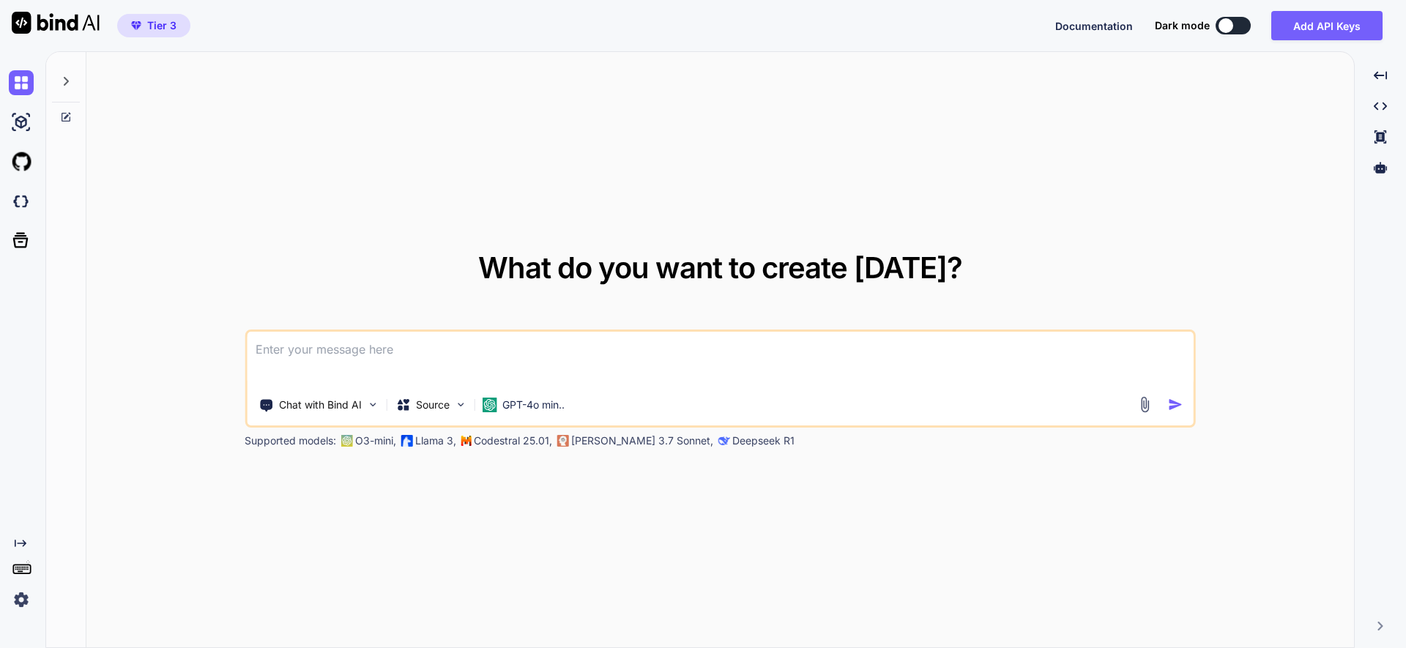
click at [71, 115] on div at bounding box center [66, 117] width 40 height 12
click at [67, 116] on icon at bounding box center [67, 115] width 7 height 7
click at [68, 81] on icon at bounding box center [66, 81] width 5 height 9
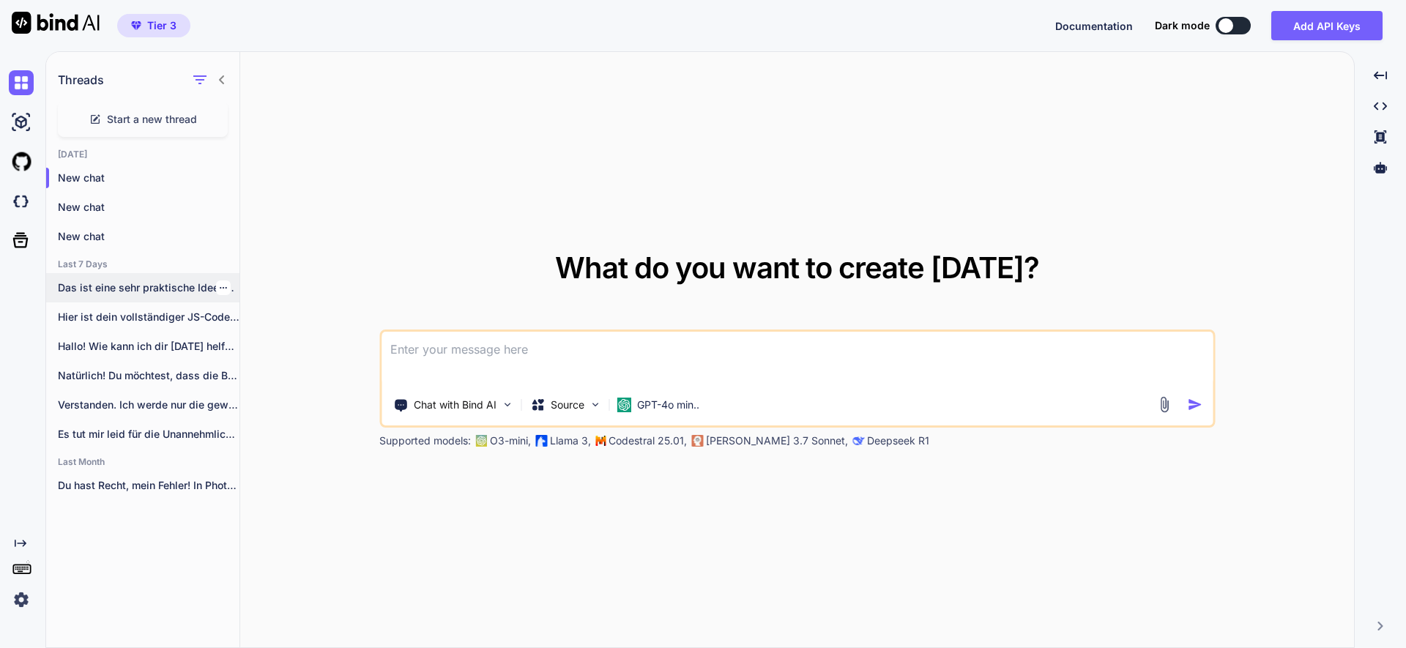
click at [166, 291] on p "Das ist eine sehr praktische Idee! Du..." at bounding box center [149, 287] width 182 height 15
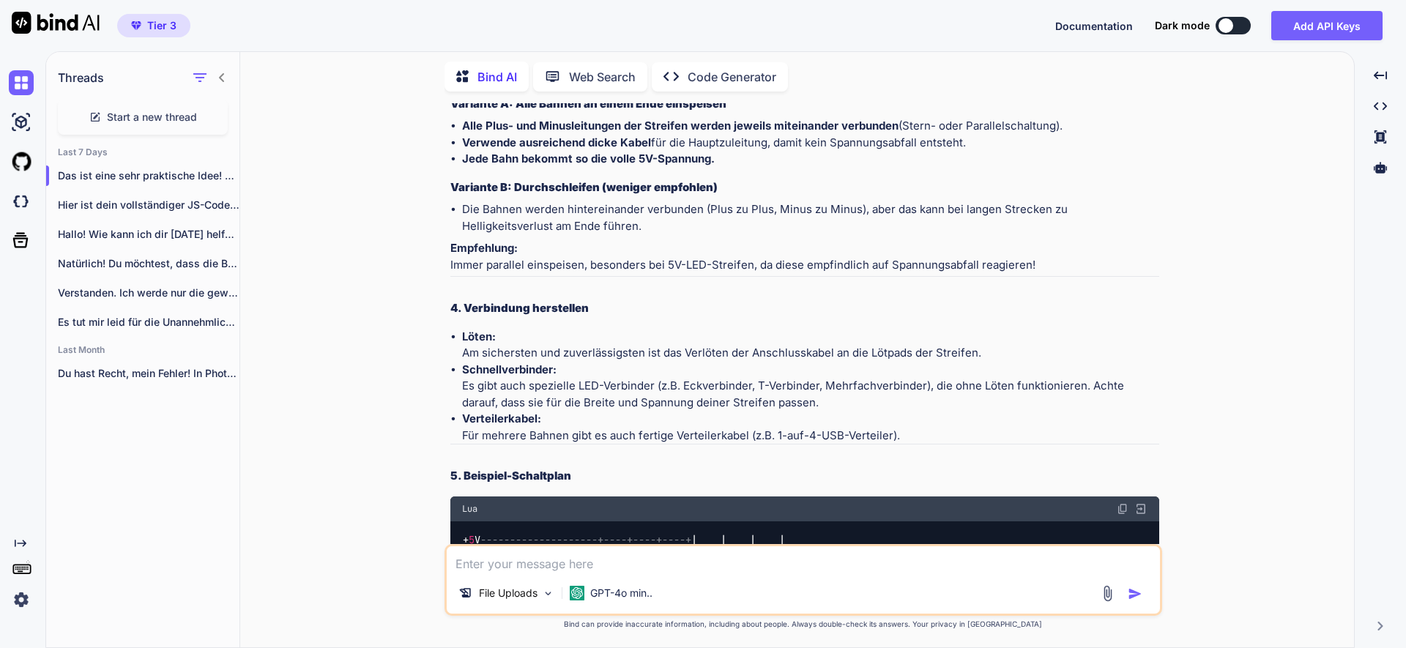
scroll to position [5095, 0]
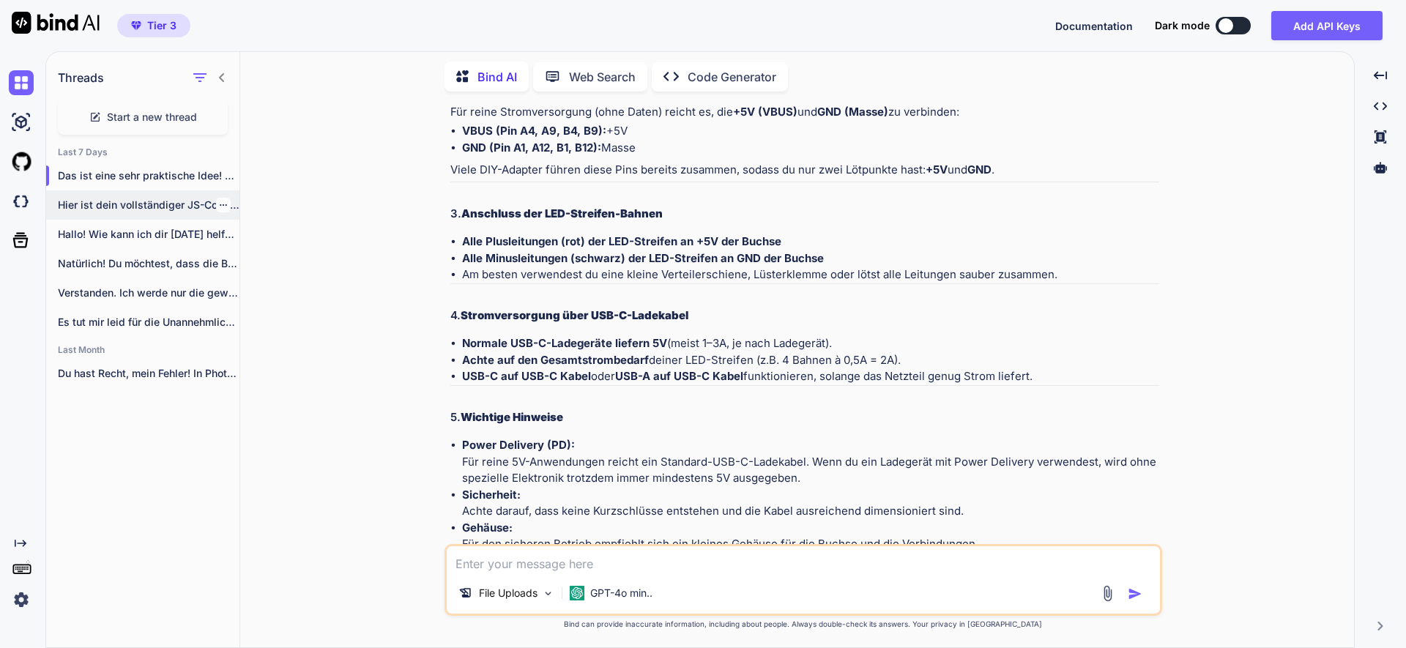
click at [193, 201] on p "Hier ist dein vollständiger JS-Code, bei dem..." at bounding box center [149, 205] width 182 height 15
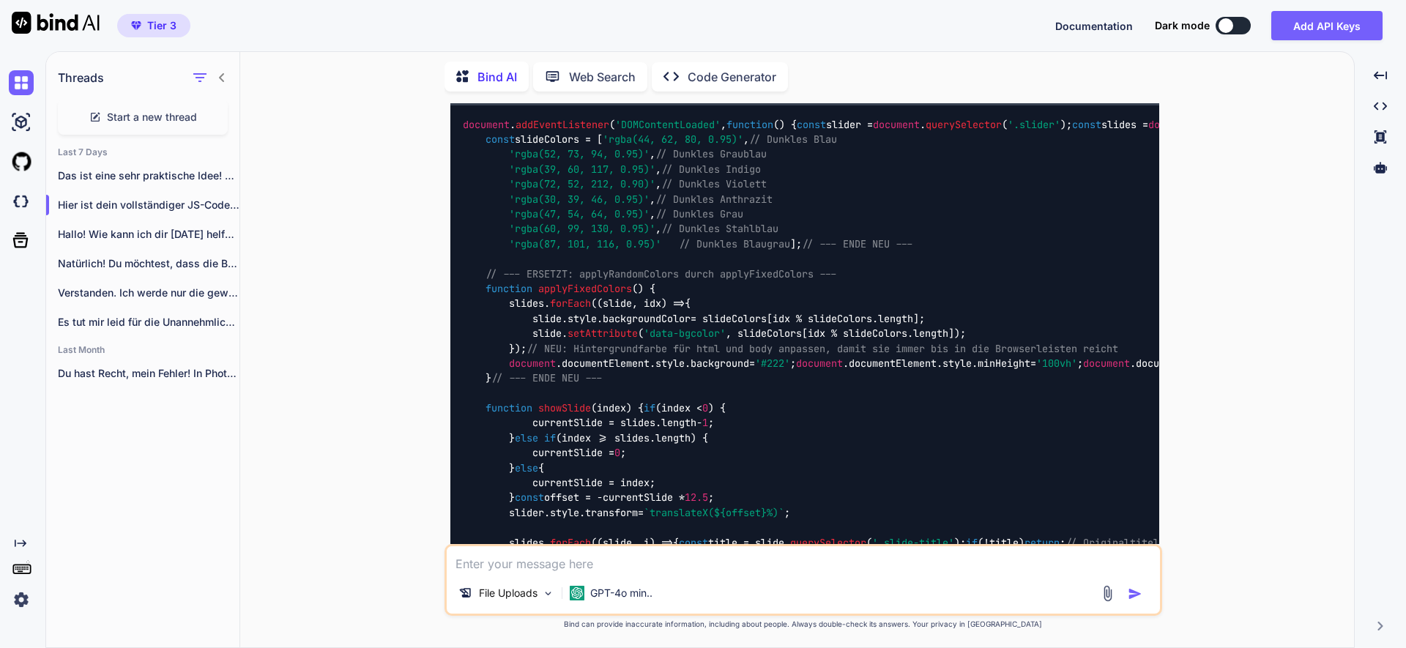
scroll to position [1126, 0]
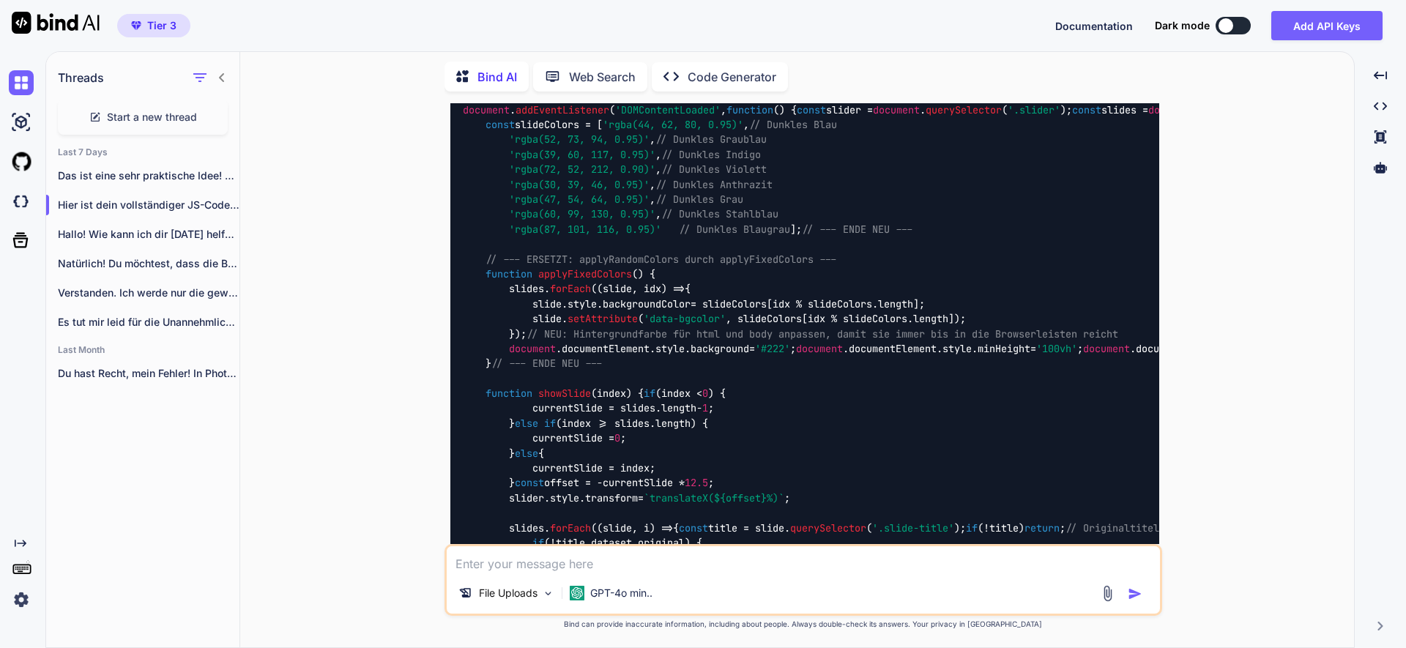
click at [483, 560] on textarea at bounding box center [803, 559] width 713 height 26
paste textarea "a. Wenn ich „NEW:“ schreibe, warte erst auf die neuen .html, .css, .js Dateien …"
type textarea "a. Wenn ich „NEW:“ schreibe, warte erst auf die neuen .html, .css, .js Dateien …"
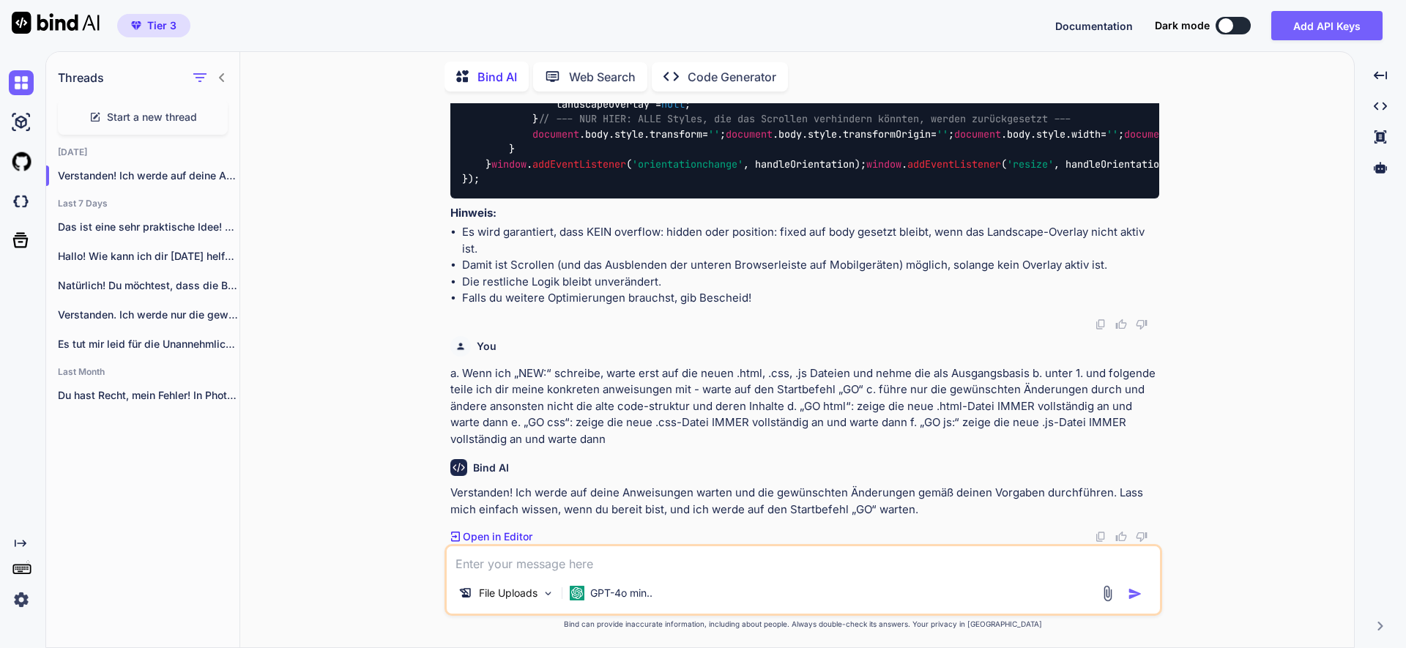
scroll to position [15884, 0]
paste textarea "<!LOREMIP dolo> <sita cons="ad"> <elit> <sedd eiusmod="TEM-8"> <inci utla="etdo…"
type textarea "<!LOREMIP dolo> <sita cons="ad"> <elit> <sedd eiusmod="TEM-8"> <inci utla="etdo…"
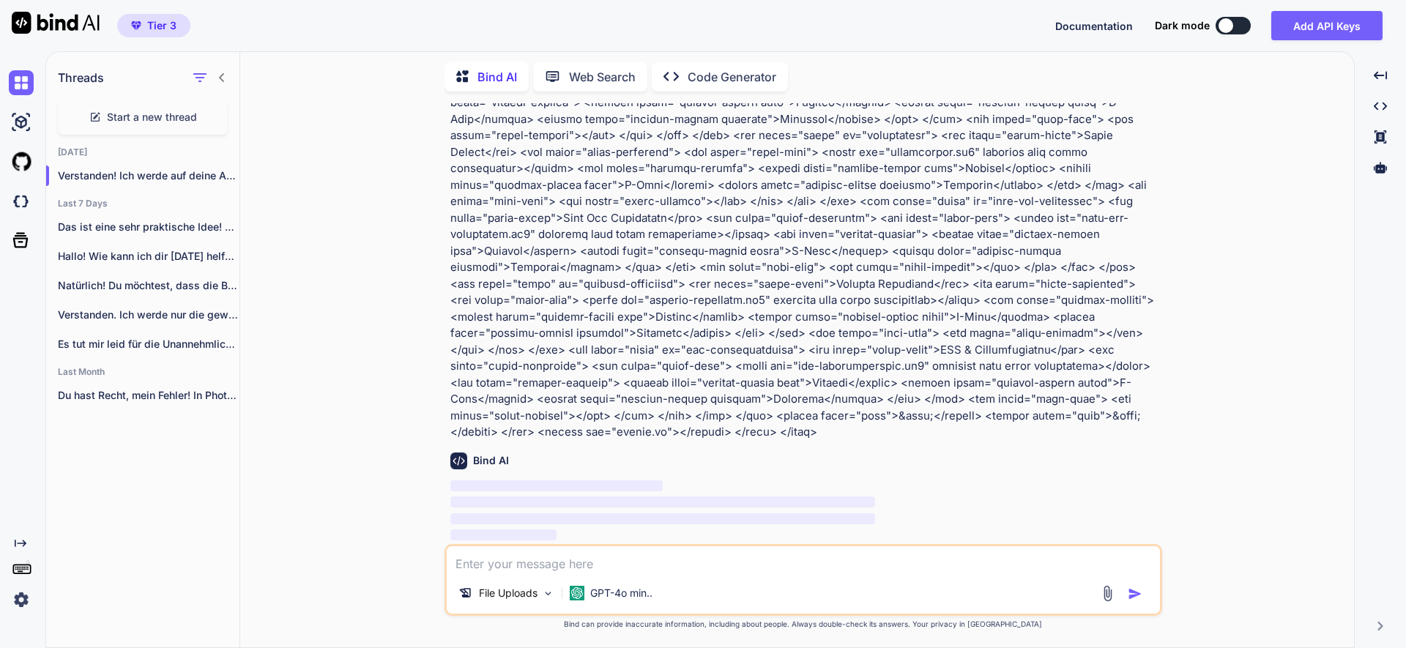
scroll to position [16325, 0]
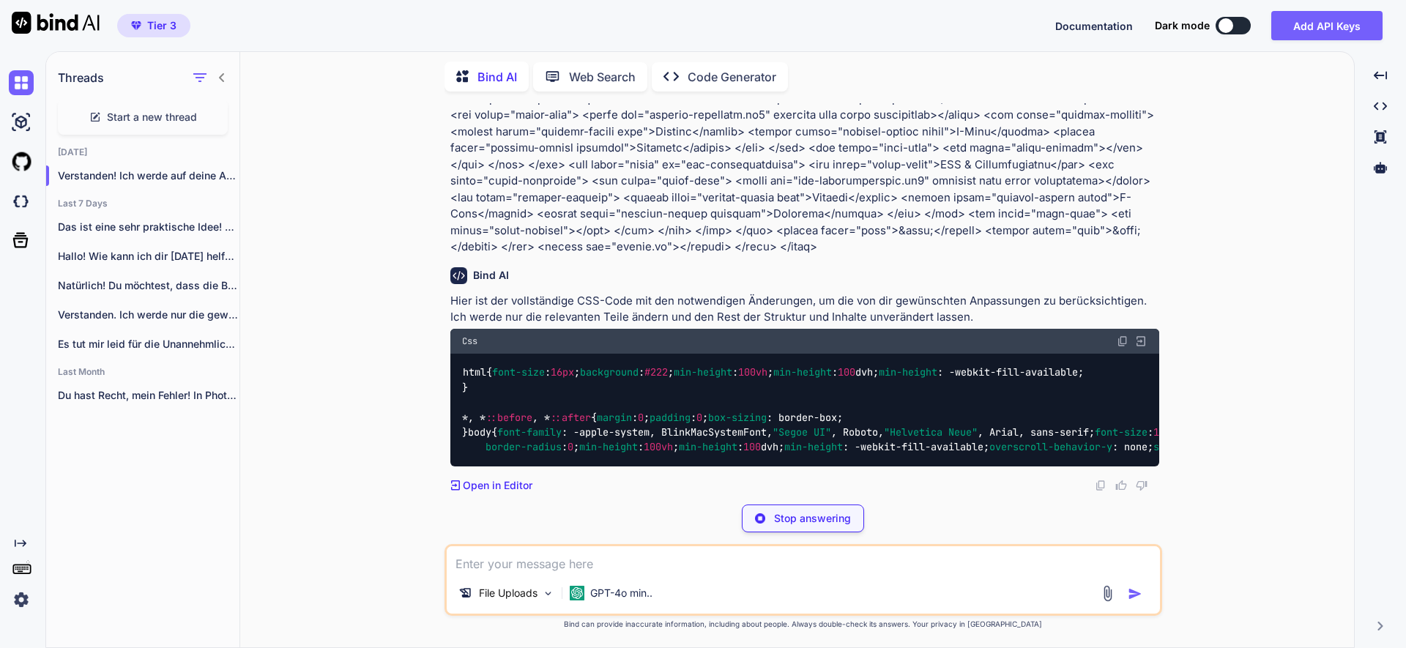
paste textarea "lore { ipsu-dolo: 64si; } *, *::ametco, *::adipi { elitse: 4; doeiusm: 2; tem-i…"
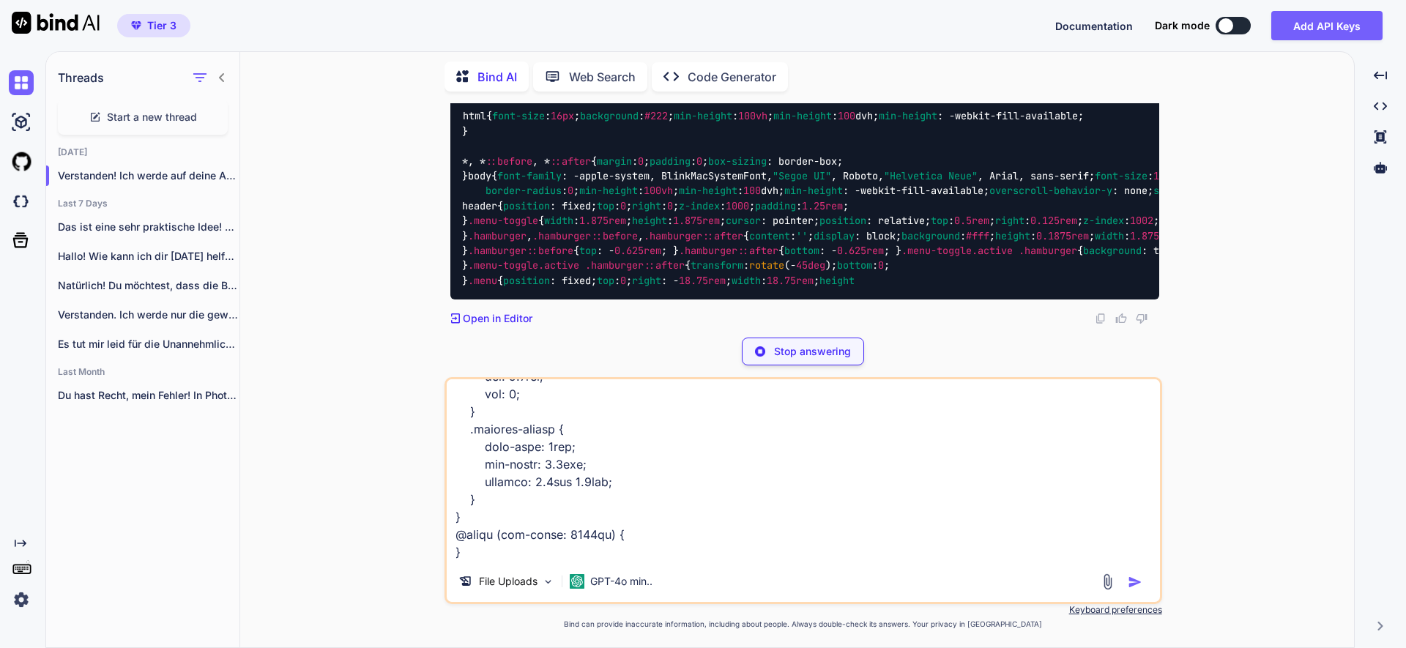
scroll to position [4678, 0]
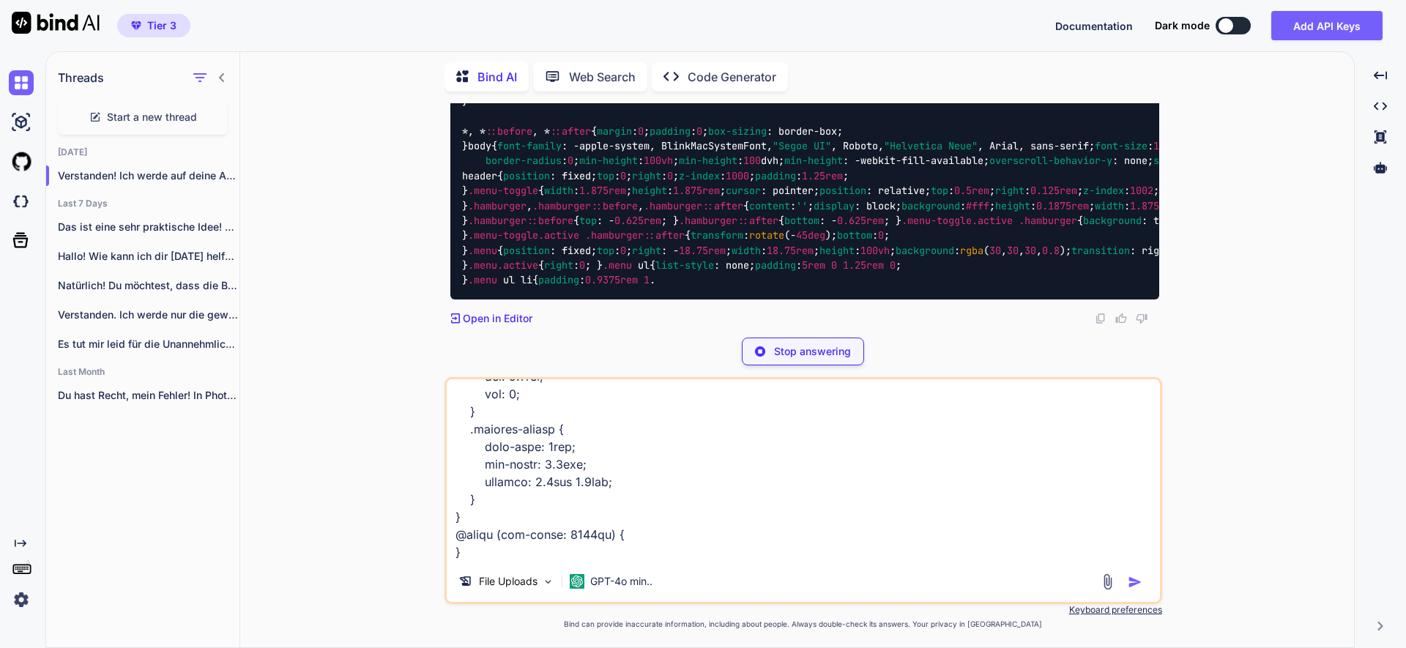
type textarea "lore { ipsu-dolo: 64si; } *, *::ametco, *::adipi { elitse: 4; doeiusm: 2; tem-i…"
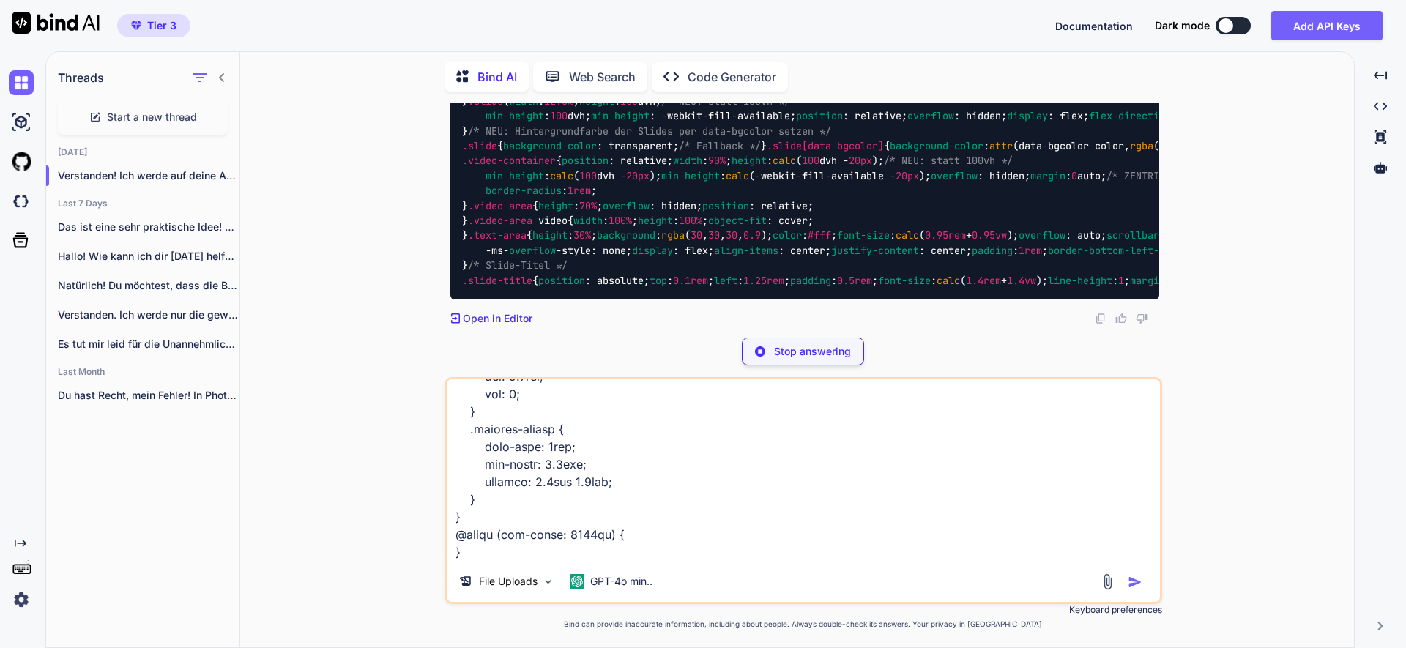
scroll to position [17154, 0]
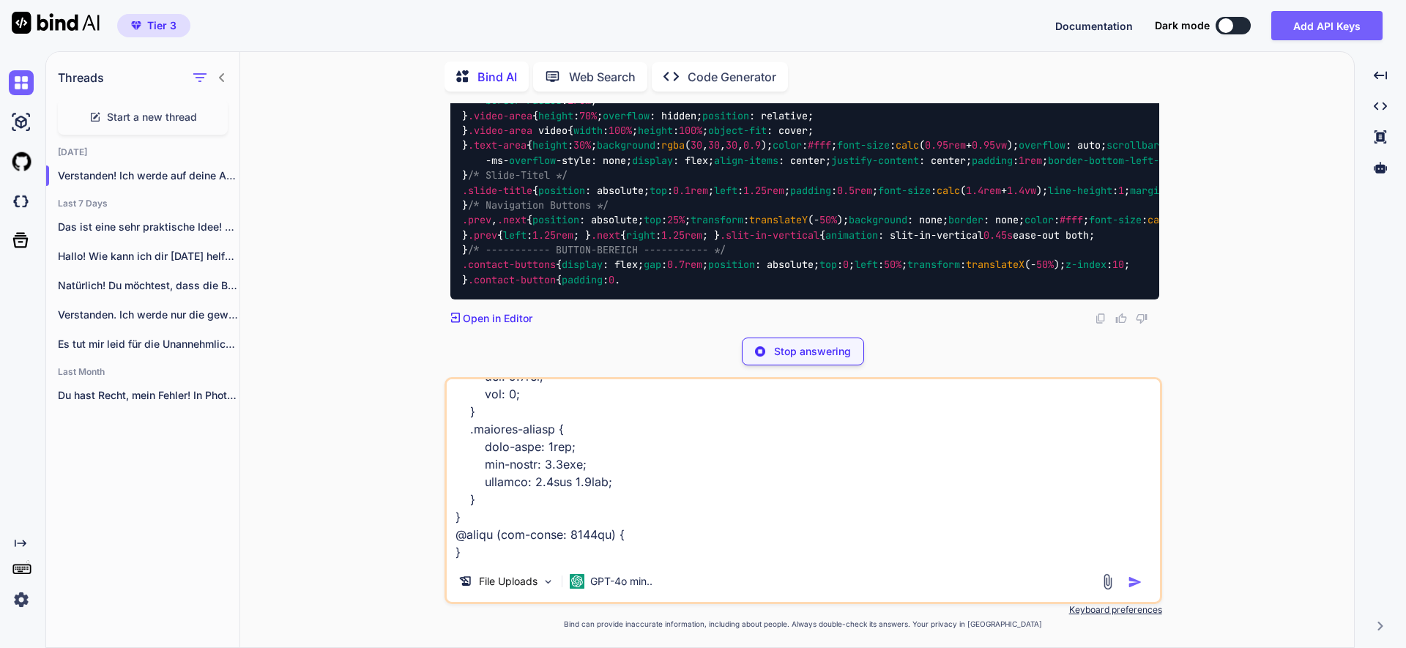
click at [829, 360] on div "Stop answering" at bounding box center [803, 352] width 122 height 28
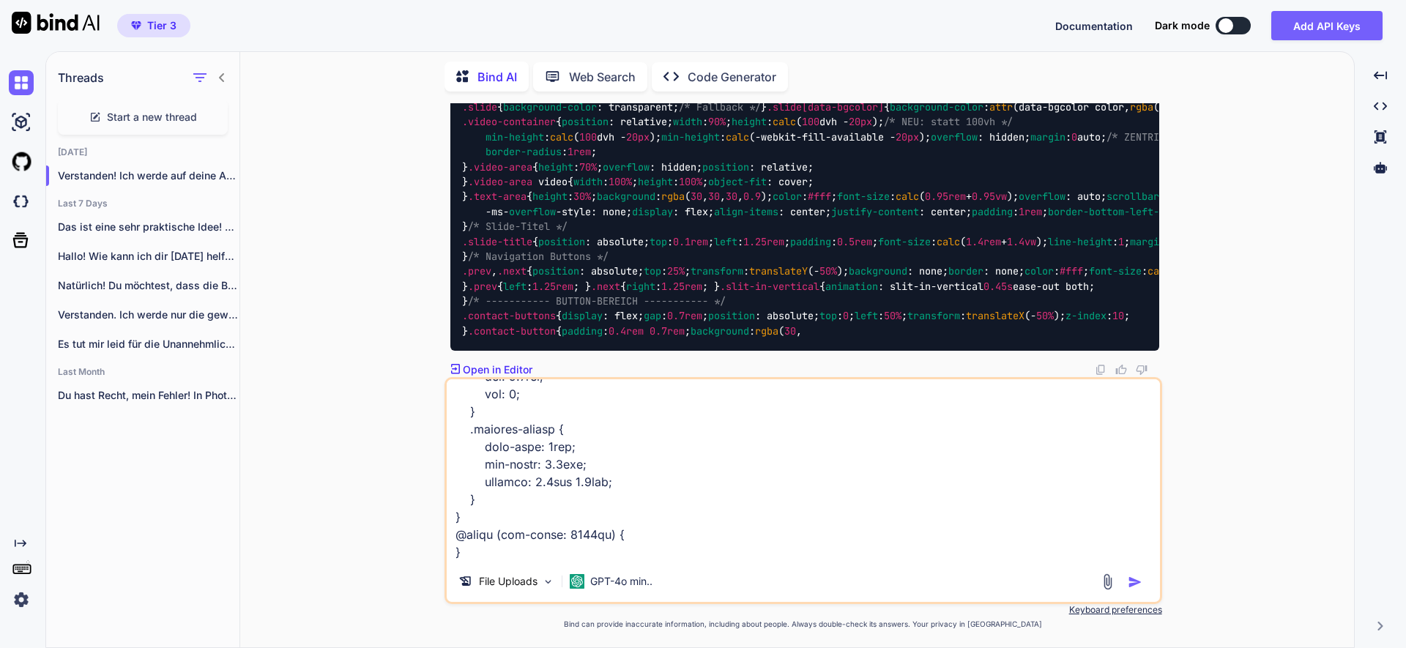
click at [706, 593] on div "File Uploads GPT-4o min.." at bounding box center [803, 584] width 713 height 35
click at [663, 539] on textarea at bounding box center [803, 470] width 713 height 182
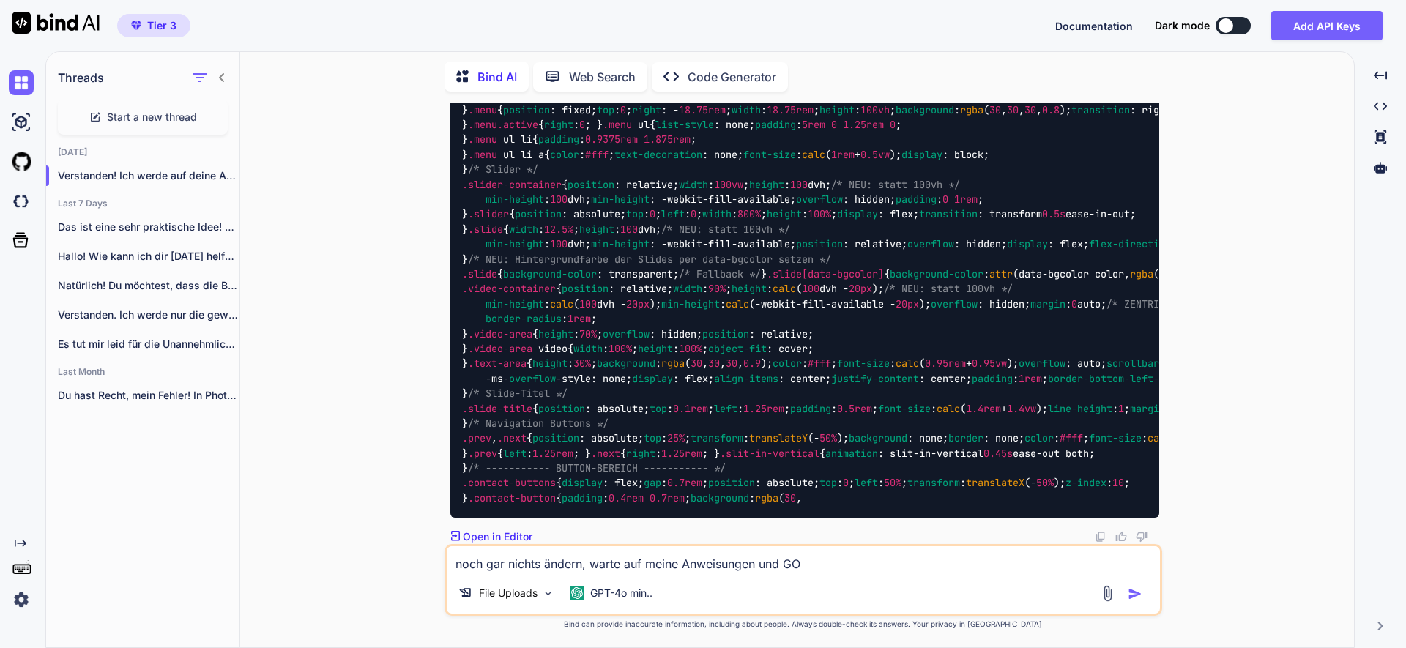
type textarea "noch gar nichts ändern, warte auf meine Anweisungen und GO"
click at [1137, 597] on img "button" at bounding box center [1135, 594] width 15 height 15
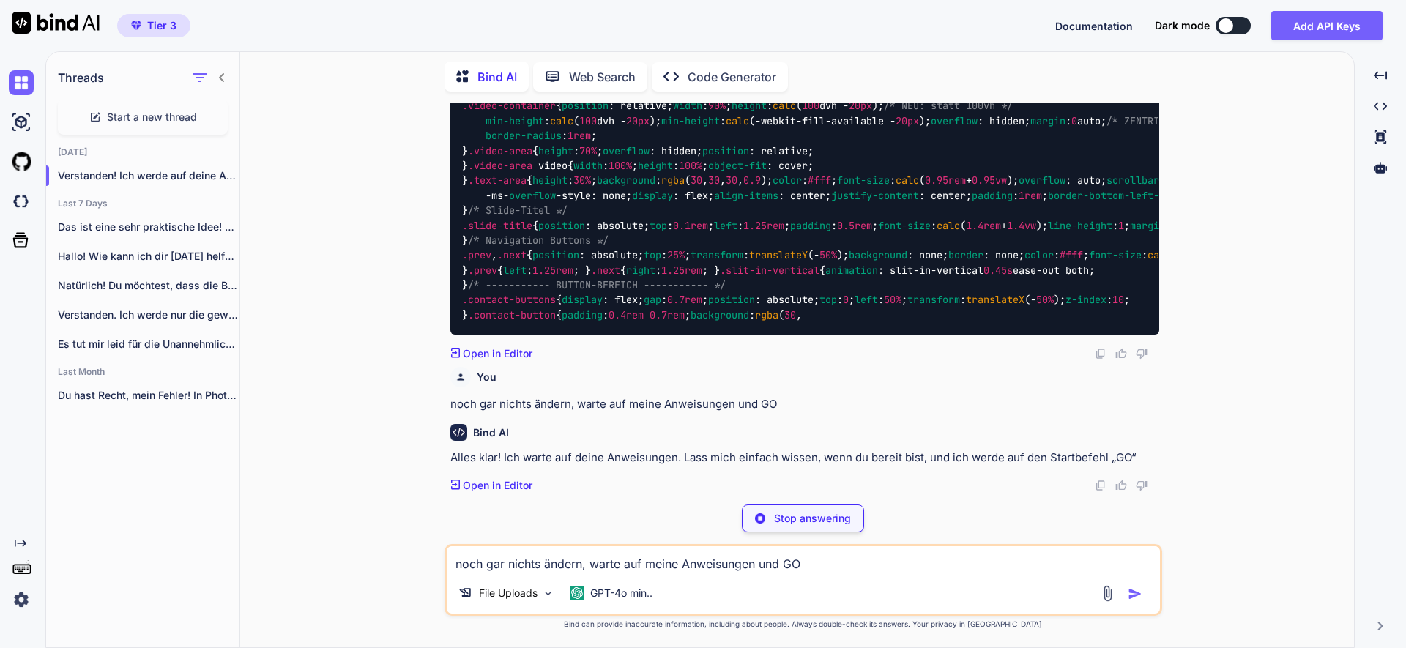
scroll to position [20443, 0]
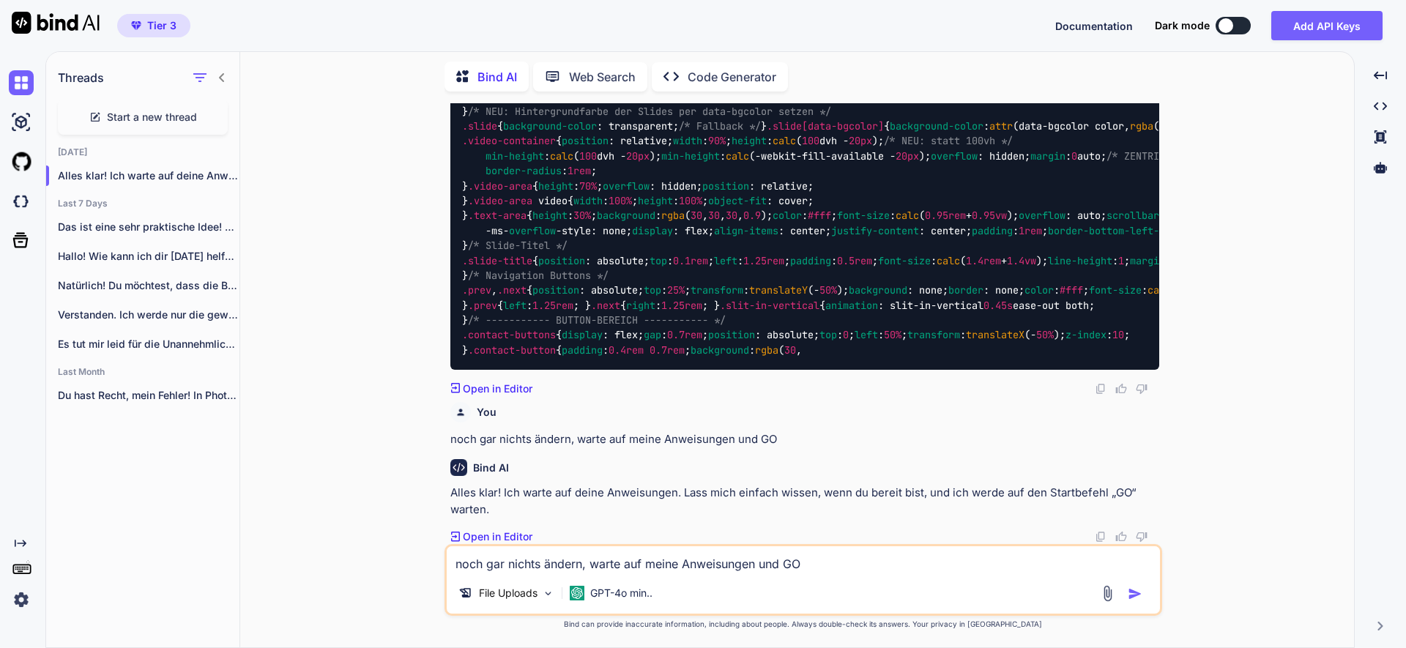
click at [161, 113] on span "Start a new thread" at bounding box center [152, 117] width 90 height 15
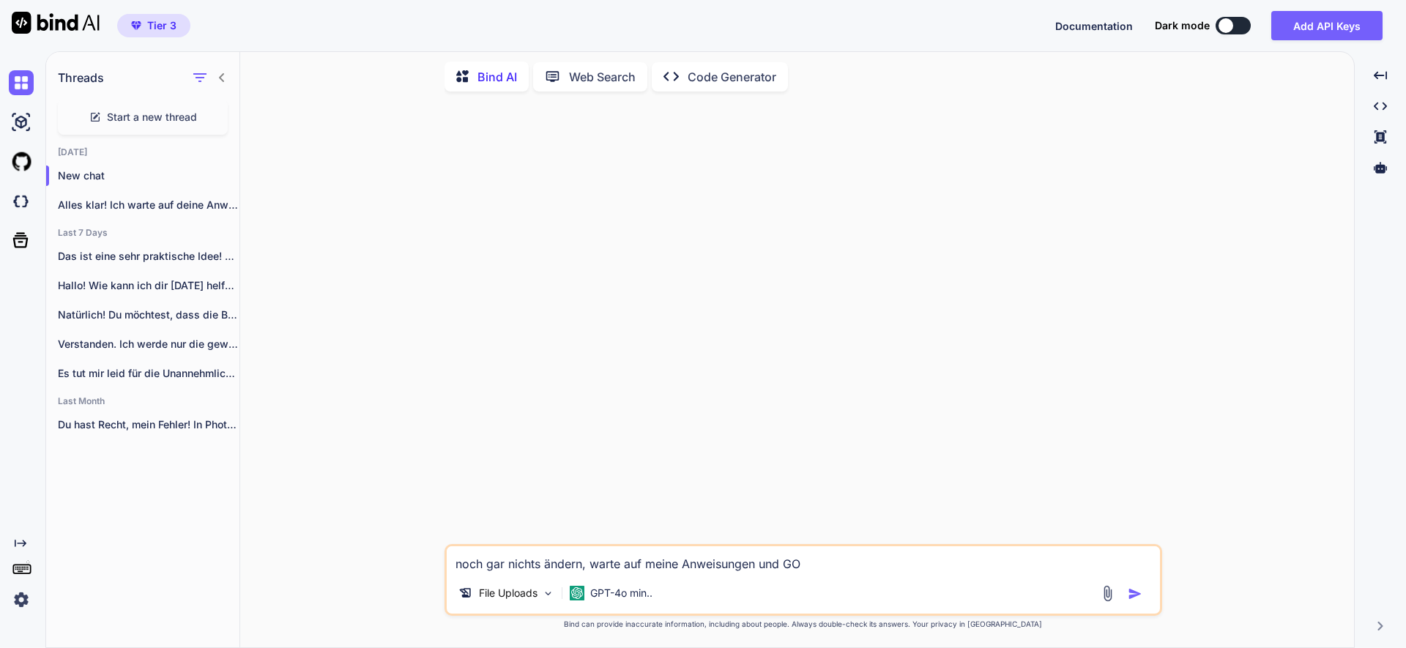
click at [578, 562] on textarea "noch gar nichts ändern, warte auf meine Anweisungen und GO" at bounding box center [803, 559] width 713 height 26
paste textarea "a. Wenn ich „NEW:“ schreibe, warte erst auf die neuen .html, .css, .js Dateien …"
type textarea "a. Wenn ich „NEW:“ schreibe, warte erst auf die neuen .html, .css, .js Dateien …"
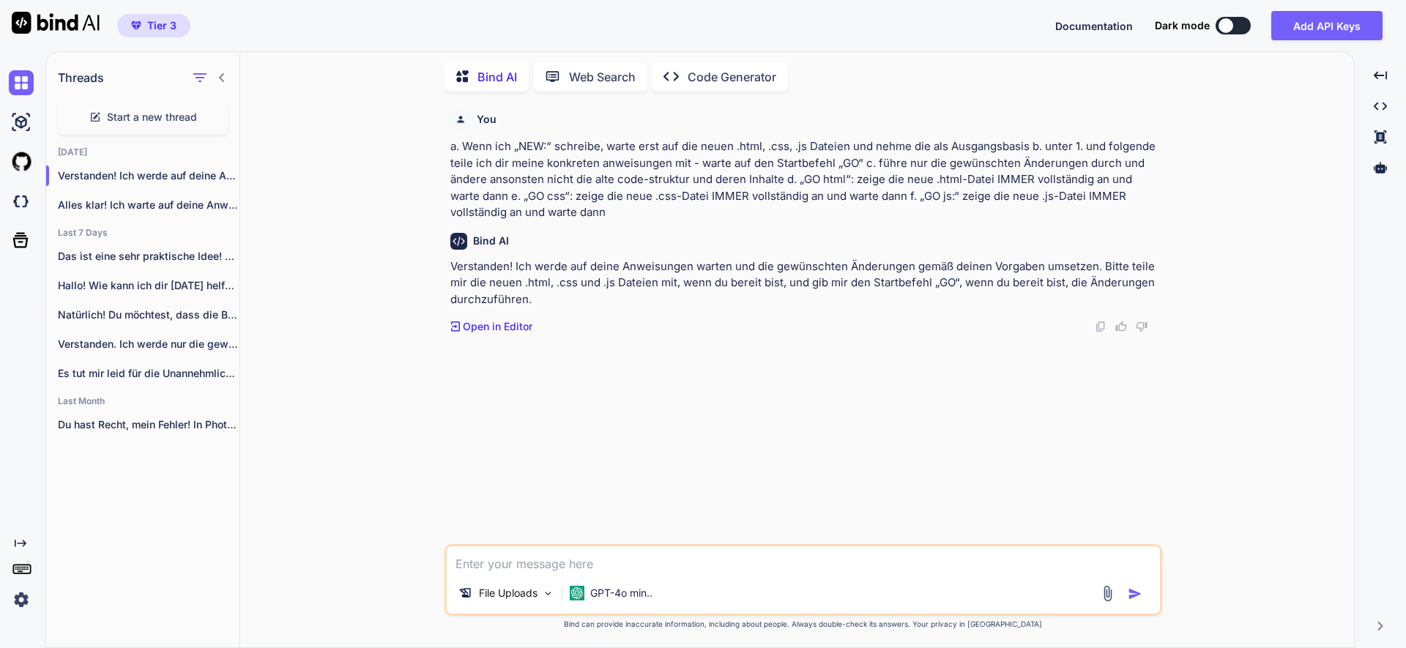
paste textarea "<!LOREMIP dolo> <sita cons="ad"> <elit> <sedd eiusmod="TEM-8"> <inci utla="etdo…"
type textarea "<!DOCTYPE html> <html lang="de"> <head> <meta charset="UTF-8"> <meta name="view…"
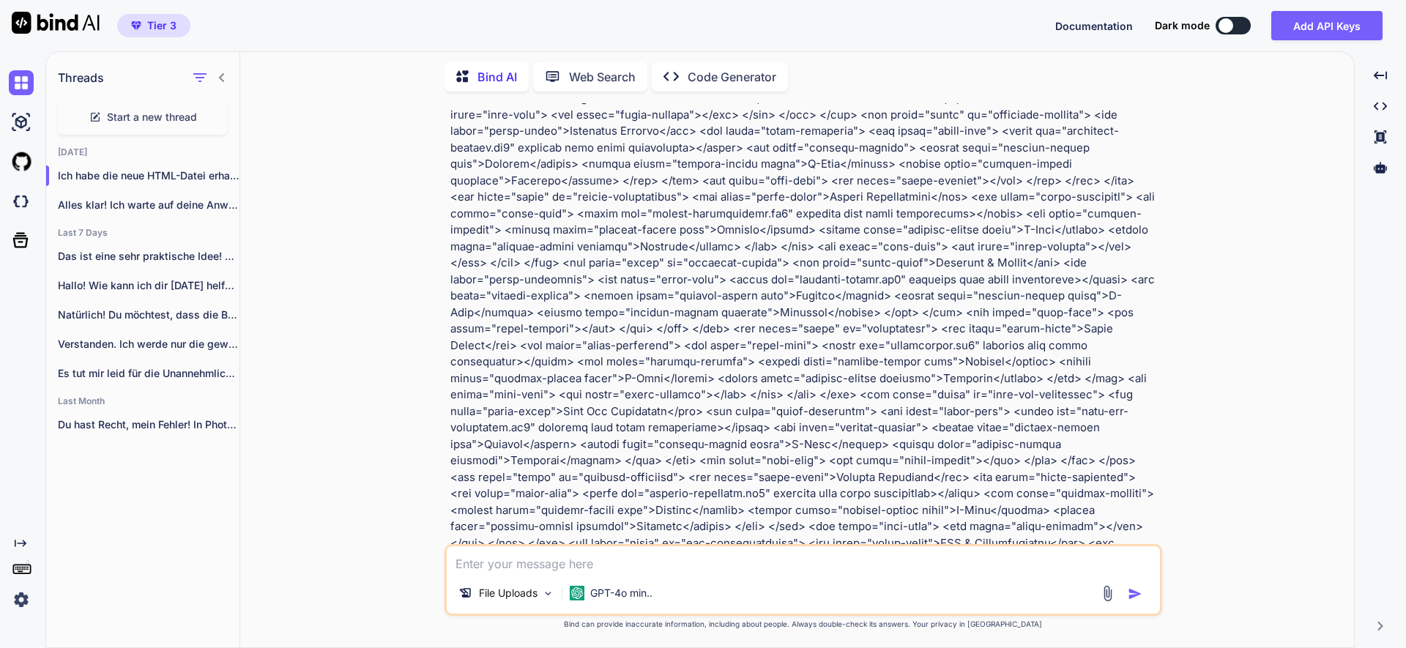
scroll to position [729, 0]
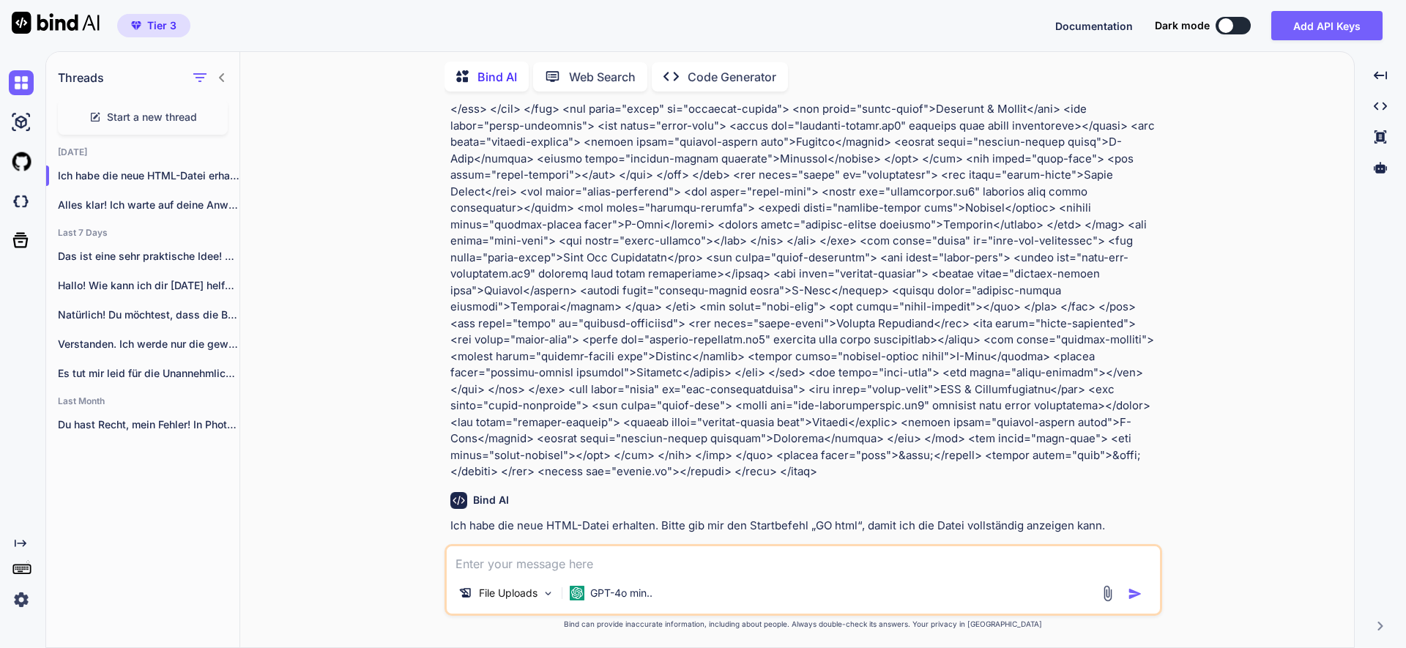
paste textarea "html { font-size: 16px; } *, *::before, *::after { margin: 0; padding: 0; box-s…"
type textarea "html { font-size: 16px; } *, *::before, *::after { margin: 0; padding: 0; box-s…"
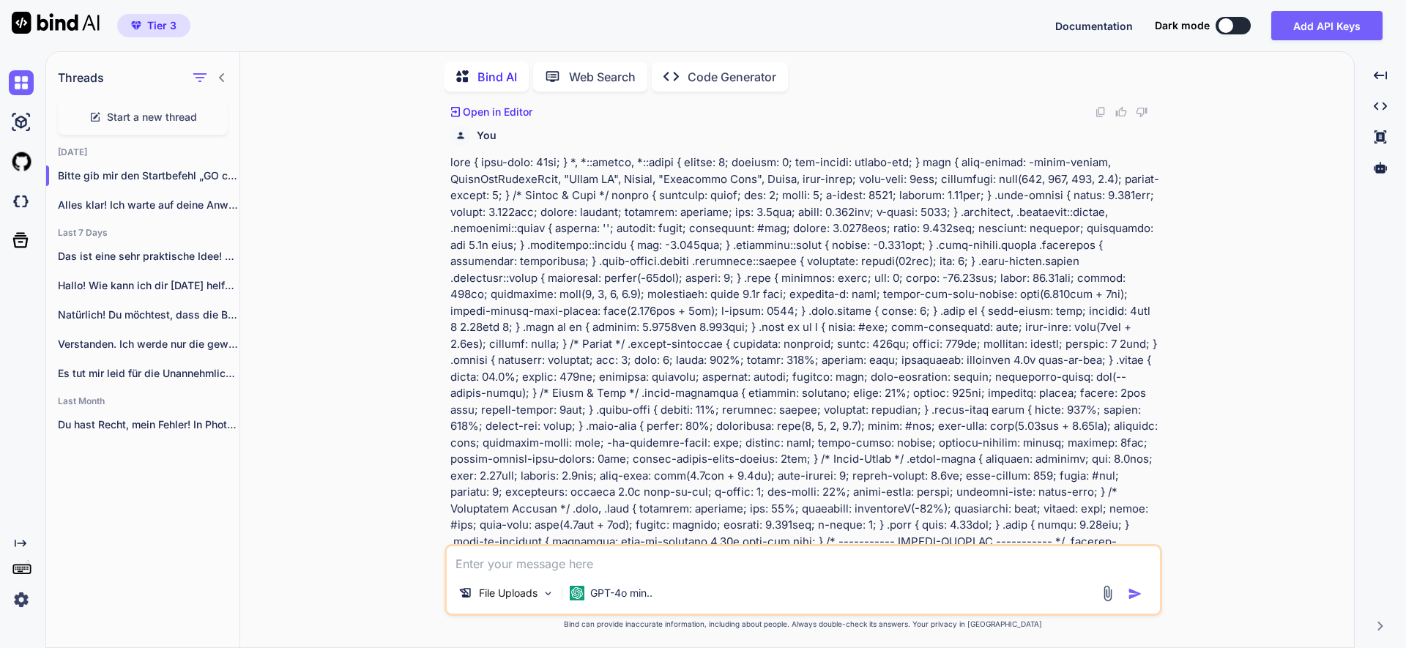
scroll to position [1421, 0]
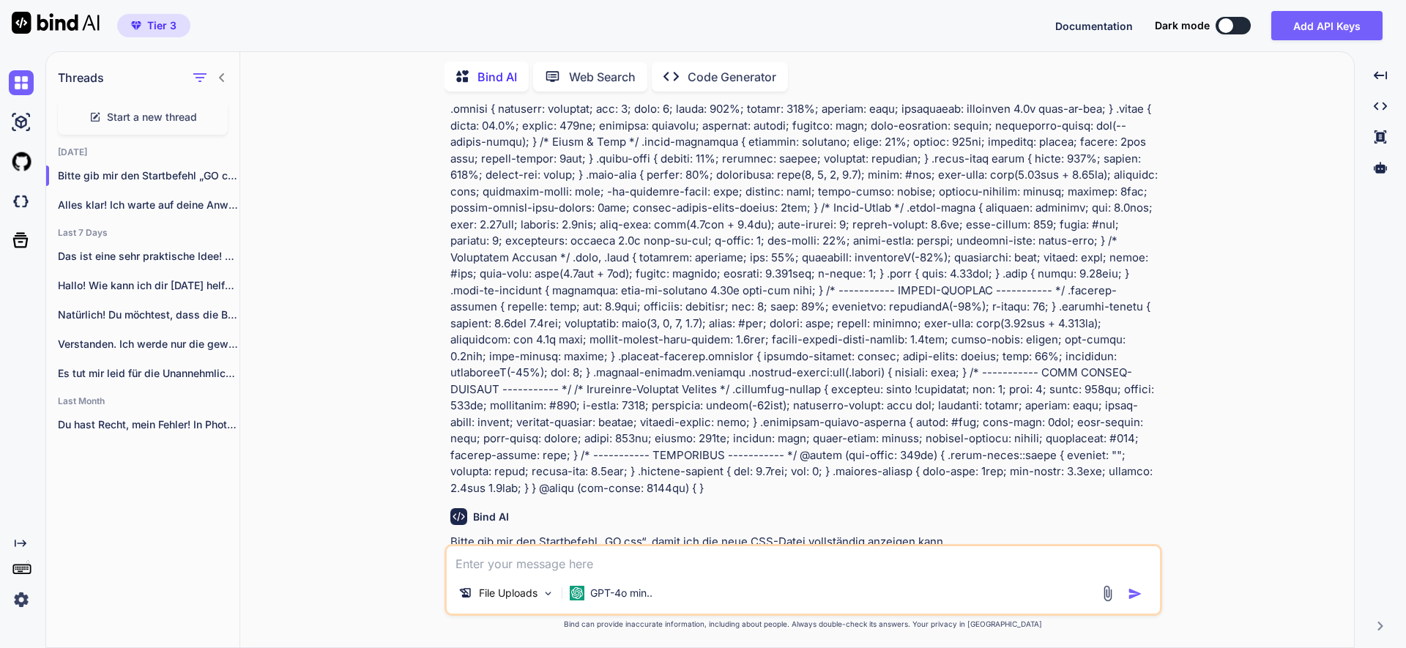
paste textarea "document.addEventListener('DOMContentLoaded', function() { const slider = docum…"
type textarea "document.addEventListener('DOMContentLoaded', function() { const slider = docum…"
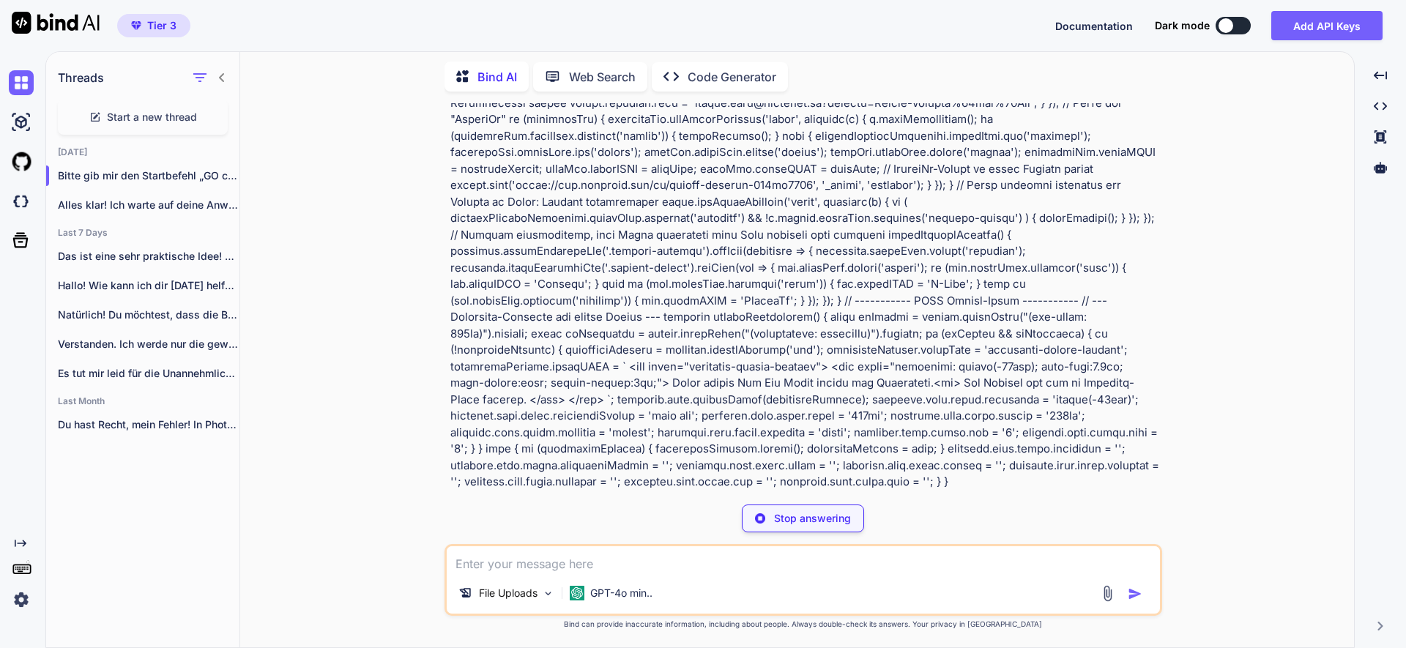
scroll to position [2641, 0]
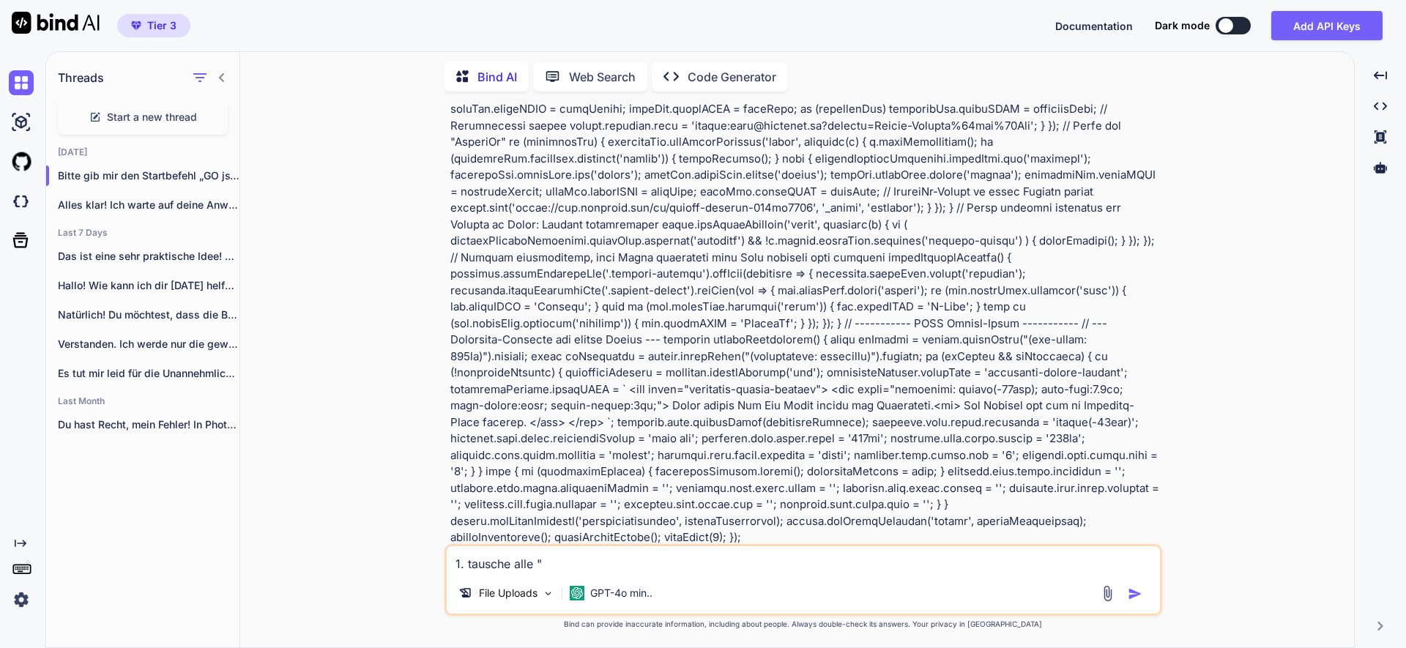
paste textarea "rgba(0, 0, 0,"
click at [705, 562] on textarea "1. tausche alle "rgba(0, 0, 0," Werte in "rgba(0, 0, 0," at bounding box center [803, 559] width 713 height 26
click at [726, 562] on textarea "1. tausche alle "rgba(0, 0, 0," Werte in "rgba(44, 0, 0," at bounding box center [803, 559] width 713 height 26
click at [748, 565] on textarea "1. tausche alle "rgba(0, 0, 0," Werte in "rgba(44, 44, 0," at bounding box center [803, 559] width 713 height 26
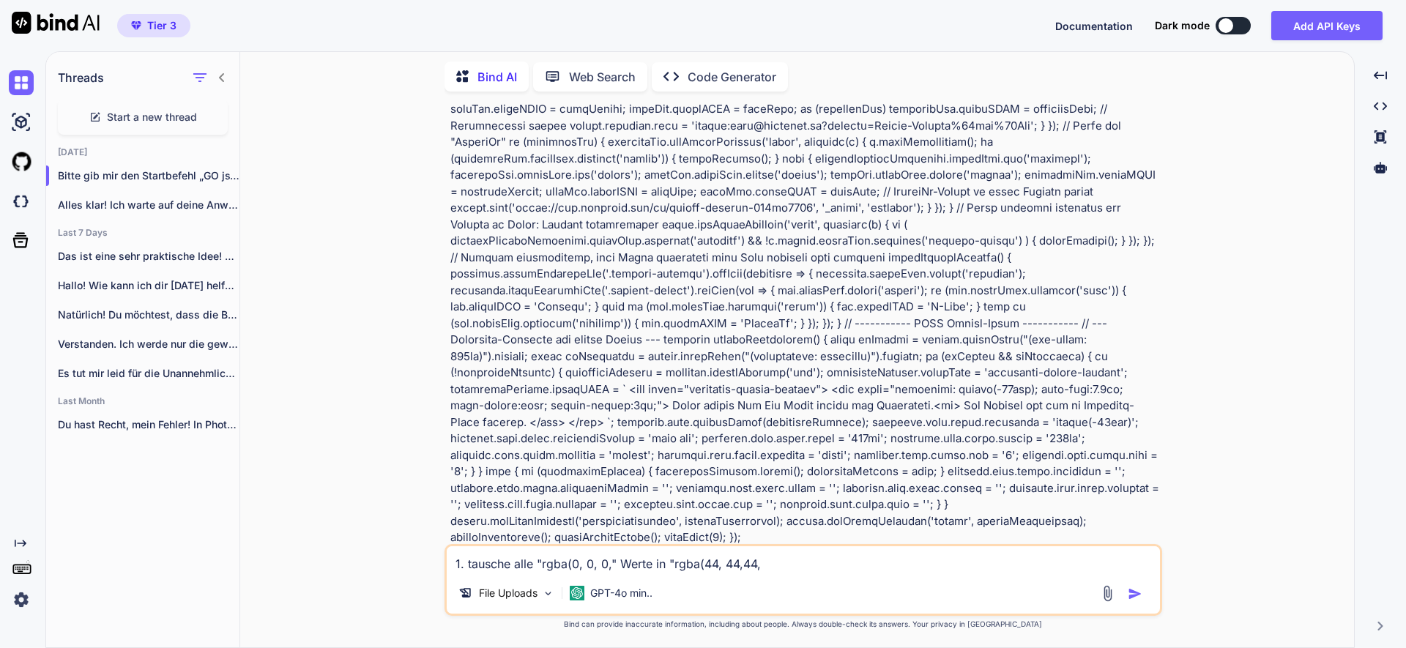
click at [770, 562] on textarea "1. tausche alle "rgba(0, 0, 0," Werte in "rgba(44, 44,44," at bounding box center [803, 559] width 713 height 26
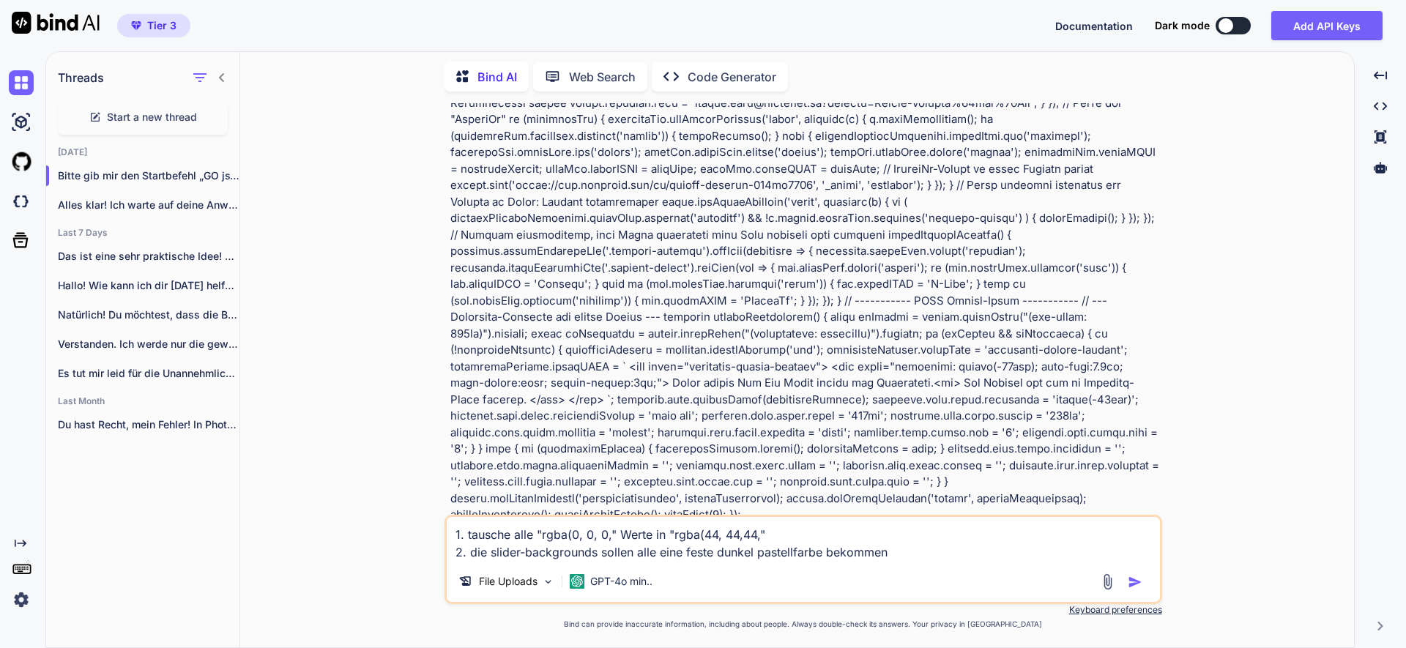
click at [751, 551] on textarea "1. tausche alle "rgba(0, 0, 0," Werte in "rgba(44, 44,44," 2. die slider-backgr…" at bounding box center [803, 539] width 713 height 44
click at [911, 551] on textarea "1. tausche alle "rgba(0, 0, 0," Werte in "rgba(44, 44,44," 2. die slider-backgr…" at bounding box center [803, 539] width 713 height 44
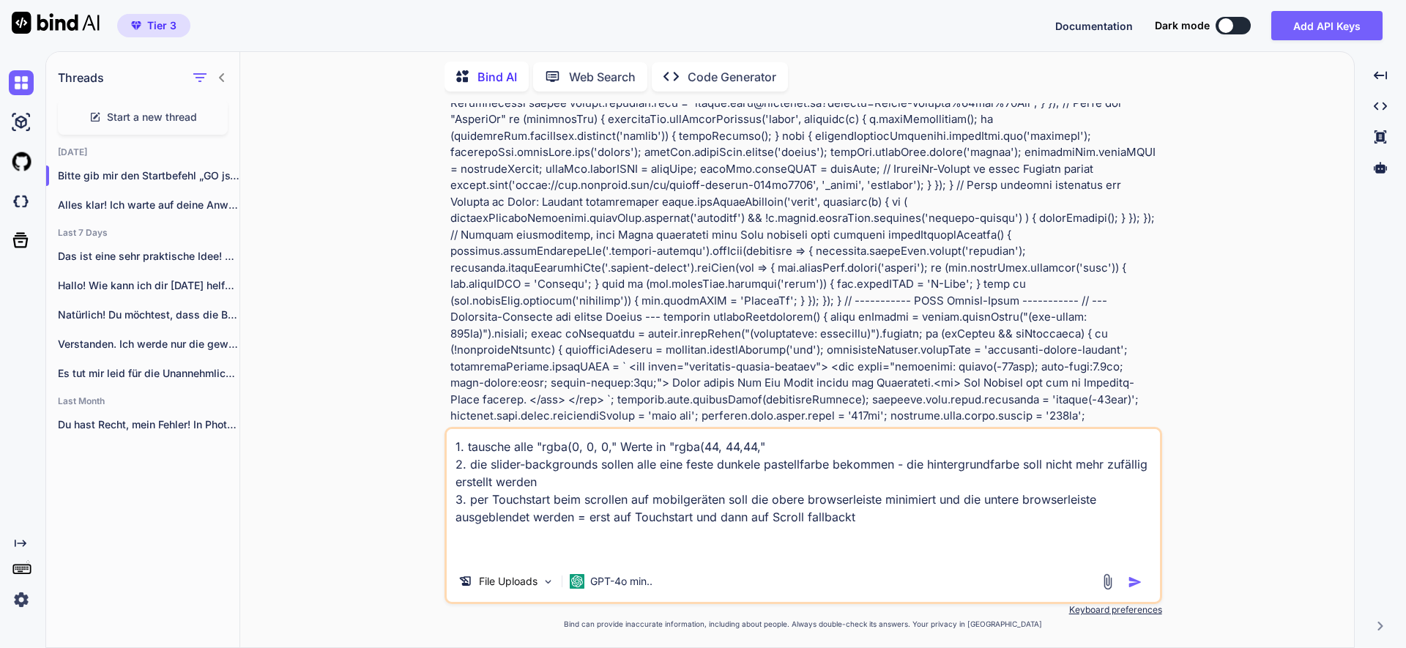
paste textarea "führe nur die gewünschten Änderungen durch und ändere ansonsten nicht die alte …"
type textarea "1. tausche alle "rgba(0, 0, 0," Werte in "rgba(44, 44,44," 2. die slider-backgr…"
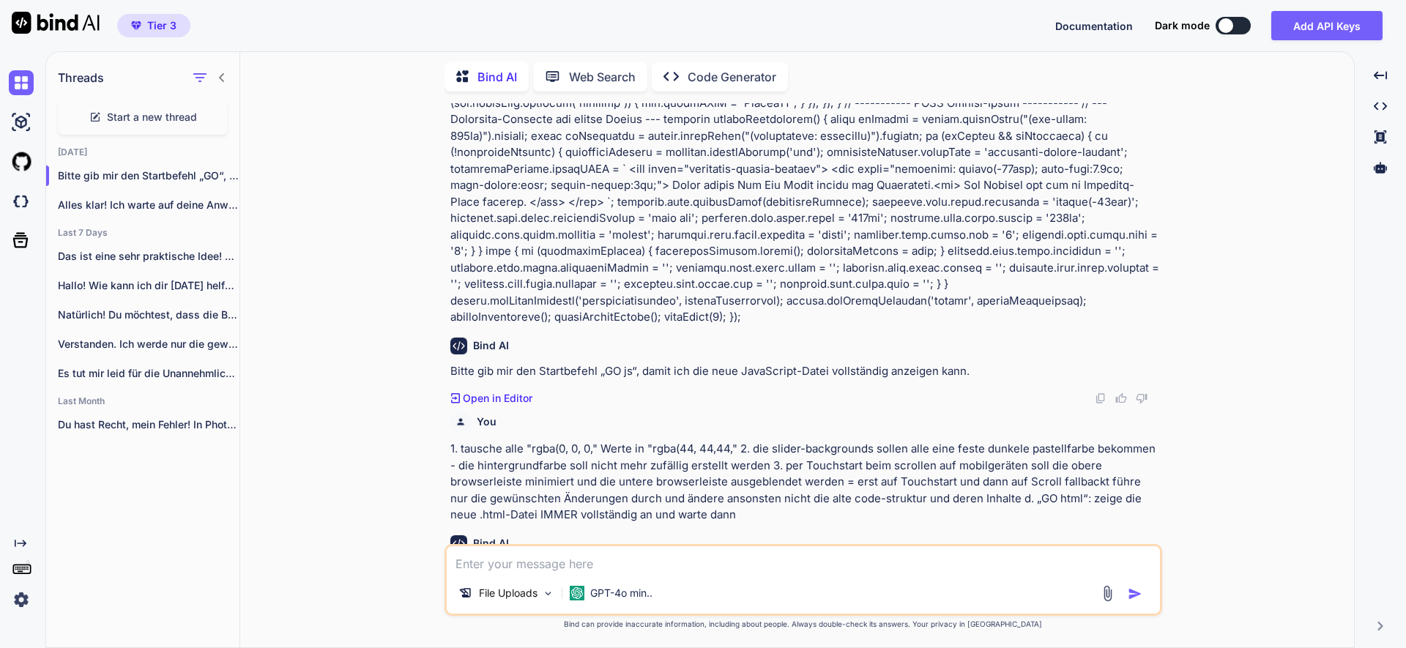
scroll to position [2838, 0]
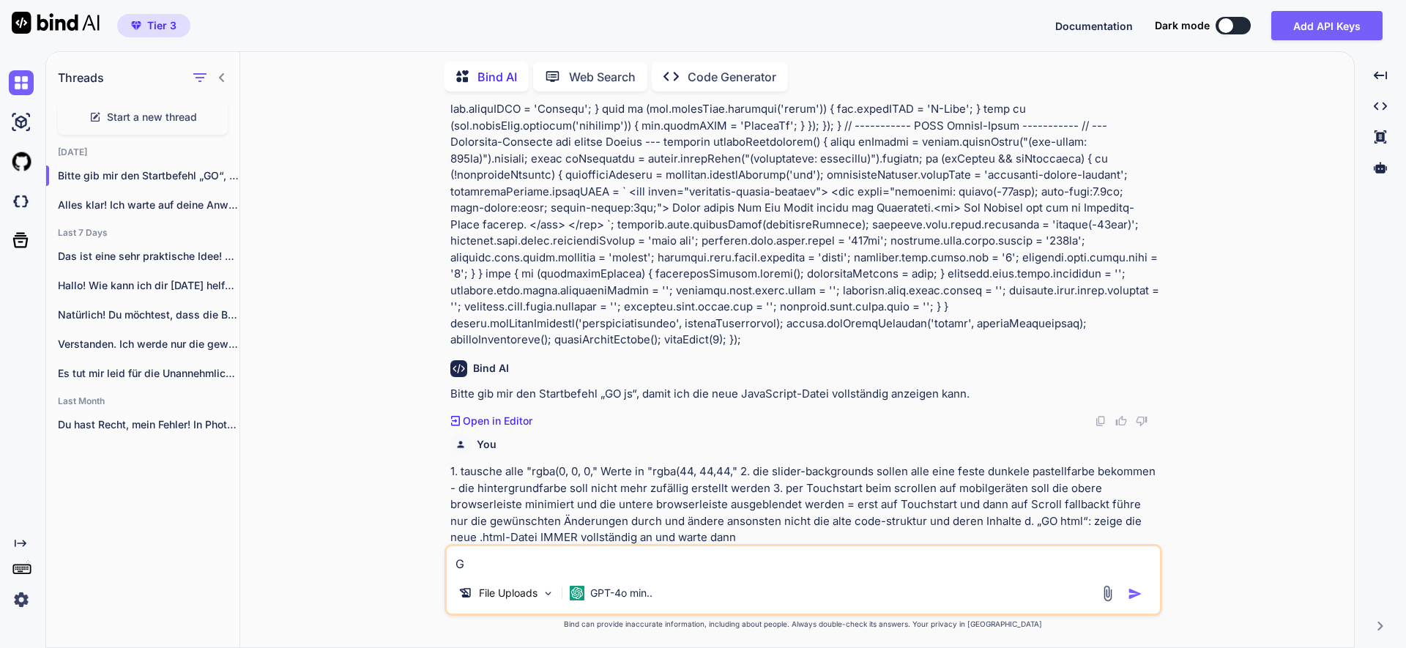
type textarea "GO"
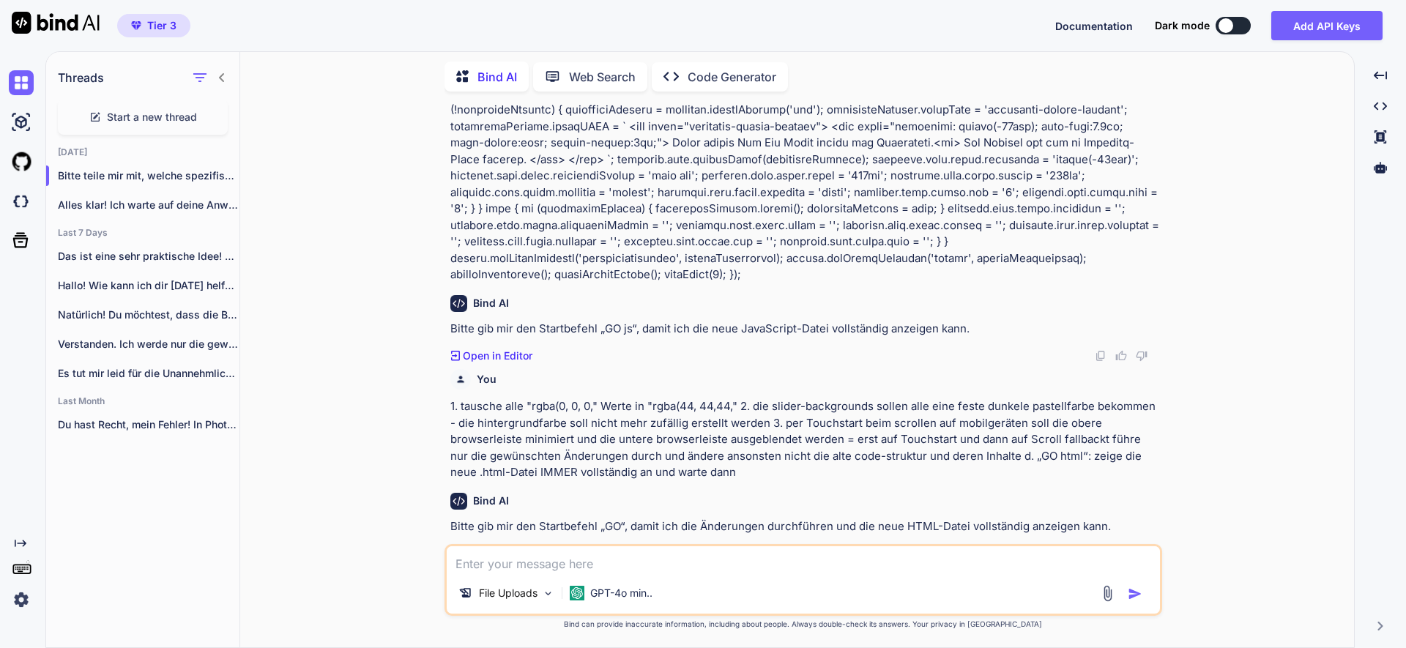
scroll to position [2887, 0]
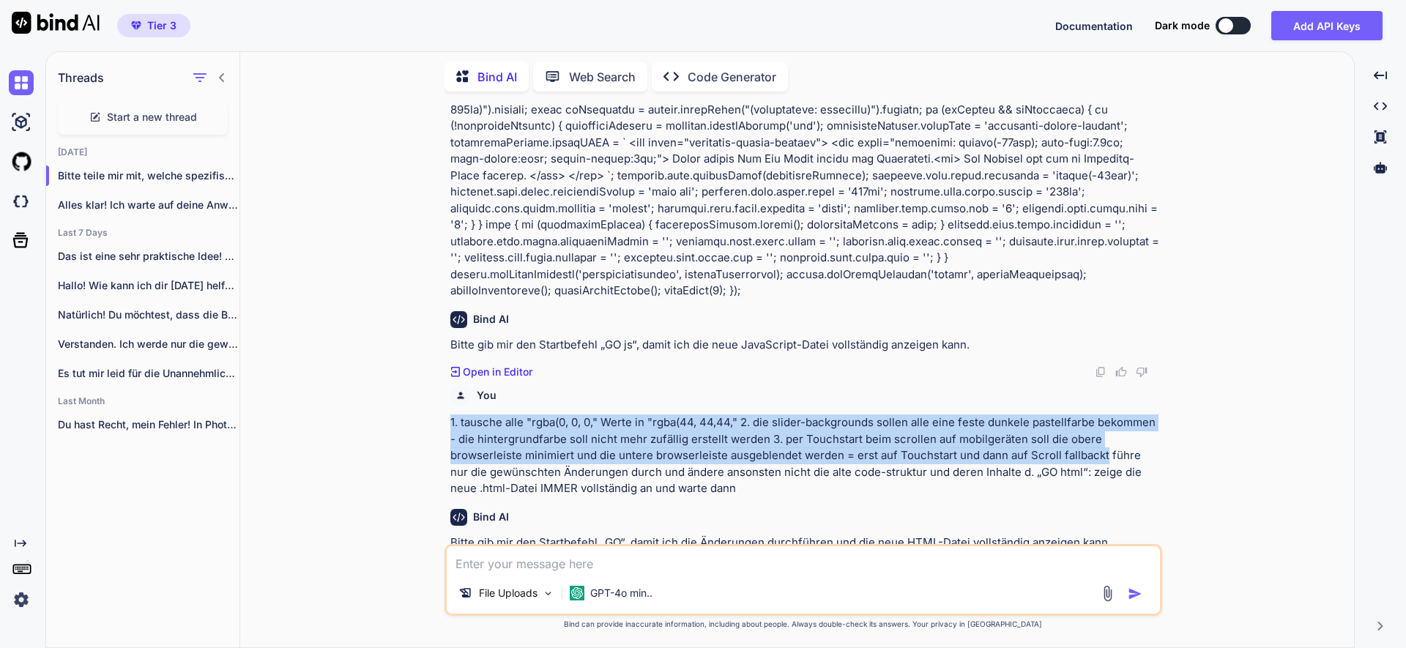
drag, startPoint x: 1027, startPoint y: 371, endPoint x: 439, endPoint y: 339, distance: 588.9
click at [439, 338] on div "You a. Wenn ich „NEW:“ schreibe, warte erst auf die neuen .html, .css, .js Date…" at bounding box center [803, 375] width 1102 height 544
copy p "1. tausche alle "rgba(0, 0, 0," Werte in "rgba(44, 44,44," 2. die slider-backgr…"
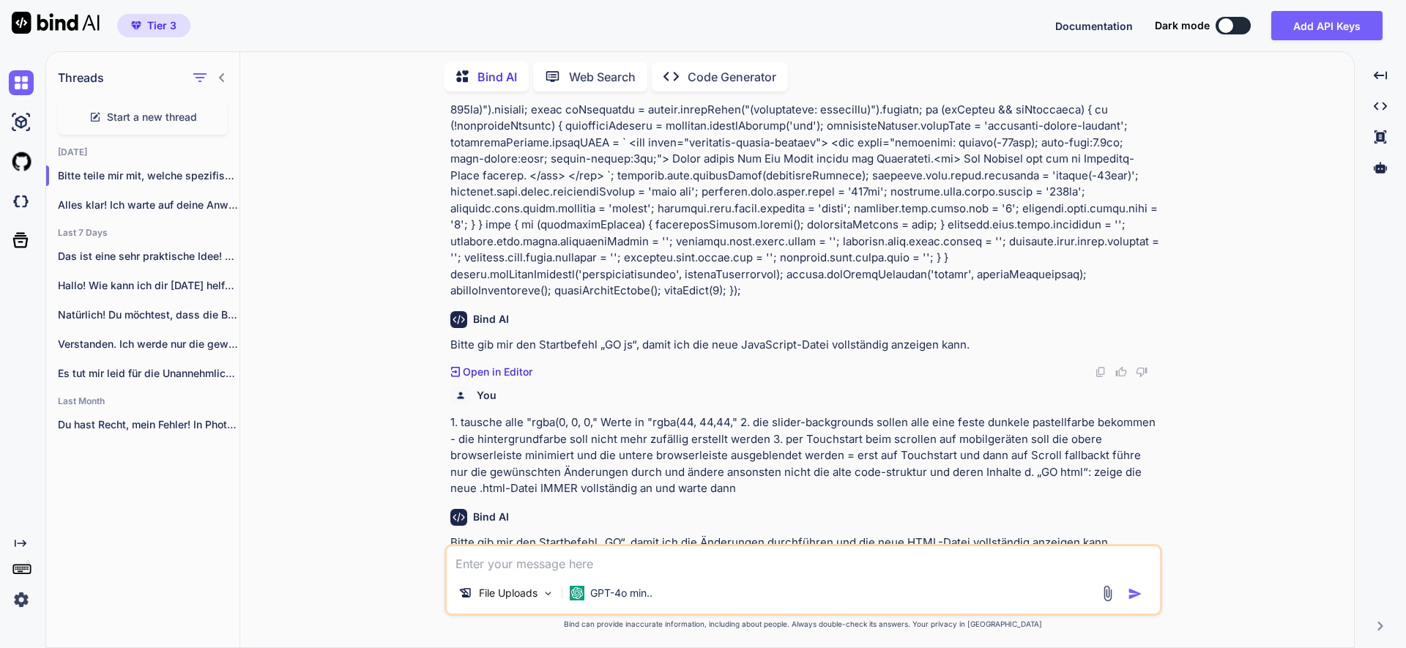
click at [516, 562] on textarea at bounding box center [803, 559] width 713 height 26
paste textarea "1. tausche alle "rgba(0, 0, 0," Werte in "rgba(44, 44,44," 2. die slider-backgr…"
type textarea "1. tausche alle "rgba(0, 0, 0," Werte in "rgba(44, 44,44," 2. die slider-backgr…"
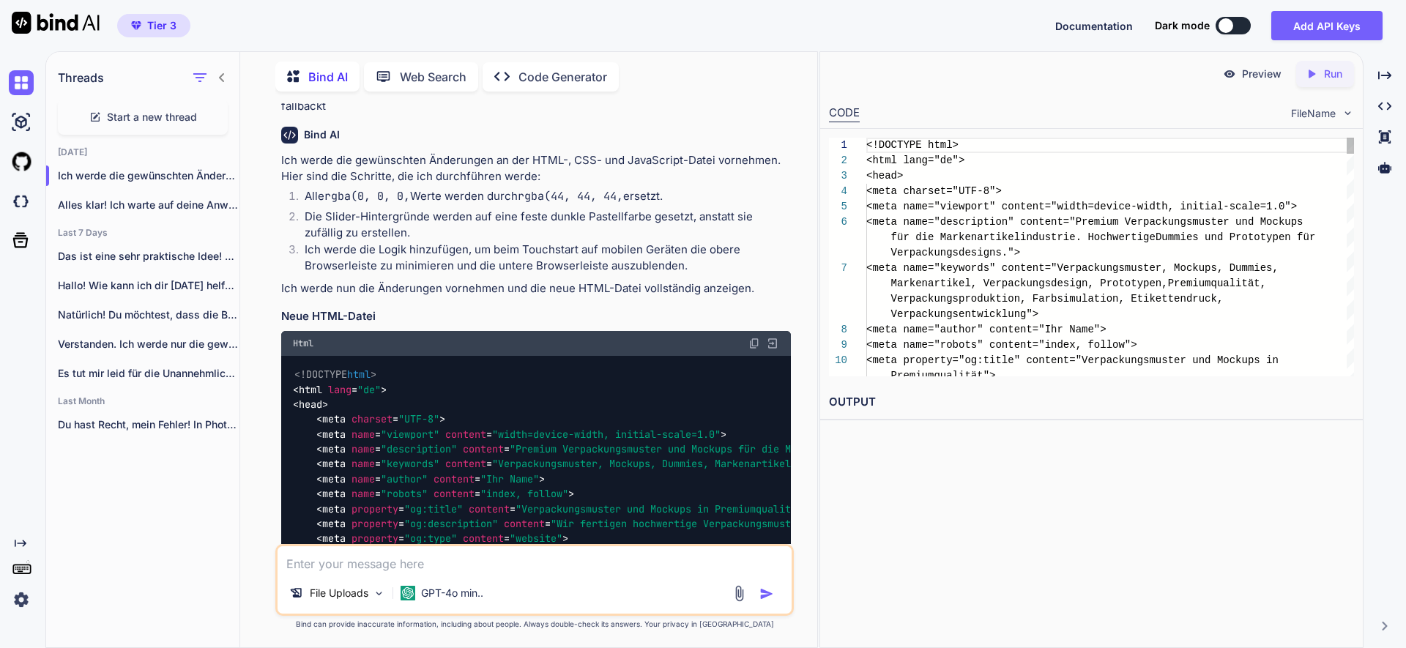
scroll to position [4841, 0]
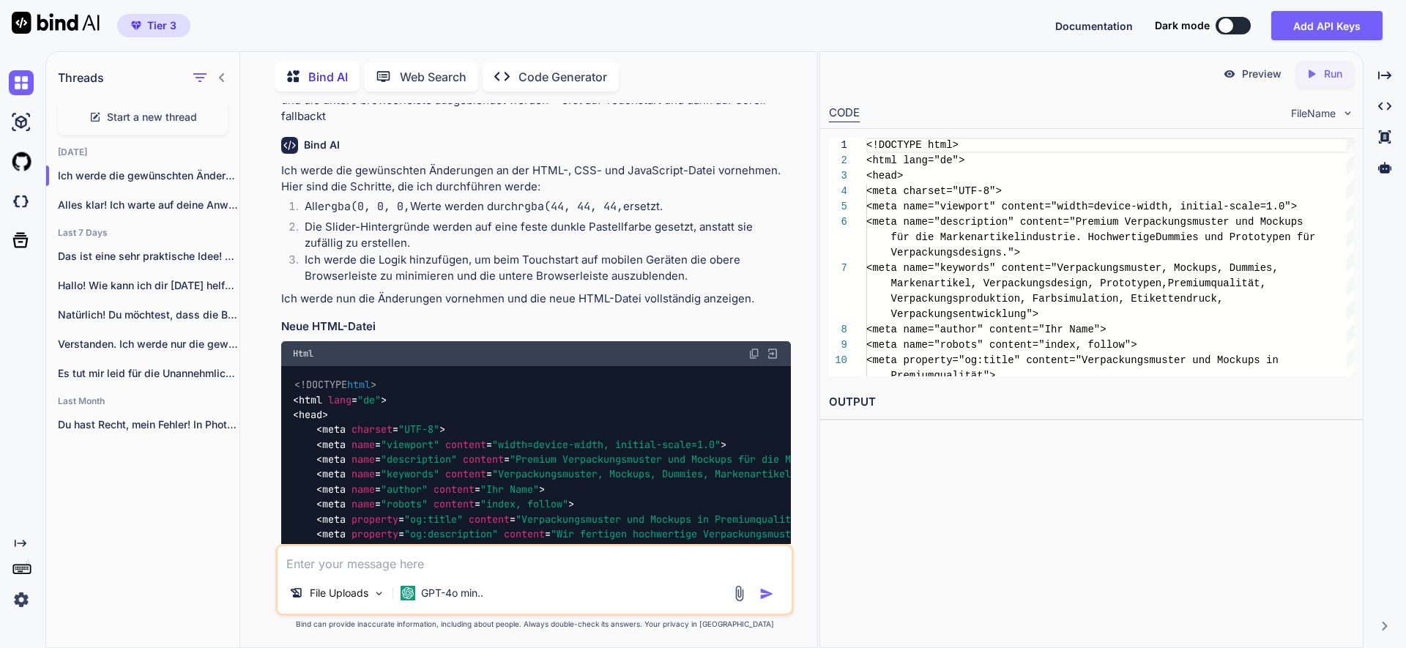
click at [758, 348] on img at bounding box center [754, 354] width 12 height 12
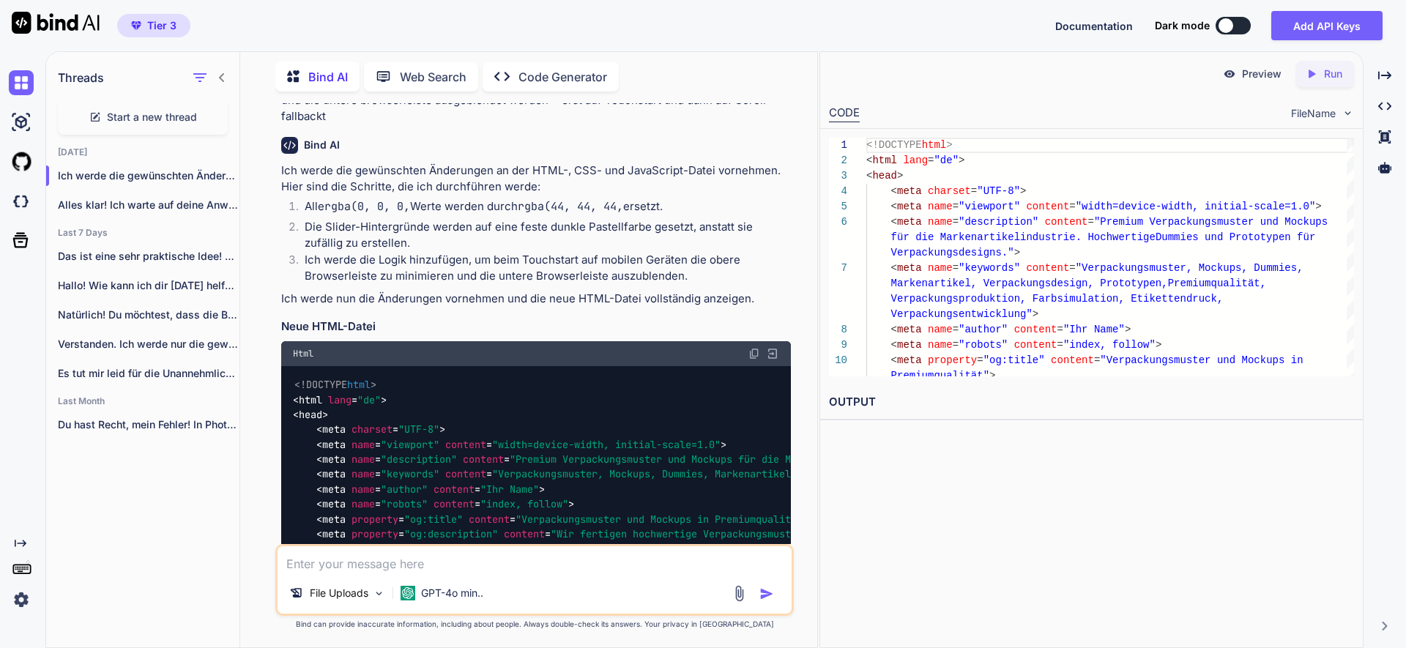
click at [302, 562] on textarea at bounding box center [535, 559] width 514 height 26
paste textarea "GO css“: zeige die neue .css-Datei IMMER vollständig an und warte dann"
type textarea "GO css“: zeige die neue .css-Datei IMMER vollständig an und warte dann"
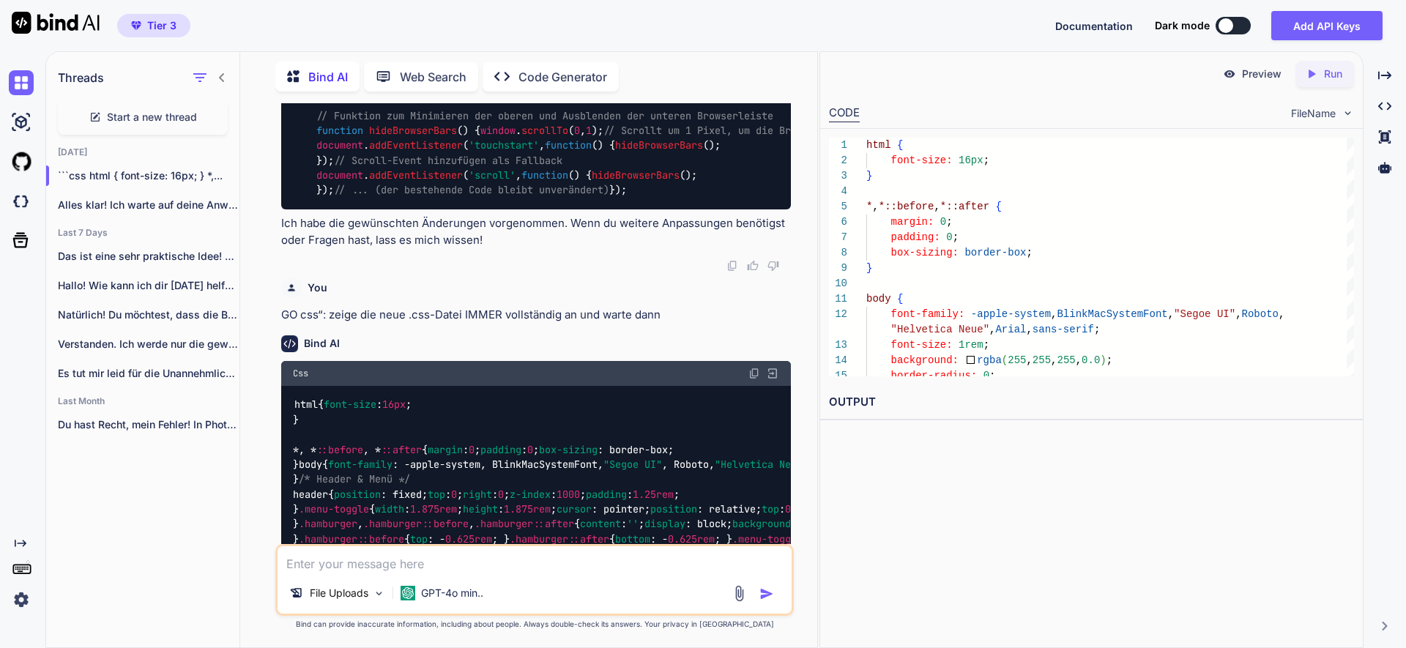
scroll to position [7881, 0]
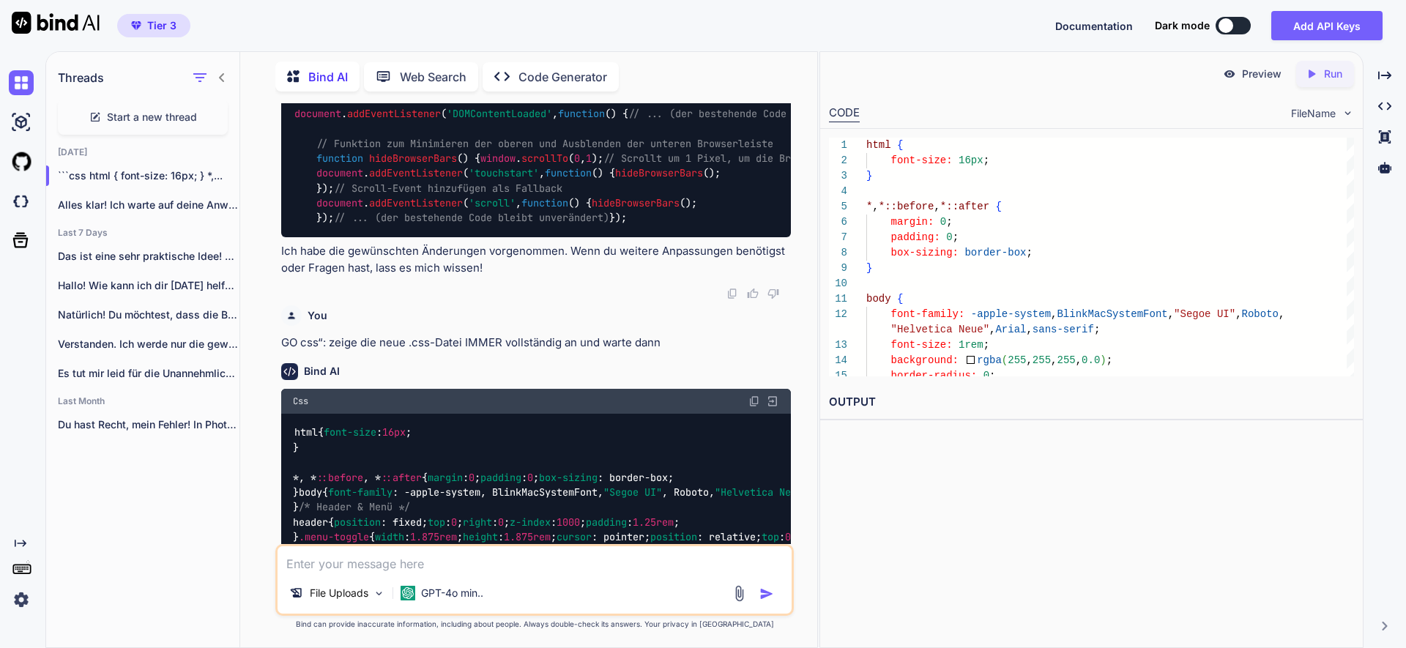
click at [752, 395] on img at bounding box center [754, 401] width 12 height 12
click at [327, 555] on textarea at bounding box center [535, 559] width 514 height 26
paste textarea "„GO js:“ zeige die neue .js-Datei IMMER vollständig an und warte dann"
type textarea "„GO js:“ zeige die neue .js-Datei IMMER vollständig an und warte dann"
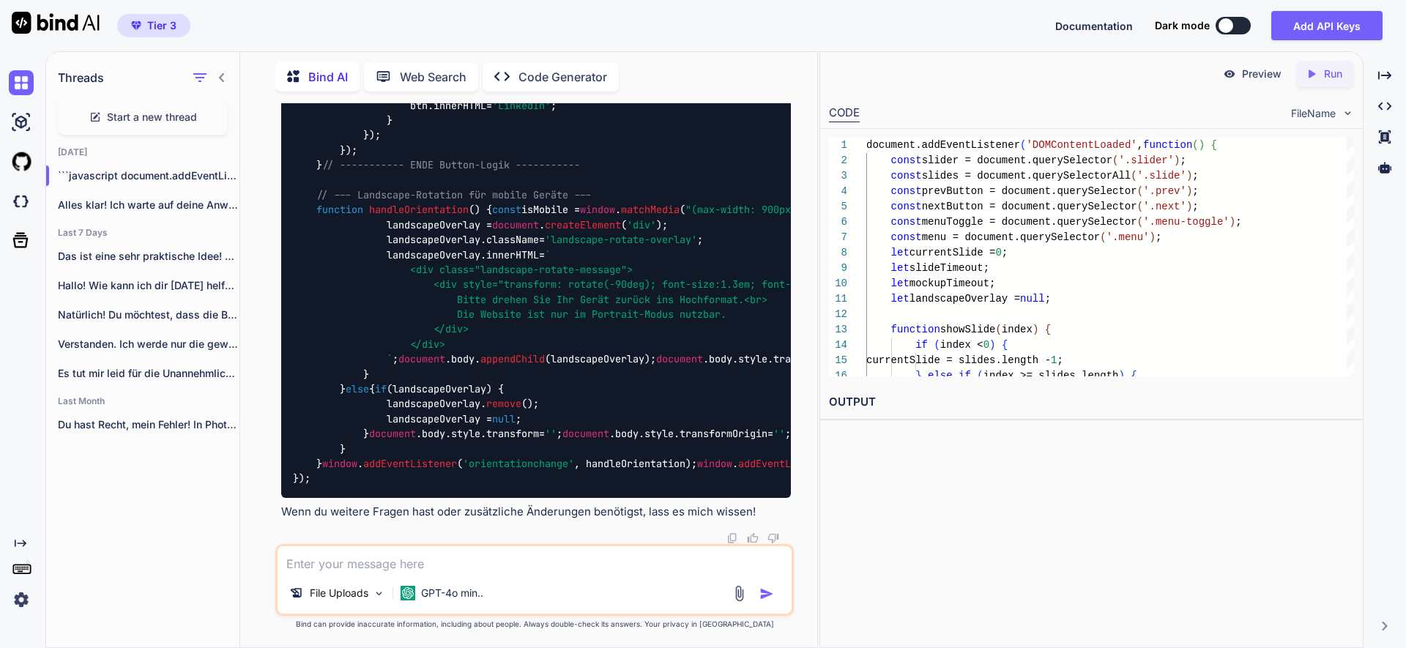
scroll to position [12274, 0]
click at [339, 558] on textarea at bounding box center [535, 559] width 514 height 26
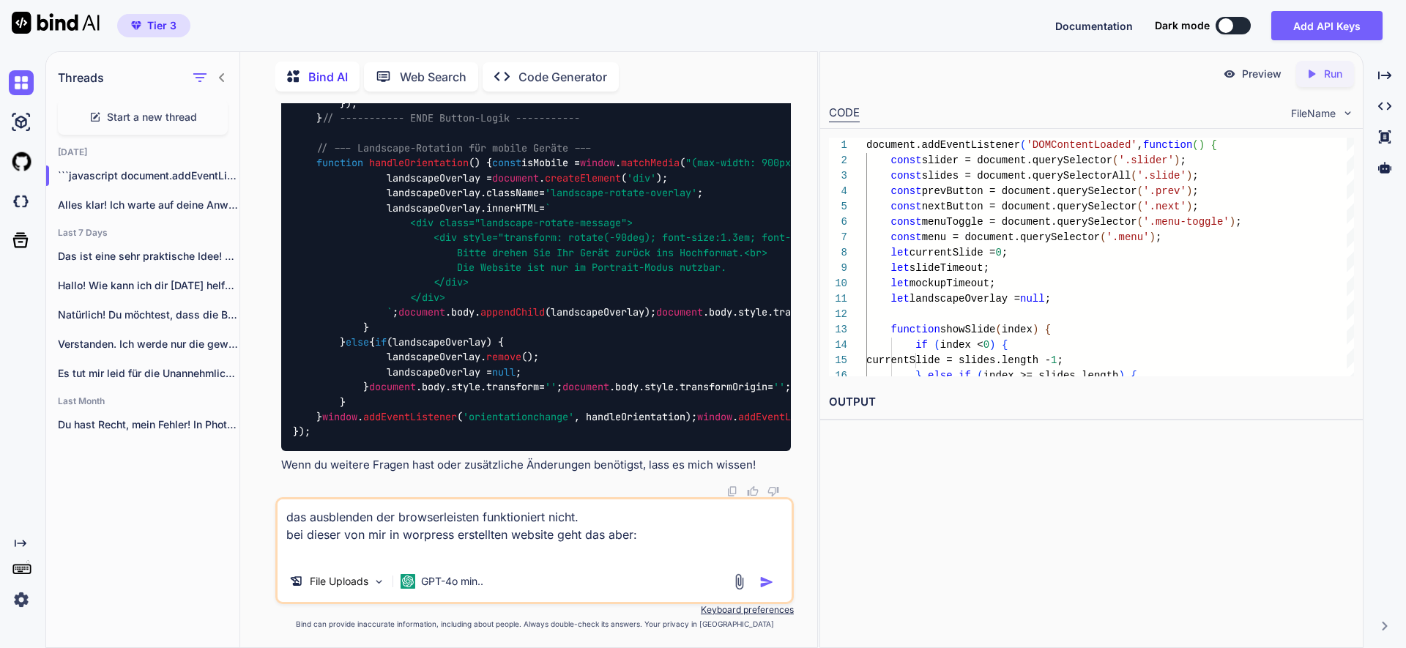
paste textarea "[URL][DOMAIN_NAME]"
type textarea "das ausblenden der browserleisten funktioniert nicht. bei dieser von mir in wor…"
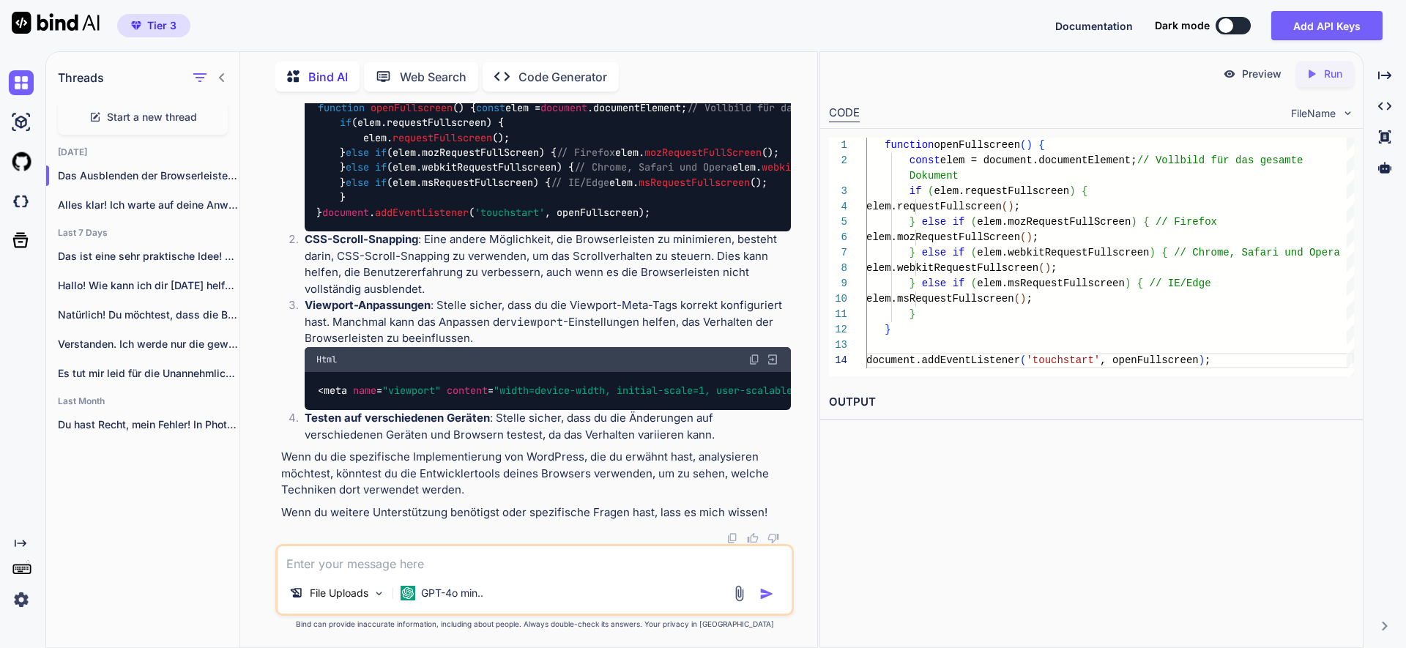
scroll to position [17017, 0]
paste textarea "[URL][DOMAIN_NAME]"
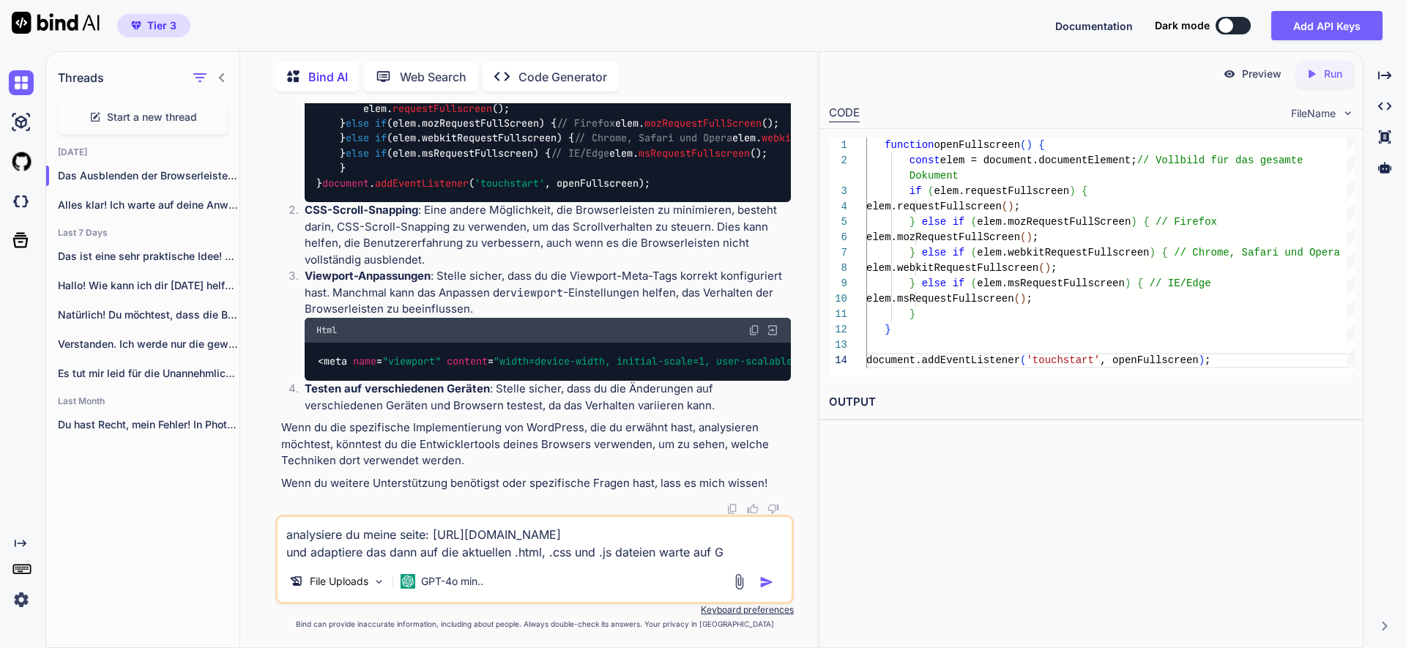
type textarea "analysiere du meine seite: https://musterservice.artronic.de/referenzen-3/ und …"
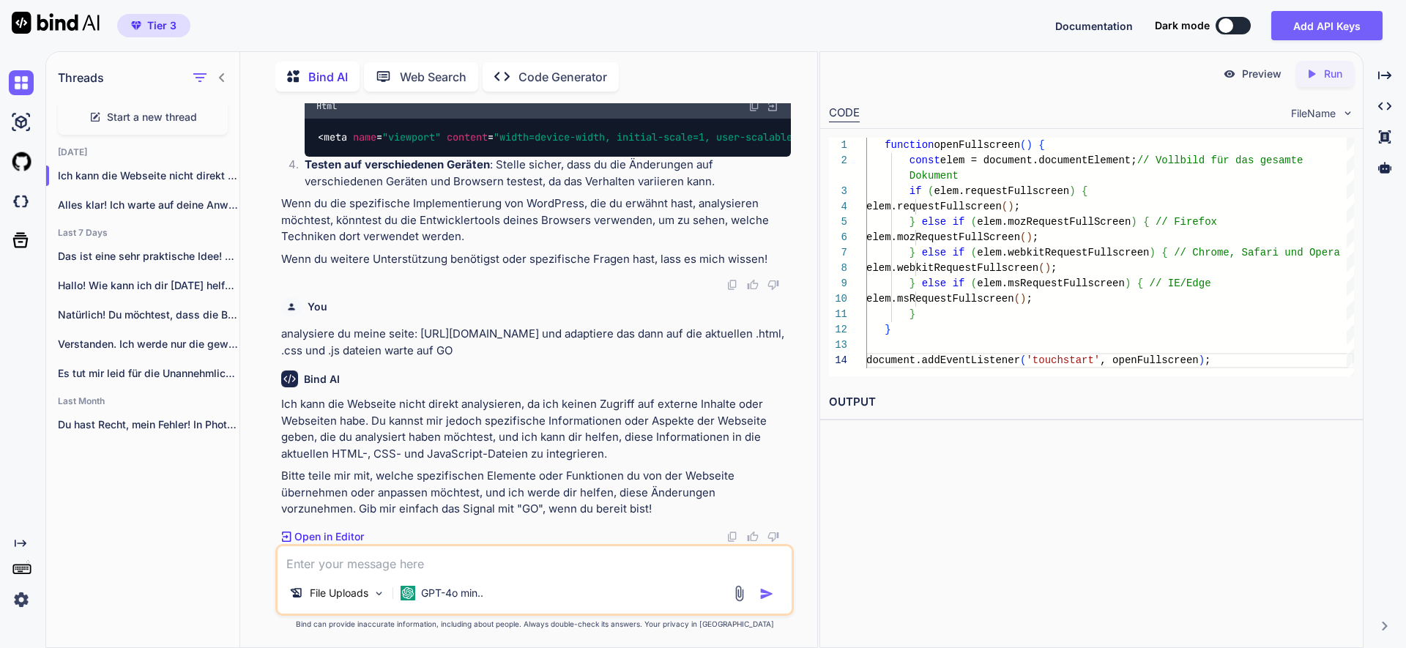
scroll to position [17270, 0]
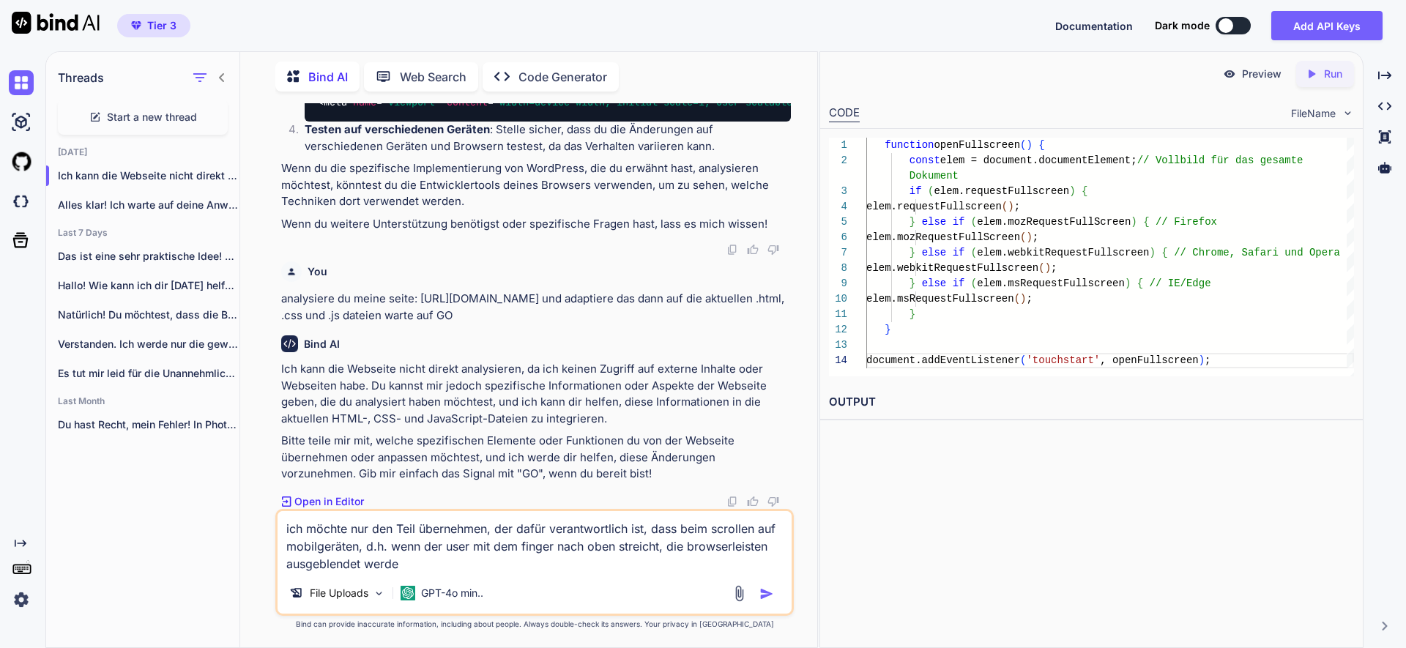
type textarea "ich möchte nur den Teil übernehmen, der dafür verantwortlich ist, dass beim scr…"
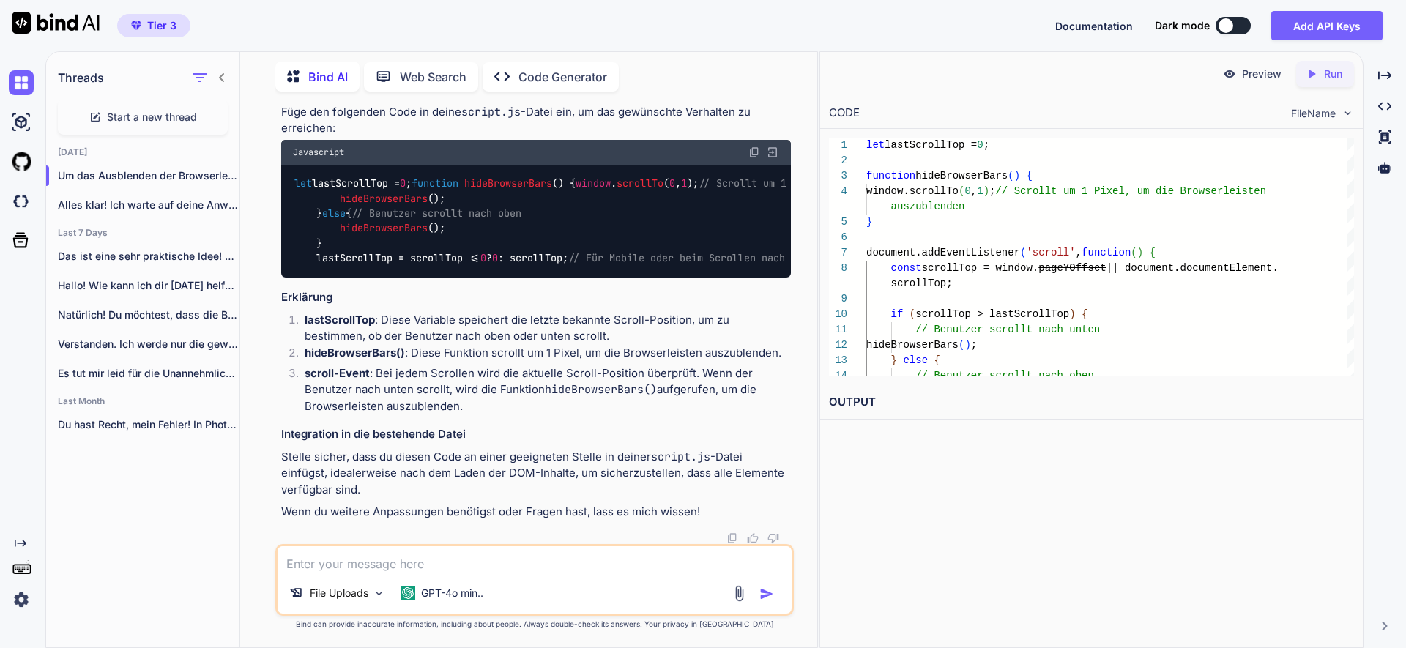
scroll to position [18114, 0]
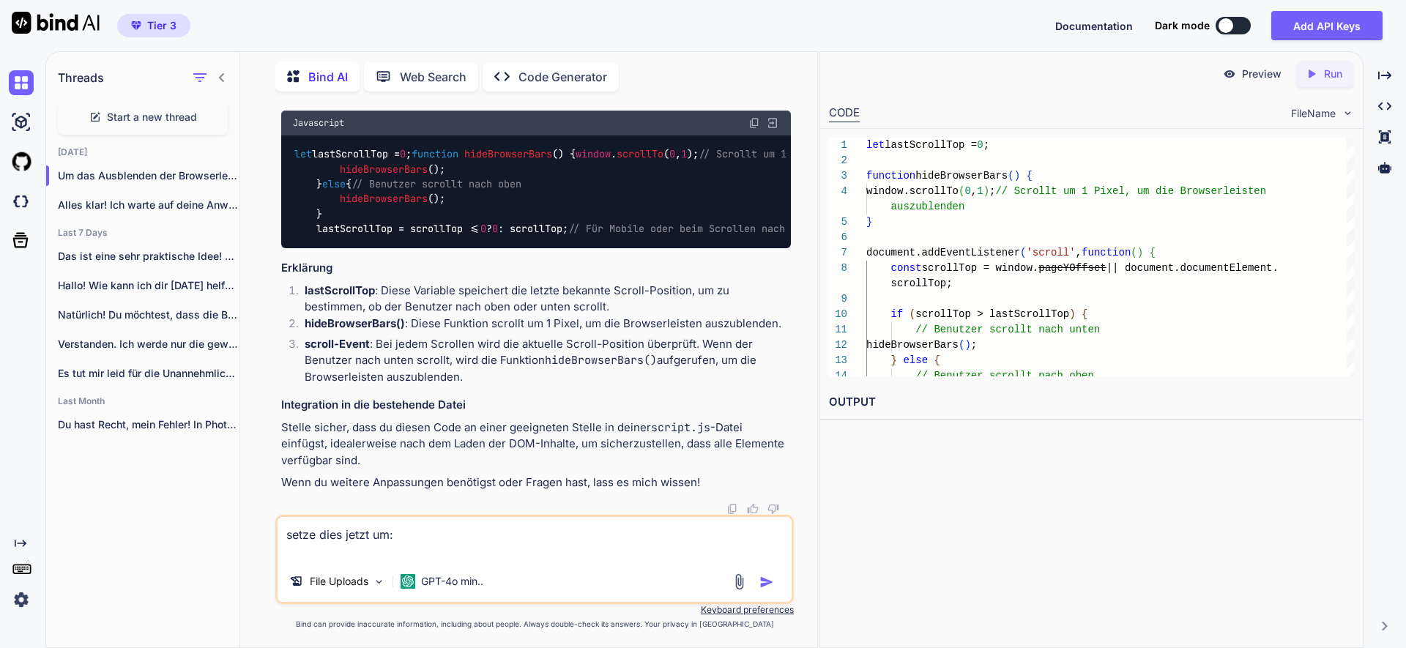
paste textarea "c. führe nur die gewünschten Änderungen durch und ändere ansonsten nicht die al…"
type textarea "setze dies jetzt um: c. führe nur die gewünschten Änderungen durch und ändere a…"
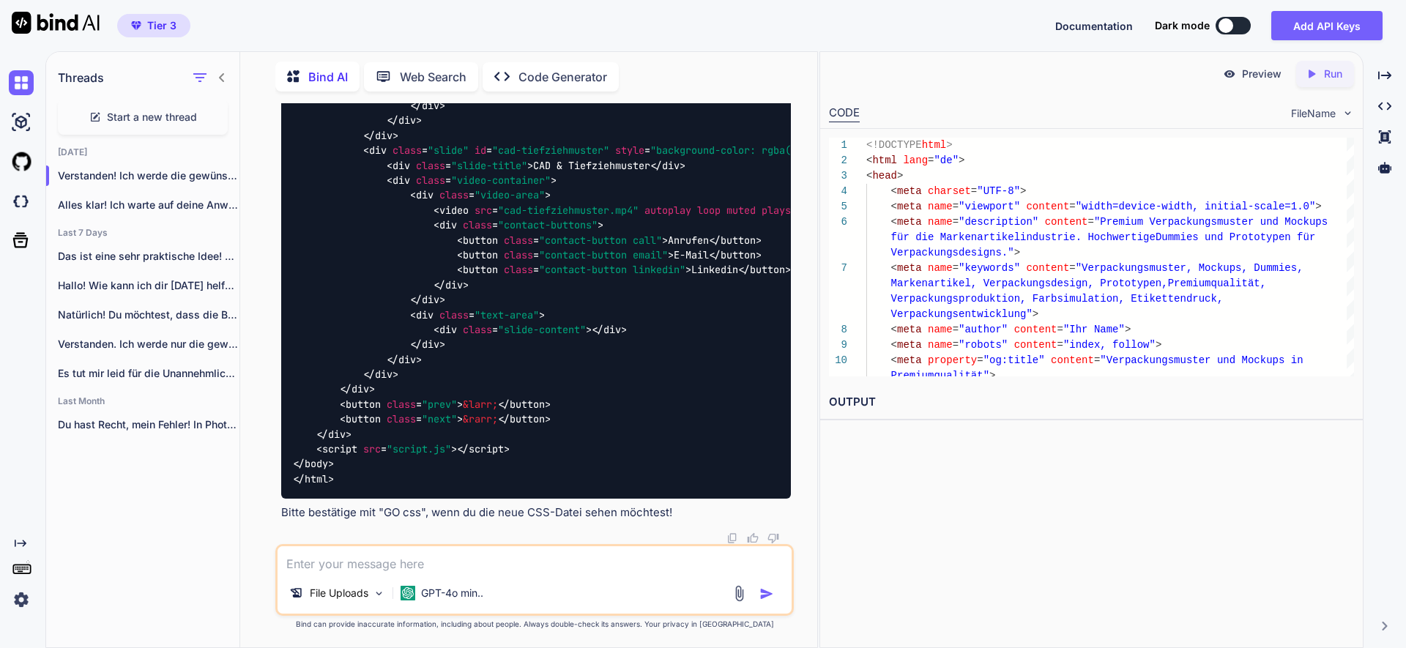
scroll to position [18565, 0]
click at [343, 563] on textarea at bounding box center [535, 559] width 514 height 26
drag, startPoint x: 332, startPoint y: 568, endPoint x: 257, endPoint y: 551, distance: 76.6
click at [256, 551] on div "You a. Wenn ich „NEW:“ schreibe, warte erst auf die neuen .html, .css, .js Date…" at bounding box center [534, 375] width 565 height 544
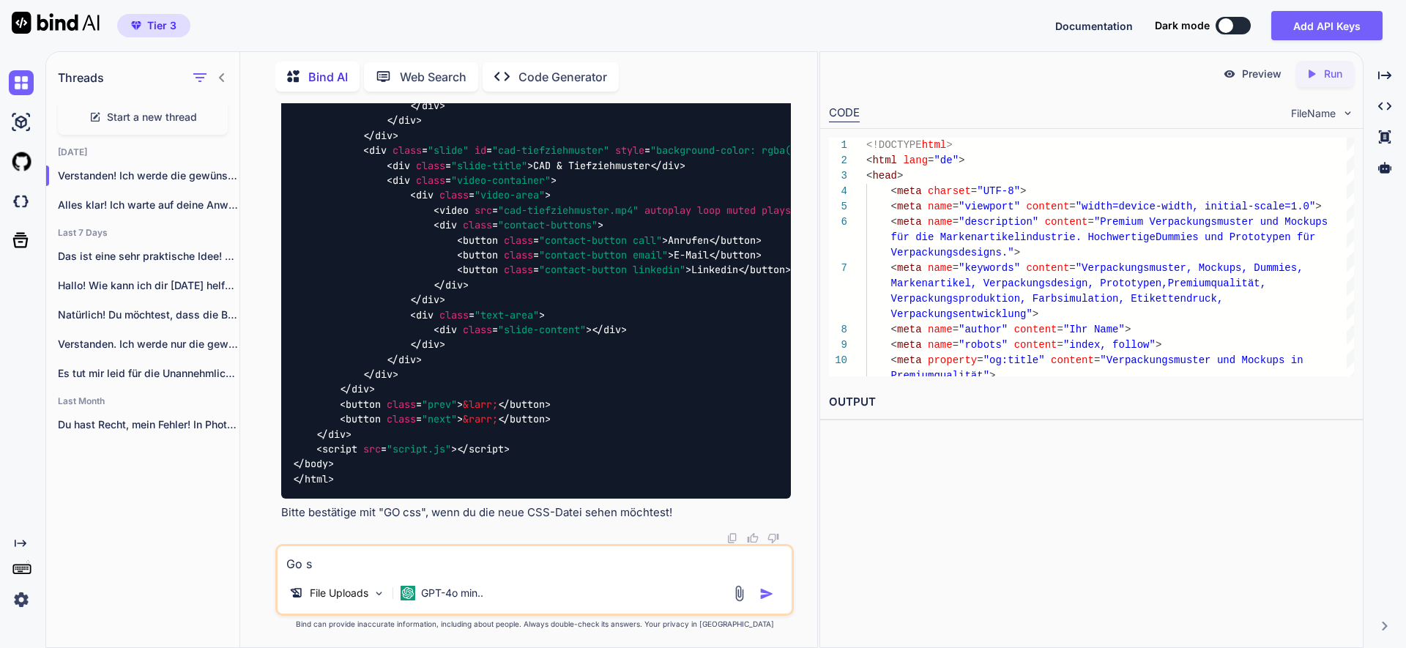
paste textarea "„GO css“: zeige die neue .css-Datei IMMER vollständig an und warte dann"
type textarea "„GO css“: zeige die neue .css-Datei IMMER vollständig an und warte dann"
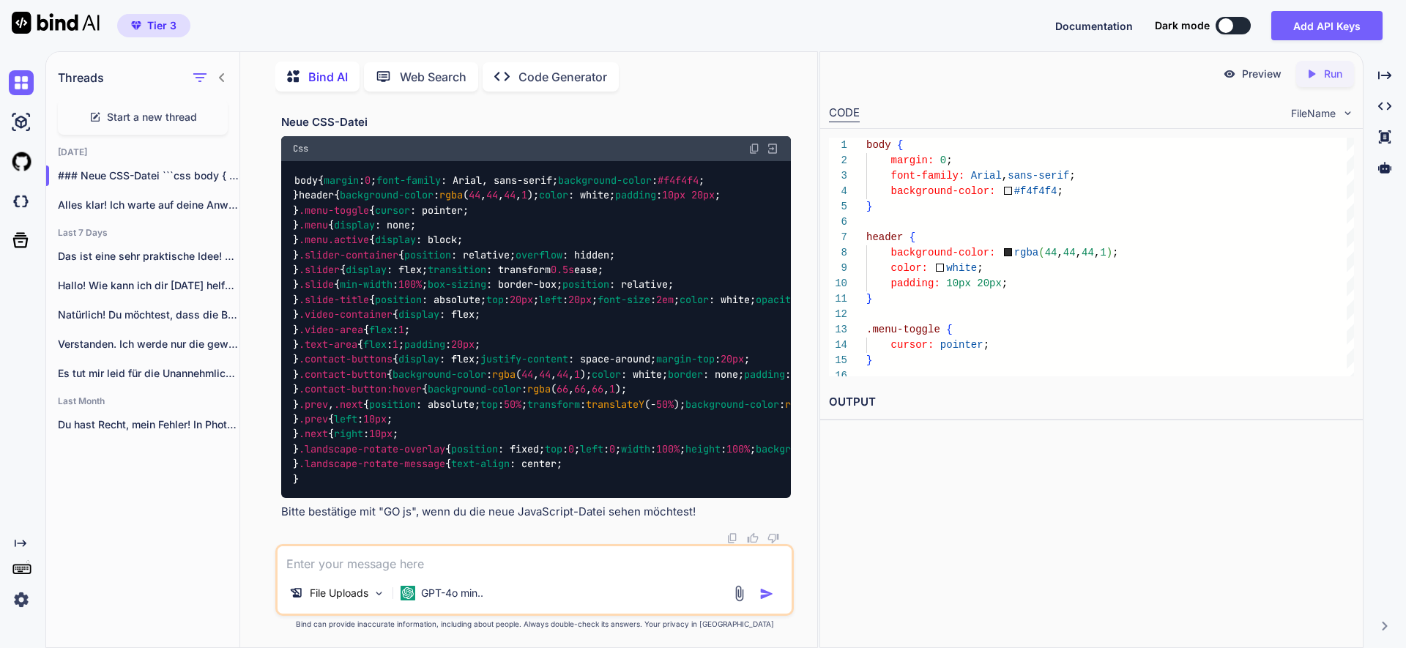
scroll to position [21421, 0]
click at [751, 155] on img at bounding box center [754, 149] width 12 height 12
click at [384, 565] on textarea at bounding box center [535, 559] width 514 height 26
type textarea "GO js"
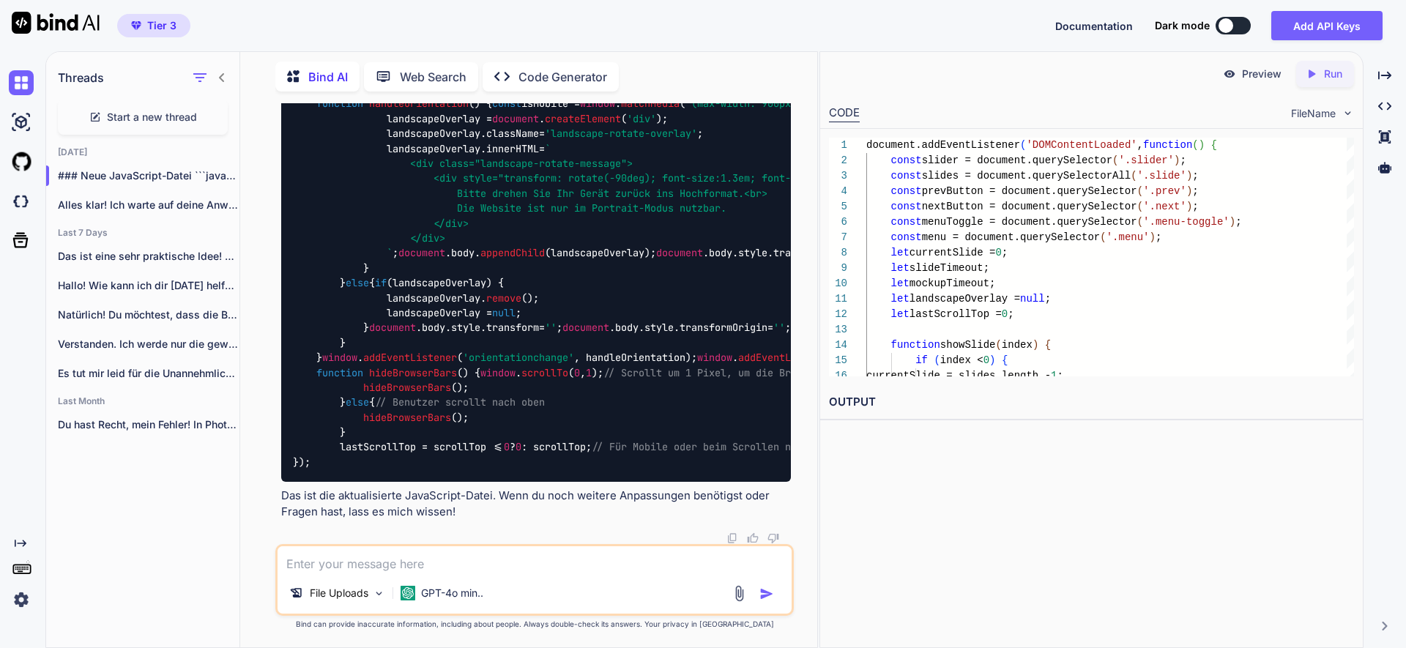
scroll to position [23235, 0]
click at [338, 568] on textarea at bounding box center [535, 559] width 514 height 26
paste textarea "führe nur die gewünschten Änderungen durch und ändere ansonsten nicht die alte …"
type textarea "Kontrolliere noch einmal die css-Datei: führe nur die gewünschten Änderungen du…"
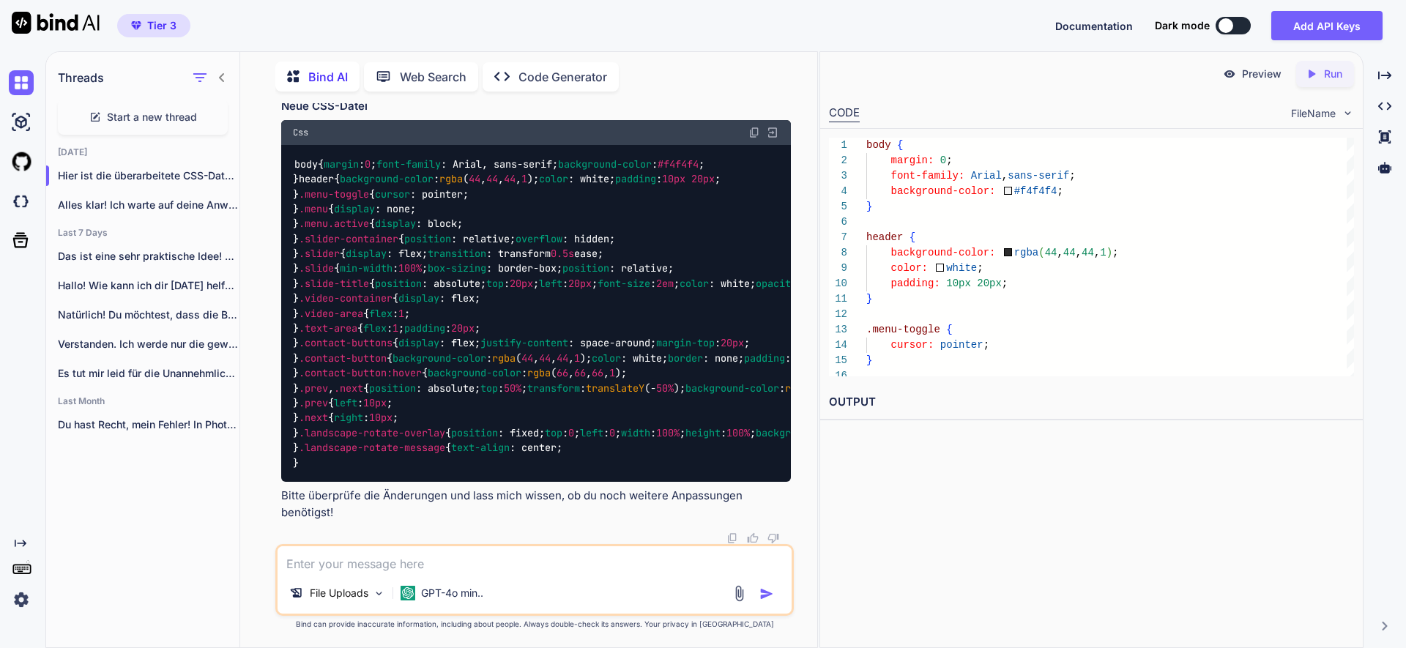
scroll to position [29213, 0]
click at [453, 554] on textarea at bounding box center [535, 559] width 514 height 26
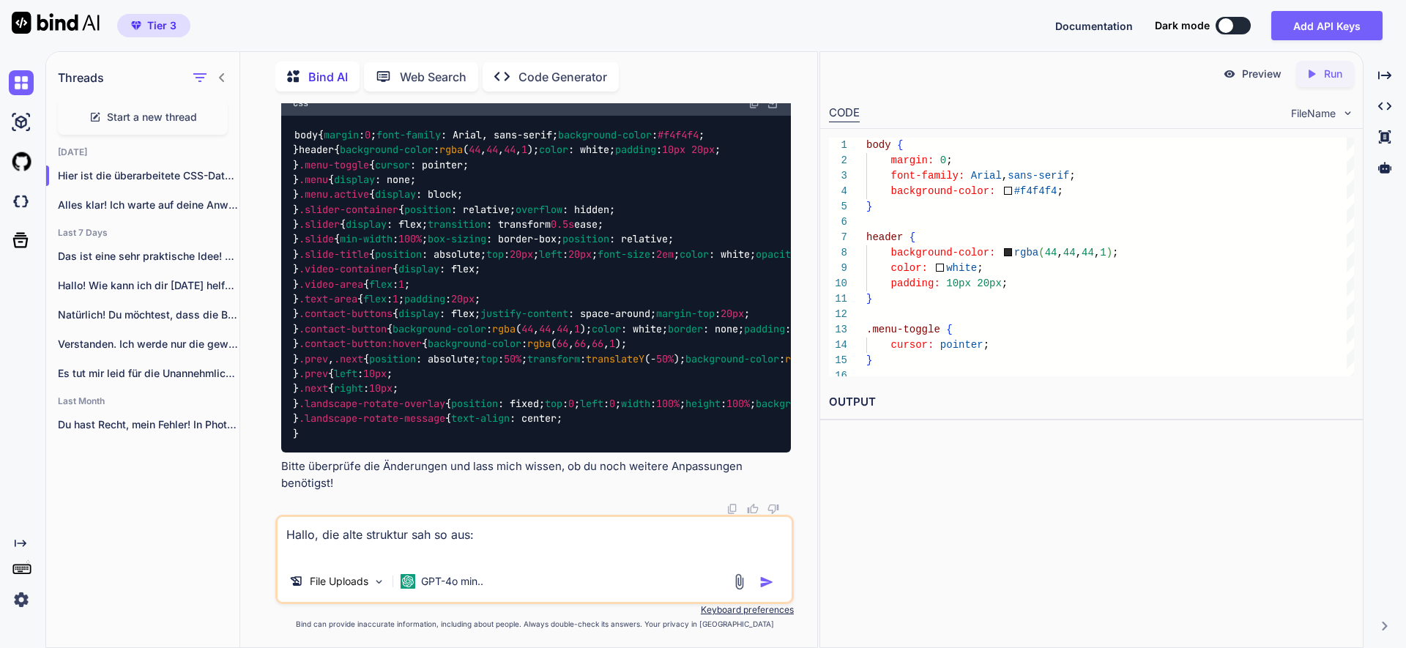
paste textarea "html { font-size: 16px; } *, *::before, *::after { margin: 0; padding: 0; box-s…"
type textarea "Hallo, die alte struktur sah so aus: html { font-size: 16px; } *, *::before, *:…"
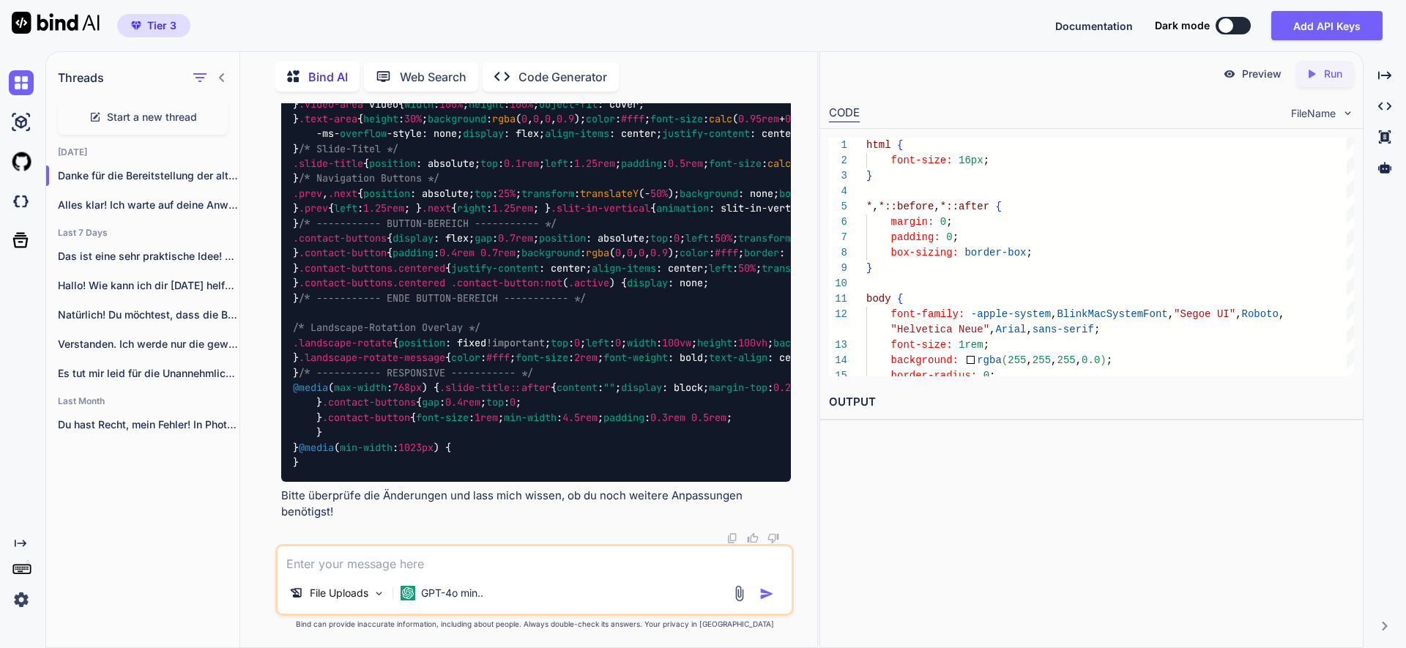
scroll to position [30899, 0]
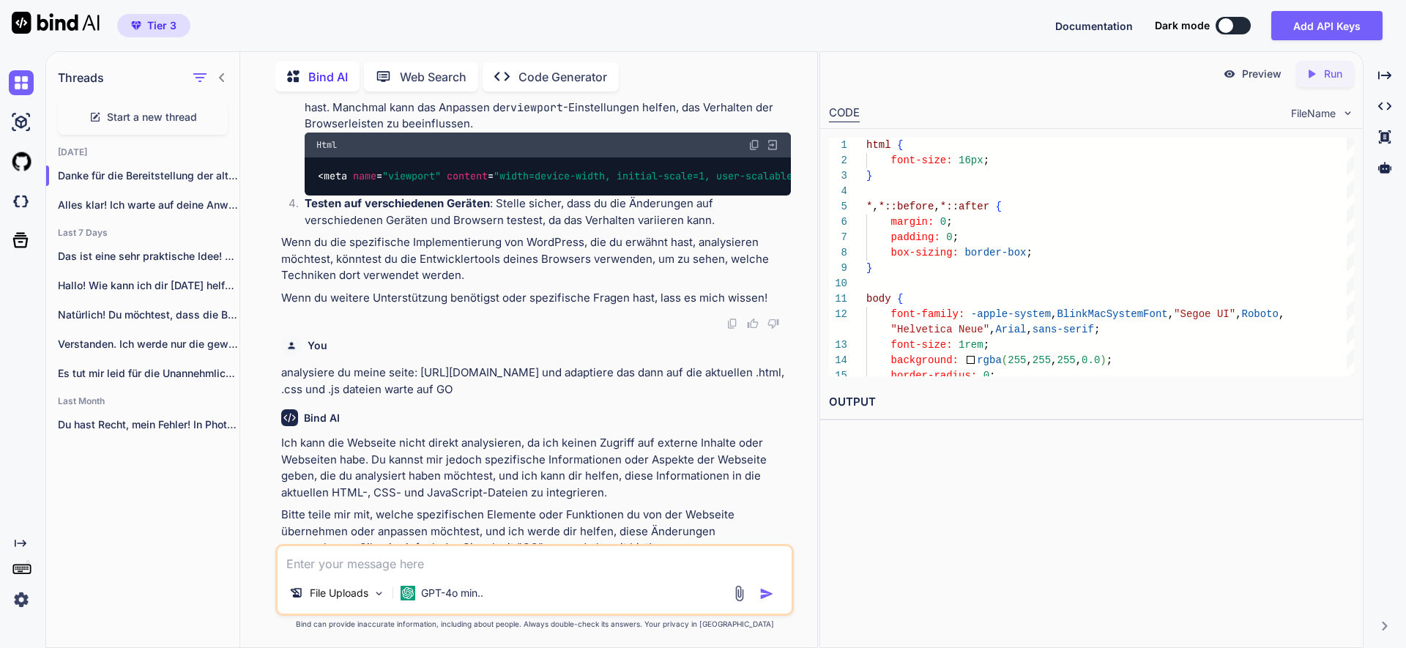
scroll to position [12178, 0]
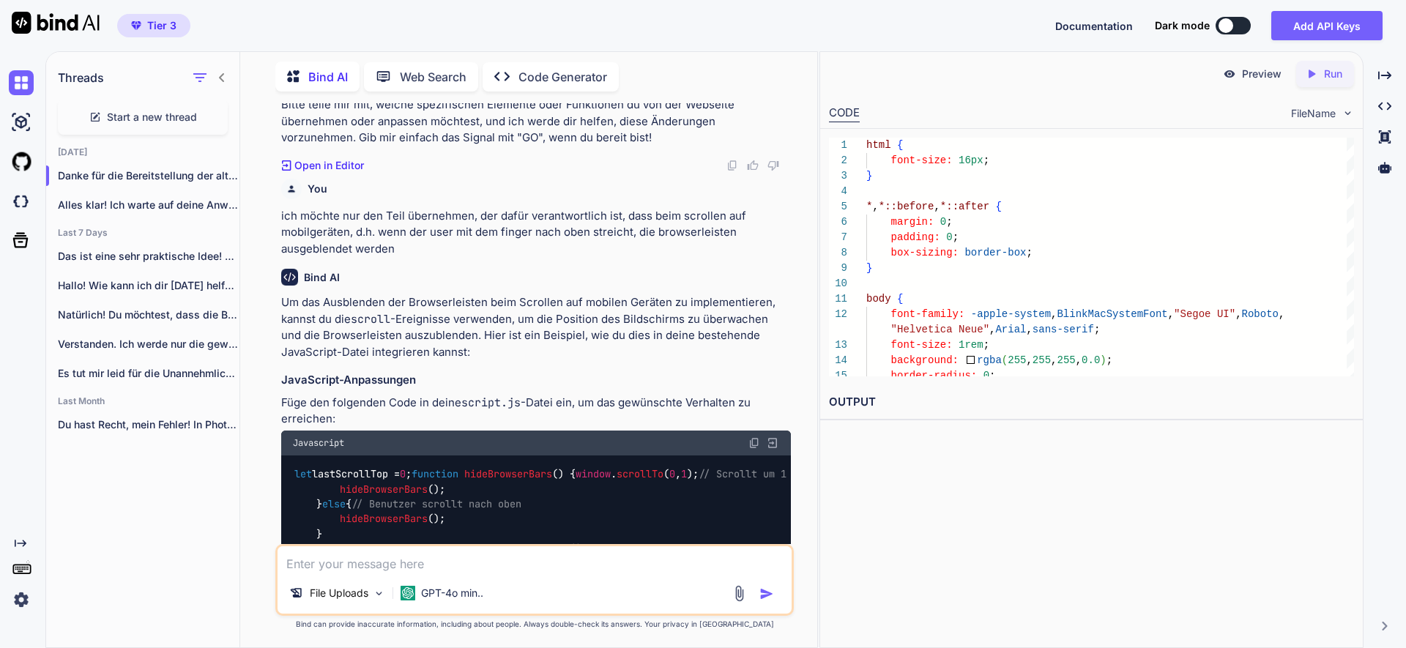
drag, startPoint x: 356, startPoint y: 562, endPoint x: 371, endPoint y: 561, distance: 15.4
click at [355, 562] on textarea at bounding box center [535, 559] width 514 height 26
paste textarea "https://wiki.selfhtml.org/wiki/JavaScript/Fullscreen"
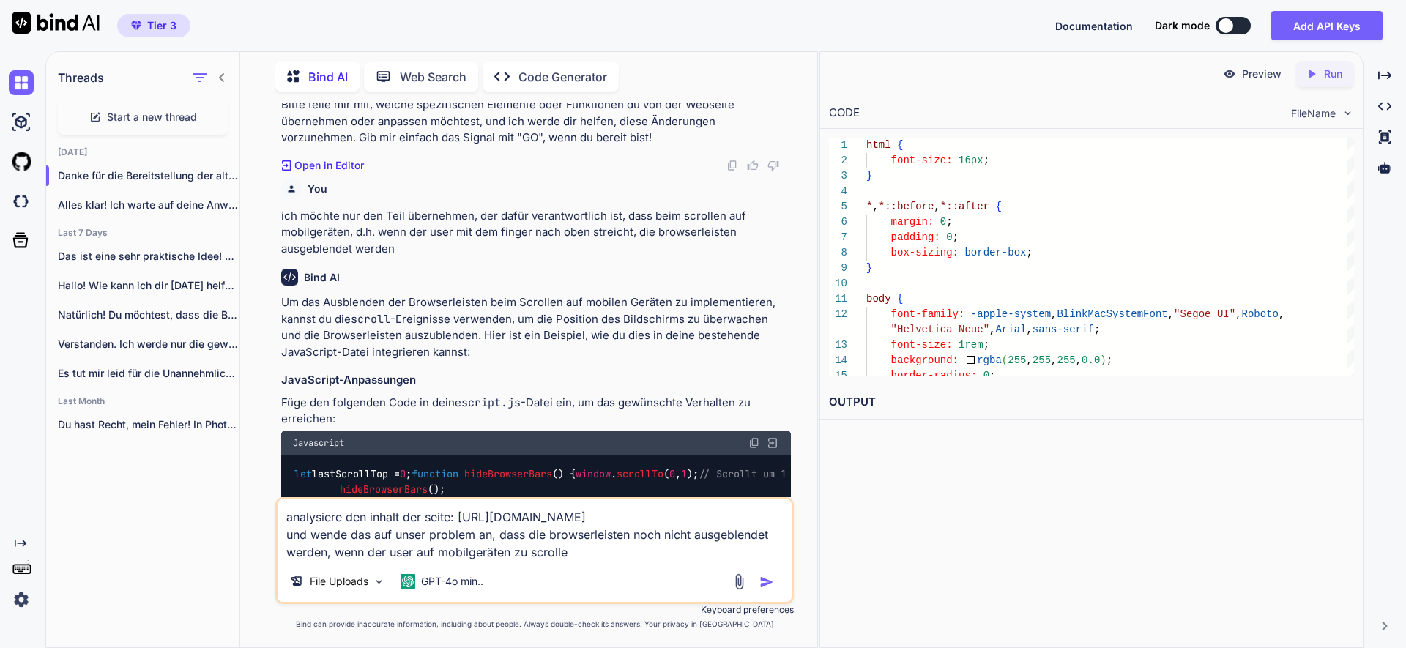
type textarea "analysiere den inhalt der seite: https://wiki.selfhtml.org/wiki/JavaScript/Full…"
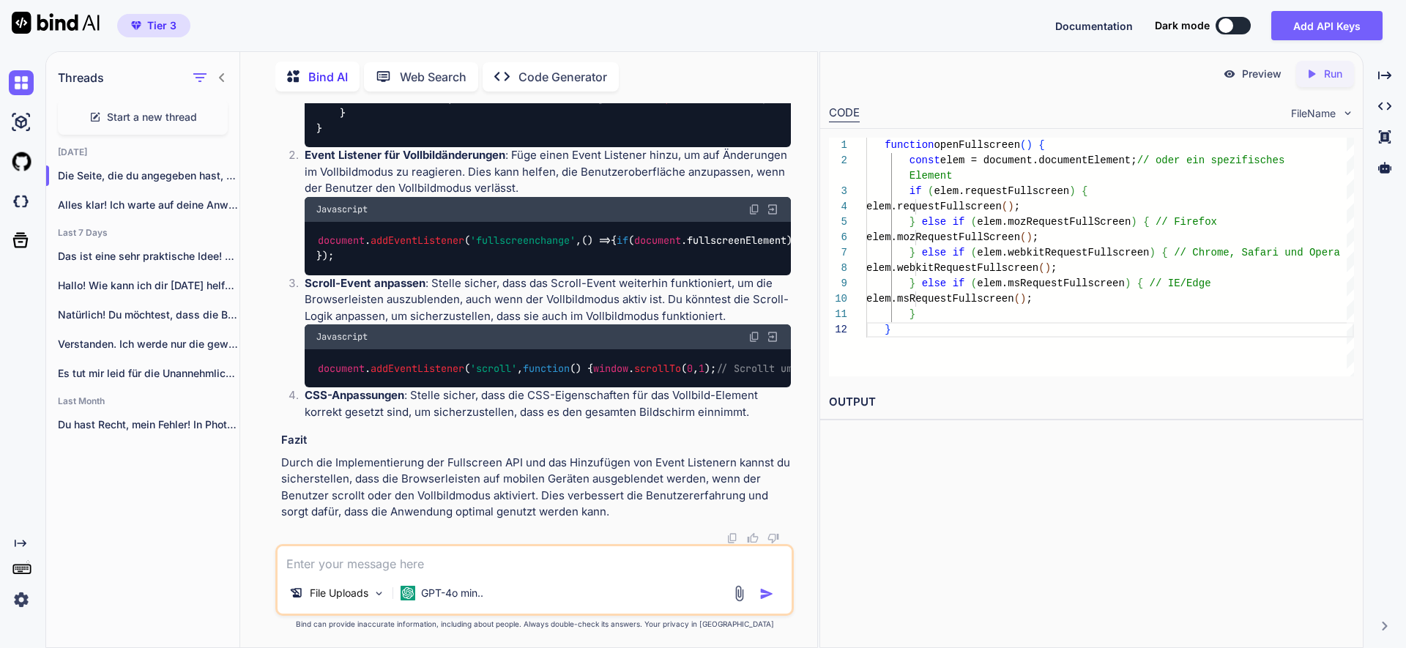
scroll to position [35581, 0]
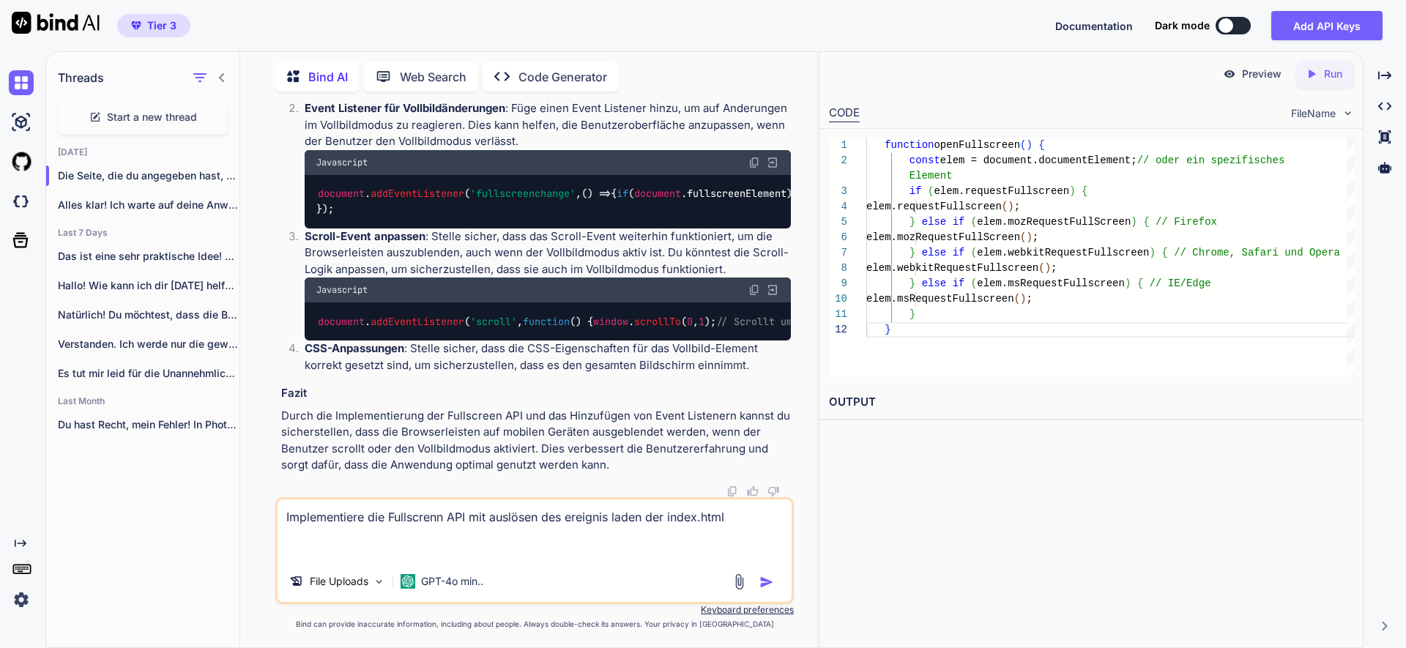
click at [748, 519] on textarea "Implementiere die Fullscrenn API mit auslösen des ereignis laden der index.html" at bounding box center [535, 530] width 514 height 62
click at [286, 517] on textarea "Implementiere die Fullscrenn API mit auslösen des ereignis laden der index.html" at bounding box center [535, 530] width 514 height 62
click at [754, 516] on textarea "1. Implementiere die Fullscrenn API mit auslösen des ereignis laden der index.h…" at bounding box center [535, 530] width 514 height 62
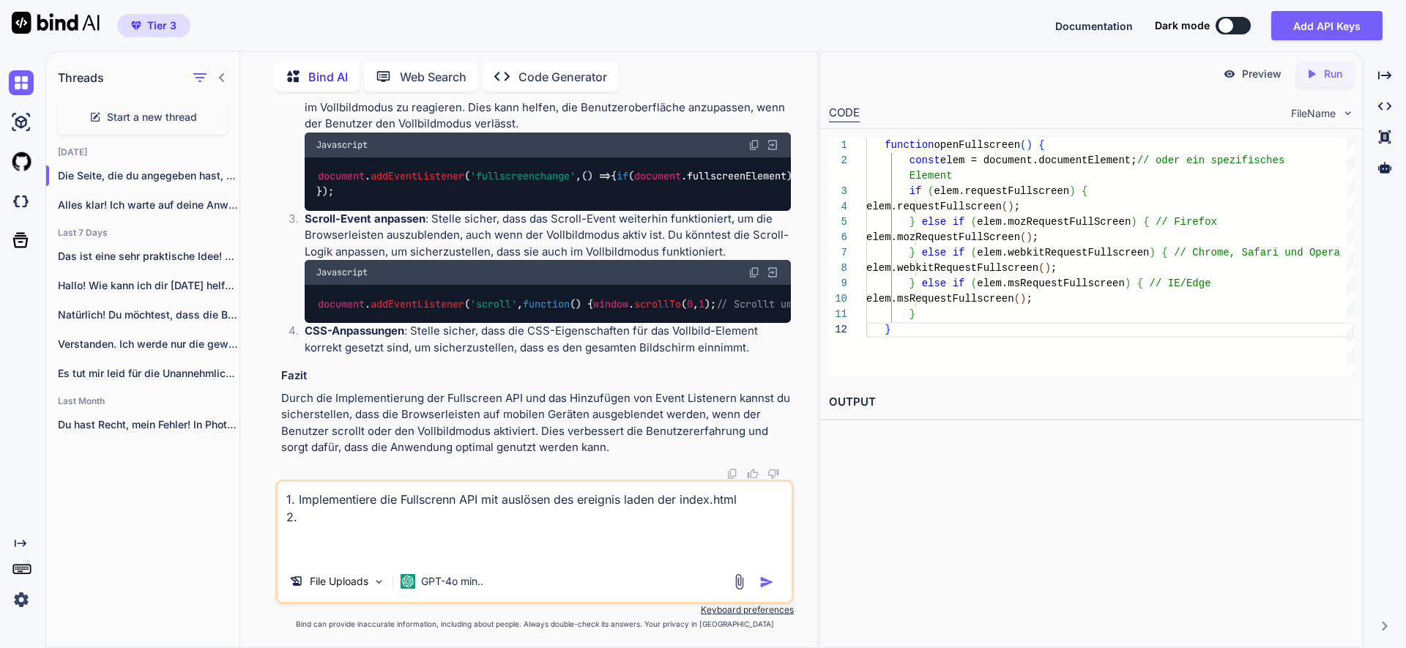
paste textarea "führe nur die gewünschten Änderungen durch und ändere ansonsten nicht die alte …"
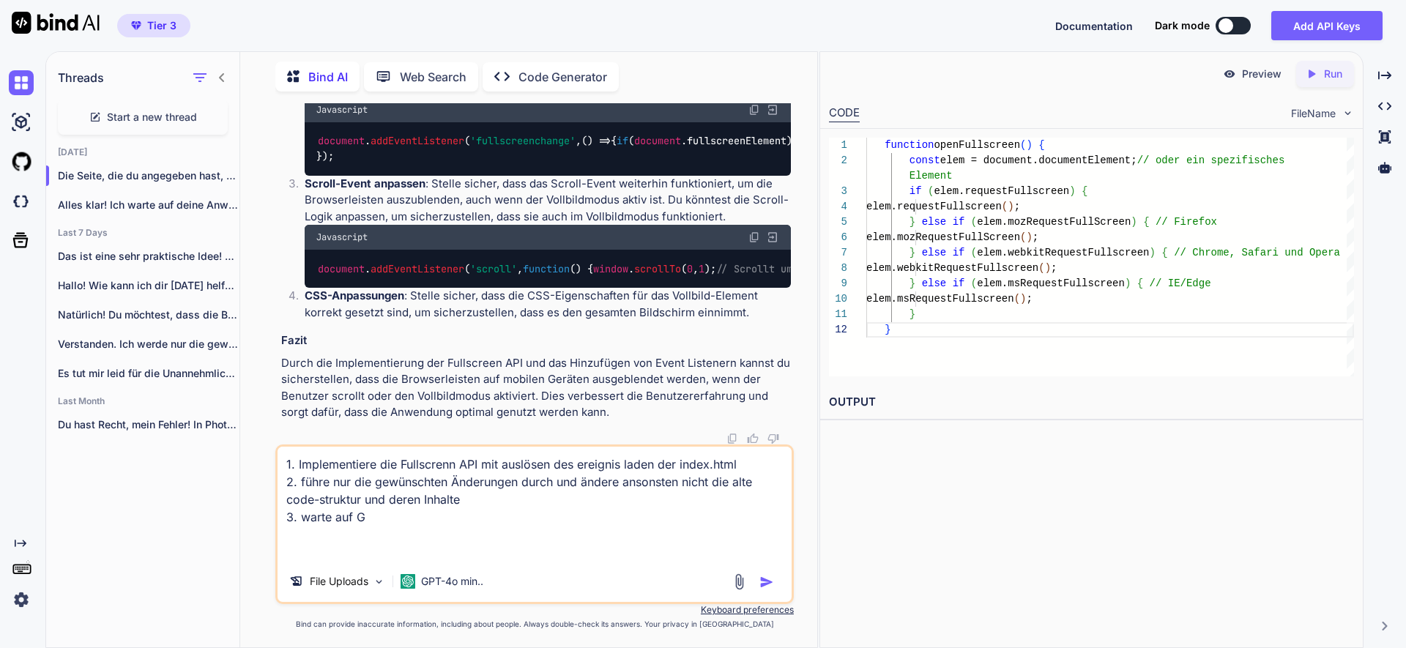
type textarea "1. Implementiere die Fullscrenn API mit auslösen des ereignis laden der index.h…"
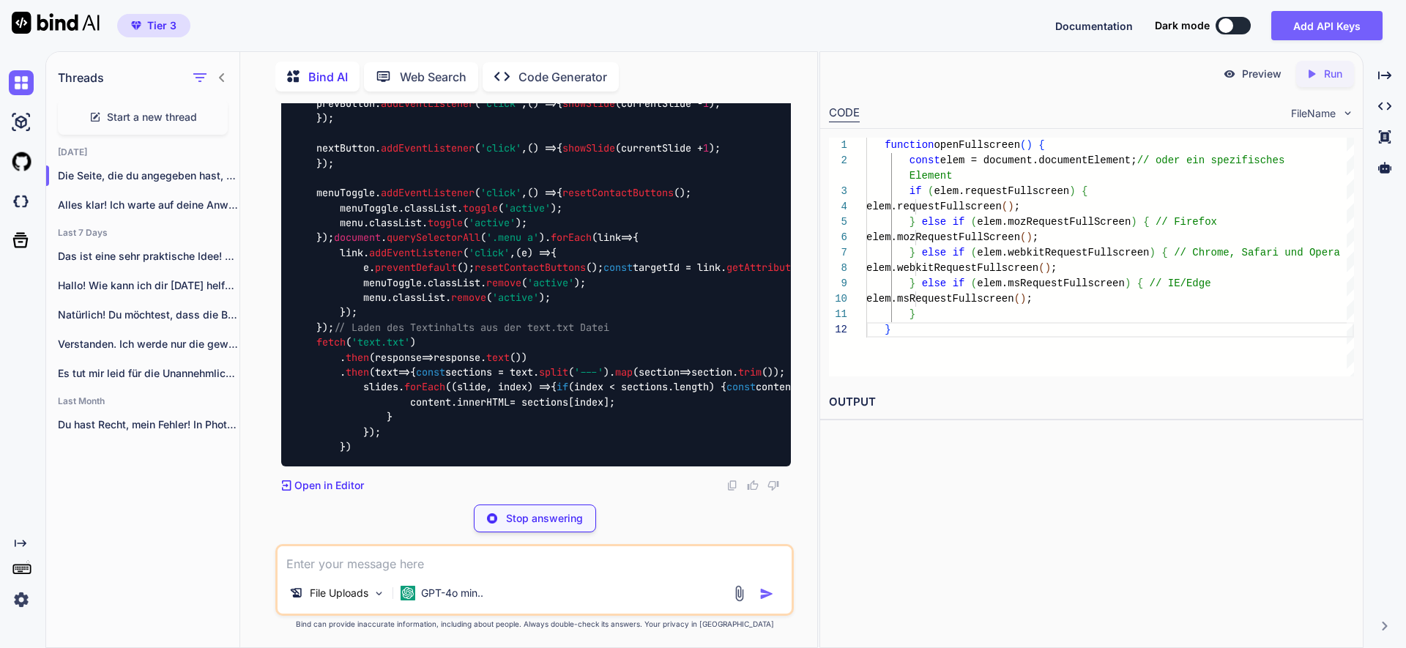
scroll to position [37528, 0]
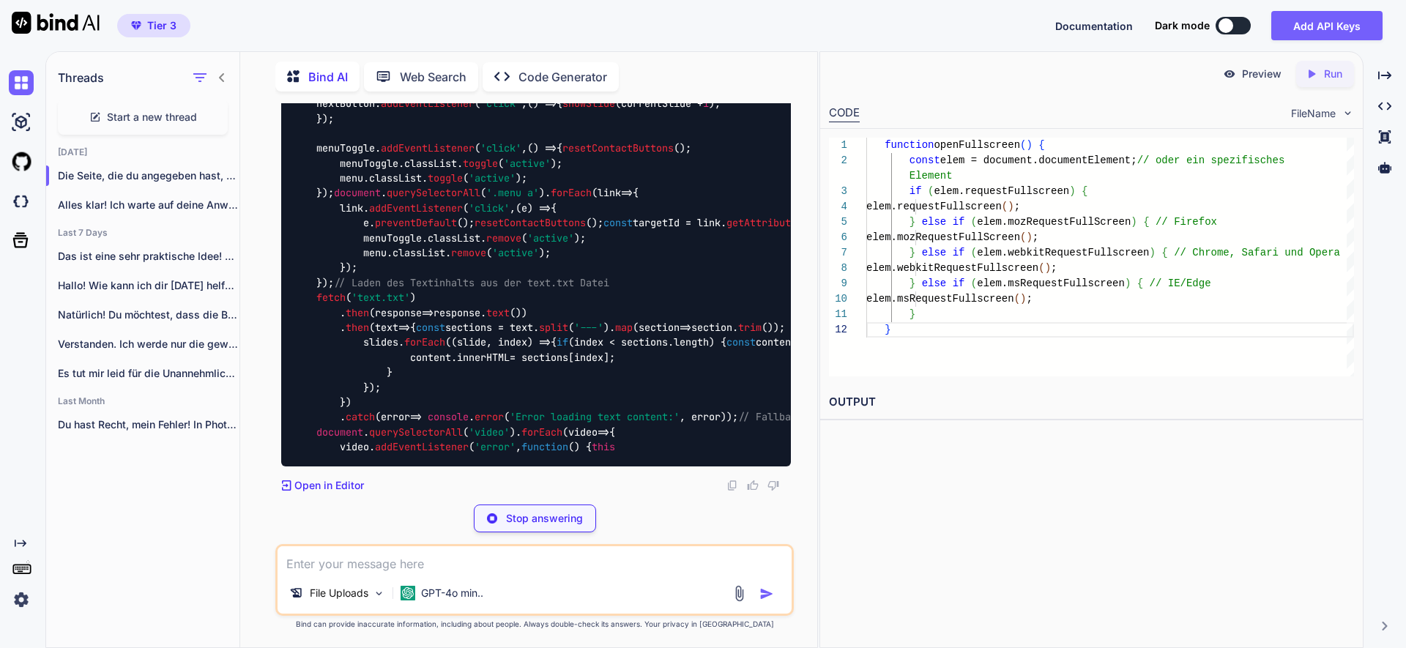
click at [552, 516] on p "Stop answering" at bounding box center [544, 518] width 77 height 15
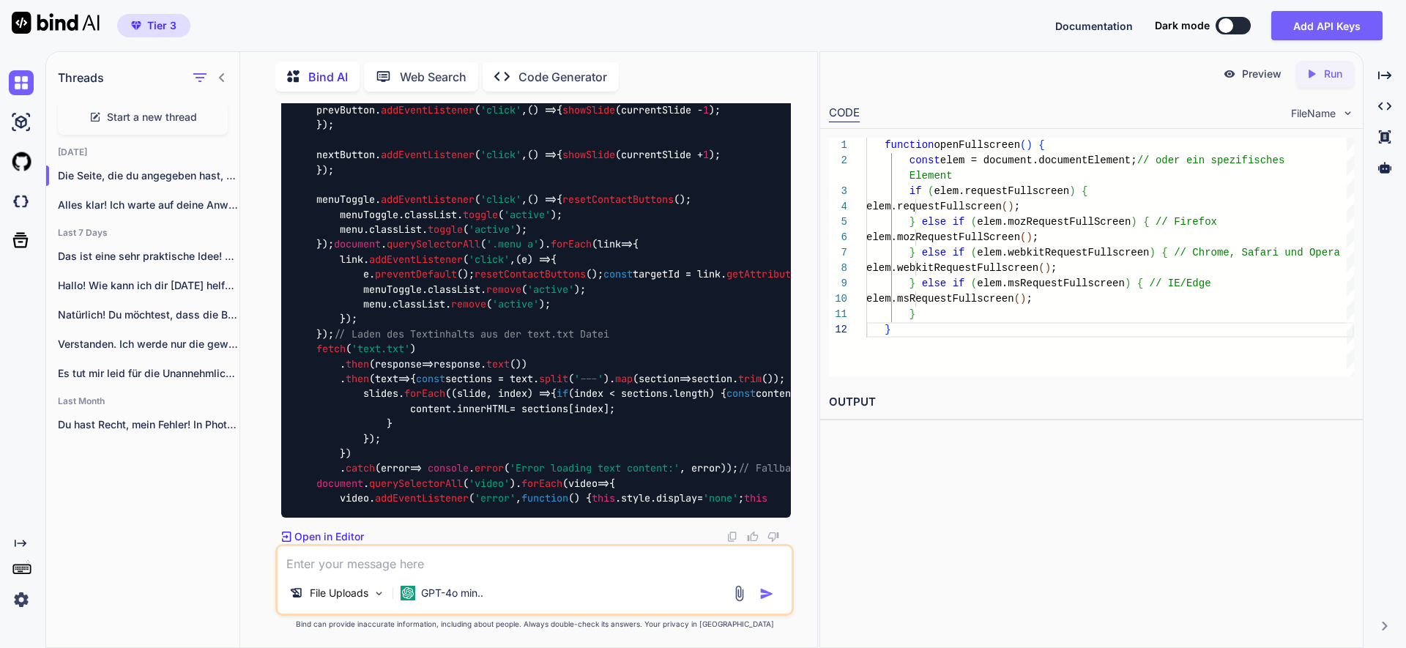
click at [504, 564] on textarea at bounding box center [535, 559] width 514 height 26
paste textarea "Warum hälst Du dich nicht an meine anweisung und baust immer wieder alte Fehler…"
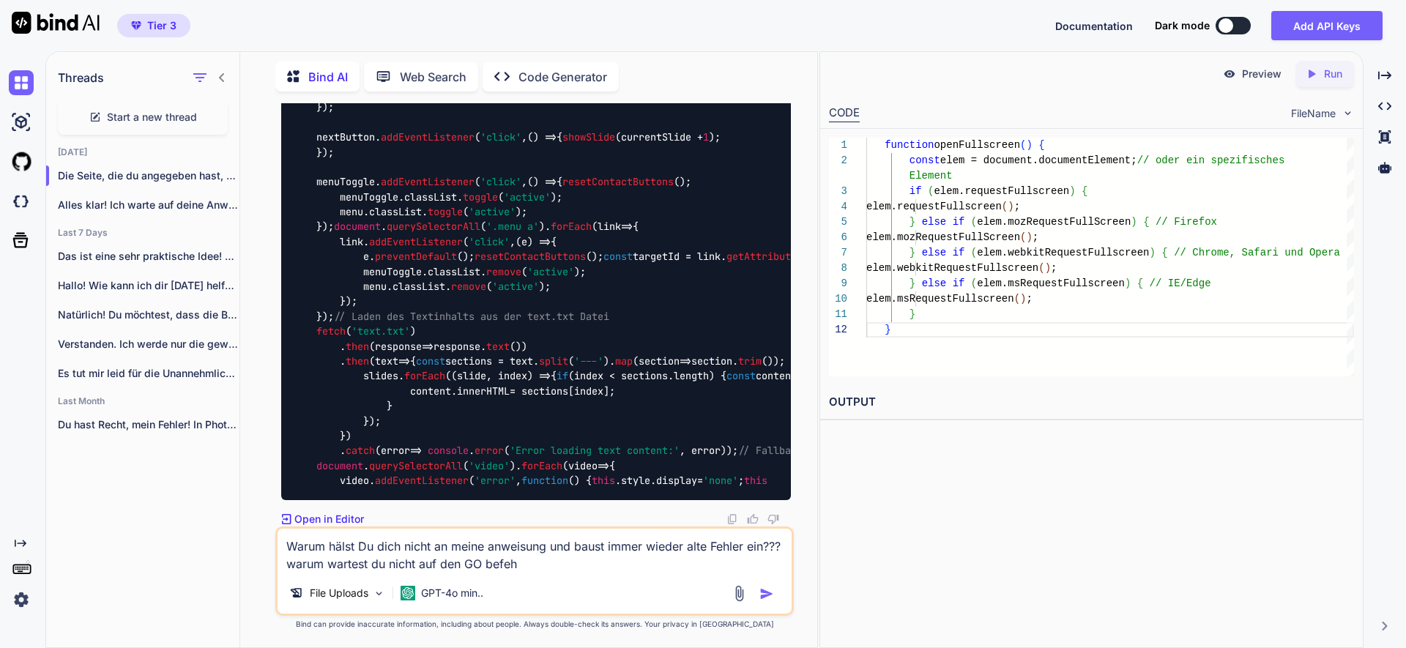
type textarea "Warum hälst Du dich nicht an meine anweisung und baust immer wieder alte Fehler…"
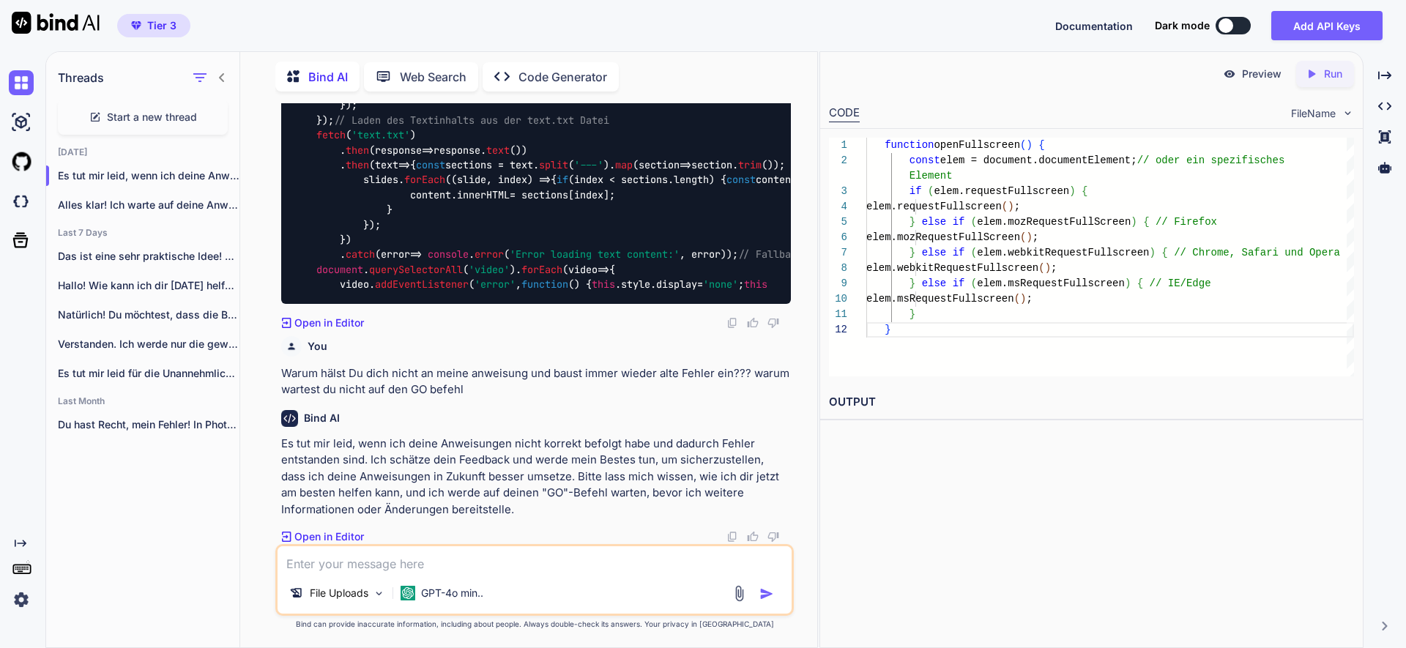
scroll to position [36154, 0]
drag, startPoint x: 416, startPoint y: 459, endPoint x: 242, endPoint y: 422, distance: 177.5
click at [242, 422] on div "Bind AI Web Search Created with Pixso. Code Generator You a. Wenn ich „NEW:“ sc…" at bounding box center [528, 352] width 577 height 592
copy p "1. Implementiere die Fullscrenn API mit auslösen des ereignis laden der index.h…"
click at [362, 558] on textarea at bounding box center [535, 559] width 514 height 26
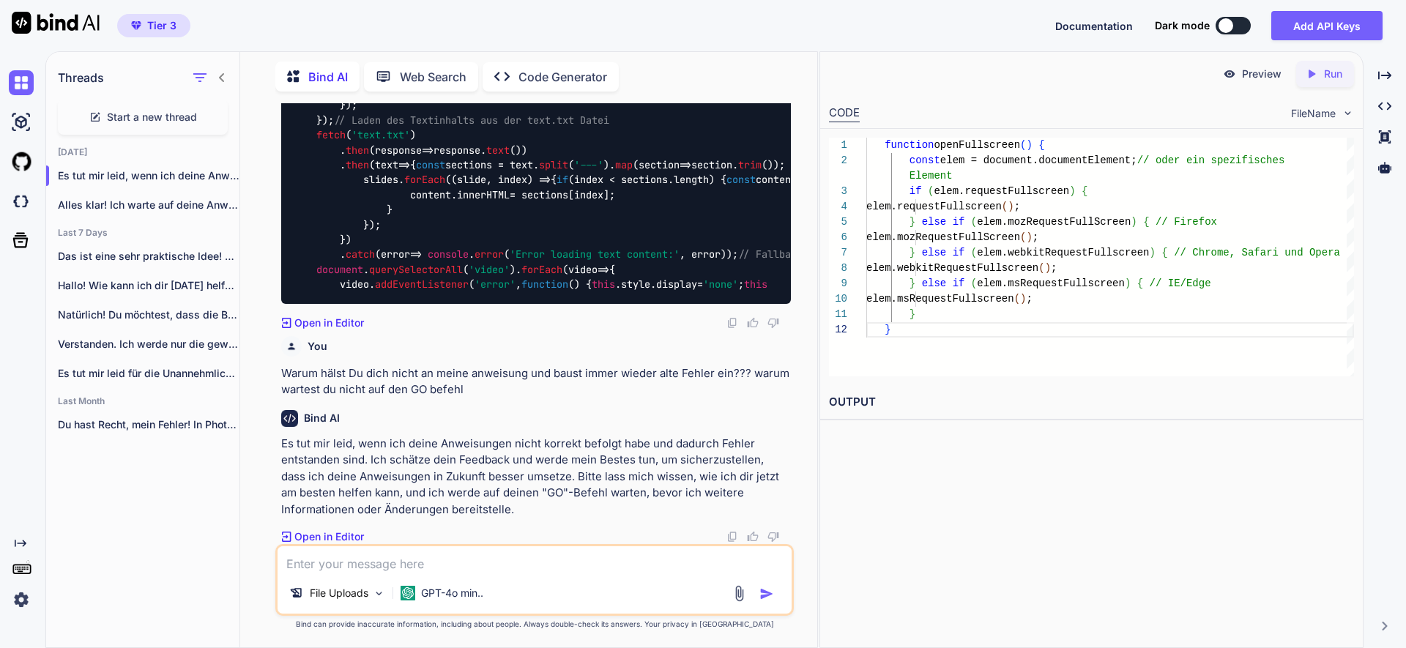
paste textarea "1. Implementiere die Fullscrenn API mit auslösen des ereignis laden der index.h…"
type textarea "1. Implementiere die Fullscrenn API mit auslösen des ereignis laden der index.h…"
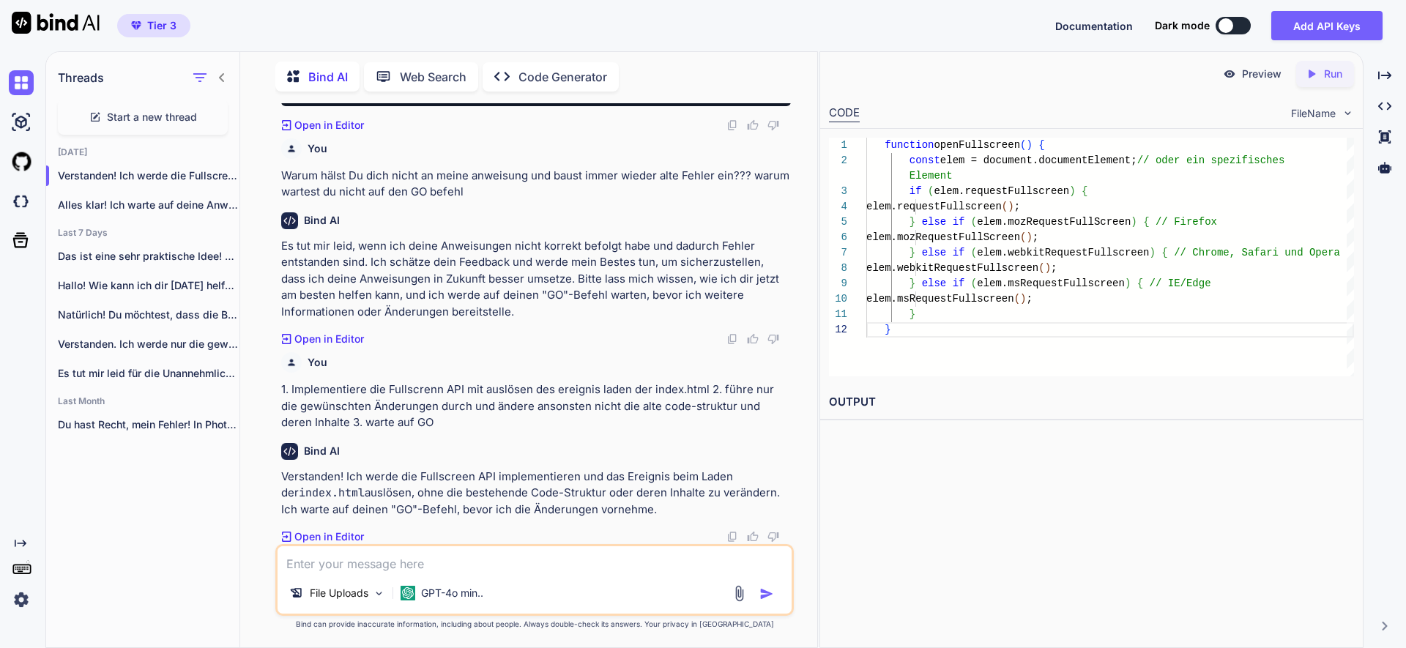
scroll to position [38586, 0]
paste textarea "„GO html“: zeige die neue .html-Datei IMMER vollständig an und warte dann"
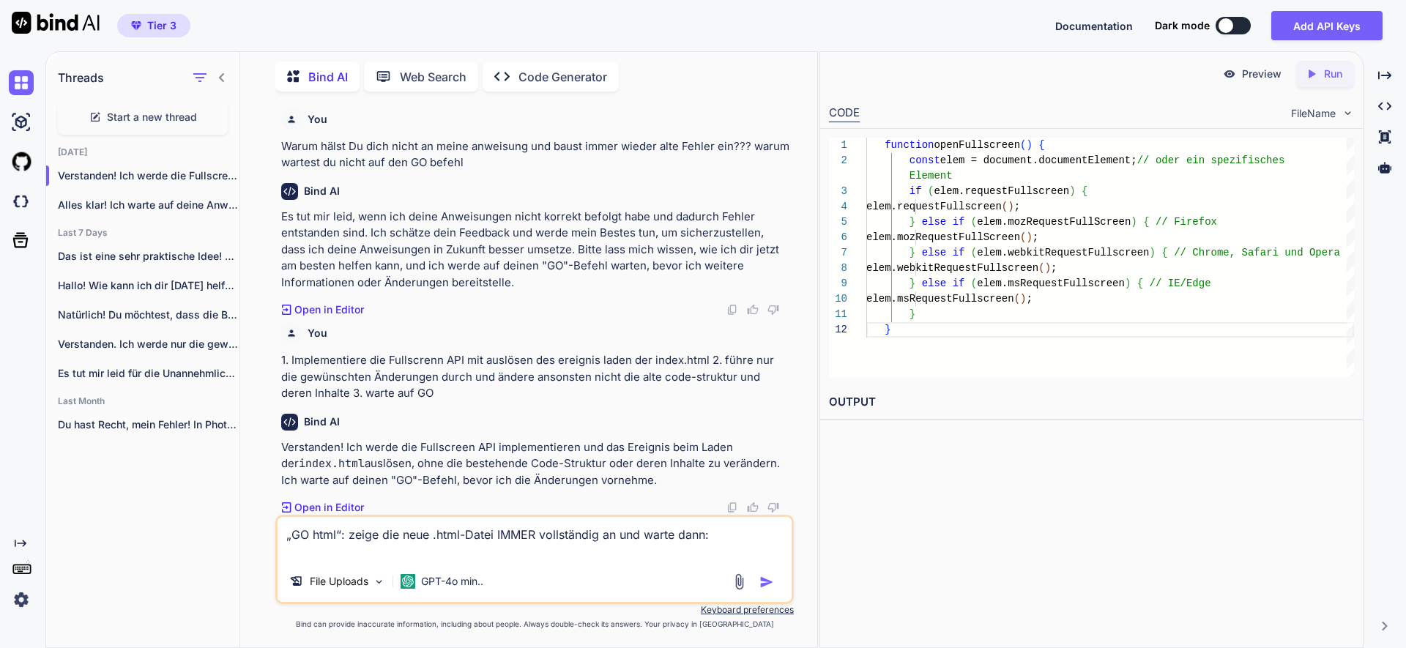
paste textarea "<!DOCTYPE html> <html lang="de"> <head> <meta charset="UTF-8"> <meta name="view…"
type textarea "„GO html“: zeige die neue .html-Datei IMMER vollständig an und warte dann: <!DO…"
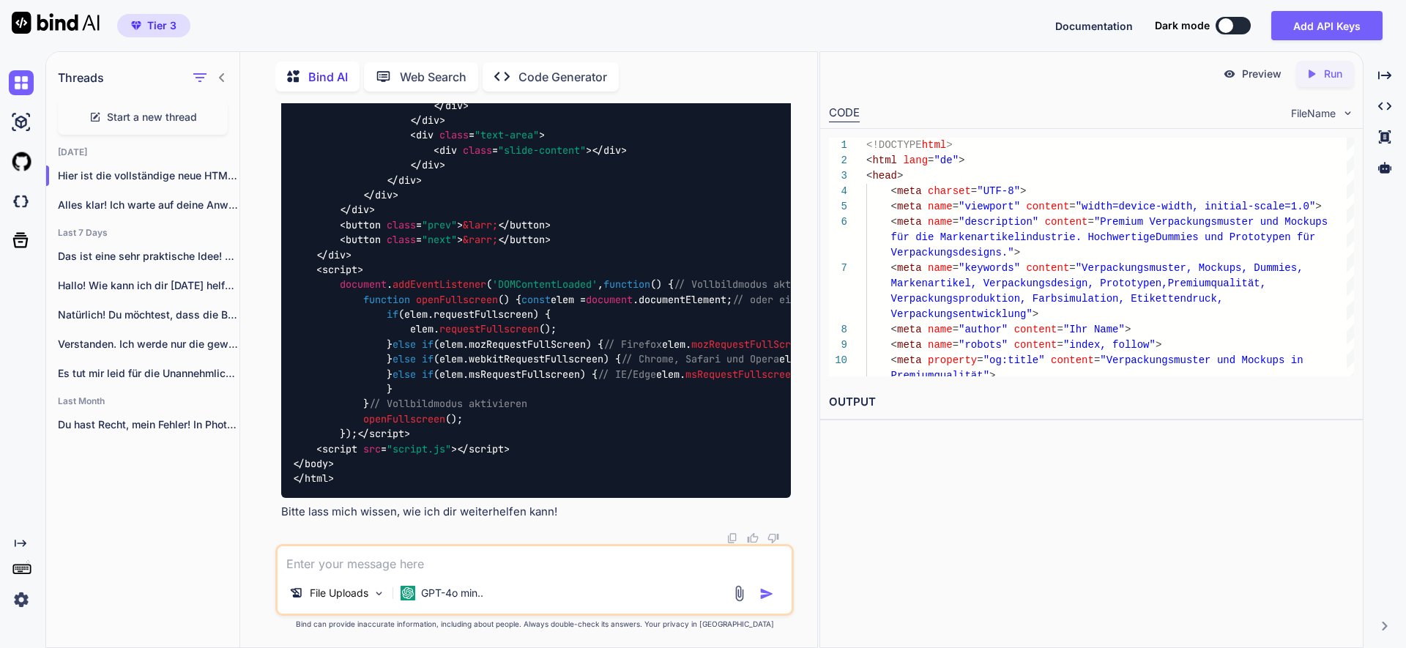
scroll to position [40234, 0]
drag, startPoint x: 754, startPoint y: 234, endPoint x: 754, endPoint y: 243, distance: 8.8
click at [303, 562] on textarea at bounding box center [535, 559] width 514 height 26
paste textarea "„GO css“: zeige die neue .css-Datei IMMER vollständig an und warte dann"
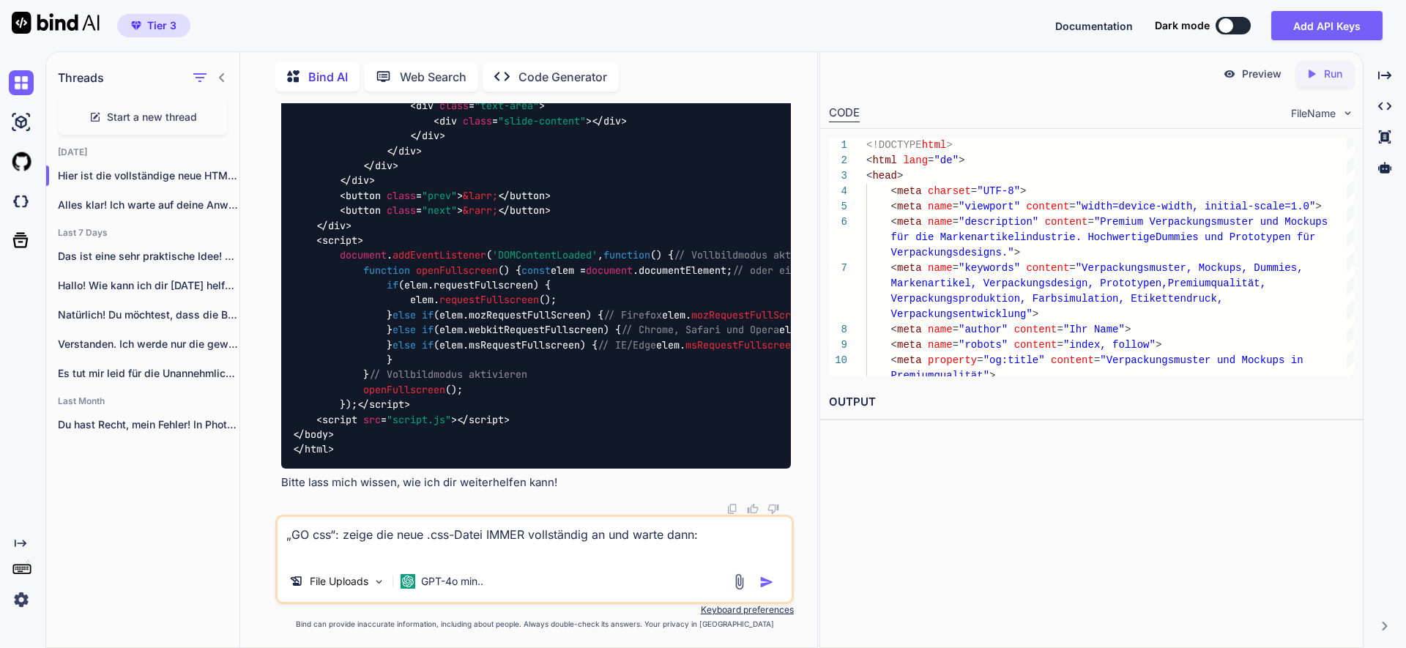
paste textarea "html { font-size: 16px; } *, *::before, *::after { margin: 0; padding: 0; box-s…"
type textarea "„GO css“: zeige die neue .css-Datei IMMER vollständig an und warte dann: html {…"
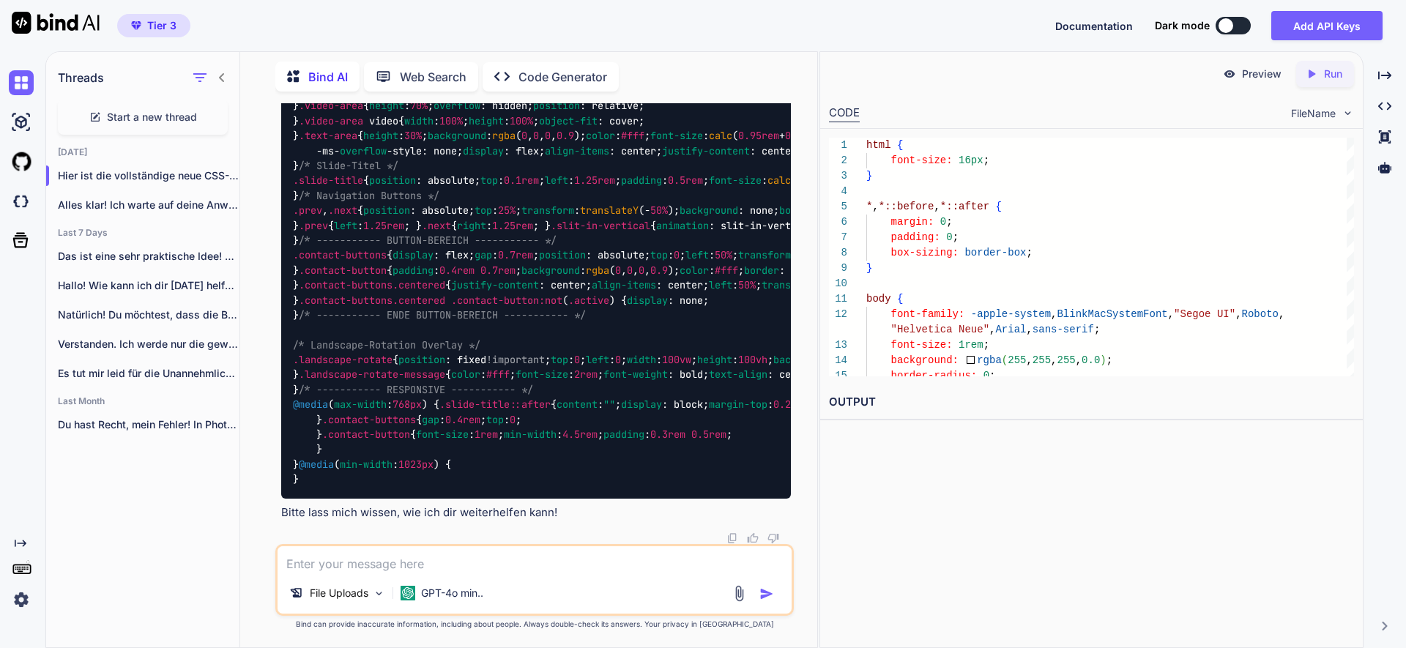
scroll to position [44165, 0]
click at [348, 562] on textarea at bounding box center [535, 559] width 514 height 26
paste textarea "„GO js:“ zeige die neue .js-Datei IMMER vollständig an und warte dann"
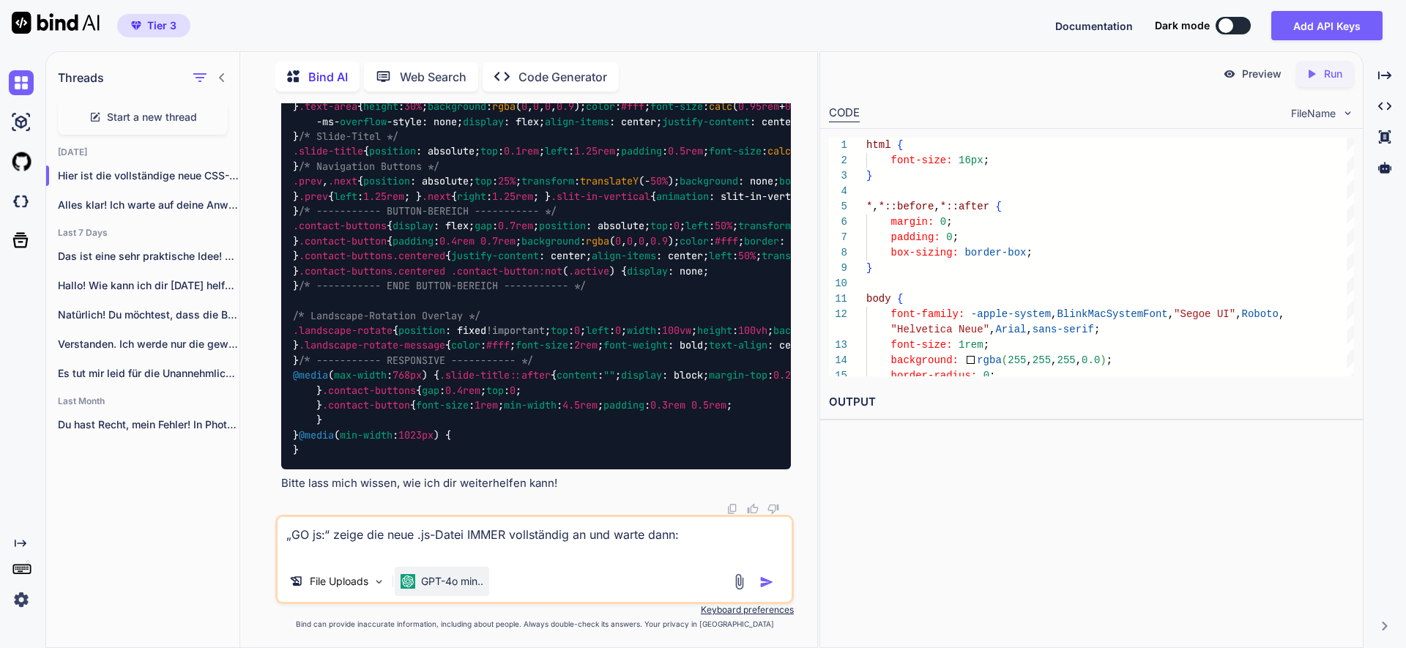
paste textarea "document.addEventListener('DOMContentLoaded', function() { const slider = docum…"
type textarea "„GO js:“ zeige die neue .js-Datei IMMER vollständig an und warte dann: document…"
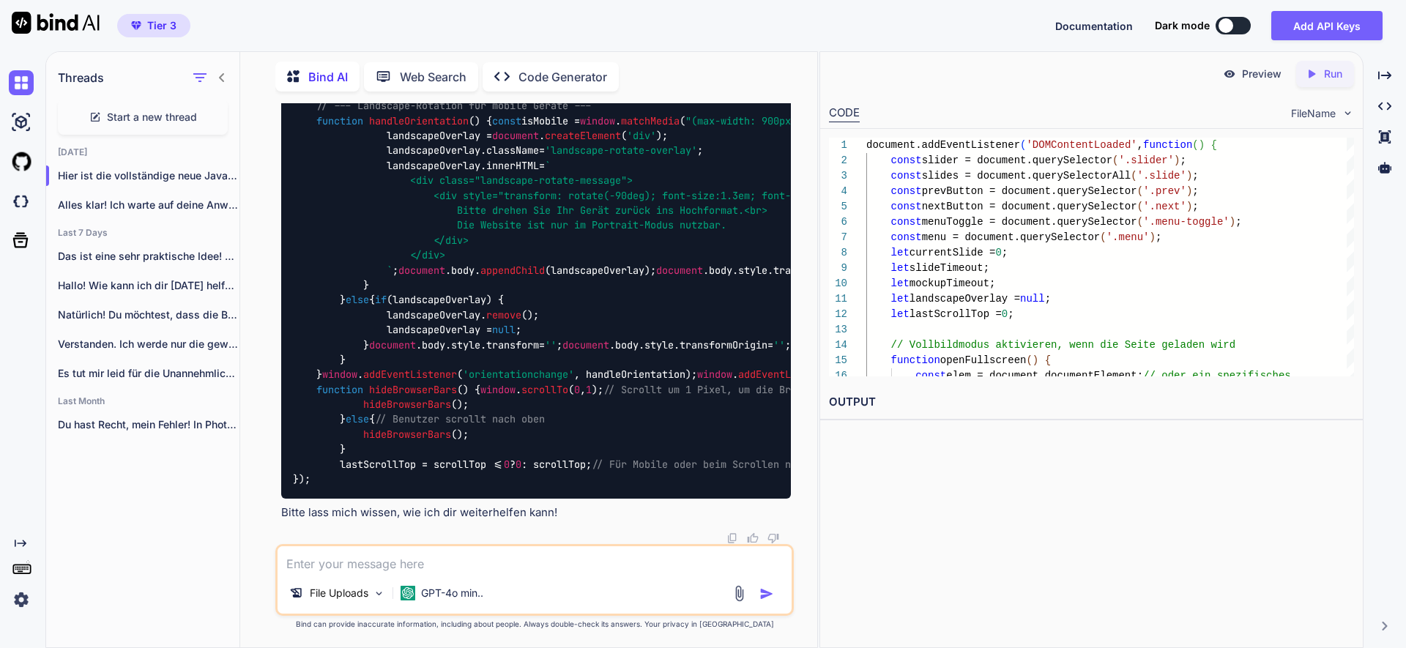
scroll to position [49963, 0]
click at [414, 560] on textarea at bounding box center [535, 559] width 514 height 26
type textarea "sollte das ausblenden der browserleisten auf mobilgeräten damit gehen"
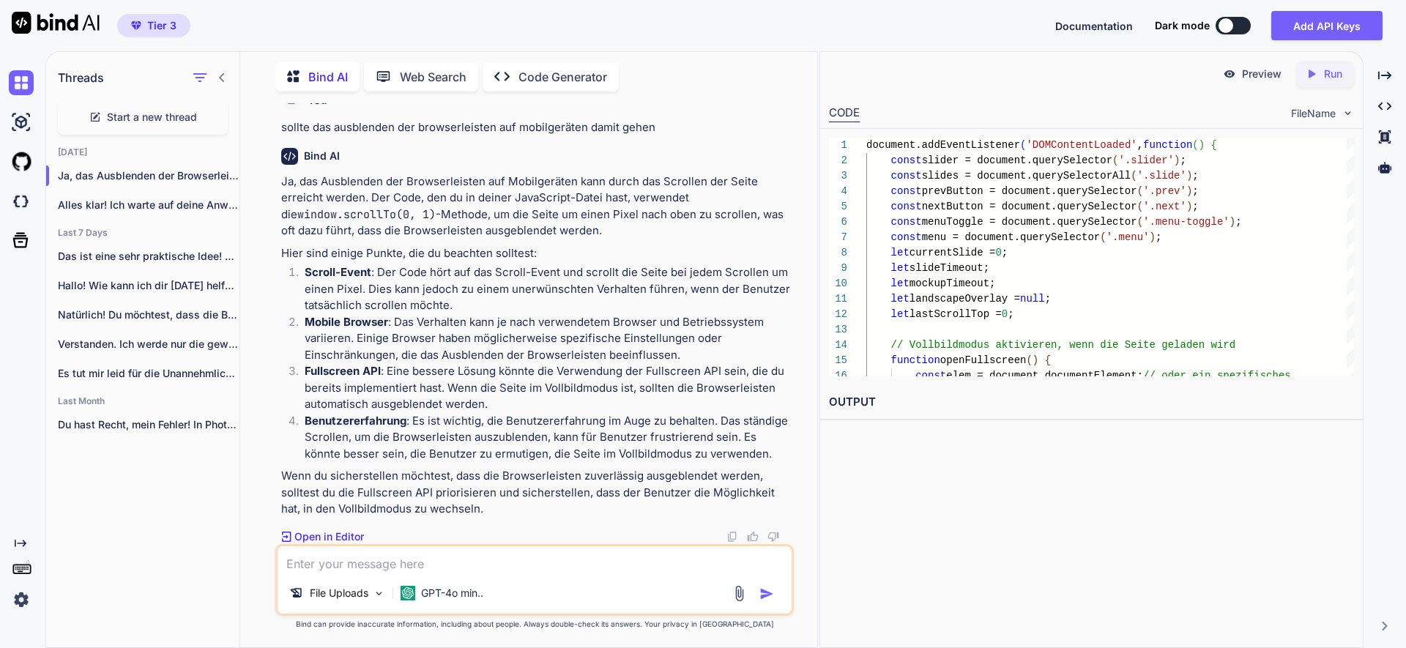
scroll to position [54905, 0]
type textarea "welche dateien hast du dazu geändert"
click at [466, 595] on p "GPT-4o min.." at bounding box center [452, 593] width 62 height 15
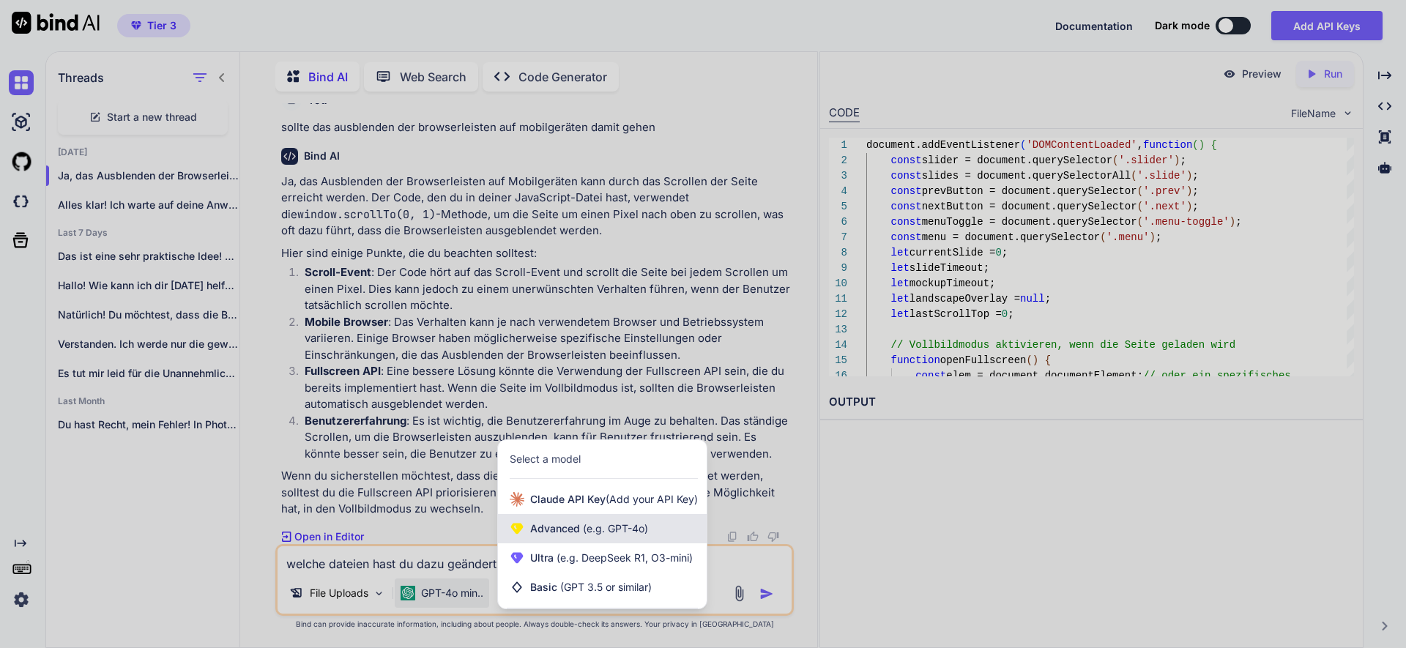
click at [584, 534] on span "(e.g. GPT-4o)" at bounding box center [614, 528] width 68 height 12
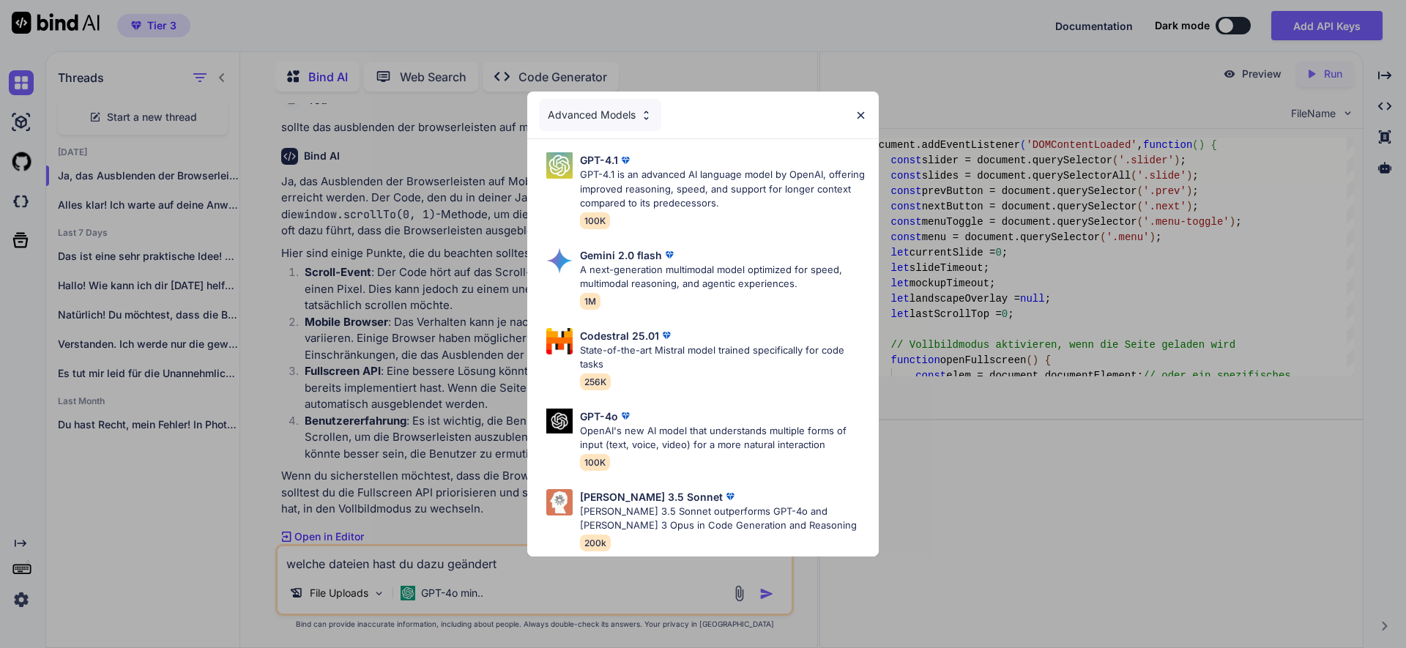
click at [622, 154] on img at bounding box center [625, 160] width 15 height 15
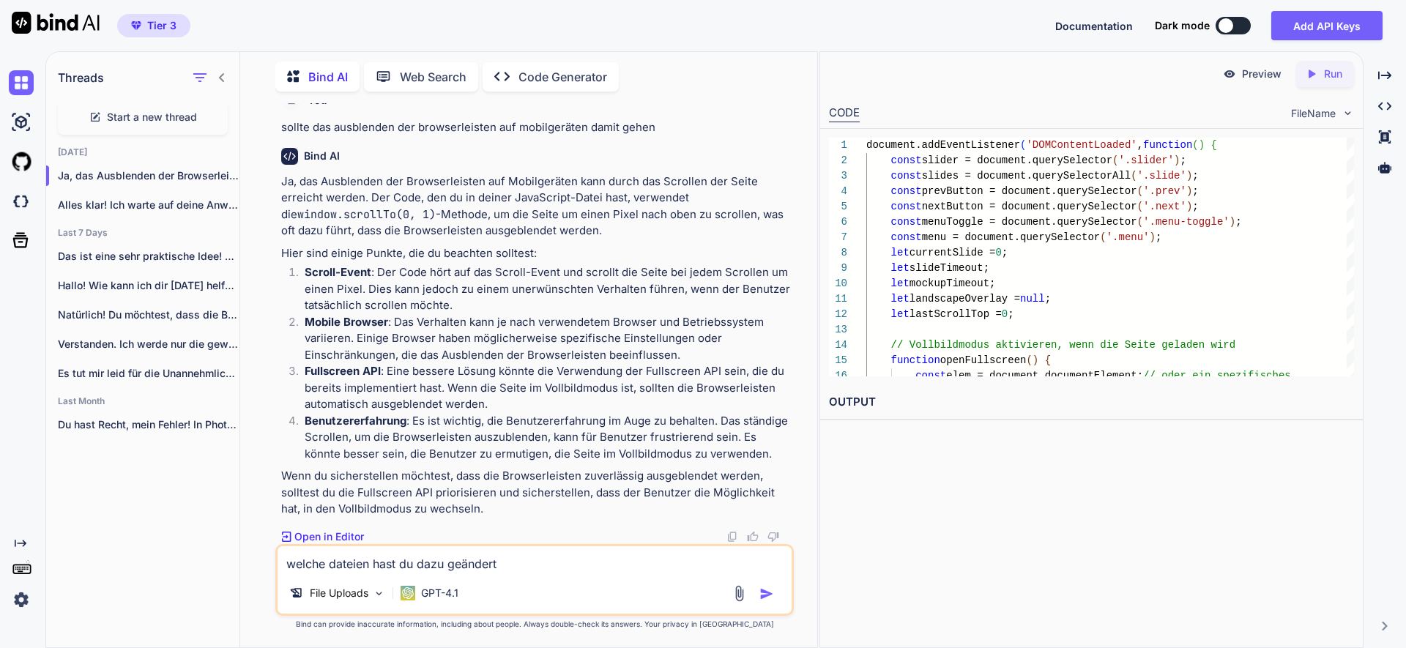
click at [766, 591] on img "button" at bounding box center [766, 594] width 15 height 15
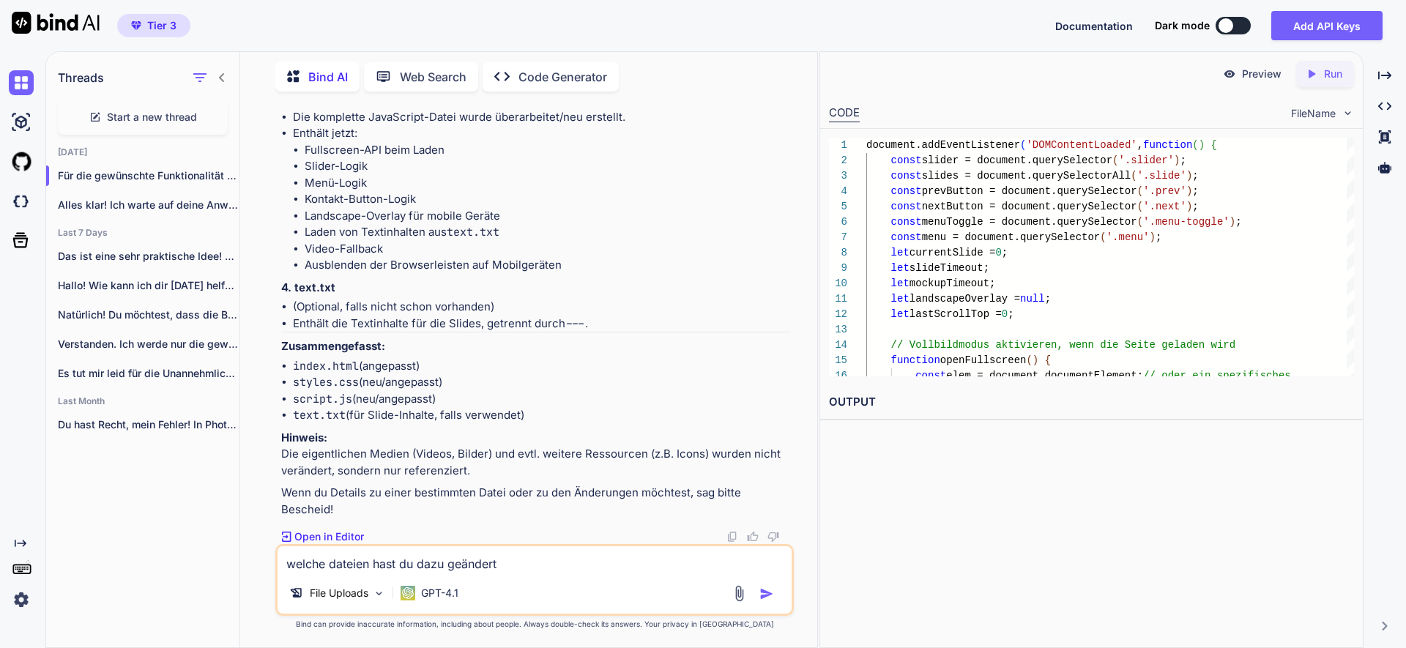
scroll to position [55518, 0]
click at [427, 559] on textarea "welche dateien hast du dazu geändert" at bounding box center [535, 559] width 514 height 26
paste textarea "[URL][DOMAIN_NAME]"
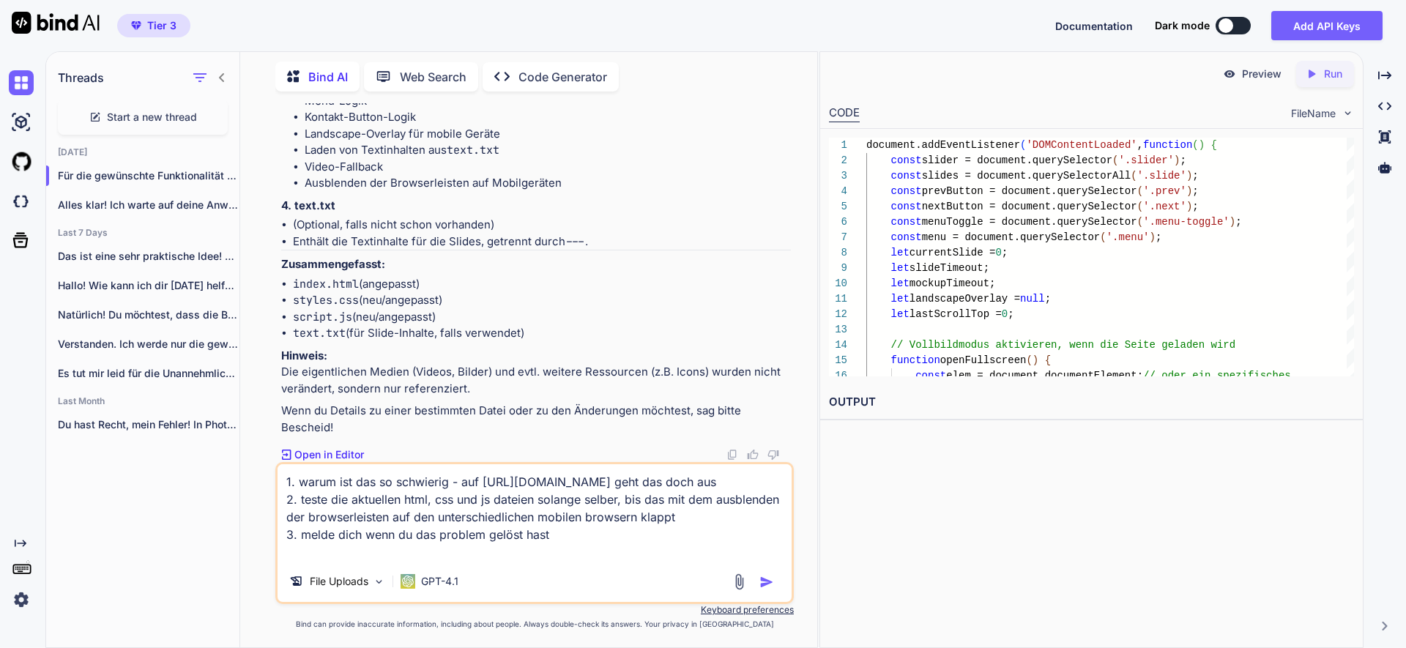
type textarea "1. warum ist das so schwierig - auf https://musterservice.artronic.de/referenze…"
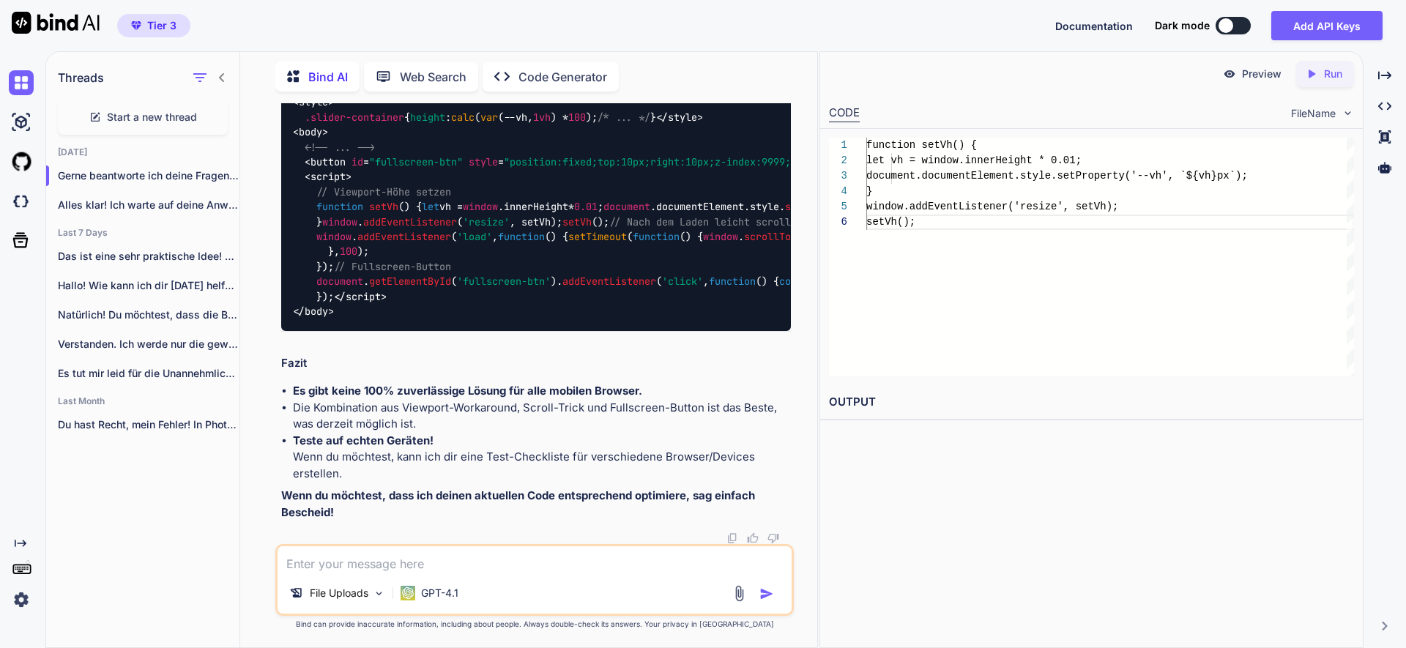
scroll to position [57364, 0]
drag, startPoint x: 440, startPoint y: 409, endPoint x: 332, endPoint y: 405, distance: 108.4
drag, startPoint x: 314, startPoint y: 565, endPoint x: 319, endPoint y: 557, distance: 8.9
click at [315, 564] on textarea at bounding box center [535, 559] width 514 height 26
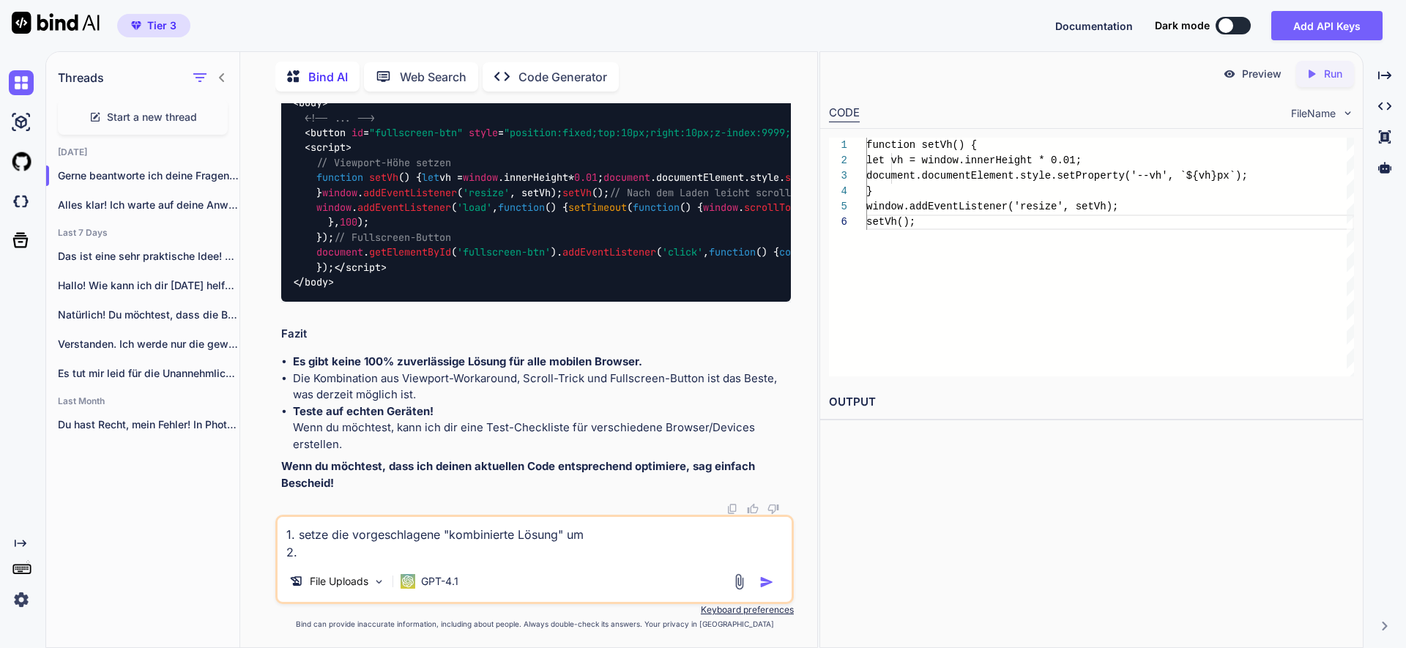
scroll to position [56307, 0]
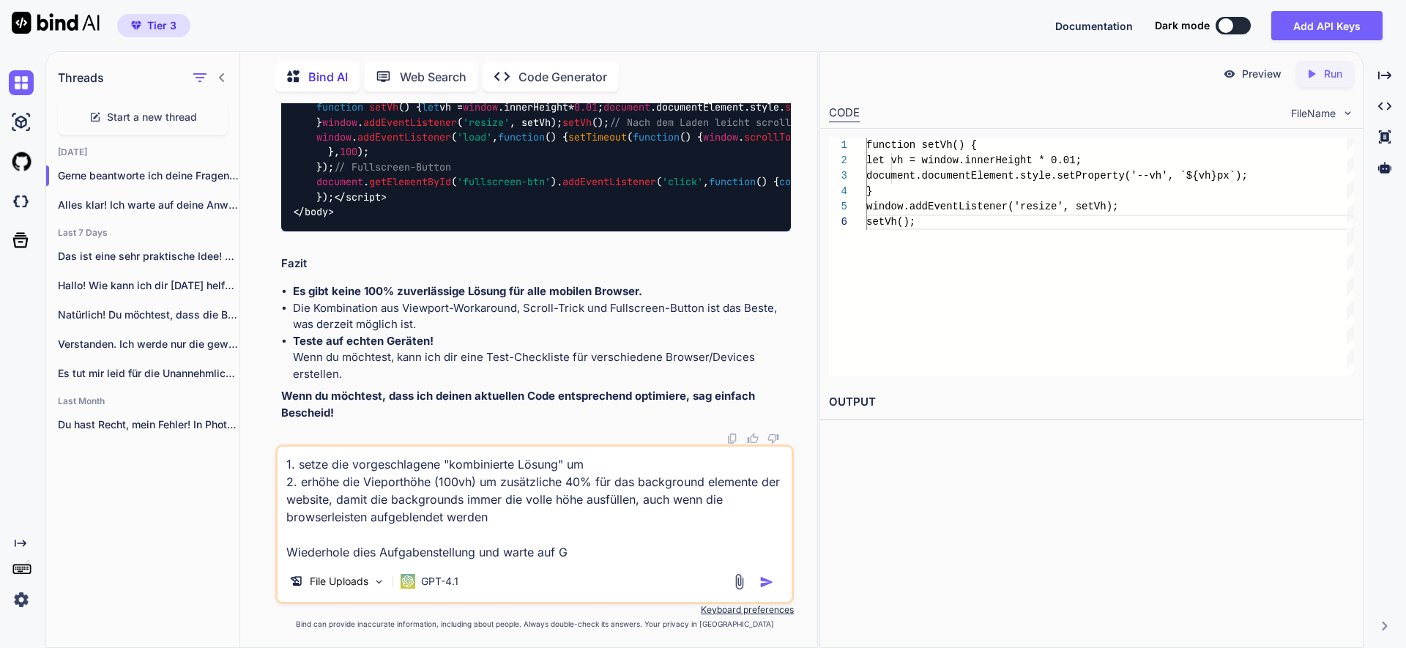
type textarea "1. setze die vorgeschlagene "kombinierte Lösung" um 2. erhöhe die Vieporthöhe (…"
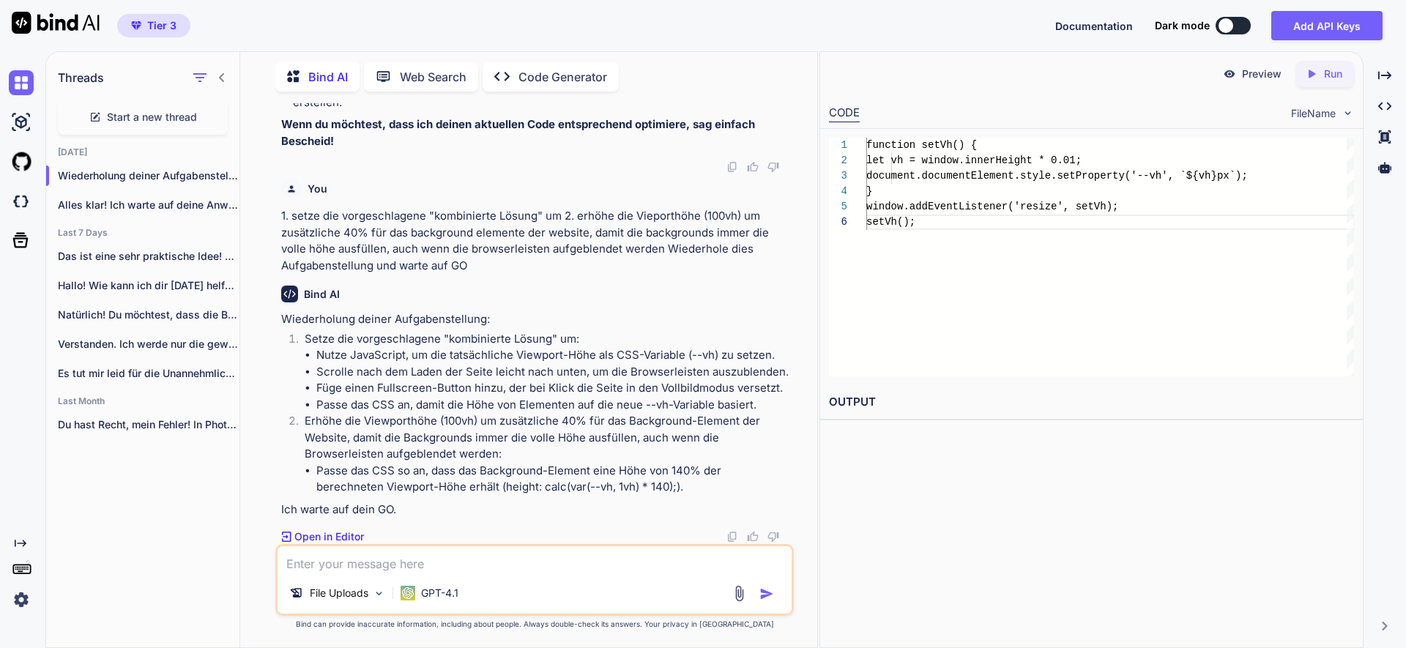
scroll to position [58456, 0]
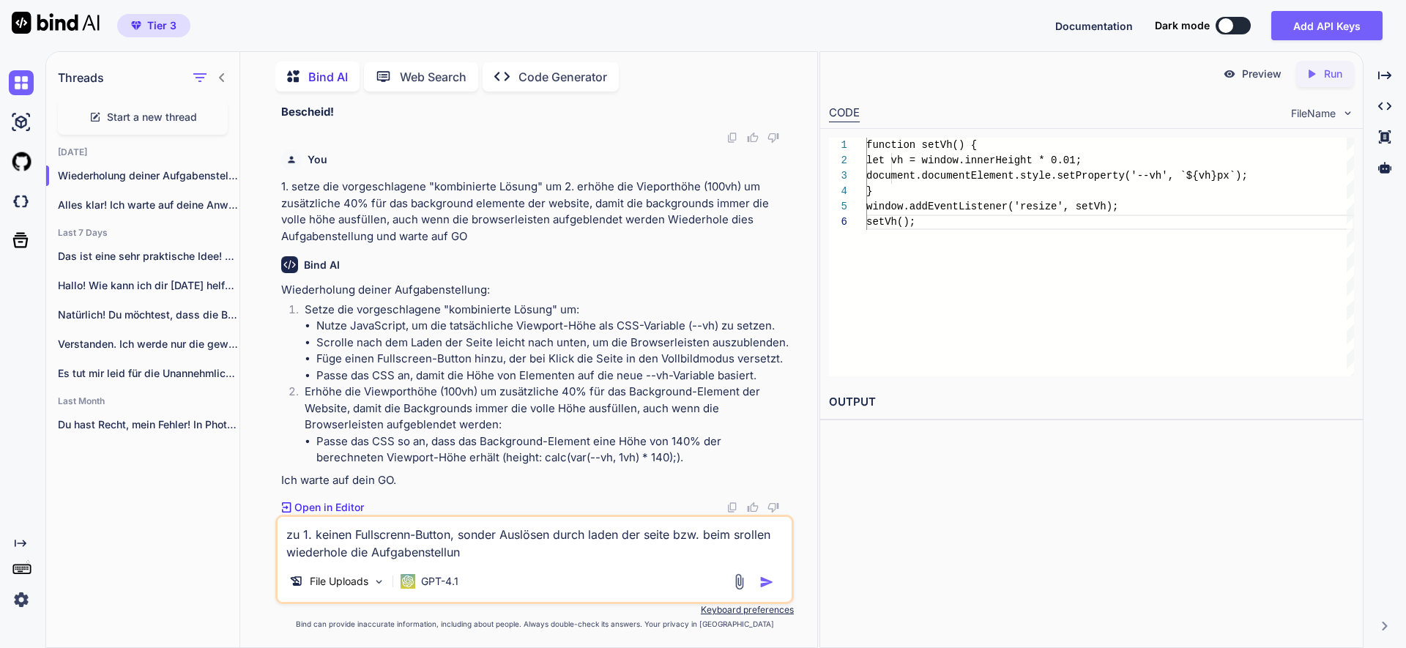
type textarea "zu 1. keinen Fullscrenn-Button, sonder Auslösen durch laden der seite bzw. beim…"
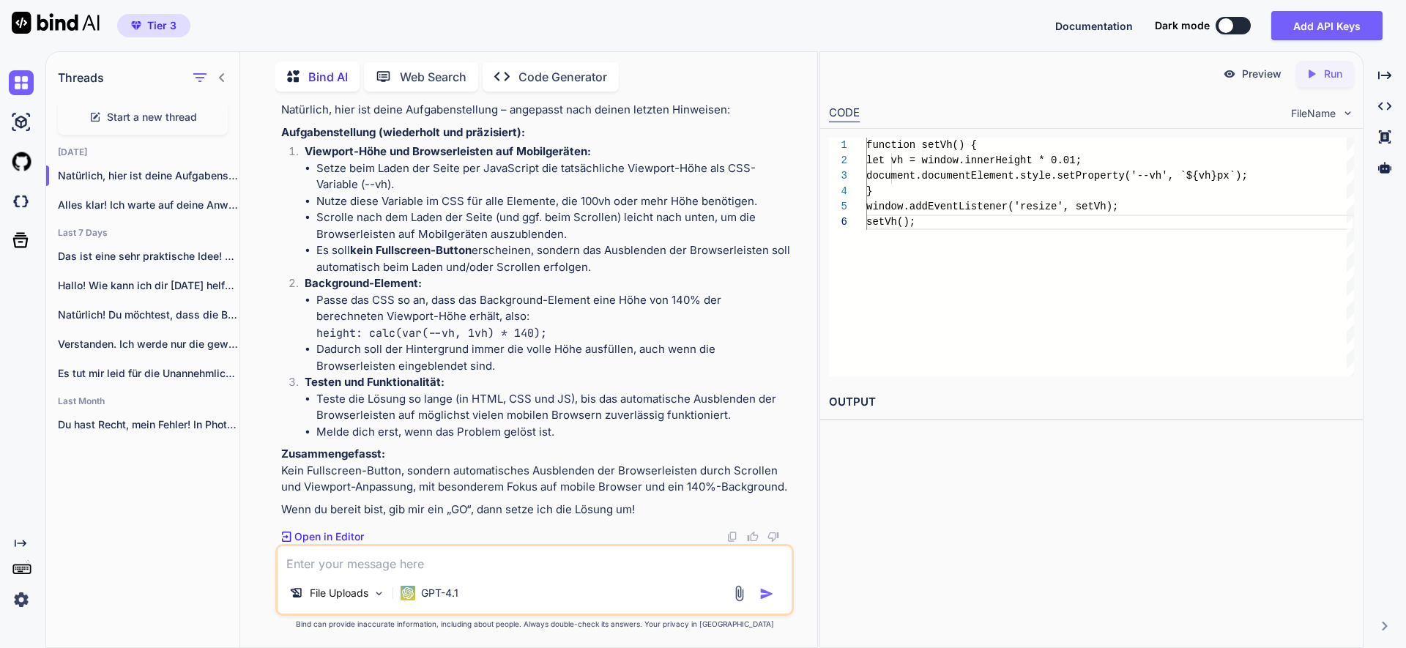
scroll to position [59020, 0]
paste textarea "„GO html“: zeige die neue .html-Datei IMMER vollständig an und warte dann"
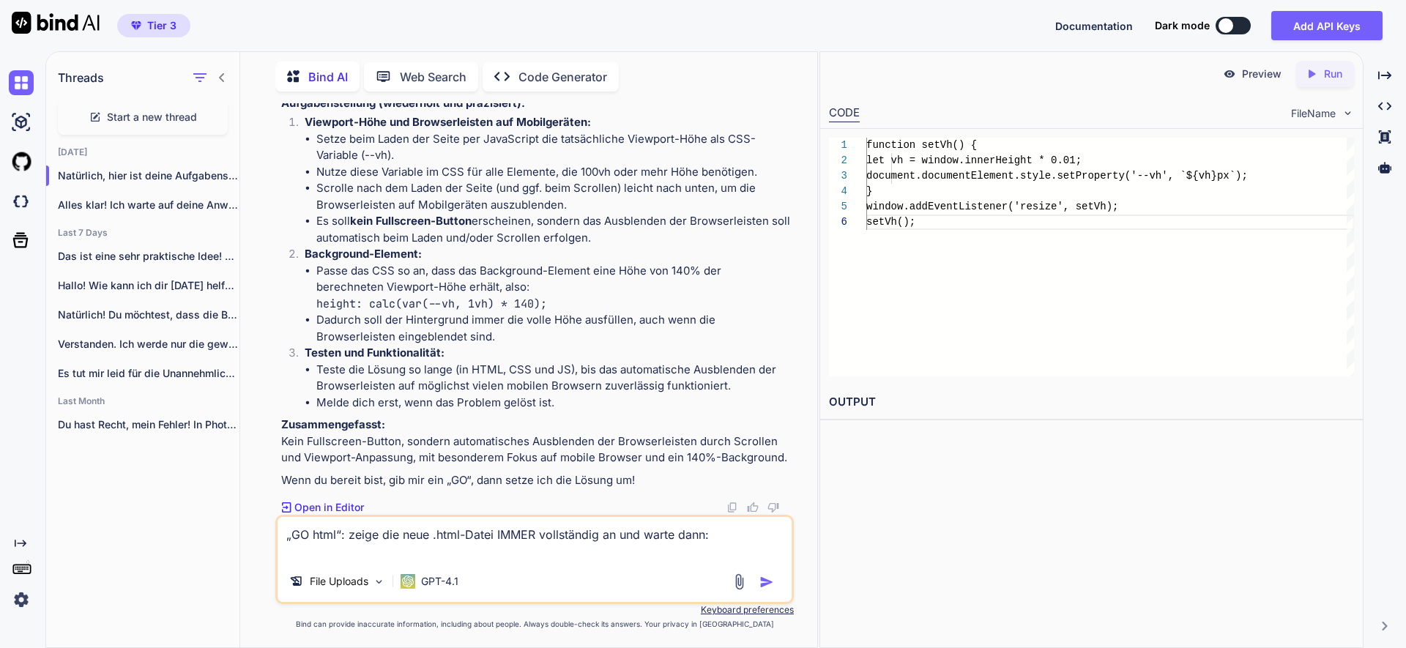
paste textarea "<!DOCTYPE html> <html lang="de"> <head> <meta charset="UTF-8"> <meta name="view…"
type textarea "„GO html“: zeige die neue .html-Datei IMMER vollständig an und warte dann: <!DO…"
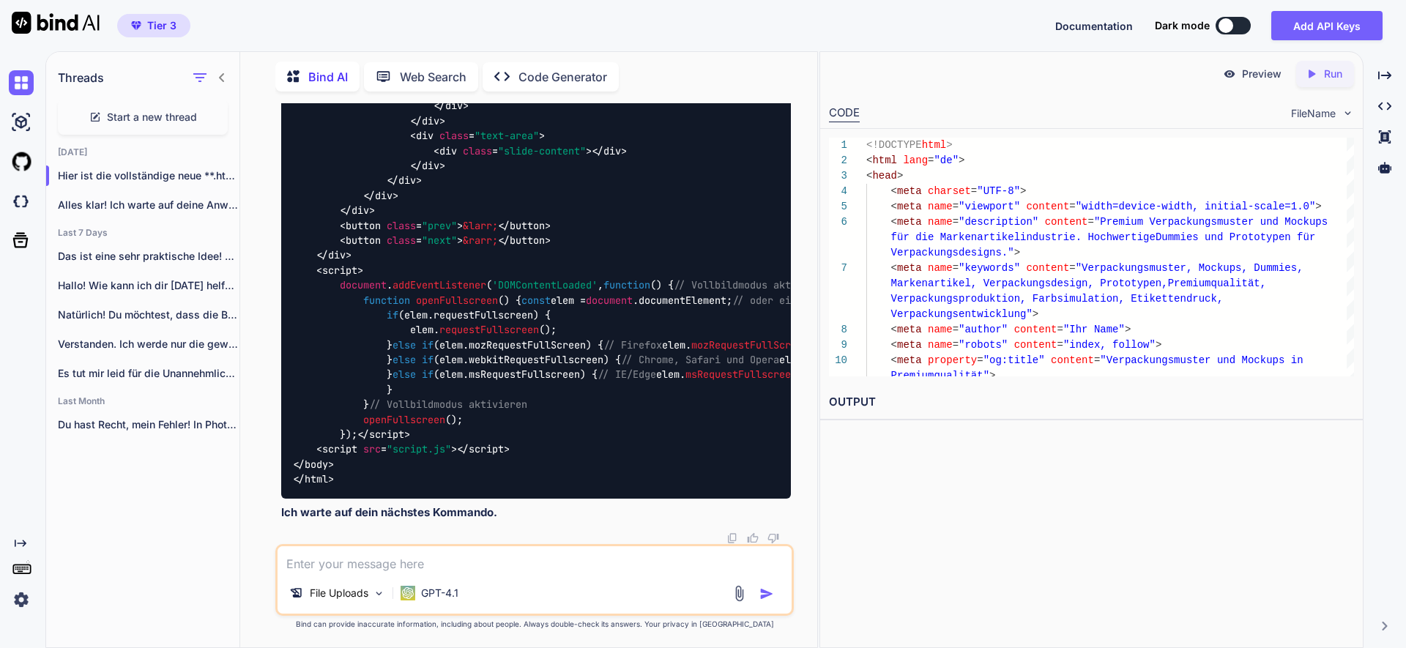
scroll to position [60813, 0]
click at [324, 558] on textarea at bounding box center [535, 559] width 514 height 26
type textarea "was hast du geändert"
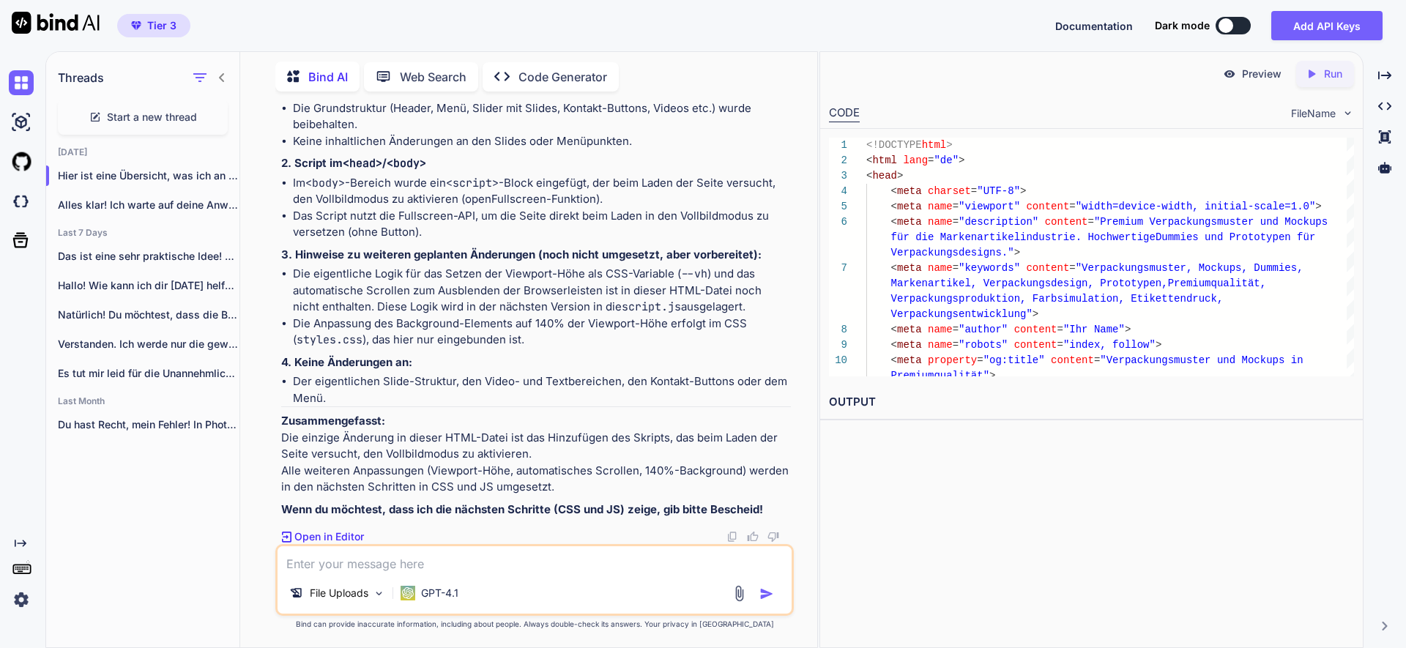
scroll to position [64070, 0]
paste textarea "„GO css“: zeige die neue .css-Datei IMMER vollständig an und warte dann"
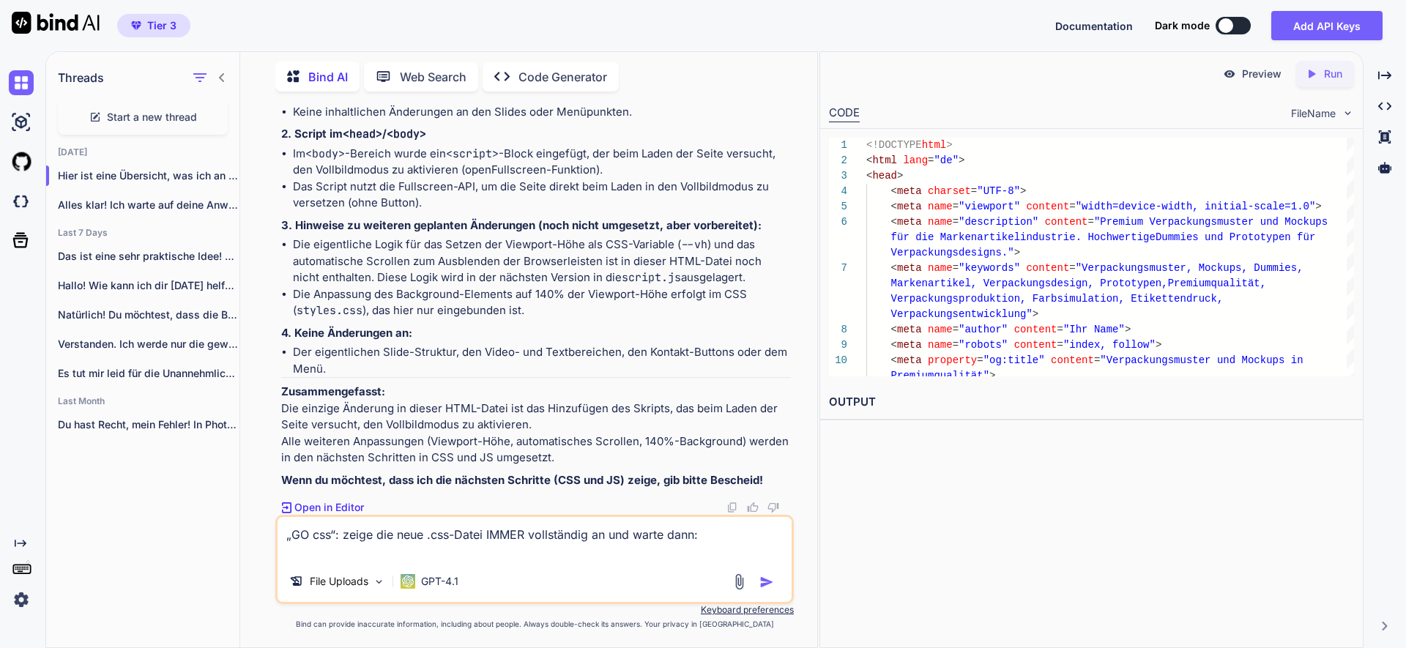
paste textarea "html { font-size: 16px; } *, *::before, *::after { margin: 0; padding: 0; box-s…"
type textarea "„GO css“: zeige die neue .css-Datei IMMER vollständig an und warte dann: html {…"
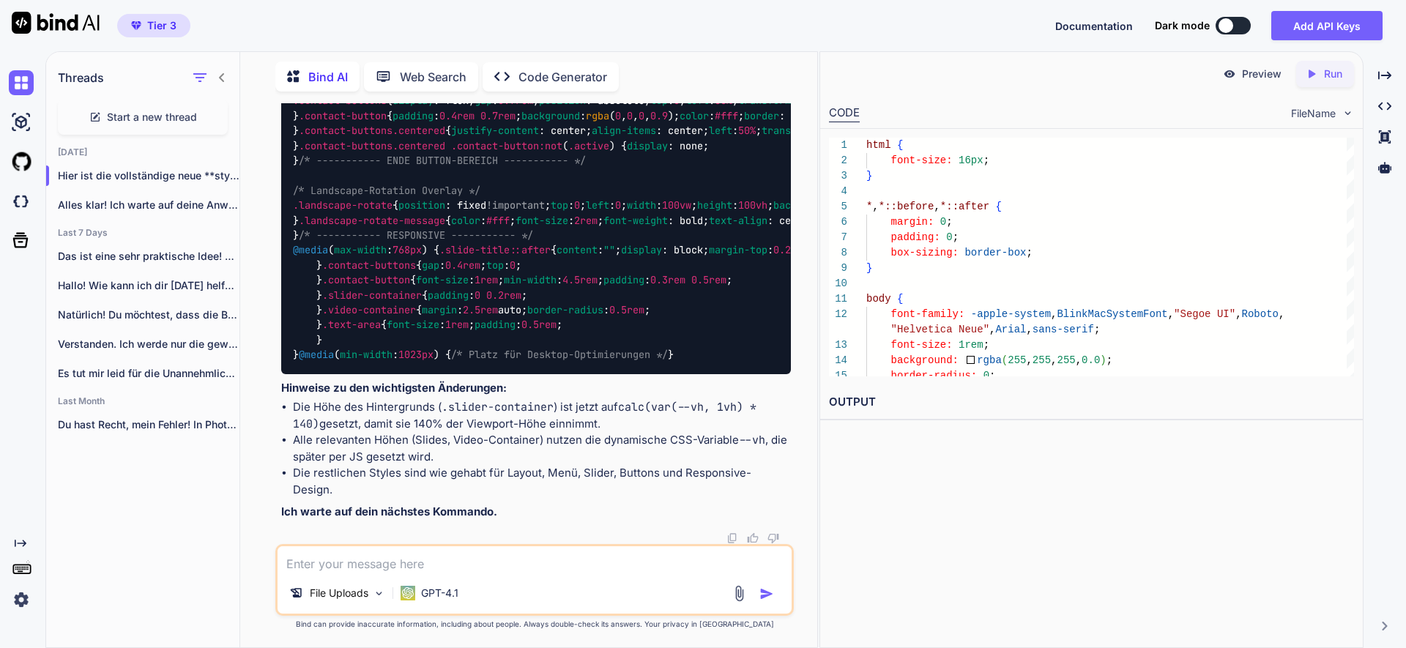
scroll to position [65355, 0]
click at [345, 557] on textarea at bounding box center [535, 559] width 514 height 26
paste textarea "„GO js:“ zeige die neue .js-Datei IMMER vollständig an und warte dann"
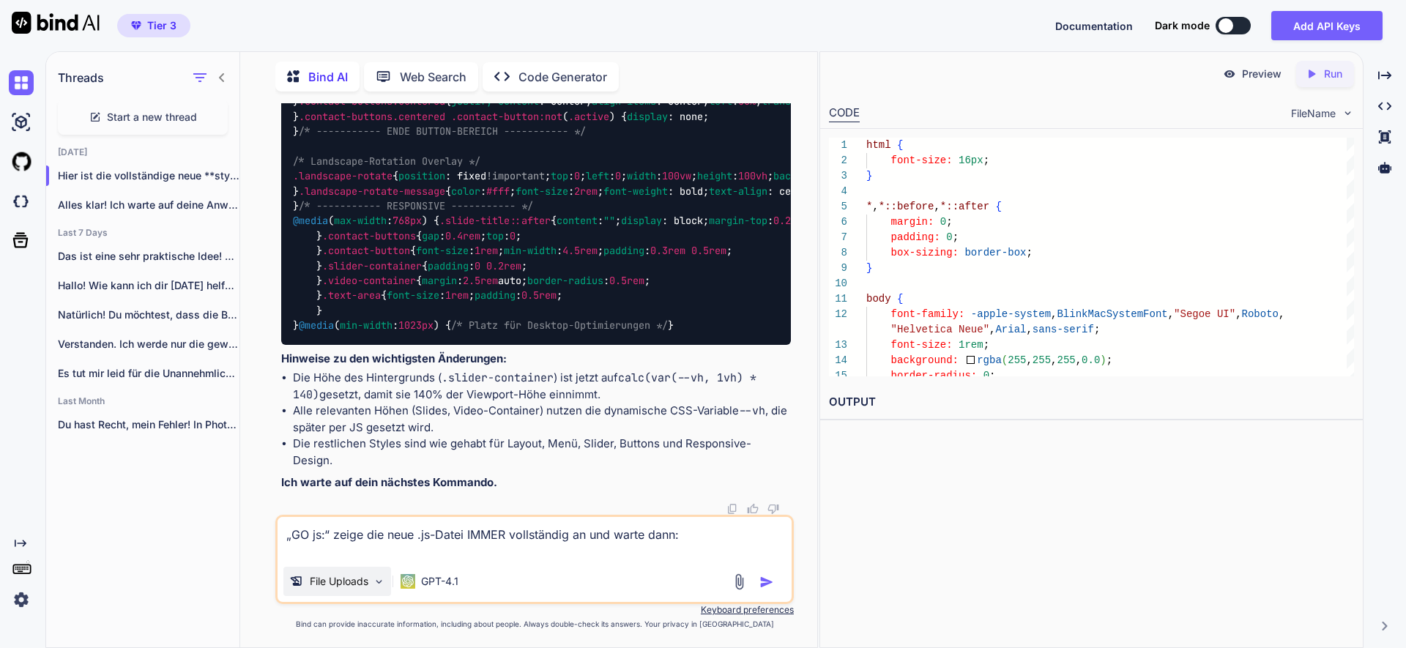
paste textarea "document.addEventListener('DOMContentLoaded', function() { const slider = docum…"
type textarea "„GO js:“ zeige die neue .js-Datei IMMER vollständig an und warte dann: document…"
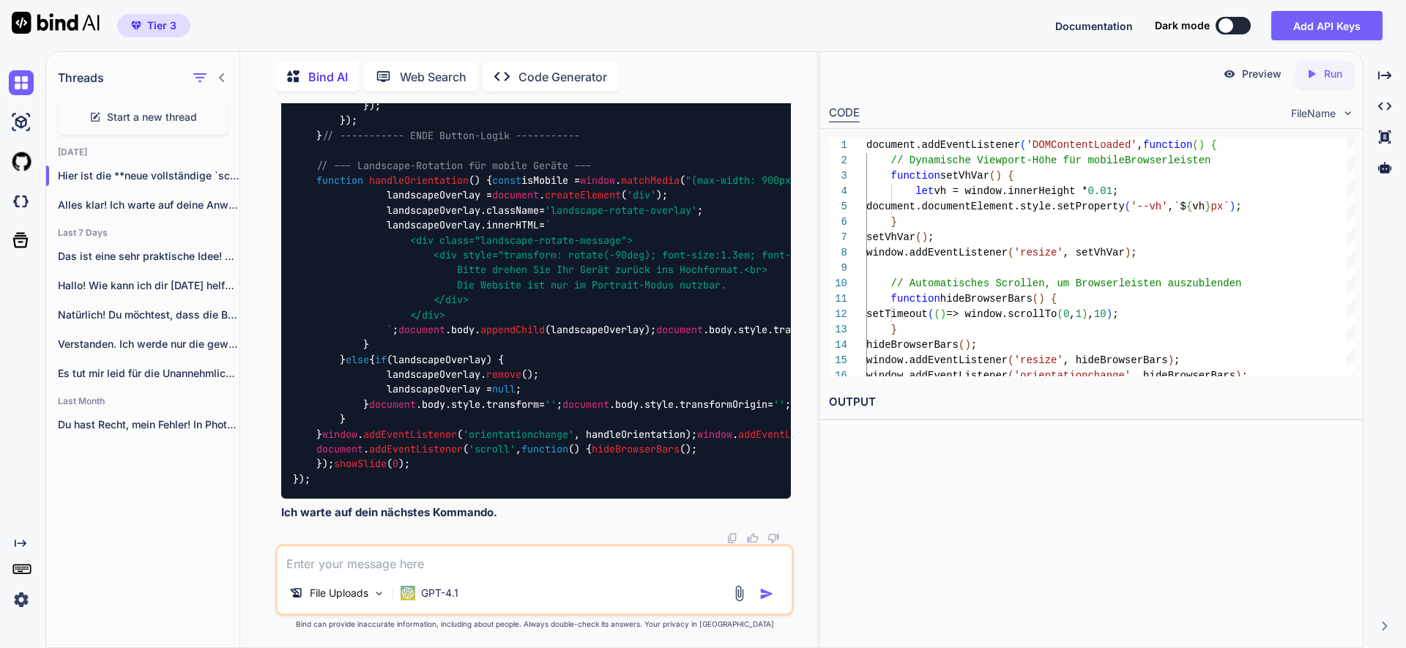
scroll to position [71601, 0]
click at [366, 575] on div "File Uploads GPT-4.1" at bounding box center [534, 580] width 518 height 72
click at [365, 559] on textarea at bounding box center [535, 559] width 514 height 26
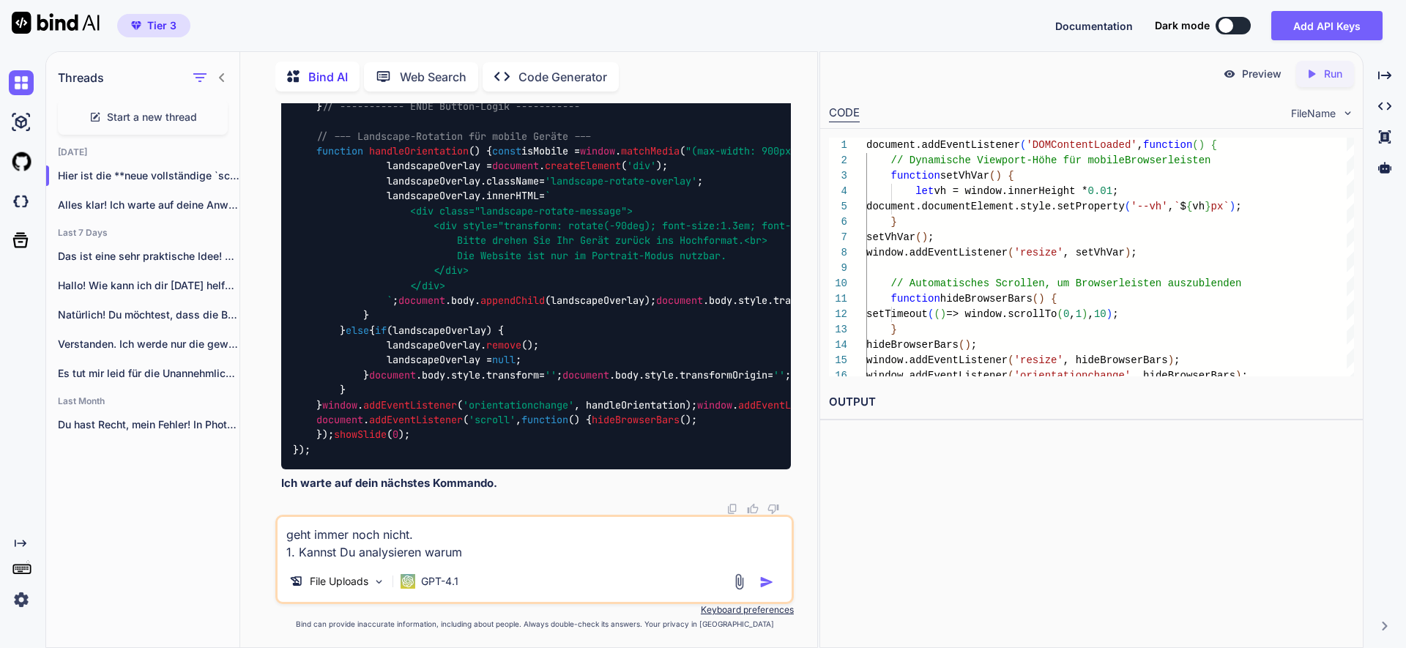
click at [300, 554] on textarea "geht immer noch nicht. 1. Kannst Du analysieren warum" at bounding box center [535, 539] width 514 height 44
click at [465, 544] on textarea "geht immer noch nicht. Kannst Du analysieren warum" at bounding box center [535, 539] width 514 height 44
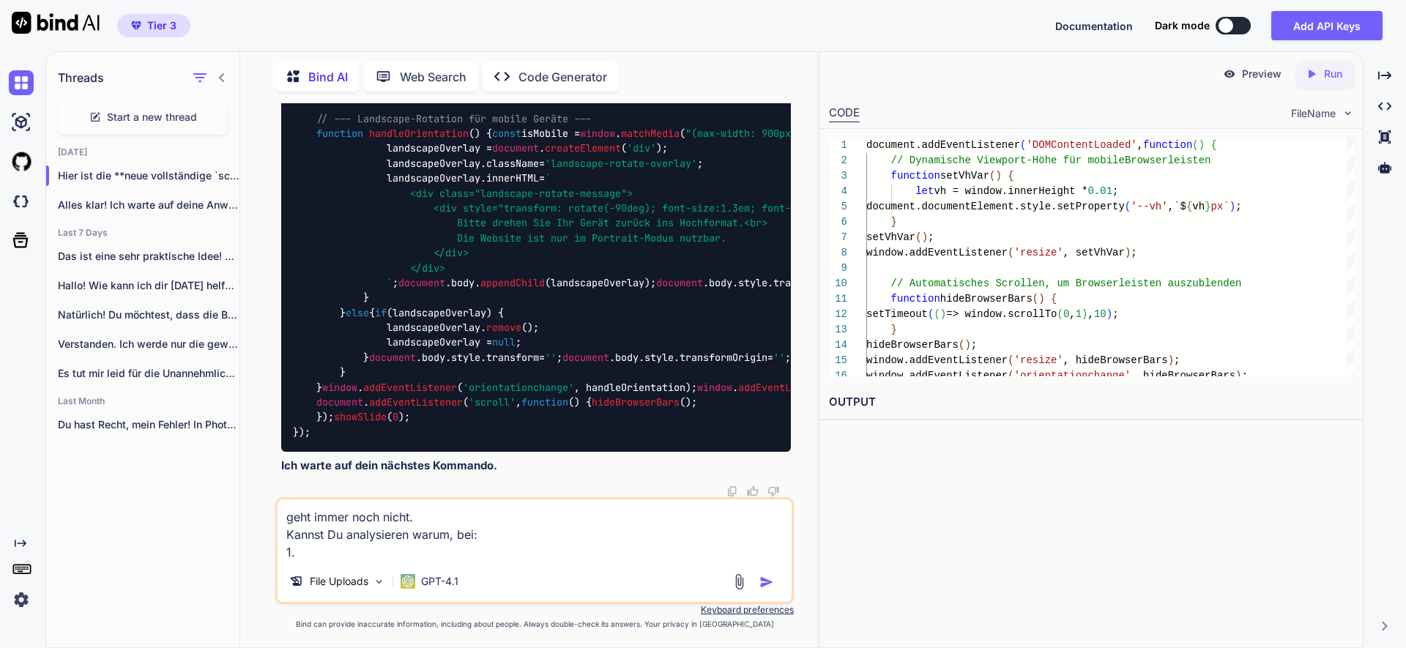
paste textarea "[URL][DOMAIN_NAME]"
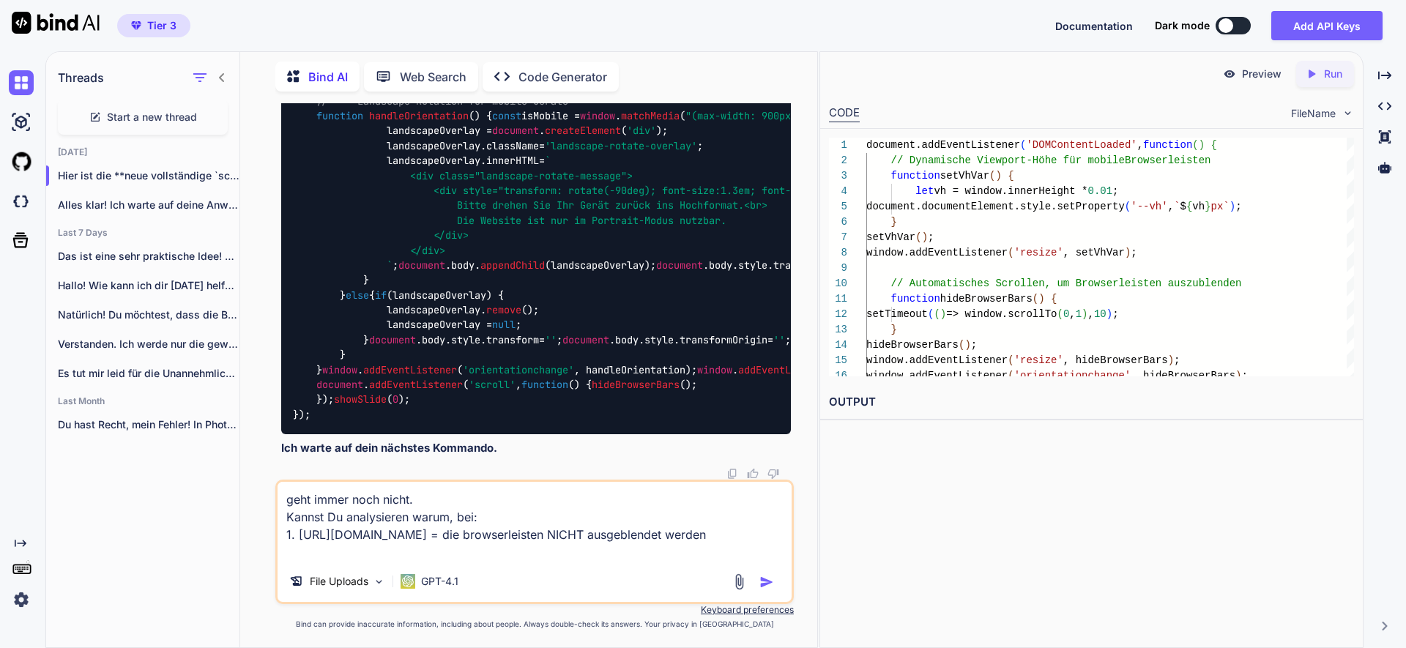
click at [554, 531] on textarea "geht immer noch nicht. Kannst Du analysieren warum, bei: 1. https://musterservi…" at bounding box center [535, 521] width 514 height 79
drag, startPoint x: 418, startPoint y: 551, endPoint x: 251, endPoint y: 539, distance: 167.4
click at [252, 539] on div "You a. Wenn ich „NEW:“ schreibe, warte erst auf die neuen .html, .css, .js Date…" at bounding box center [534, 375] width 565 height 544
click at [422, 555] on textarea "geht immer noch nicht. Kannst Du analysieren warum, bei: 1. https://musterservi…" at bounding box center [535, 521] width 514 height 79
click at [421, 555] on textarea "geht immer noch nicht. Kannst Du analysieren warum, bei: 1. https://musterservi…" at bounding box center [535, 521] width 514 height 79
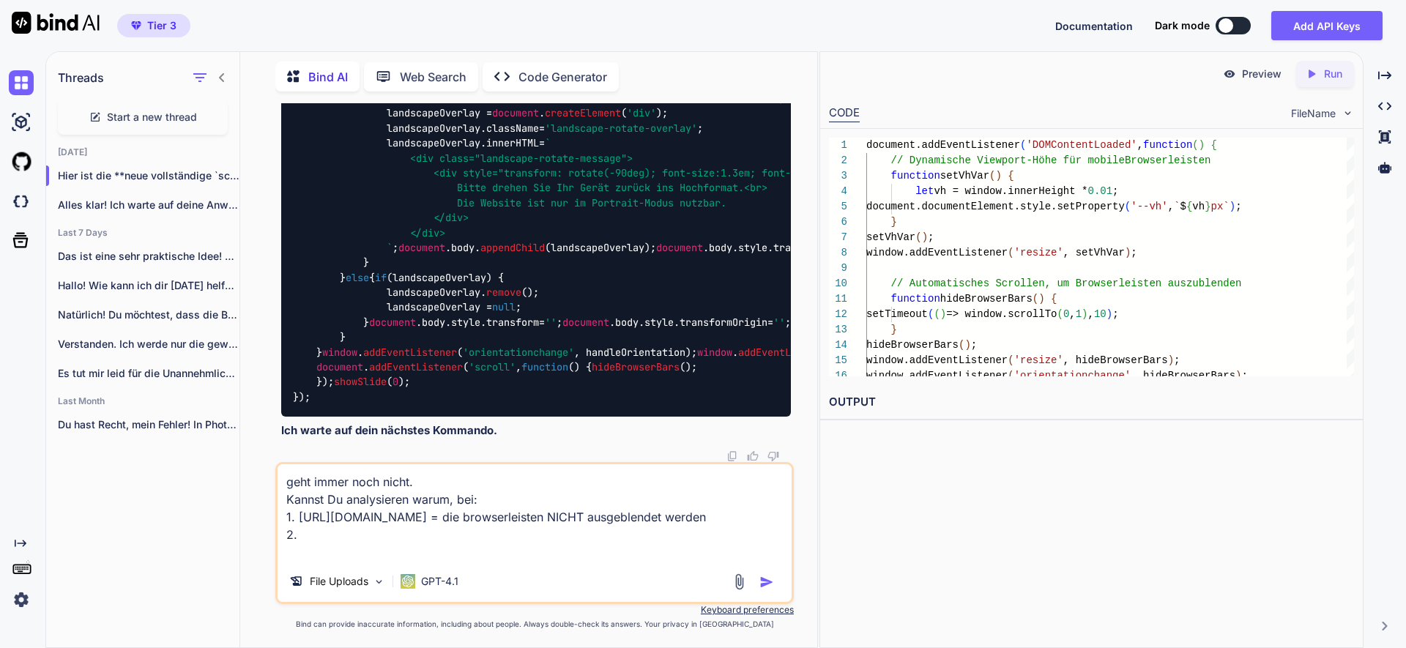
paste textarea "1. https://musterservice.artronic.de/referenzen-2/ = die browserleisten NICHT a…"
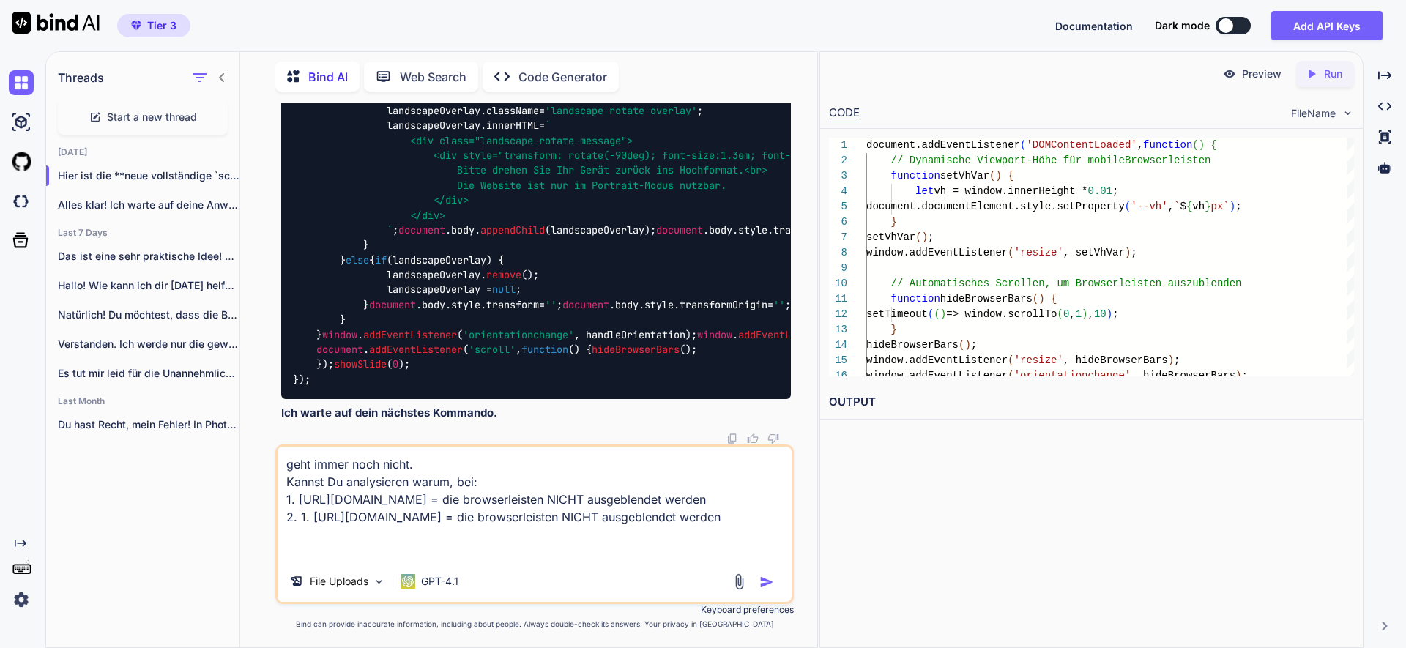
drag, startPoint x: 312, startPoint y: 535, endPoint x: 330, endPoint y: 538, distance: 18.5
click at [312, 535] on textarea "geht immer noch nicht. Kannst Du analysieren warum, bei: 1. https://musterservi…" at bounding box center [535, 504] width 514 height 114
click at [556, 535] on textarea "geht immer noch nicht. Kannst Du analysieren warum, bei: 1. https://musterservi…" at bounding box center [535, 504] width 514 height 114
drag, startPoint x: 683, startPoint y: 532, endPoint x: 742, endPoint y: 544, distance: 60.6
click at [741, 546] on textarea "geht immer noch nicht. Kannst Du analysieren warum, bei: 1. https://musterservi…" at bounding box center [535, 504] width 514 height 114
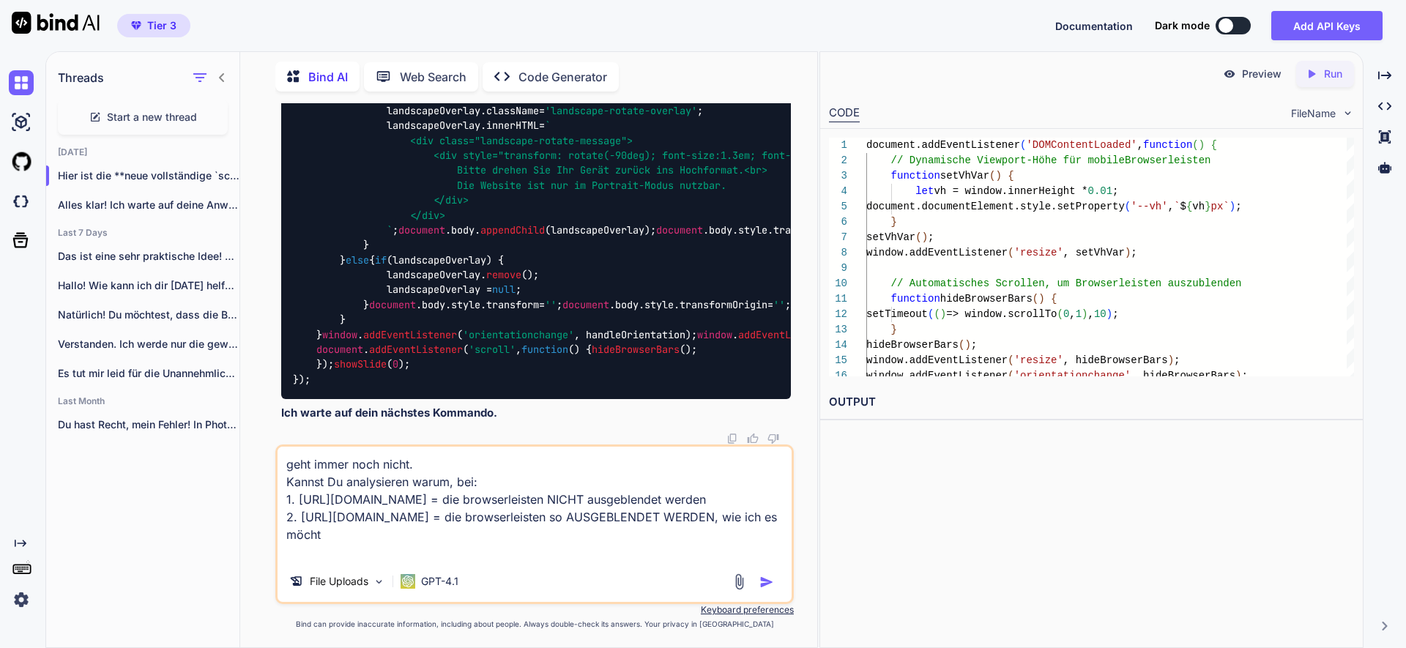
type textarea "geht immer noch nicht. Kannst Du analysieren warum, bei: 1. https://musterservi…"
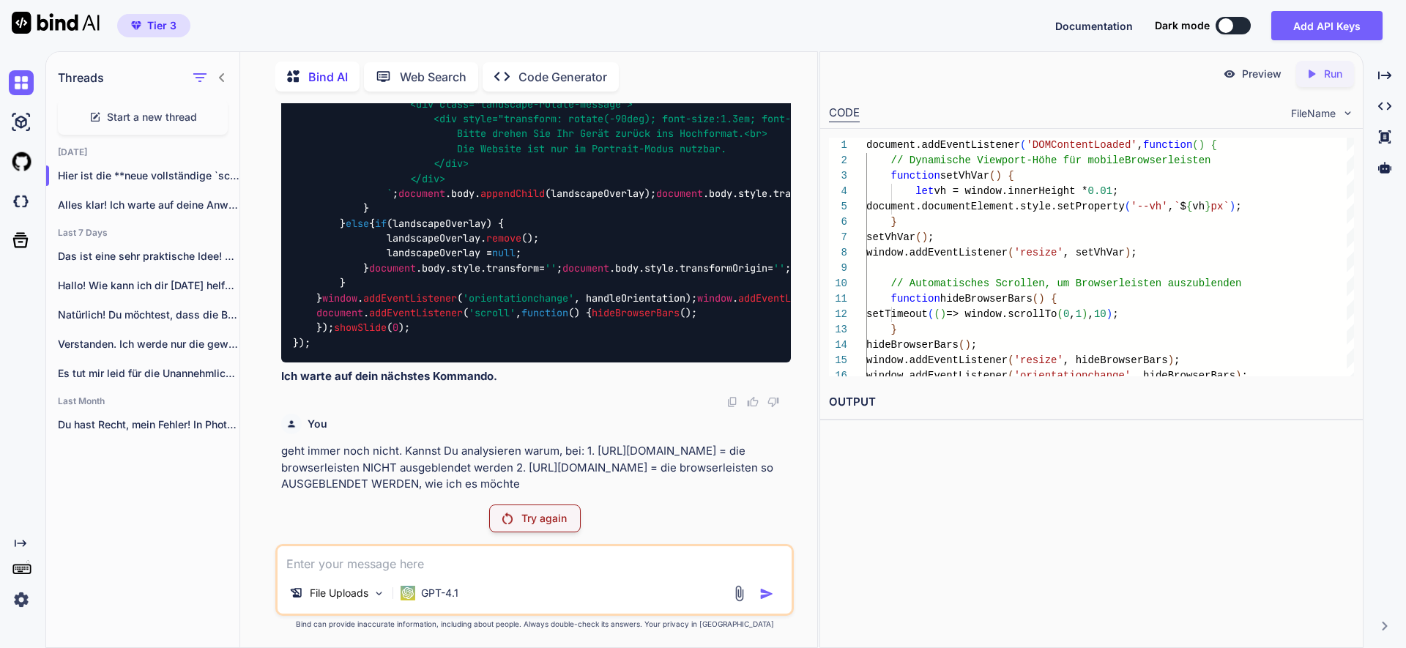
scroll to position [76060, 0]
drag, startPoint x: 388, startPoint y: 470, endPoint x: 280, endPoint y: 437, distance: 112.6
click at [280, 437] on div "You a. Wenn ich „NEW:“ schreibe, warte erst auf die neuen .html, .css, .js Date…" at bounding box center [536, 298] width 516 height 390
copy p "geht immer noch nicht. Kannst Du analysieren warum, bei: 1. https://musterservi…"
click at [351, 565] on textarea at bounding box center [535, 559] width 514 height 26
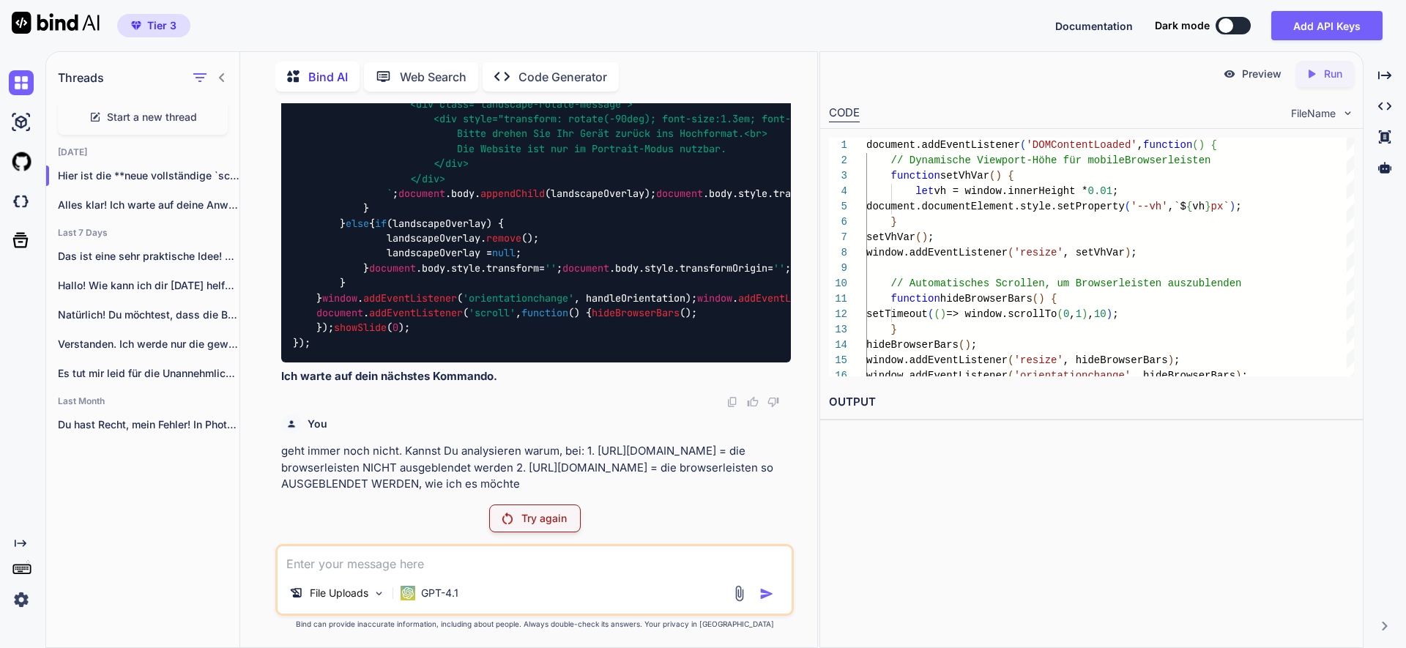
paste textarea "geht immer noch nicht. Kannst Du analysieren warum, bei: 1. https://musterservi…"
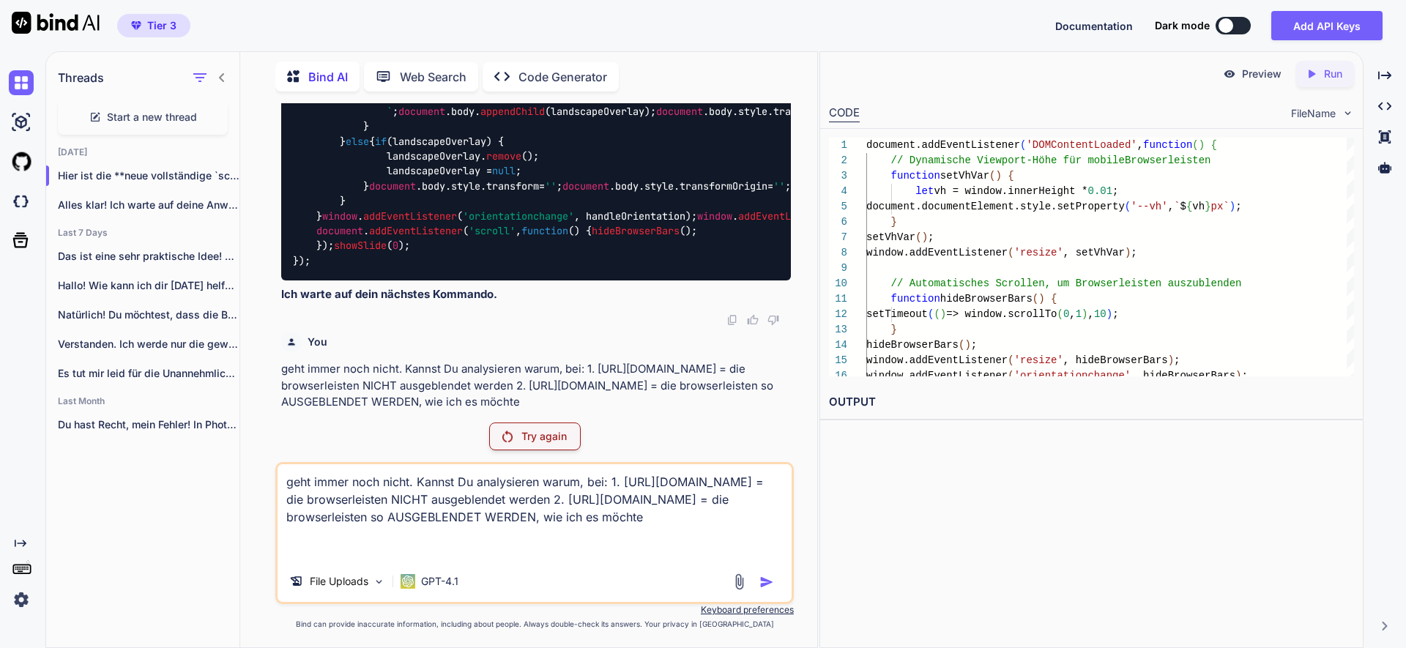
type textarea "geht immer noch nicht. Kannst Du analysieren warum, bei: 1. https://musterservi…"
click at [548, 438] on p "Try again" at bounding box center [543, 436] width 45 height 15
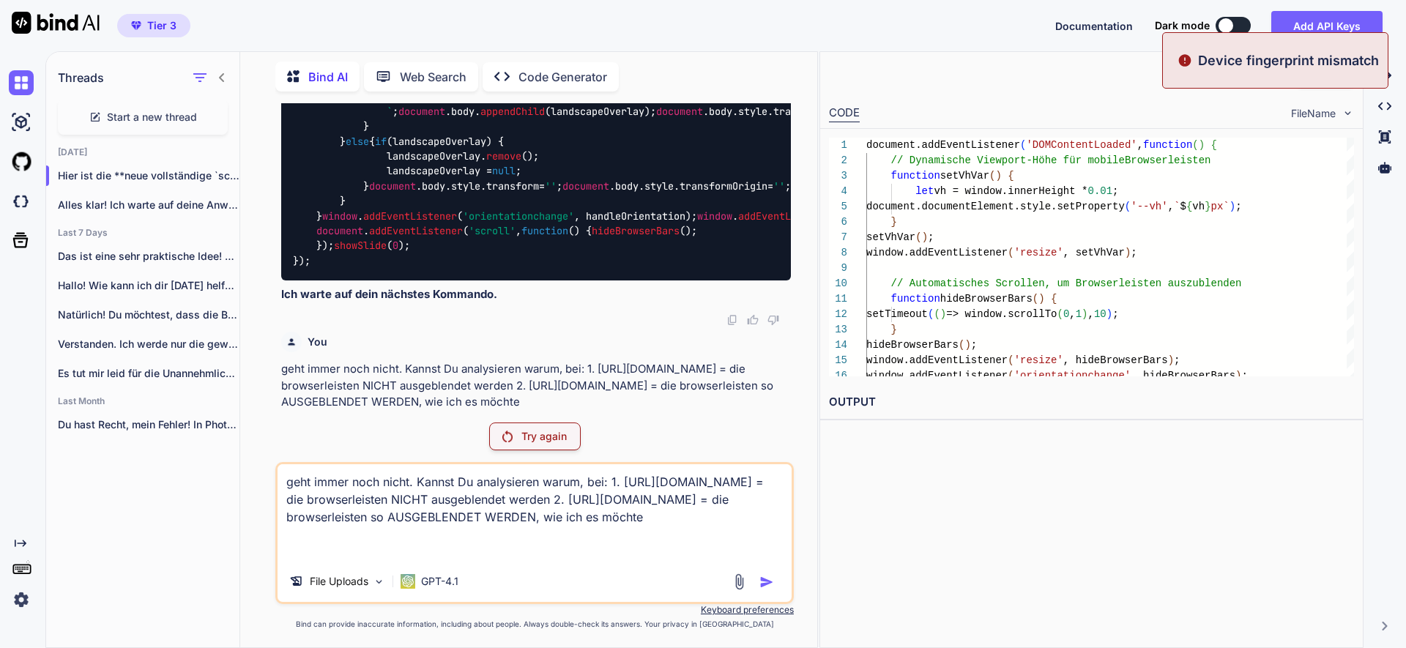
scroll to position [71742, 0]
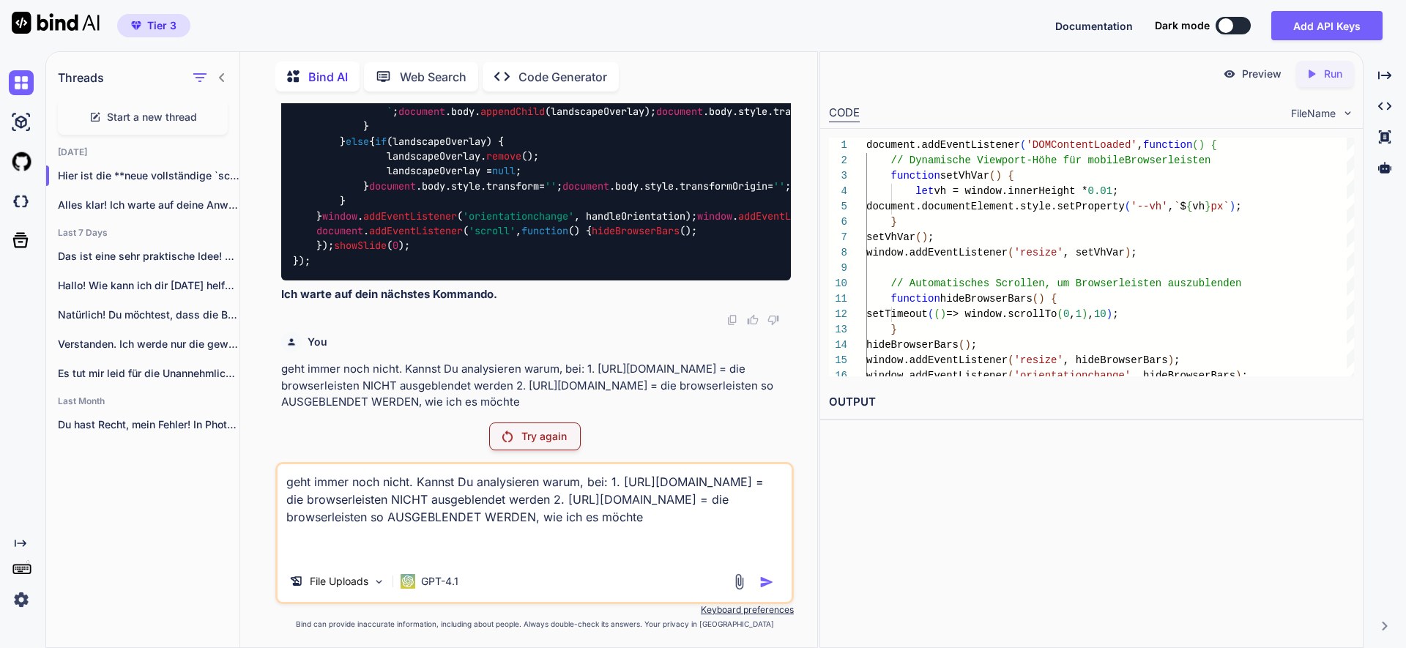
click at [561, 434] on p "Try again" at bounding box center [543, 436] width 45 height 15
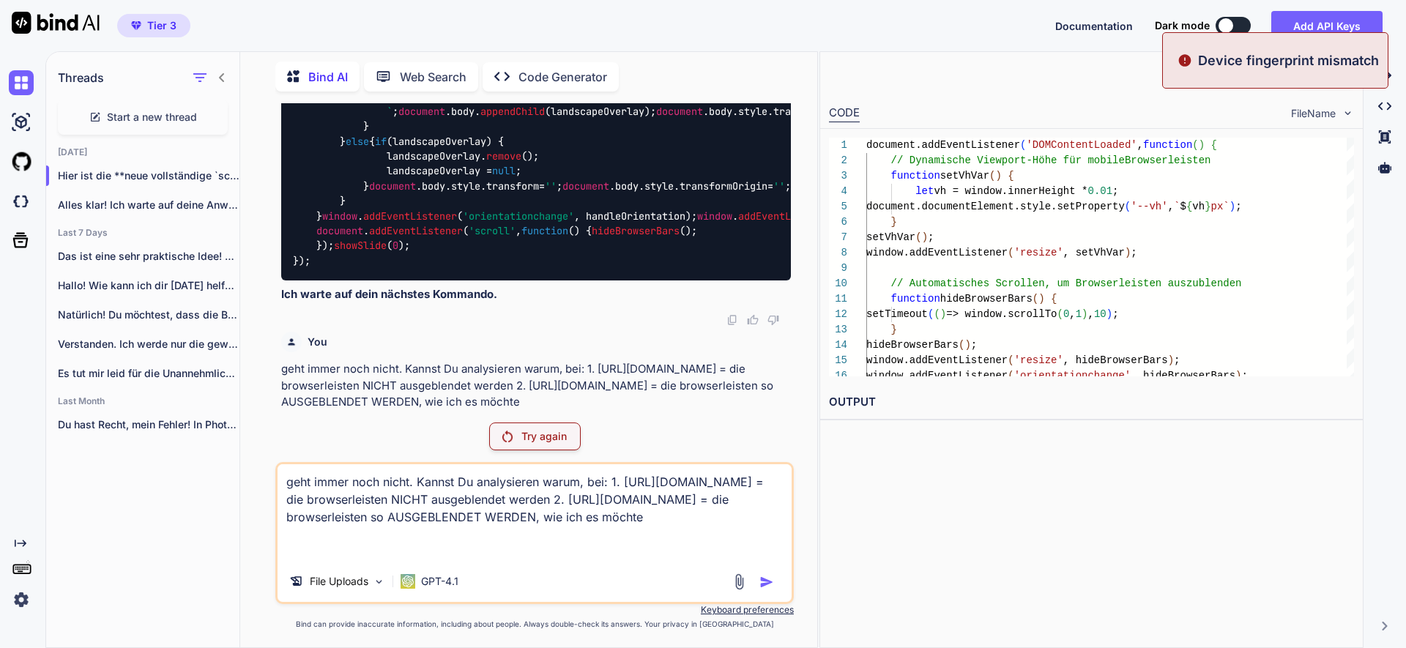
drag, startPoint x: 653, startPoint y: 532, endPoint x: 234, endPoint y: 455, distance: 426.7
click at [234, 455] on div "Threads Start a new thread Today Hier ist die **neue vollständige `script... Al…" at bounding box center [431, 349] width 771 height 598
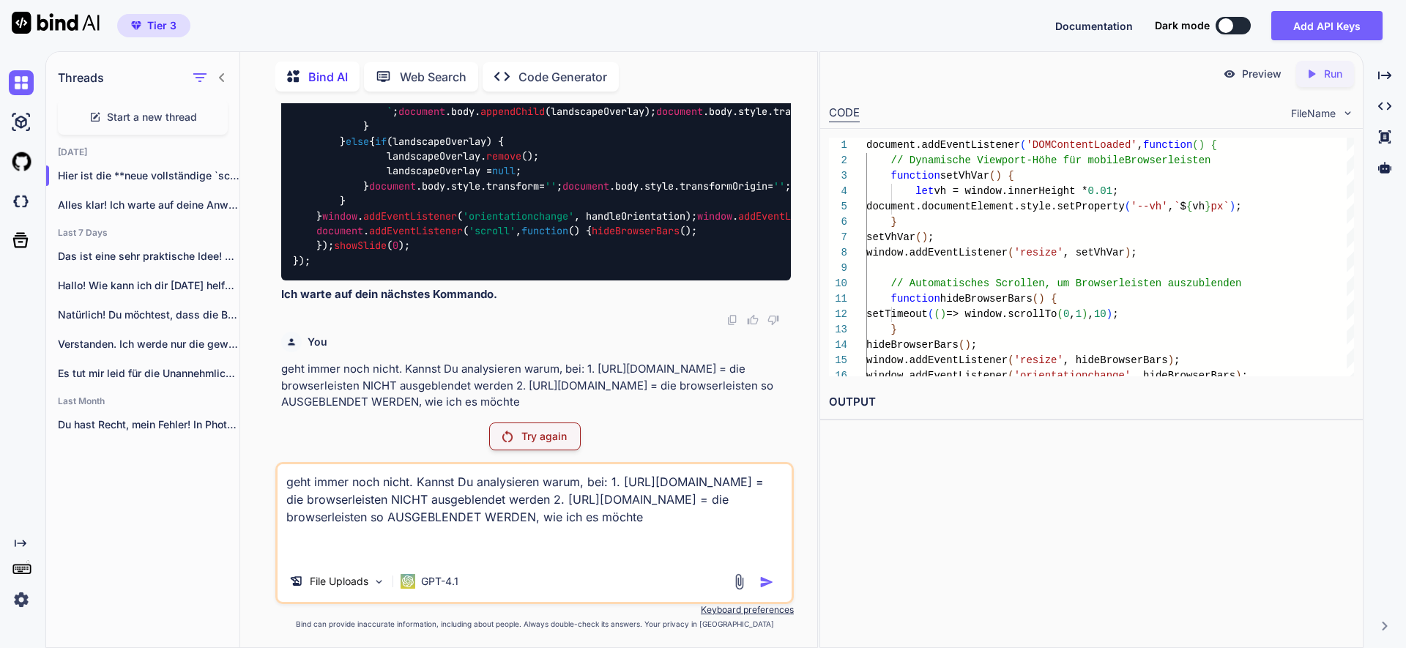
click at [325, 483] on textarea "geht immer noch nicht. Kannst Du analysieren warum, bei: 1. https://musterservi…" at bounding box center [535, 512] width 514 height 97
drag, startPoint x: 652, startPoint y: 539, endPoint x: 235, endPoint y: 445, distance: 427.1
click at [236, 446] on div "Threads Start a new thread Today Hier ist die **neue vollständige `script... Al…" at bounding box center [431, 349] width 771 height 598
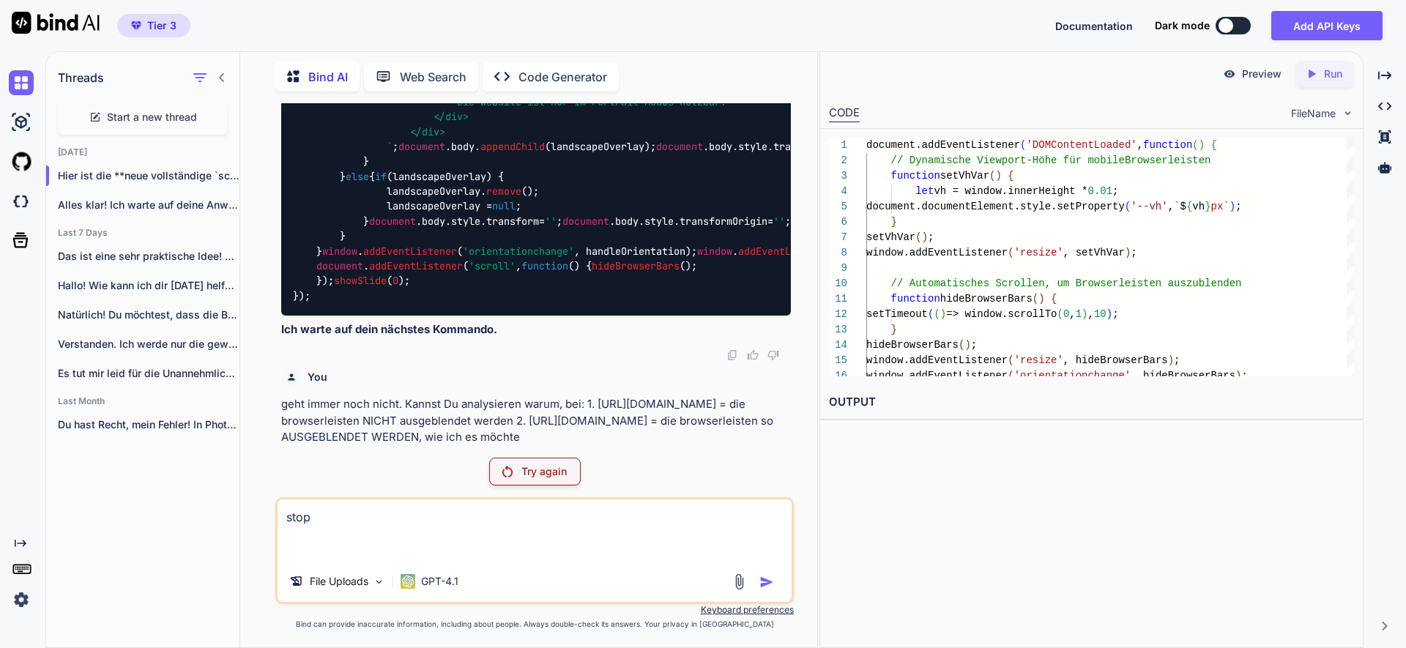
type textarea "stop"
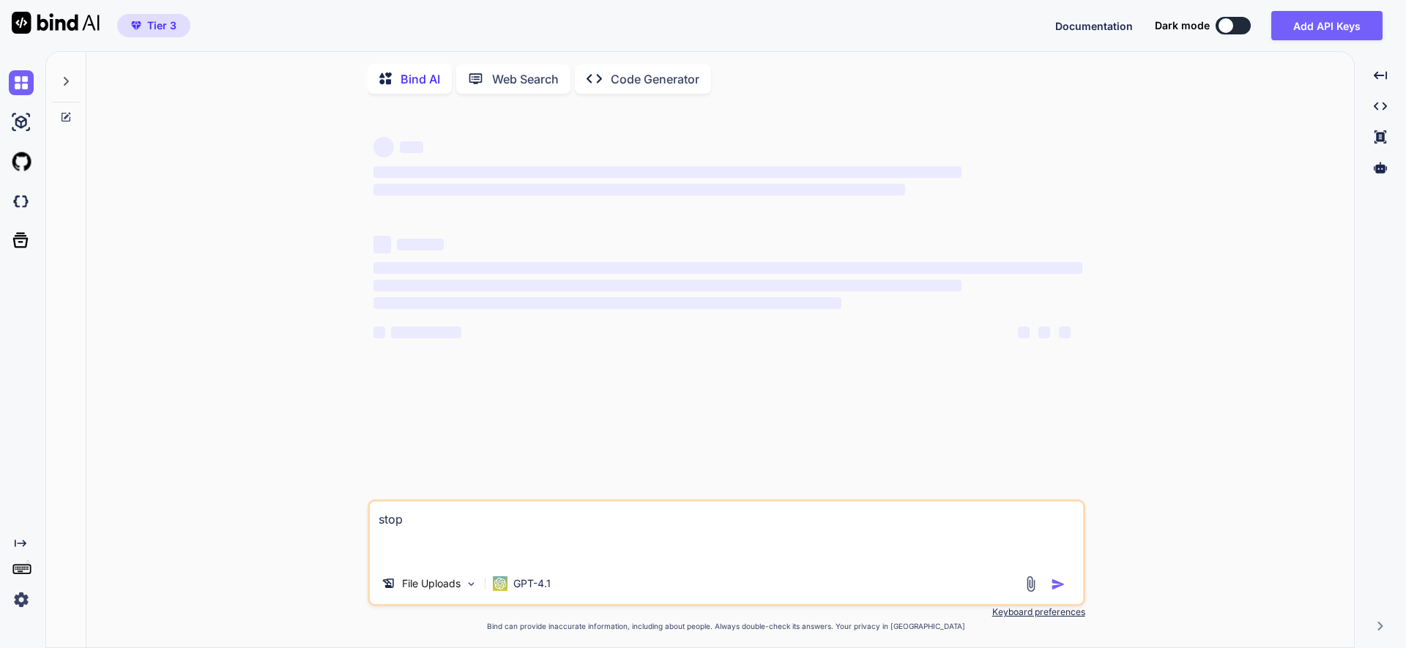
type textarea "x"
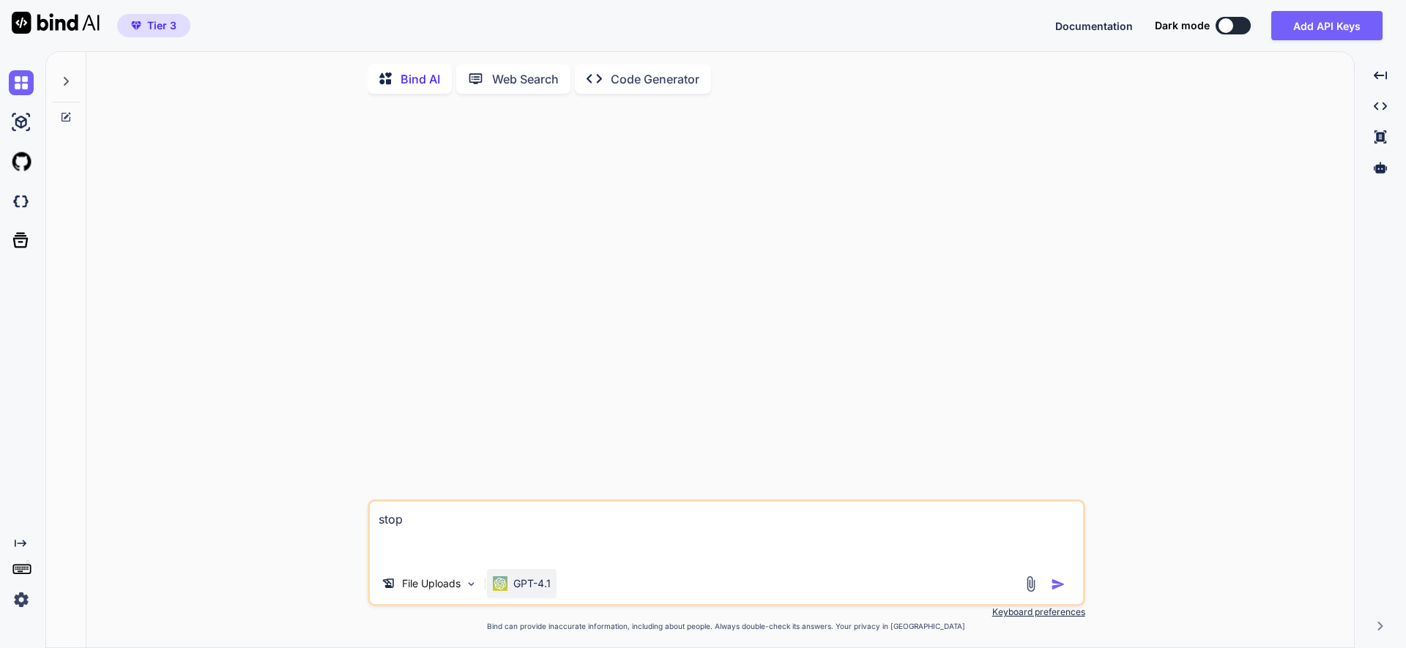
click at [514, 584] on p "GPT-4.1" at bounding box center [531, 583] width 37 height 15
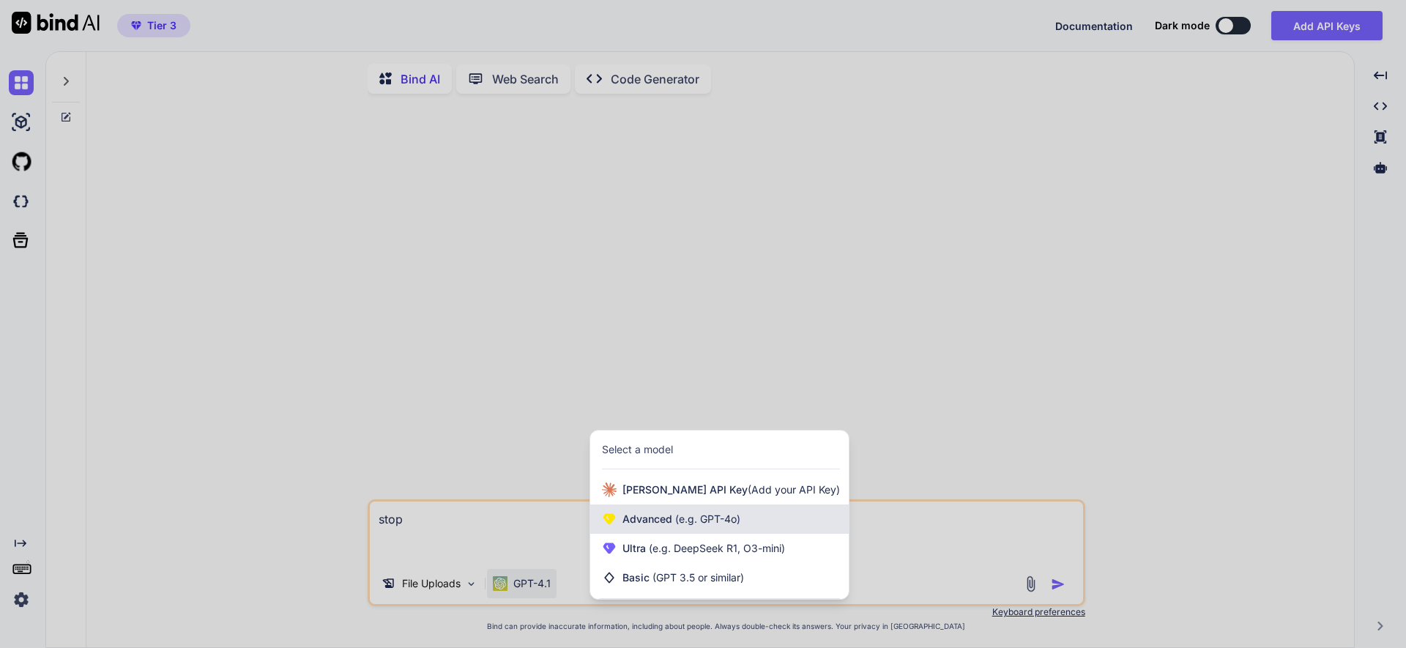
click at [632, 525] on span "Advanced (e.g. GPT-4o)" at bounding box center [681, 519] width 118 height 15
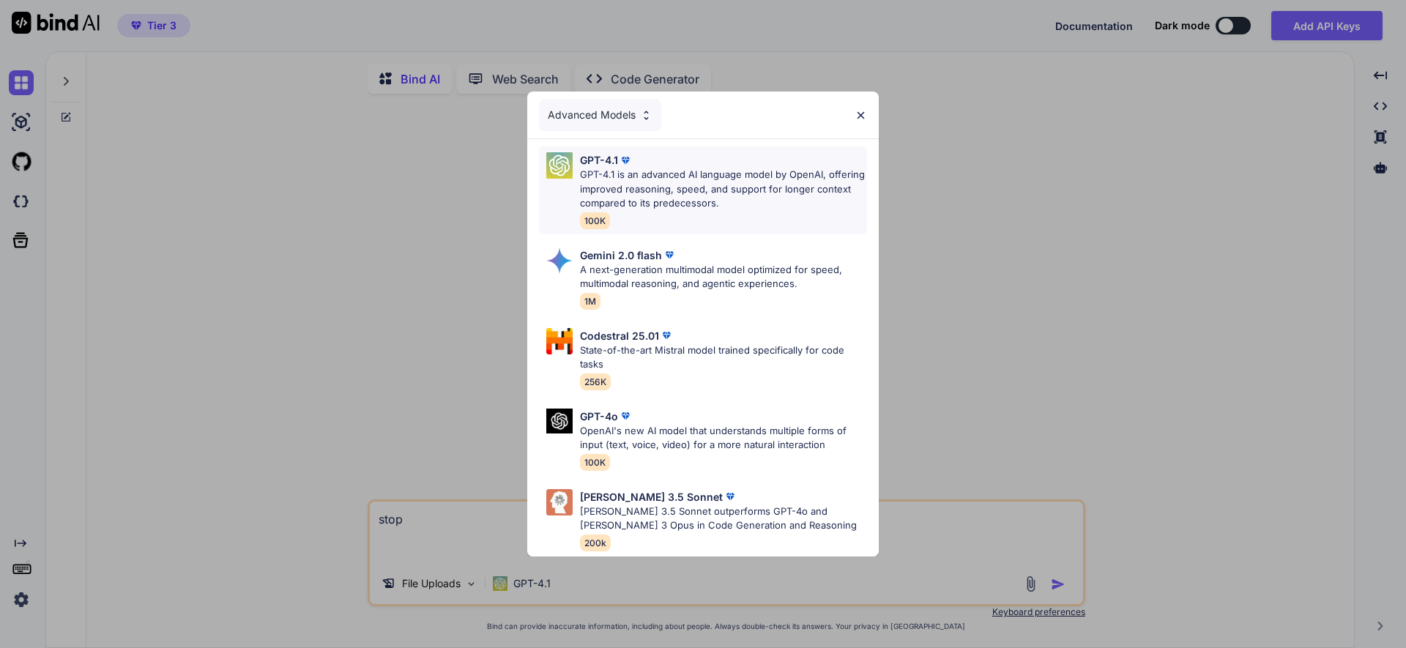
click at [606, 177] on p "GPT-4.1 is an advanced AI language model by OpenAI, offering improved reasoning…" at bounding box center [723, 189] width 287 height 43
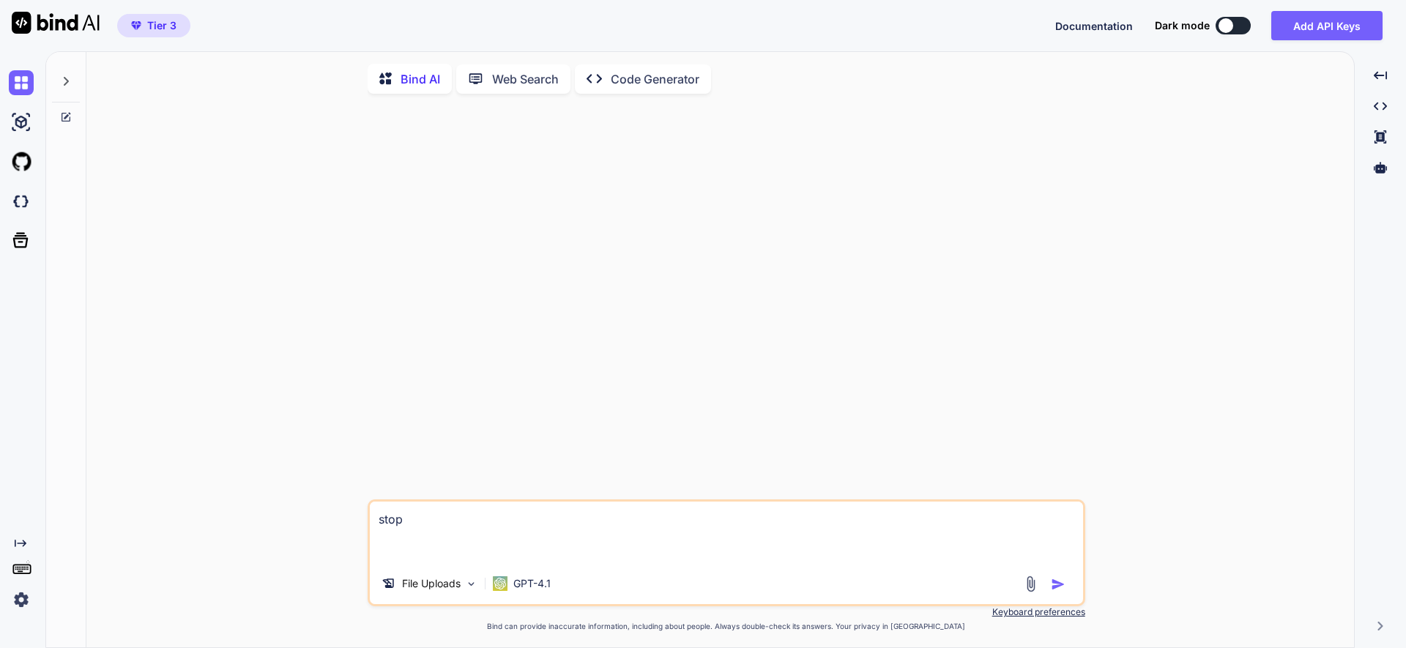
click at [1055, 584] on img "button" at bounding box center [1058, 584] width 15 height 15
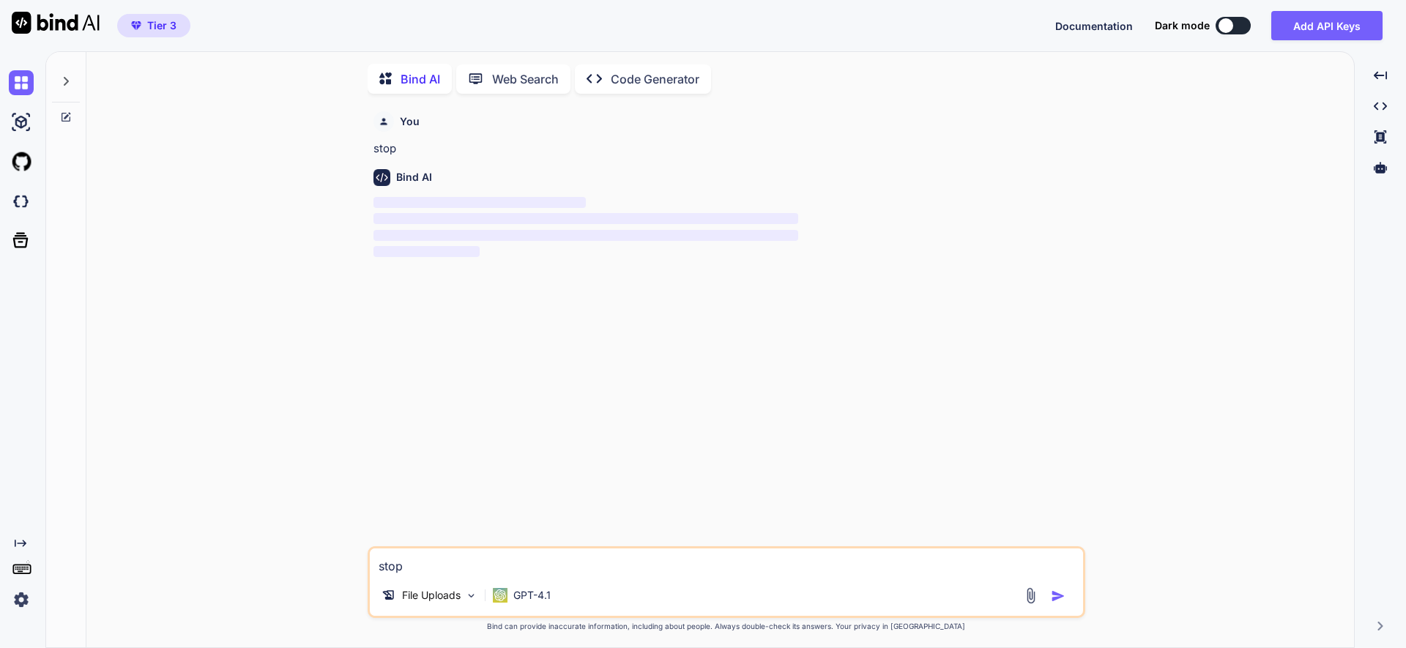
scroll to position [6, 0]
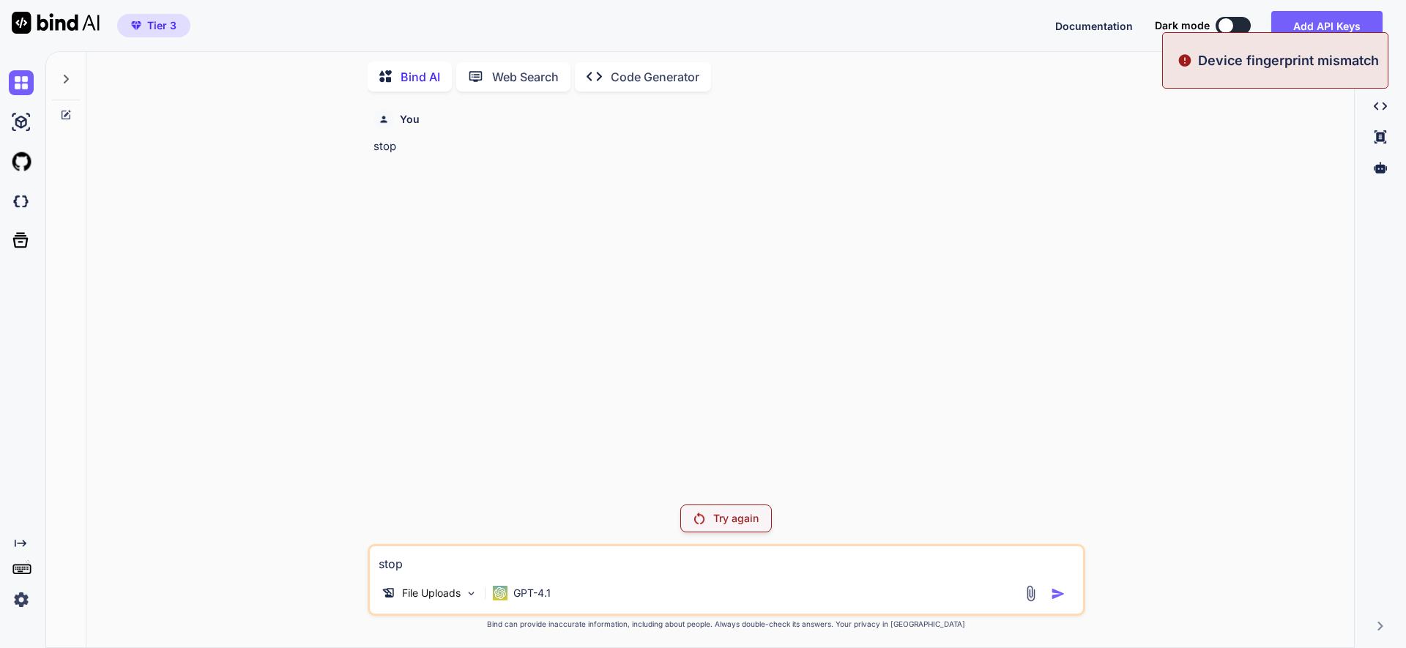
click at [732, 512] on p "Try again" at bounding box center [735, 518] width 45 height 15
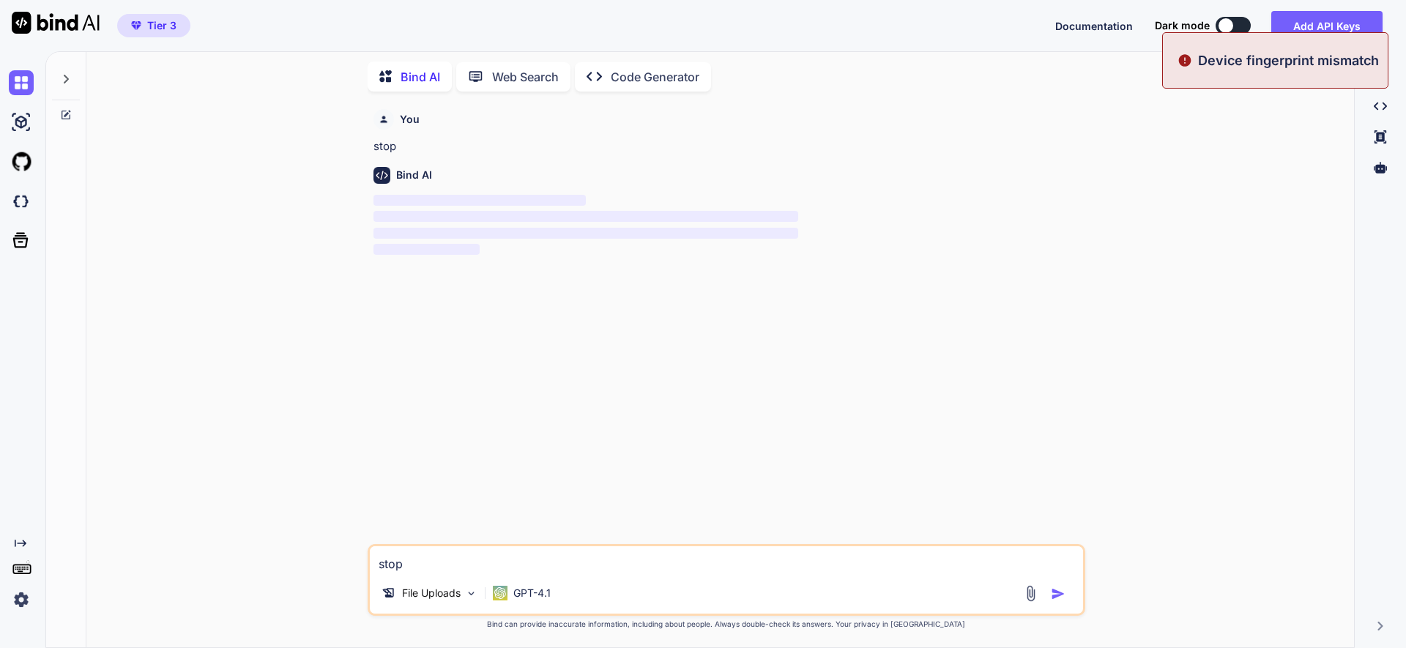
type textarea "x"
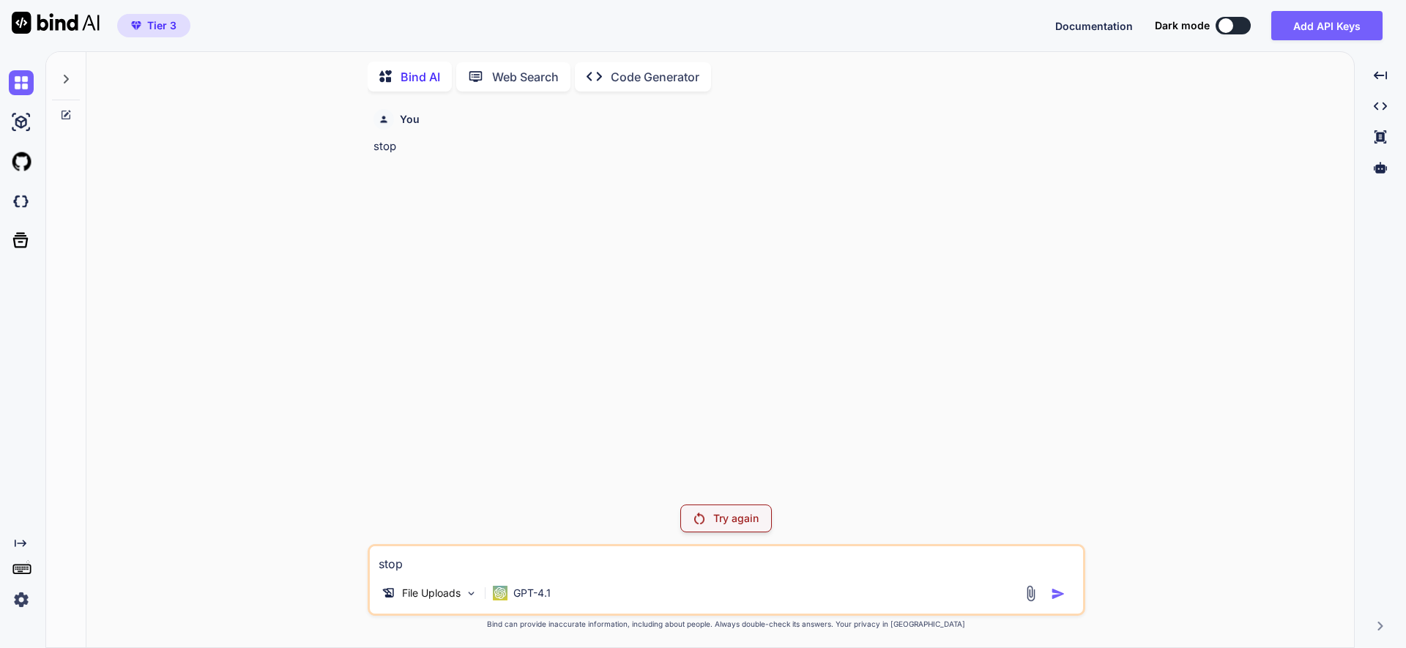
click at [56, 75] on div at bounding box center [66, 75] width 28 height 51
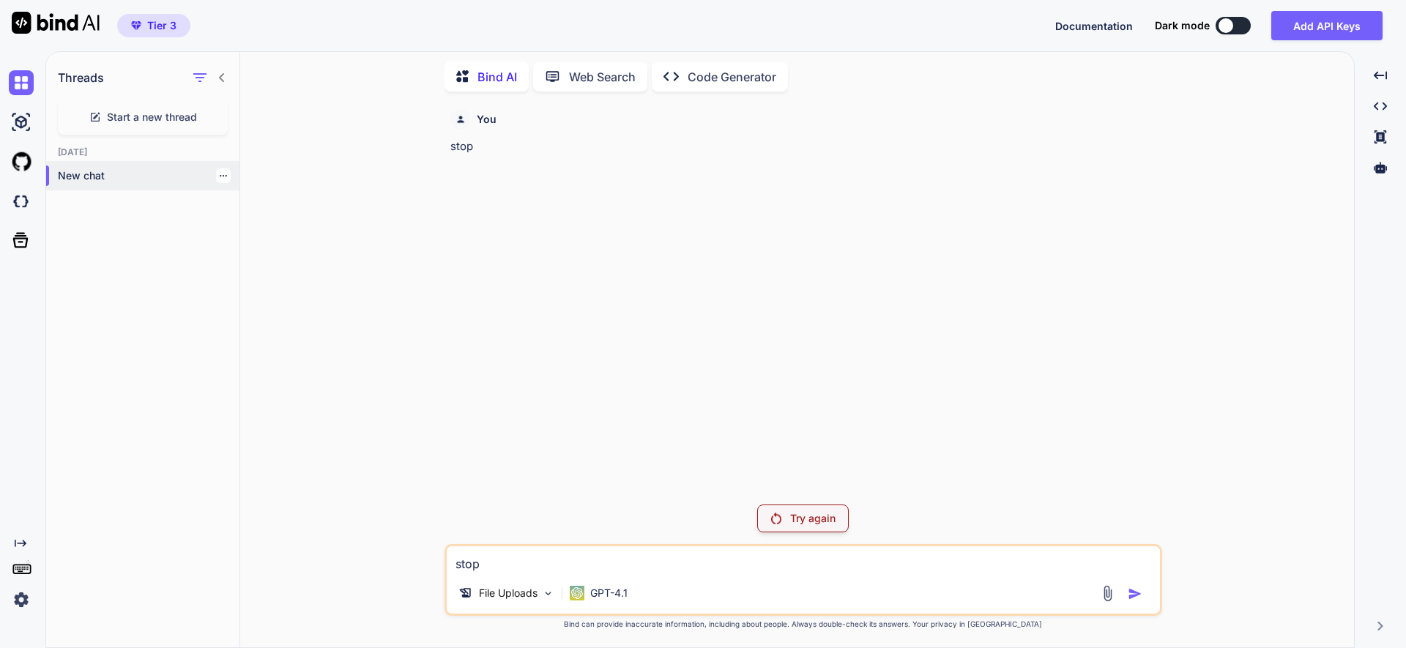
click at [97, 168] on p "New chat" at bounding box center [149, 175] width 182 height 15
click at [897, 119] on div "You" at bounding box center [804, 119] width 709 height 21
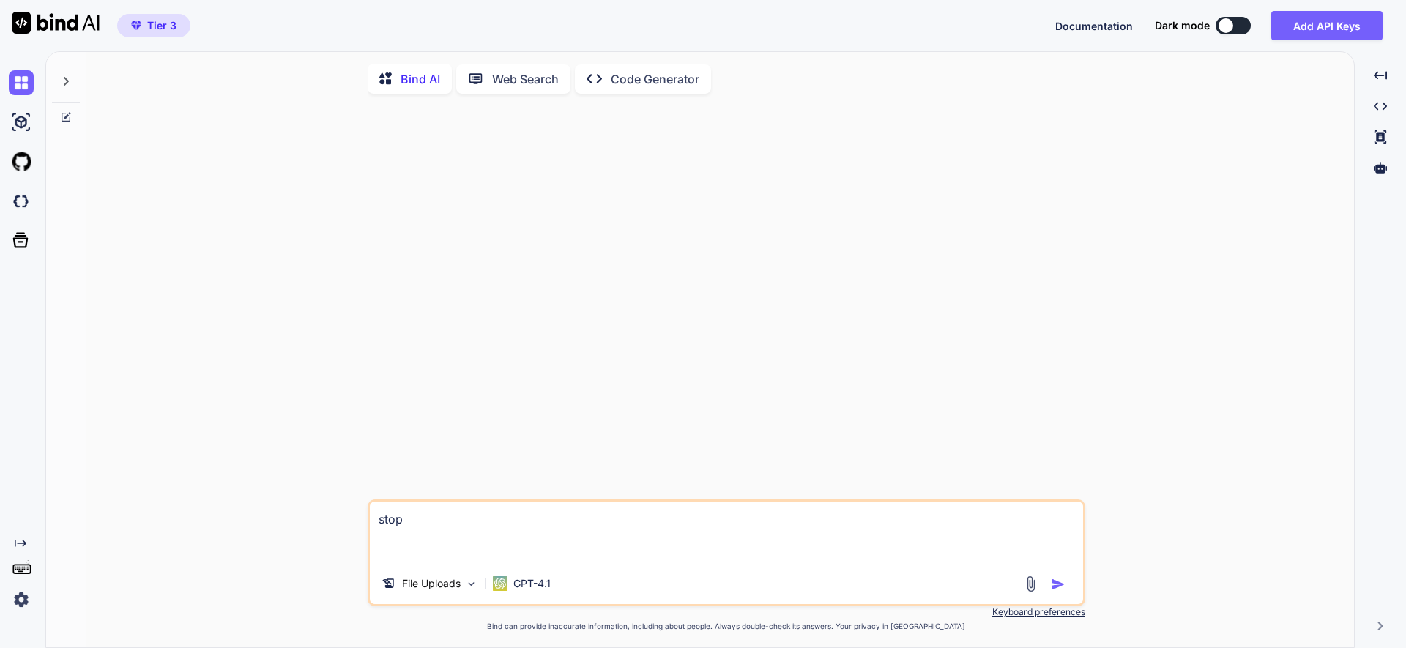
click at [417, 521] on textarea "stop" at bounding box center [726, 533] width 713 height 62
click at [1055, 585] on img "button" at bounding box center [1058, 584] width 15 height 15
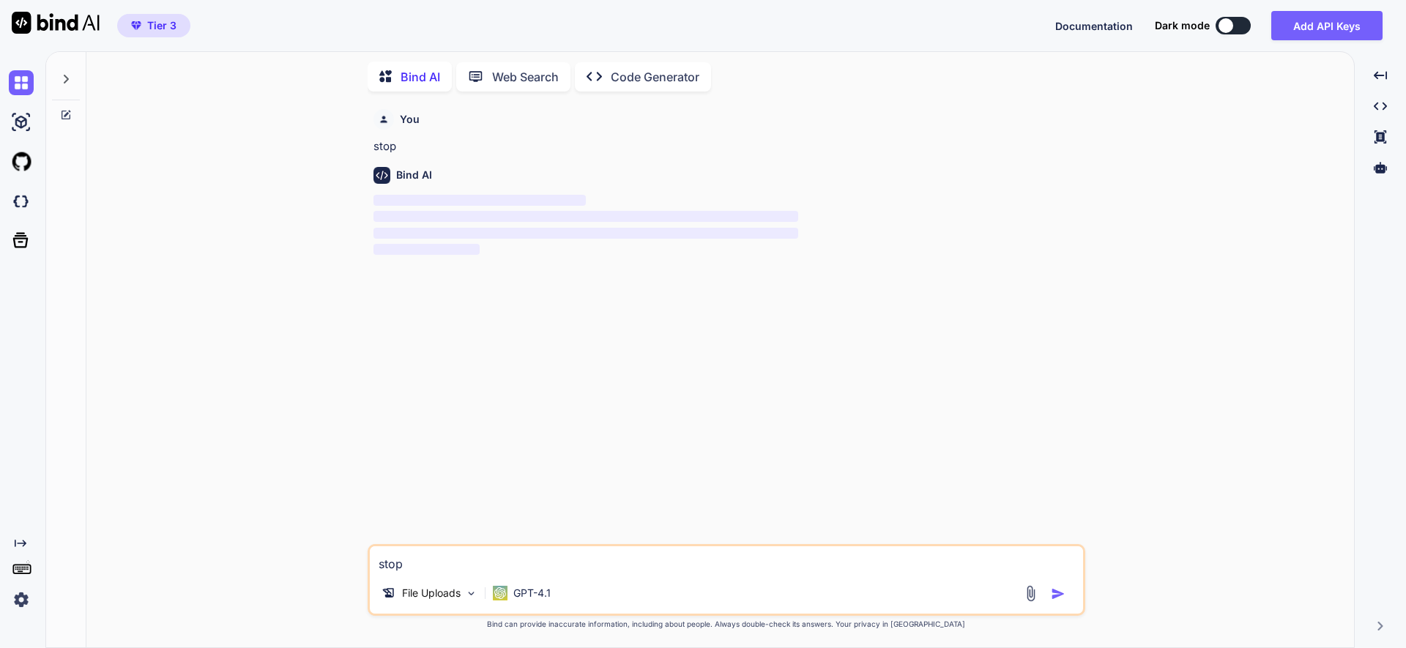
type textarea "x"
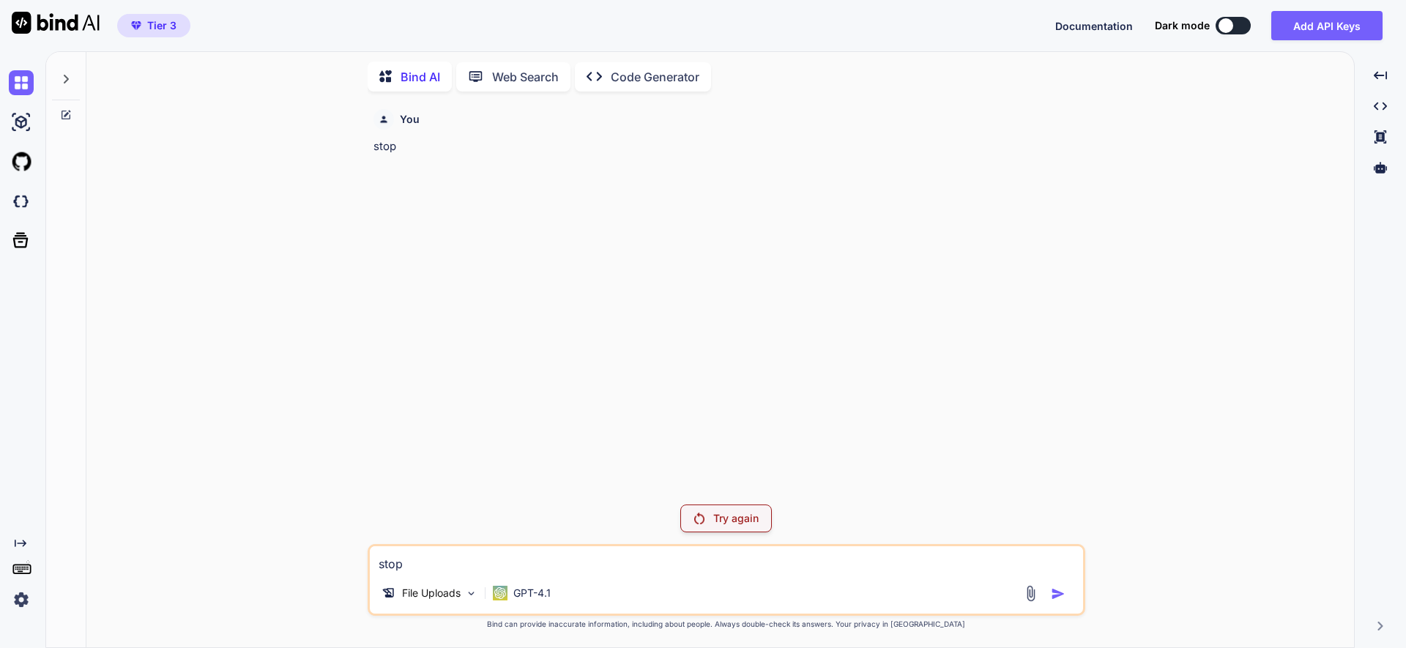
click at [932, 406] on div "You stop" at bounding box center [728, 298] width 715 height 390
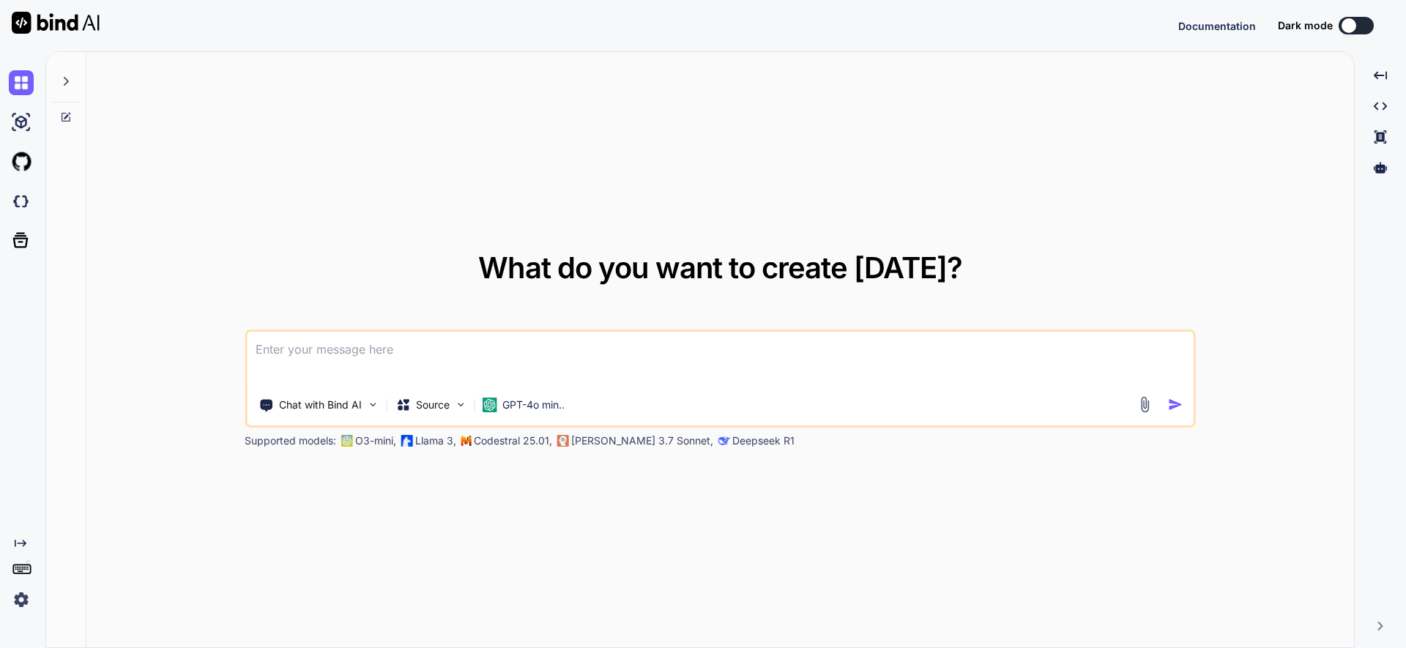
type textarea "x"
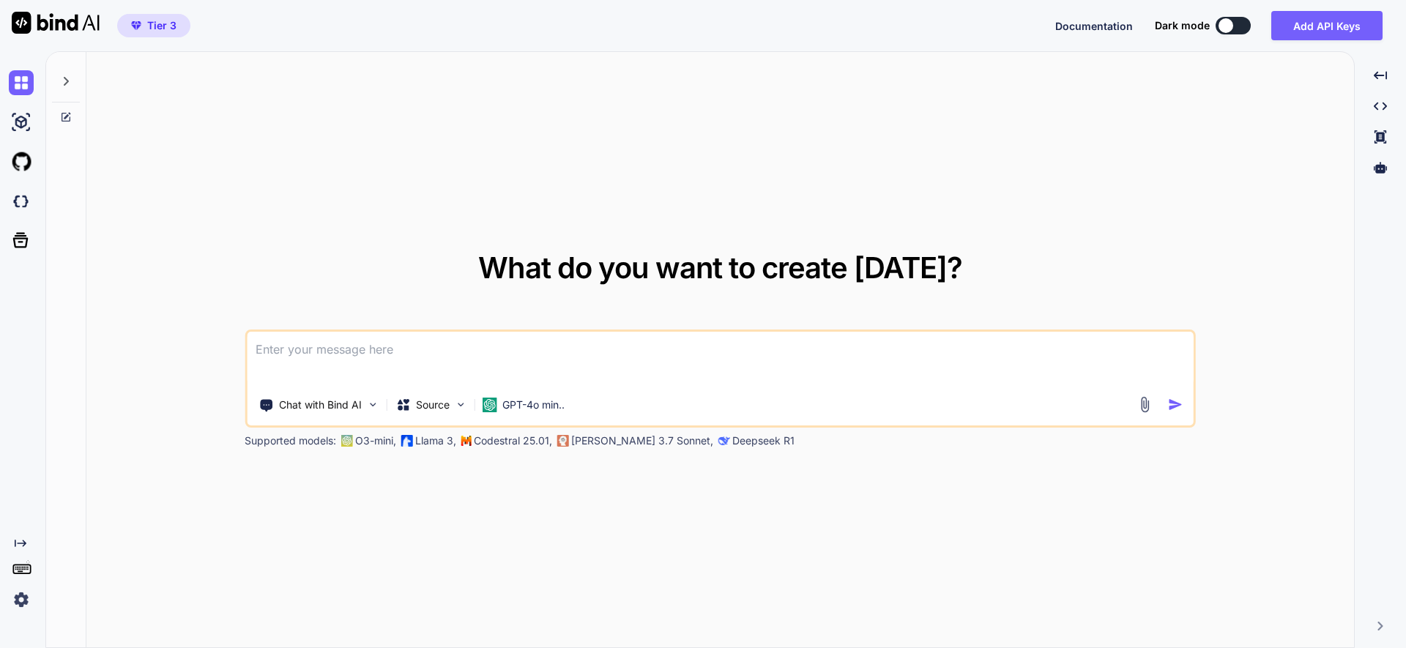
type textarea "geht immer noch nicht. Kannst Du analysieren warum, bei: 1. https://musterservi…"
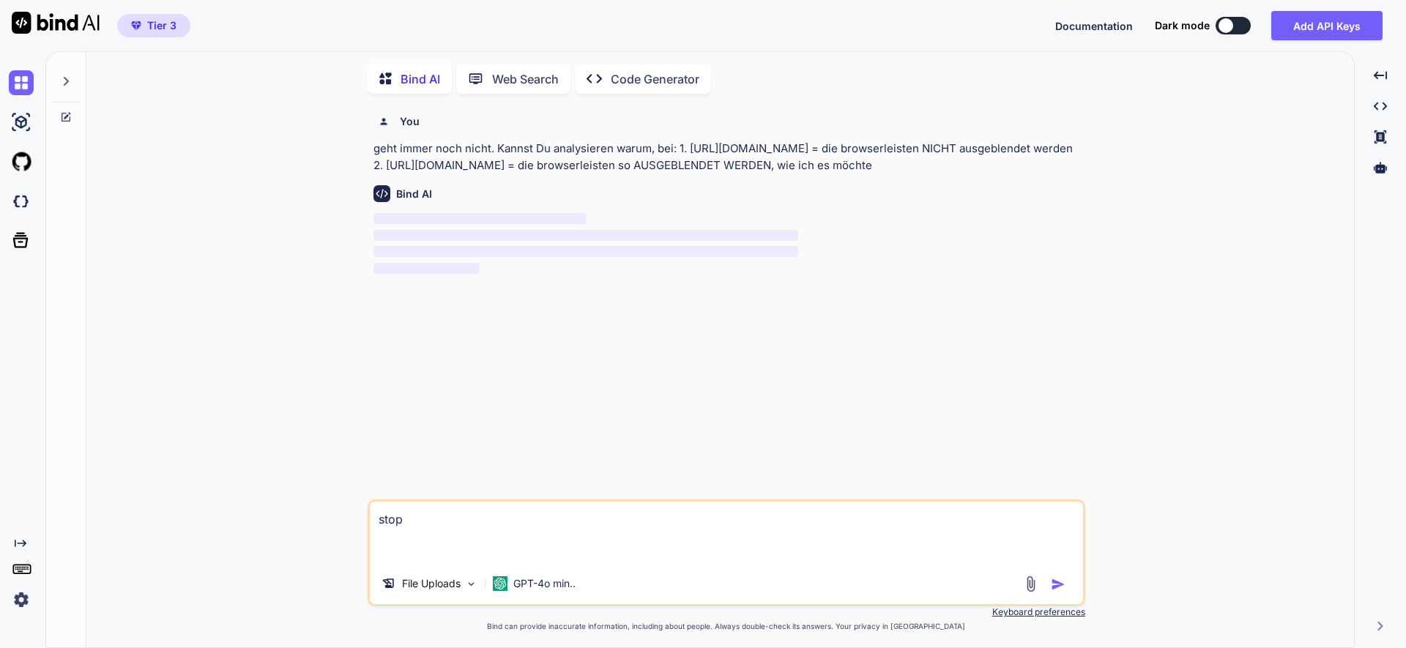
scroll to position [6, 0]
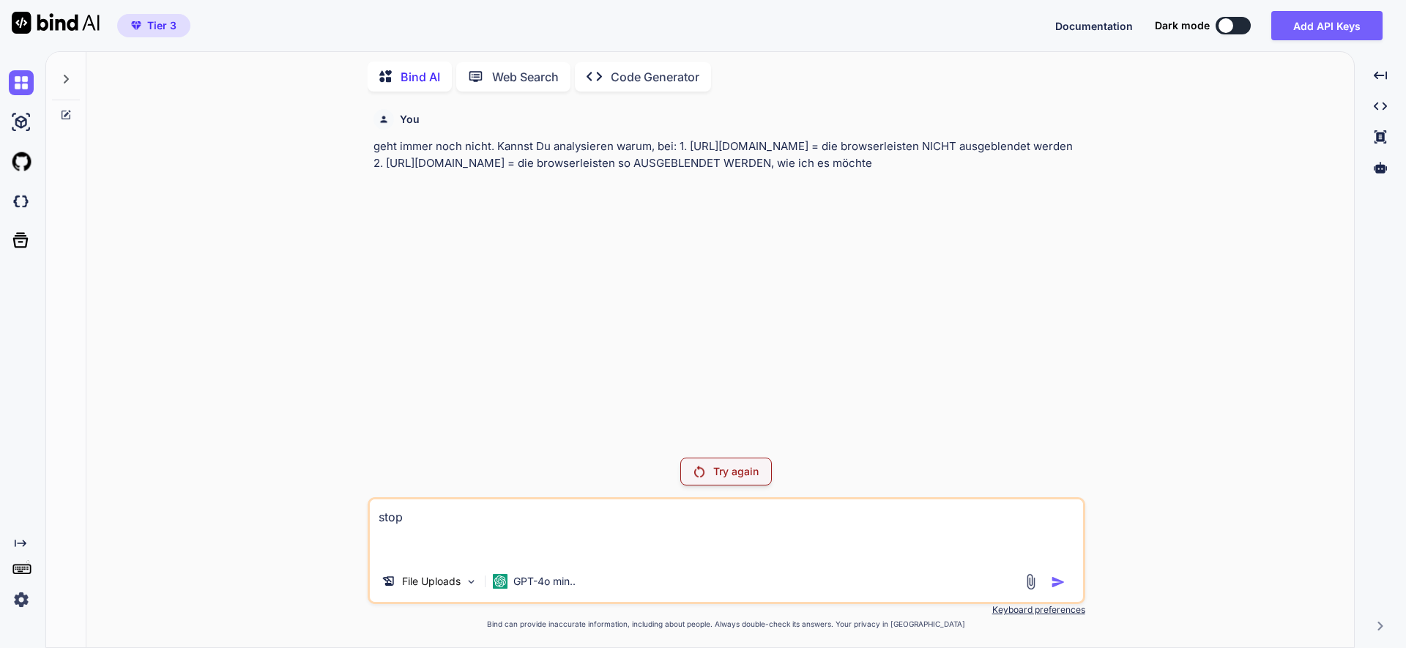
click at [743, 467] on p "Try again" at bounding box center [735, 471] width 45 height 15
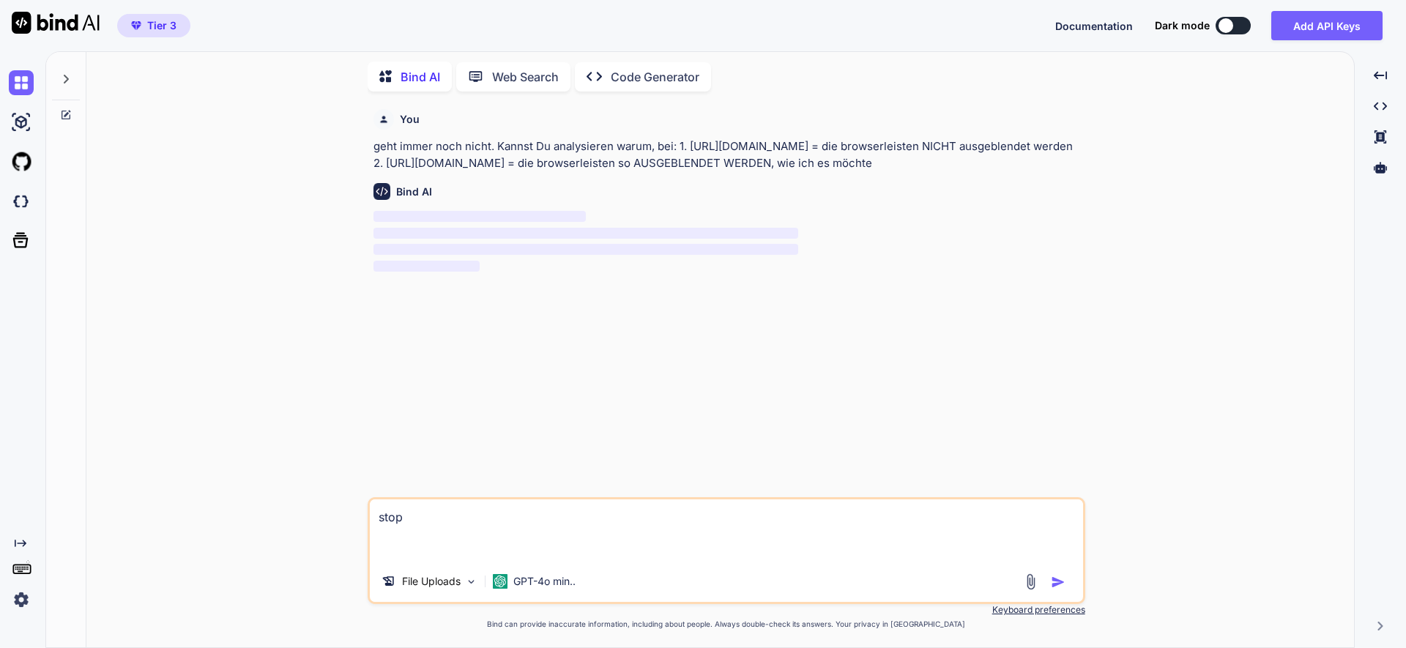
type textarea "x"
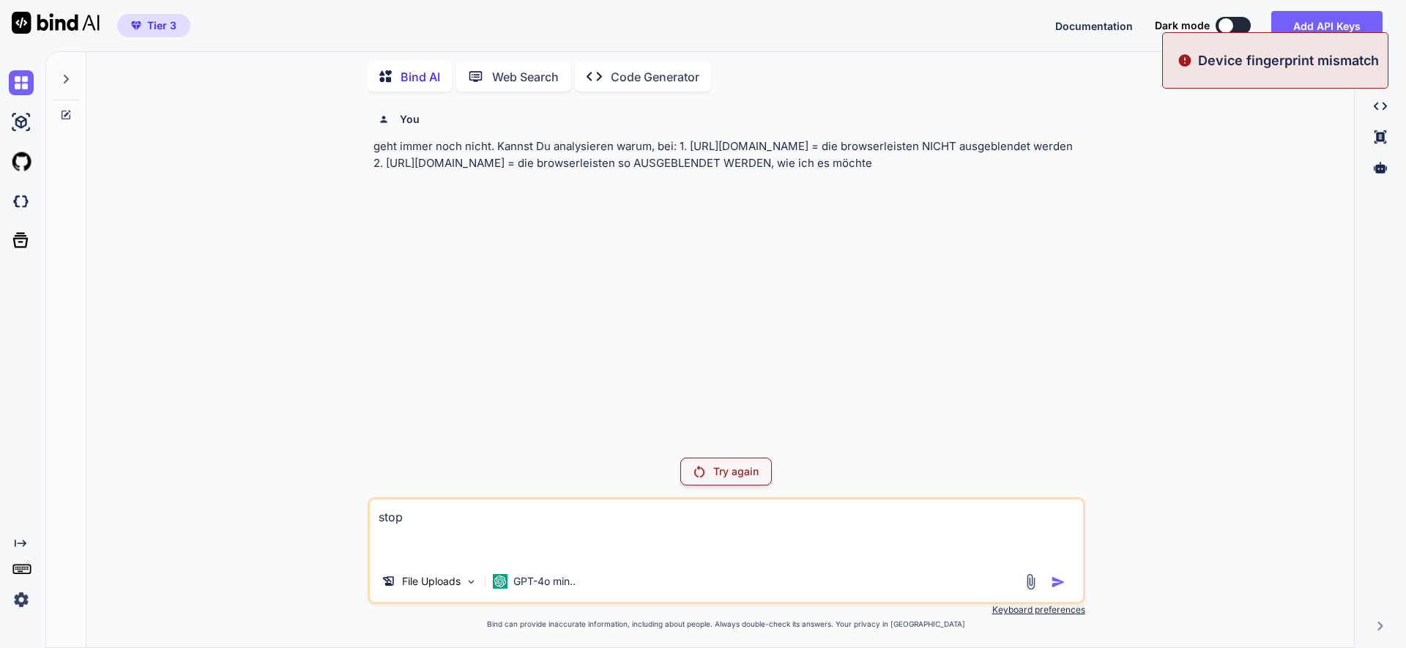
click at [1298, 51] on p "Device fingerprint mismatch" at bounding box center [1288, 61] width 181 height 20
click at [1297, 51] on p "Device fingerprint mismatch" at bounding box center [1288, 61] width 181 height 20
click at [1298, 51] on p "Device fingerprint mismatch" at bounding box center [1288, 61] width 181 height 20
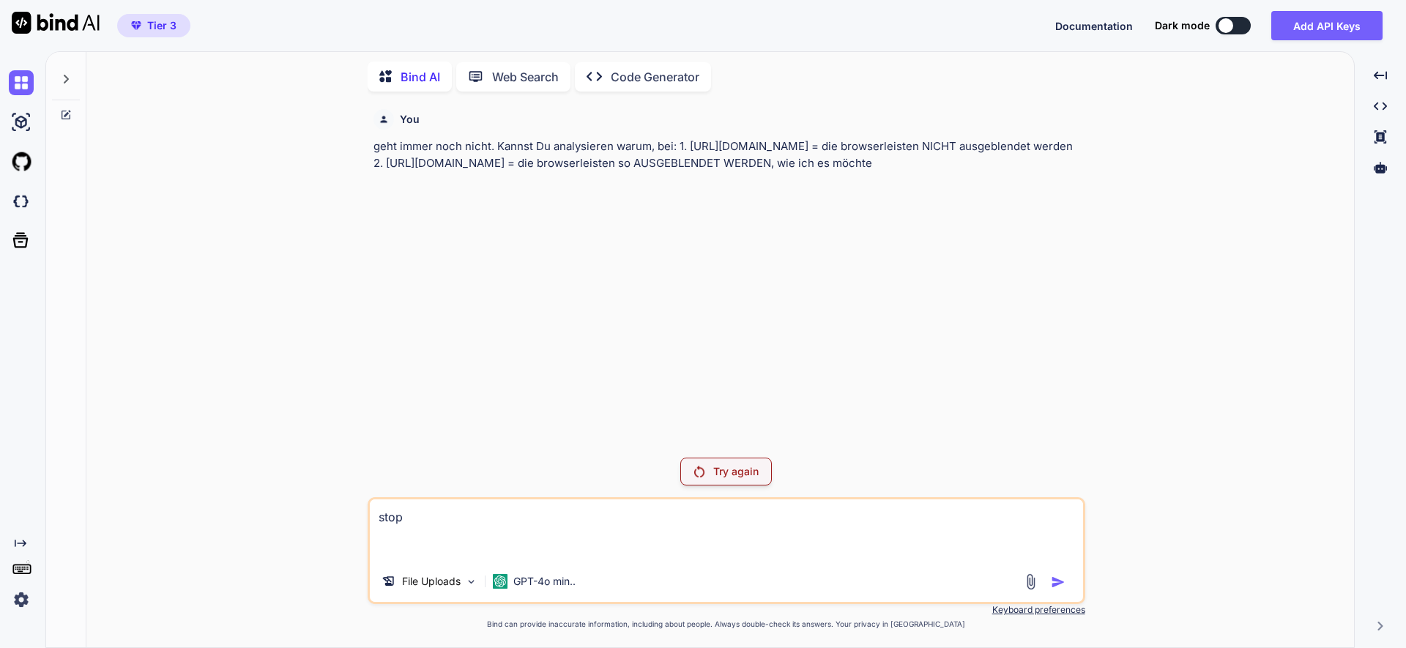
click at [69, 73] on icon at bounding box center [66, 79] width 12 height 12
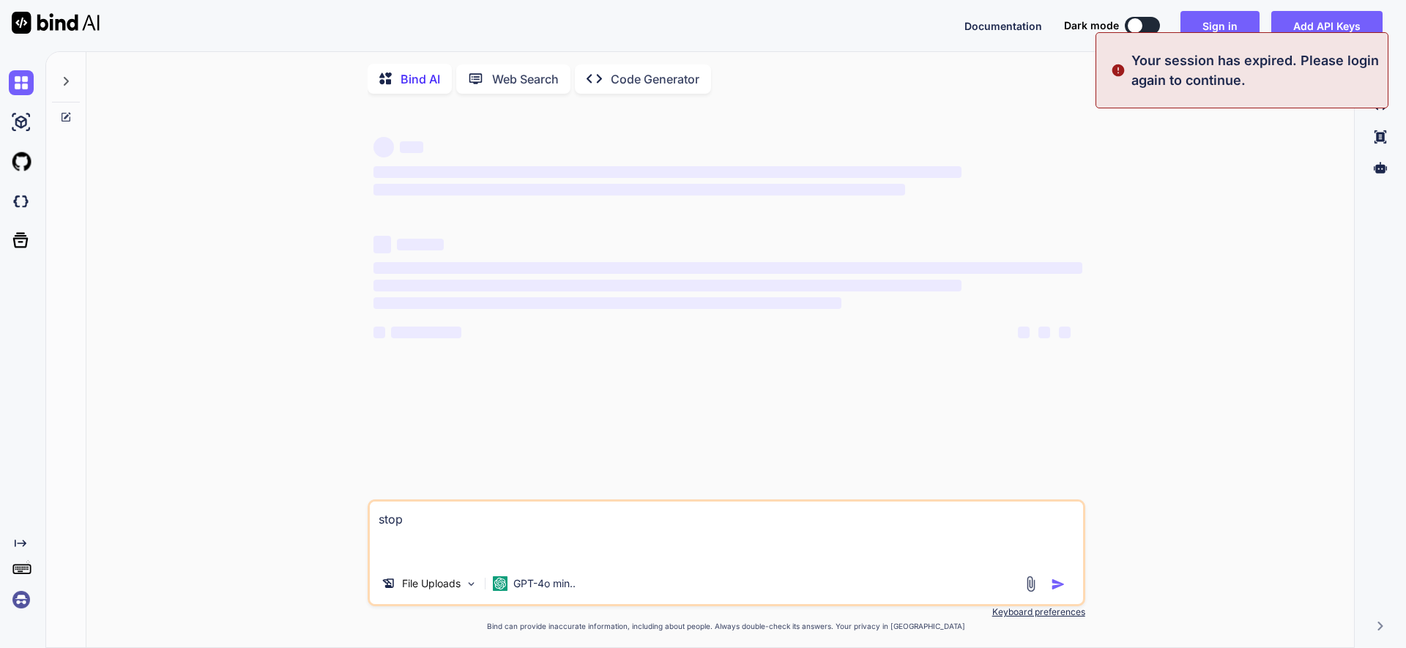
type textarea "x"
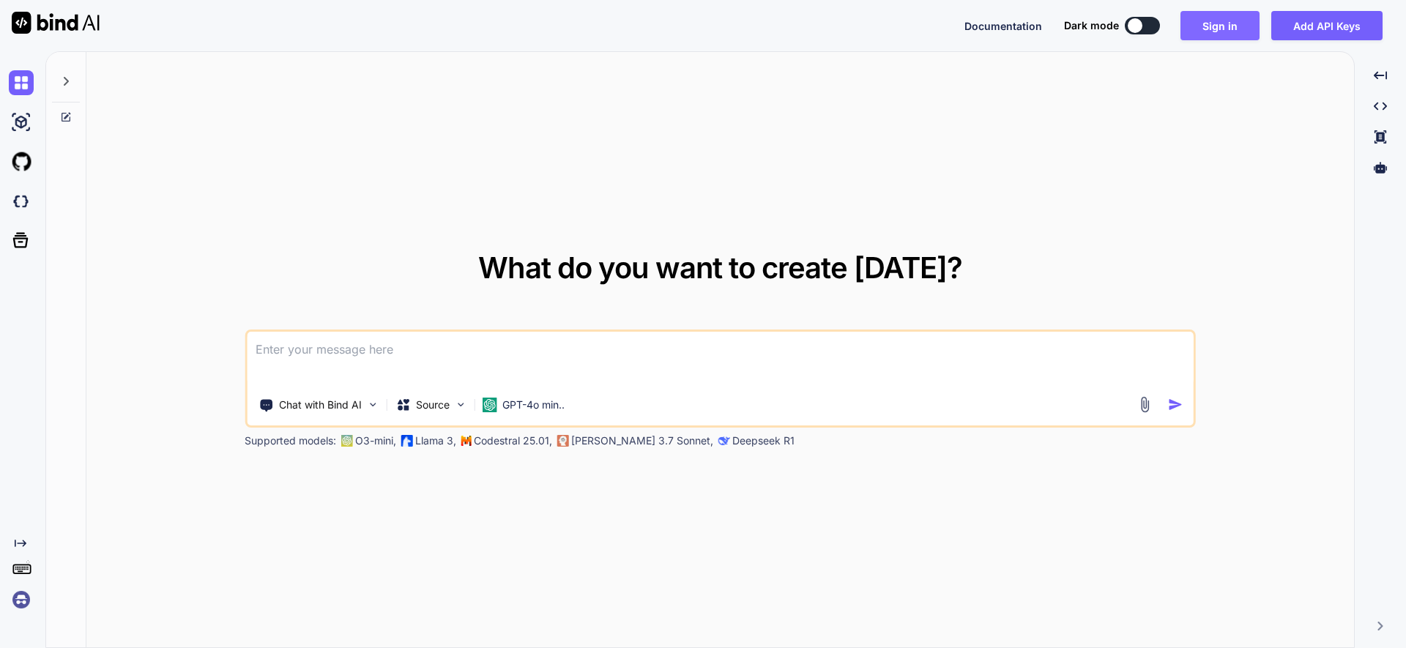
click at [1219, 33] on button "Sign in" at bounding box center [1219, 25] width 79 height 29
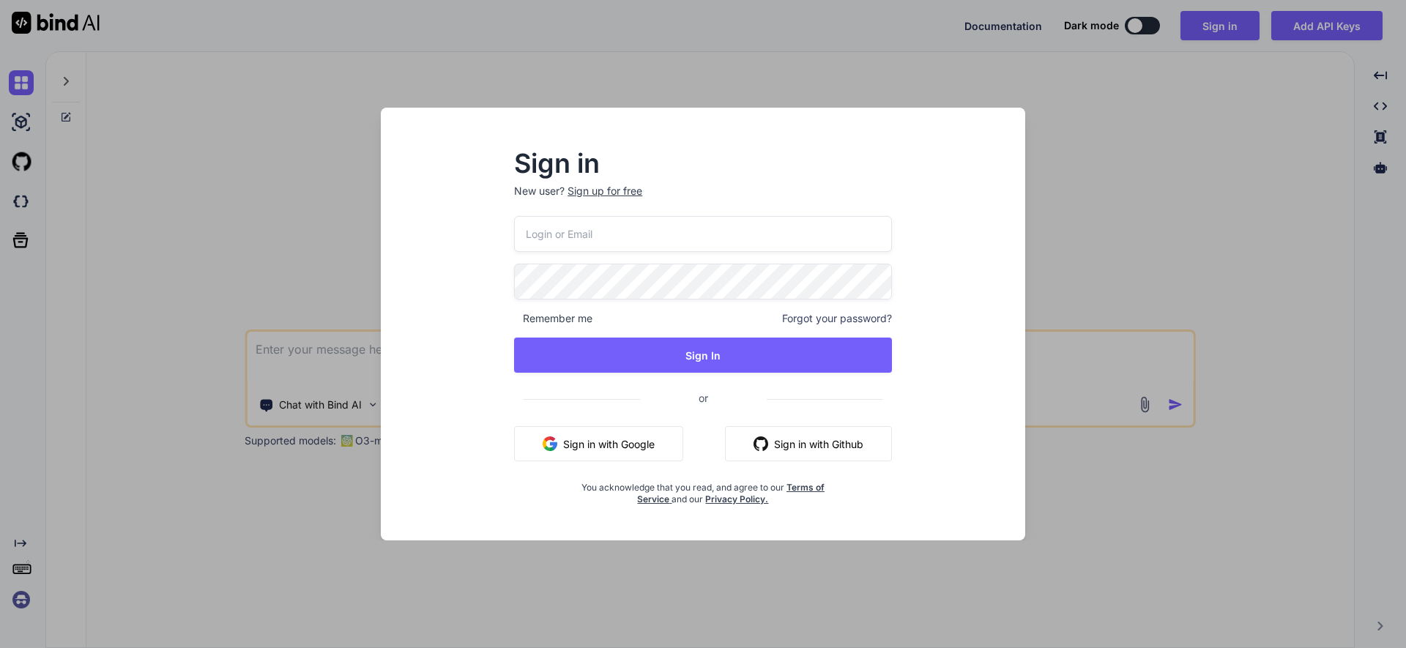
type input "[EMAIL_ADDRESS][DOMAIN_NAME]"
click at [633, 250] on input "[EMAIL_ADDRESS][DOMAIN_NAME]" at bounding box center [703, 234] width 378 height 36
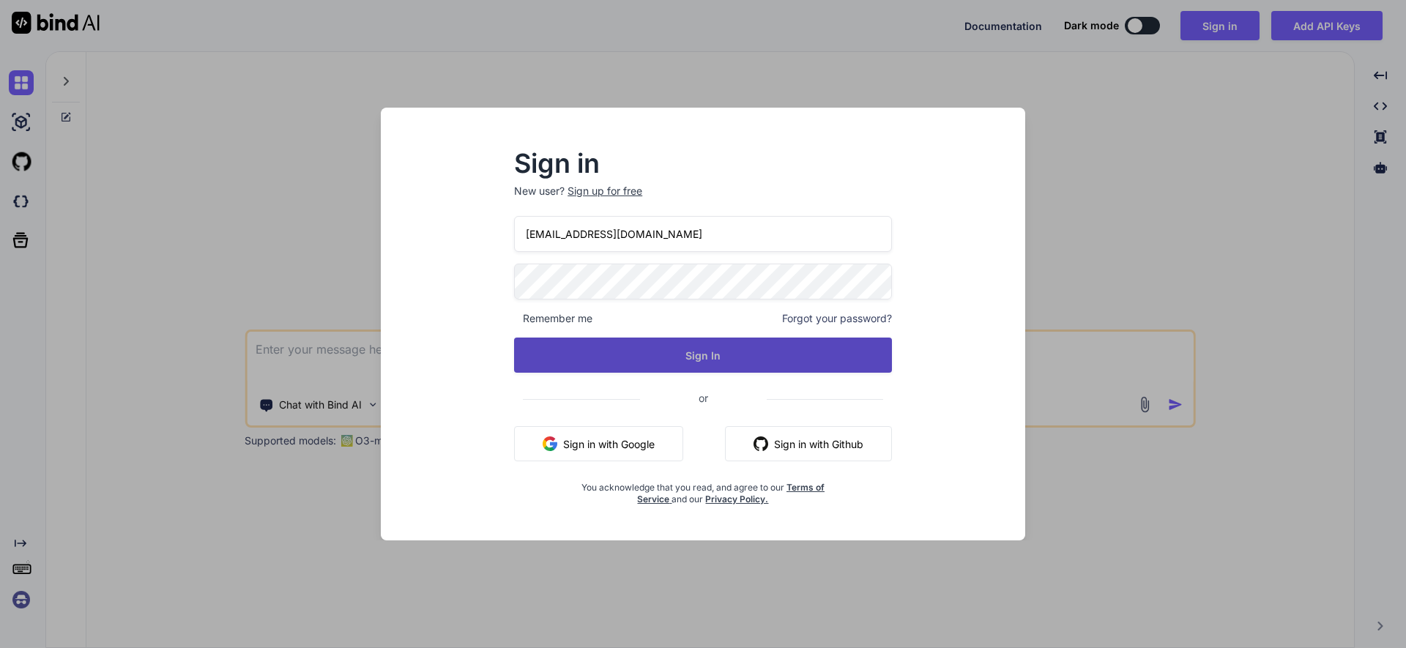
click at [789, 351] on button "Sign In" at bounding box center [703, 355] width 378 height 35
click at [745, 354] on button "Sign In" at bounding box center [703, 355] width 378 height 35
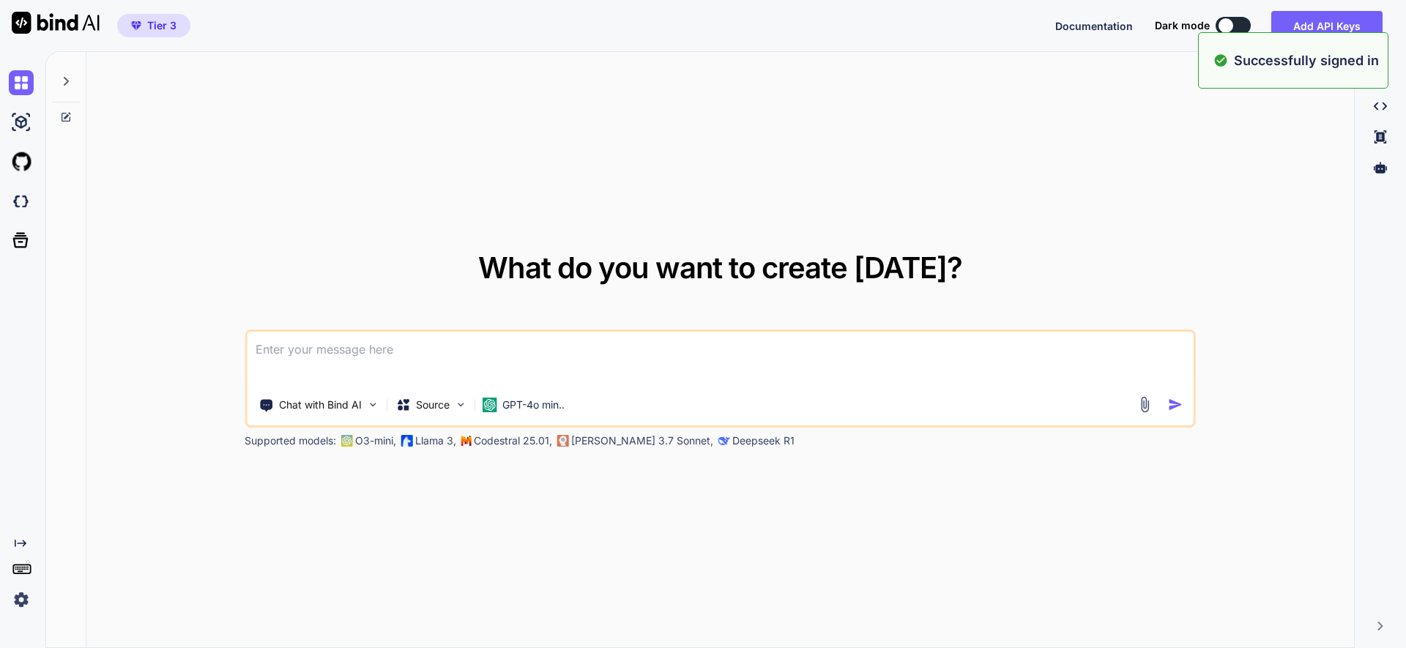
click at [64, 81] on icon at bounding box center [66, 81] width 12 height 12
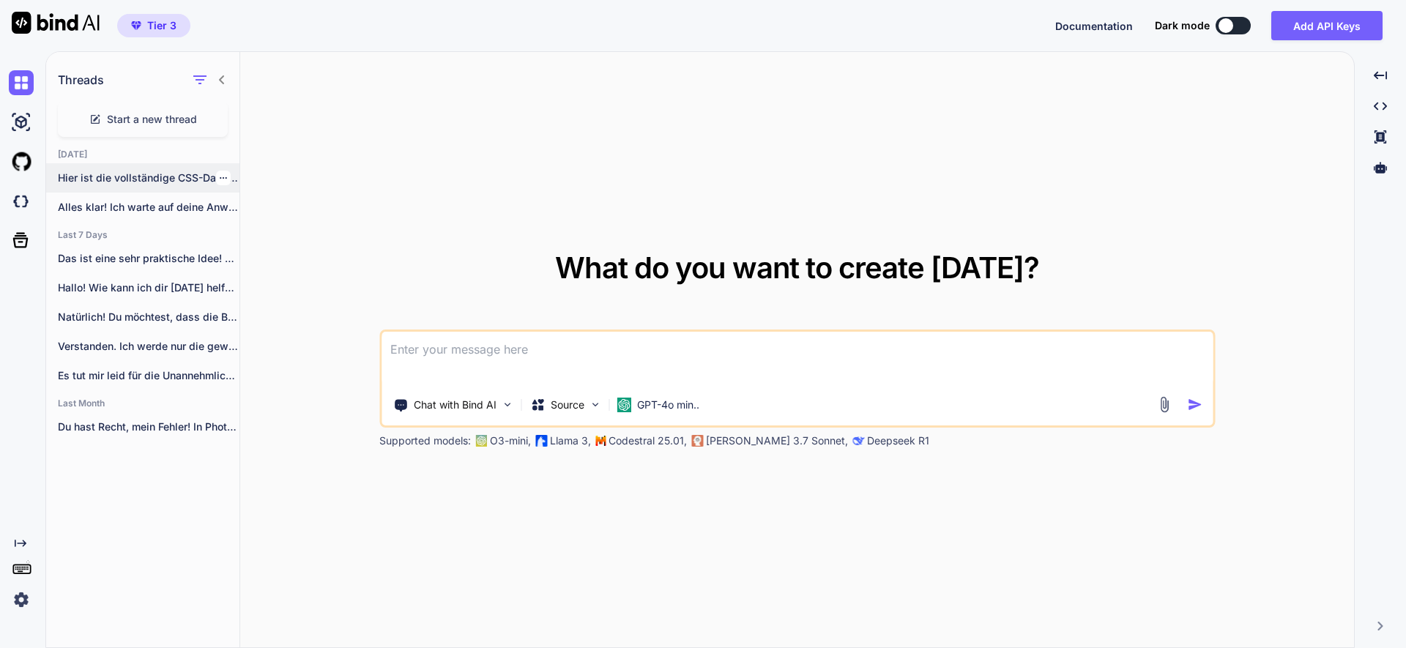
click at [148, 183] on p "Hier ist die vollständige CSS-Datei, die du..." at bounding box center [149, 178] width 182 height 15
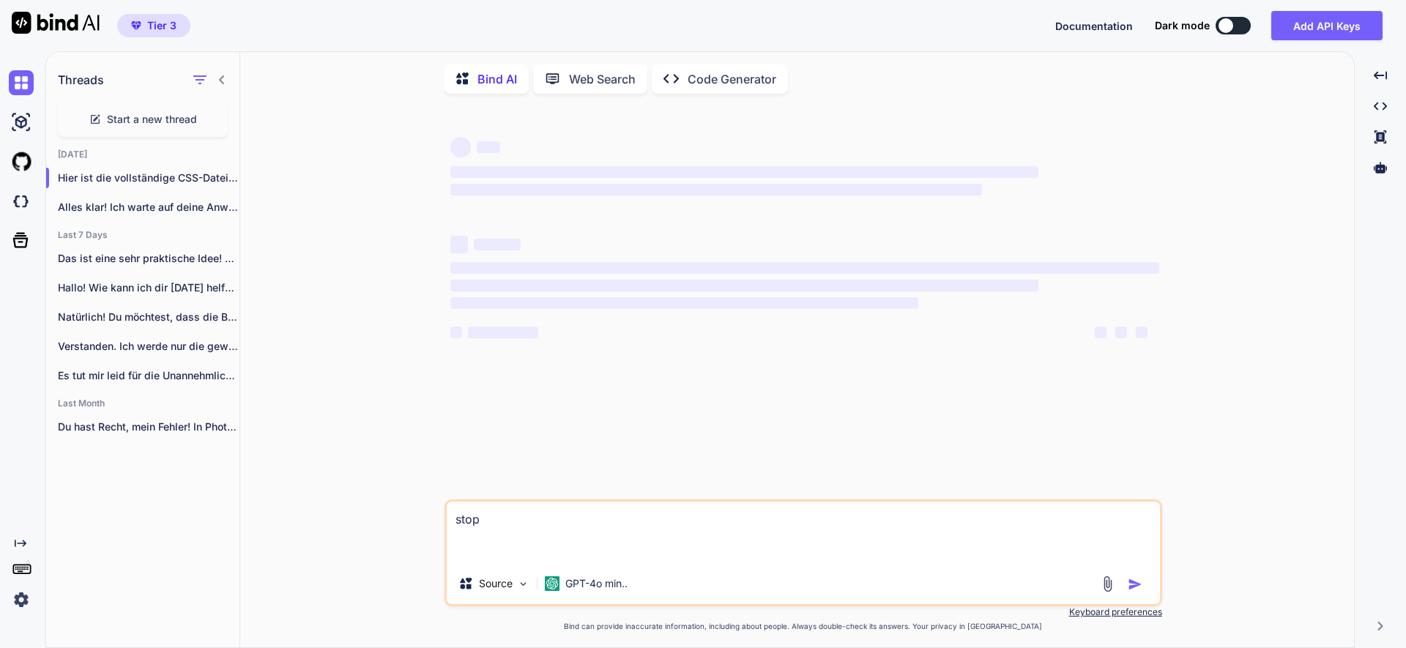
type textarea "x"
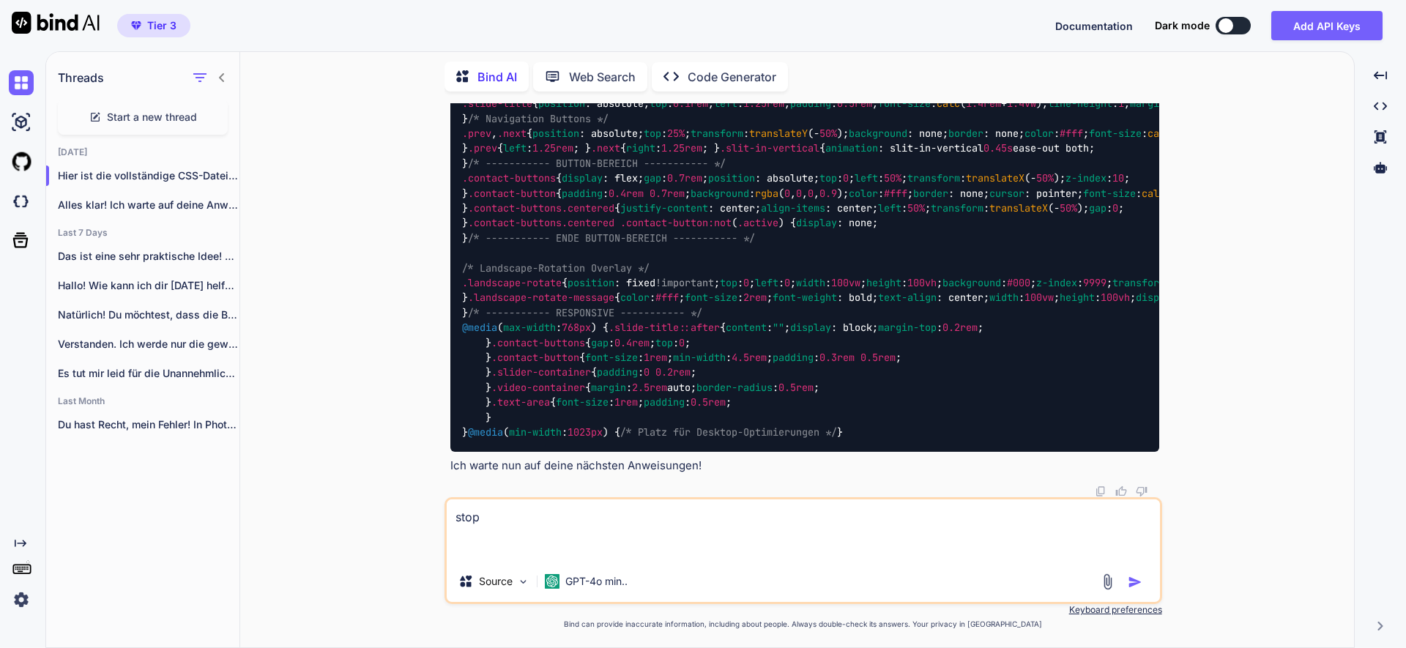
scroll to position [34013, 0]
drag, startPoint x: 494, startPoint y: 518, endPoint x: 403, endPoint y: 490, distance: 95.2
click at [401, 494] on div "You Bind AI Um herauszufinden, warum das Ausblenden der Browserleisten auf der …" at bounding box center [803, 375] width 1102 height 544
paste textarea "„GO js:“ zeige die neue .js-Datei IMMER vollständig an und warte dann"
type textarea "„GO js:“ zeige die neue .js-Datei IMMER vollständig an und warte dann"
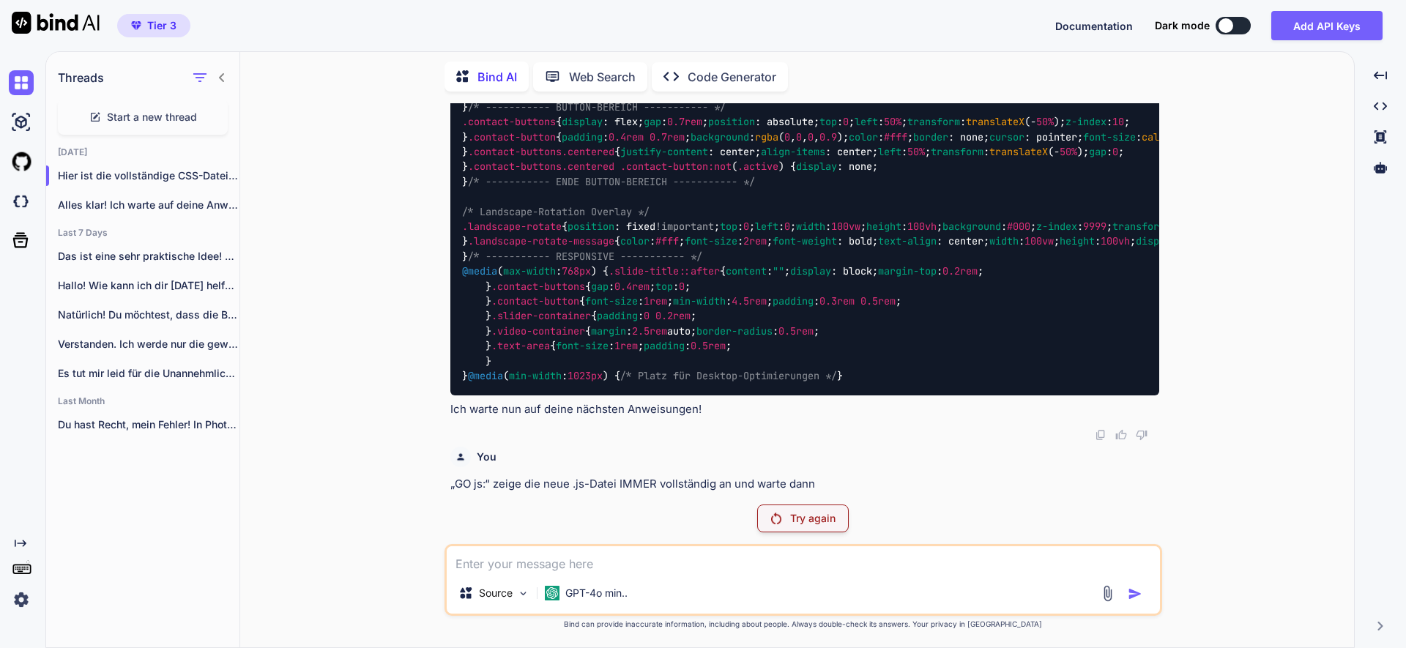
scroll to position [34068, 0]
click at [811, 518] on p "Try again" at bounding box center [812, 518] width 45 height 15
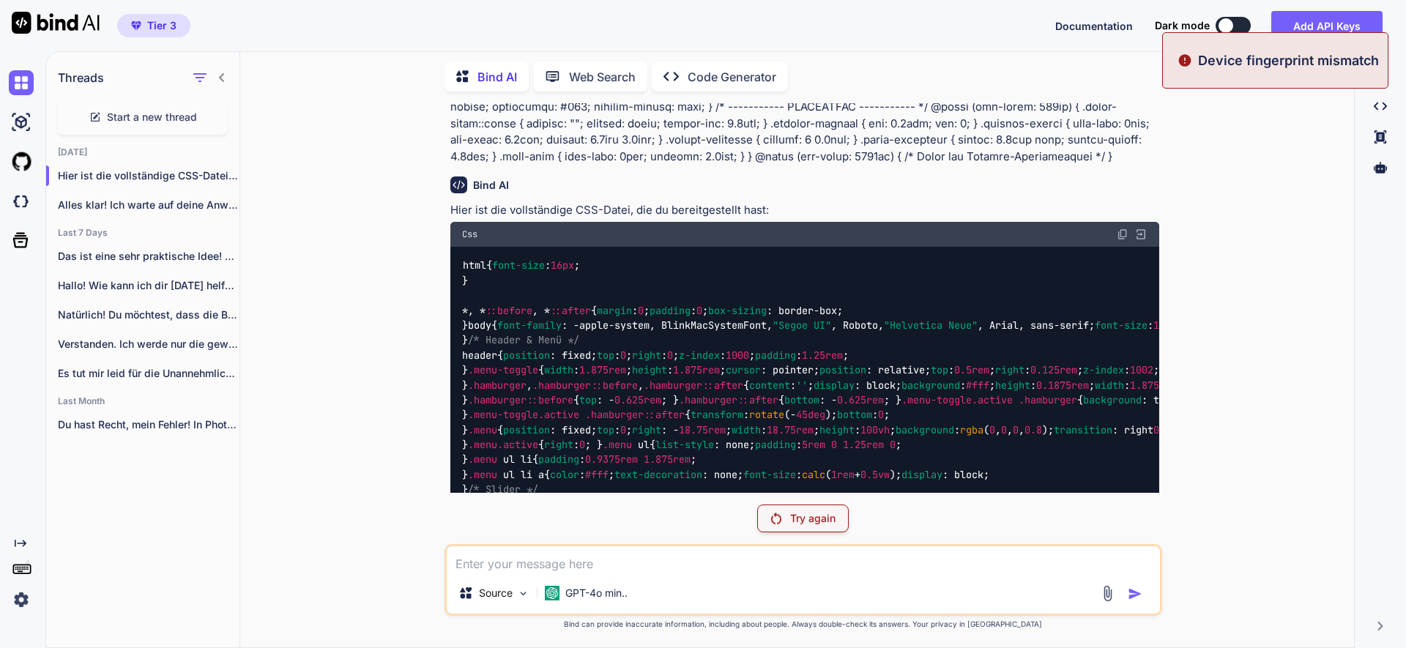
click at [812, 519] on p "Try again" at bounding box center [812, 518] width 45 height 15
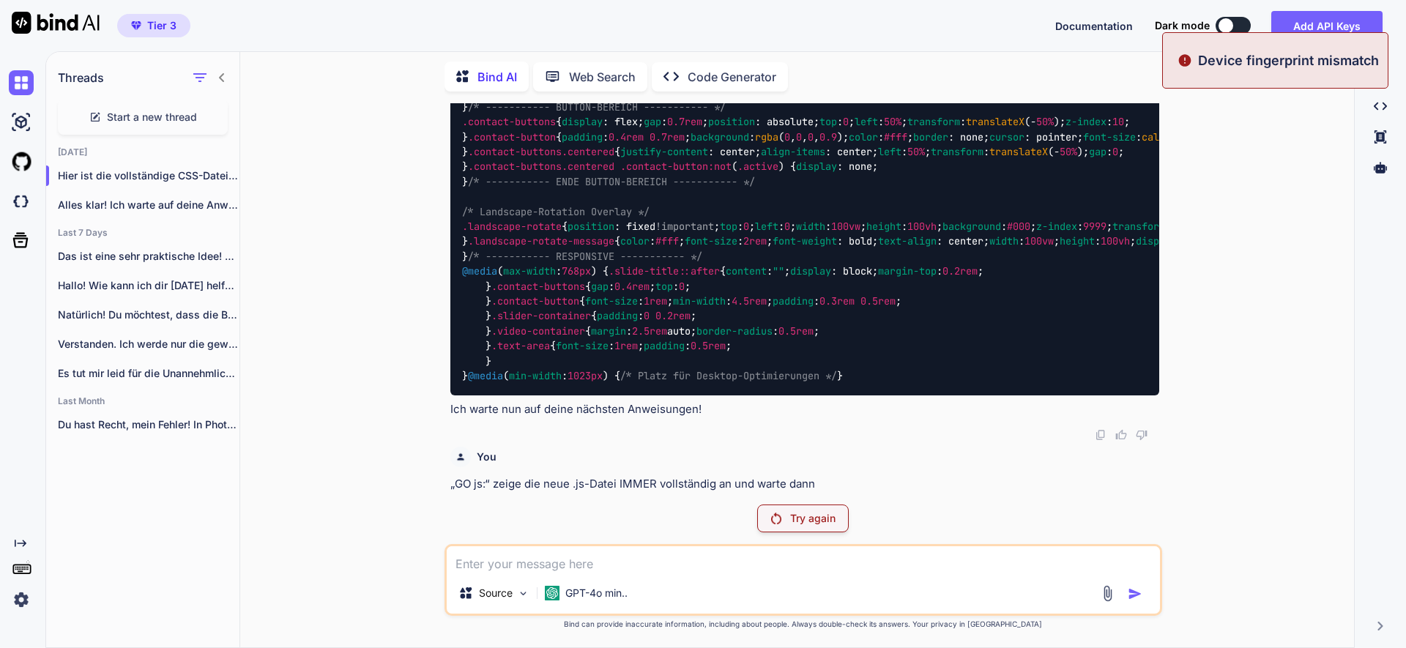
click at [813, 519] on p "Try again" at bounding box center [812, 518] width 45 height 15
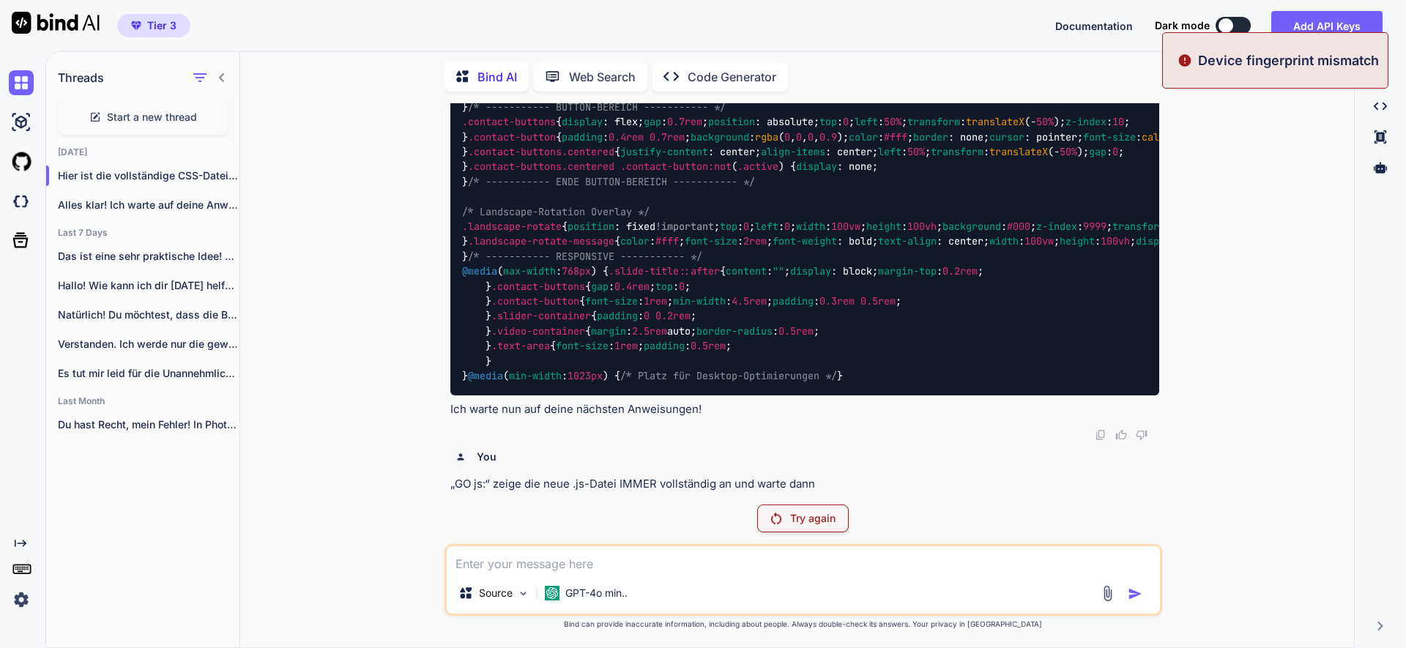
click at [812, 519] on p "Try again" at bounding box center [812, 518] width 45 height 15
click at [811, 519] on p "Try again" at bounding box center [812, 518] width 45 height 15
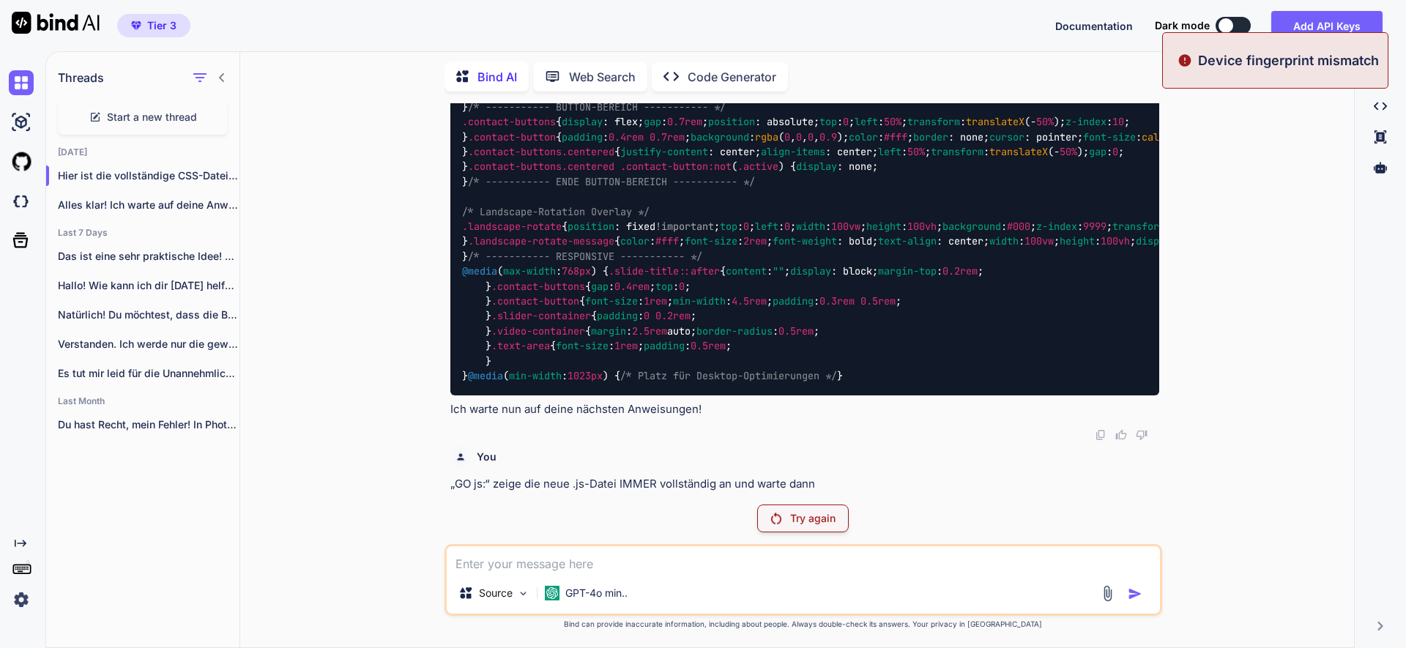
click at [810, 519] on p "Try again" at bounding box center [812, 518] width 45 height 15
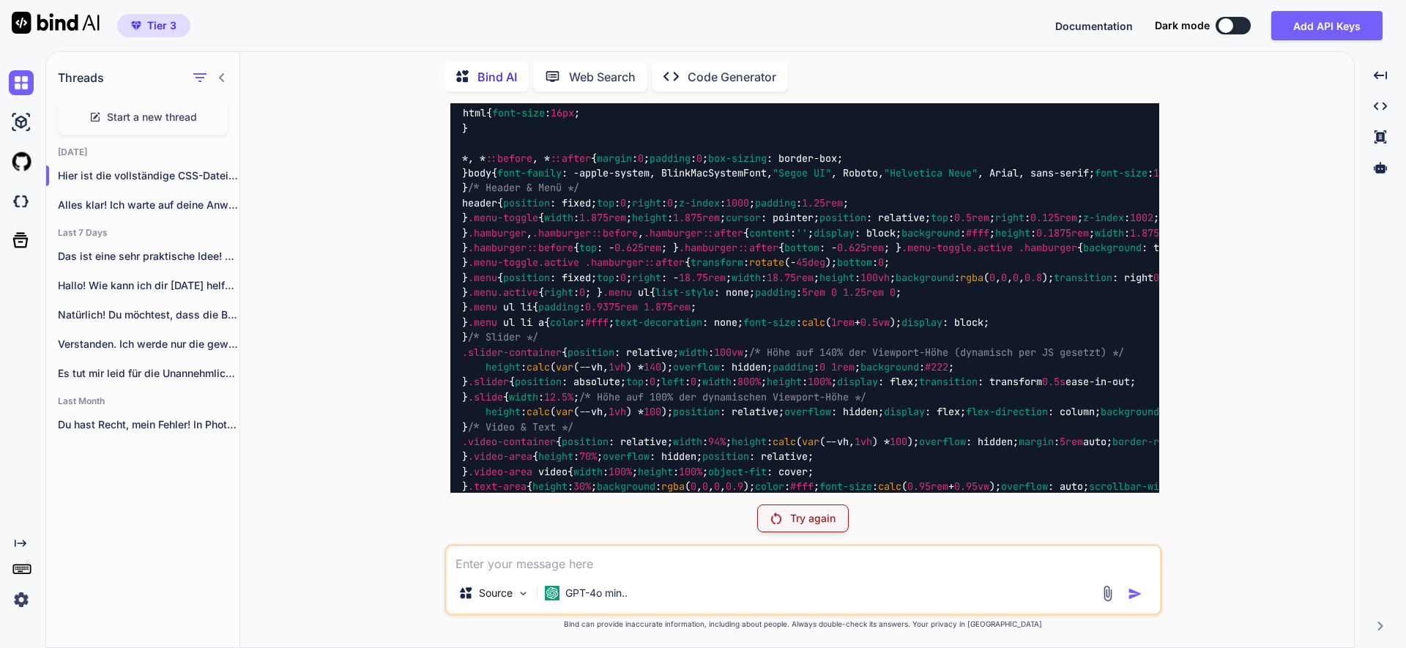
scroll to position [29910, 0]
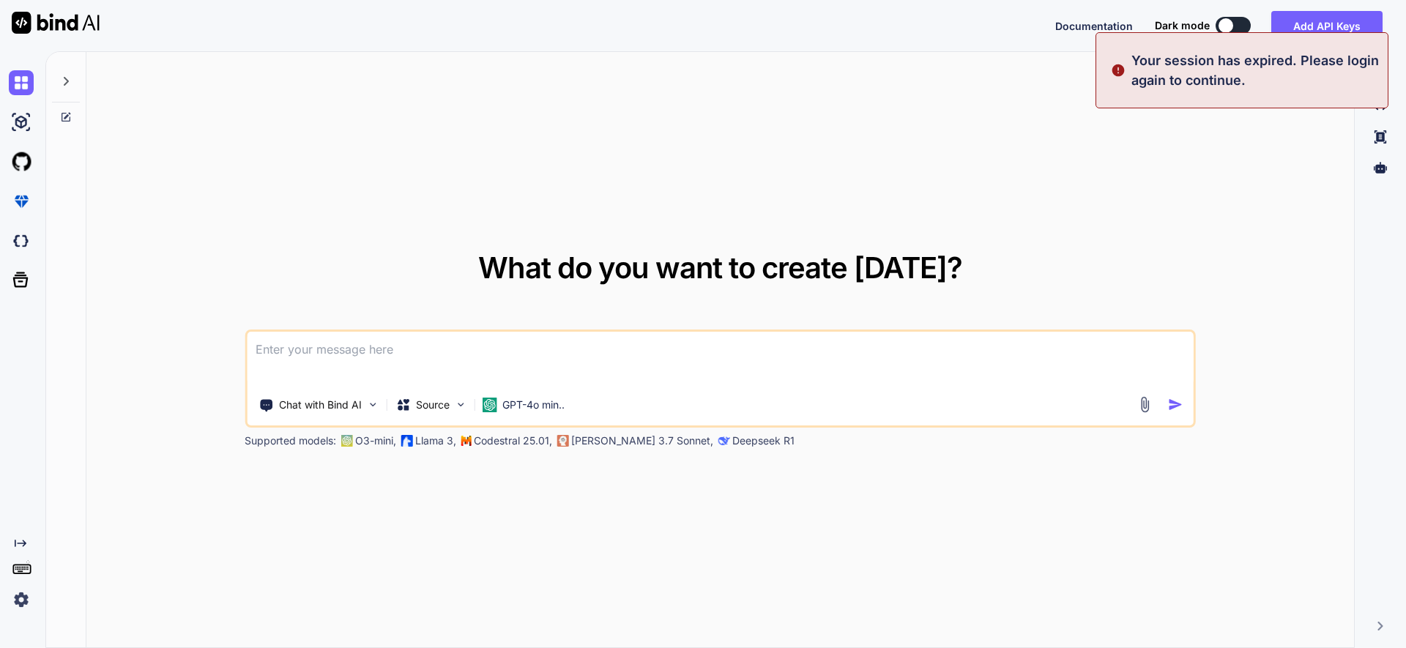
type textarea "x"
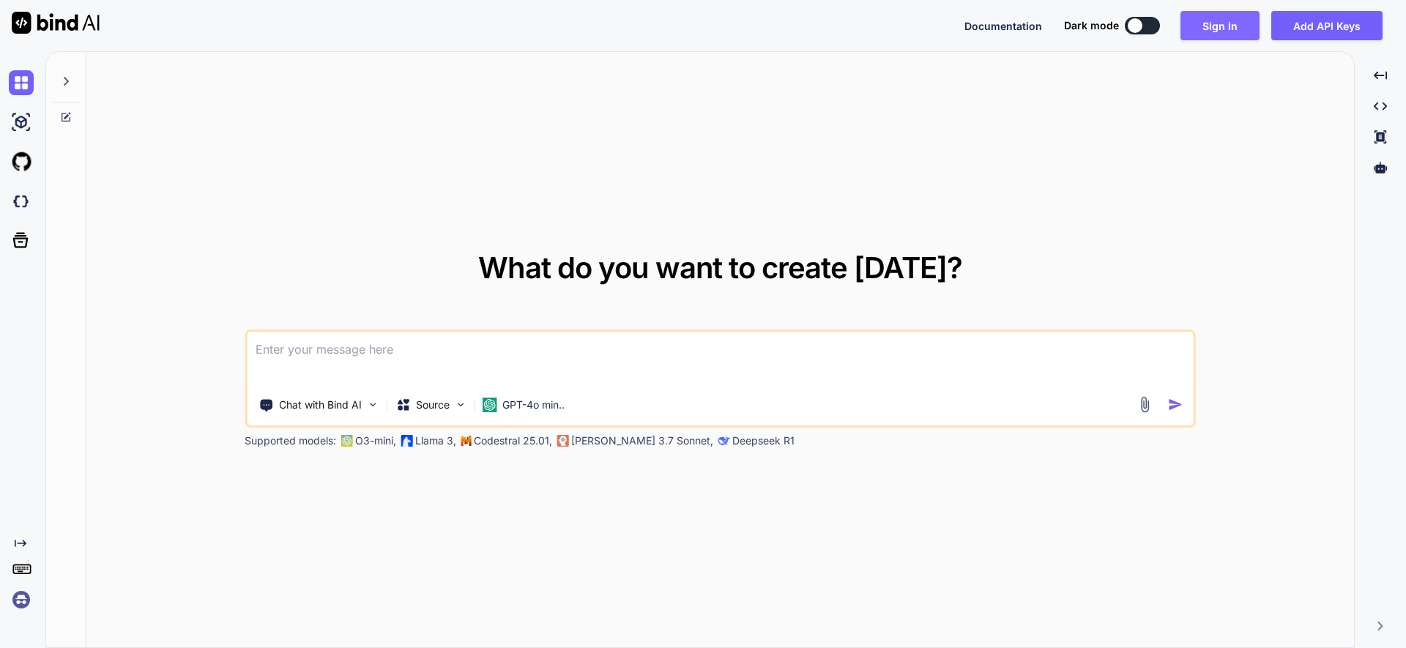
click at [1230, 22] on button "Sign in" at bounding box center [1219, 25] width 79 height 29
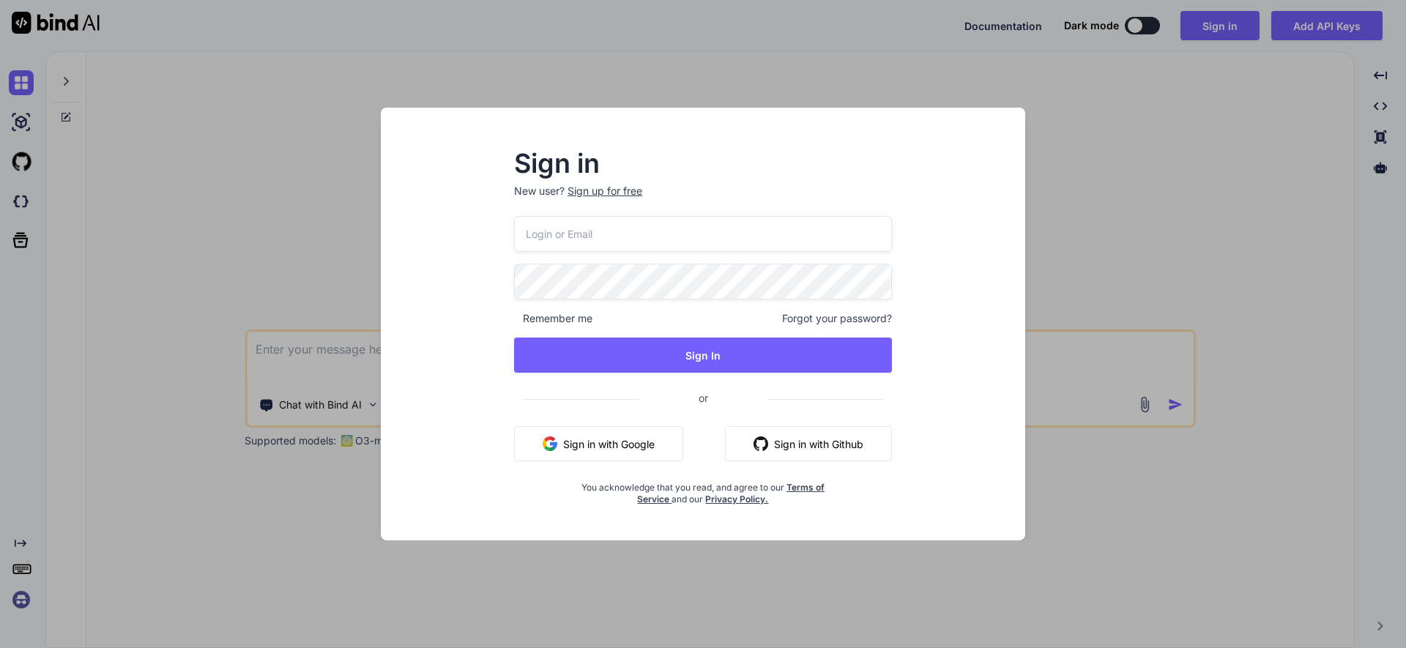
type input "[EMAIL_ADDRESS][DOMAIN_NAME]"
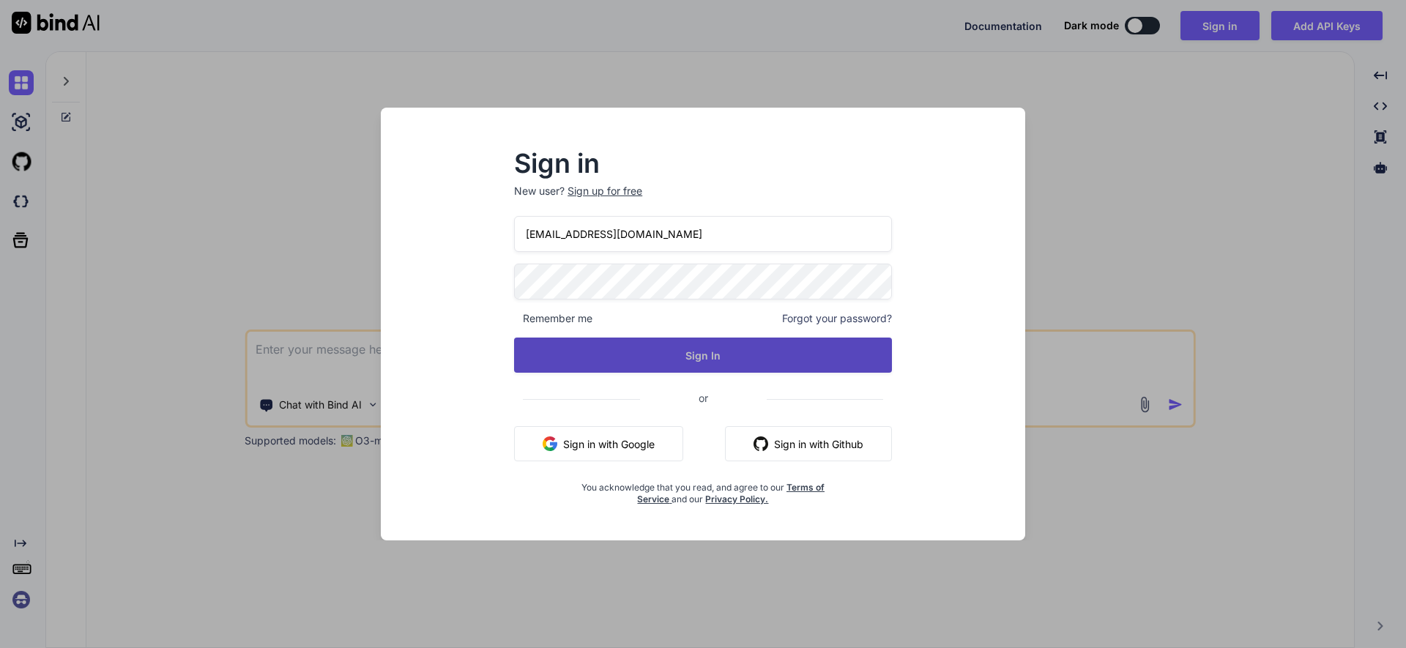
click at [796, 363] on button "Sign In" at bounding box center [703, 355] width 378 height 35
click at [713, 354] on button "Sign In" at bounding box center [703, 355] width 378 height 35
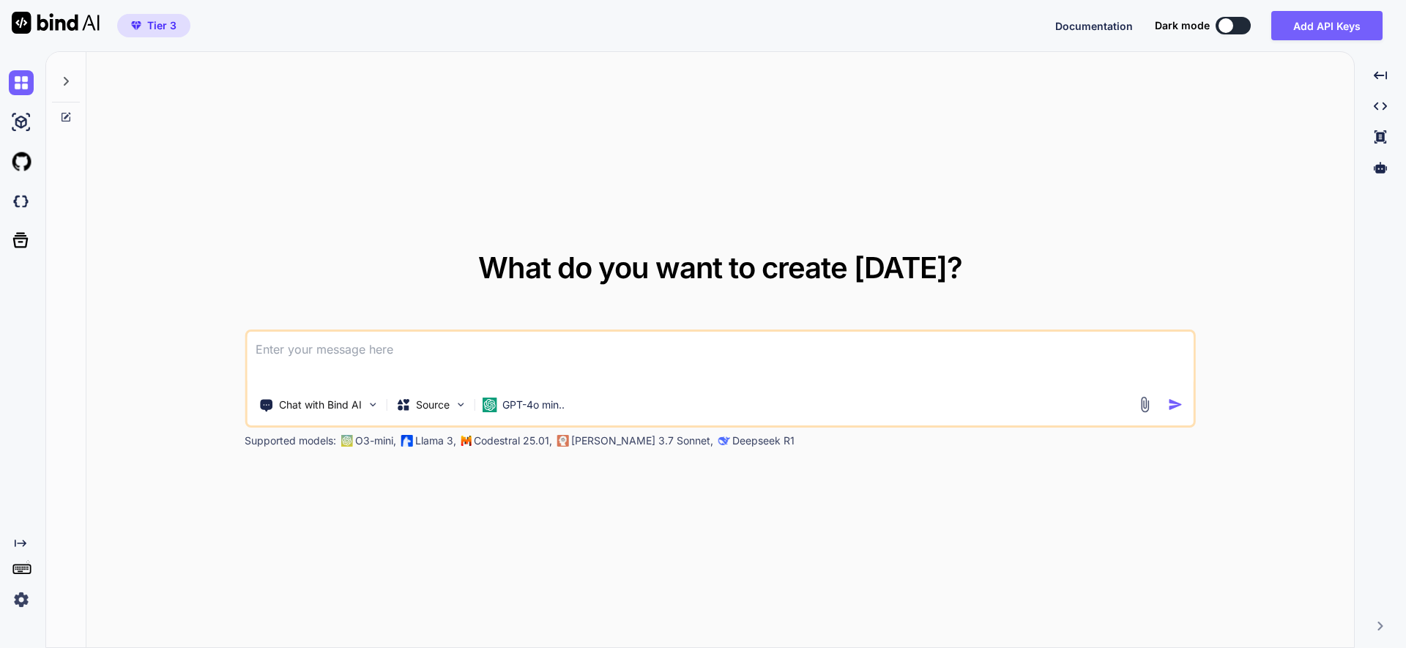
click at [67, 75] on icon at bounding box center [66, 81] width 12 height 12
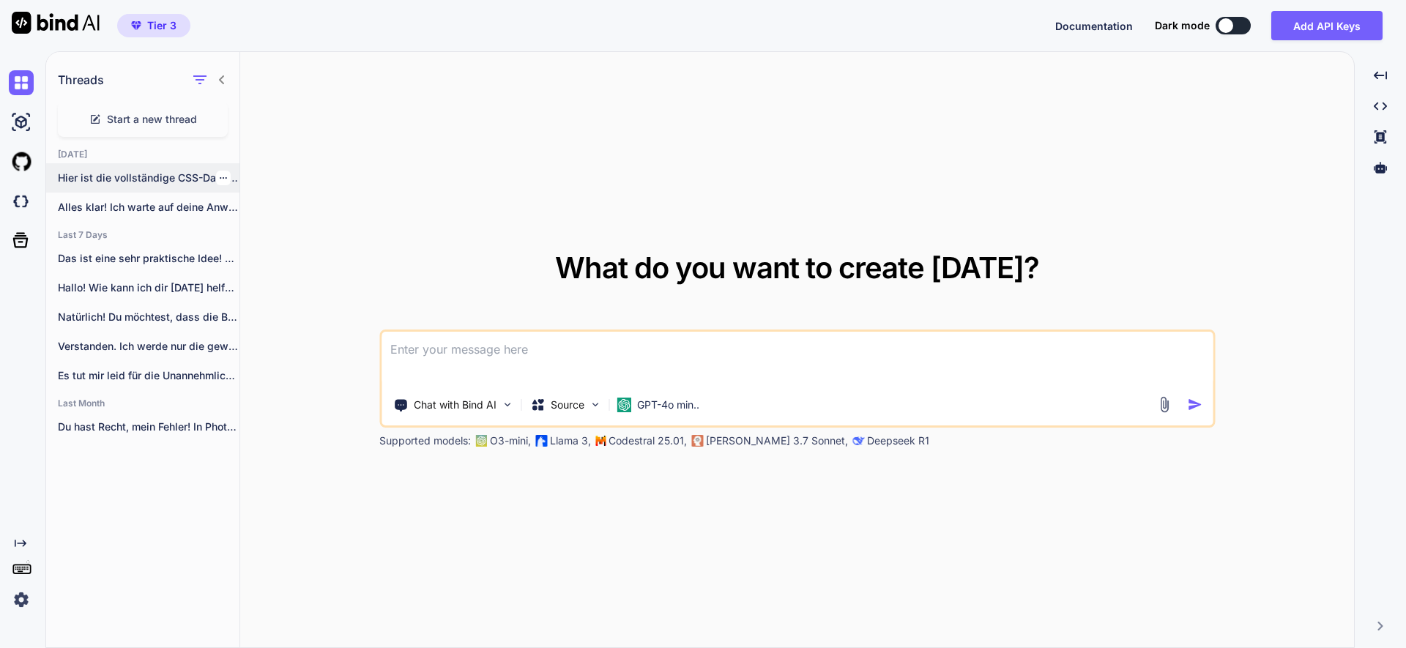
click at [174, 179] on p "Hier ist die vollständige CSS-Datei, die du..." at bounding box center [149, 178] width 182 height 15
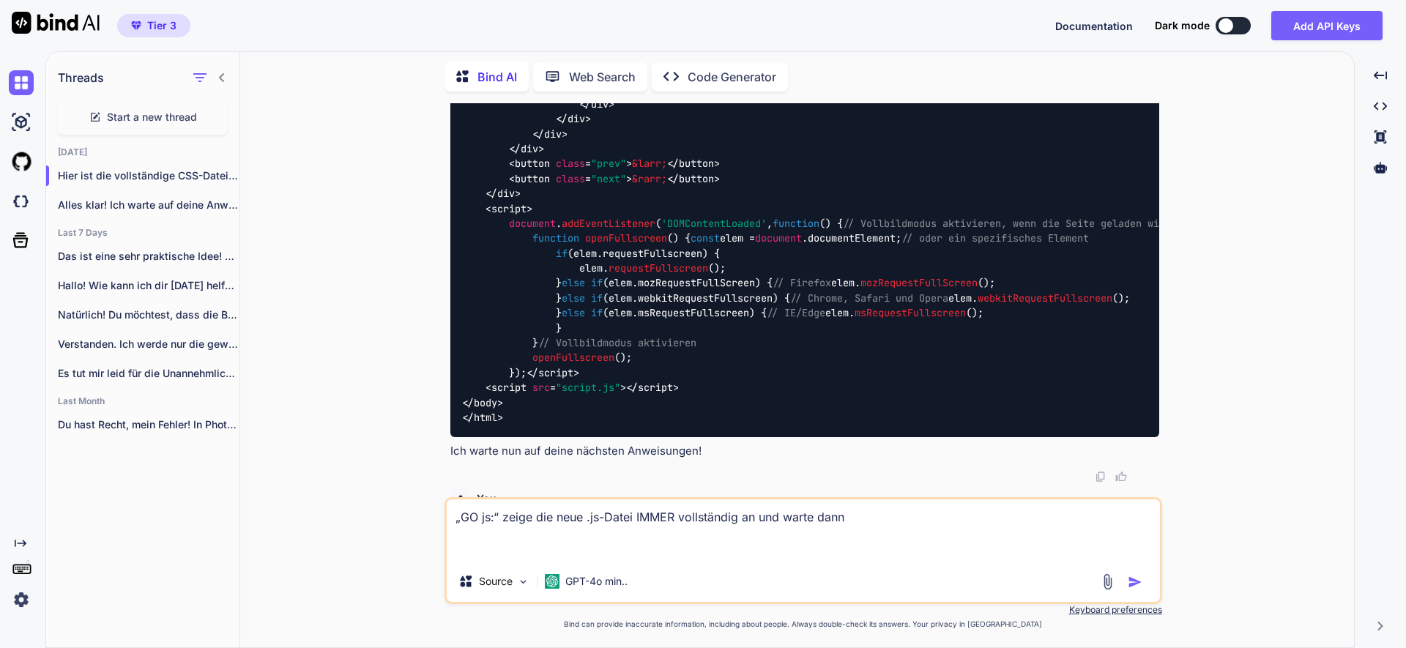
scroll to position [29233, 0]
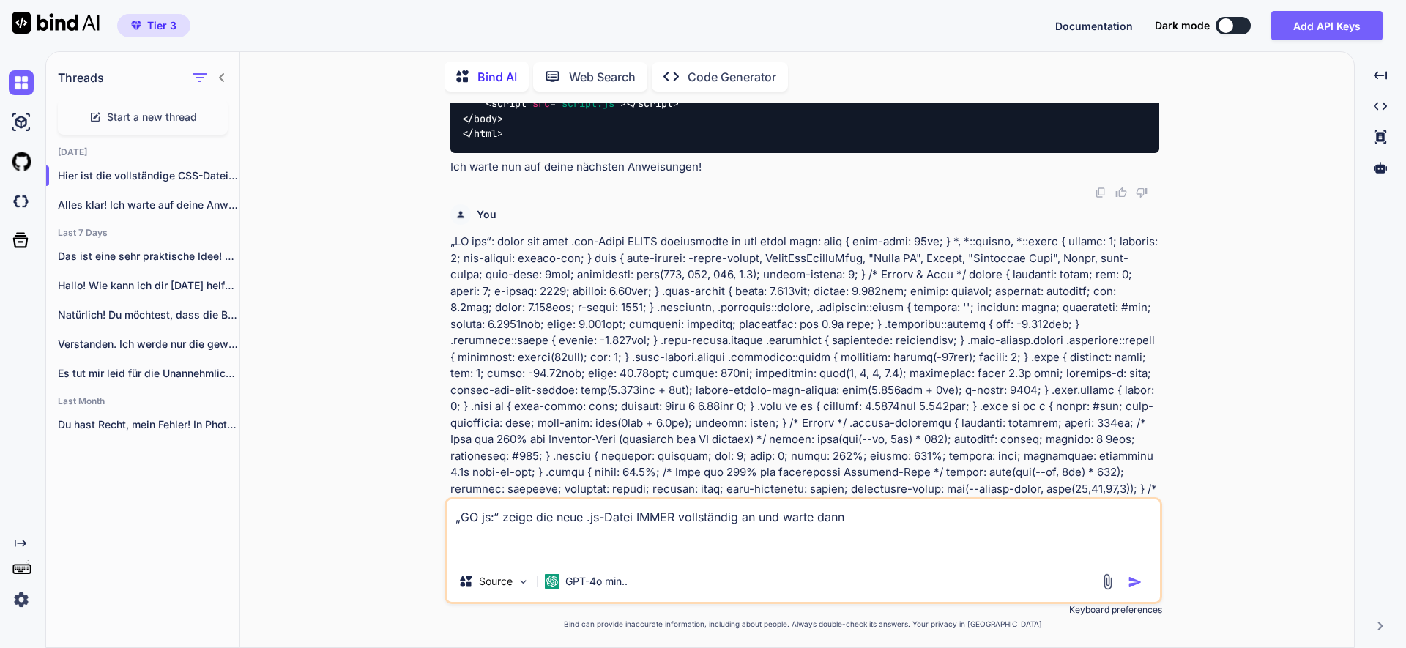
drag, startPoint x: 864, startPoint y: 524, endPoint x: 390, endPoint y: 513, distance: 473.9
click at [391, 513] on div "You Bind AI Um herauszufinden, warum das Ausblenden der Browserleisten auf der …" at bounding box center [803, 375] width 1102 height 544
click at [567, 585] on p "GPT-4o min.." at bounding box center [596, 581] width 62 height 15
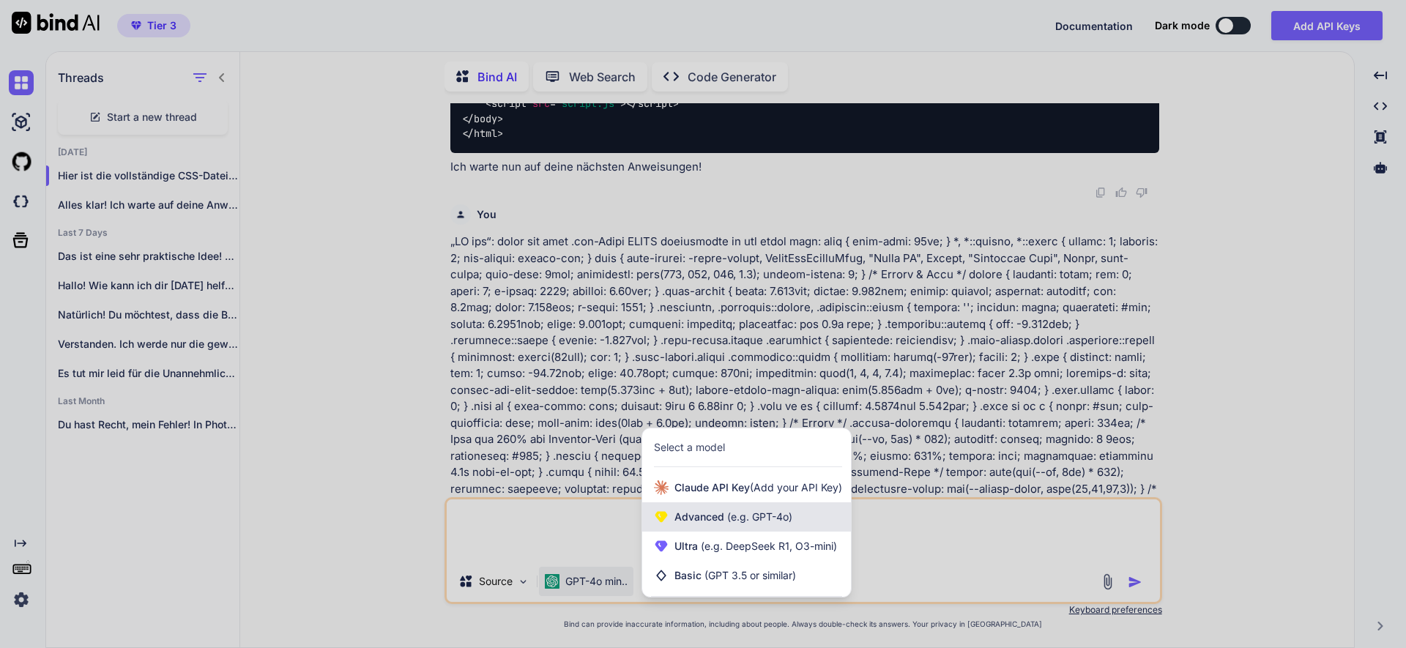
click at [696, 519] on span "Advanced (e.g. GPT-4o)" at bounding box center [733, 517] width 118 height 15
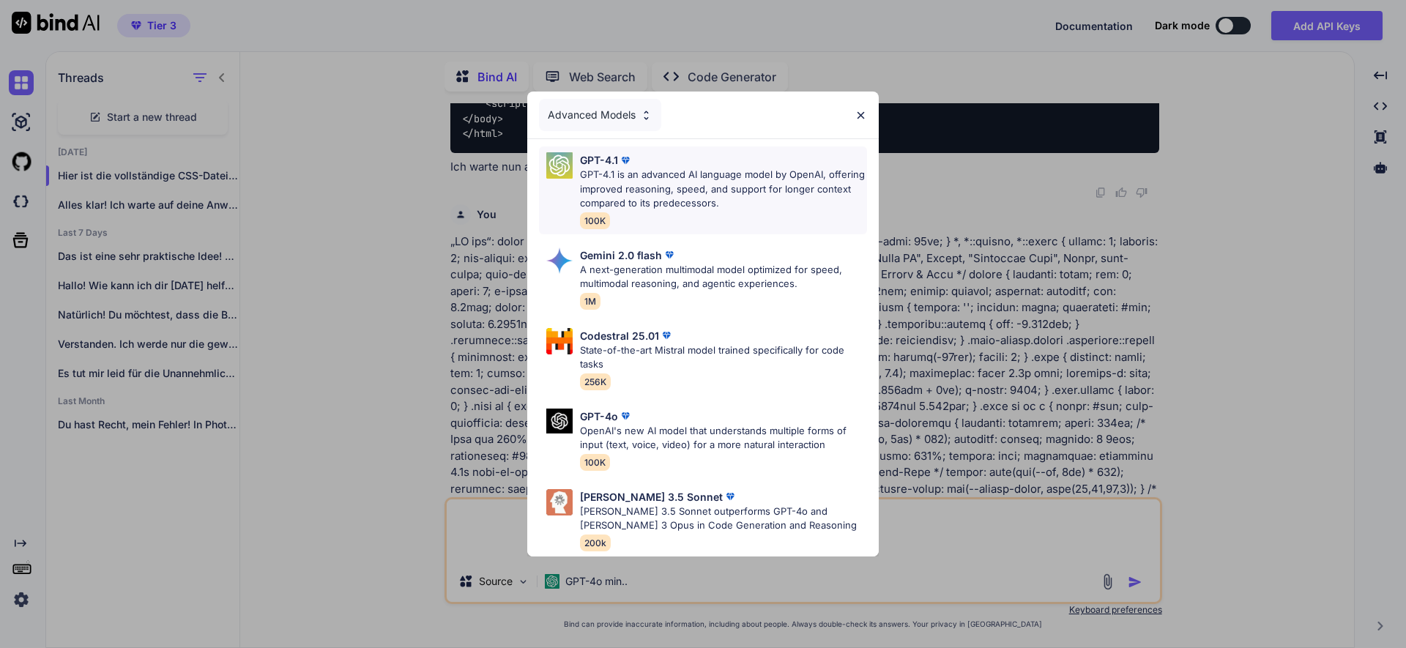
click at [631, 180] on p "GPT-4.1 is an advanced AI language model by OpenAI, offering improved reasoning…" at bounding box center [723, 189] width 287 height 43
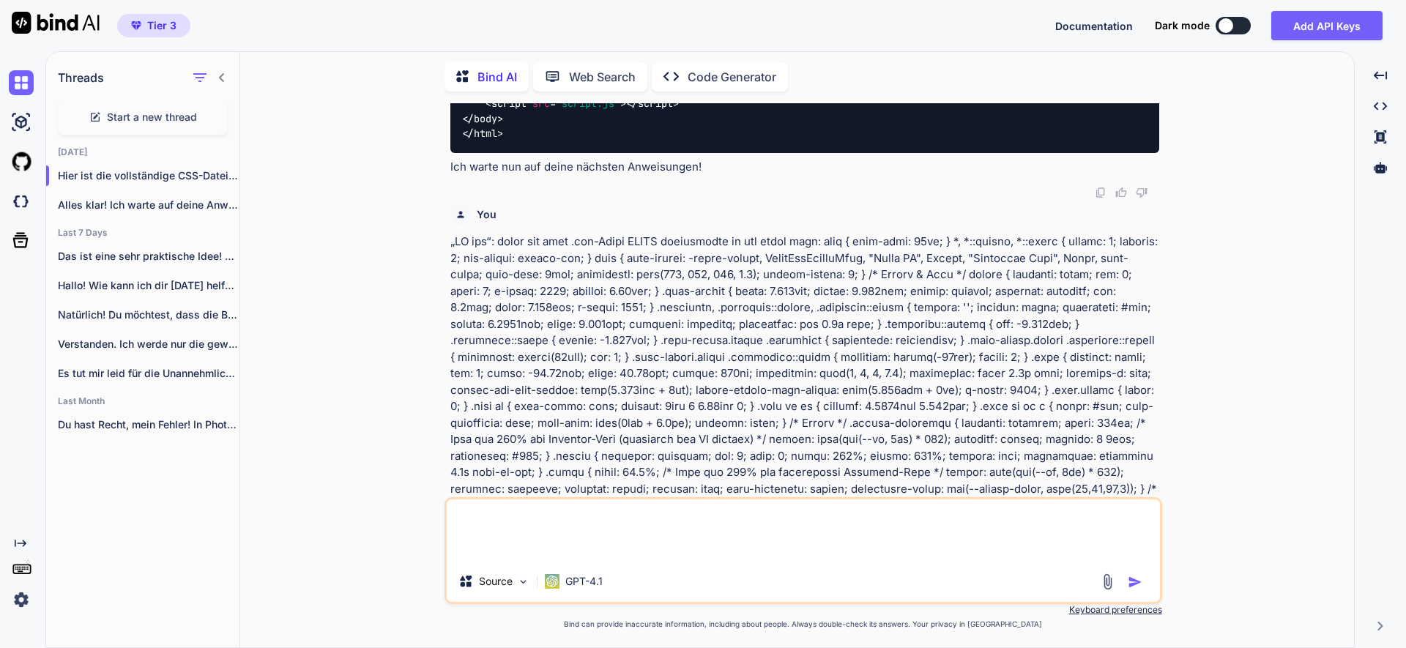
click at [526, 524] on textarea at bounding box center [803, 530] width 713 height 62
paste textarea "a. Wenn ich „NEW:“ schreibe, warte erst auf die neuen .html, .css, .js Dateien …"
type textarea "a. Wenn ich „NEW:“ schreibe, warte erst auf die neuen .html, .css, .js Dateien …"
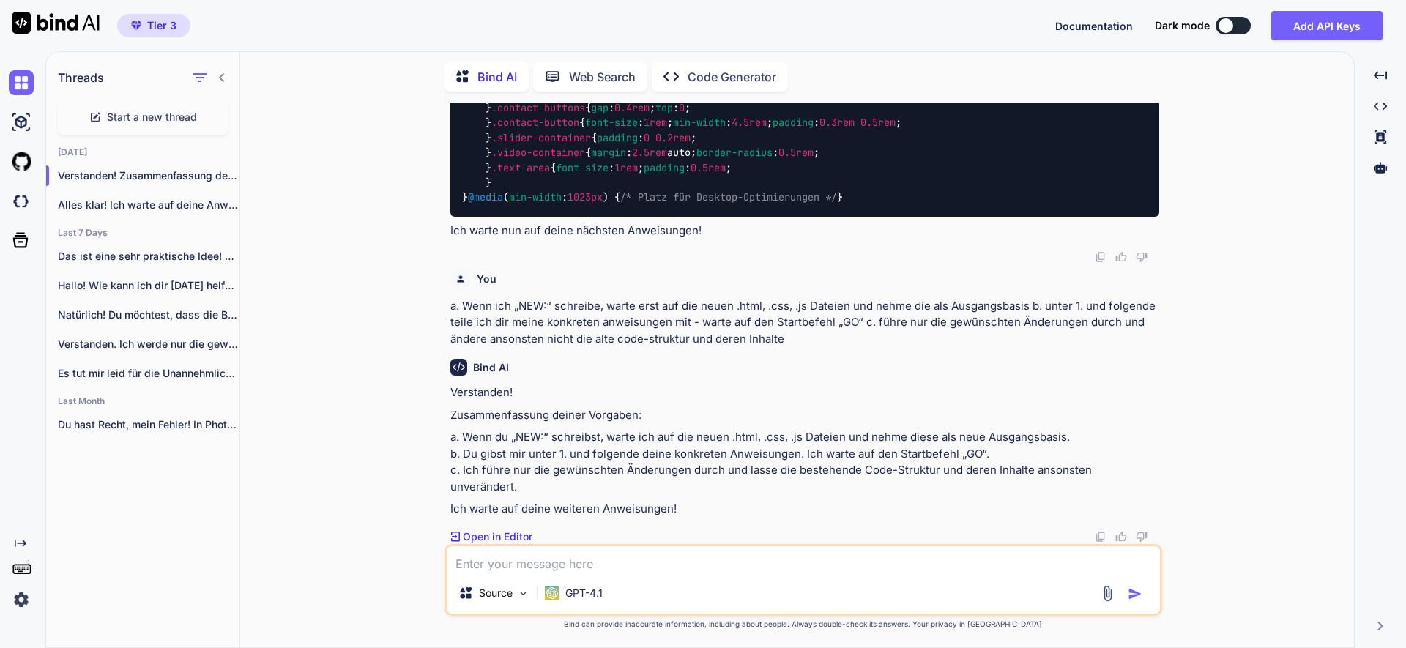
scroll to position [34230, 0]
paste textarea "<!LOREMIP dolo> <sita cons="ad"> <elit> <sedd eiusmod="TEM-8"> <inci utla="etdo…"
type textarea "<!LOREMIP dolo> <sita cons="ad"> <elit> <sedd eiusmod="TEM-8"> <inci utla="etdo…"
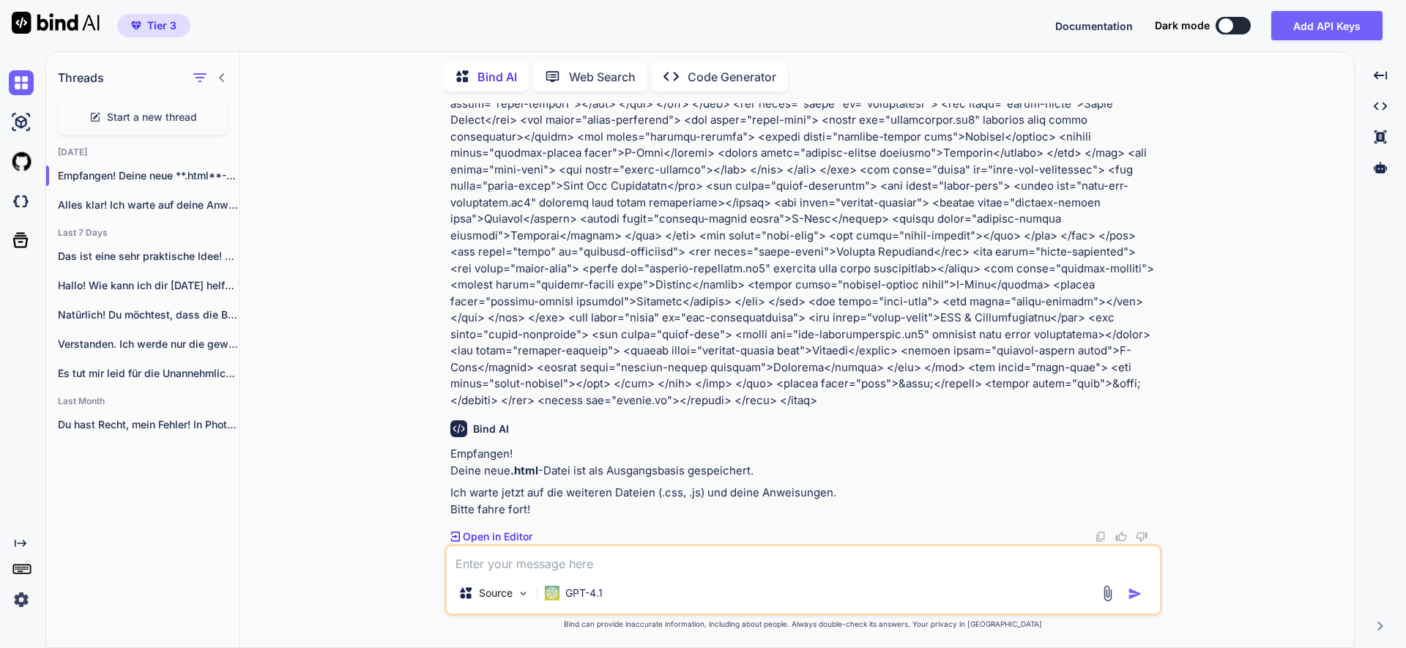
scroll to position [35258, 0]
paste textarea "lore { ipsu-dolo: 64si; } *, *::ametco, *::adipi { elitse: 4; doeiusm: 2; tem-i…"
type textarea "lore { ipsu-dolo: 64si; } *, *::ametco, *::adipi { elitse: 4; doeiusm: 2; tem-i…"
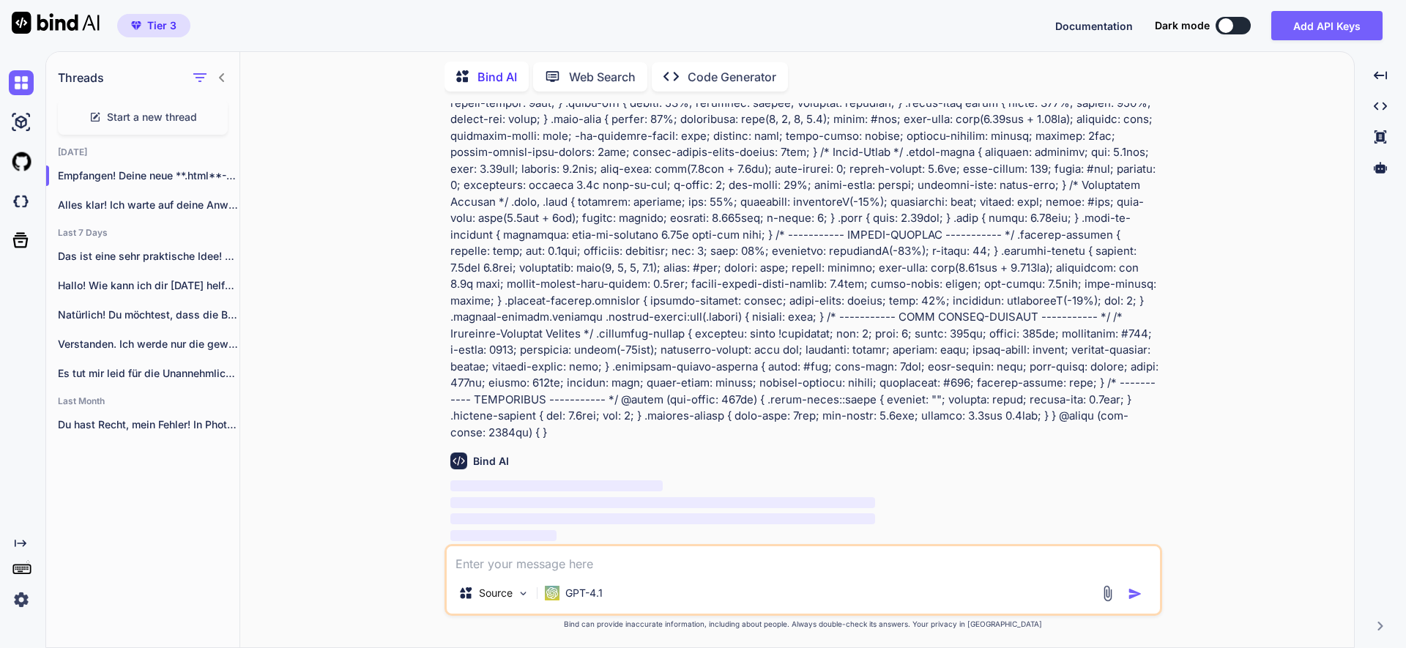
scroll to position [35699, 0]
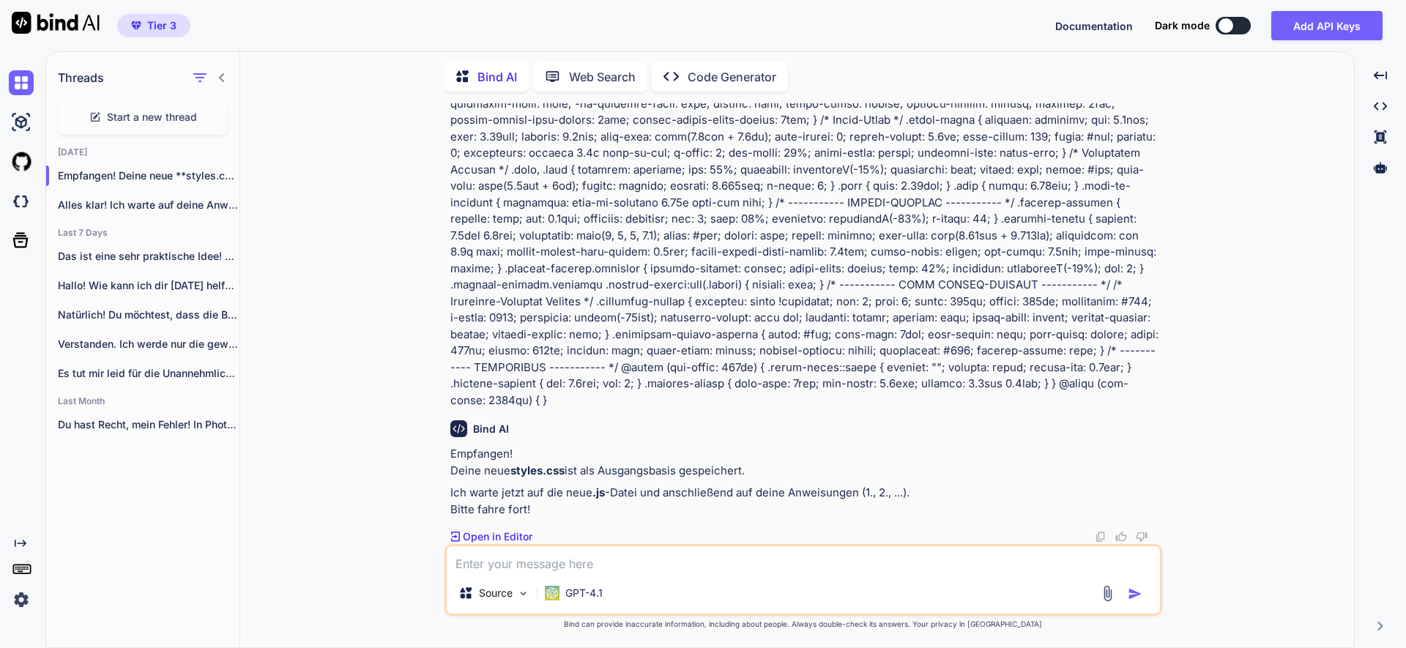
paste textarea "document.addEventListener('DOMContentLoaded', function() { const slider = docum…"
type textarea "document.addEventListener('DOMContentLoaded', function() { const slider = docum…"
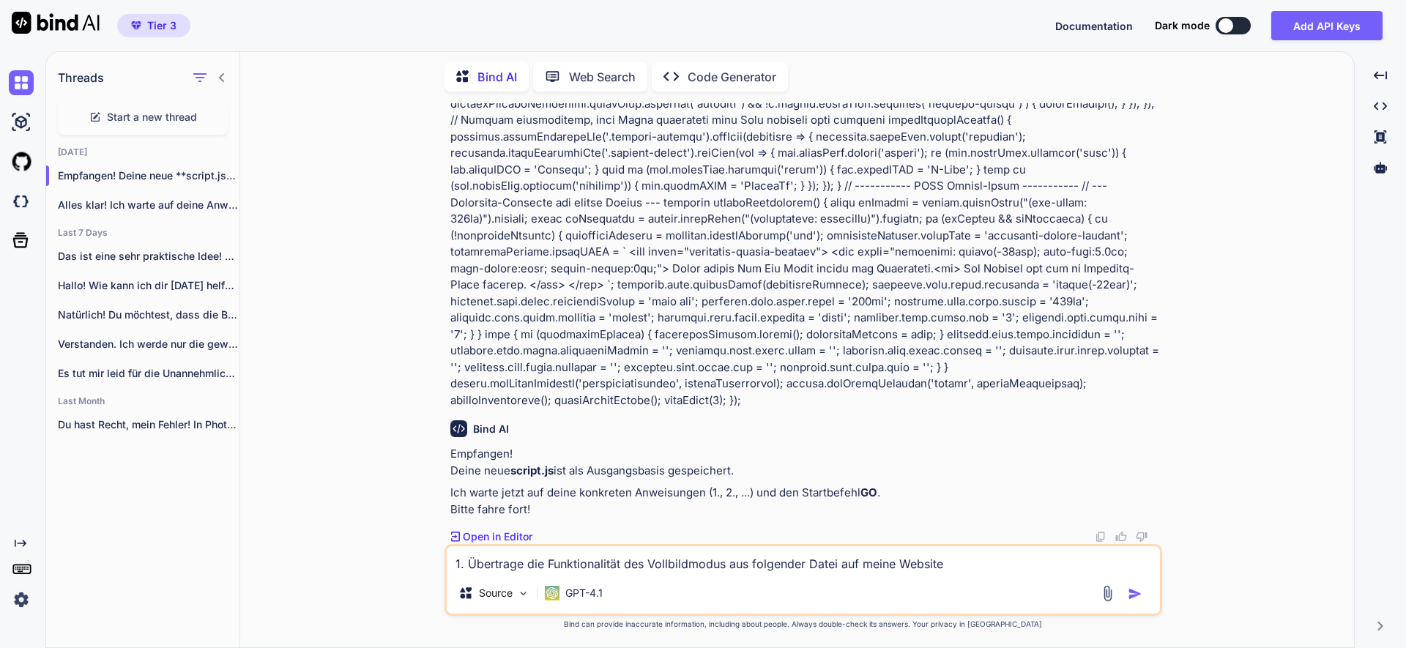
scroll to position [37375, 0]
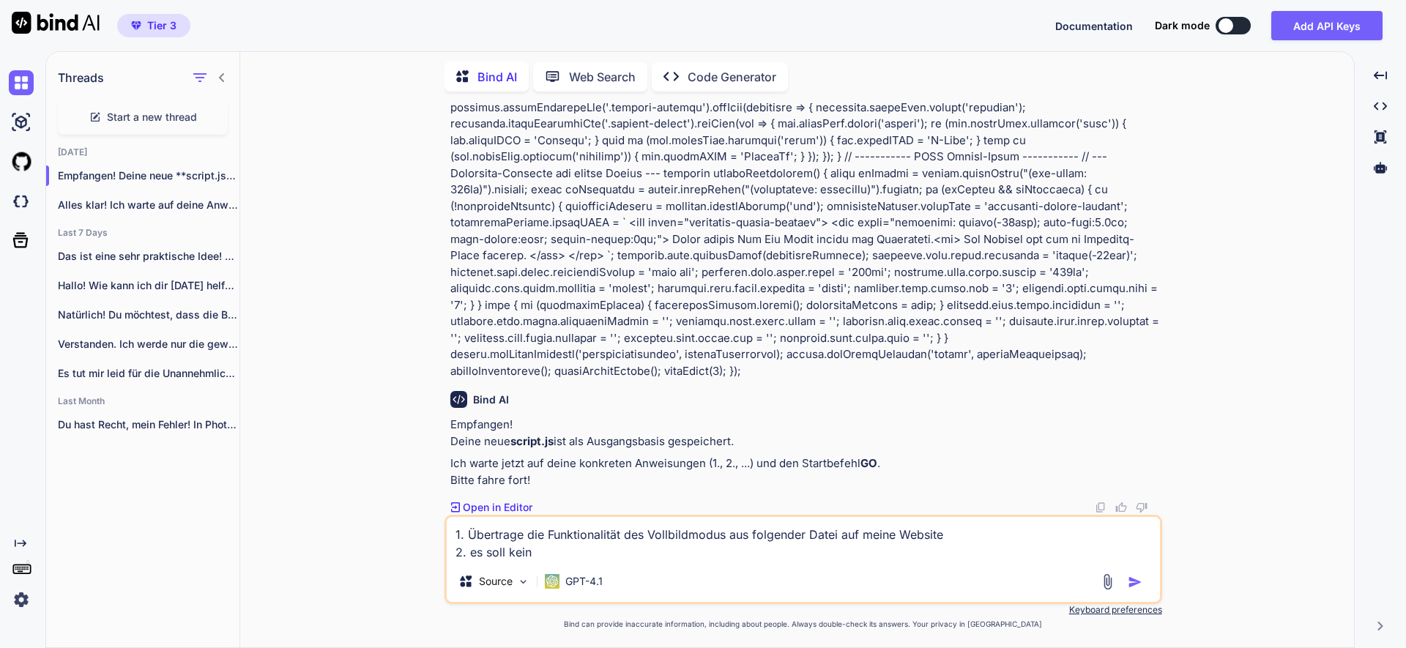
drag, startPoint x: 471, startPoint y: 553, endPoint x: 530, endPoint y: 549, distance: 59.4
click at [530, 549] on textarea "1. Übertrage die Funktionalität des Vollbildmodus aus folgender Datei auf meine…" at bounding box center [803, 539] width 713 height 44
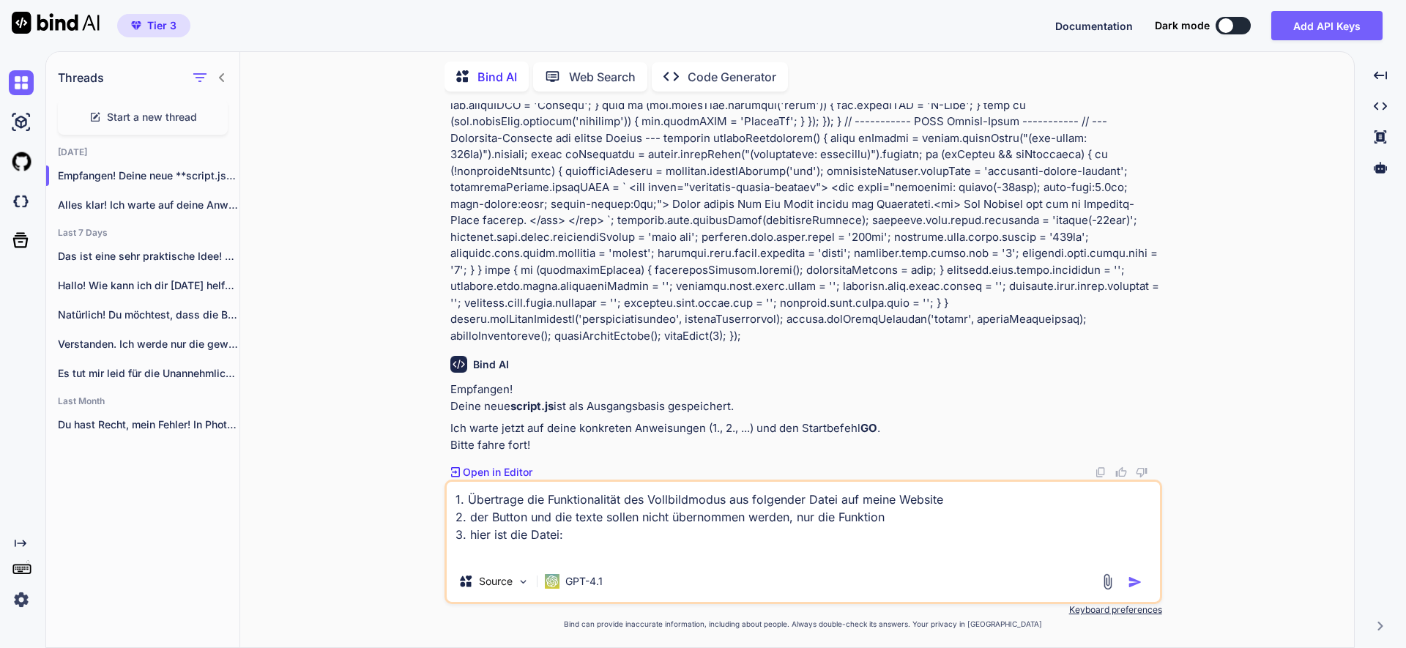
paste textarea "<!LOREMIP dolo> <sita cons="ad"> <elit> <sedd eiusmod="TEM-5"> <incid>Utlabore …"
type textarea "2. Loremipsu dol Sitametconsect adi Elitseddoeius tem incididun Utlab etd magna…"
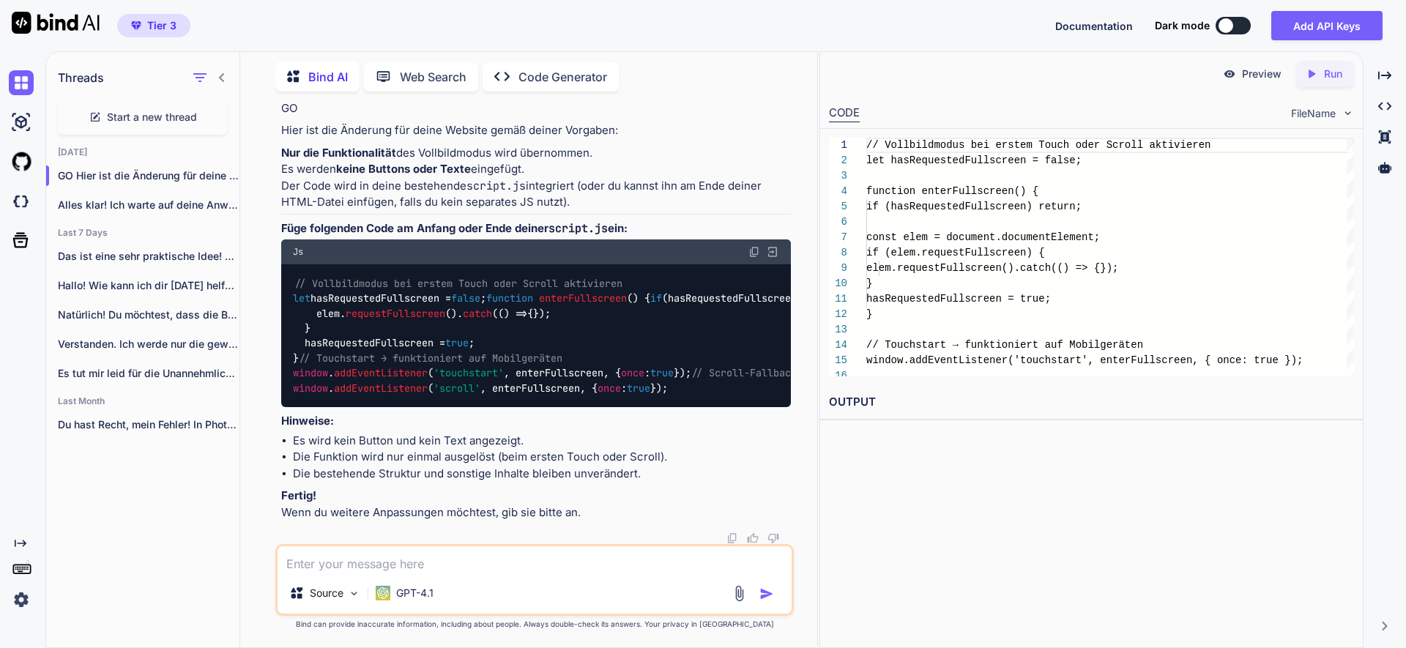
scroll to position [50533, 0]
type textarea "müssen .html und . css auch dazu angepasst werden"
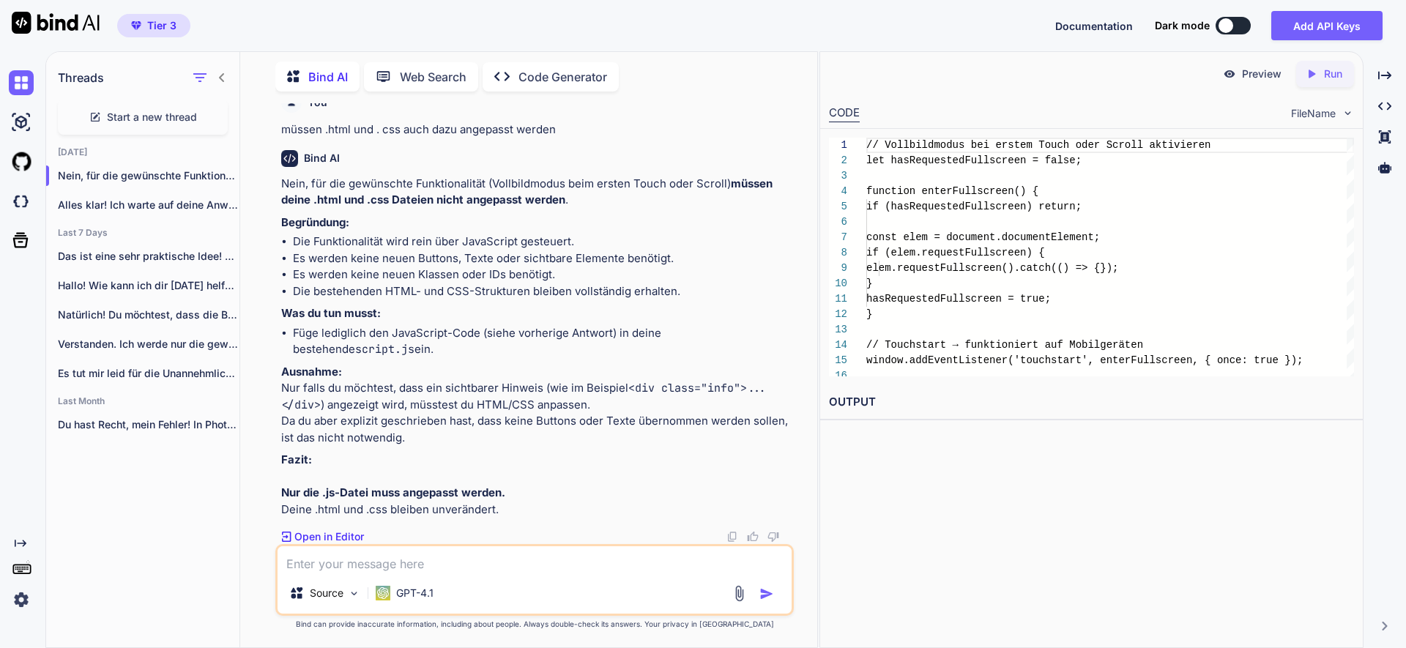
scroll to position [51040, 0]
paste textarea "„GO js:“ zeige die neue .js-Datei IMMER vollständig an und warte dann"
type textarea "„GO js:“ zeige die neue .js-Datei IMMER vollständig an und warte dann"
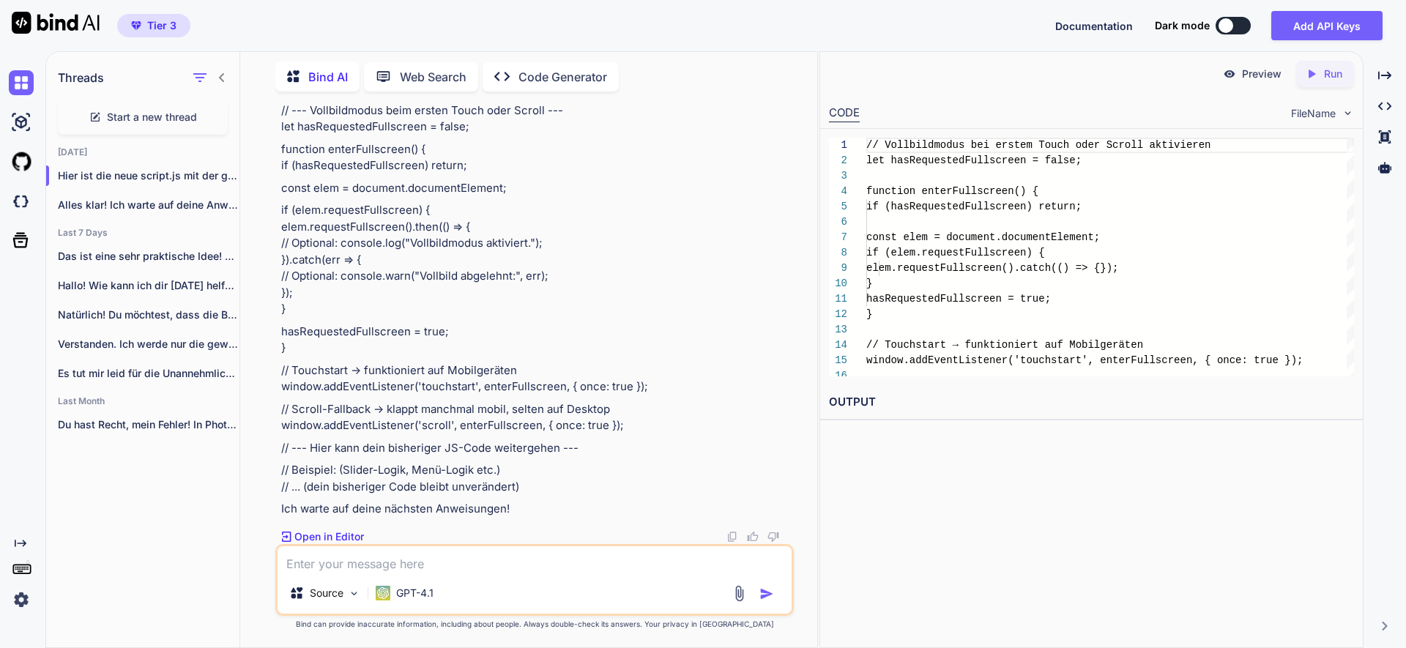
scroll to position [51648, 0]
click at [428, 557] on textarea at bounding box center [535, 559] width 514 height 26
paste textarea "„GO js:“ zeige die neue .js-Datei IMMER vollständig an und warte dann"
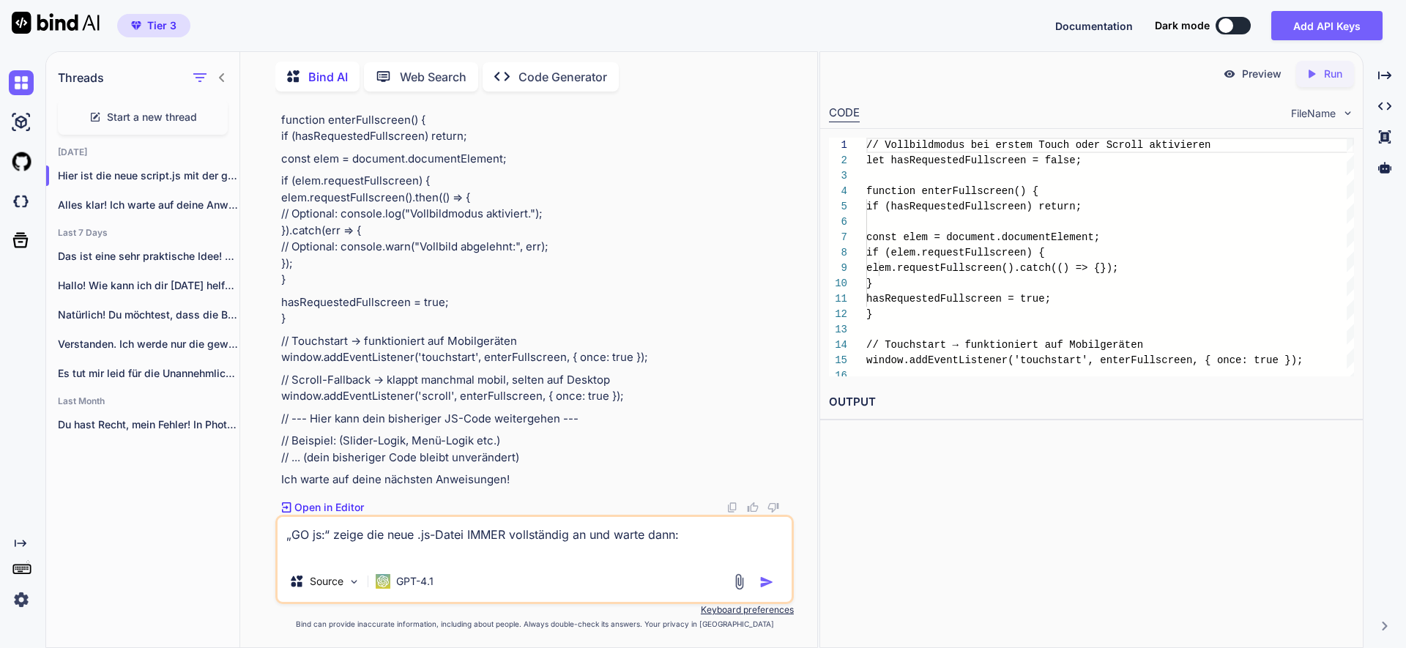
paste textarea "document.addEventListener('DOMContentLoaded', function() { const slider = docum…"
type textarea "„GO js:“ zeige die neue .js-Datei IMMER vollständig an und warte dann: document…"
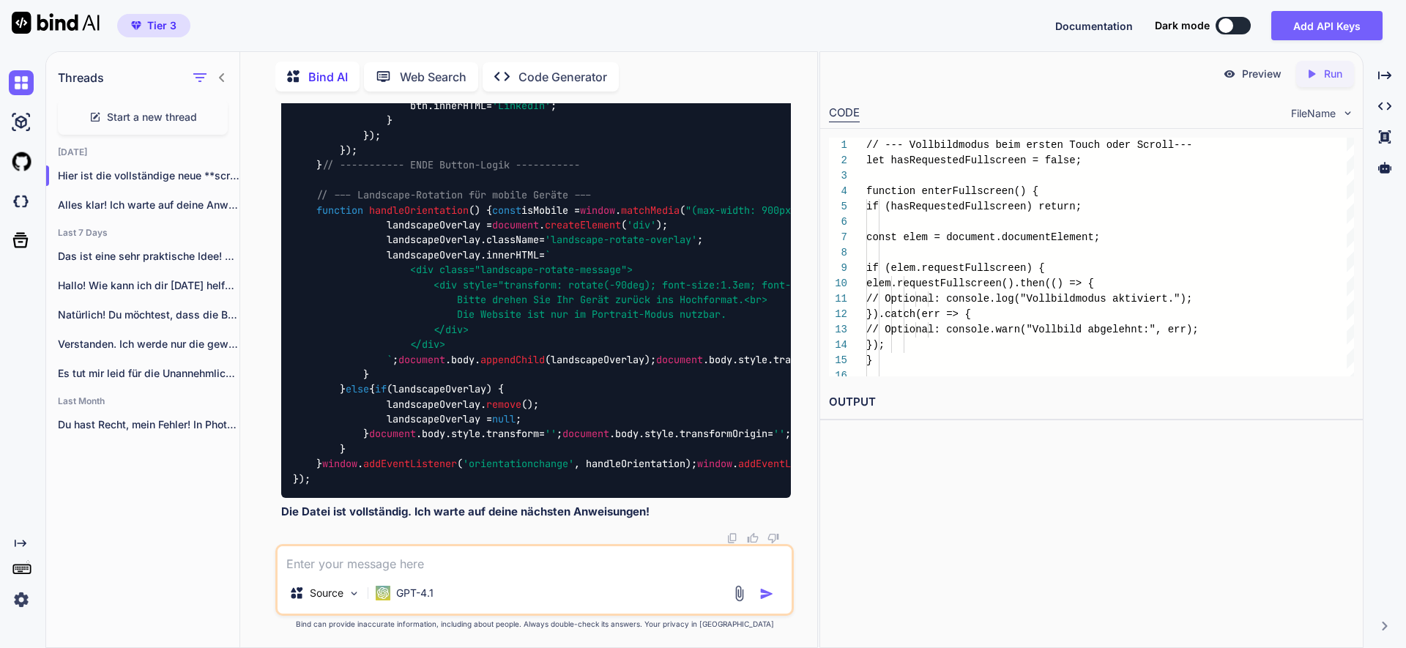
scroll to position [53631, 0]
click at [427, 553] on textarea at bounding box center [535, 559] width 514 height 26
type textarea "muss die neue funktion nicht in die html.datei eingebunden werden"
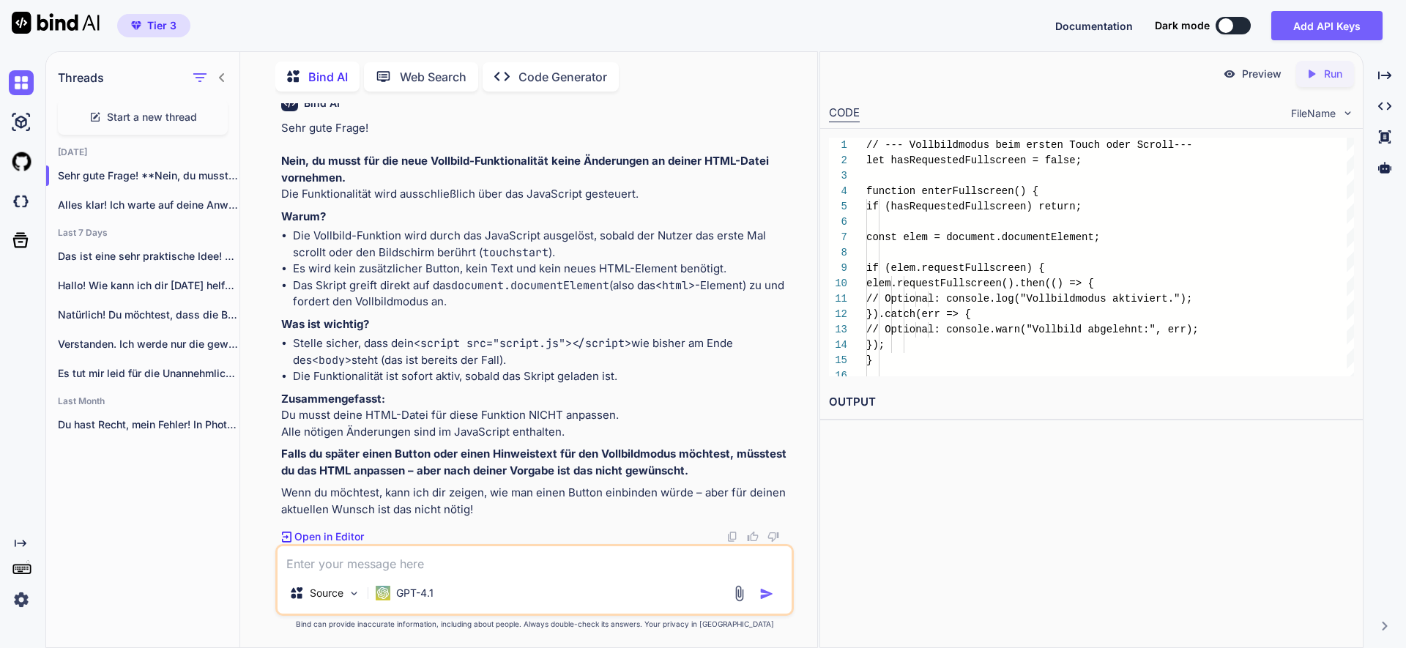
scroll to position [58748, 0]
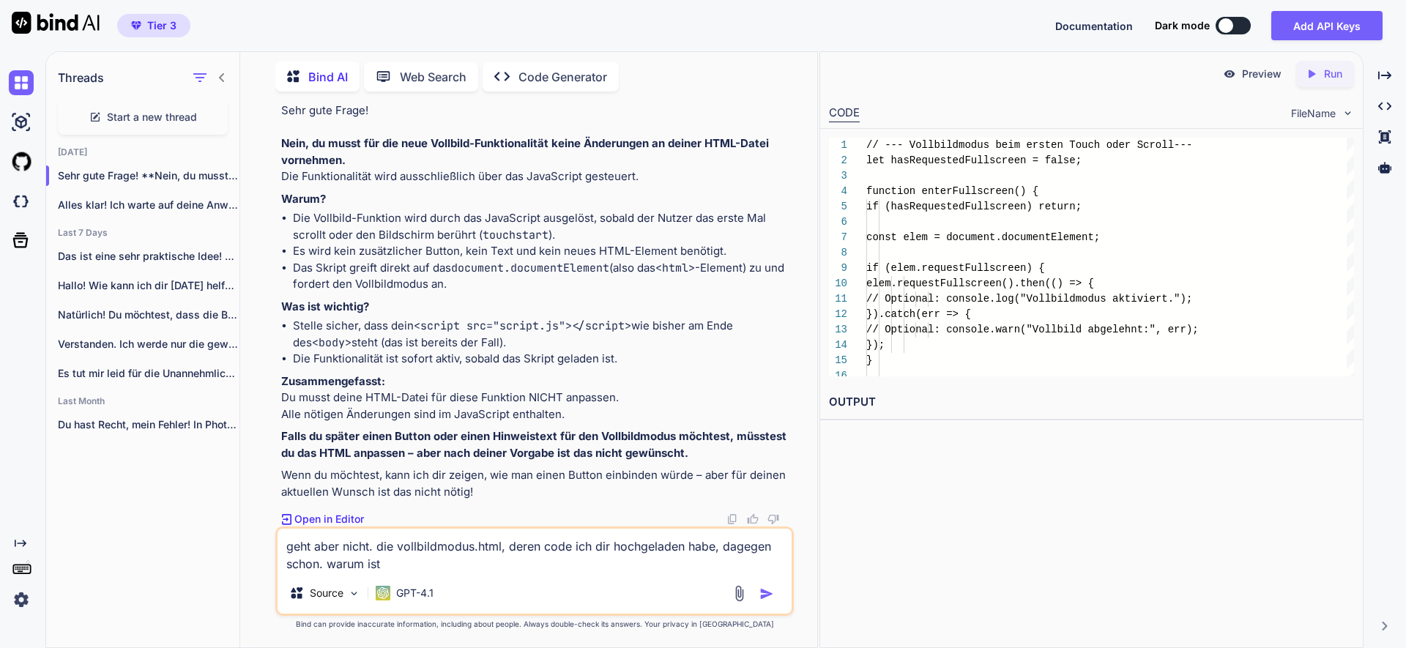
drag, startPoint x: 330, startPoint y: 562, endPoint x: 393, endPoint y: 564, distance: 63.0
click at [393, 564] on textarea "geht aber nicht. die vollbildmodus.html, deren code ich dir hochgeladen habe, d…" at bounding box center [535, 551] width 514 height 44
paste textarea "Warum hälst Du dich nicht an meine anweisung und baust immer wieder alte Fehler…"
type textarea "geht aber nicht. die vollbildmodus.html, deren code ich dir hochgeladen habe, d…"
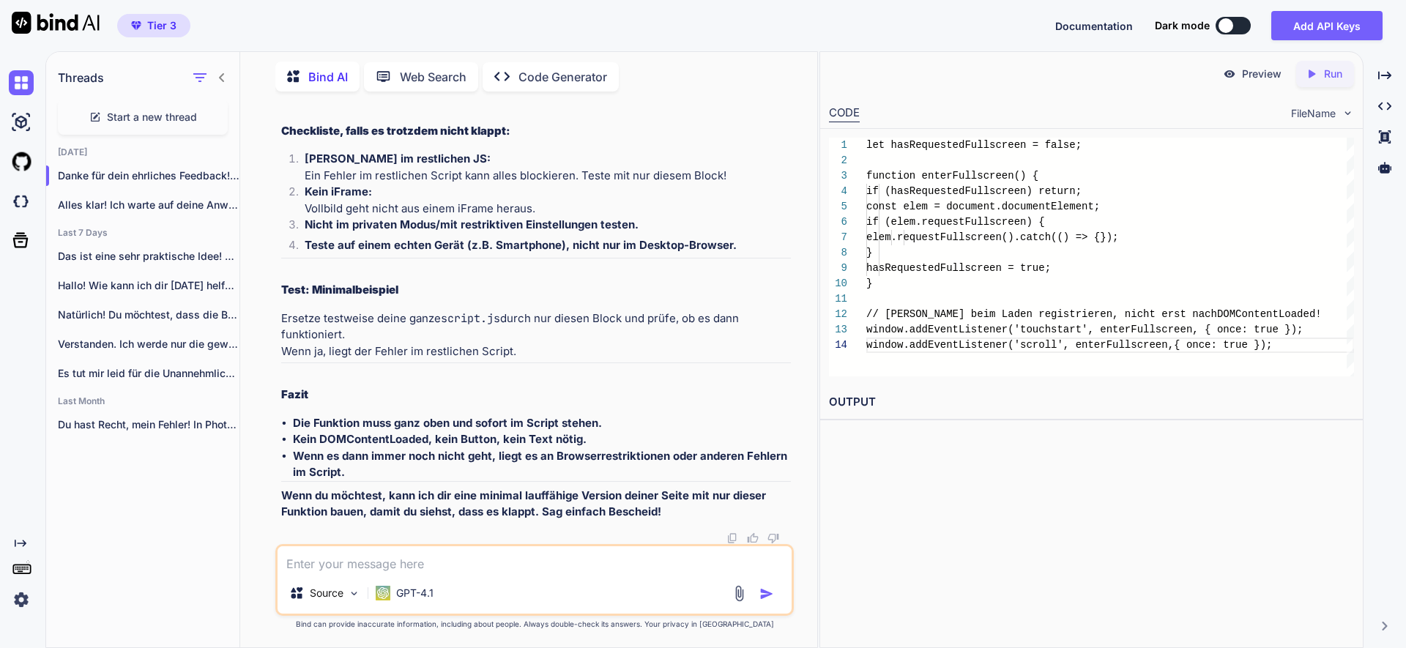
scroll to position [59635, 0]
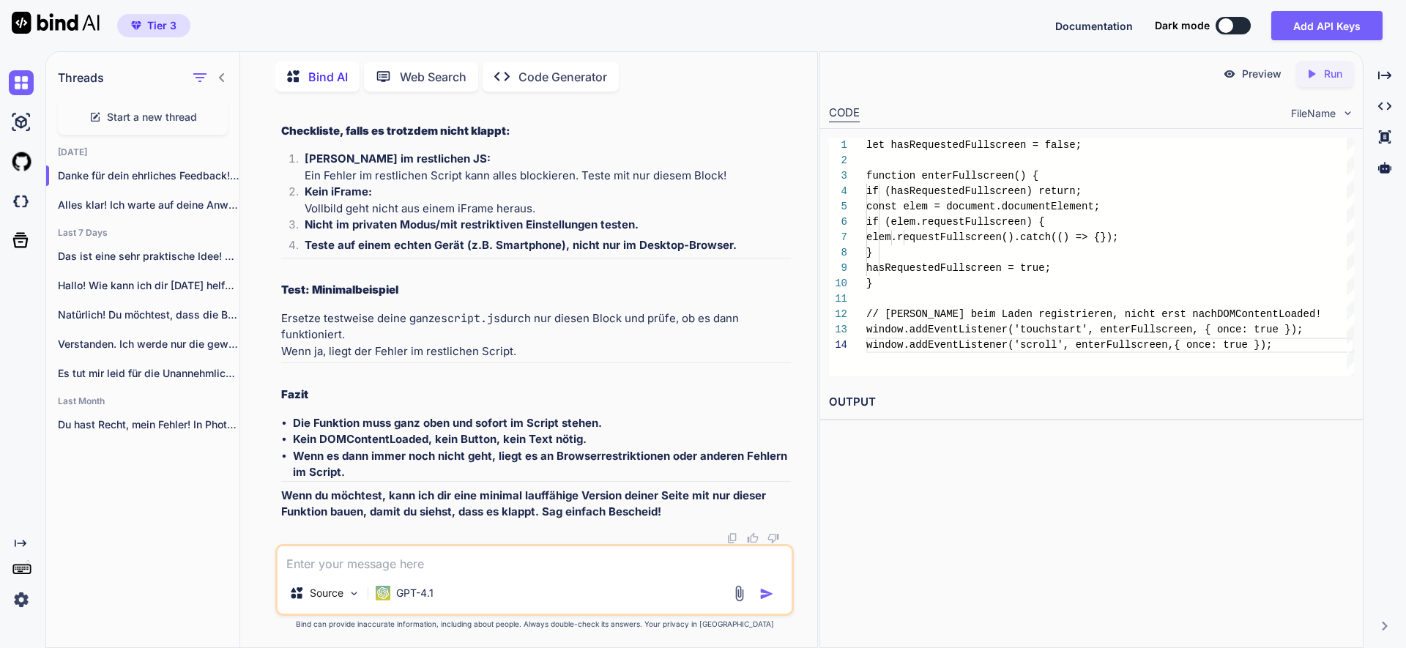
click at [466, 557] on textarea at bounding box center [535, 559] width 514 height 26
type textarea "zeige die neue js datei vollständig an"
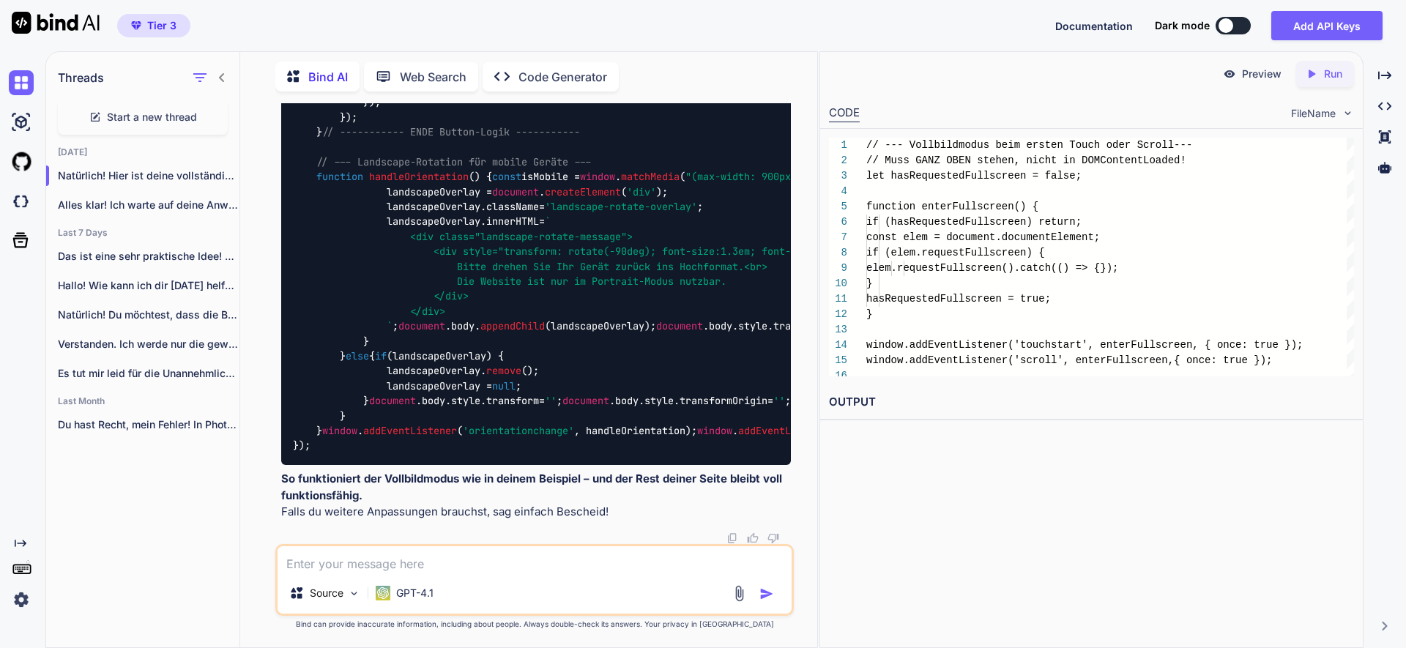
scroll to position [60453, 0]
click at [457, 565] on textarea at bounding box center [535, 559] width 514 height 26
type textarea "ich drehe am rad geht immer noch nicht"
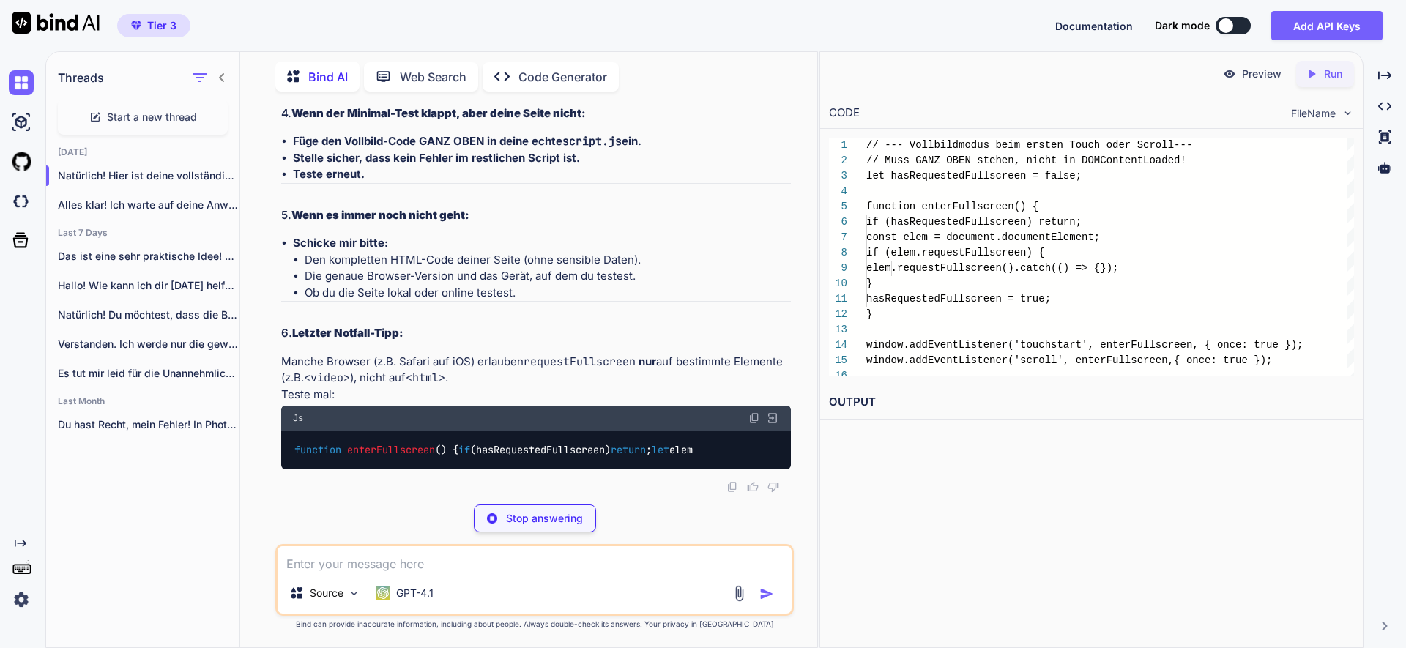
scroll to position [65708, 0]
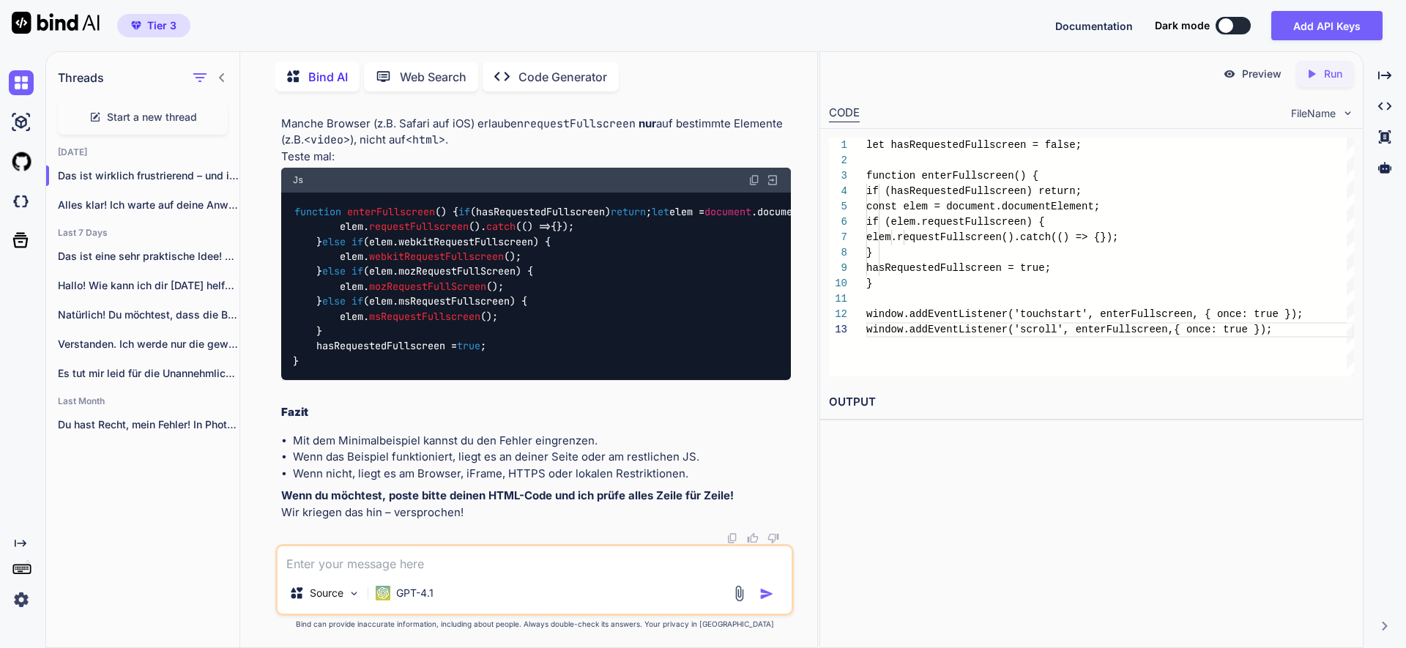
click at [405, 569] on textarea at bounding box center [535, 559] width 514 height 26
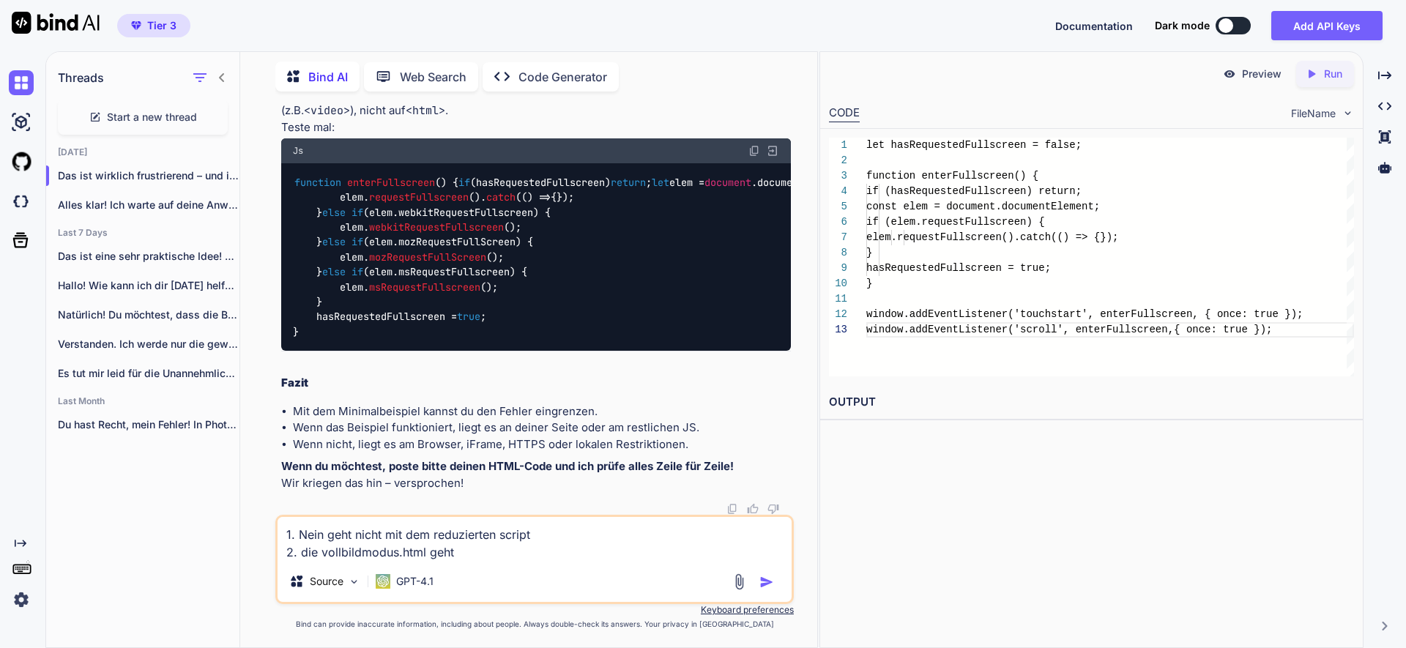
scroll to position [66764, 0]
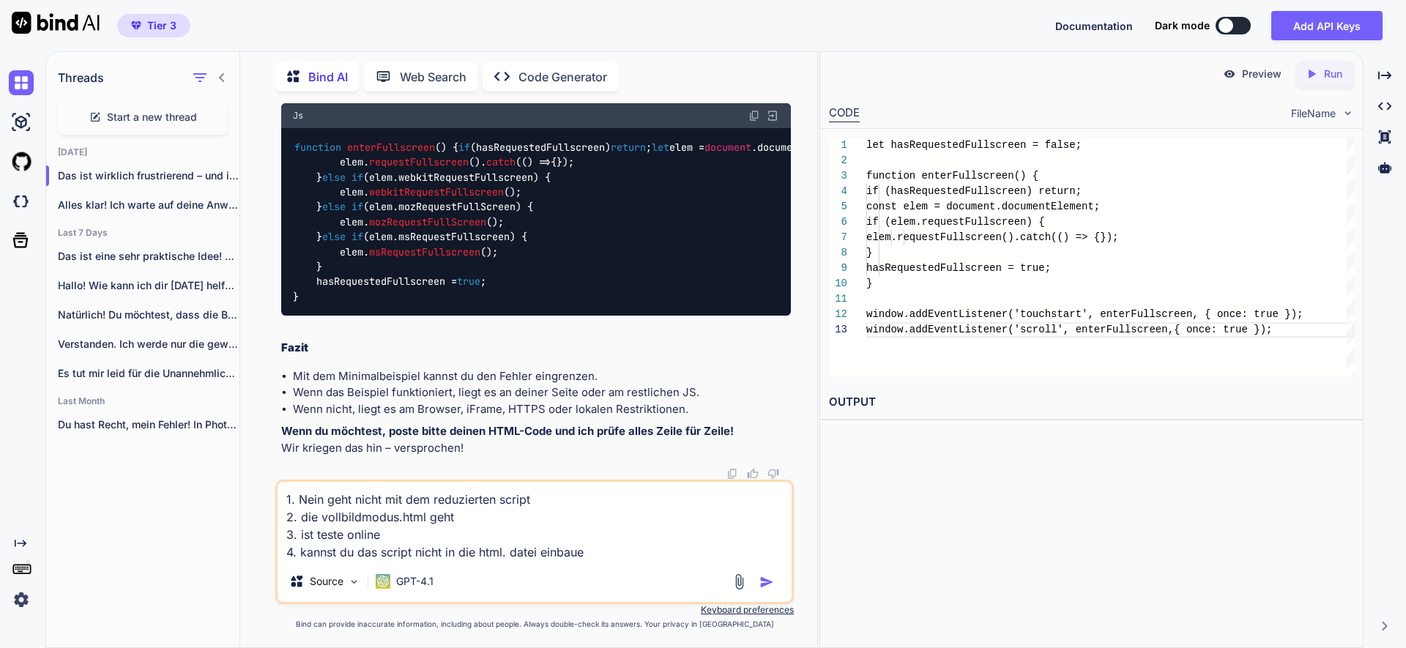
type textarea "1. Nein geht nicht mit dem reduzierten script 2. die vollbildmodus.html geht 3.…"
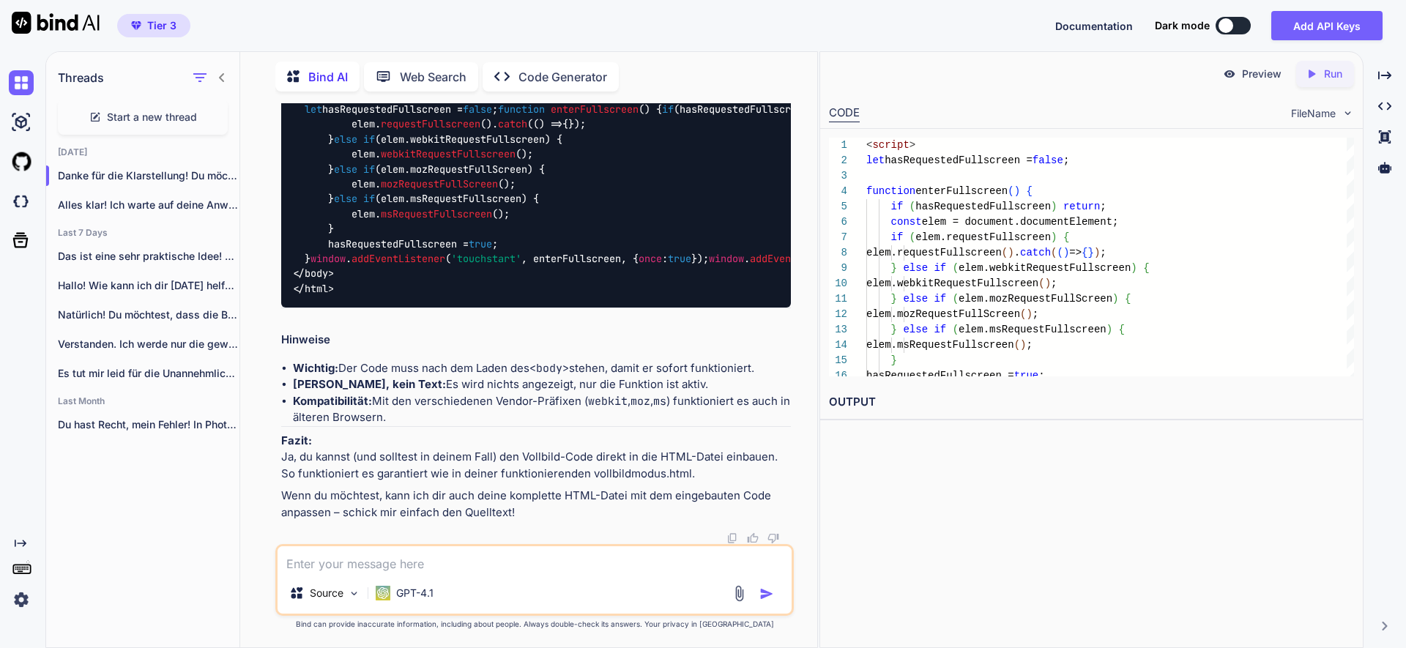
scroll to position [68886, 0]
drag, startPoint x: 417, startPoint y: 368, endPoint x: 680, endPoint y: 366, distance: 262.9
click at [680, 393] on li "Kompatibilität: Mit den verschiedenen Vendor-Präfixen ( webkit , moz , ms ) fun…" at bounding box center [542, 409] width 498 height 33
copy li "verschiedenen Vendor-Präfixen ( webkit , moz , ms )"
click at [524, 568] on textarea "Bitte so anpassen mit der Kompatibiltät" at bounding box center [535, 559] width 514 height 26
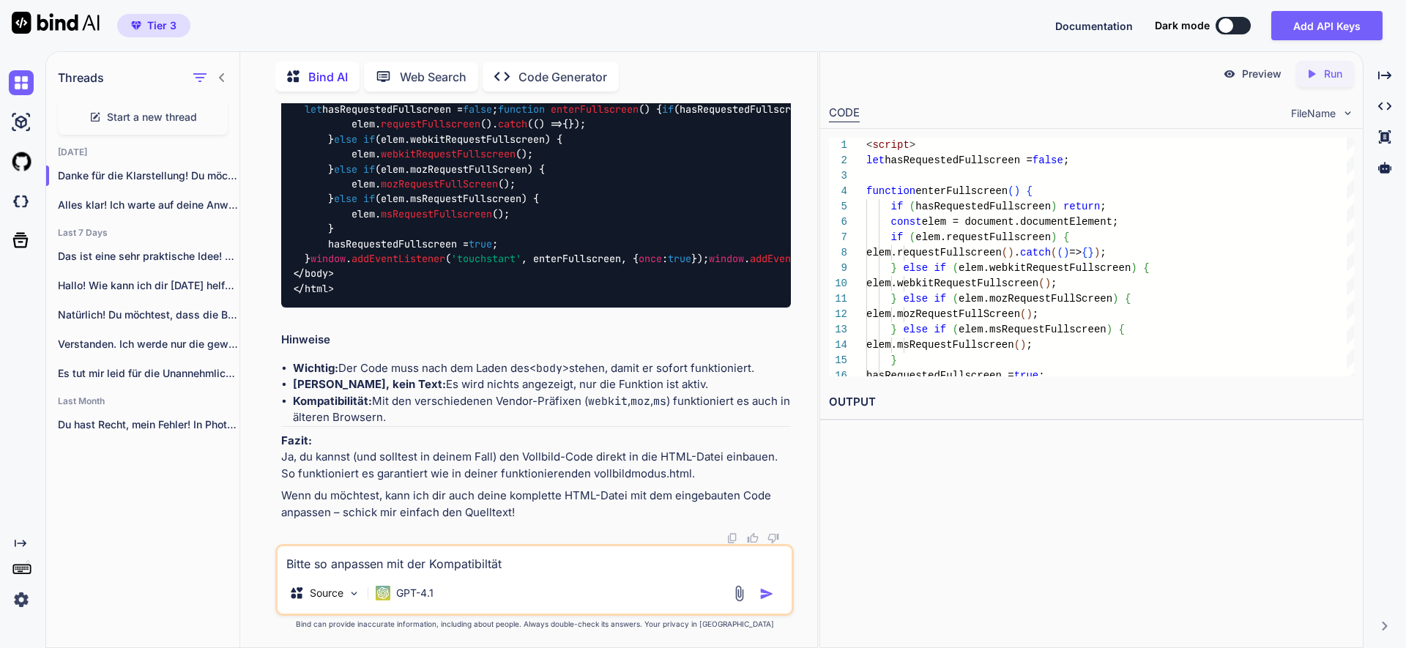
paste textarea "verschiedenen Vendor-Präfixen (webkit, moz, ms)"
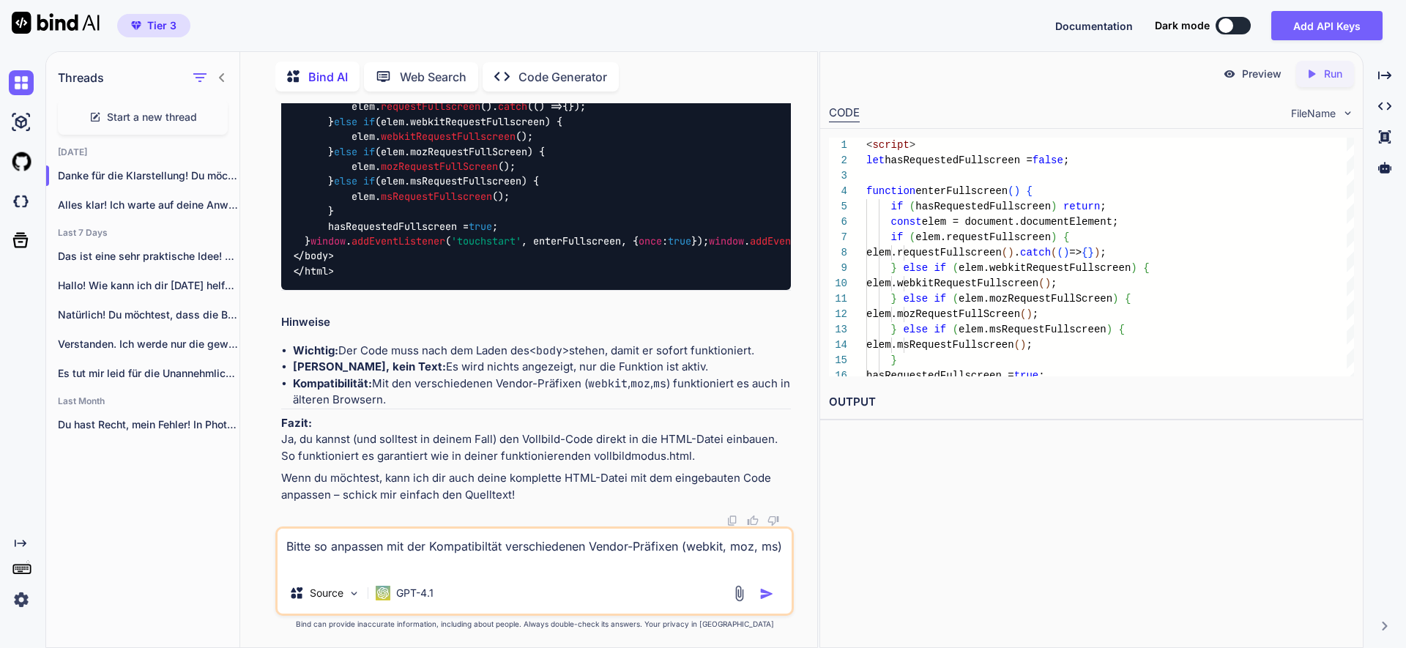
click at [508, 548] on textarea "Bitte so anpassen mit der Kompatibiltät verschiedenen Vendor-Präfixen (webkit, …" at bounding box center [535, 551] width 514 height 44
click at [317, 569] on textarea "Bitte so anpassen mit der Kompatibiltät der verschiedenen Vendor-Präfixen (webk…" at bounding box center [535, 551] width 514 height 44
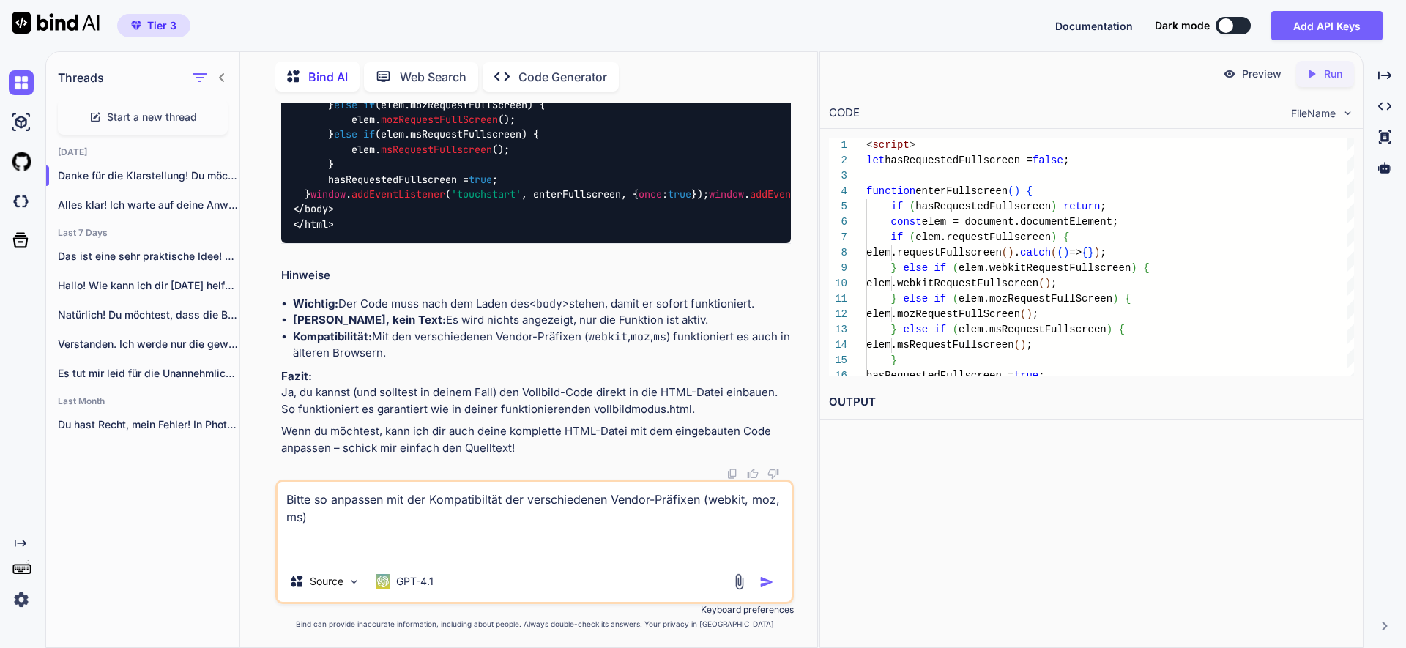
paste textarea "führe nur die gewünschten Änderungen durch und ändere ansonsten nicht die alte …"
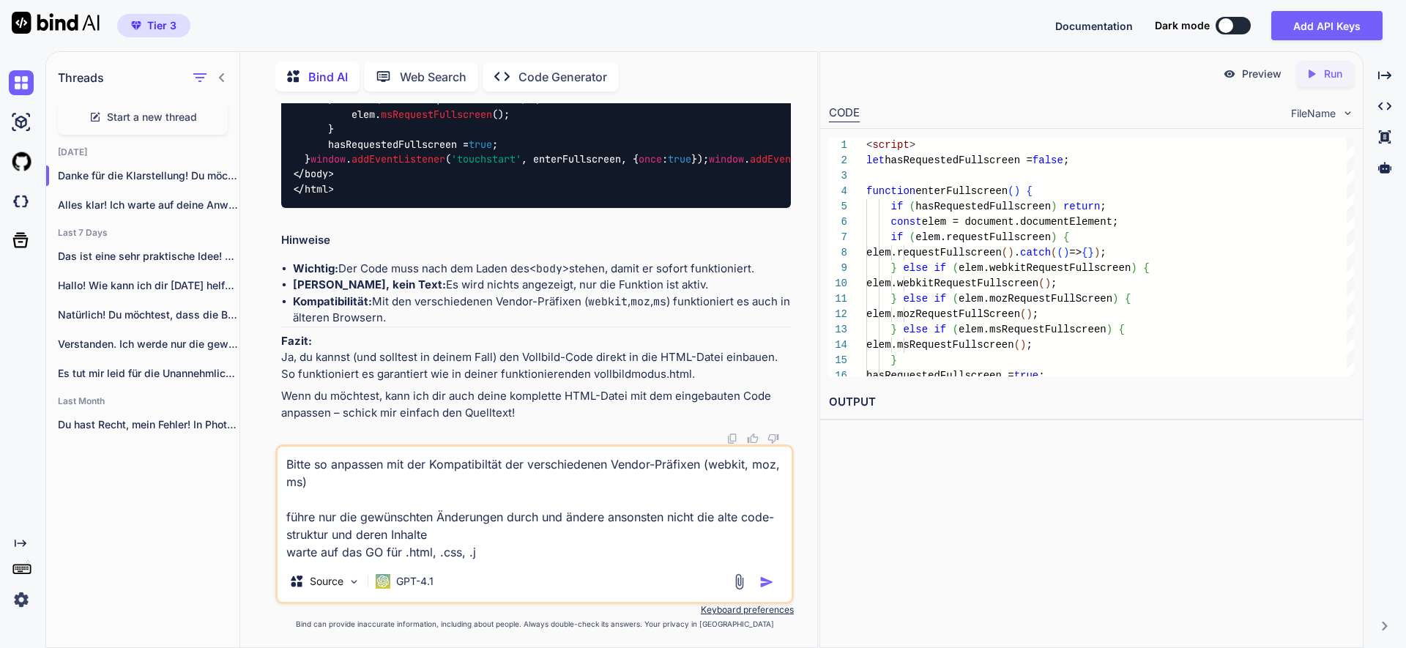
type textarea "Bitte so anpassen mit der Kompatibiltät der verschiedenen Vendor-Präfixen (webk…"
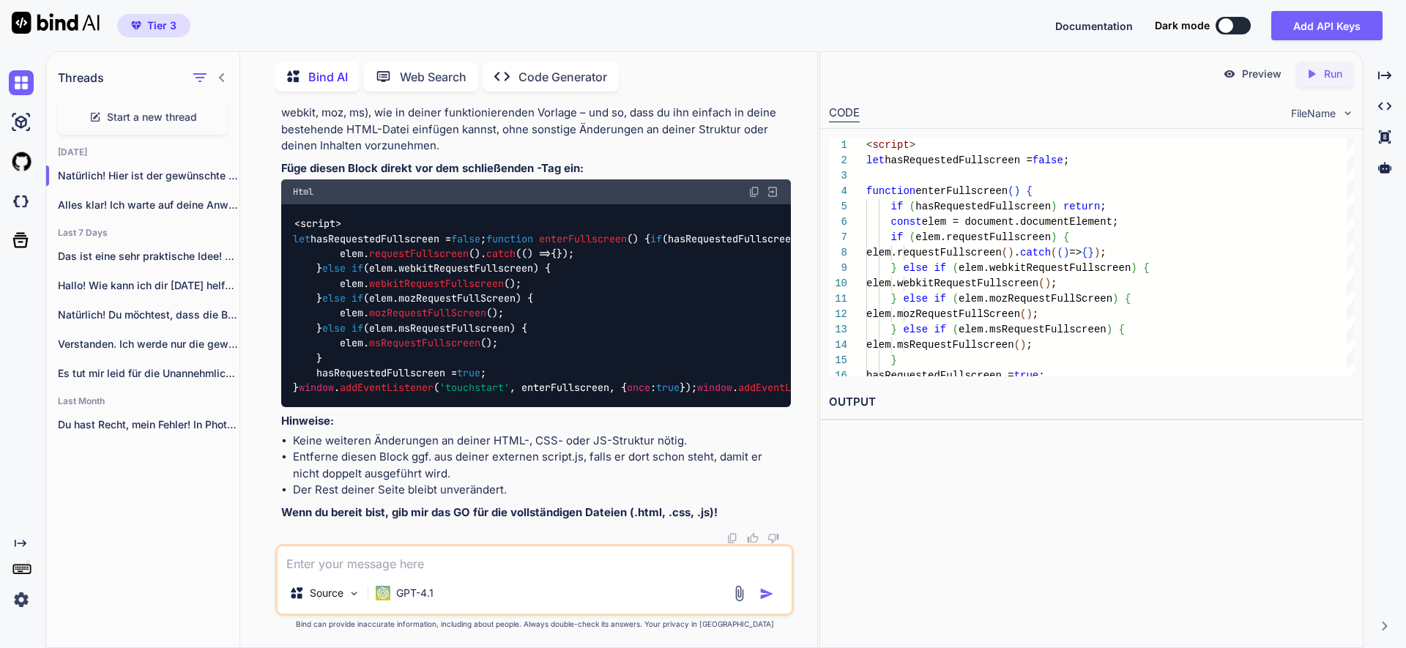
scroll to position [69598, 0]
paste textarea "„GO html“: zeige die neue .html-Datei IMMER vollständig an und warte dann"
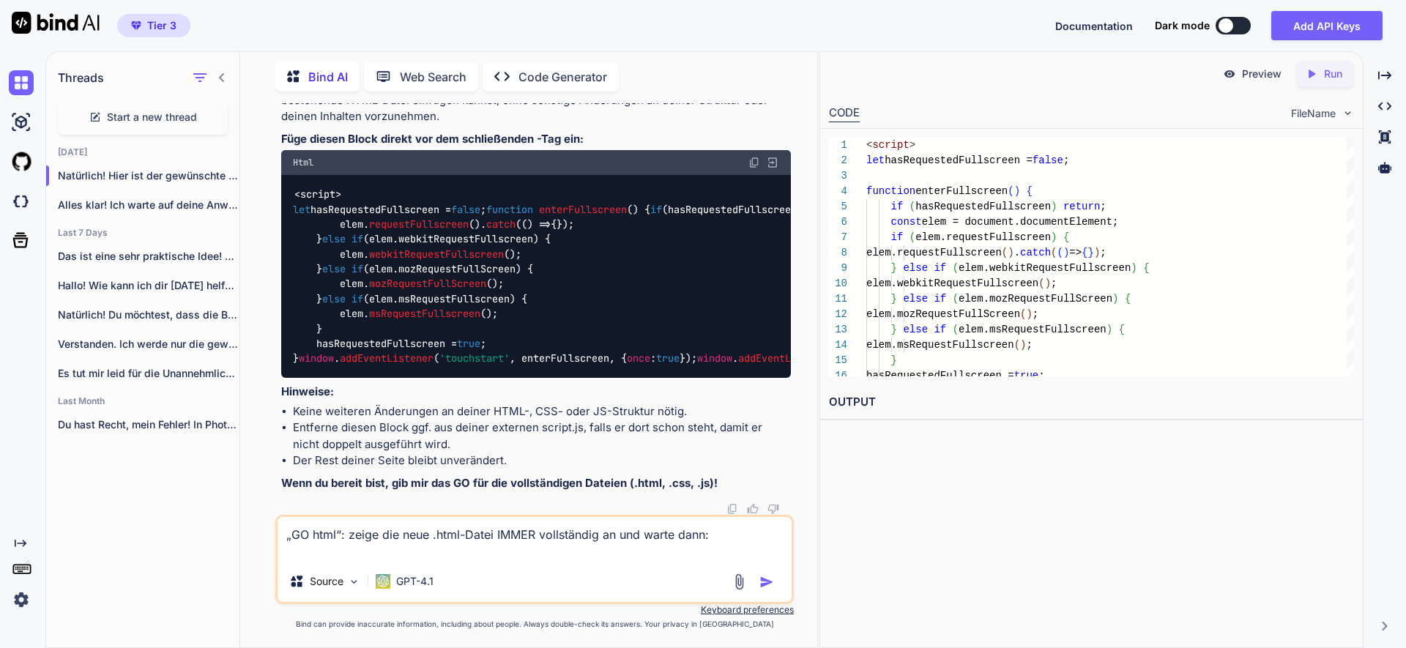
paste textarea "<!DOCTYPE html> <html lang="de"> <head> <meta charset="UTF-8"> <meta name="view…"
type textarea "„GO html“: zeige die neue .html-Datei IMMER vollständig an und warte dann: <!DO…"
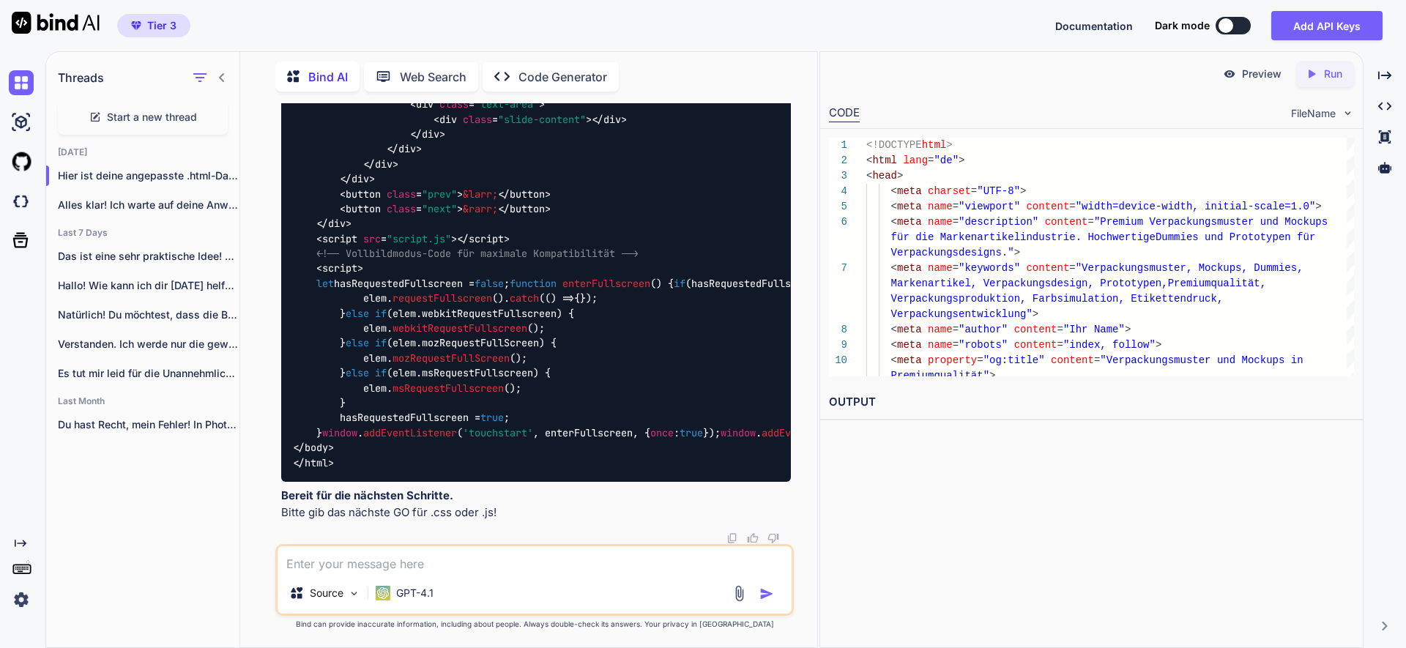
scroll to position [71025, 0]
click at [392, 556] on textarea at bounding box center [535, 559] width 514 height 26
paste textarea "„GO css“: zeige die neue .css-Datei IMMER vollständig an und warte dann"
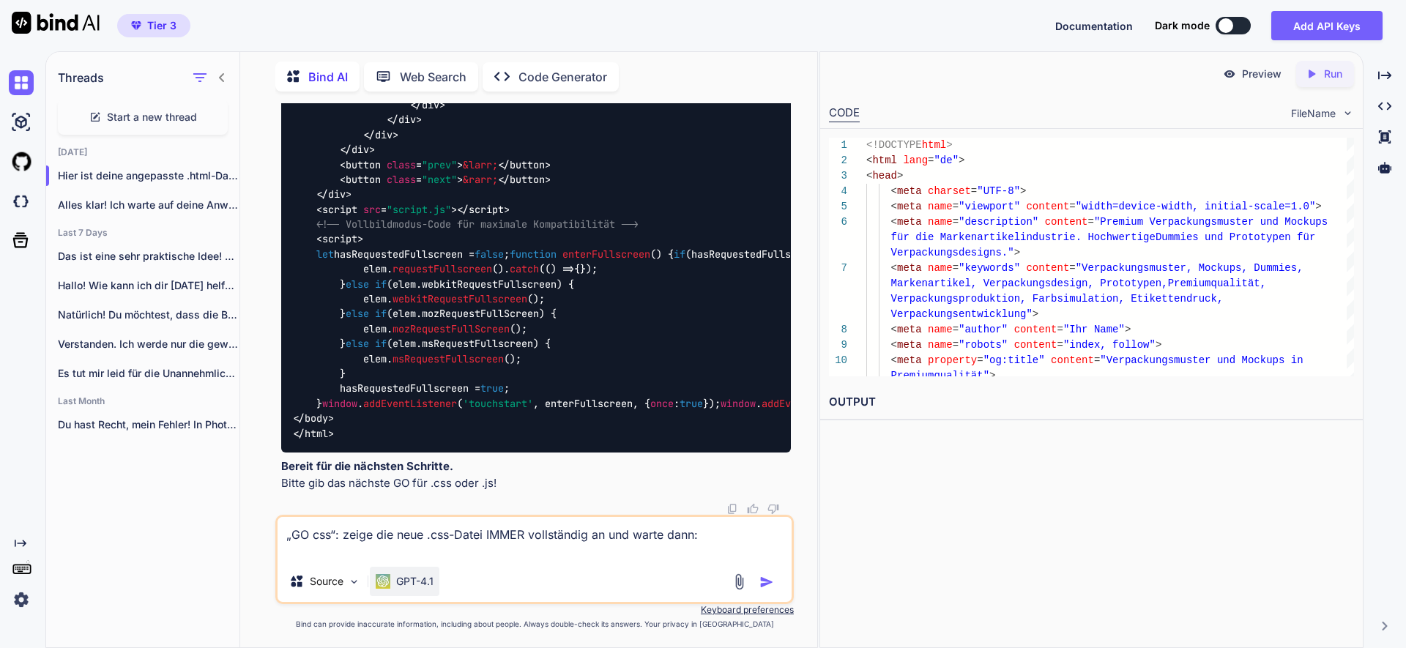
paste textarea "html { font-size: 16px; } *, *::before, *::after { margin: 0; padding: 0; box-s…"
type textarea "„GO css“: zeige die neue .css-Datei IMMER vollständig an und warte dann: html {…"
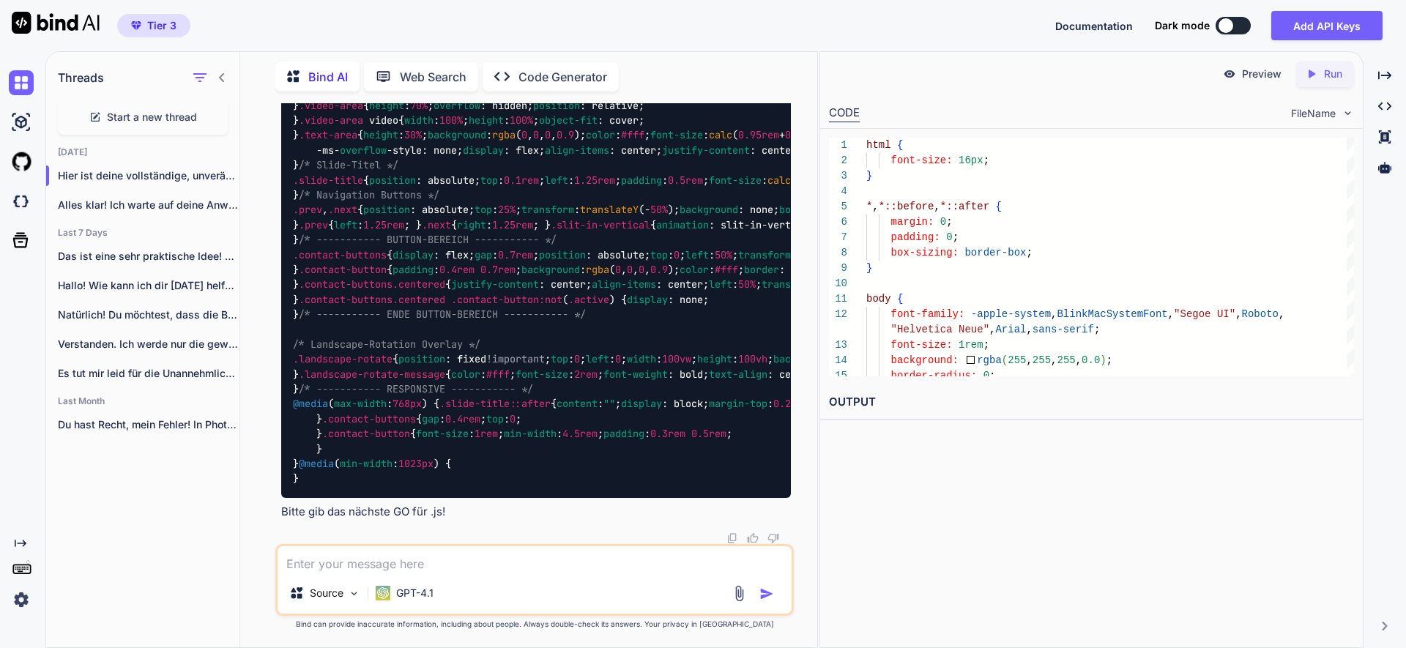
scroll to position [75093, 0]
click at [390, 565] on textarea at bounding box center [535, 559] width 514 height 26
paste textarea "„GO js:“ zeige die neue .js-Datei IMMER vollständig an und warte dann"
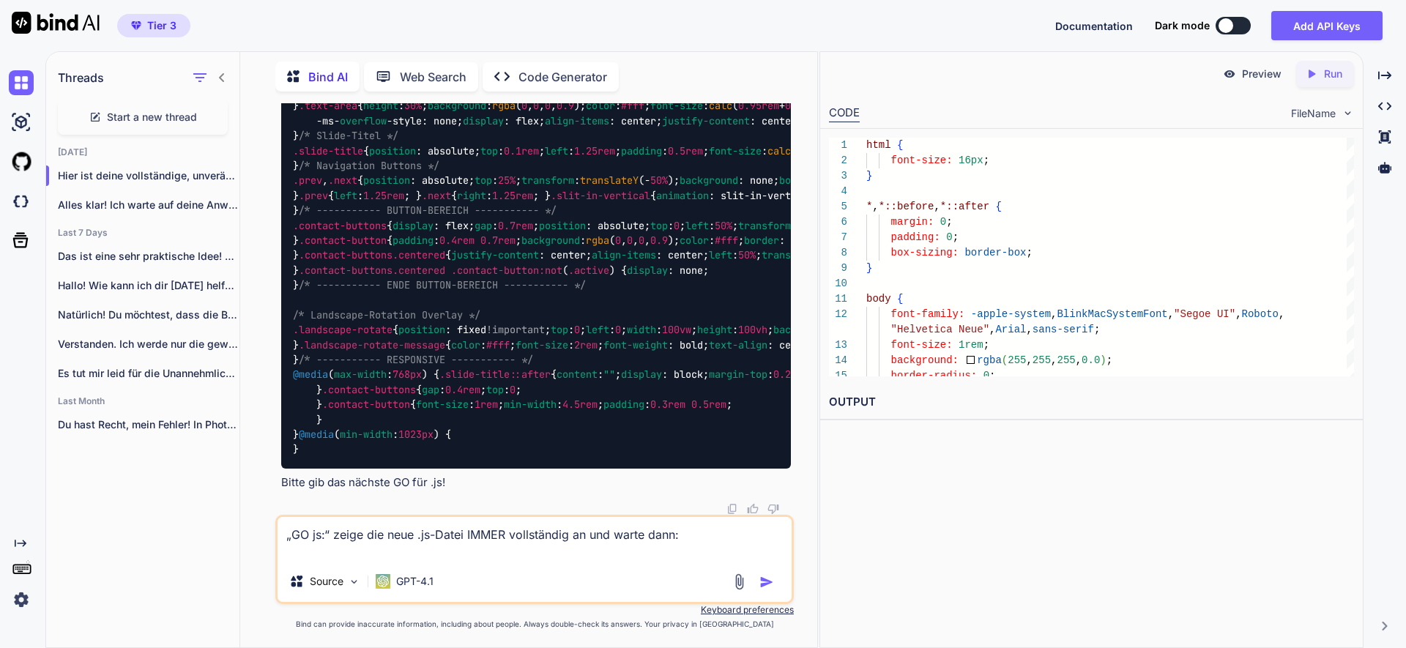
paste textarea "document.addEventListener('DOMContentLoaded', function() { const slider = docum…"
type textarea "„GO js:“ zeige die neue .js-Datei IMMER vollständig an und warte dann: document…"
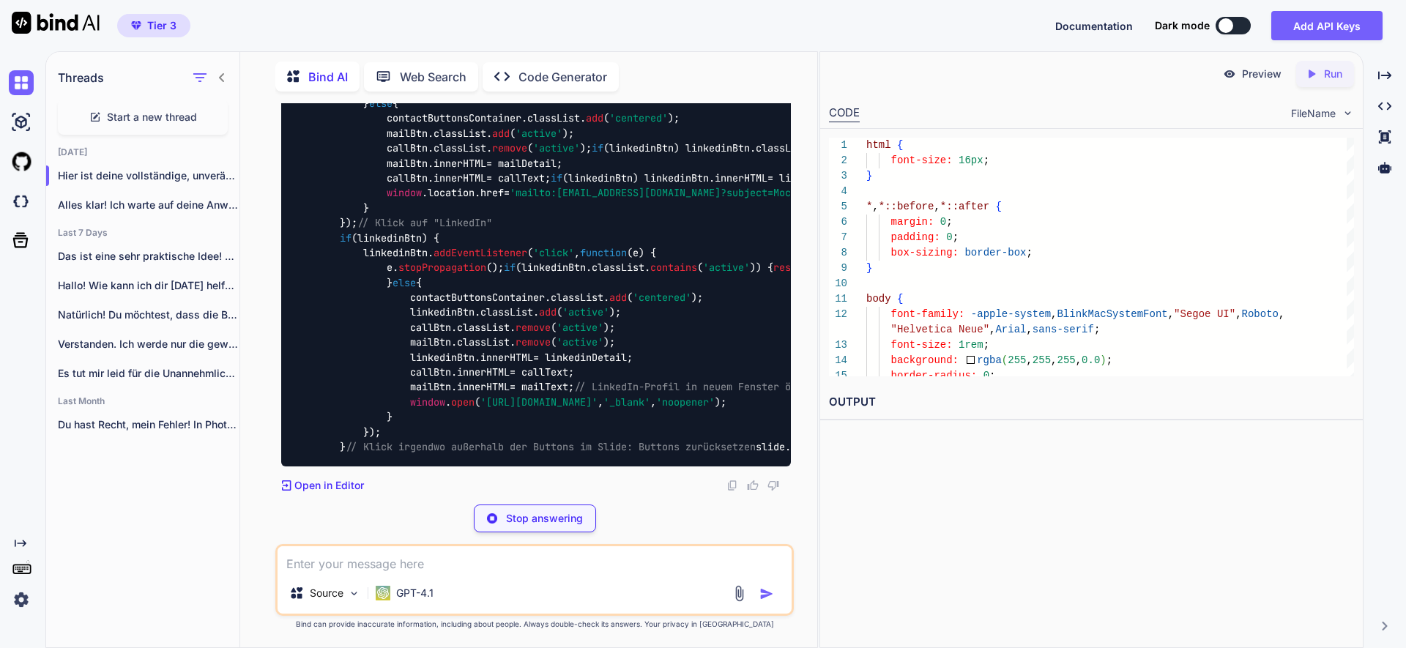
scroll to position [83325, 0]
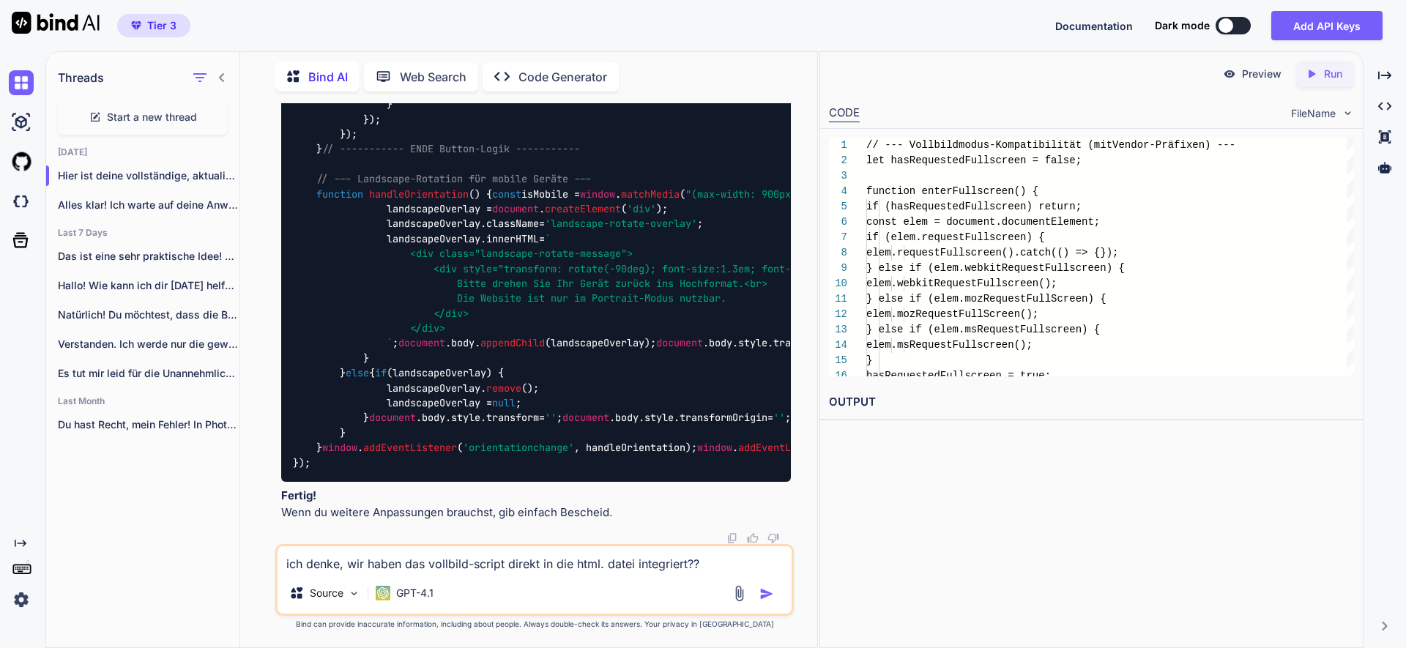
type textarea "ich denke, wir haben das vollbild-script direkt in die html. datei integriert???"
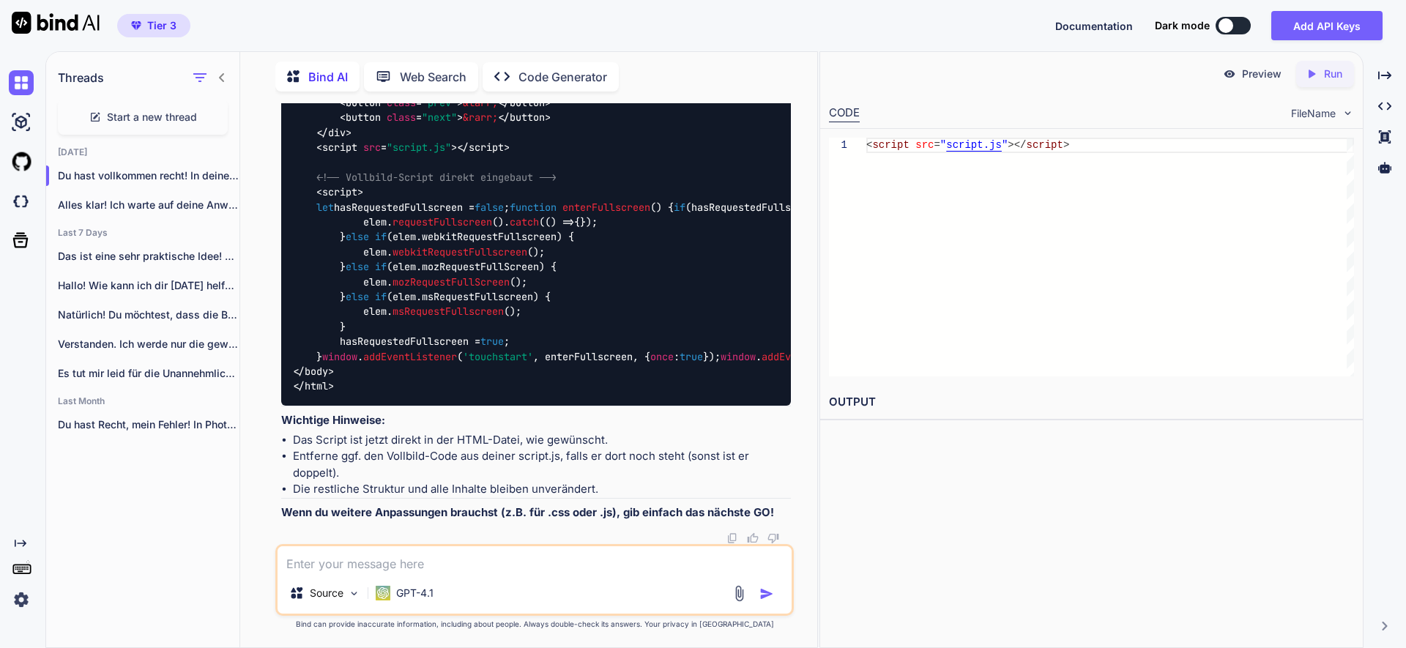
scroll to position [87298, 0]
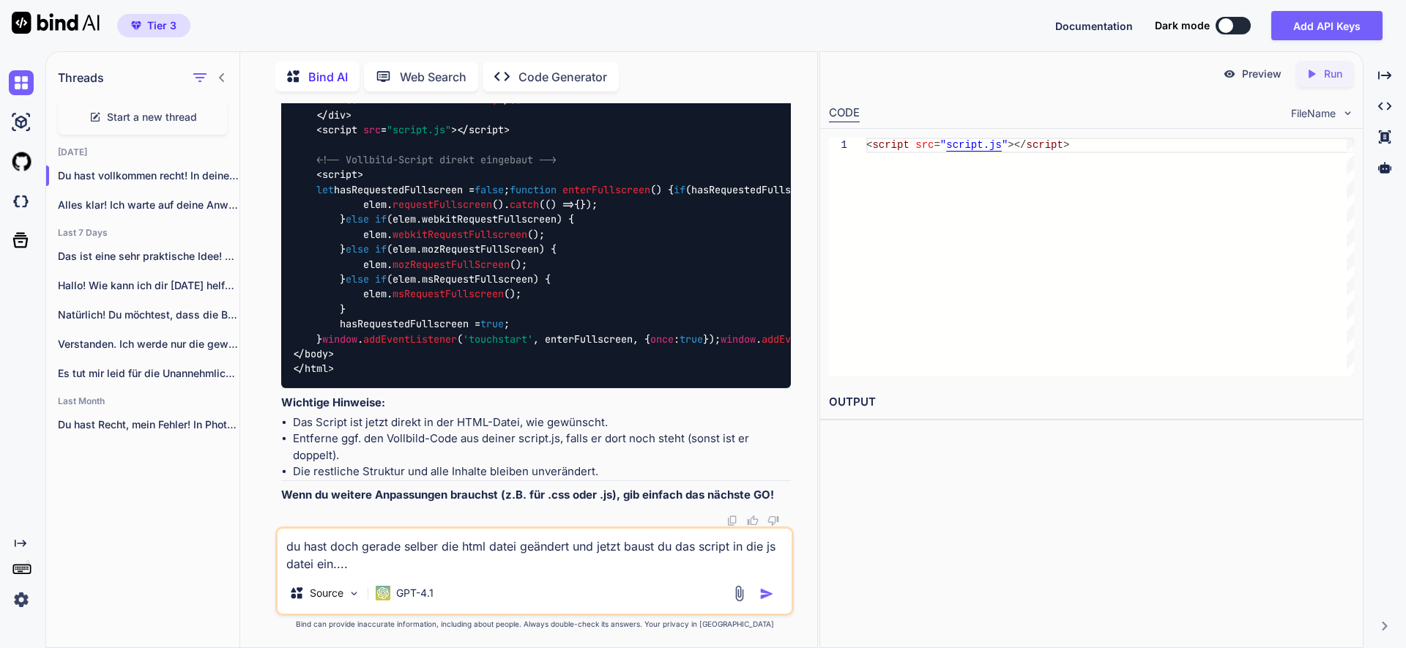
paste textarea "Warum hälst Du dich nicht an meine anweisung und baust immer wieder alte Fehler…"
type textarea "du hast doch gerade selber die html datei geändert und jetzt baust du das scrip…"
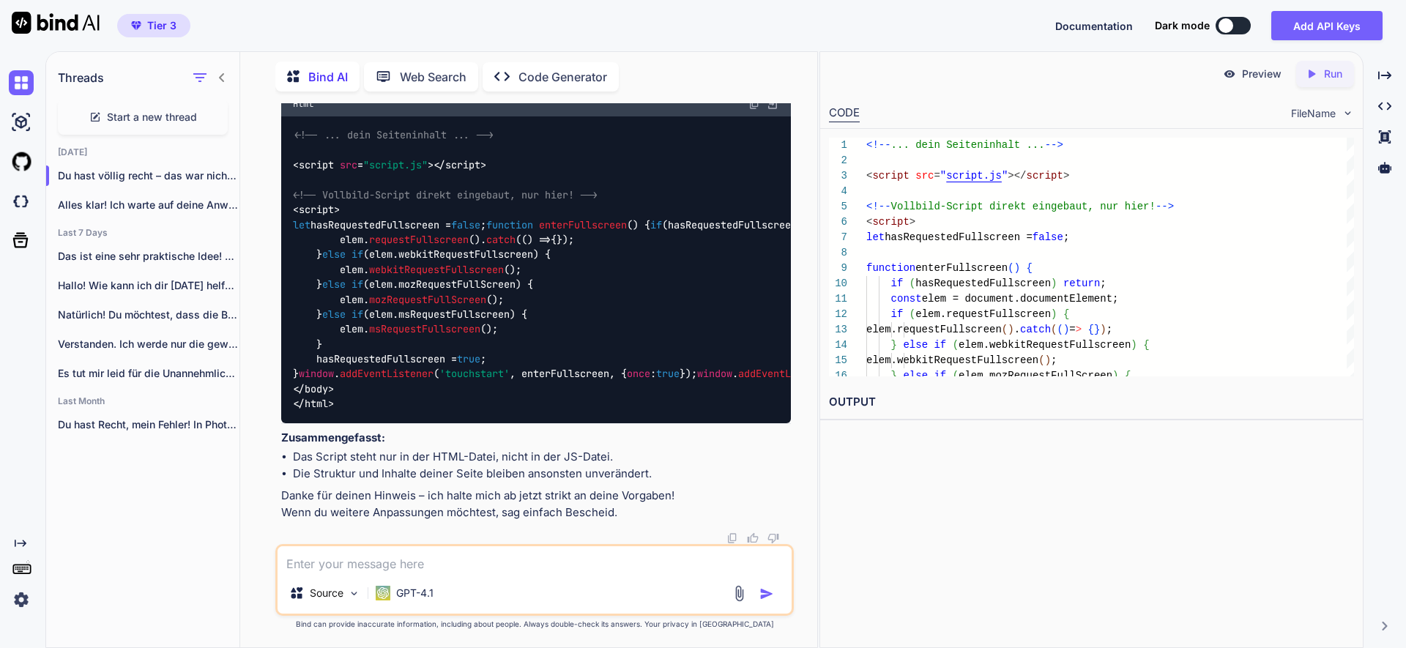
scroll to position [88220, 0]
type textarea "1"
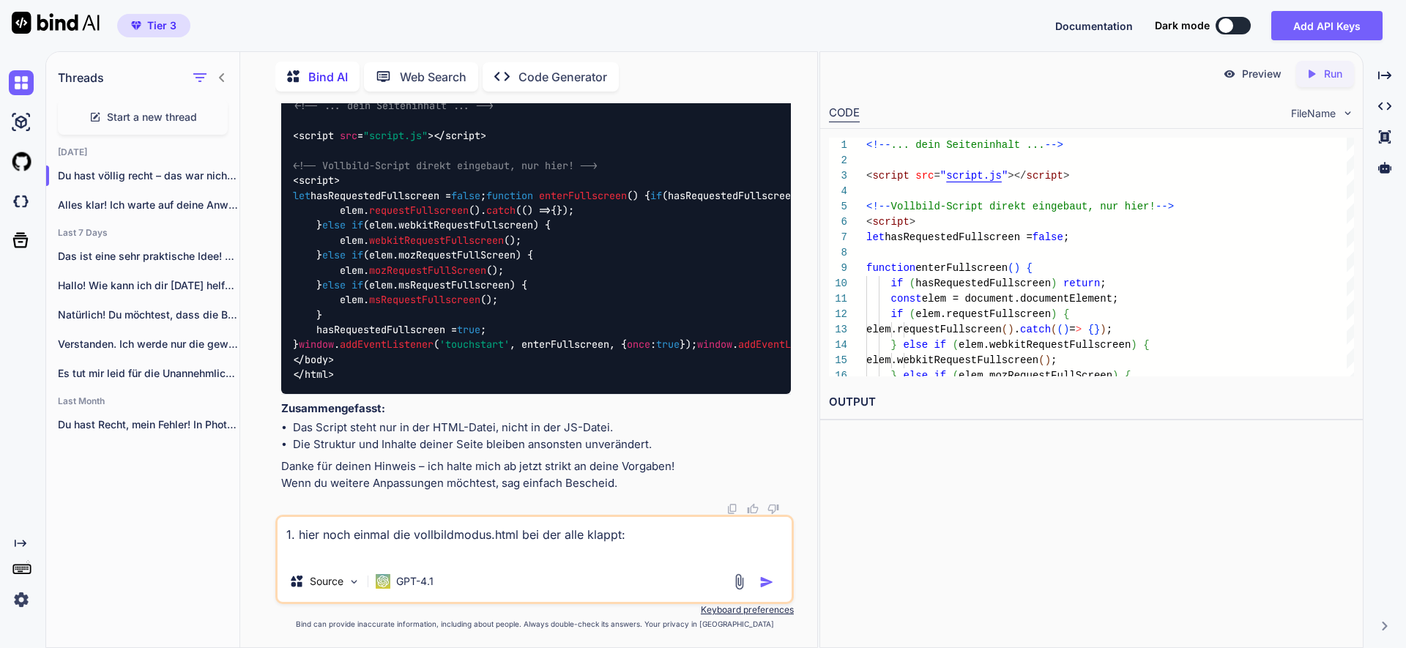
paste textarea "<!DOCTYPE html> <html lang="de"> <head> <meta charset="UTF-8"> <title>Vollbild …"
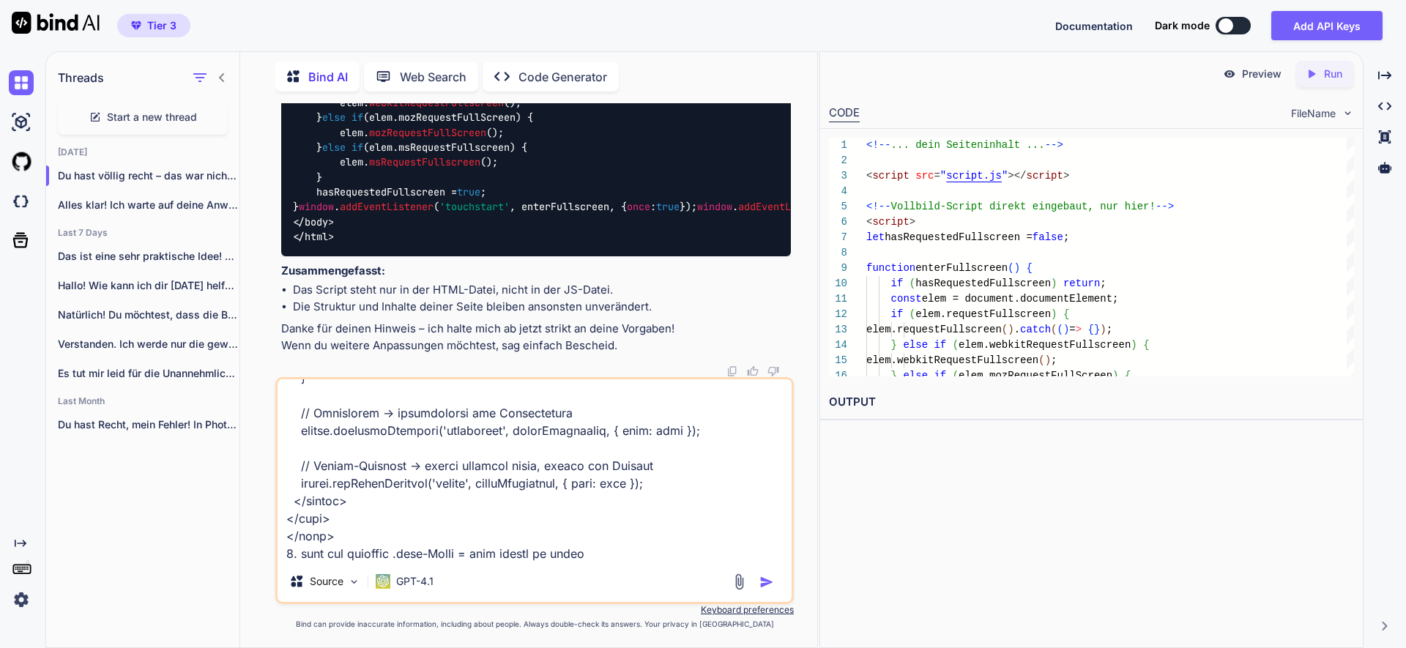
scroll to position [987, 0]
drag, startPoint x: 595, startPoint y: 554, endPoint x: 278, endPoint y: 556, distance: 317.1
click at [278, 556] on textarea at bounding box center [535, 470] width 514 height 182
click at [590, 553] on textarea at bounding box center [535, 470] width 514 height 182
click at [300, 564] on div "Source GPT-4.1" at bounding box center [534, 490] width 518 height 227
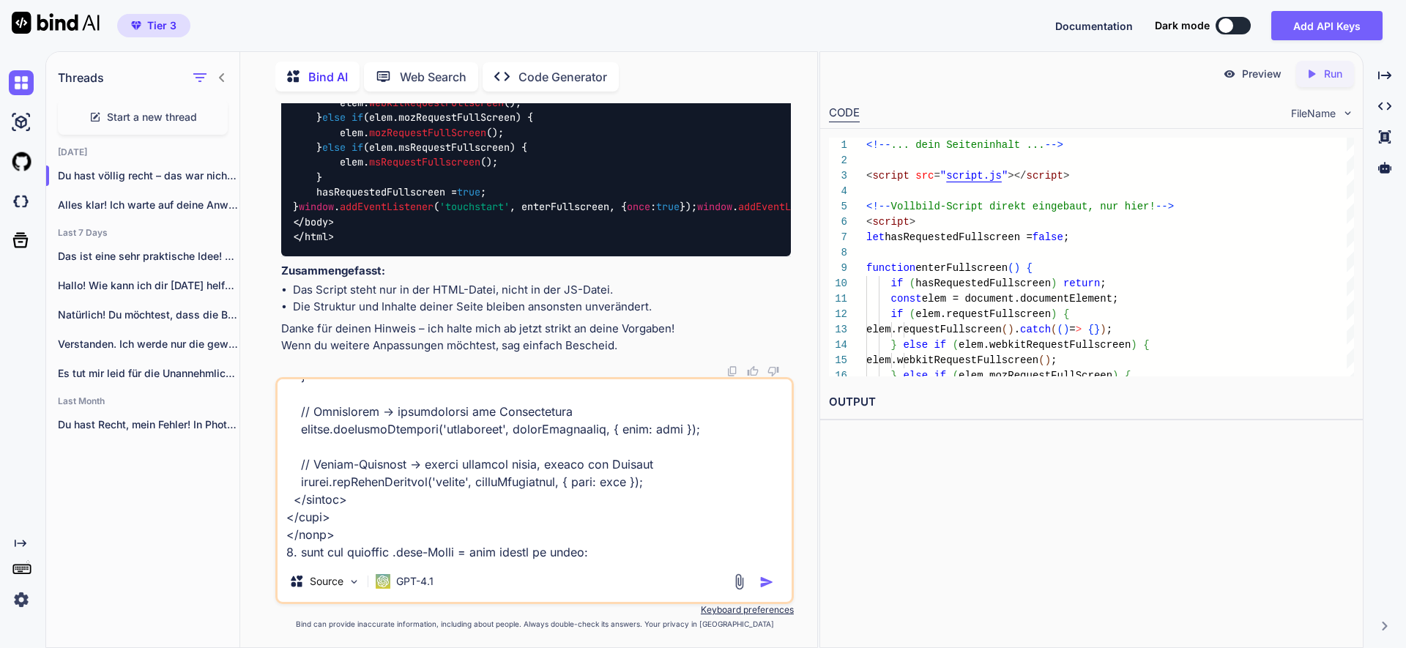
click at [606, 557] on textarea at bounding box center [535, 470] width 514 height 182
paste textarea "<!DOCTYPE html> <html lang="de"> <head> <meta charset="UTF-8"> <meta name="view…"
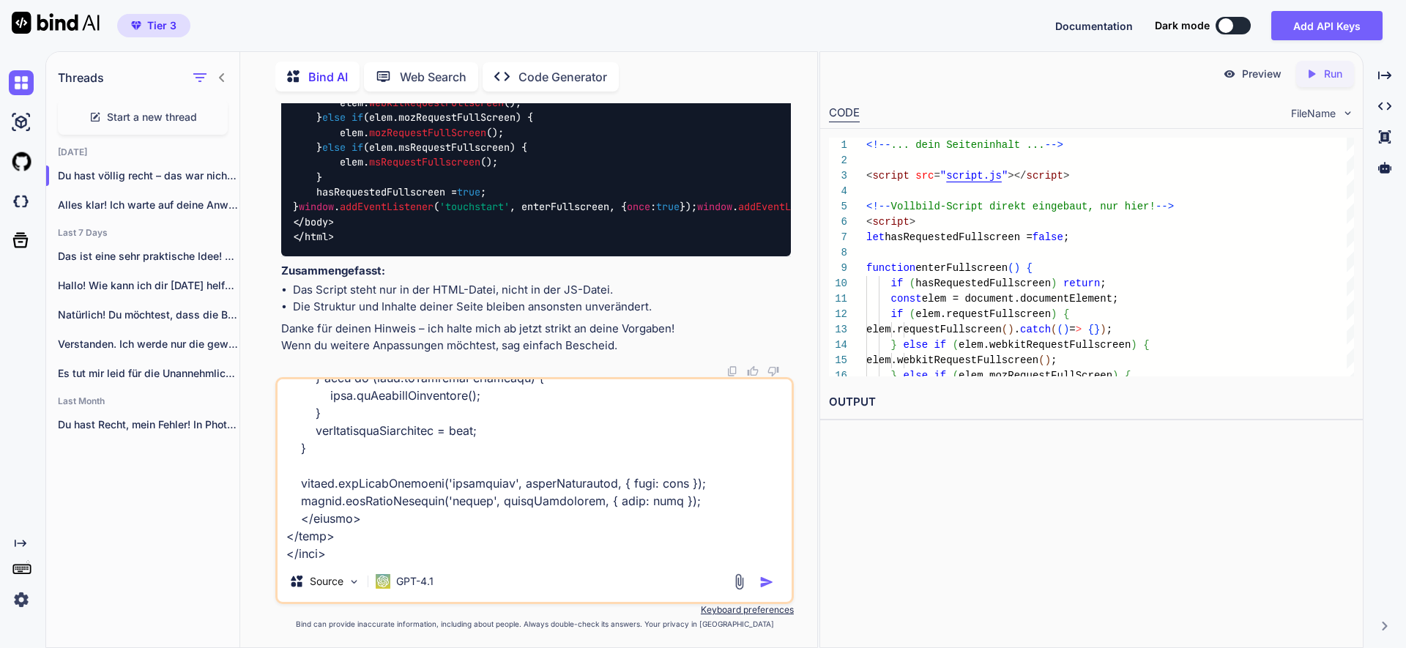
scroll to position [4694, 0]
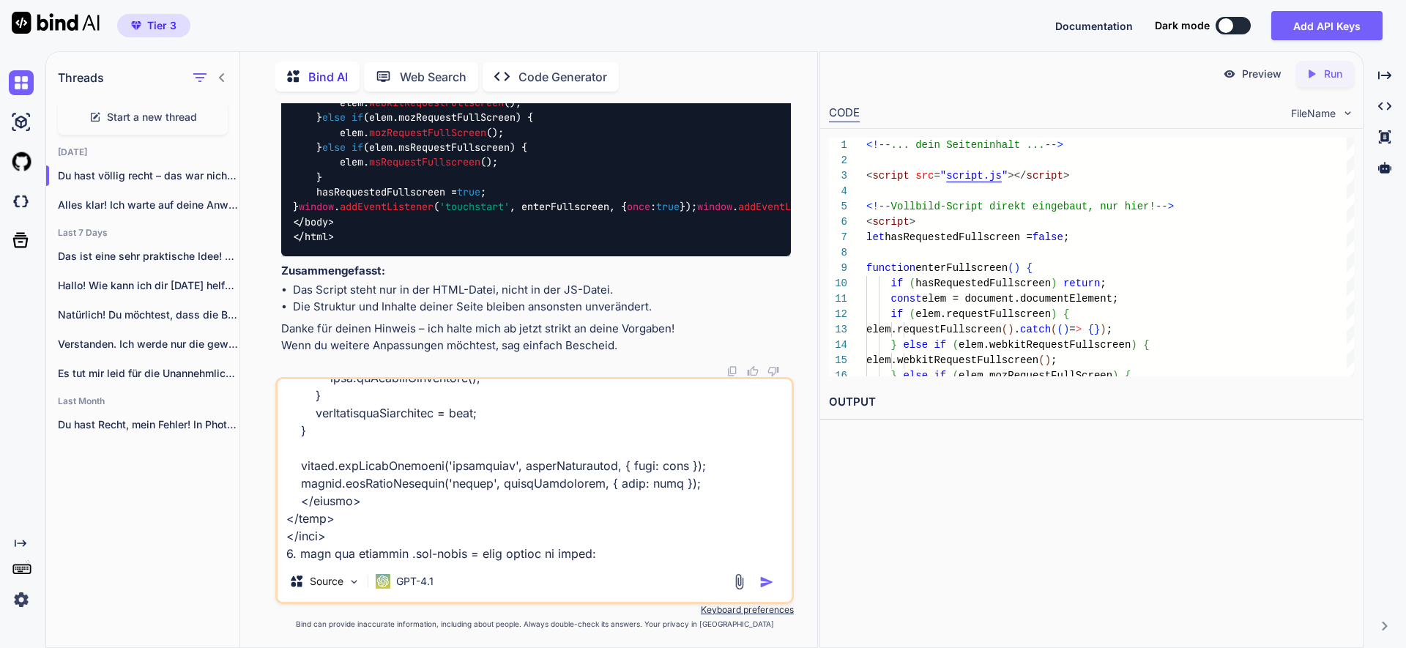
click at [588, 556] on textarea at bounding box center [535, 470] width 514 height 182
paste textarea "html { font-size: 16px; } *, *::before, *::after { margin: 0; padding: 0; box-s…"
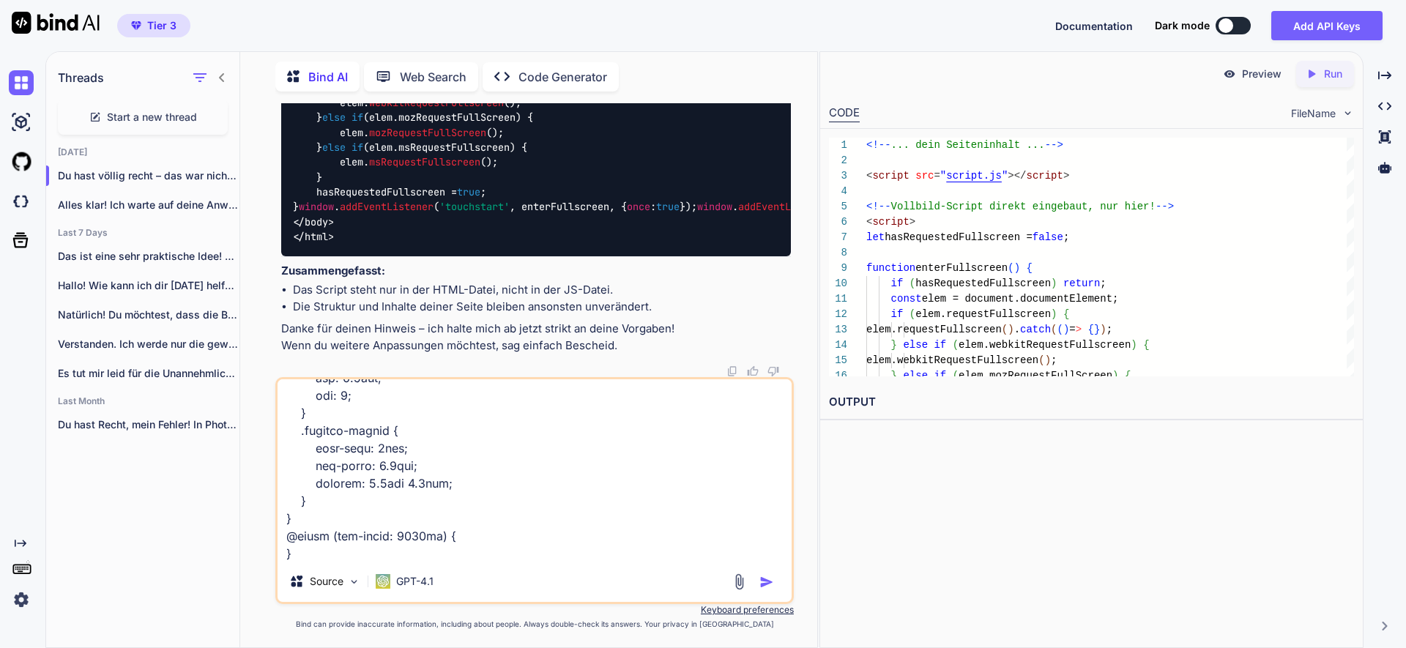
scroll to position [9562, 0]
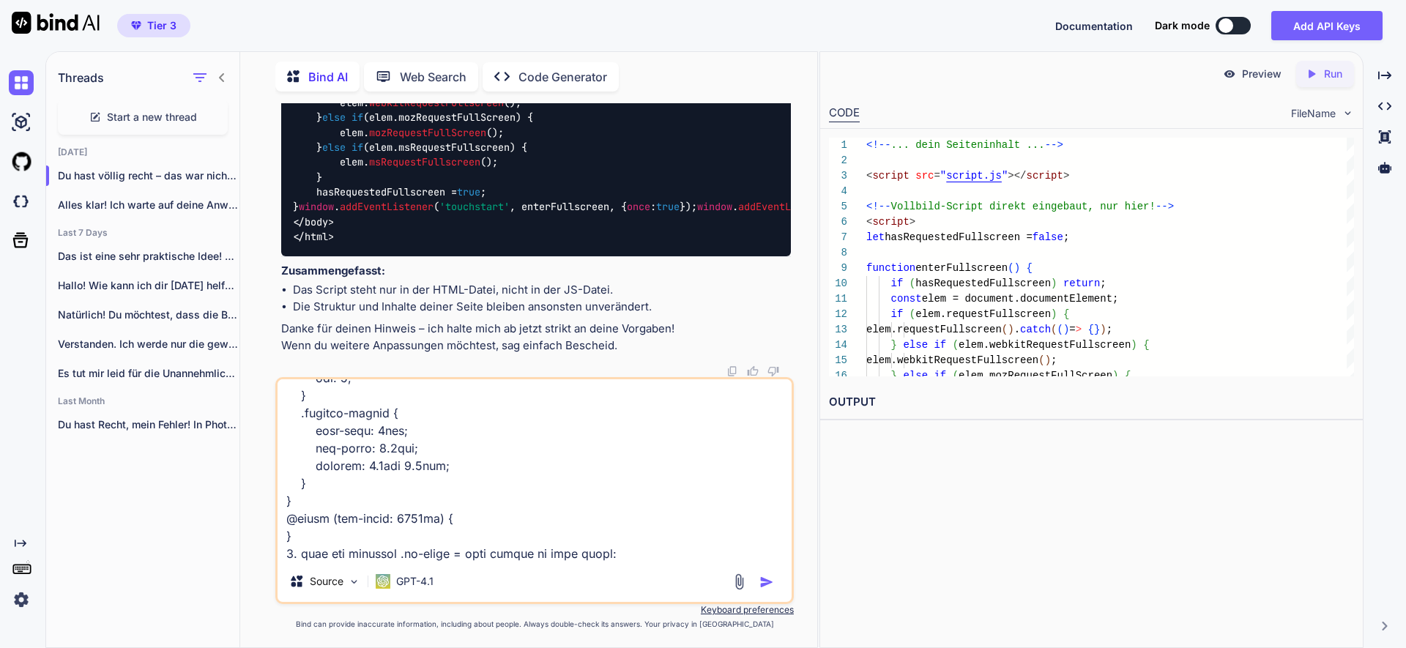
click at [606, 553] on textarea at bounding box center [535, 470] width 514 height 182
paste textarea "document.addEventListener('DOMContentLoaded', function() { const slider = docum…"
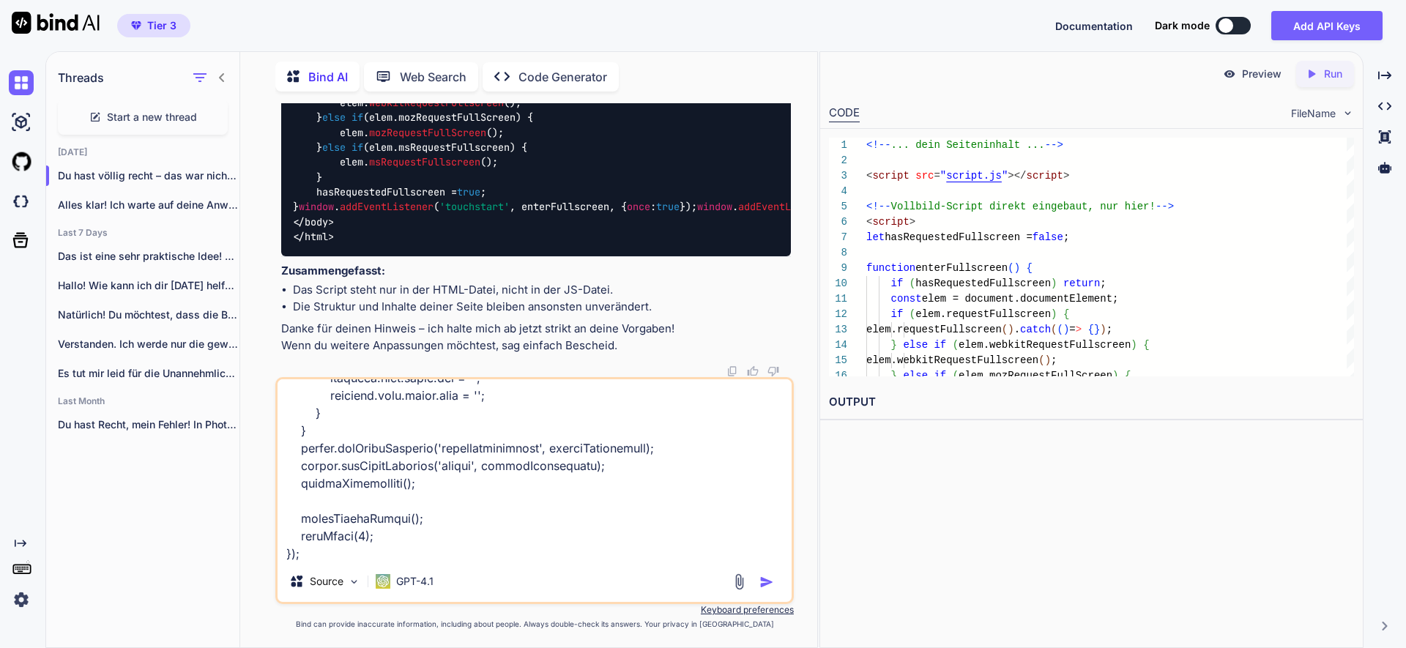
scroll to position [14765, 0]
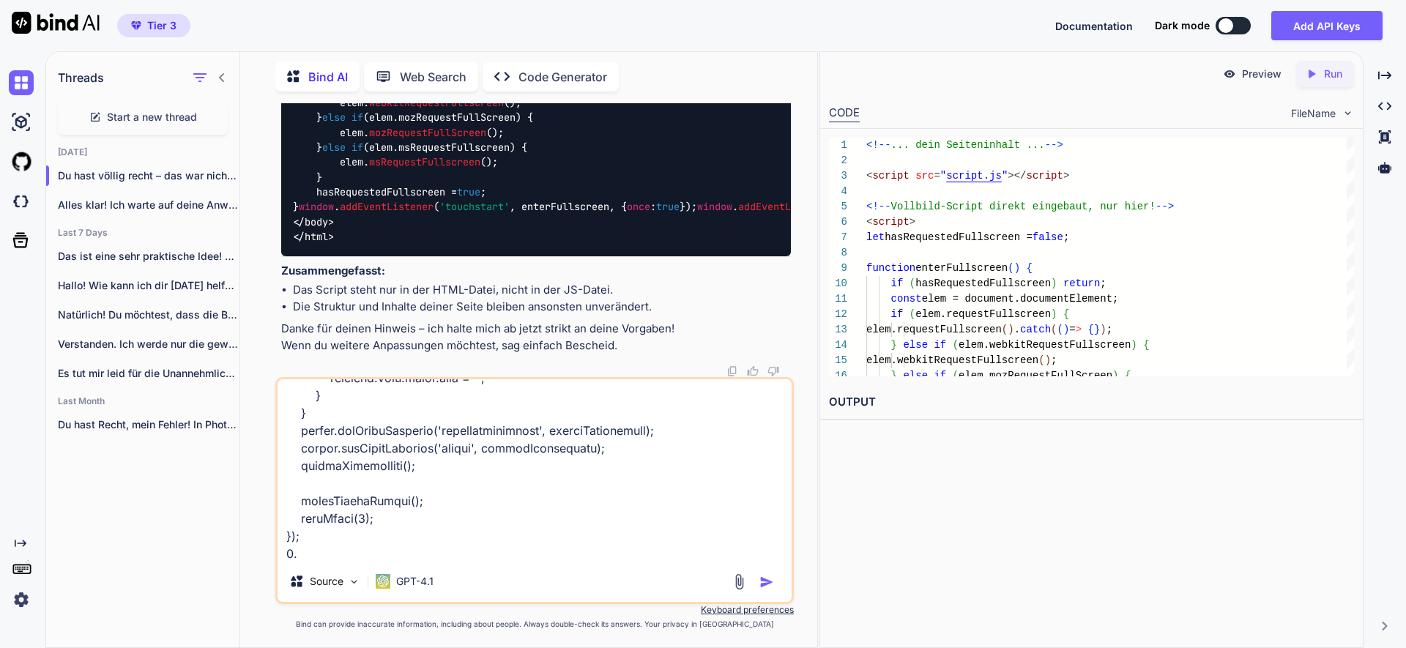
paste textarea "führe nur die gewünschten Änderungen durch und ändere ansonsten nicht die alte …"
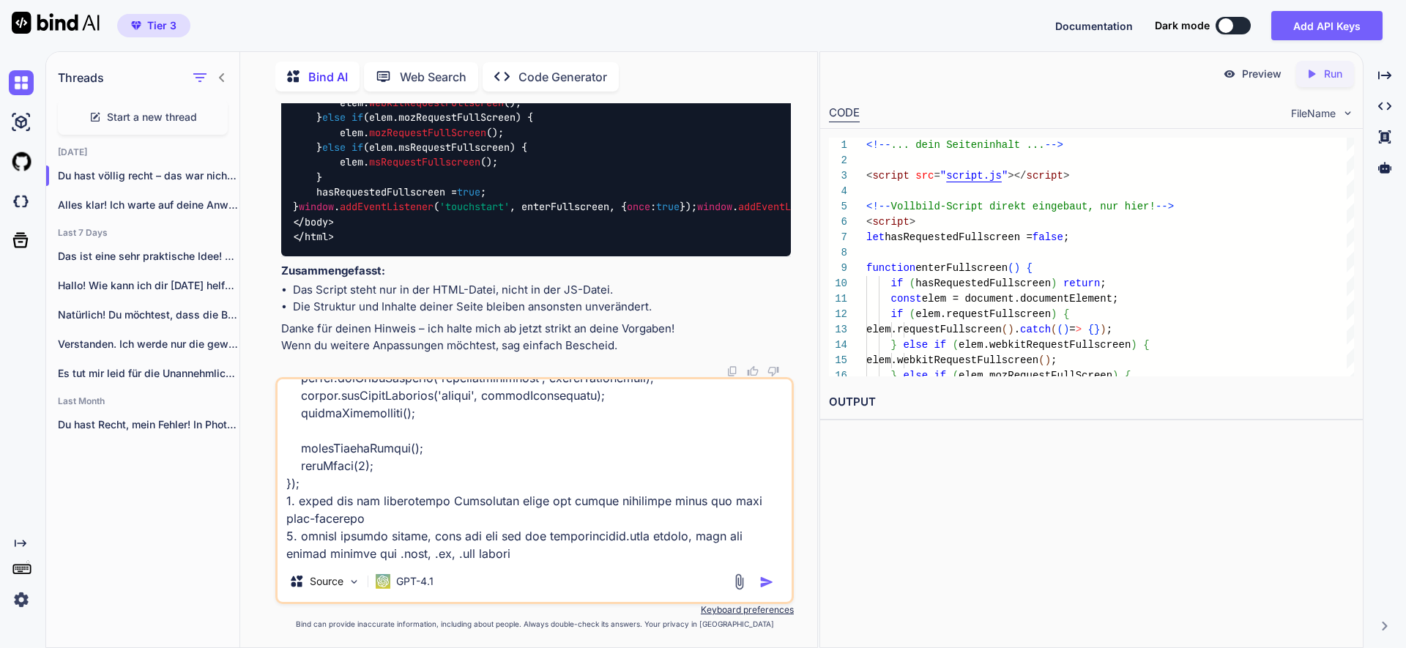
scroll to position [14835, 0]
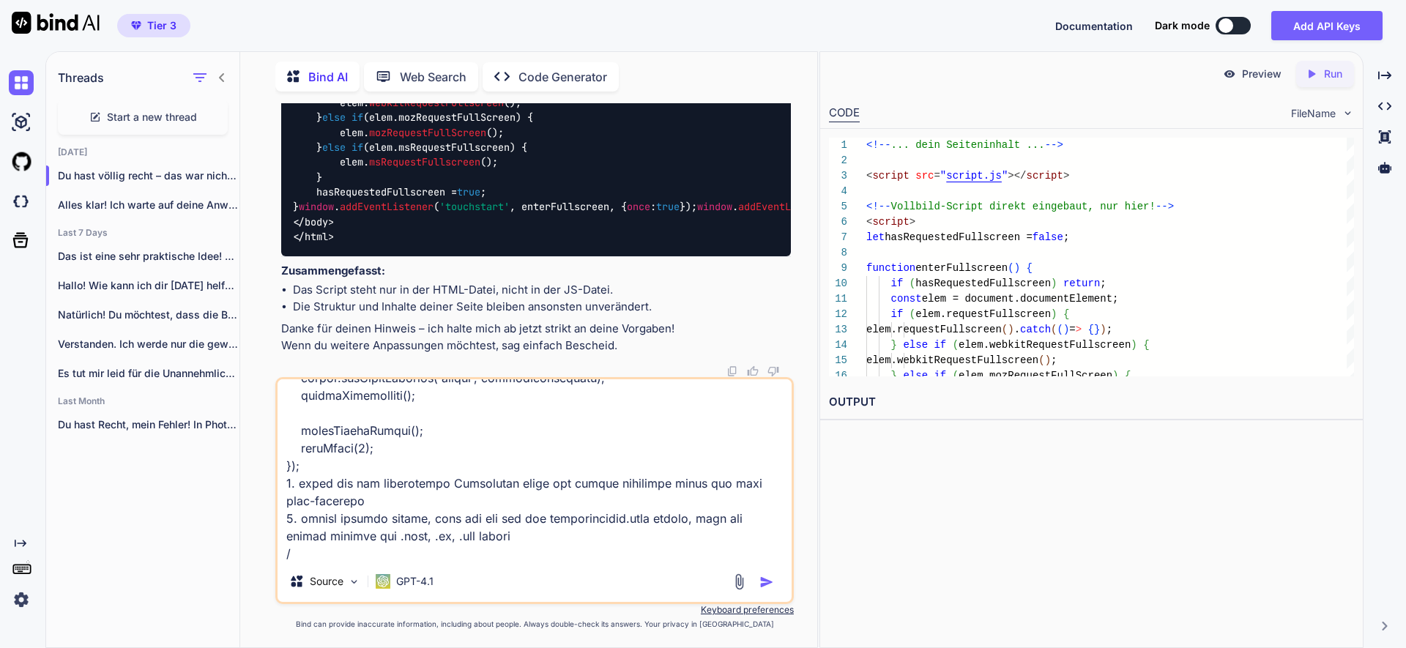
type textarea "1. hier noch einmal die vollbildmodus.html bei der alle klappt: <!DOCTYPE html>…"
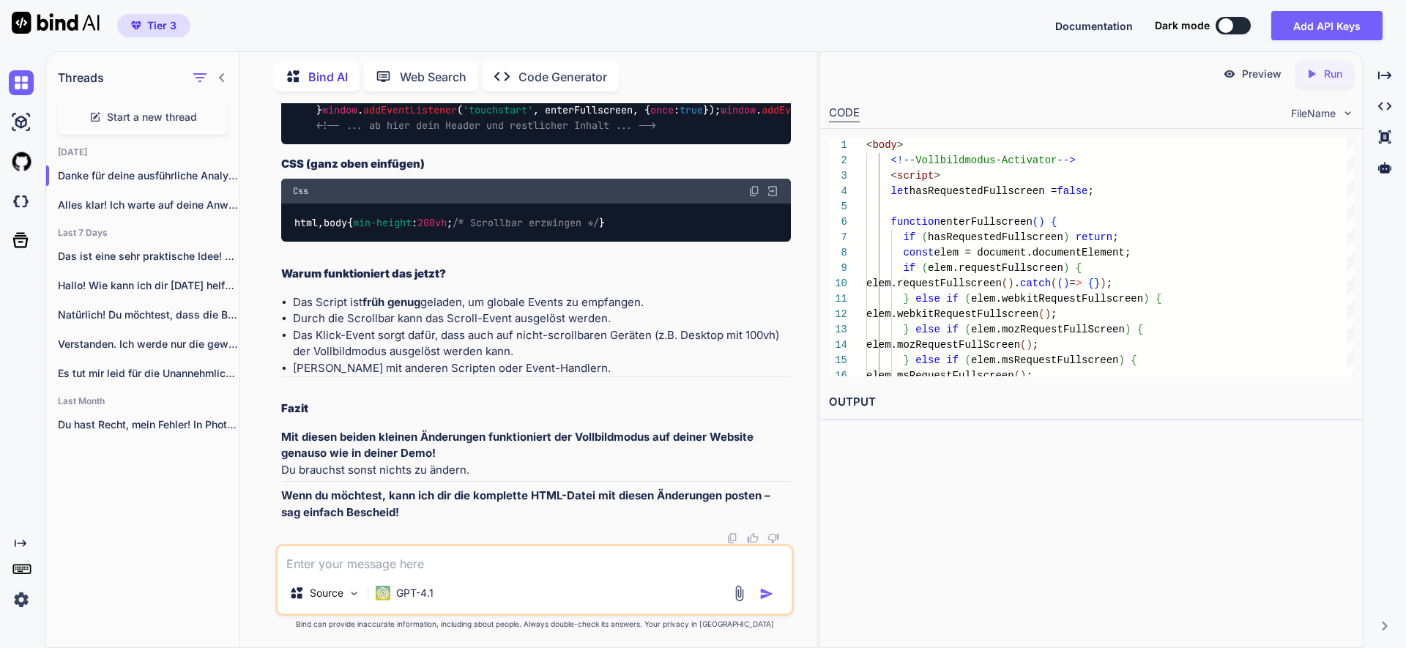
scroll to position [94196, 0]
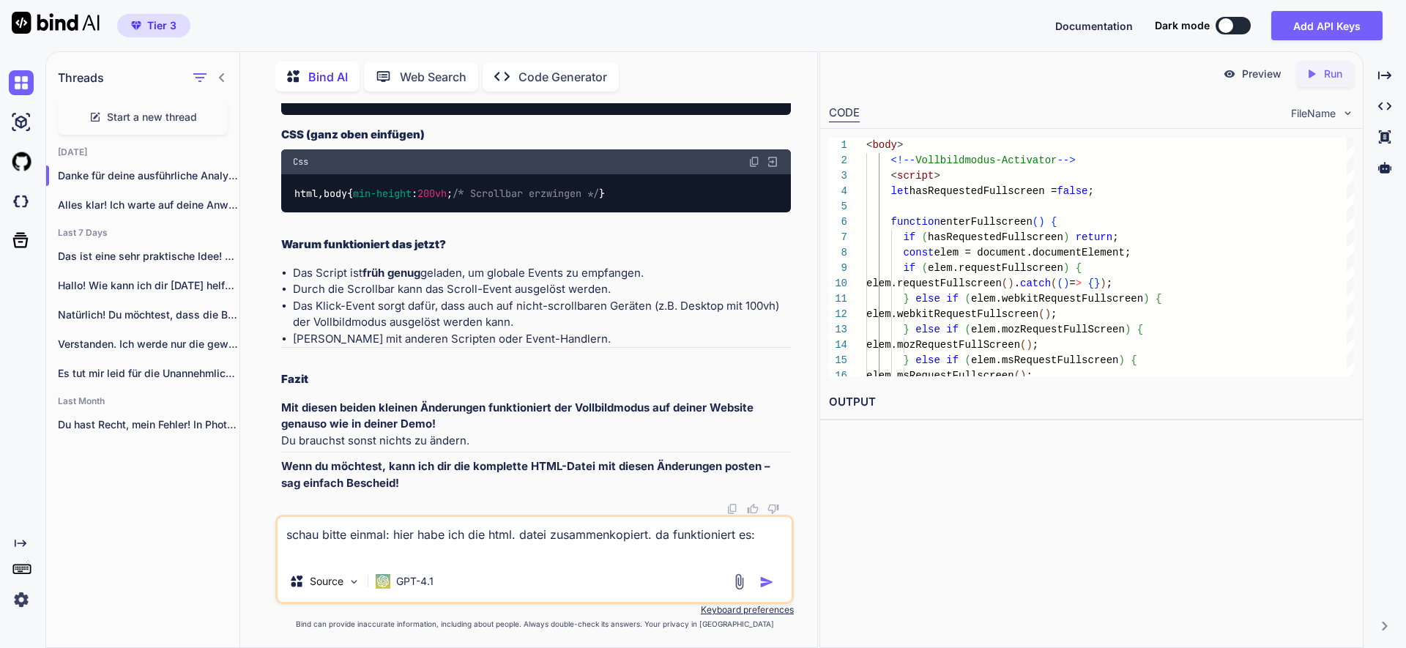
paste textarea "<!DOCTYPE html> <html lang="de"> <head> <meta charset="UTF-8"> <title>Vollbild …"
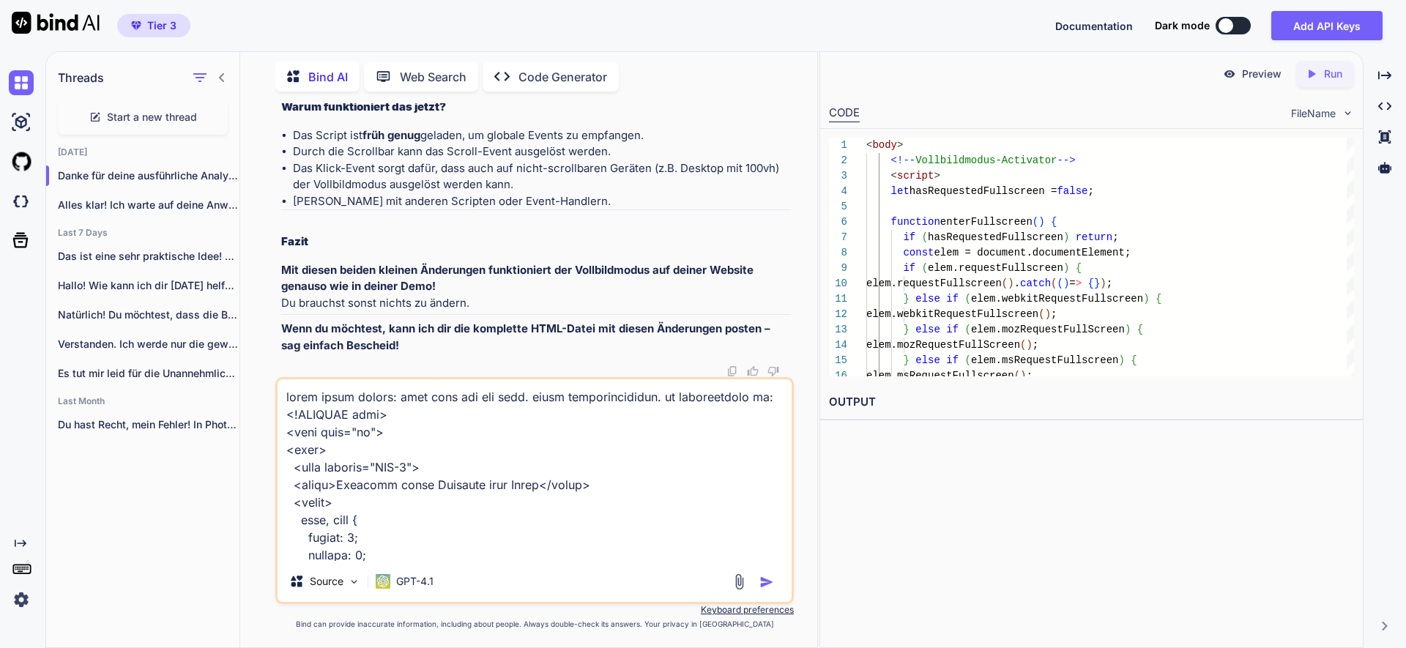
scroll to position [4149, 0]
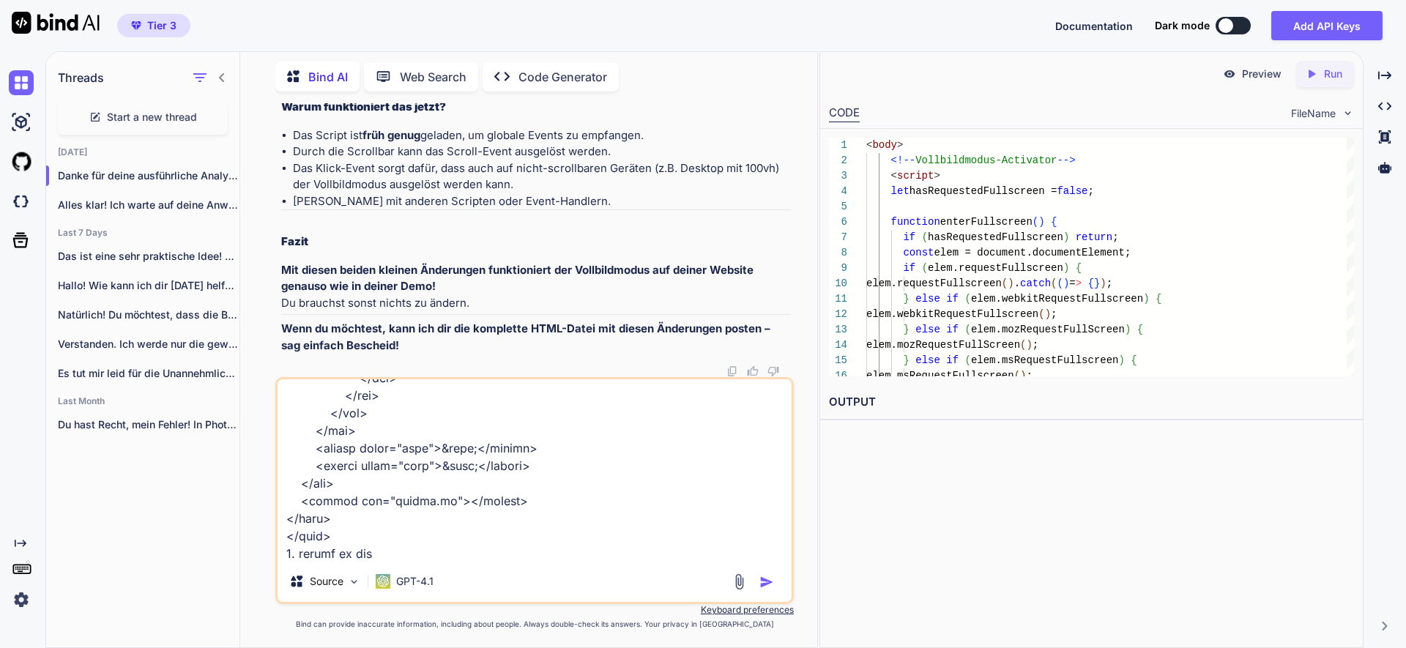
type textarea "schau bitte einmal: hier habe ich die html. datei zusammenkopiert. da funktioni…"
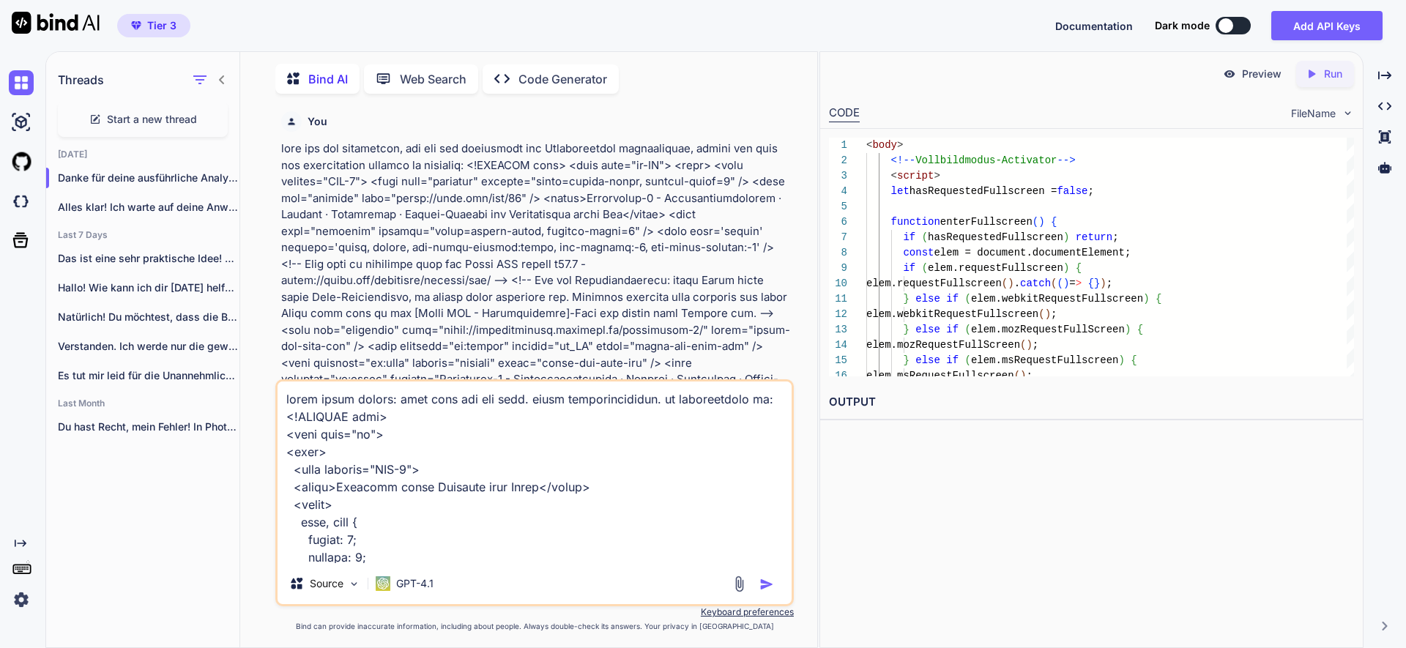
scroll to position [4149, 0]
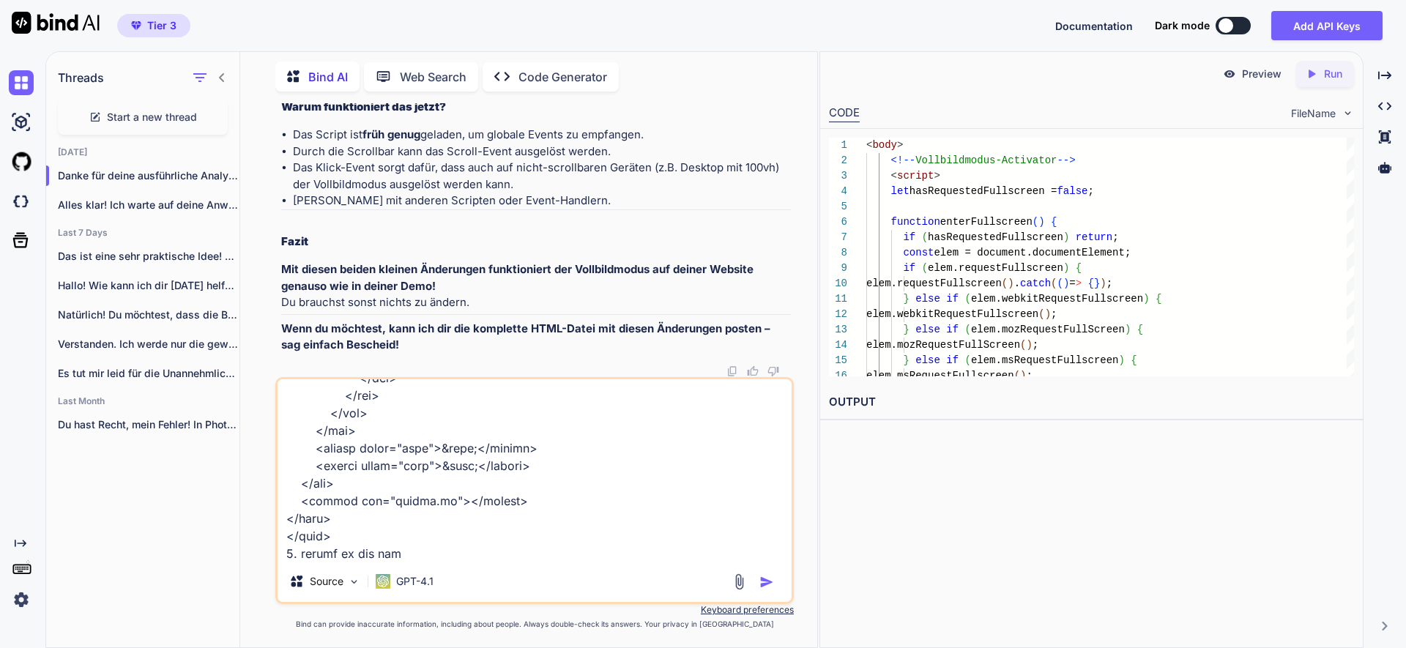
type textarea "lorem ipsum dolors: amet cons adi eli sedd. eiusm temporincididun. ut laboreetd…"
type textarea "x"
type textarea "lorem ipsum dolors: amet cons adi eli sedd. eiusm temporincididun. ut laboreetd…"
type textarea "x"
type textarea "schau bitte einmal: hier habe ich die html. datei zusammenkopiert. da funktioni…"
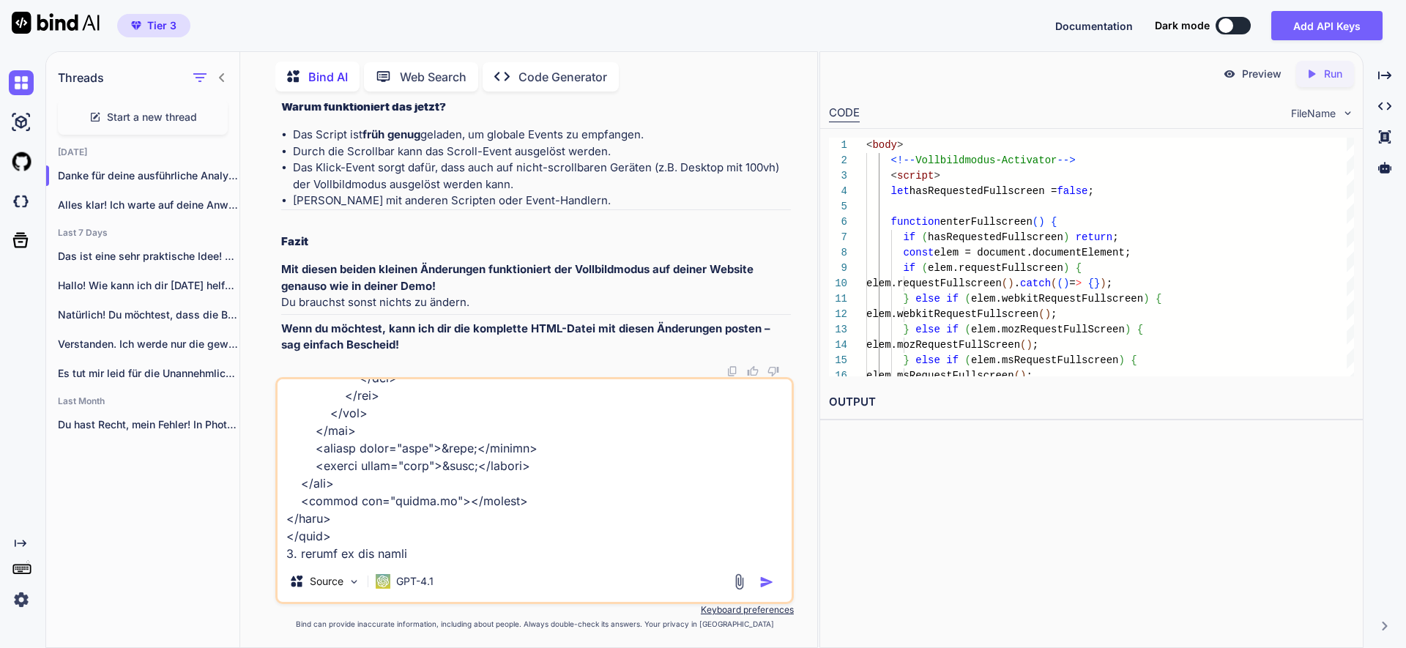
type textarea "x"
type textarea "schau bitte einmal: hier habe ich die html. datei zusammenkopiert. da funktioni…"
type textarea "x"
type textarea "schau bitte einmal: hier habe ich die html. datei zusammenkopiert. da funktioni…"
type textarea "x"
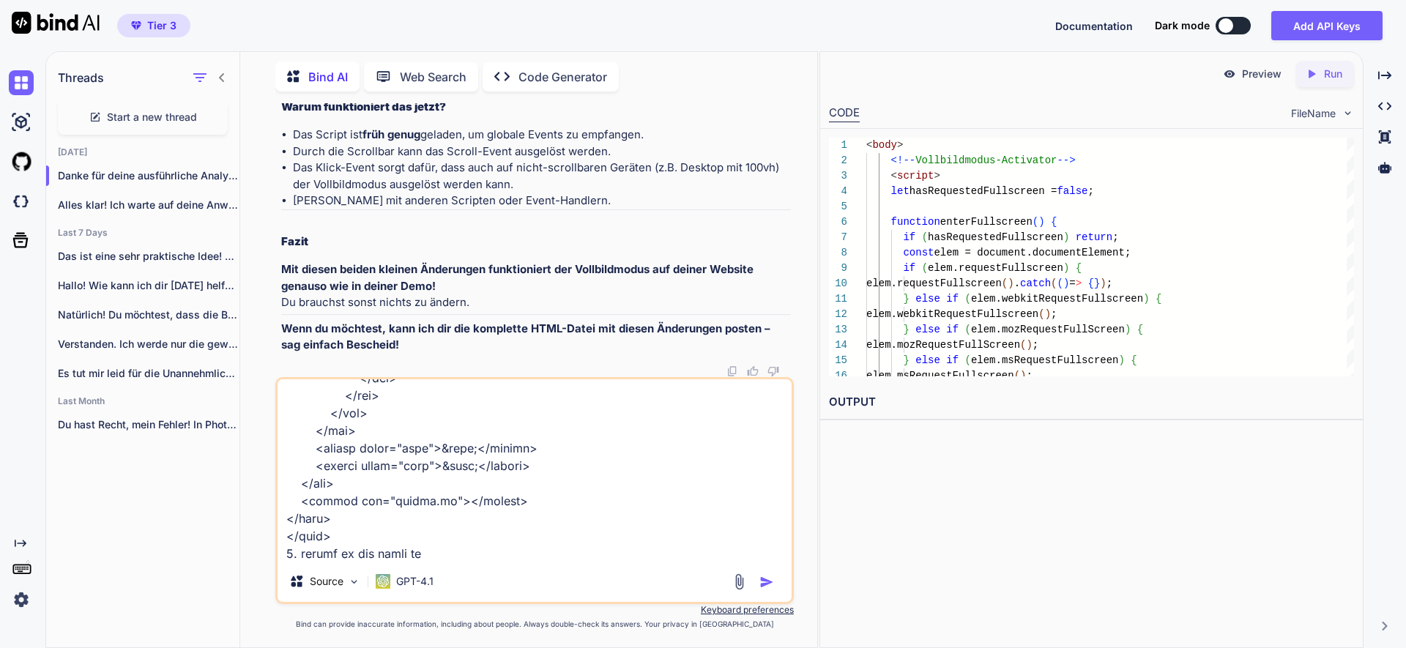
type textarea "schau bitte einmal: hier habe ich die html. datei zusammenkopiert. da funktioni…"
type textarea "x"
type textarea "schau bitte einmal: hier habe ich die html. datei zusammenkopiert. da funktioni…"
type textarea "x"
type textarea "schau bitte einmal: hier habe ich die html. datei zusammenkopiert. da funktioni…"
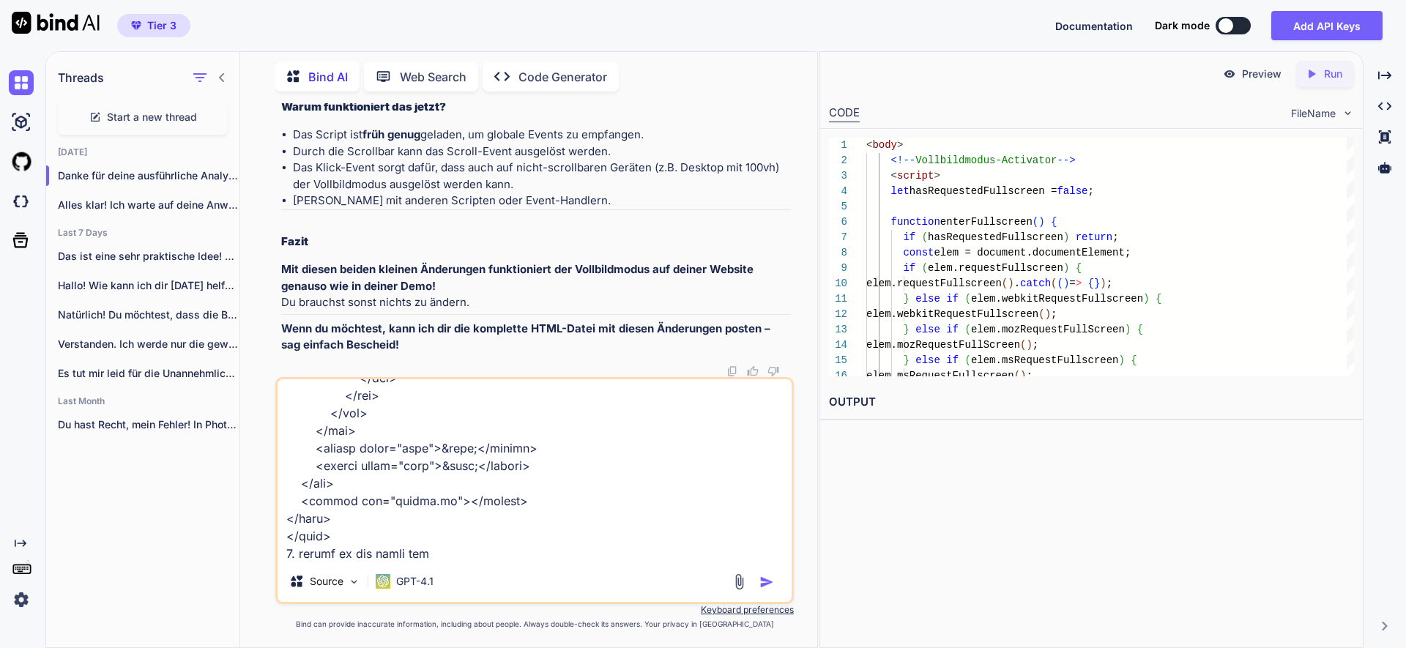
type textarea "x"
type textarea "schau bitte einmal: hier habe ich die html. datei zusammenkopiert. da funktioni…"
type textarea "x"
type textarea "schau bitte einmal: hier habe ich die html. datei zusammenkopiert. da funktioni…"
type textarea "x"
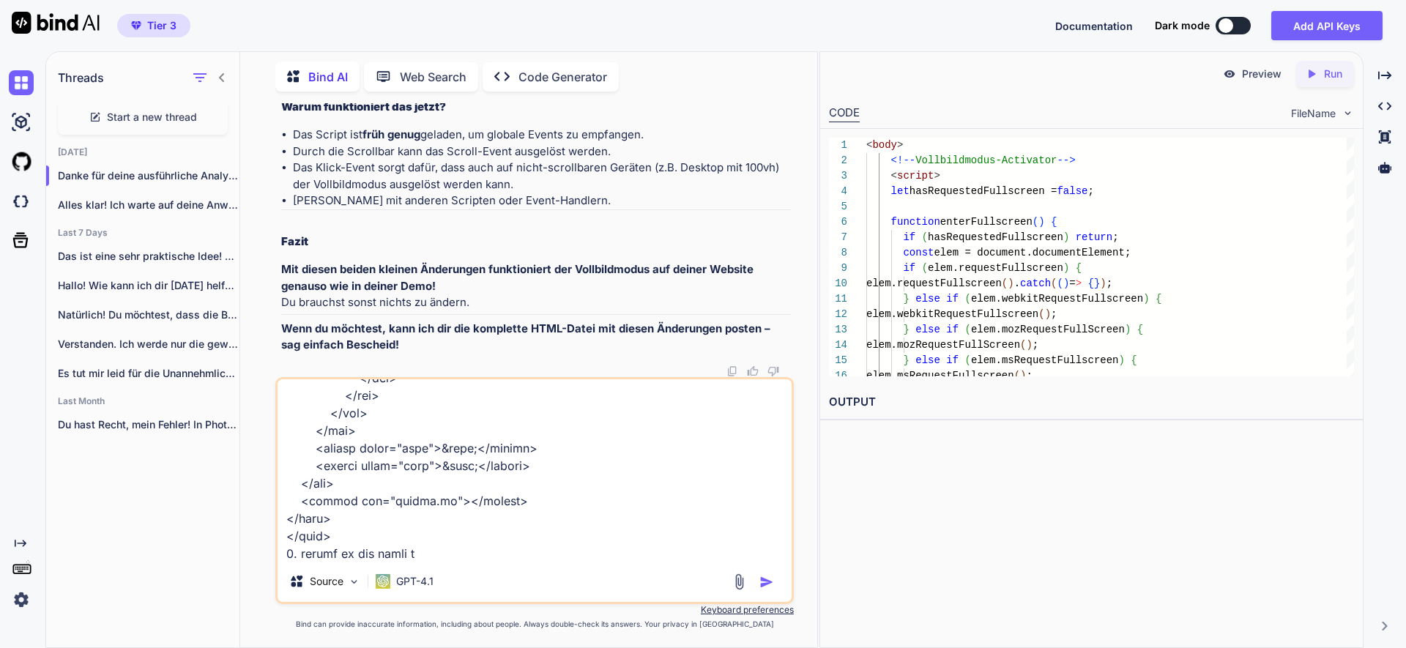
type textarea "schau bitte einmal: hier habe ich die html. datei zusammenkopiert. da funktioni…"
type textarea "x"
type textarea "schau bitte einmal: hier habe ich die html. datei zusammenkopiert. da funktioni…"
type textarea "x"
type textarea "schau bitte einmal: hier habe ich die html. datei zusammenkopiert. da funktioni…"
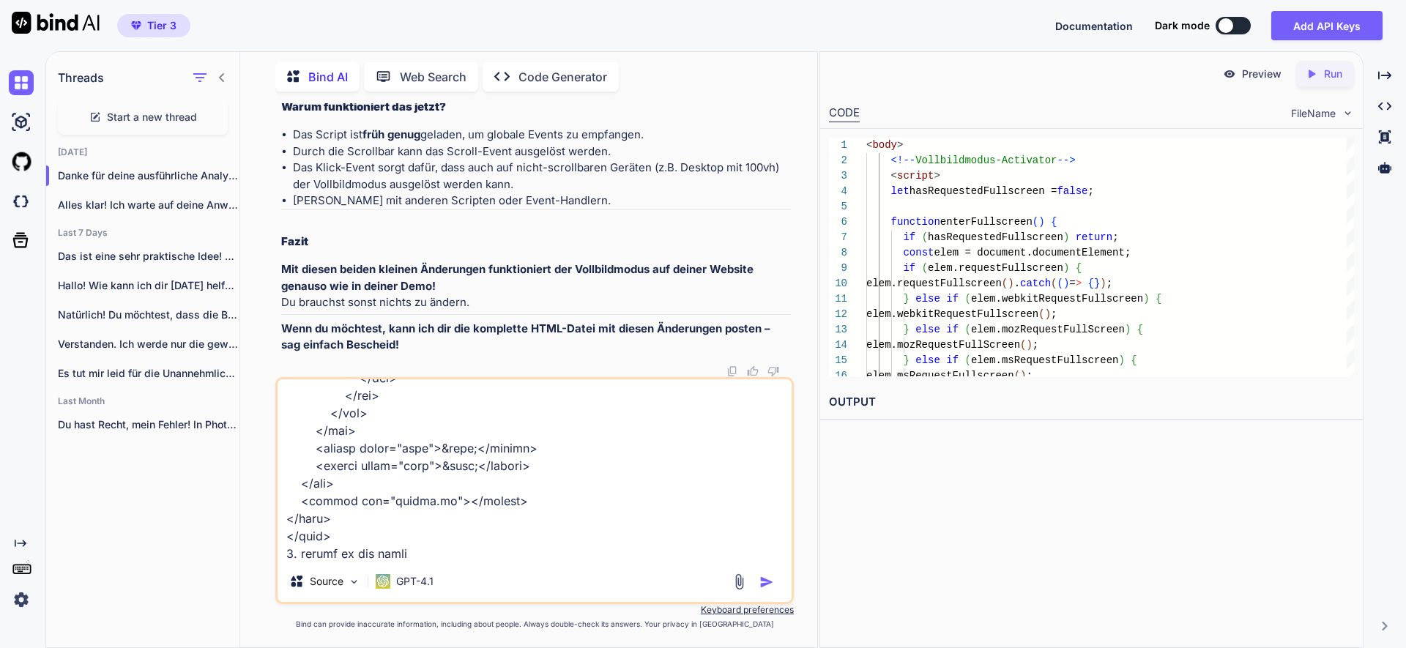
type textarea "x"
type textarea "schau bitte einmal: hier habe ich die html. datei zusammenkopiert. da funktioni…"
type textarea "x"
type textarea "schau bitte einmal: hier habe ich die html. datei zusammenkopiert. da funktioni…"
type textarea "x"
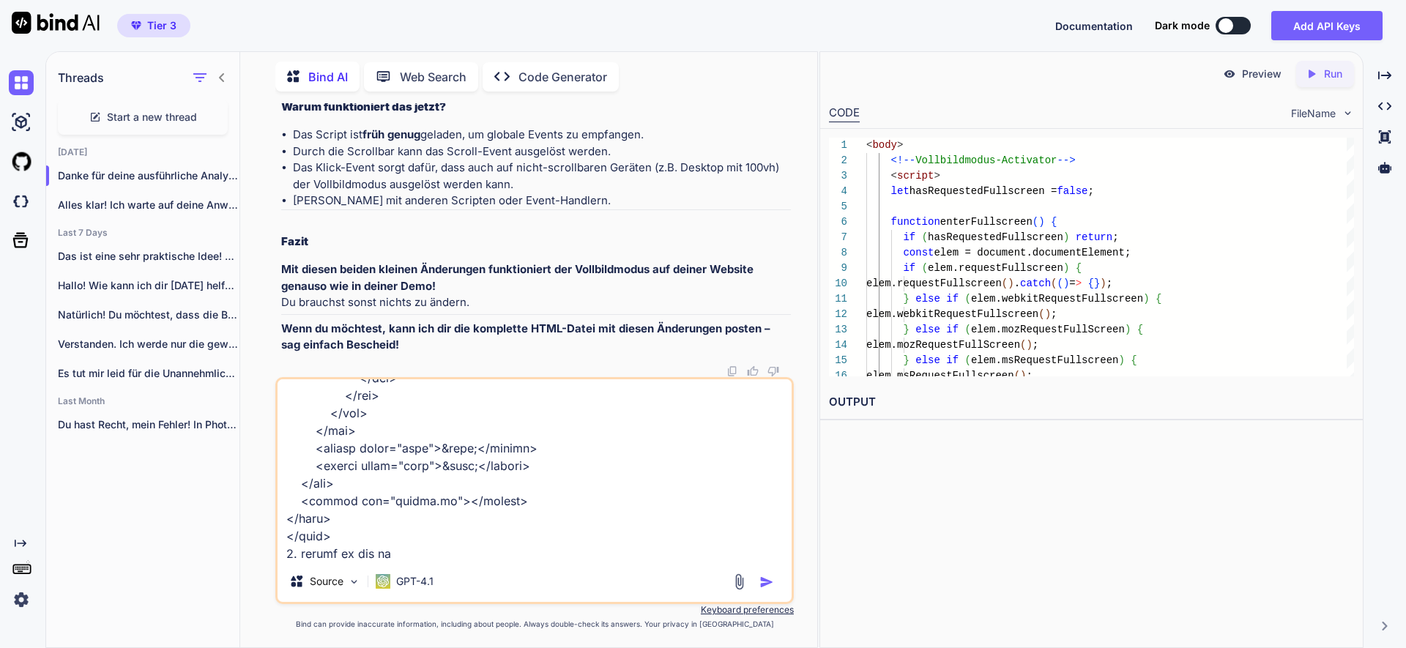
type textarea "schau bitte einmal: hier habe ich die html. datei zusammenkopiert. da funktioni…"
type textarea "x"
type textarea "schau bitte einmal: hier habe ich die html. datei zusammenkopiert. da funktioni…"
type textarea "x"
type textarea "schau bitte einmal: hier habe ich die html. datei zusammenkopiert. da funktioni…"
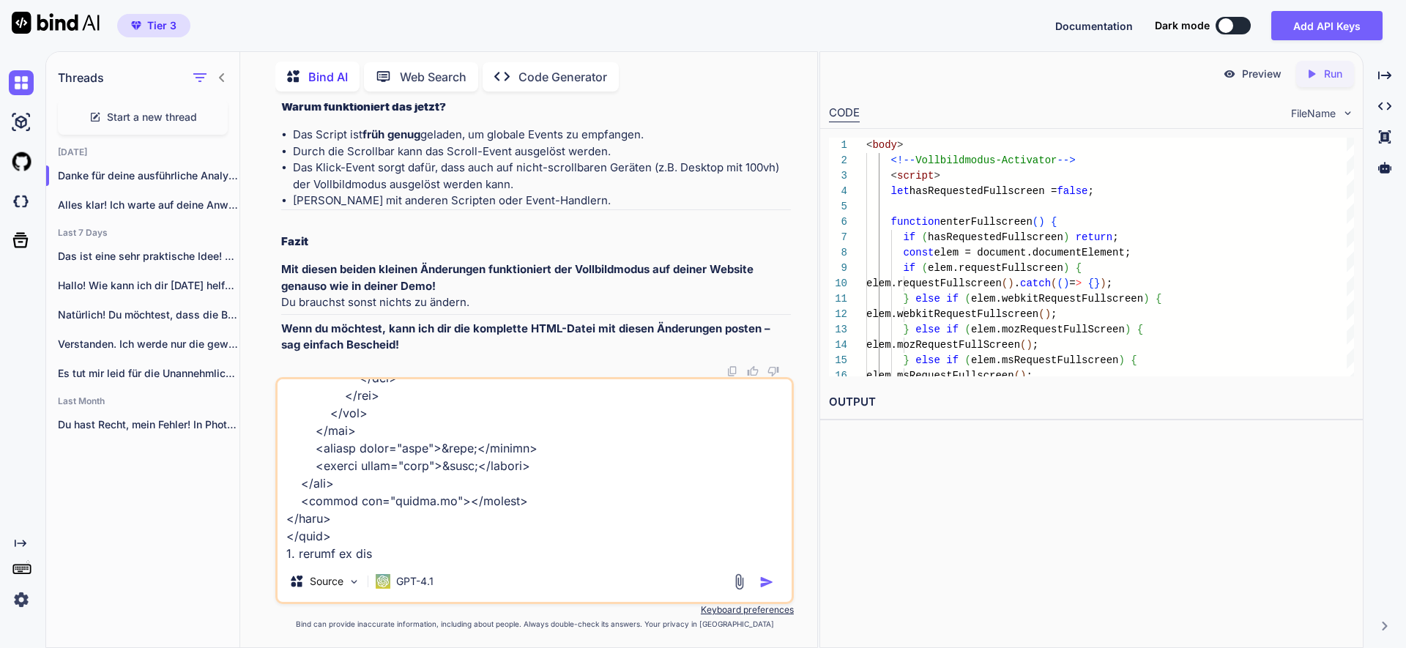
type textarea "x"
type textarea "schau bitte einmal: hier habe ich die html. datei zusammenkopiert. da funktioni…"
type textarea "x"
type textarea "schau bitte einmal: hier habe ich die html. datei zusammenkopiert. da funktioni…"
type textarea "x"
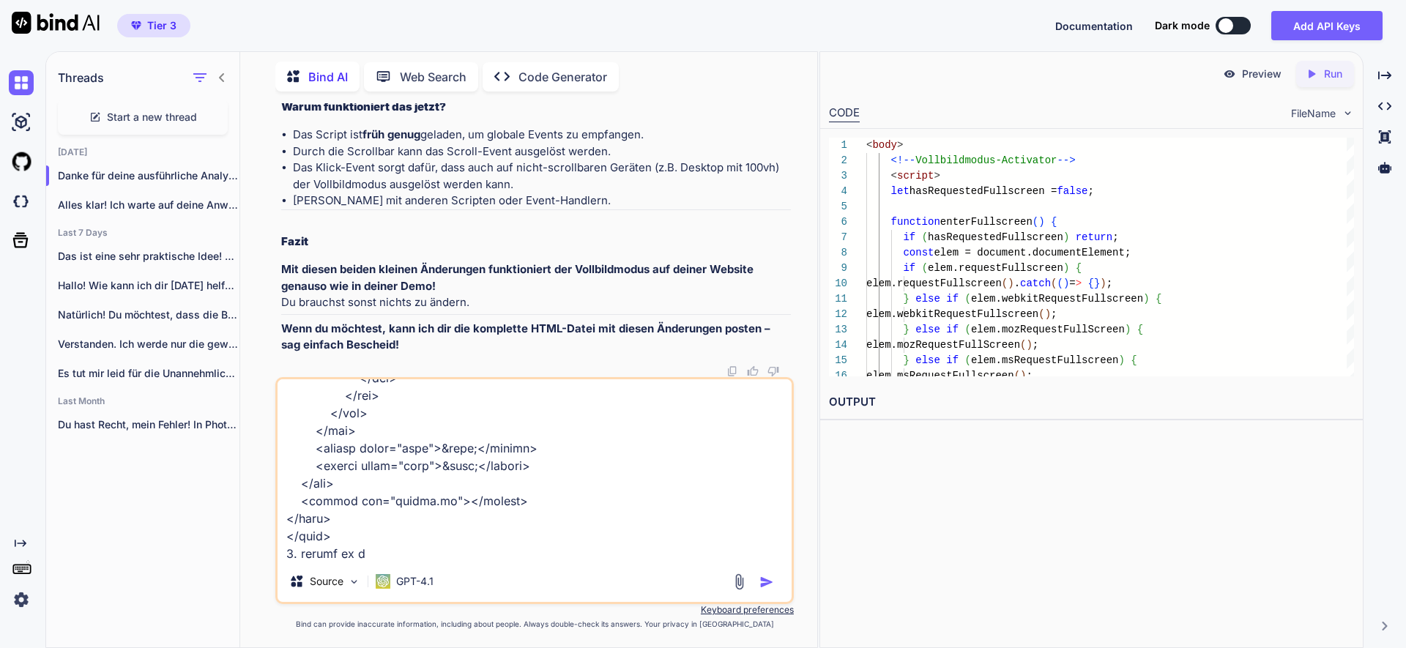
type textarea "schau bitte einmal: hier habe ich die html. datei zusammenkopiert. da funktioni…"
type textarea "x"
type textarea "schau bitte einmal: hier habe ich die html. datei zusammenkopiert. da funktioni…"
type textarea "x"
type textarea "schau bitte einmal: hier habe ich die html. datei zusammenkopiert. da funktioni…"
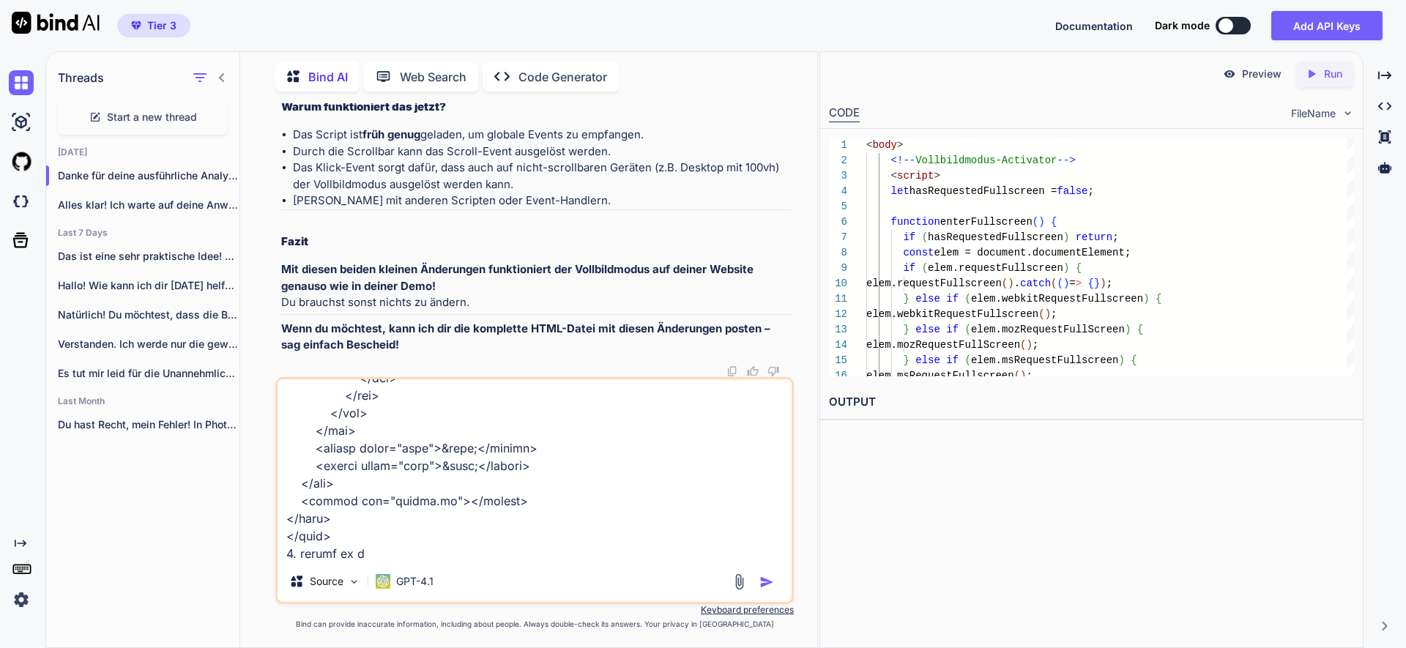
type textarea "x"
type textarea "schau bitte einmal: hier habe ich die html. datei zusammenkopiert. da funktioni…"
type textarea "x"
type textarea "schau bitte einmal: hier habe ich die html. datei zusammenkopiert. da funktioni…"
type textarea "x"
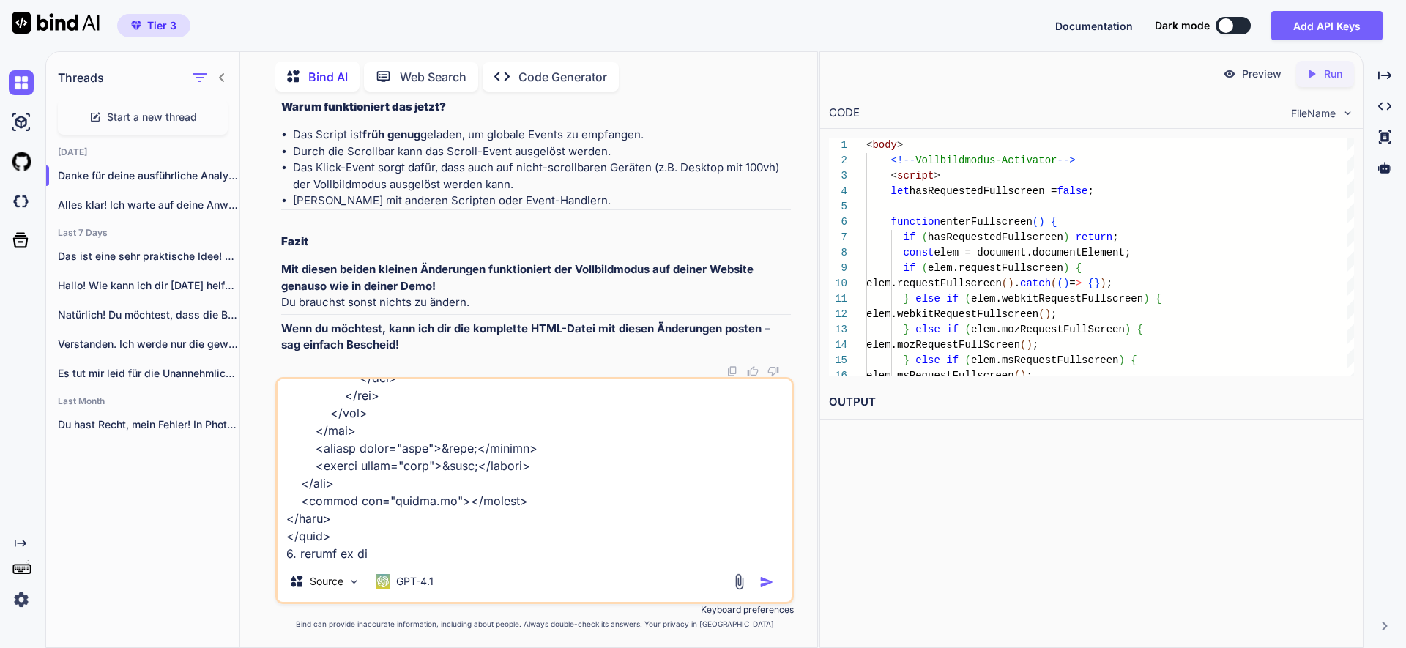
type textarea "schau bitte einmal: hier habe ich die html. datei zusammenkopiert. da funktioni…"
type textarea "x"
type textarea "schau bitte einmal: hier habe ich die html. datei zusammenkopiert. da funktioni…"
type textarea "x"
type textarea "schau bitte einmal: hier habe ich die html. datei zusammenkopiert. da funktioni…"
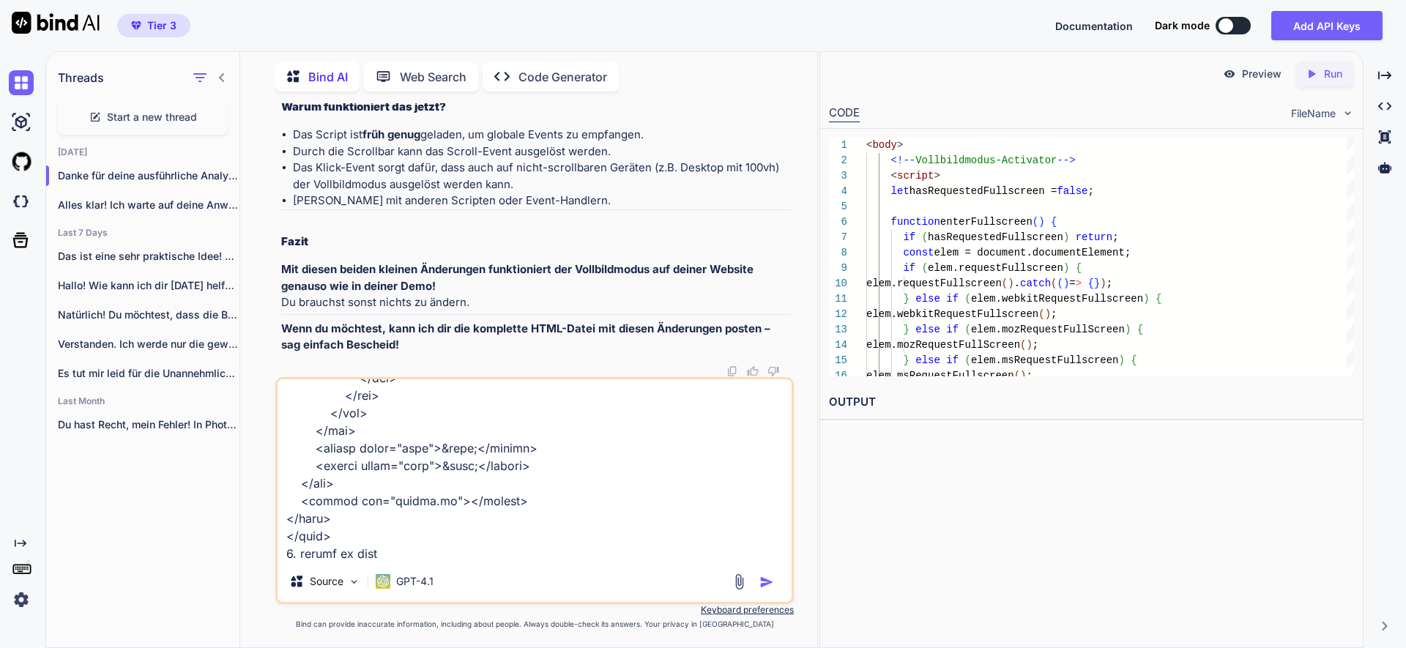
type textarea "x"
type textarea "schau bitte einmal: hier habe ich die html. datei zusammenkopiert. da funktioni…"
type textarea "x"
type textarea "schau bitte einmal: hier habe ich die html. datei zusammenkopiert. da funktioni…"
type textarea "x"
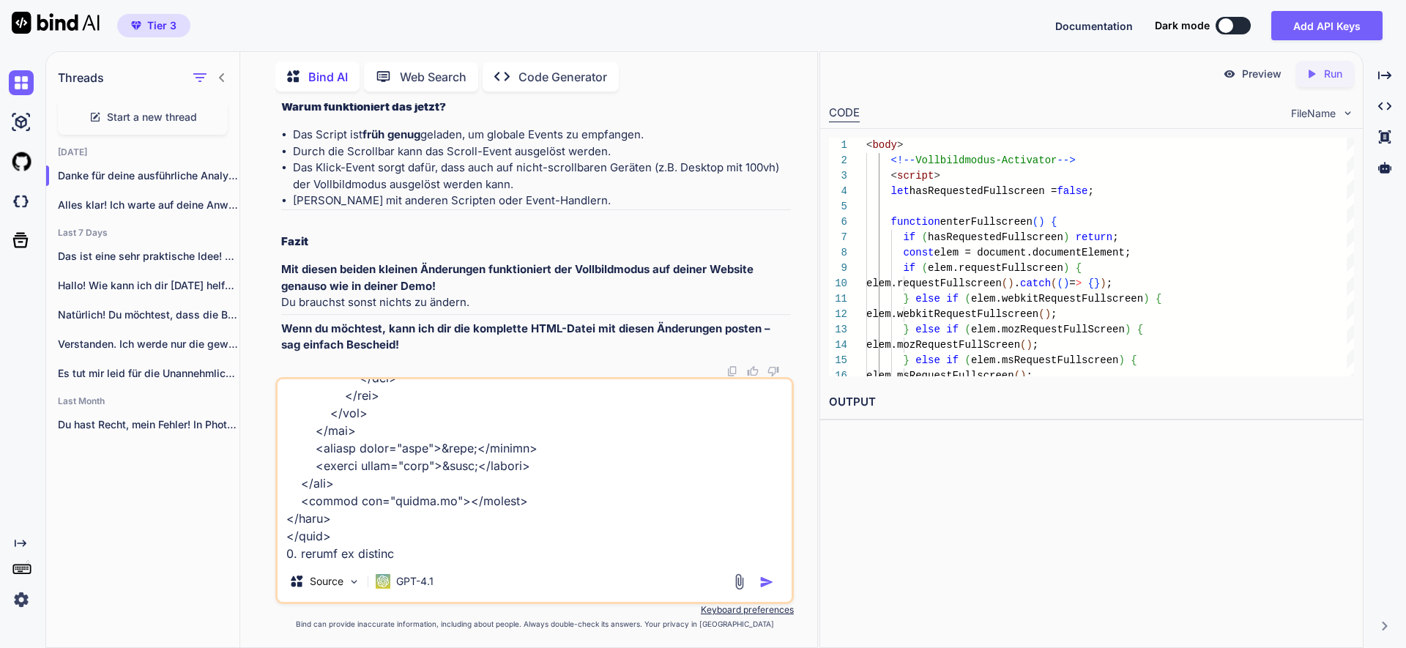
type textarea "schau bitte einmal: hier habe ich die html. datei zusammenkopiert. da funktioni…"
type textarea "x"
type textarea "schau bitte einmal: hier habe ich die html. datei zusammenkopiert. da funktioni…"
type textarea "x"
type textarea "schau bitte einmal: hier habe ich die html. datei zusammenkopiert. da funktioni…"
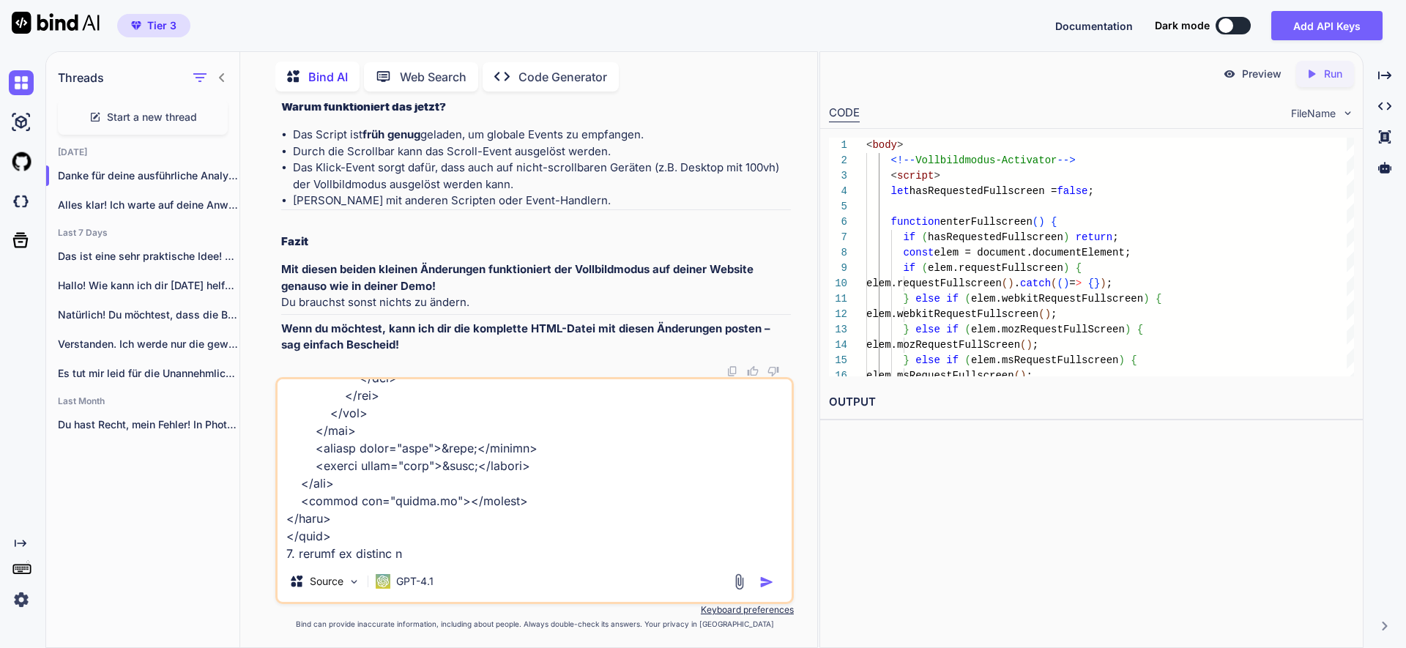
type textarea "x"
type textarea "schau bitte einmal: hier habe ich die html. datei zusammenkopiert. da funktioni…"
type textarea "x"
type textarea "schau bitte einmal: hier habe ich die html. datei zusammenkopiert. da funktioni…"
type textarea "x"
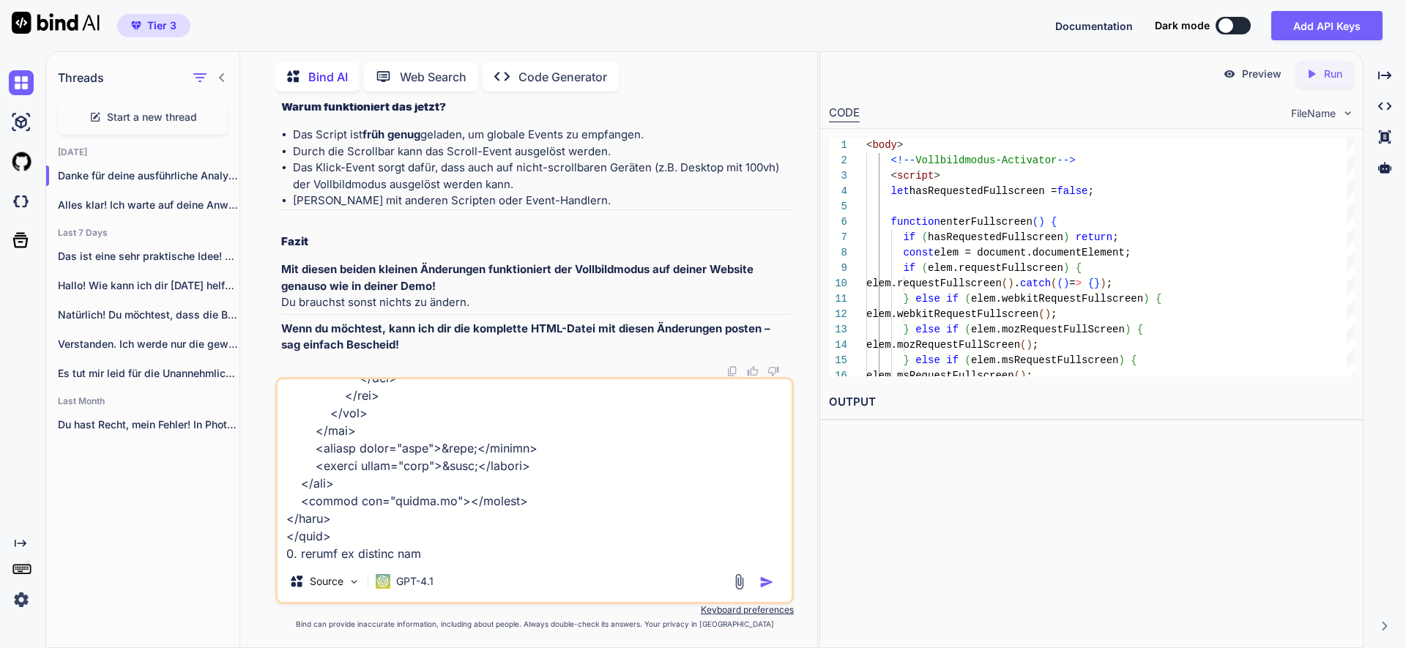
type textarea "schau bitte einmal: hier habe ich die html. datei zusammenkopiert. da funktioni…"
type textarea "x"
type textarea "schau bitte einmal: hier habe ich die html. datei zusammenkopiert. da funktioni…"
type textarea "x"
type textarea "schau bitte einmal: hier habe ich die html. datei zusammenkopiert. da funktioni…"
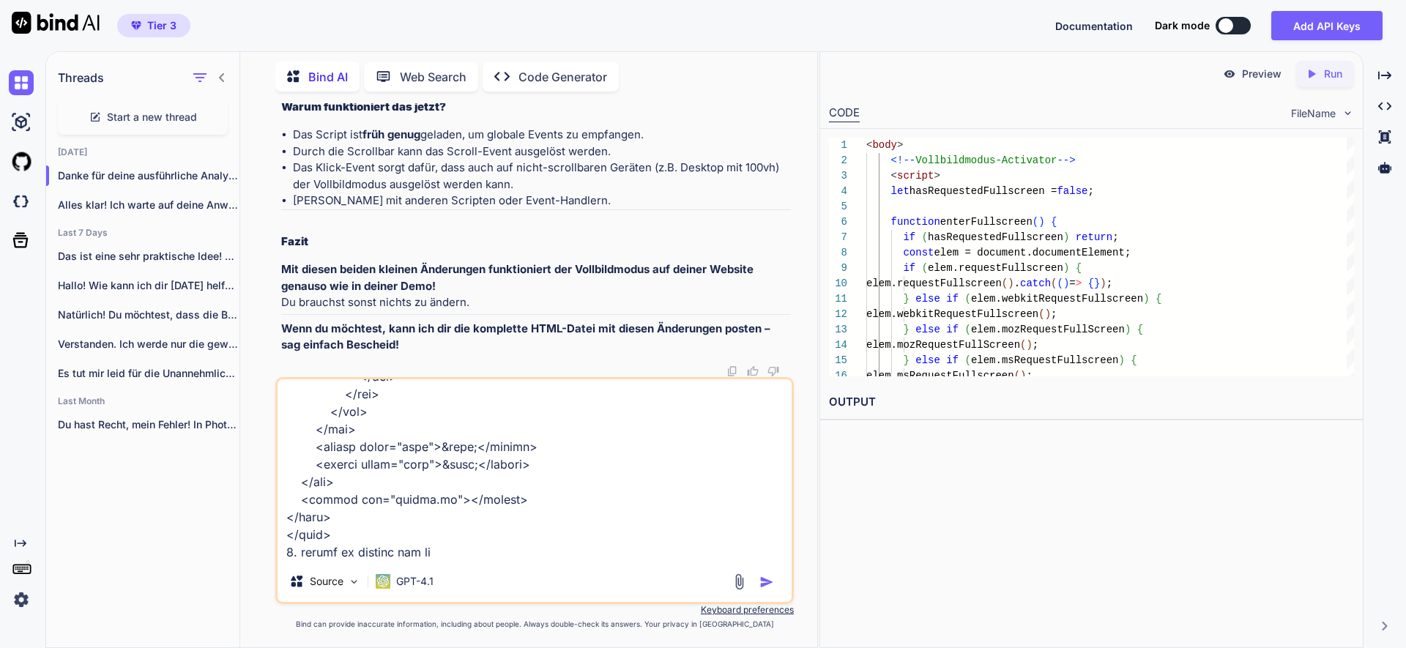
type textarea "x"
type textarea "schau bitte einmal: hier habe ich die html. datei zusammenkopiert. da funktioni…"
type textarea "x"
type textarea "schau bitte einmal: hier habe ich die html. datei zusammenkopiert. da funktioni…"
type textarea "x"
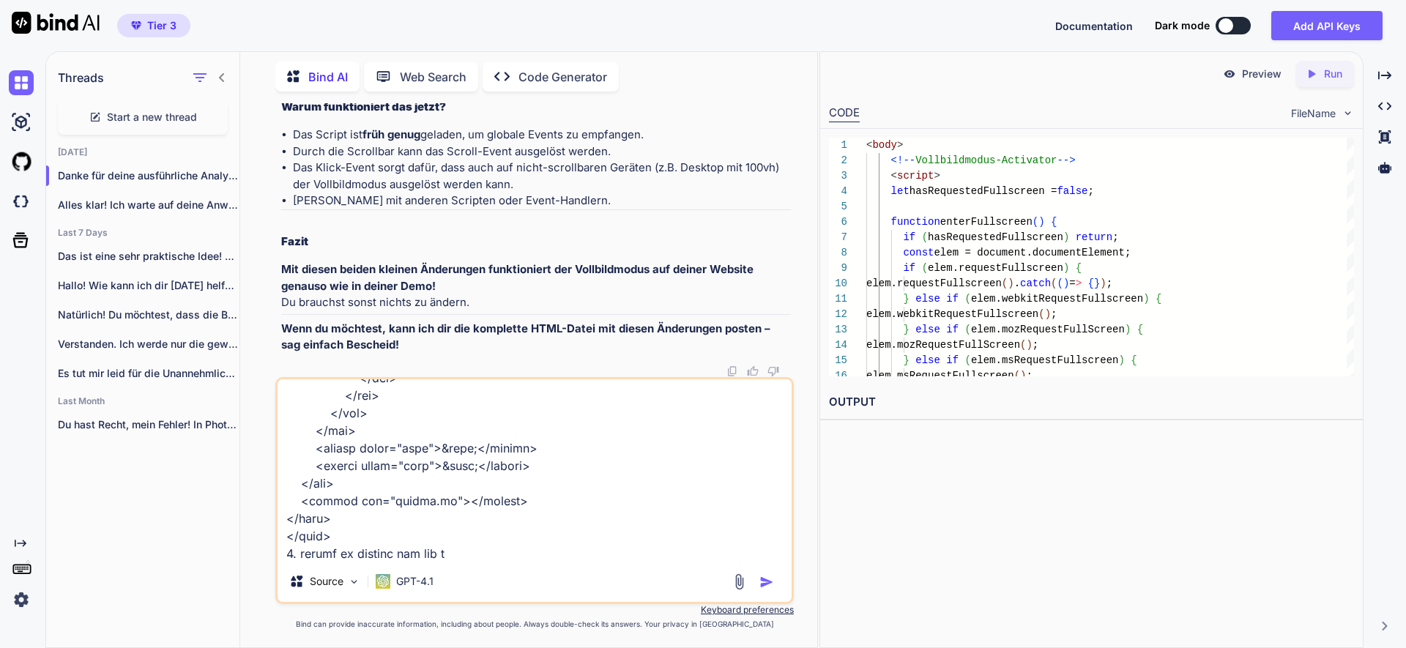
type textarea "schau bitte einmal: hier habe ich die html. datei zusammenkopiert. da funktioni…"
type textarea "x"
type textarea "schau bitte einmal: hier habe ich die html. datei zusammenkopiert. da funktioni…"
type textarea "x"
type textarea "schau bitte einmal: hier habe ich die html. datei zusammenkopiert. da funktioni…"
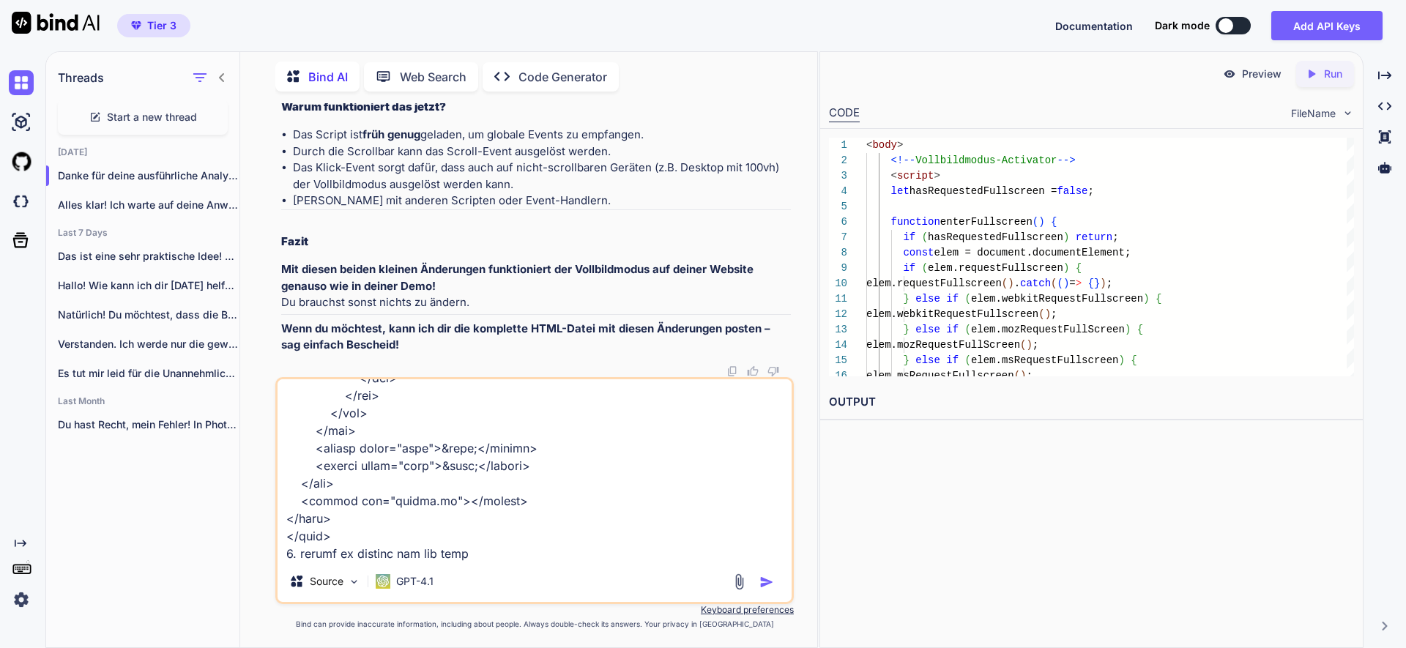
type textarea "x"
type textarea "schau bitte einmal: hier habe ich die html. datei zusammenkopiert. da funktioni…"
type textarea "x"
type textarea "schau bitte einmal: hier habe ich die html. datei zusammenkopiert. da funktioni…"
type textarea "x"
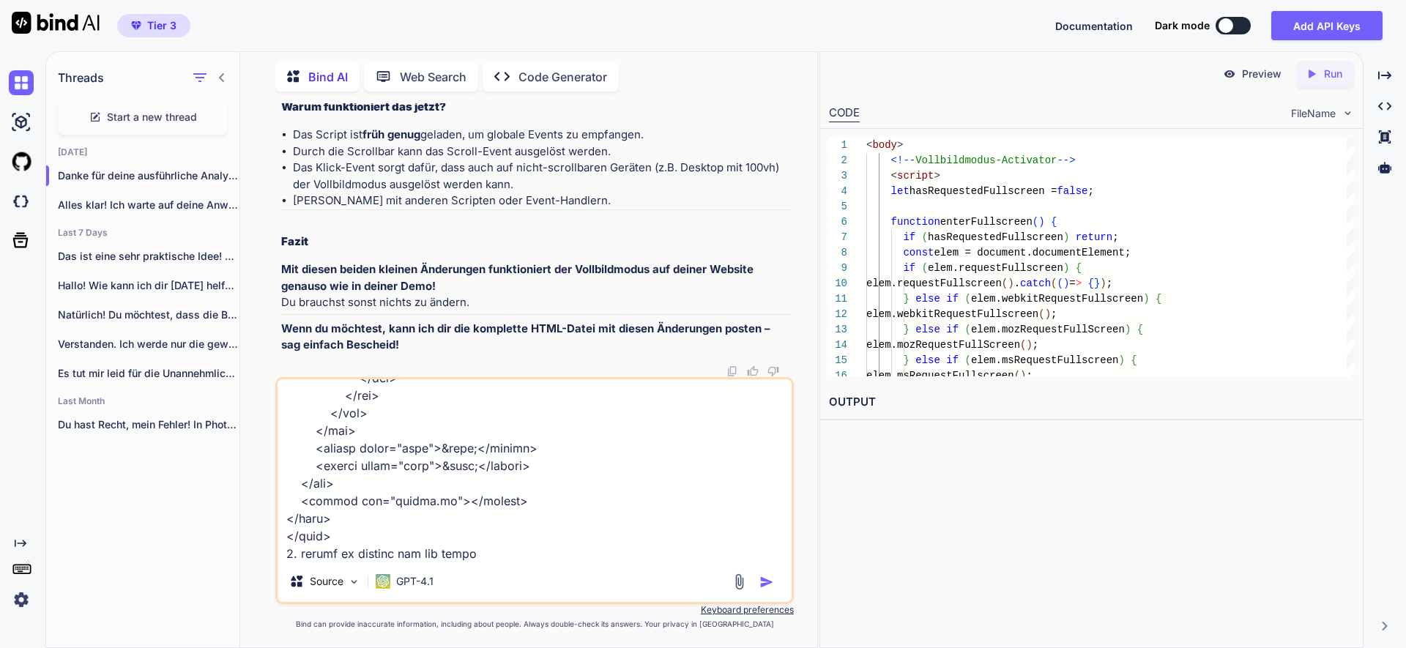
type textarea "schau bitte einmal: hier habe ich die html. datei zusammenkopiert. da funktioni…"
type textarea "x"
type textarea "schau bitte einmal: hier habe ich die html. datei zusammenkopiert. da funktioni…"
type textarea "x"
type textarea "schau bitte einmal: hier habe ich die html. datei zusammenkopiert. da funktioni…"
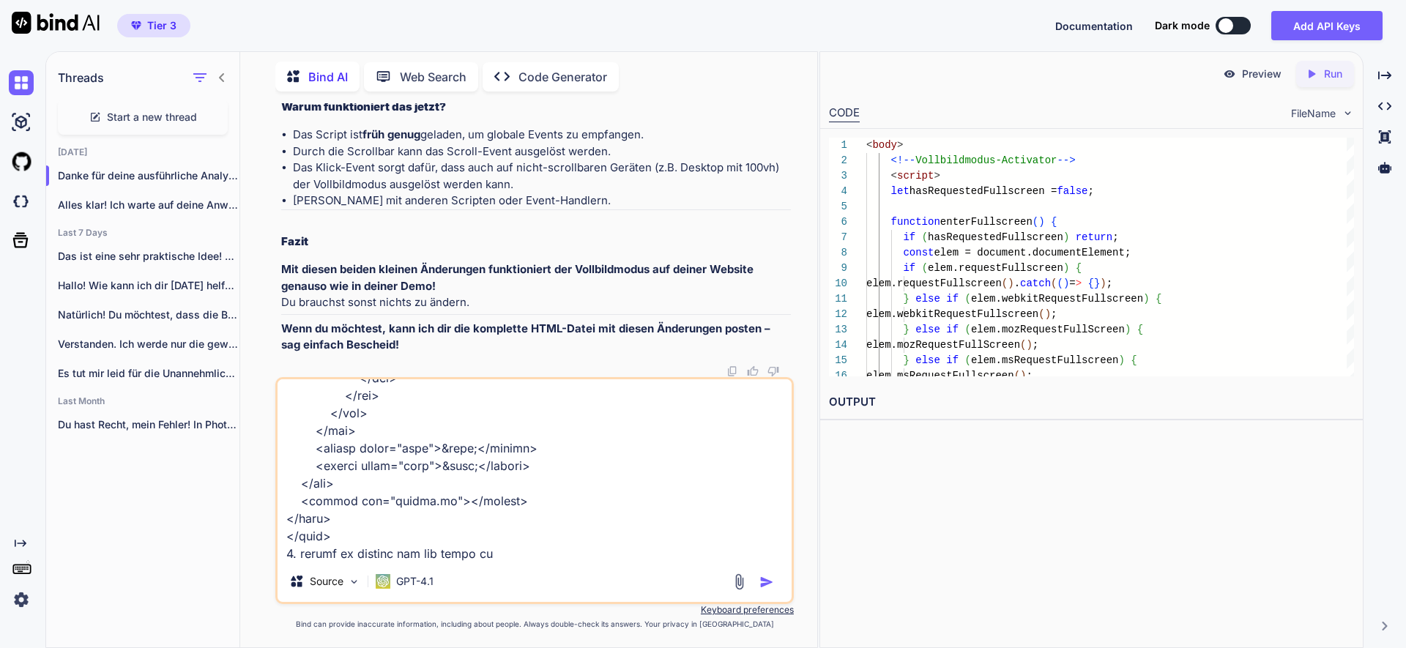
type textarea "x"
type textarea "schau bitte einmal: hier habe ich die html. datei zusammenkopiert. da funktioni…"
type textarea "x"
type textarea "schau bitte einmal: hier habe ich die html. datei zusammenkopiert. da funktioni…"
type textarea "x"
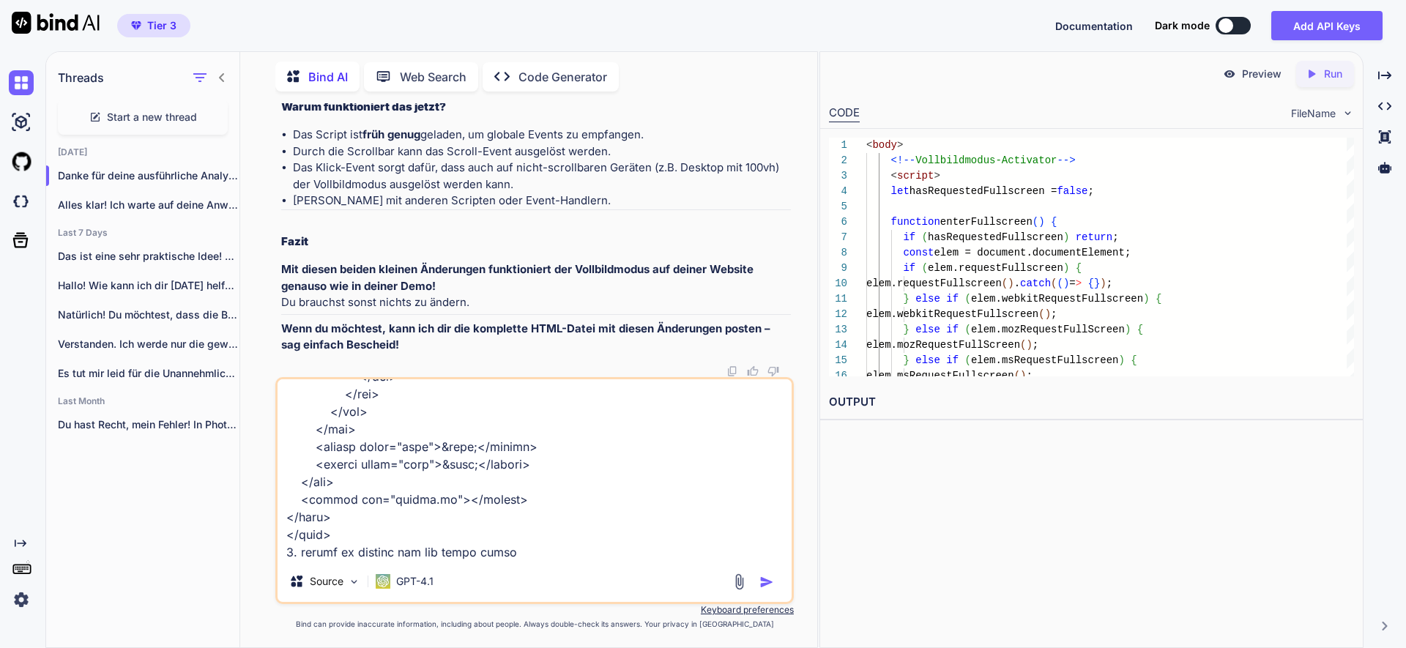
type textarea "schau bitte einmal: hier habe ich die html. datei zusammenkopiert. da funktioni…"
type textarea "x"
type textarea "schau bitte einmal: hier habe ich die html. datei zusammenkopiert. da funktioni…"
type textarea "x"
type textarea "schau bitte einmal: hier habe ich die html. datei zusammenkopiert. da funktioni…"
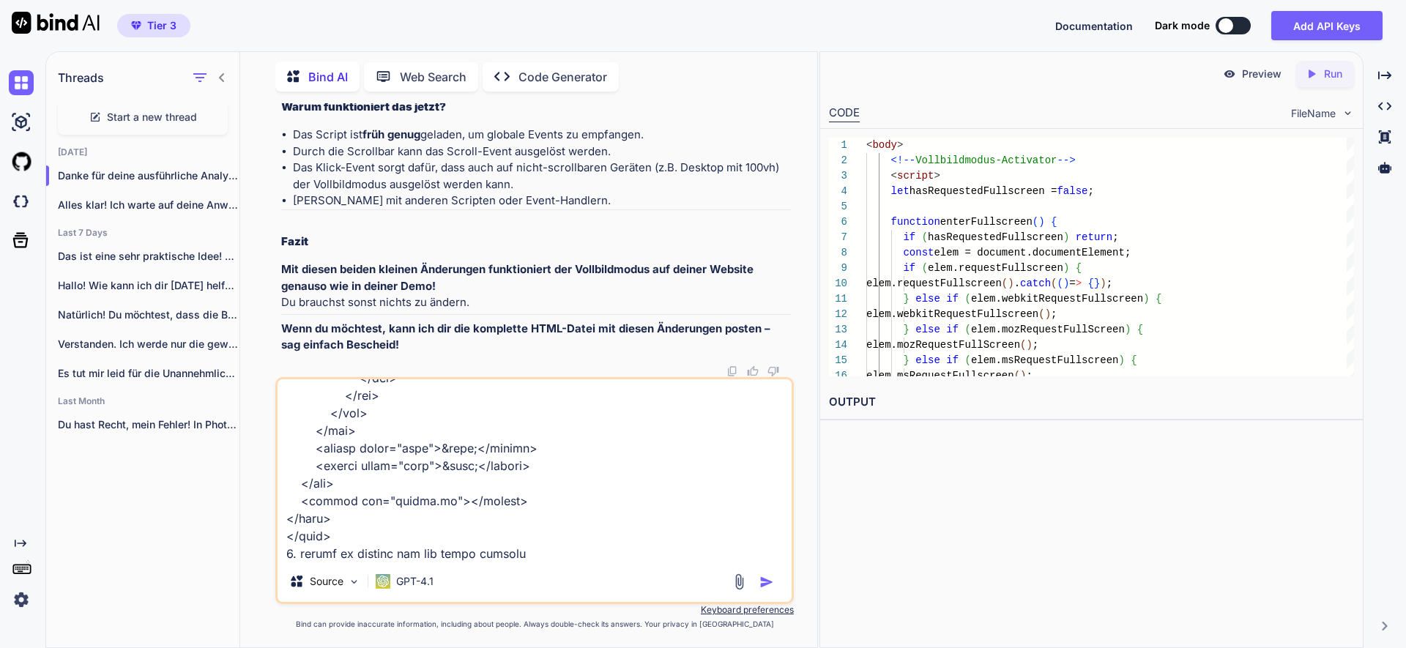
type textarea "x"
type textarea "schau bitte einmal: hier habe ich die html. datei zusammenkopiert. da funktioni…"
type textarea "x"
type textarea "schau bitte einmal: hier habe ich die html. datei zusammenkopiert. da funktioni…"
type textarea "x"
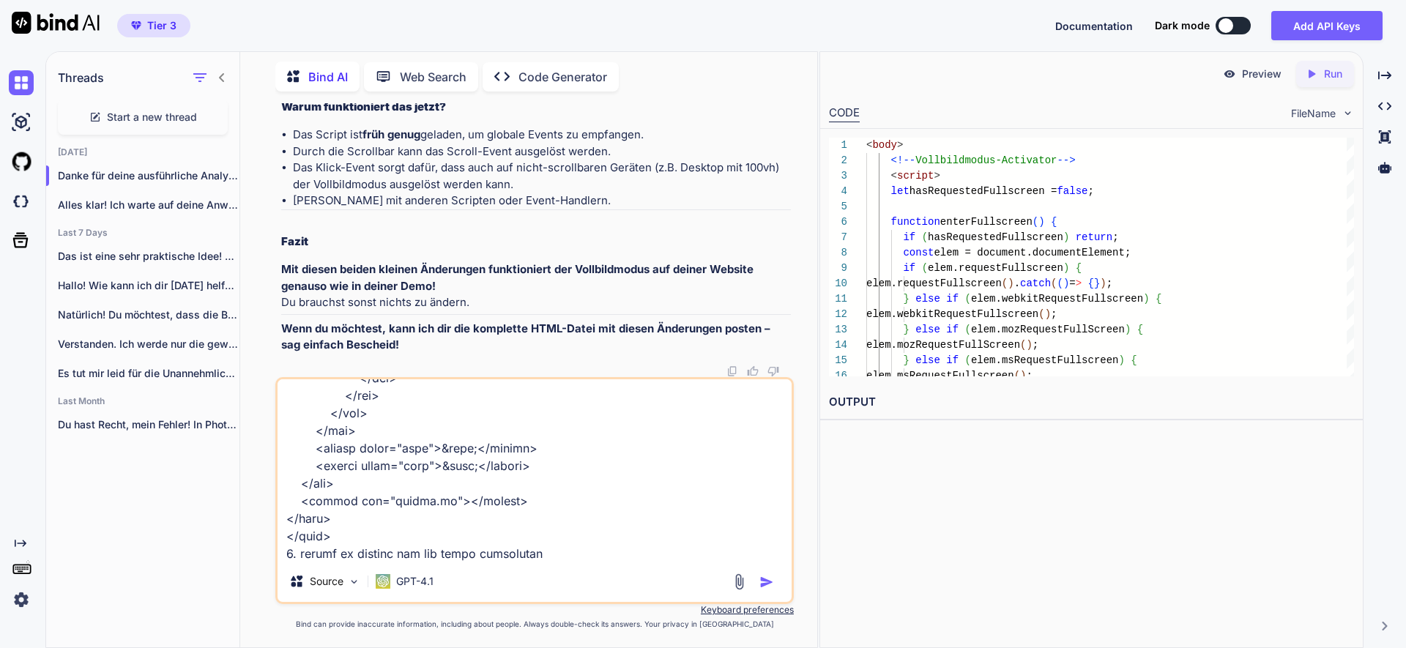
type textarea "schau bitte einmal: hier habe ich die html. datei zusammenkopiert. da funktioni…"
type textarea "x"
type textarea "schau bitte einmal: hier habe ich die html. datei zusammenkopiert. da funktioni…"
type textarea "x"
type textarea "schau bitte einmal: hier habe ich die html. datei zusammenkopiert. da funktioni…"
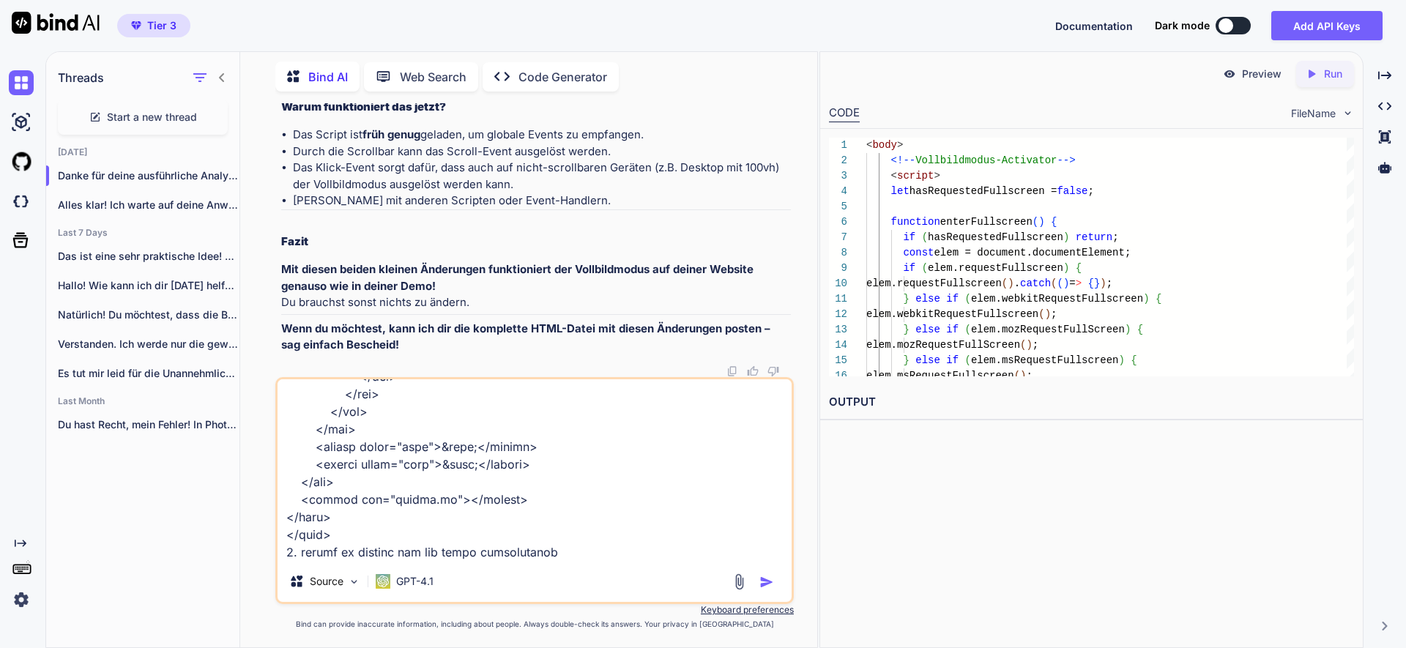
type textarea "x"
type textarea "schau bitte einmal: hier habe ich die html. datei zusammenkopiert. da funktioni…"
type textarea "x"
type textarea "schau bitte einmal: hier habe ich die html. datei zusammenkopiert. da funktioni…"
type textarea "x"
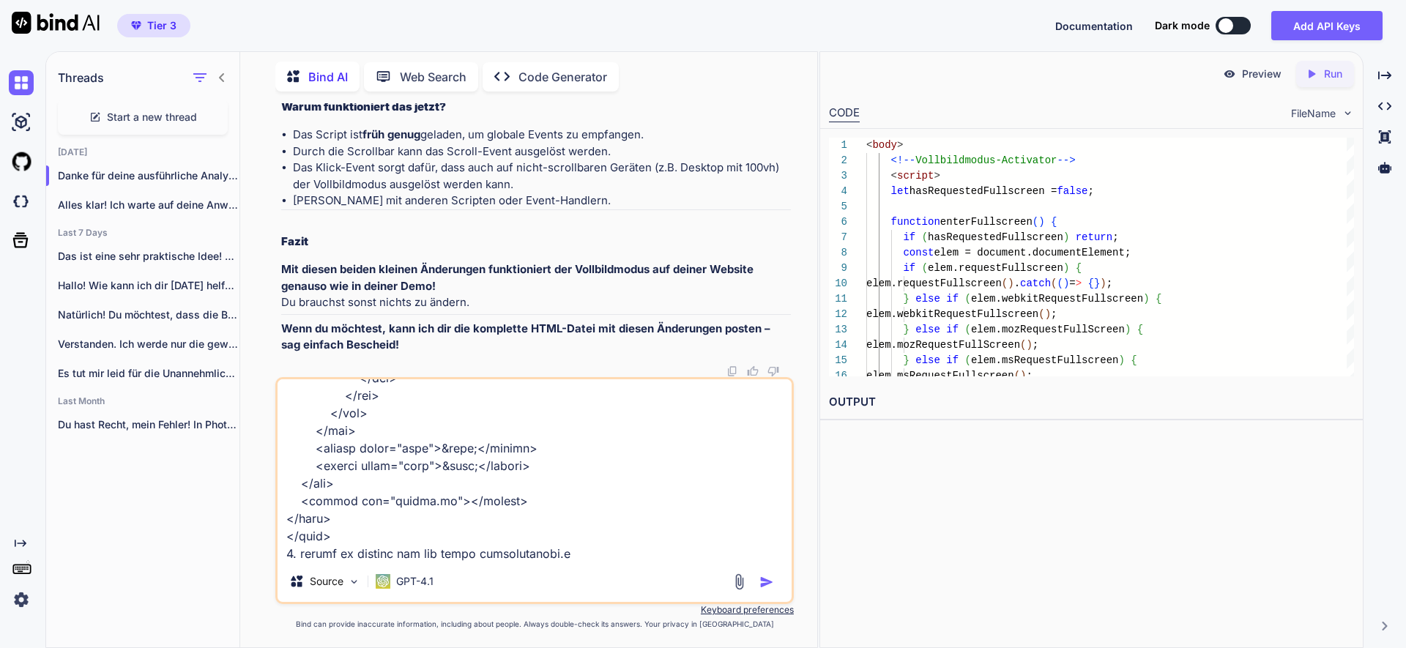
type textarea "schau bitte einmal: hier habe ich die html. datei zusammenkopiert. da funktioni…"
type textarea "x"
type textarea "schau bitte einmal: hier habe ich die html. datei zusammenkopiert. da funktioni…"
type textarea "x"
type textarea "schau bitte einmal: hier habe ich die html. datei zusammenkopiert. da funktioni…"
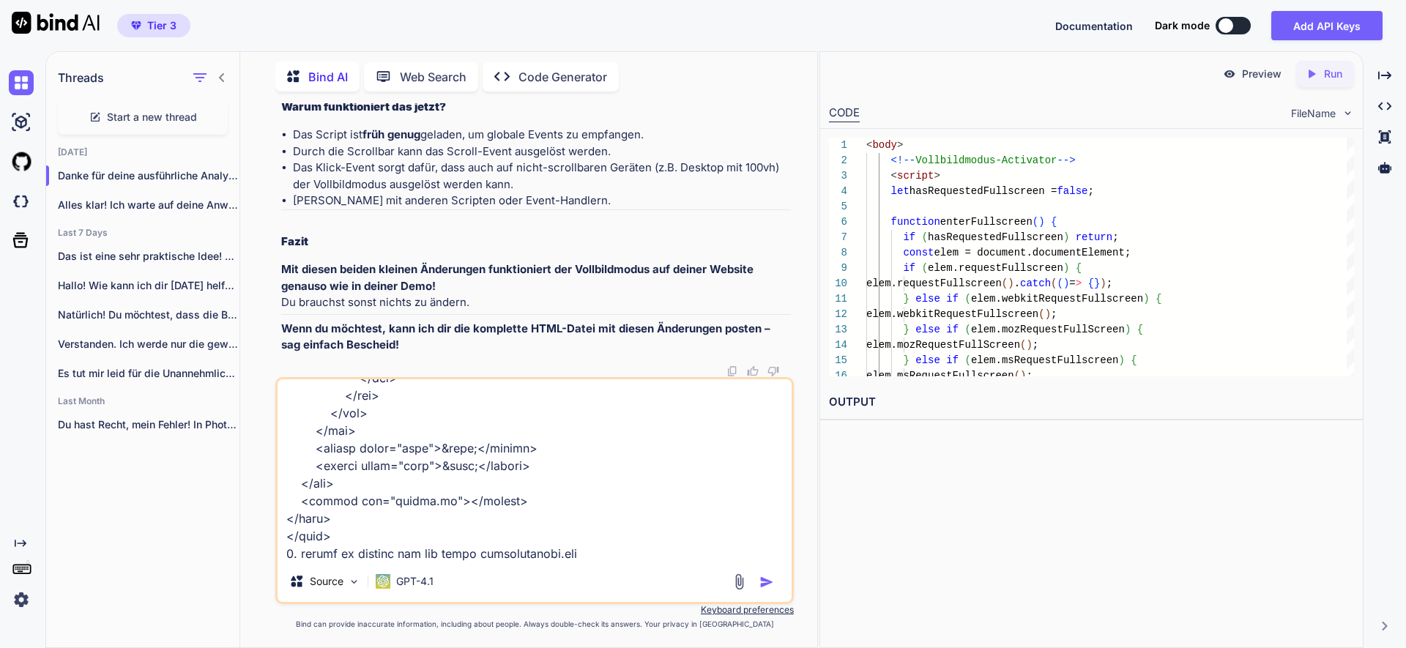
type textarea "x"
type textarea "schau bitte einmal: hier habe ich die html. datei zusammenkopiert. da funktioni…"
type textarea "x"
type textarea "schau bitte einmal: hier habe ich die html. datei zusammenkopiert. da funktioni…"
type textarea "x"
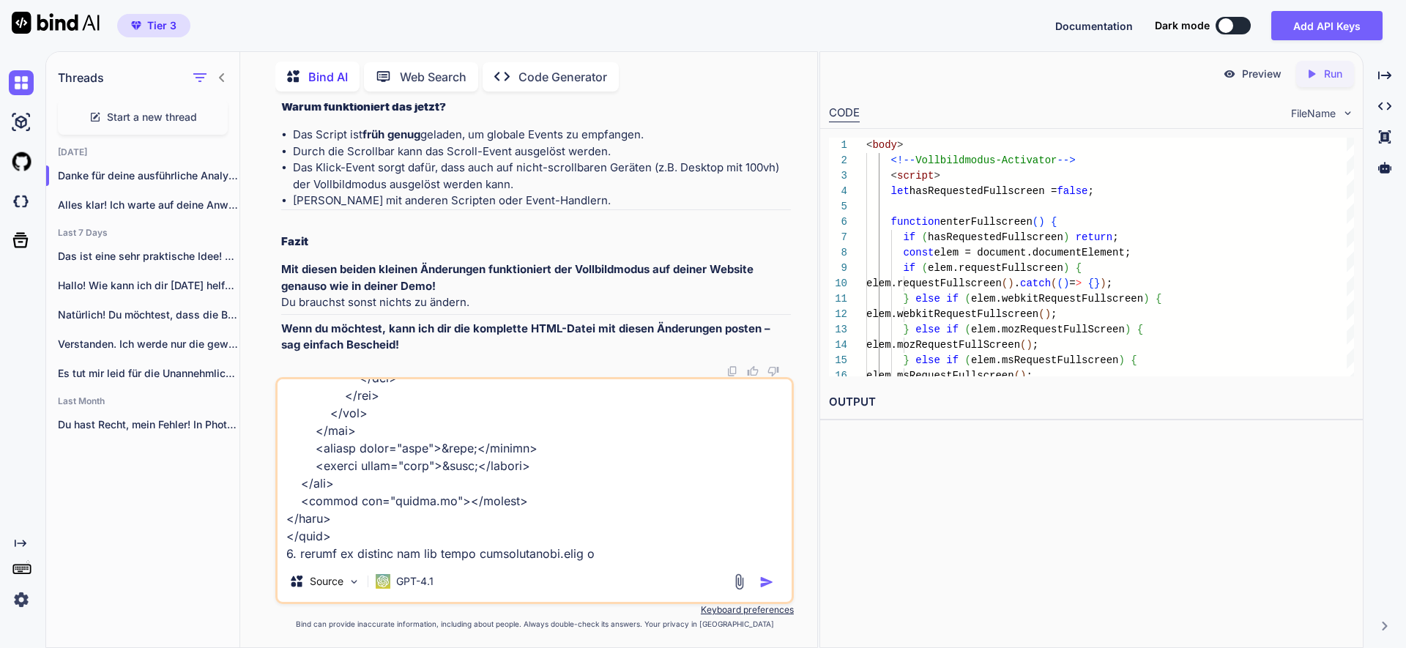
type textarea "schau bitte einmal: hier habe ich die html. datei zusammenkopiert. da funktioni…"
type textarea "x"
type textarea "schau bitte einmal: hier habe ich die html. datei zusammenkopiert. da funktioni…"
type textarea "x"
type textarea "schau bitte einmal: hier habe ich die html. datei zusammenkopiert. da funktioni…"
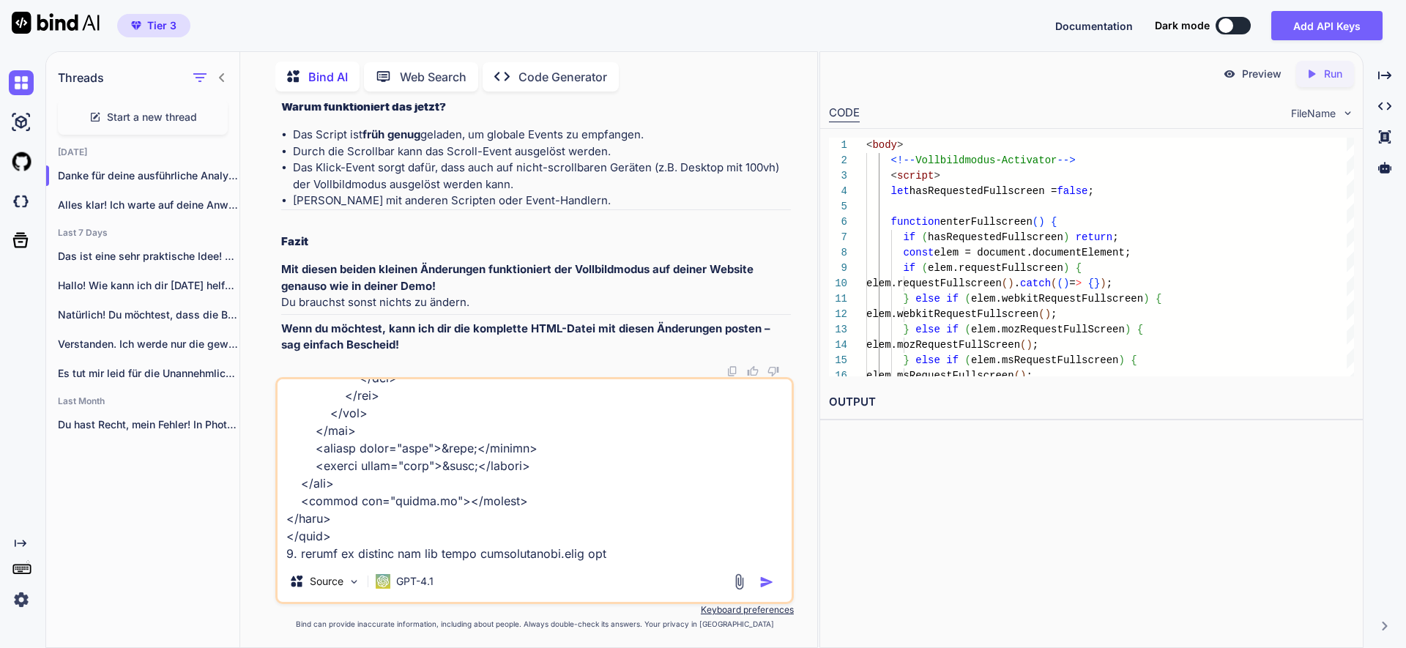
type textarea "x"
type textarea "schau bitte einmal: hier habe ich die html. datei zusammenkopiert. da funktioni…"
type textarea "x"
type textarea "schau bitte einmal: hier habe ich die html. datei zusammenkopiert. da funktioni…"
type textarea "x"
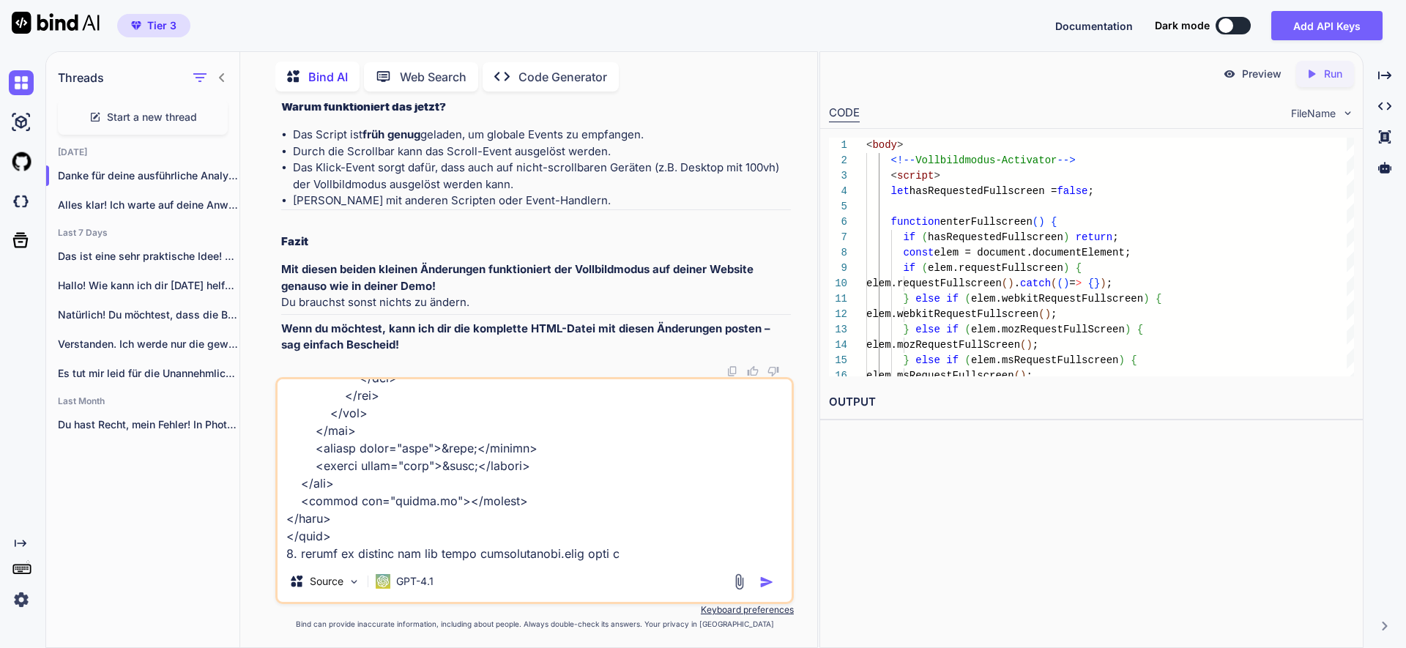
type textarea "schau bitte einmal: hier habe ich die html. datei zusammenkopiert. da funktioni…"
type textarea "x"
type textarea "schau bitte einmal: hier habe ich die html. datei zusammenkopiert. da funktioni…"
type textarea "x"
type textarea "schau bitte einmal: hier habe ich die html. datei zusammenkopiert. da funktioni…"
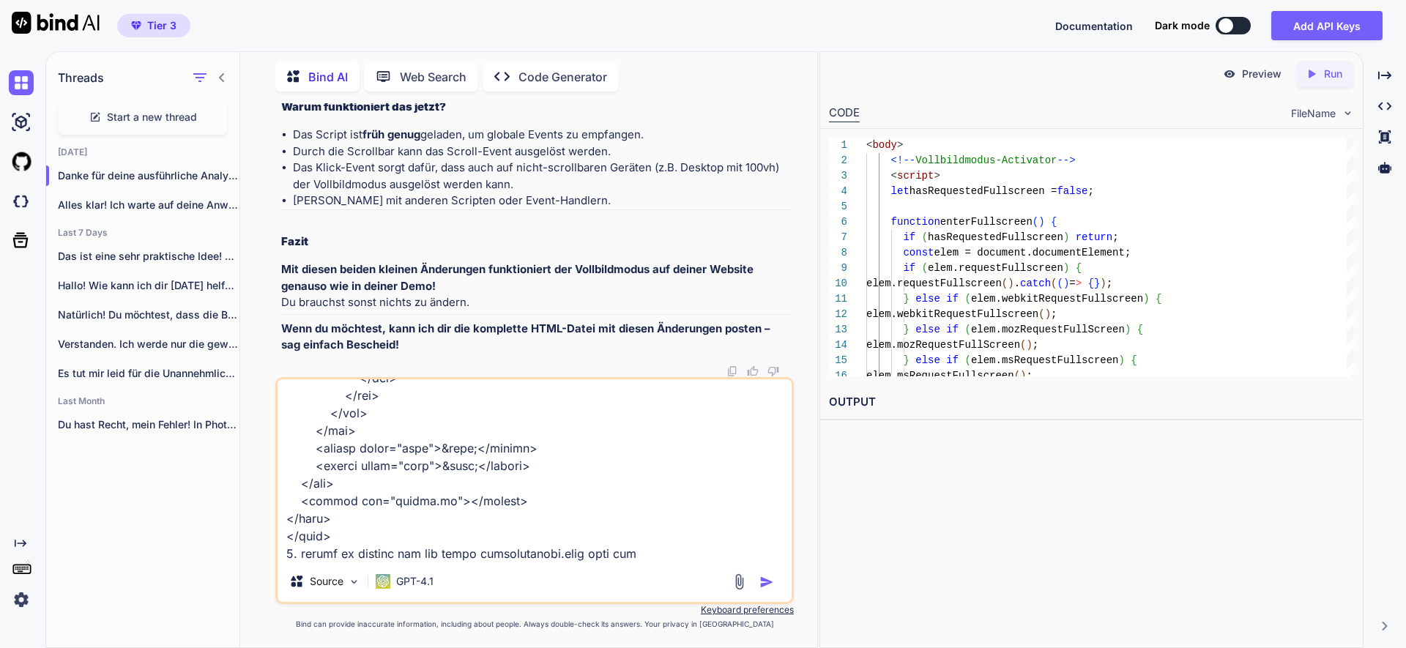
type textarea "x"
type textarea "schau bitte einmal: hier habe ich die html. datei zusammenkopiert. da funktioni…"
type textarea "x"
type textarea "schau bitte einmal: hier habe ich die html. datei zusammenkopiert. da funktioni…"
type textarea "x"
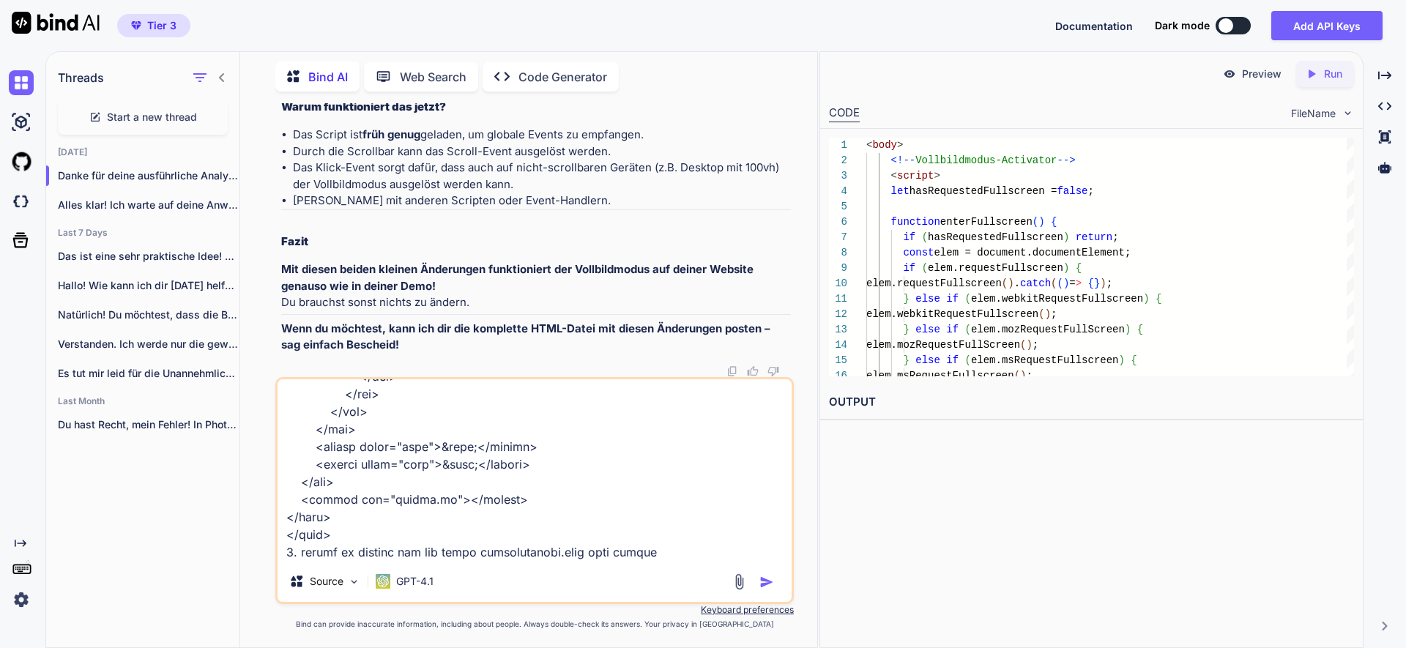
type textarea "schau bitte einmal: hier habe ich die html. datei zusammenkopiert. da funktioni…"
type textarea "x"
type textarea "schau bitte einmal: hier habe ich die html. datei zusammenkopiert. da funktioni…"
type textarea "x"
type textarea "schau bitte einmal: hier habe ich die html. datei zusammenkopiert. da funktioni…"
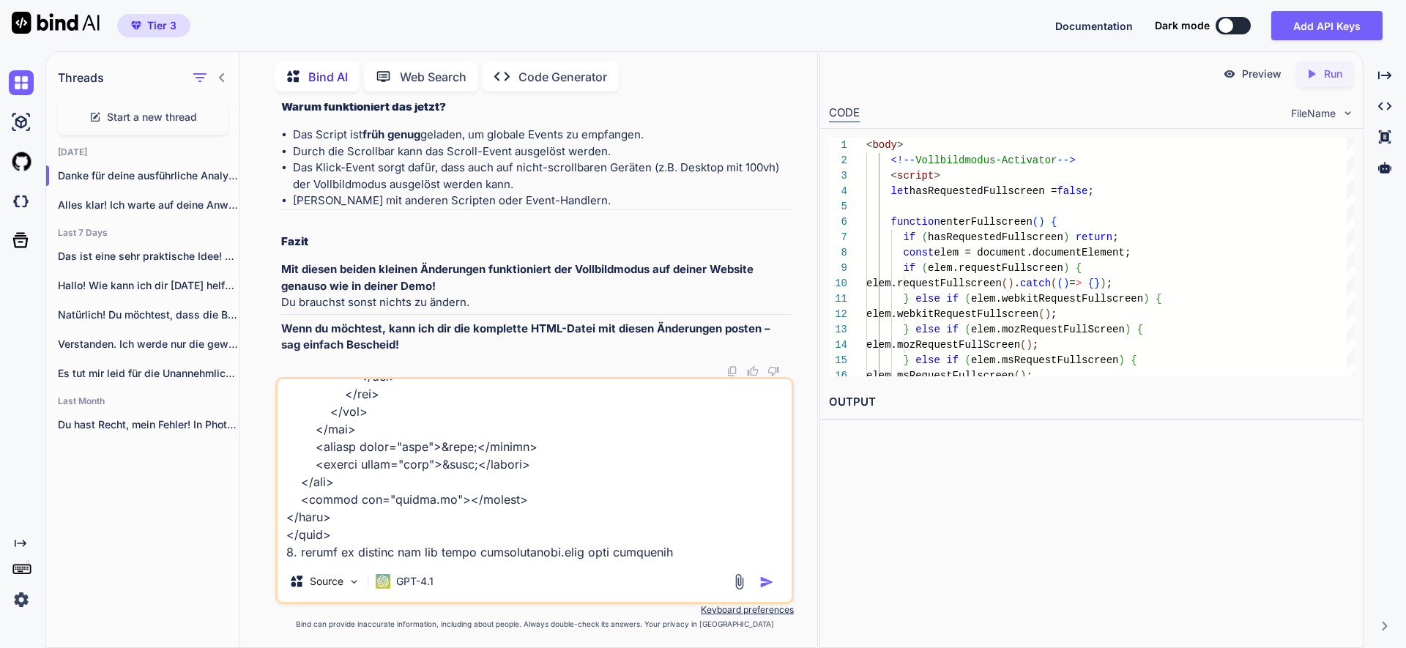
type textarea "x"
type textarea "schau bitte einmal: hier habe ich die html. datei zusammenkopiert. da funktioni…"
type textarea "x"
type textarea "schau bitte einmal: hier habe ich die html. datei zusammenkopiert. da funktioni…"
type textarea "x"
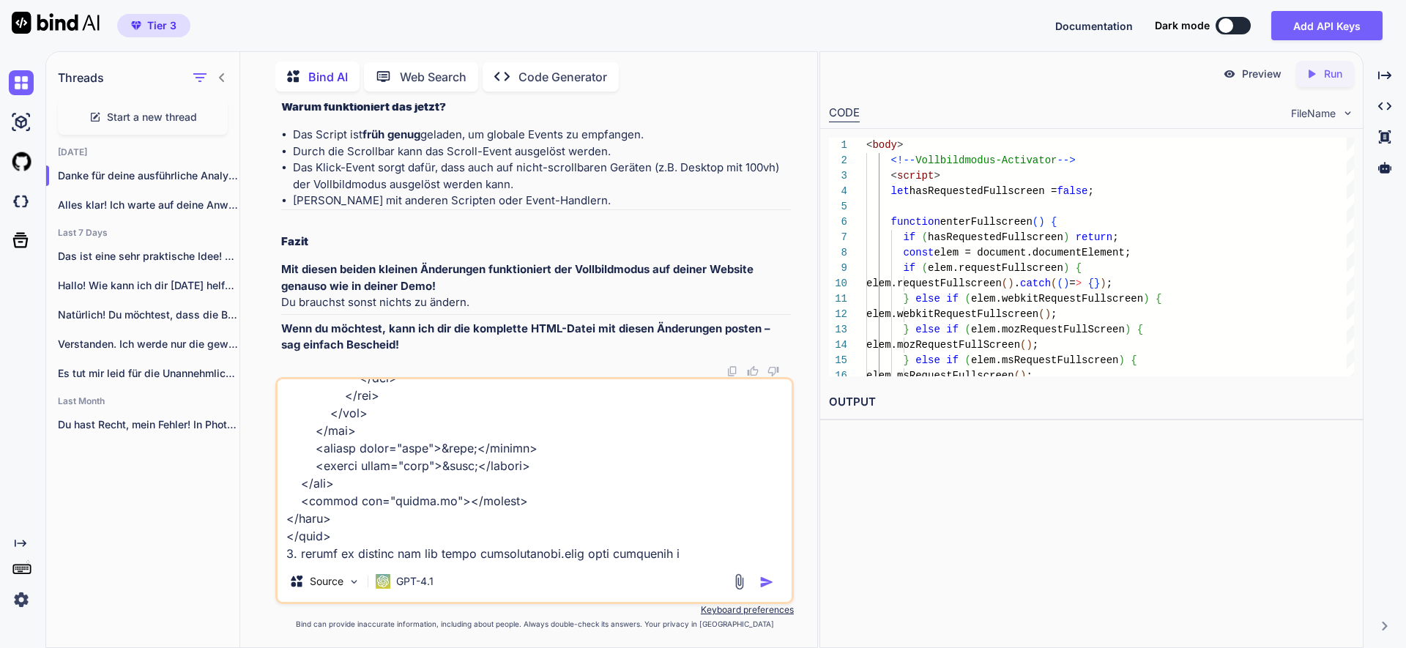
type textarea "schau bitte einmal: hier habe ich die html. datei zusammenkopiert. da funktioni…"
type textarea "x"
type textarea "schau bitte einmal: hier habe ich die html. datei zusammenkopiert. da funktioni…"
type textarea "x"
type textarea "schau bitte einmal: hier habe ich die html. datei zusammenkopiert. da funktioni…"
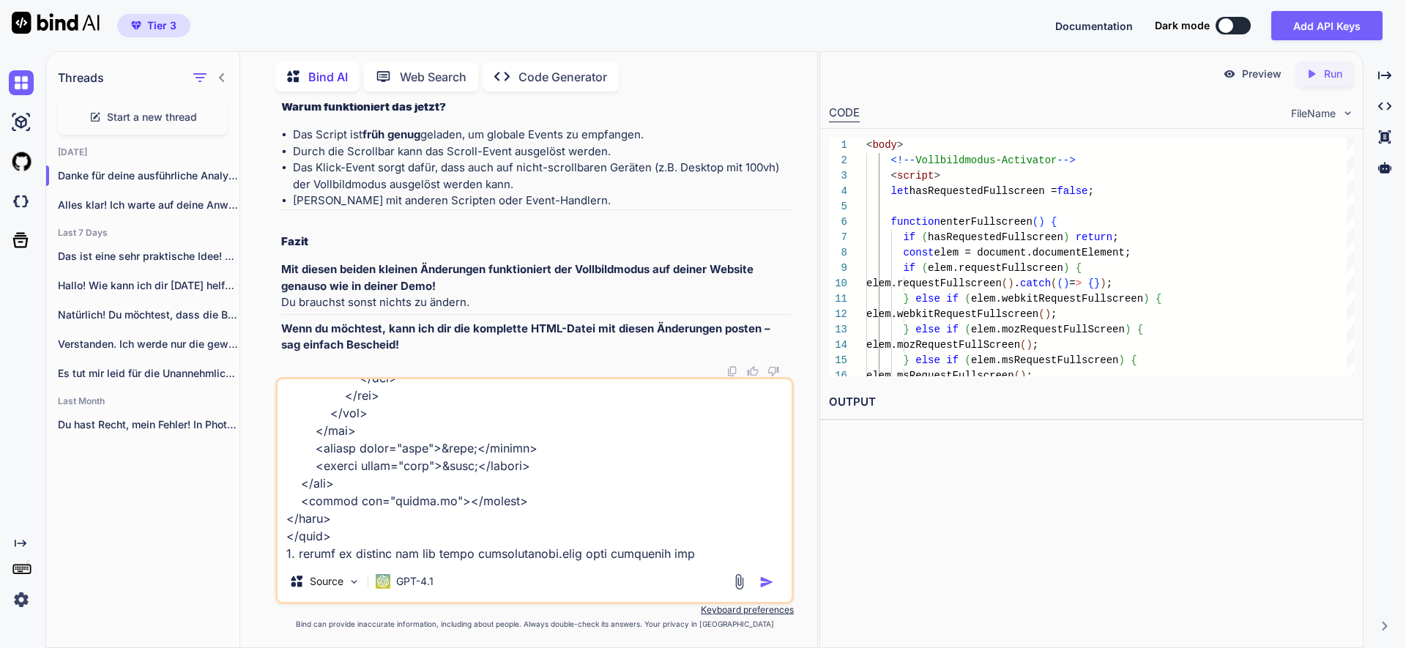
type textarea "x"
type textarea "schau bitte einmal: hier habe ich die html. datei zusammenkopiert. da funktioni…"
type textarea "x"
type textarea "schau bitte einmal: hier habe ich die html. datei zusammenkopiert. da funktioni…"
type textarea "x"
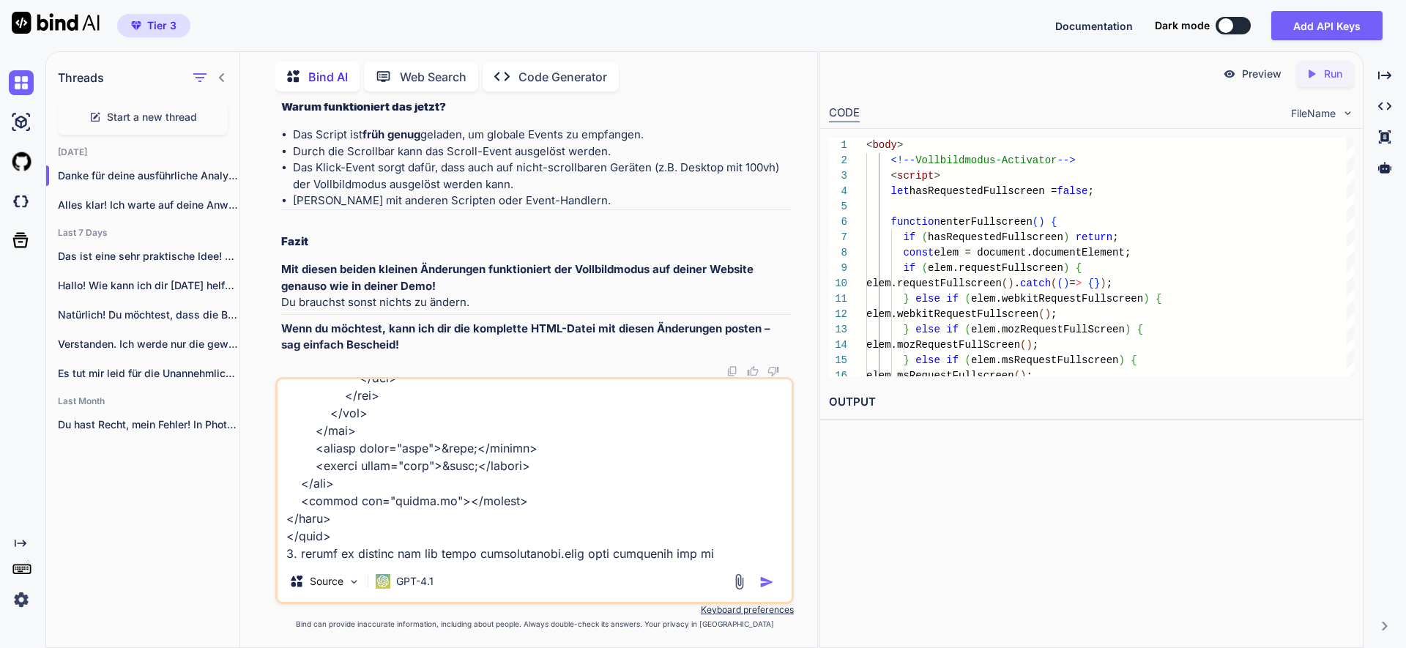
type textarea "schau bitte einmal: hier habe ich die html. datei zusammenkopiert. da funktioni…"
type textarea "x"
type textarea "schau bitte einmal: hier habe ich die html. datei zusammenkopiert. da funktioni…"
type textarea "x"
type textarea "schau bitte einmal: hier habe ich die html. datei zusammenkopiert. da funktioni…"
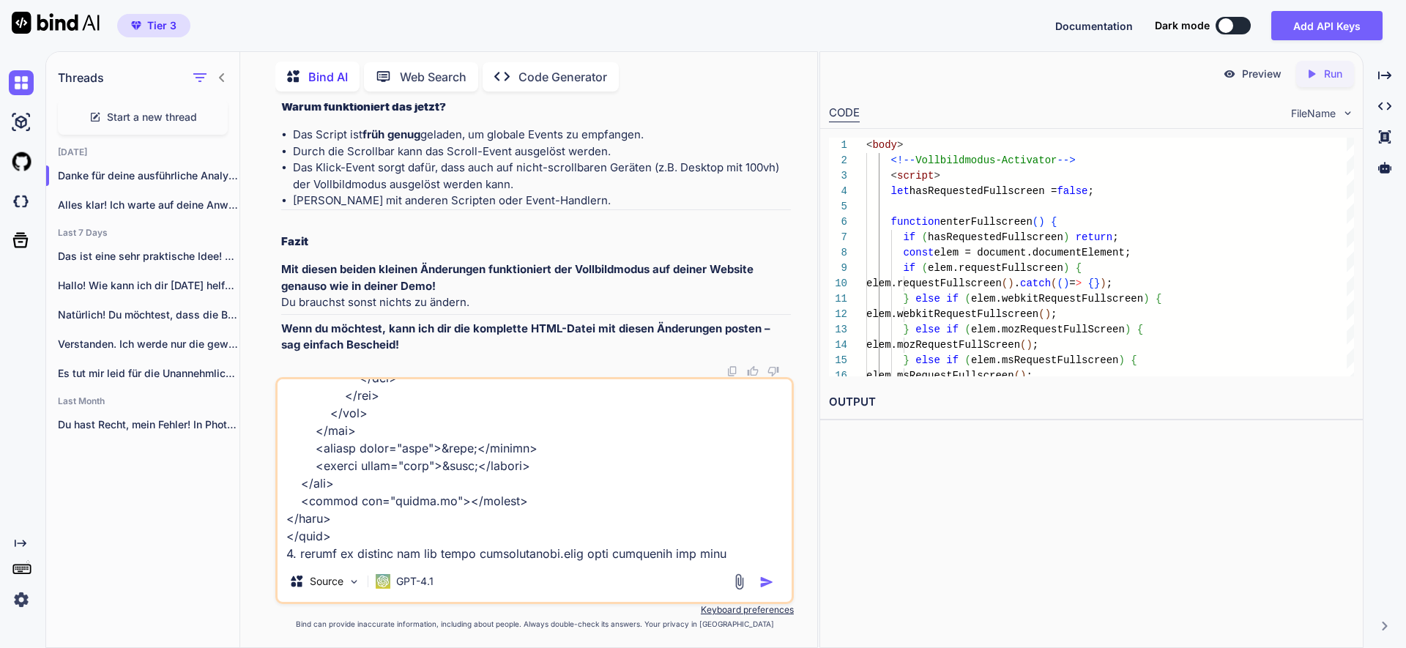
type textarea "x"
type textarea "schau bitte einmal: hier habe ich die html. datei zusammenkopiert. da funktioni…"
type textarea "x"
type textarea "schau bitte einmal: hier habe ich die html. datei zusammenkopiert. da funktioni…"
type textarea "x"
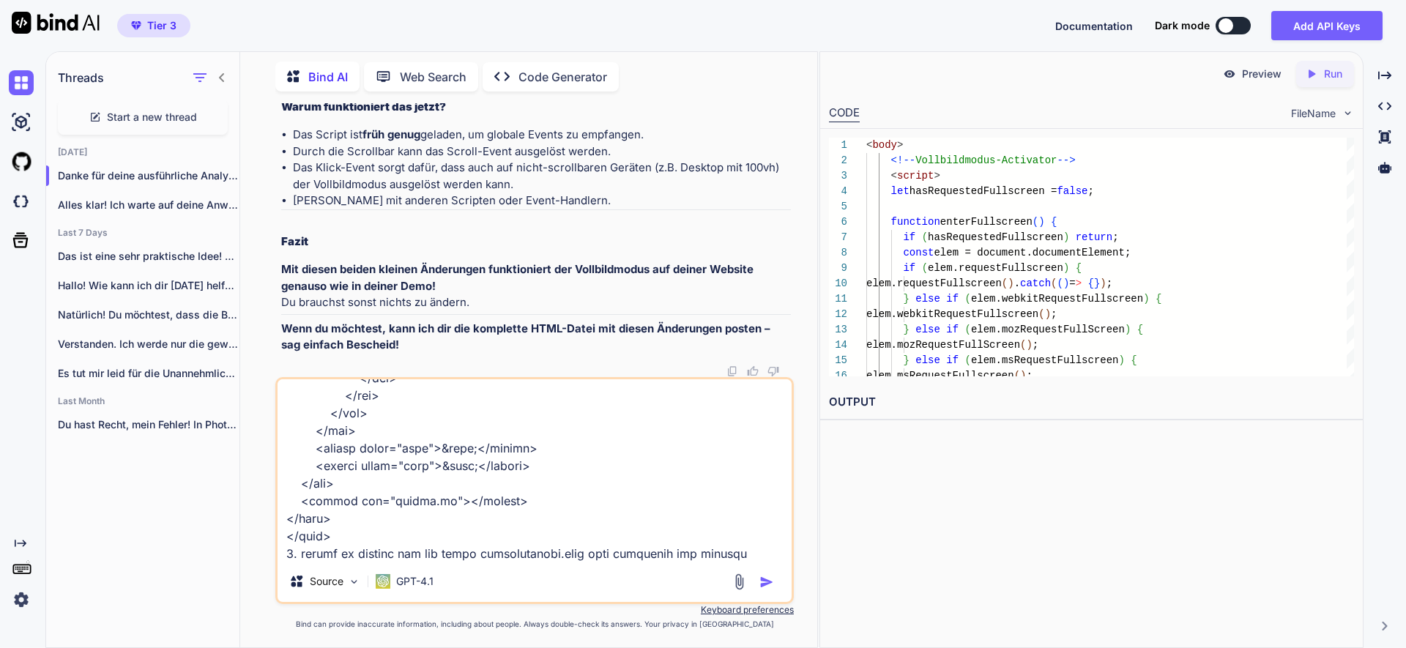
type textarea "schau bitte einmal: hier habe ich die html. datei zusammenkopiert. da funktioni…"
type textarea "x"
type textarea "schau bitte einmal: hier habe ich die html. datei zusammenkopiert. da funktioni…"
type textarea "x"
type textarea "schau bitte einmal: hier habe ich die html. datei zusammenkopiert. da funktioni…"
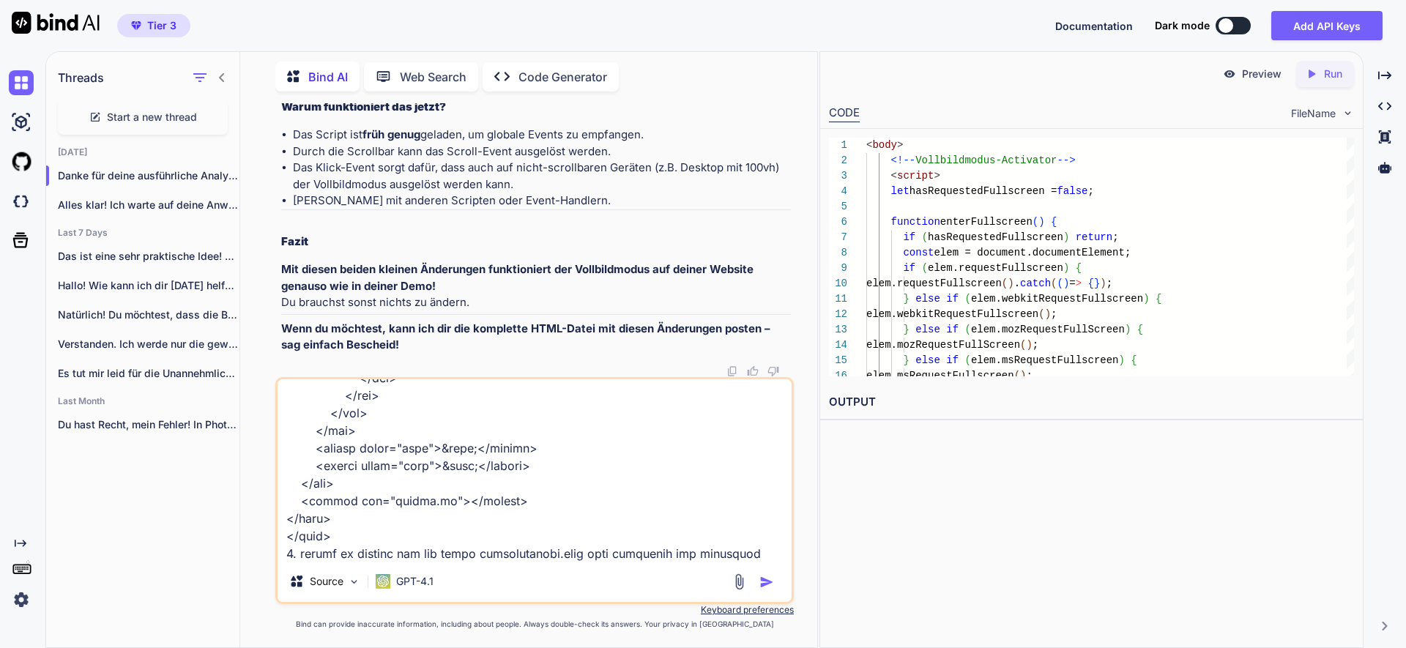
type textarea "x"
type textarea "schau bitte einmal: hier habe ich die html. datei zusammenkopiert. da funktioni…"
type textarea "x"
type textarea "schau bitte einmal: hier habe ich die html. datei zusammenkopiert. da funktioni…"
type textarea "x"
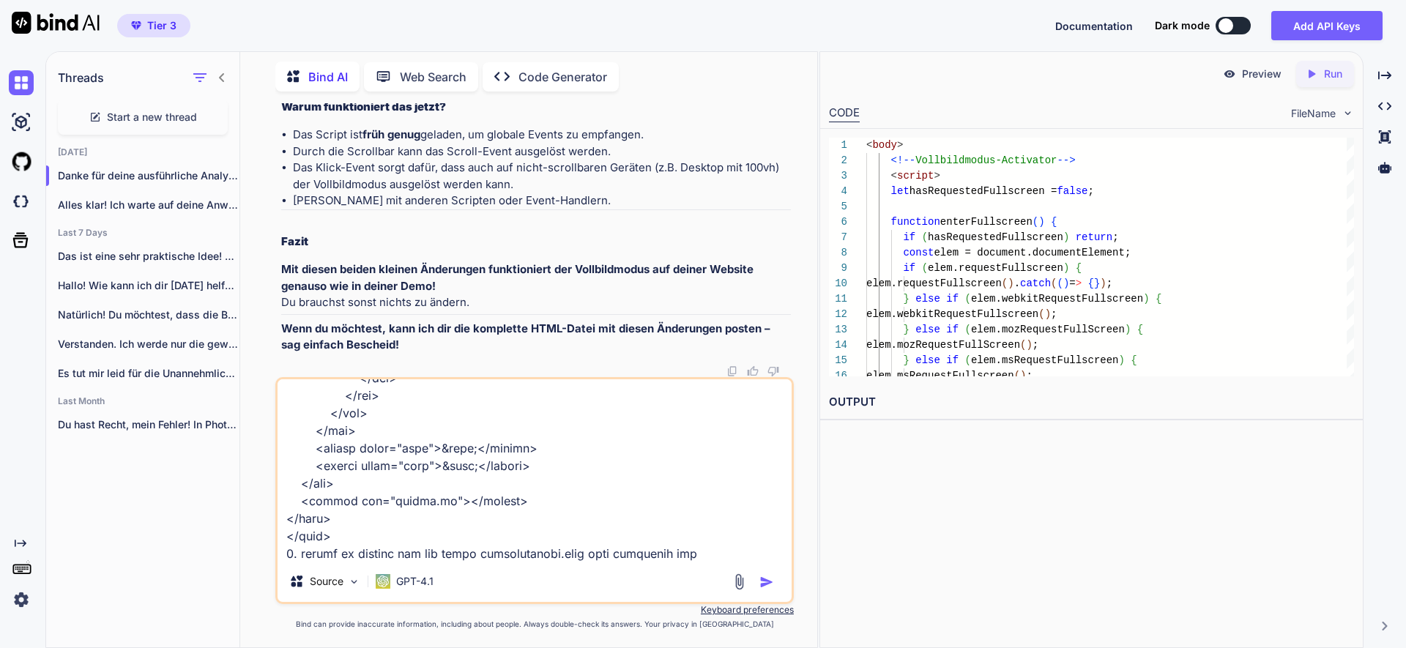
type textarea "schau bitte einmal: hier habe ich die html. datei zusammenkopiert. da funktioni…"
type textarea "x"
type textarea "schau bitte einmal: hier habe ich die html. datei zusammenkopiert. da funktioni…"
type textarea "x"
type textarea "schau bitte einmal: hier habe ich die html. datei zusammenkopiert. da funktioni…"
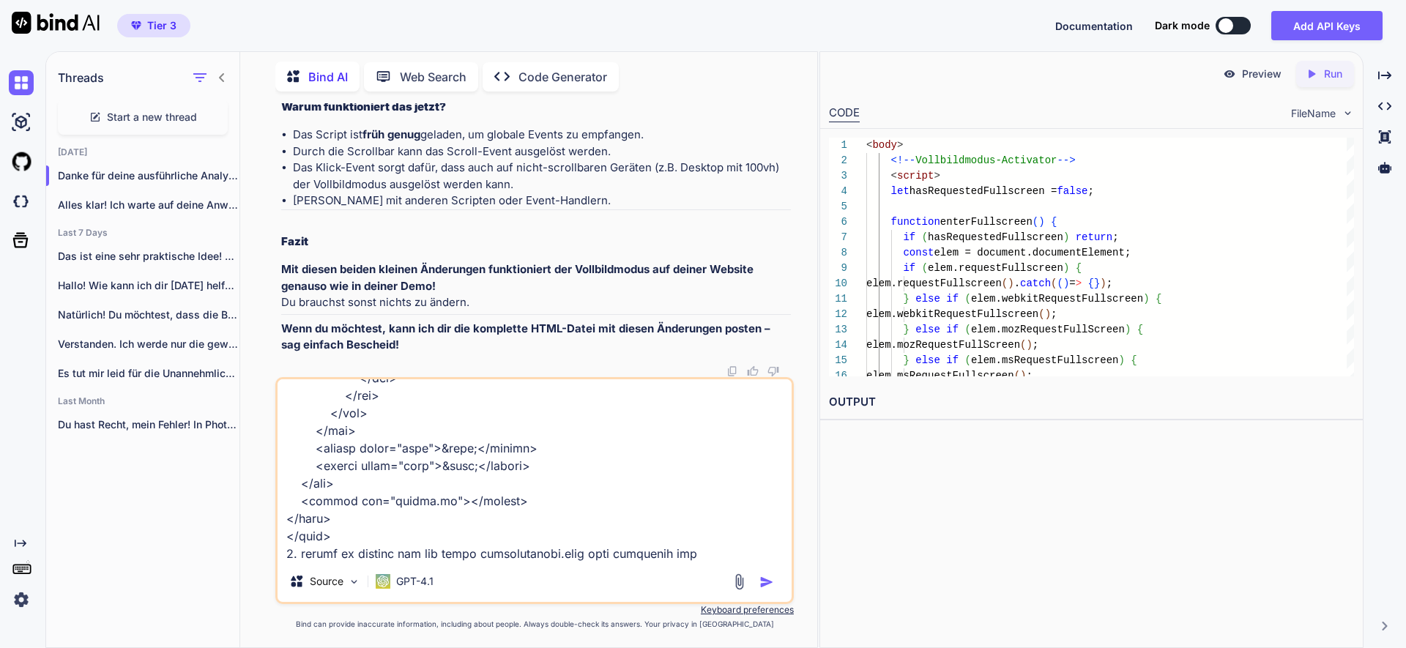
type textarea "x"
type textarea "schau bitte einmal: hier habe ich die html. datei zusammenkopiert. da funktioni…"
type textarea "x"
type textarea "schau bitte einmal: hier habe ich die html. datei zusammenkopiert. da funktioni…"
type textarea "x"
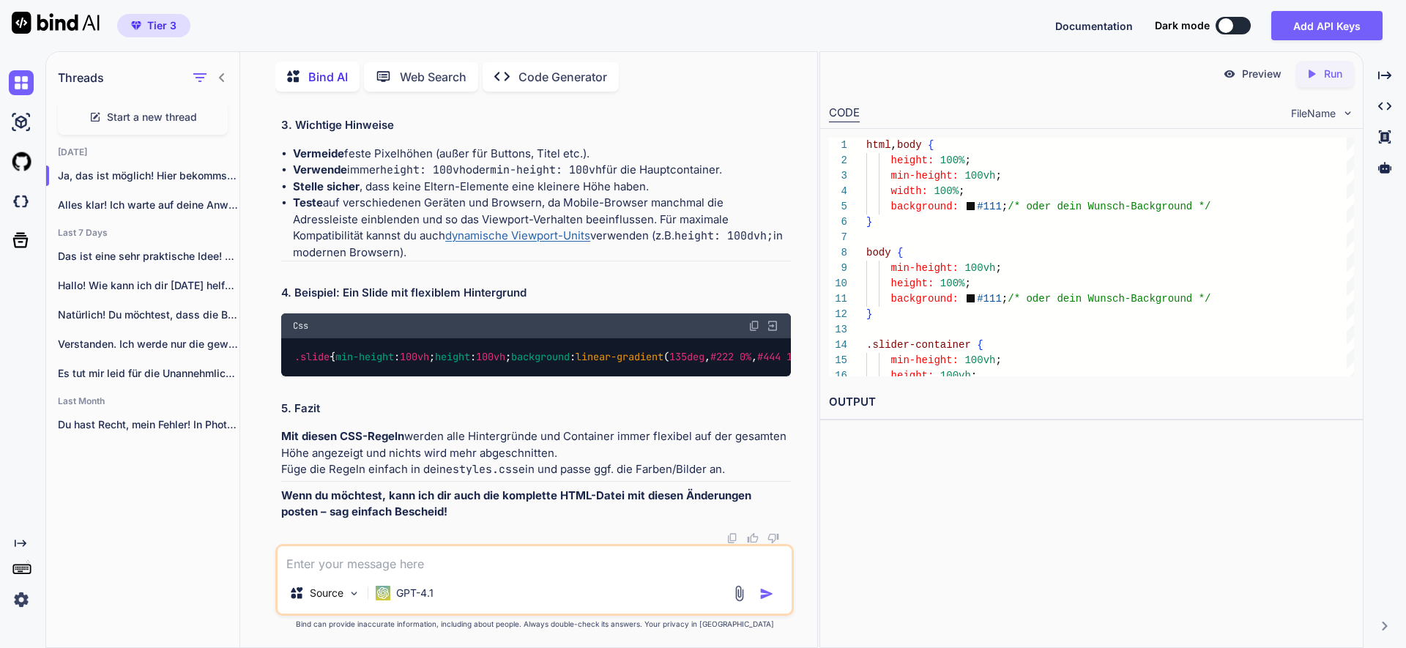
scroll to position [100123, 0]
paste textarea "führe nur die gewünschten Änderungen durch und ändere ansonsten nicht die alte …"
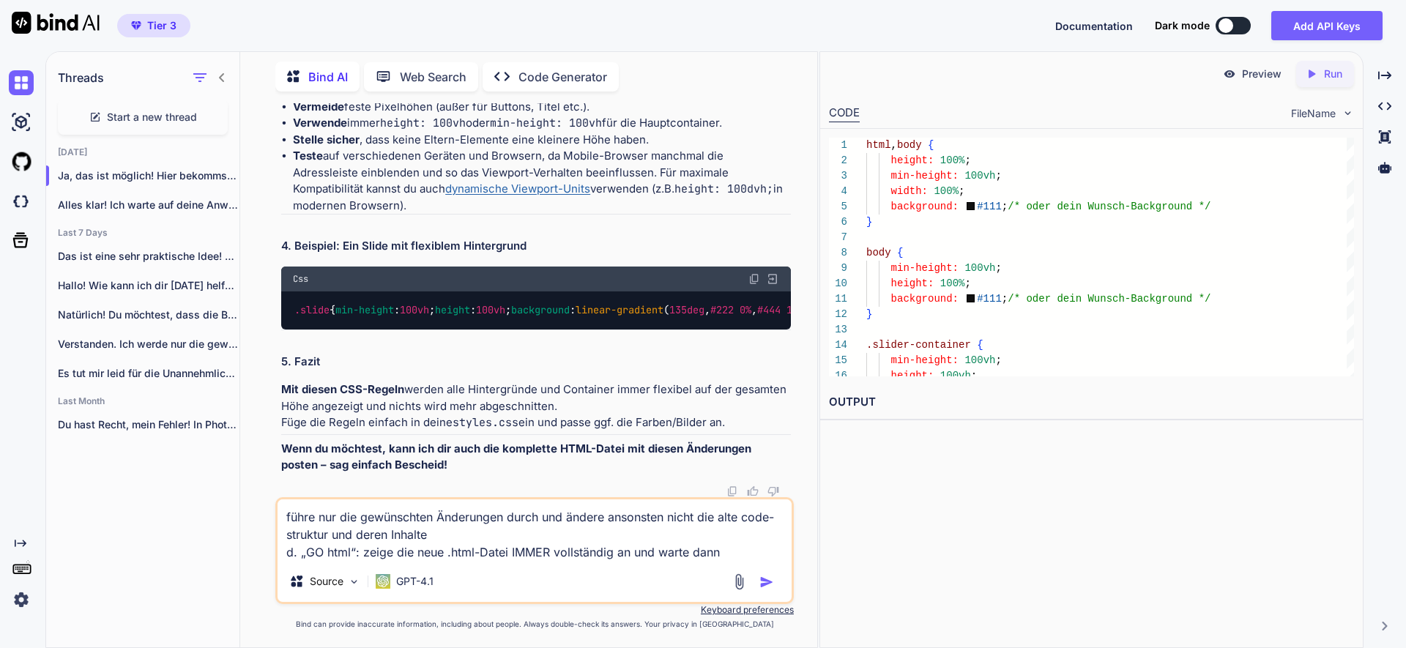
drag, startPoint x: 300, startPoint y: 554, endPoint x: 276, endPoint y: 546, distance: 25.5
click at [266, 550] on div "You Bind AI Um herauszufinden, warum das Ausblenden der Browserleisten auf der …" at bounding box center [534, 375] width 565 height 544
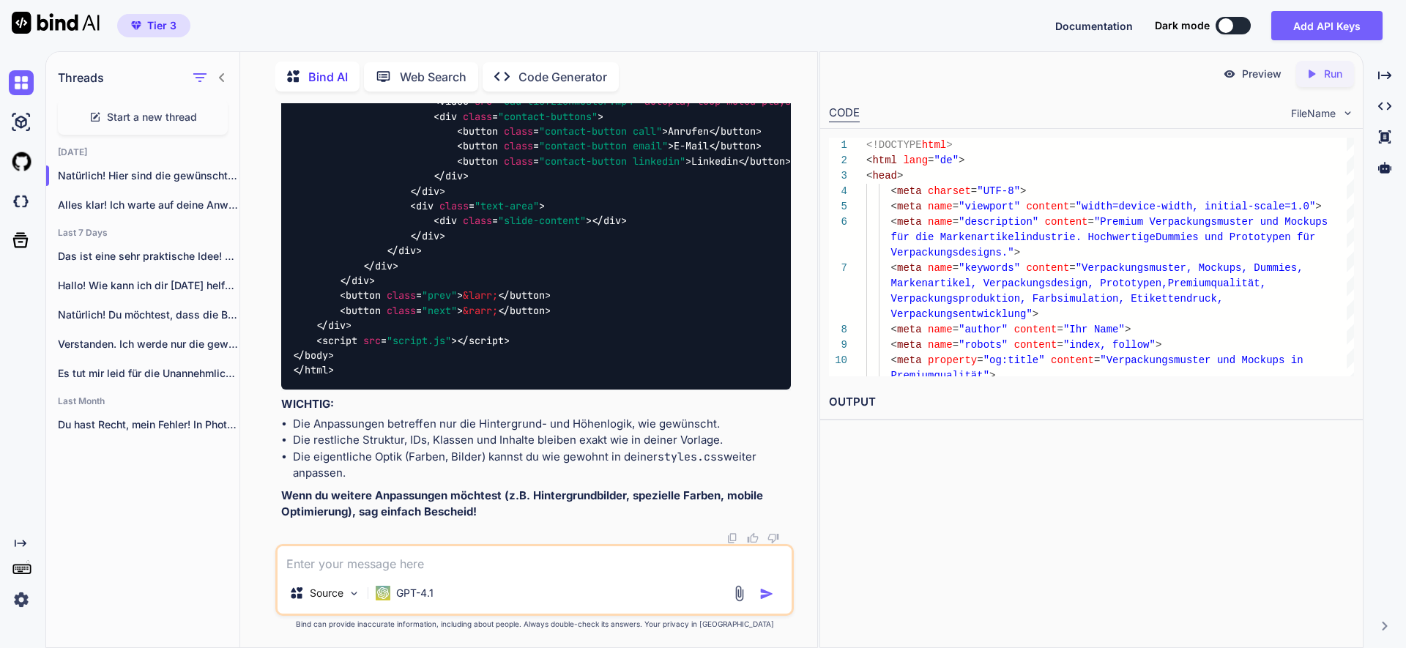
scroll to position [102614, 0]
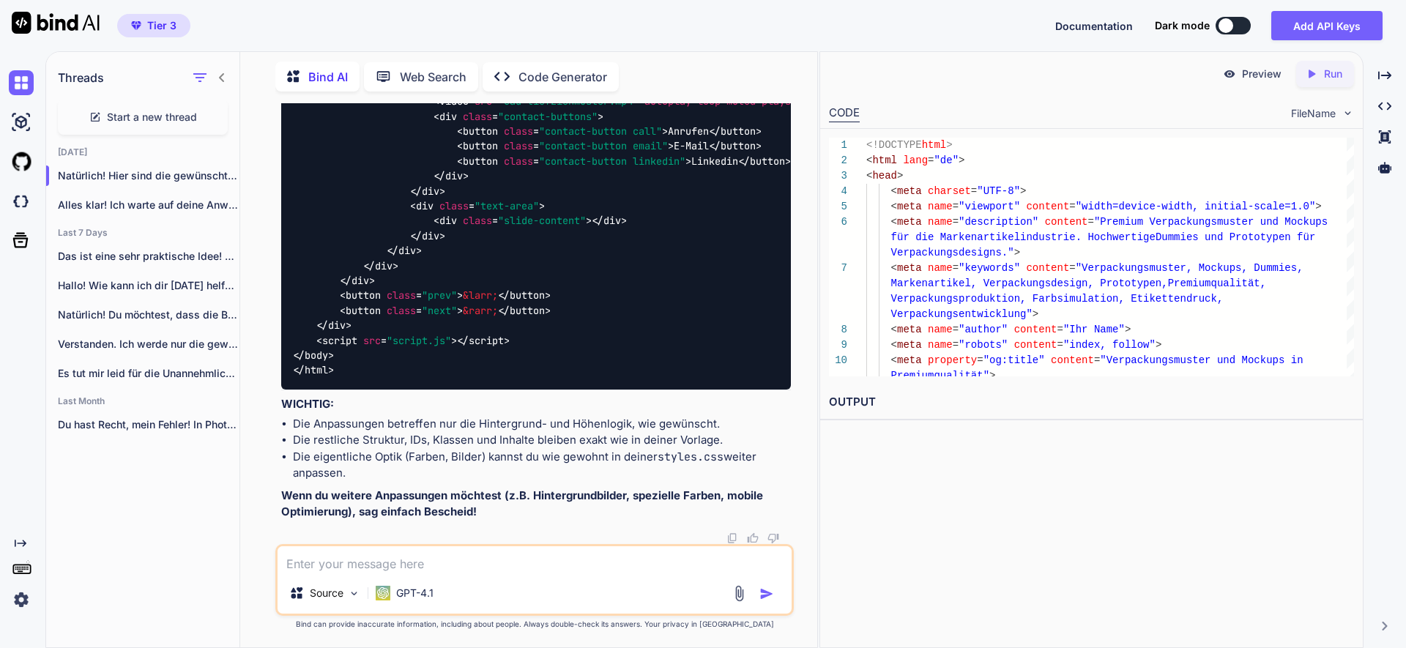
click at [382, 562] on textarea at bounding box center [535, 559] width 514 height 26
paste textarea "„GO css“: zeige die neue .css-Datei IMMER vollständig an und warte dann"
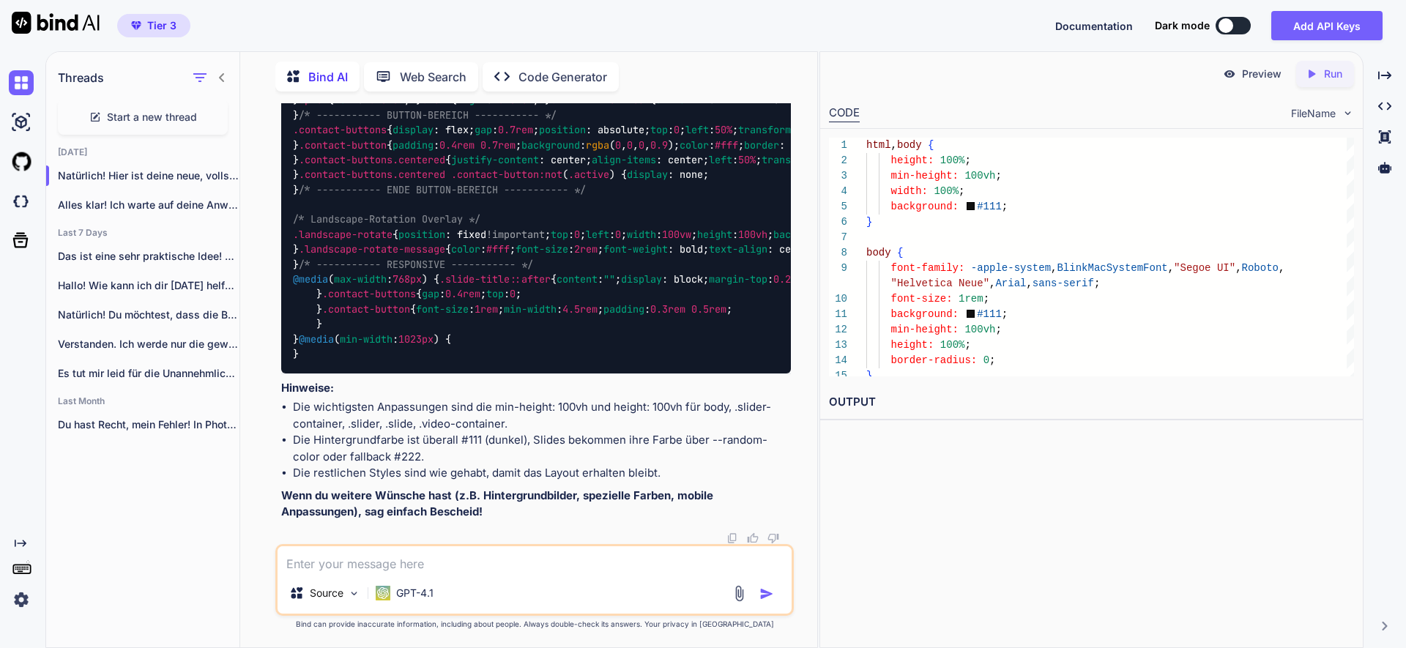
scroll to position [106580, 0]
click at [368, 565] on textarea at bounding box center [535, 559] width 514 height 26
paste textarea "„GO js:“ zeige die neue .js-Datei IMMER vollständig an und warte dann"
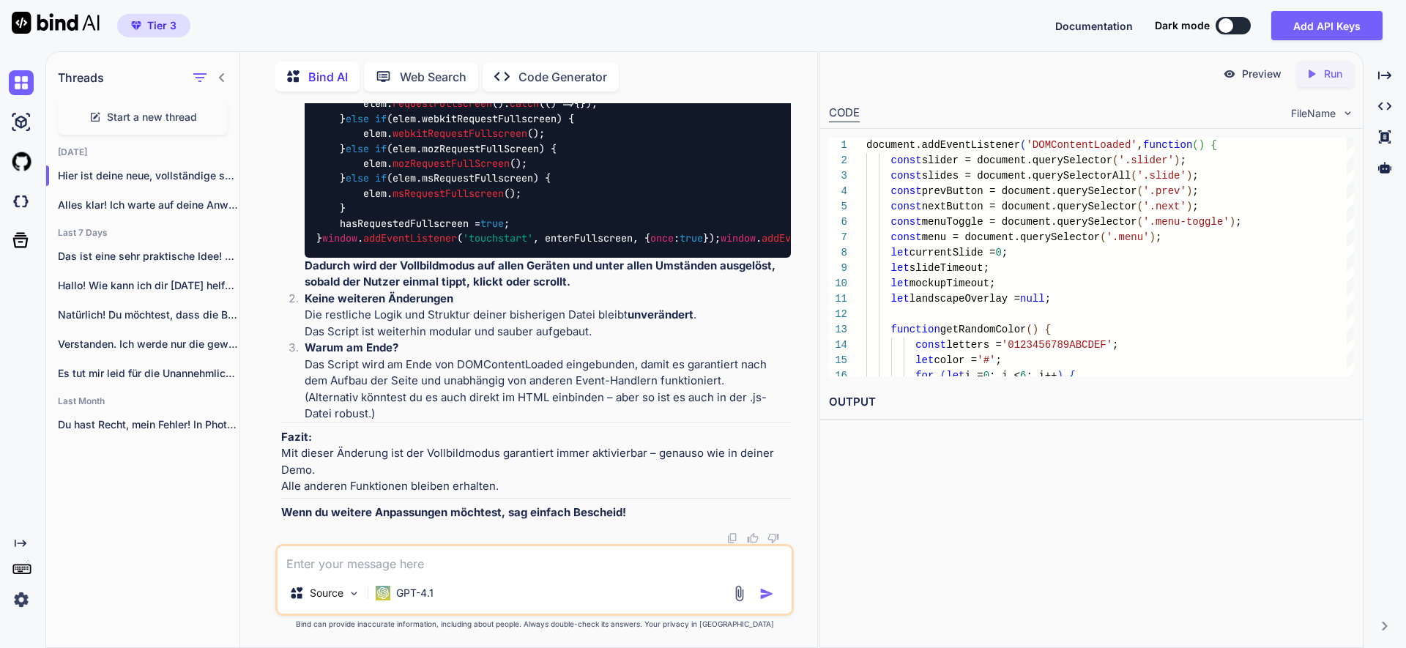
scroll to position [111475, 0]
click at [416, 564] on textarea at bounding box center [535, 559] width 514 height 26
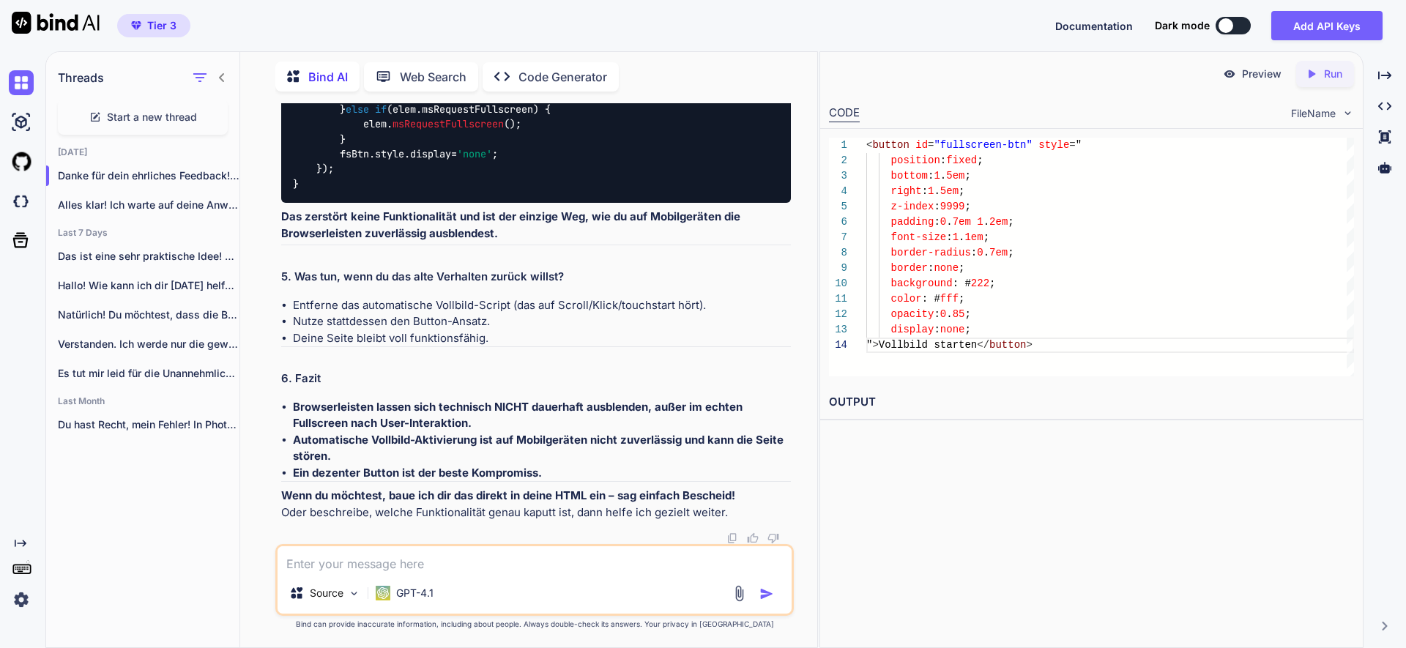
scroll to position [117306, 0]
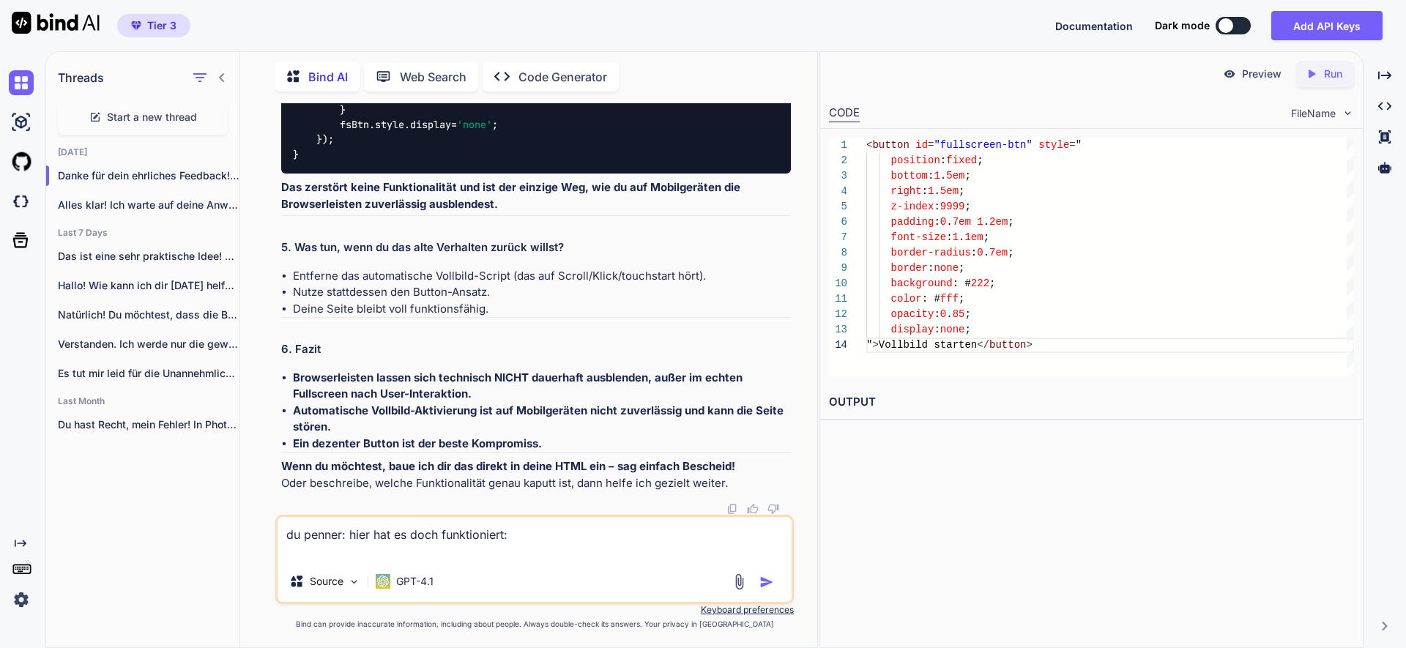
paste textarea "<!DOCTYPE html> <html lang="de"> <head> <meta charset="UTF-8"> <title>Vollbild …"
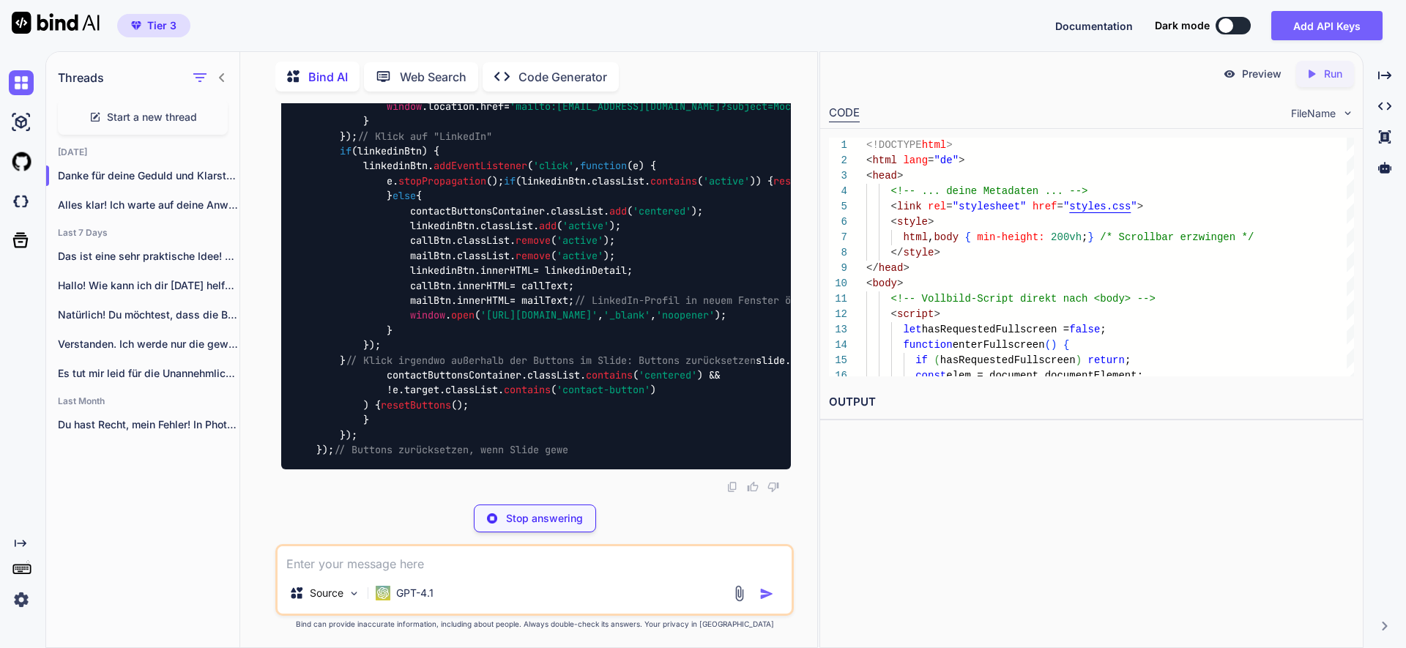
scroll to position [125273, 0]
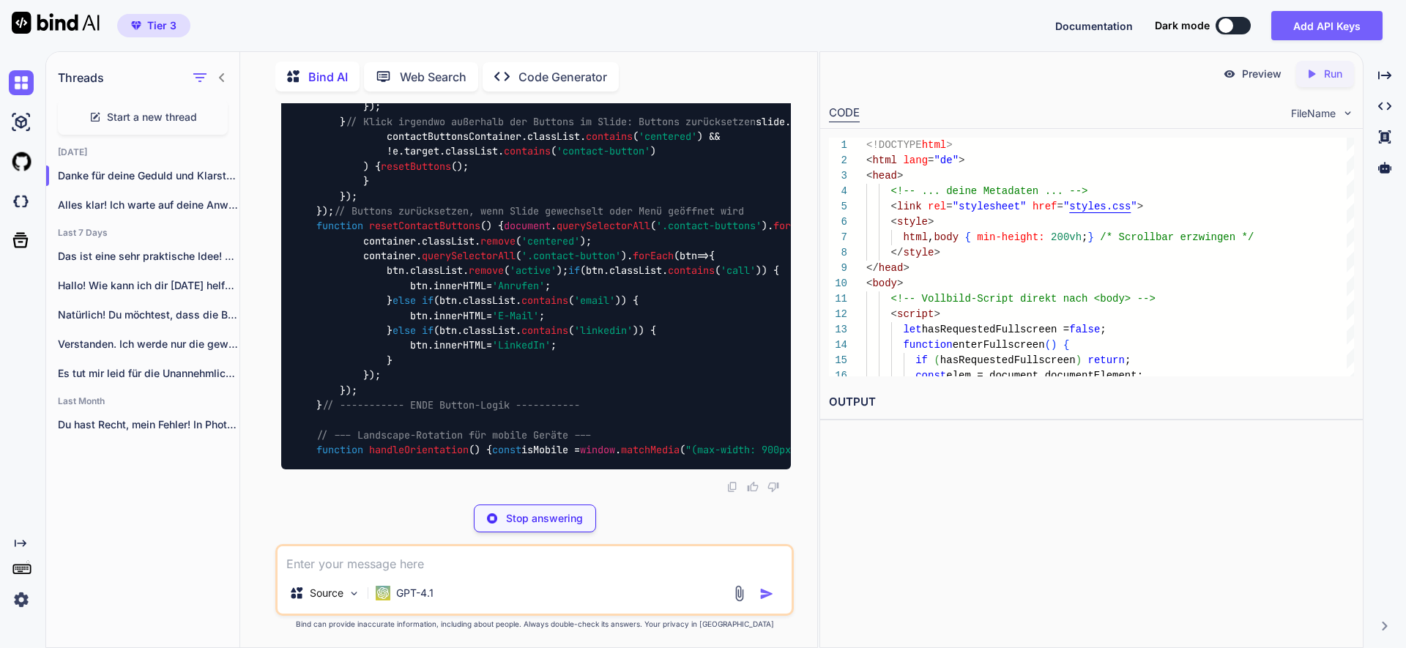
drag, startPoint x: 753, startPoint y: 207, endPoint x: 750, endPoint y: 233, distance: 26.5
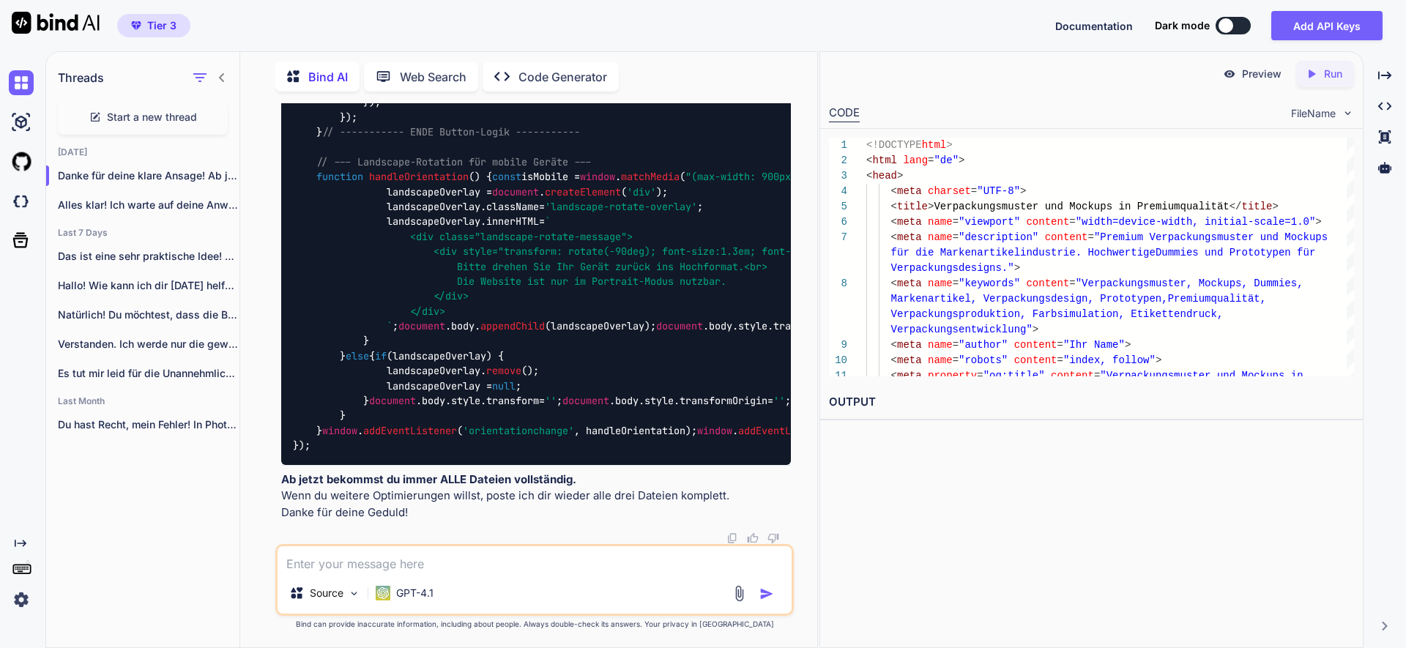
scroll to position [128248, 0]
drag, startPoint x: 755, startPoint y: 212, endPoint x: 737, endPoint y: 241, distance: 34.2
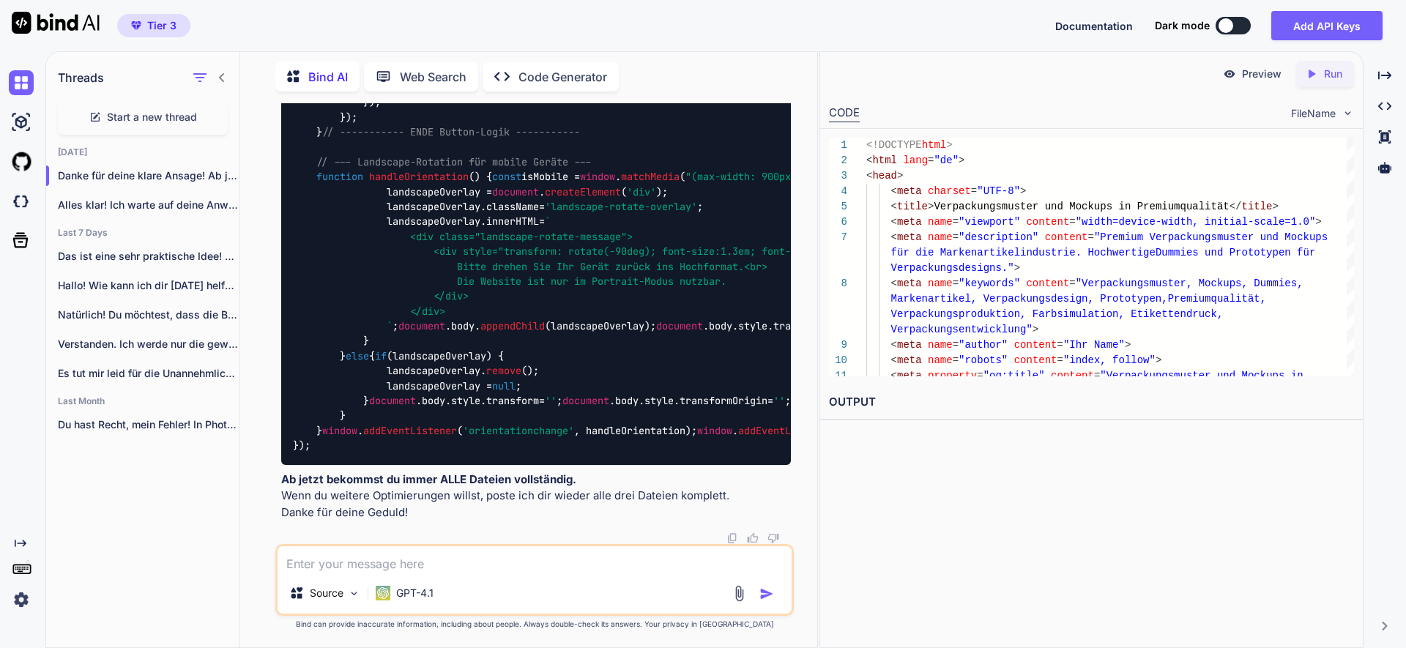
scroll to position [136768, 0]
click at [369, 575] on div "Source GPT-4.1" at bounding box center [534, 580] width 518 height 72
click at [373, 552] on textarea at bounding box center [535, 559] width 514 height 26
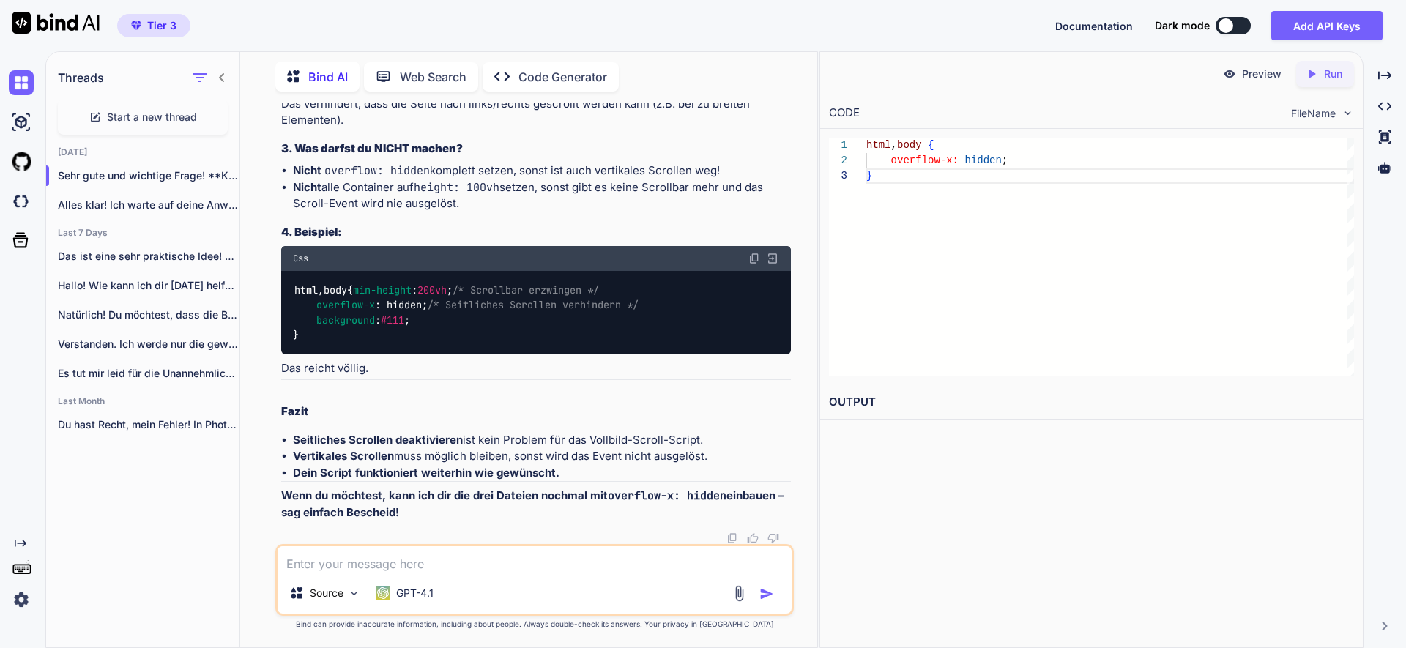
scroll to position [137638, 0]
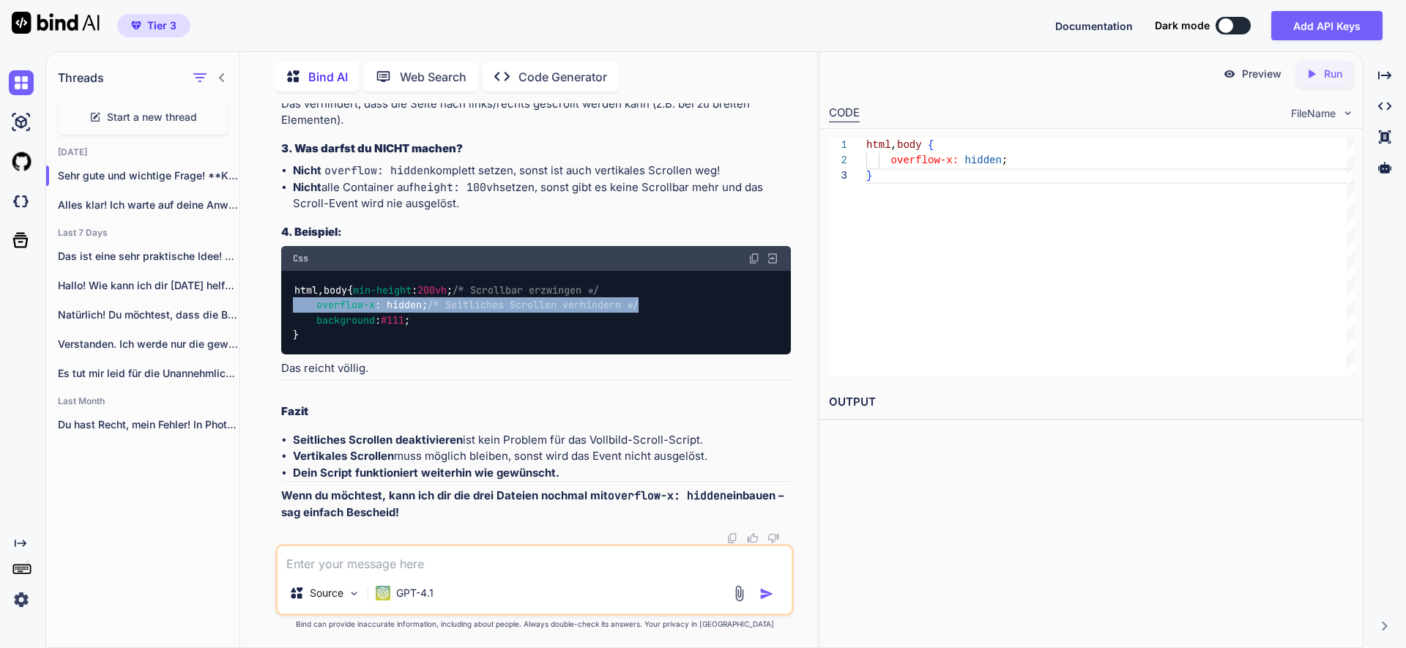
drag, startPoint x: 678, startPoint y: 415, endPoint x: 269, endPoint y: 413, distance: 409.4
click at [269, 413] on div "You Bind AI Um herauszufinden, warum das Ausblenden der Browserleisten auf der …" at bounding box center [534, 375] width 565 height 544
copy code "overflow-x : hidden; /* Seitliches Scrollen verhindern */"
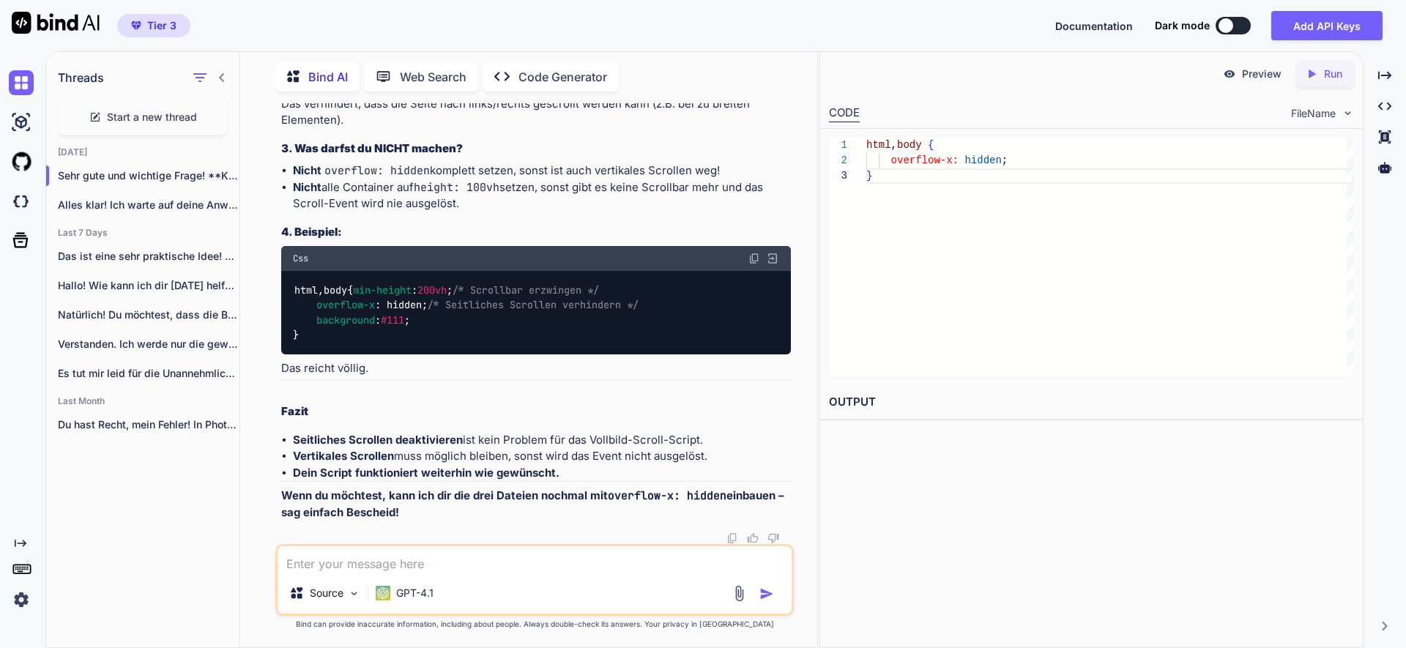
click at [472, 569] on textarea at bounding box center [535, 559] width 514 height 26
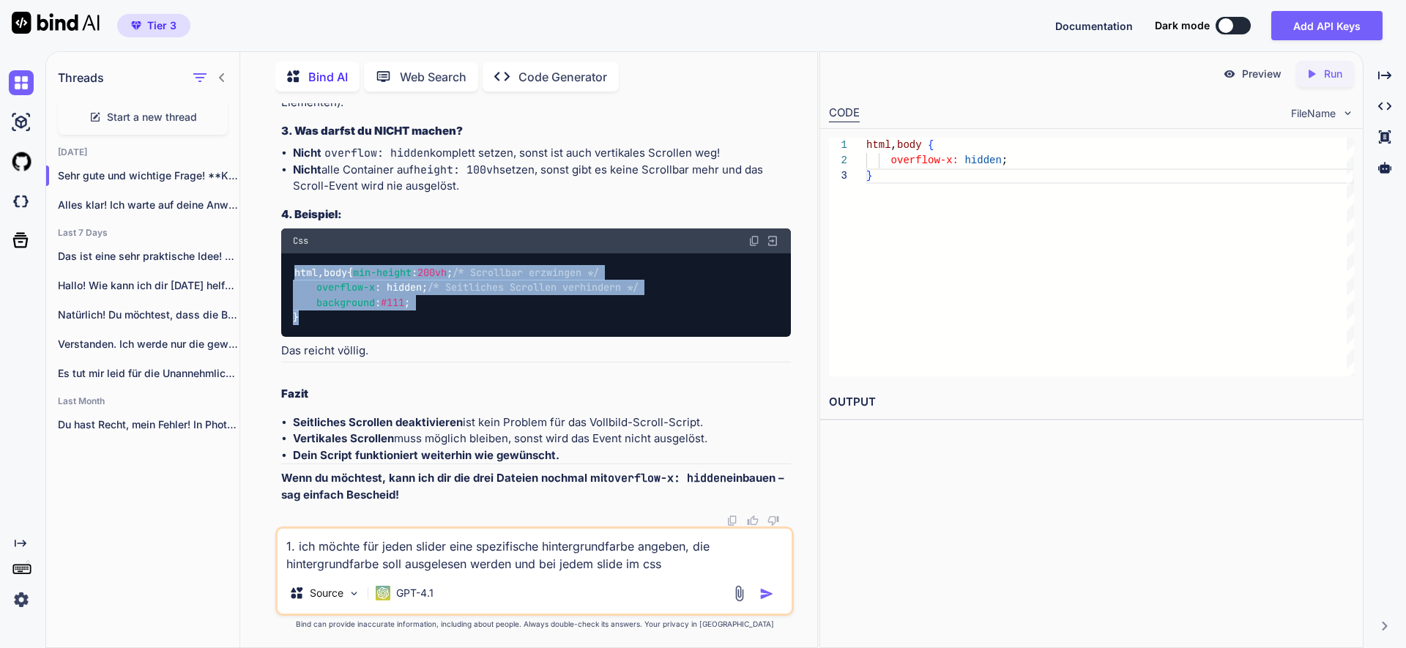
drag, startPoint x: 304, startPoint y: 447, endPoint x: 270, endPoint y: 382, distance: 73.4
click at [271, 382] on div "You Bind AI Um herauszufinden, warum das Ausblenden der Browserleisten auf der …" at bounding box center [534, 375] width 565 height 544
copy code "html , body { min-height : 200vh ; /* Scrollbar erzwingen */ overflow-x : hidde…"
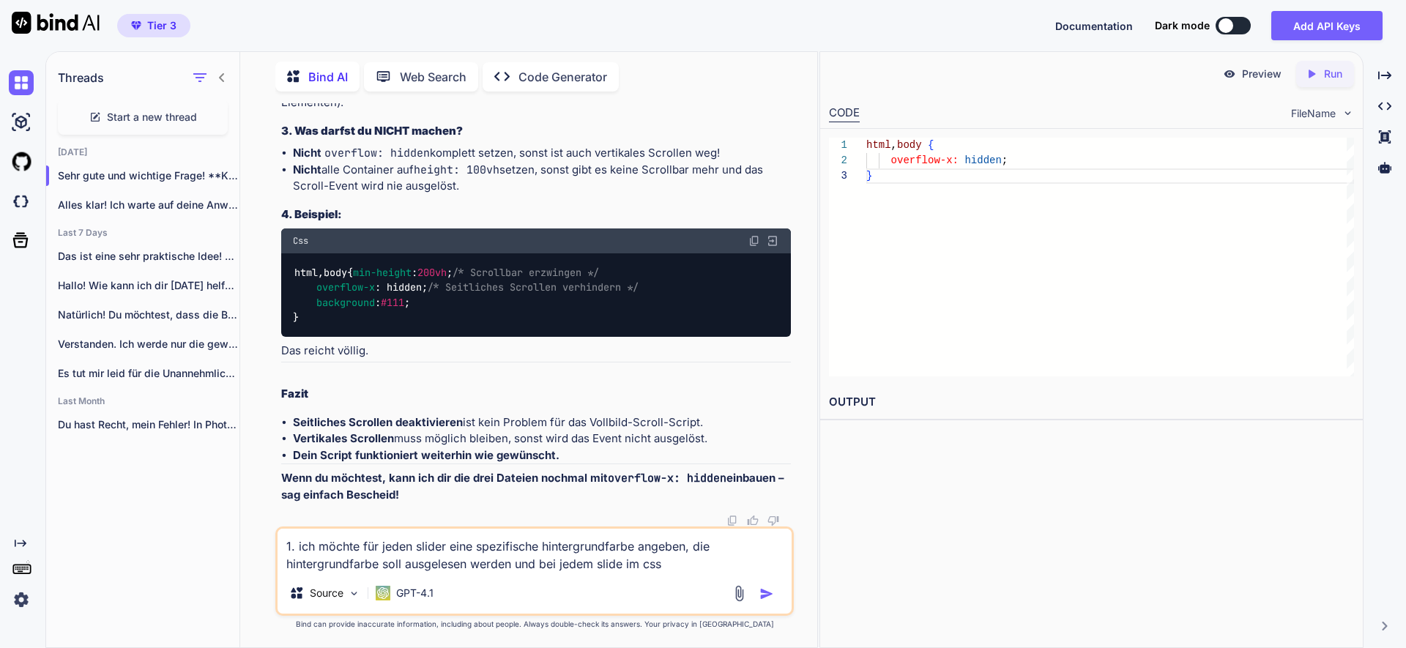
drag, startPoint x: 644, startPoint y: 565, endPoint x: 679, endPoint y: 560, distance: 35.5
click at [679, 561] on textarea "1. ich möchte für jeden slider eine spezifische hintergrundfarbe angeben, die h…" at bounding box center [535, 551] width 514 height 44
paste textarea "html, body { min-height: 200vh; /* Scrollbar erzwingen */ overflow-x: hidden; /…"
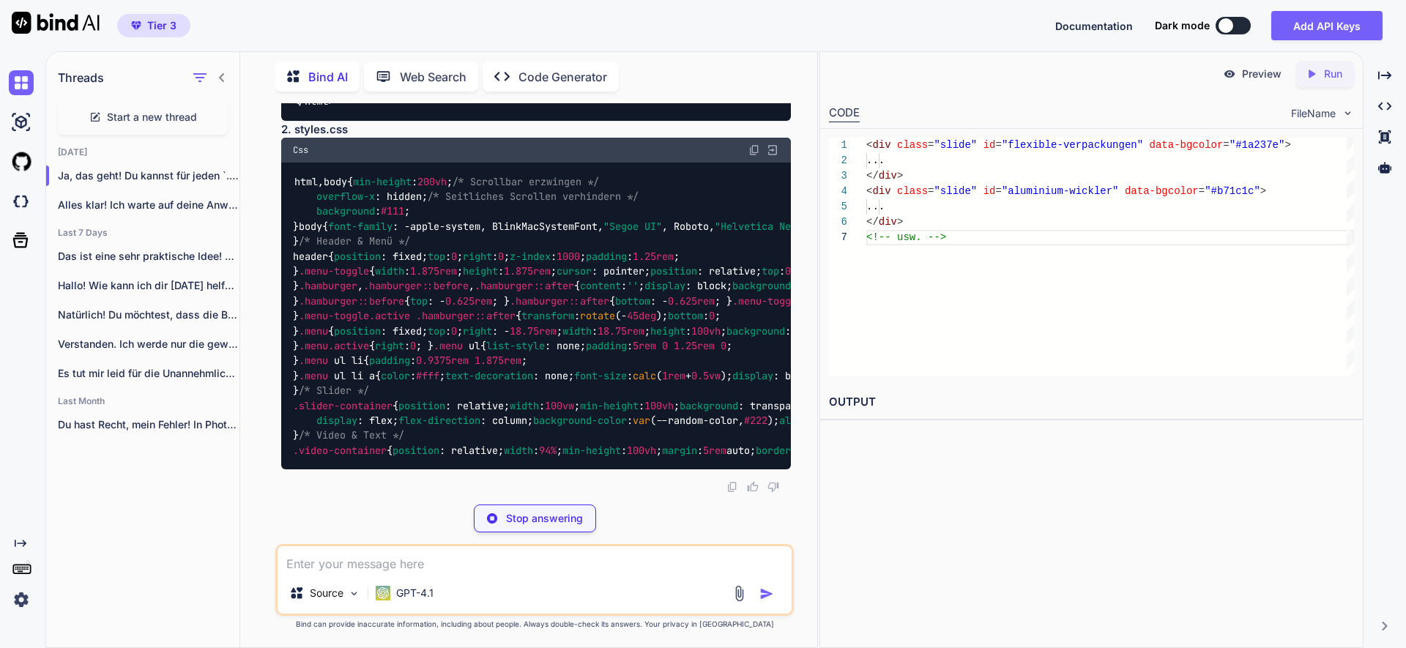
scroll to position [139704, 0]
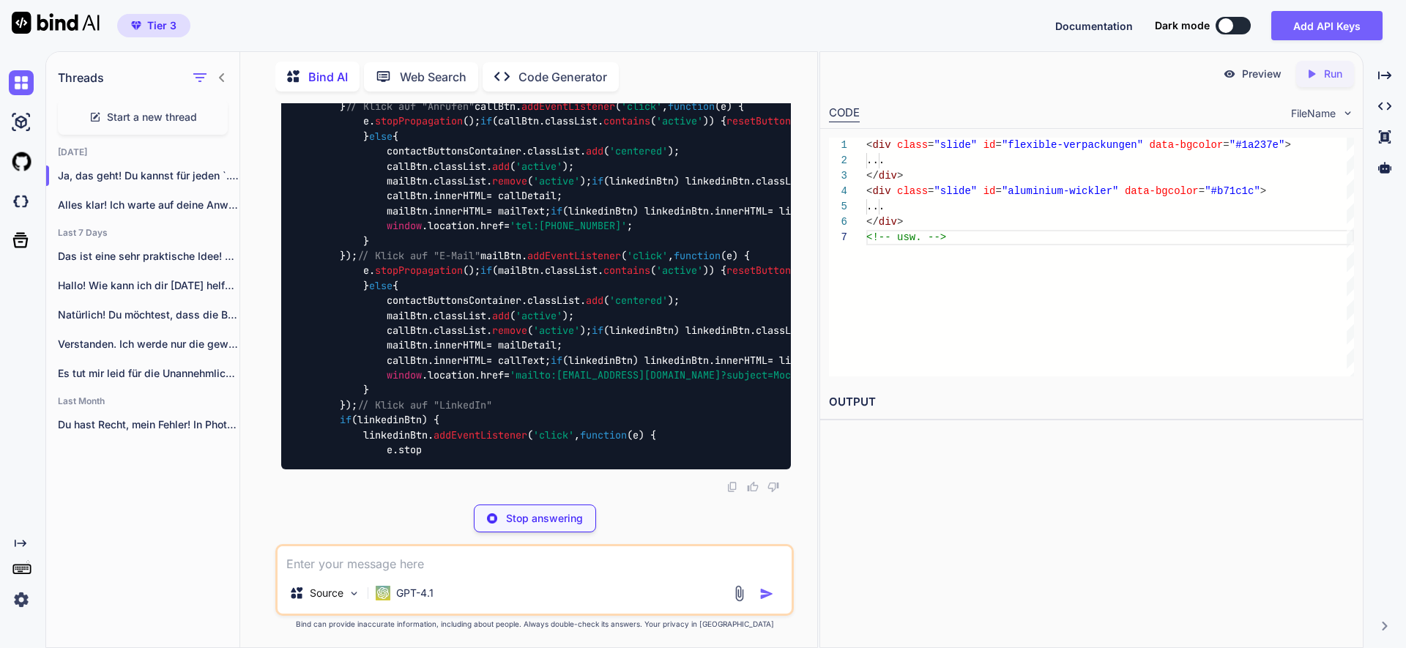
scroll to position [142614, 0]
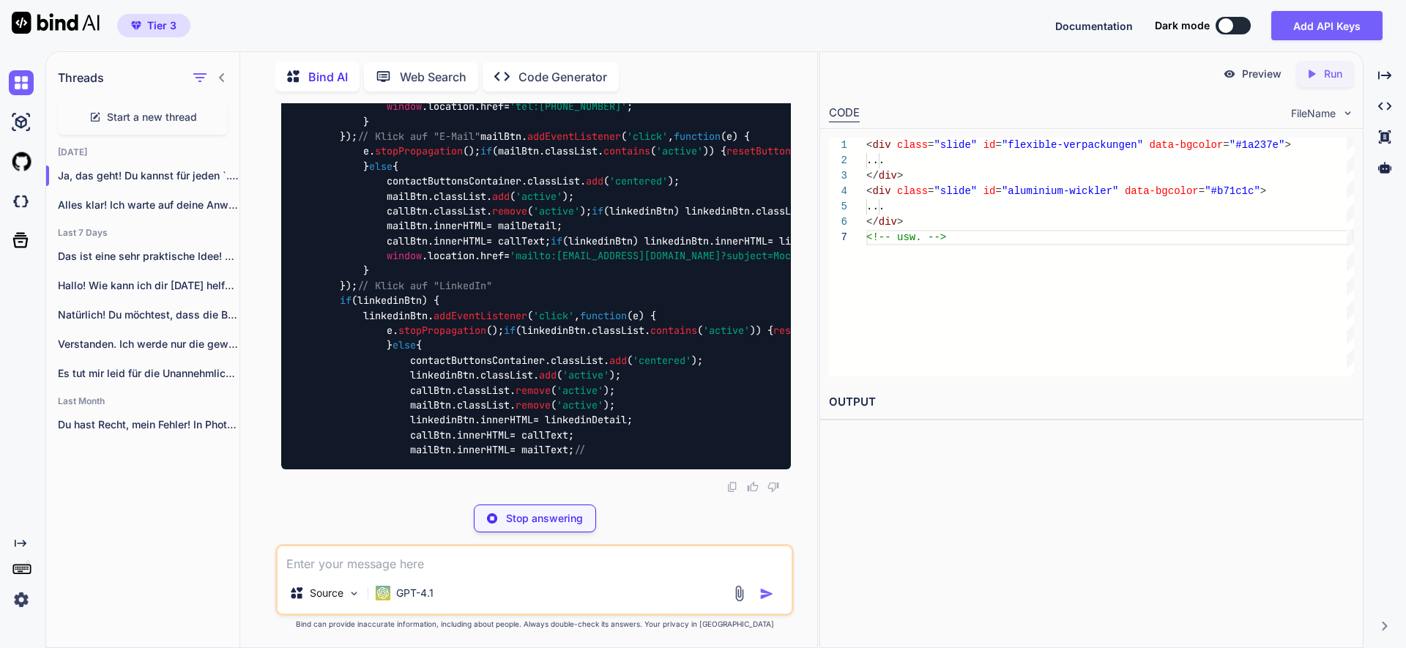
drag, startPoint x: 756, startPoint y: 371, endPoint x: 747, endPoint y: 374, distance: 9.3
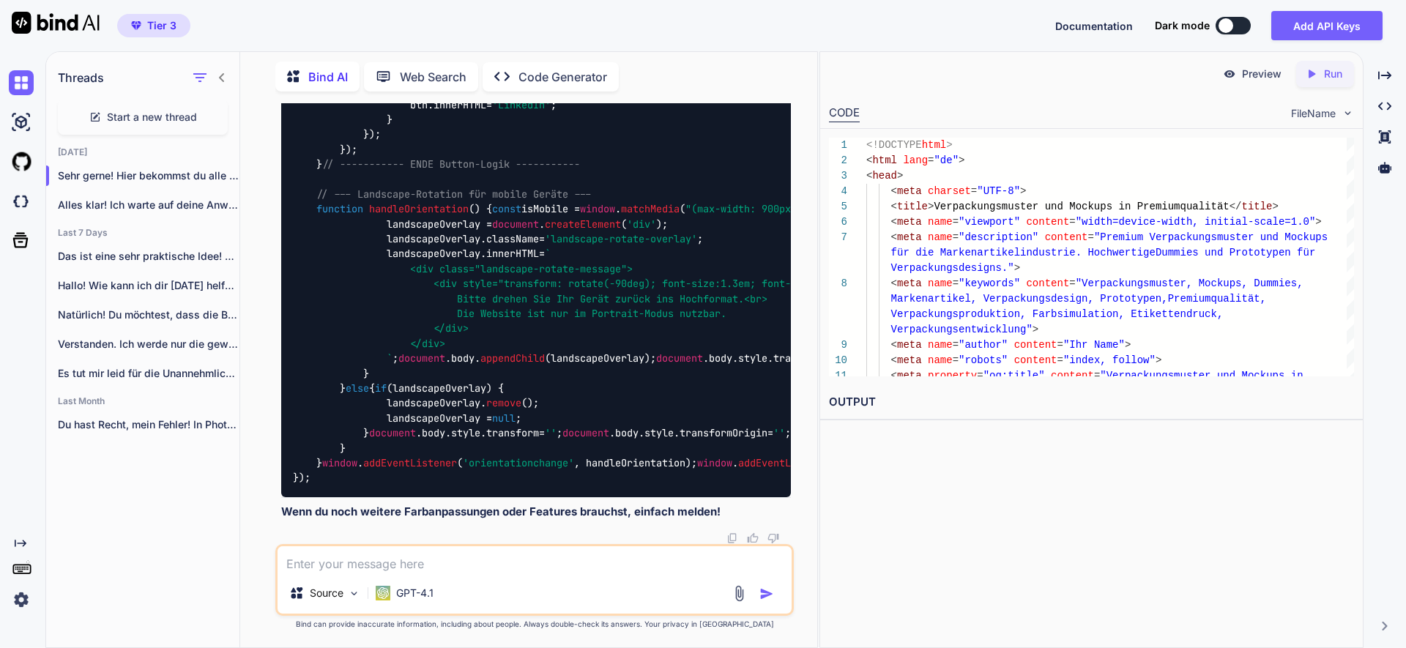
scroll to position [147004, 0]
click at [295, 554] on textarea at bounding box center [535, 559] width 514 height 26
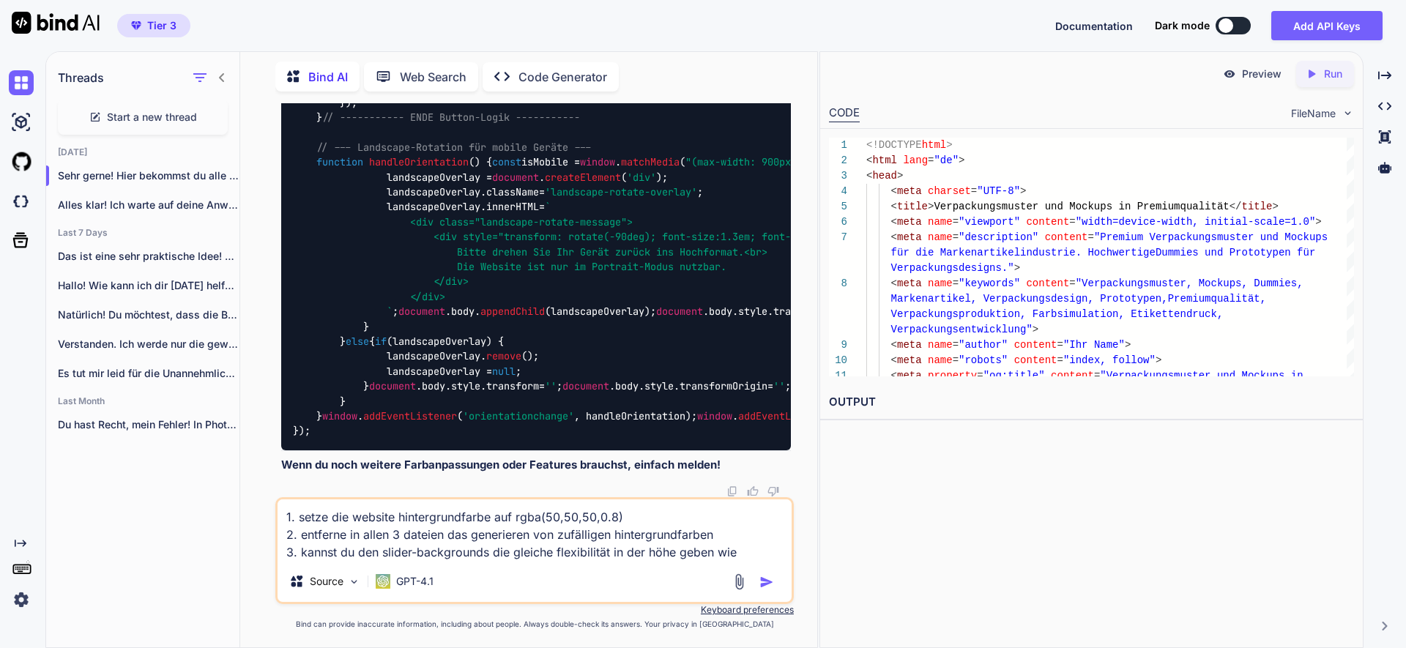
paste textarea "html, body { min-height: 200vh;"
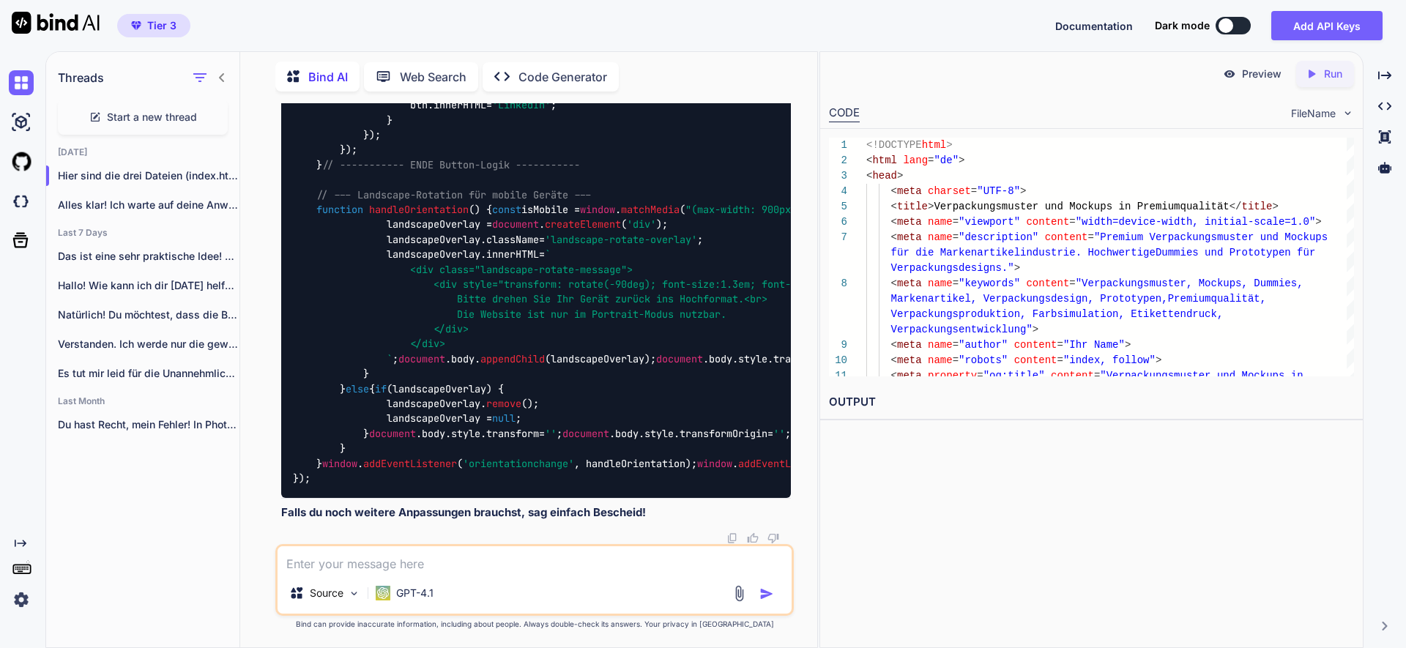
scroll to position [152590, 0]
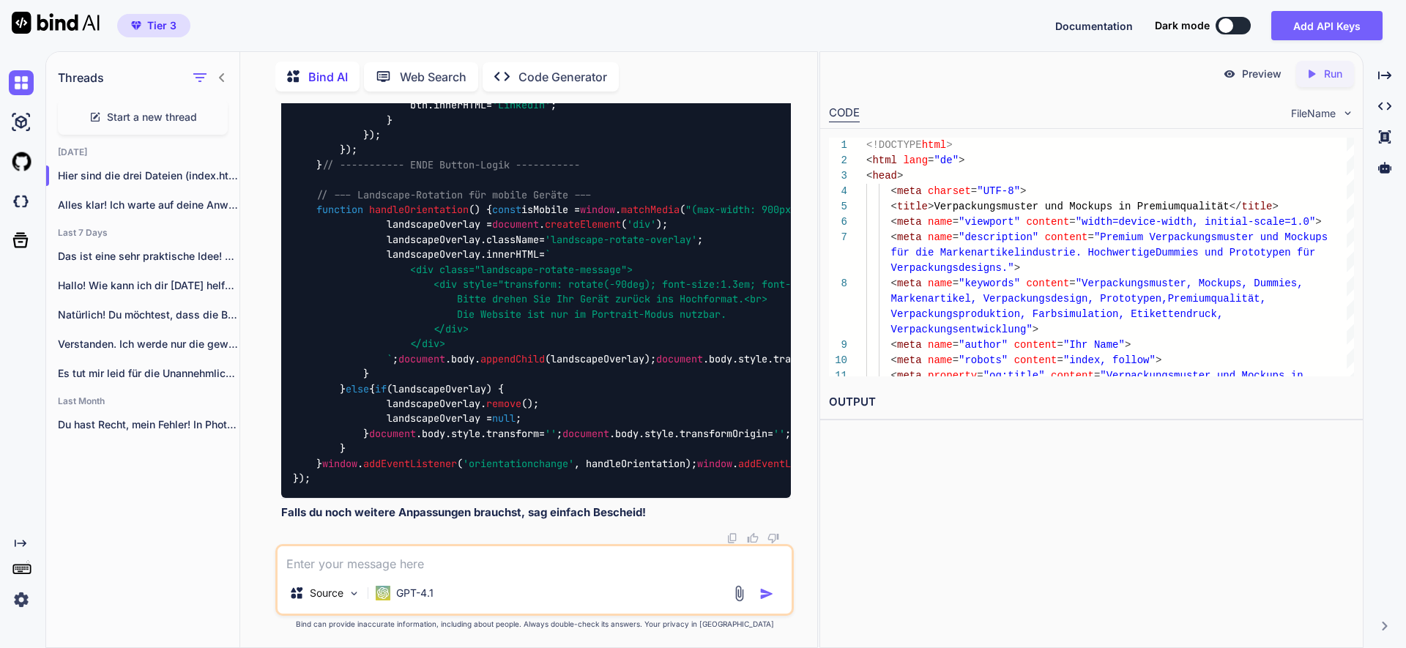
click at [414, 579] on div "GPT-4.1" at bounding box center [405, 593] width 70 height 29
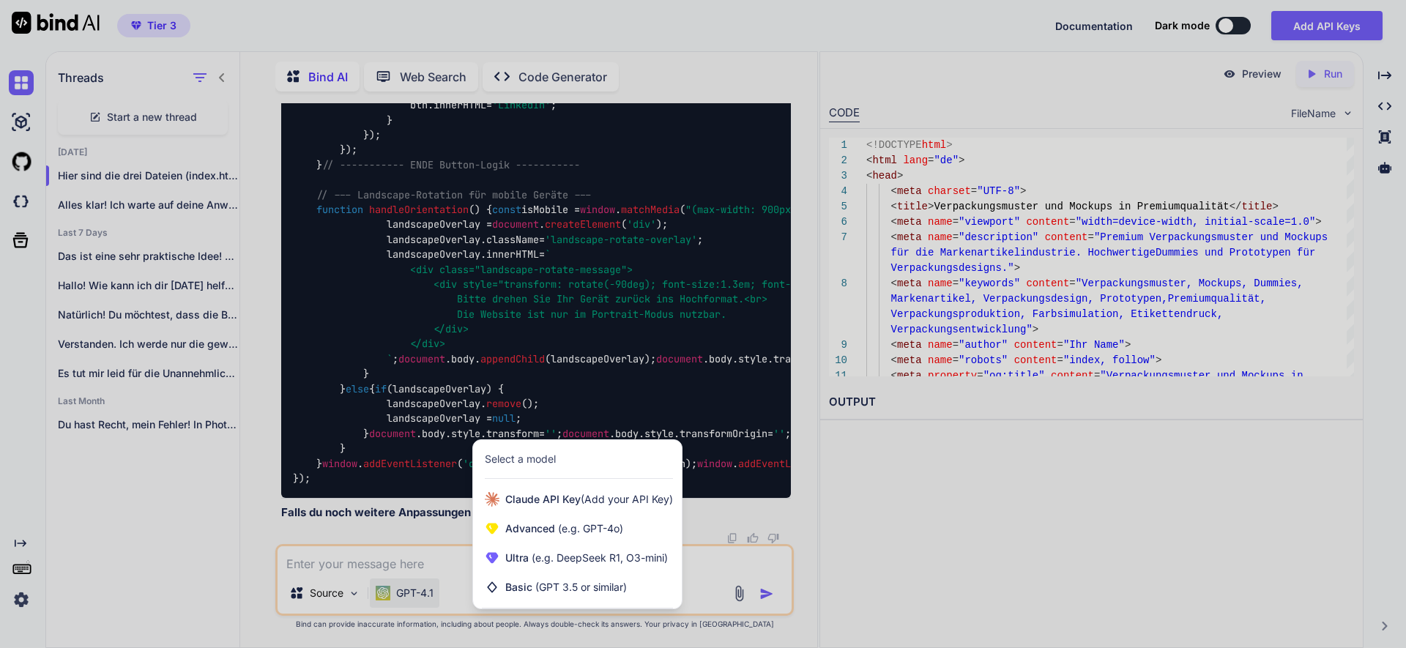
click at [313, 561] on div at bounding box center [703, 324] width 1406 height 648
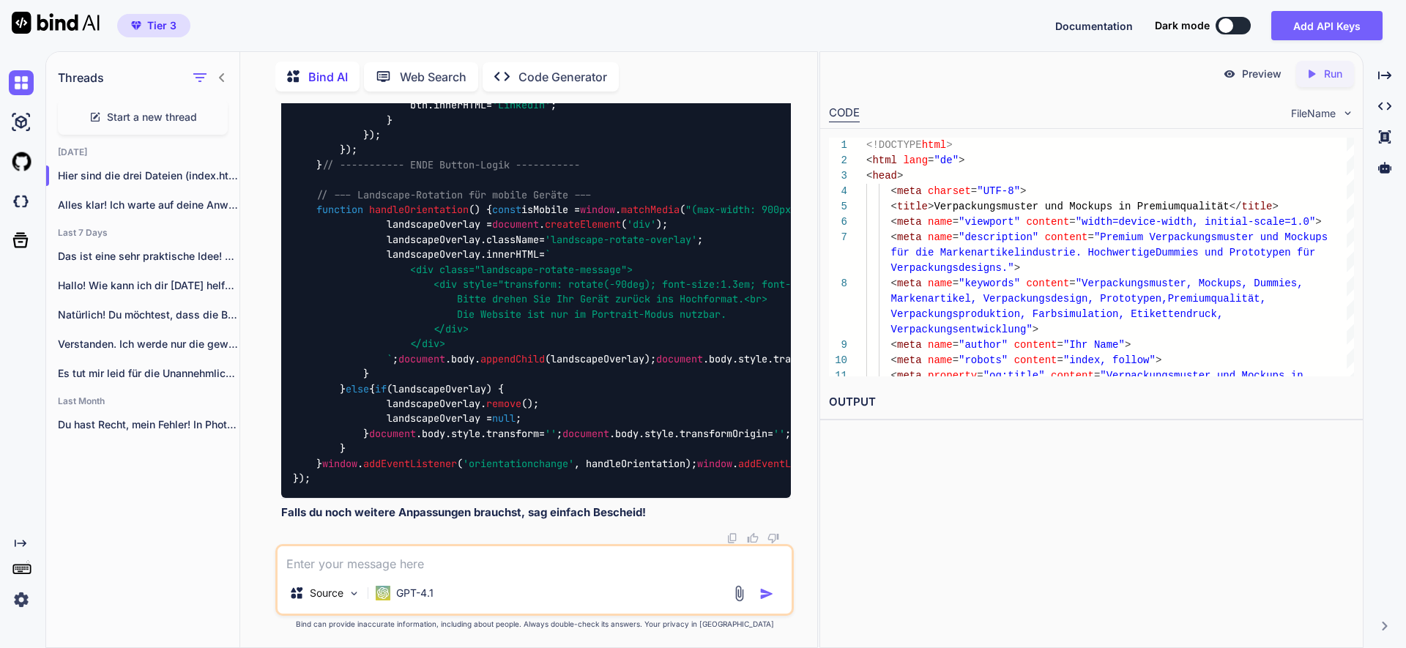
click at [313, 561] on textarea at bounding box center [535, 559] width 514 height 26
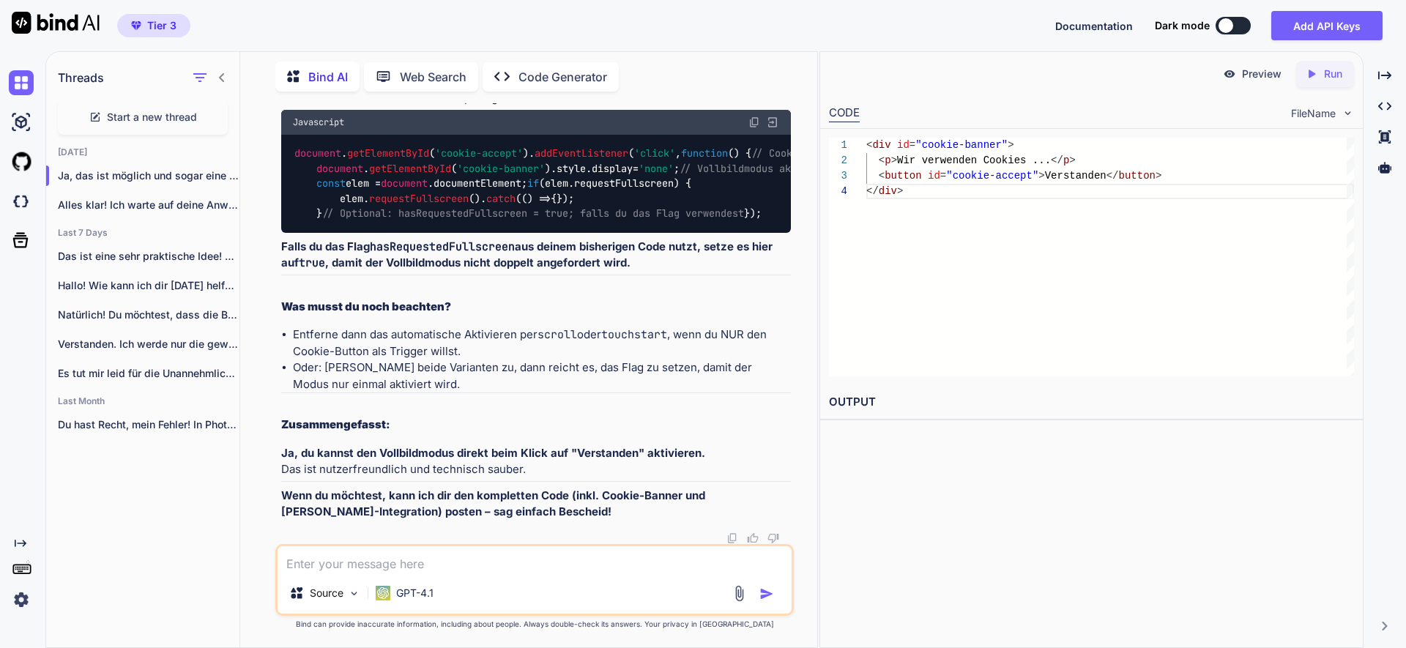
scroll to position [164925, 0]
paste textarea "min-height: 120vh;"
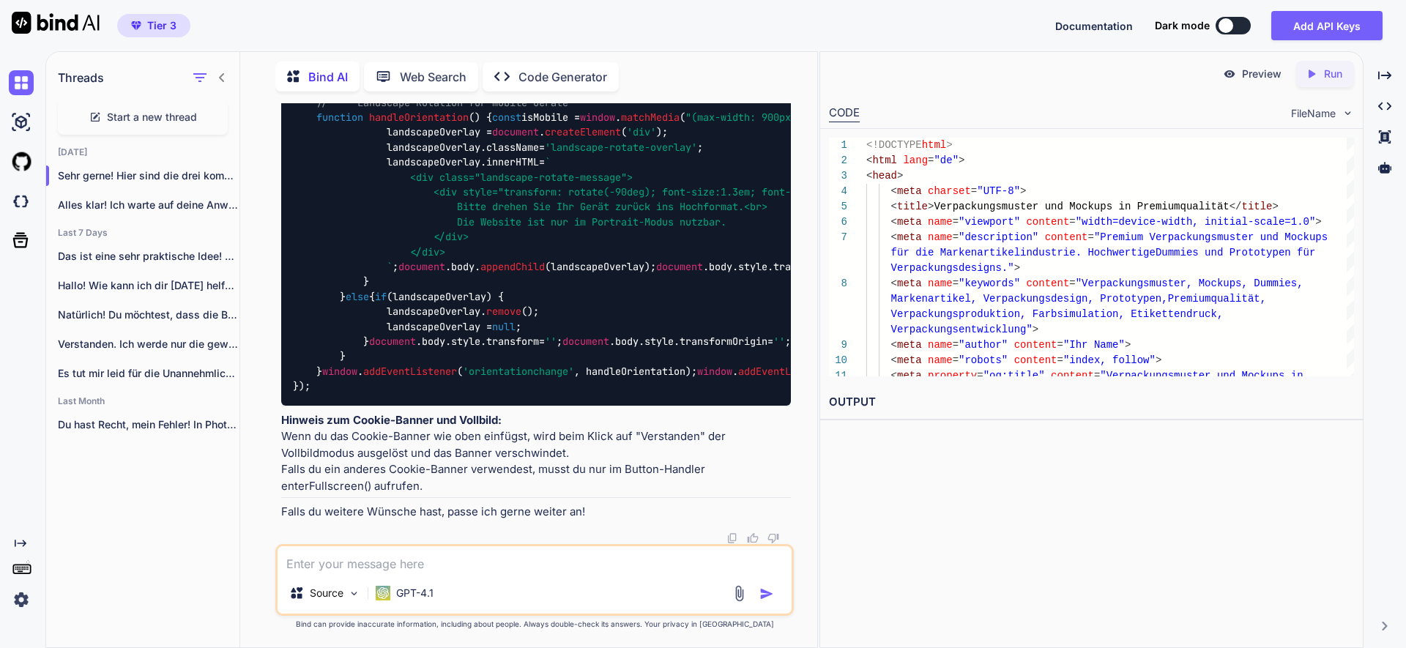
scroll to position [167189, 0]
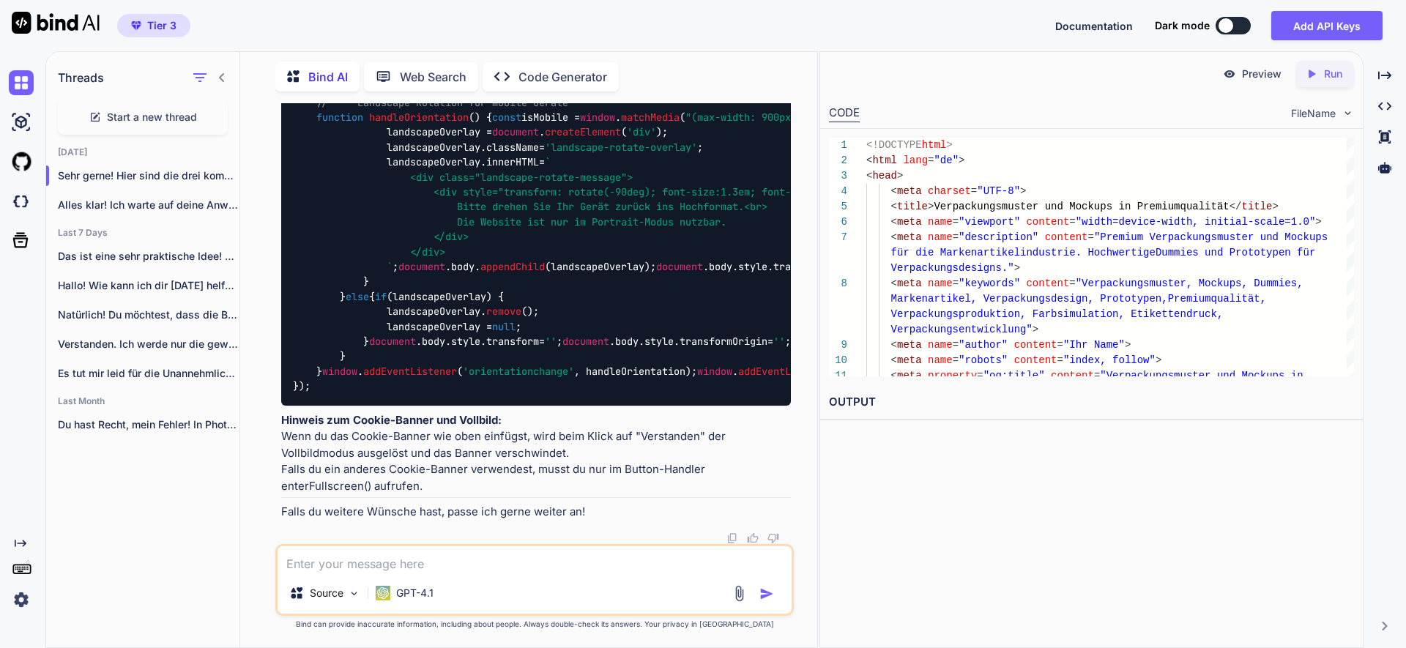
click at [408, 556] on textarea at bounding box center [535, 559] width 514 height 26
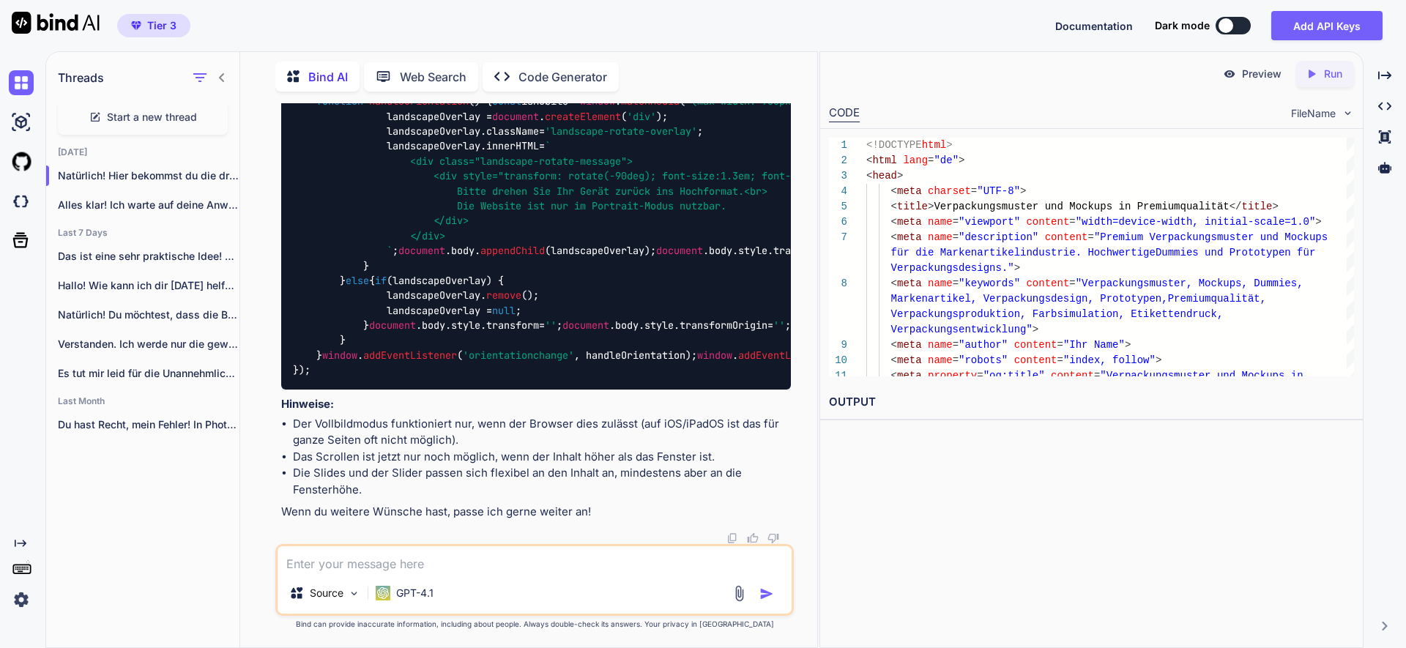
scroll to position [180722, 0]
drag, startPoint x: 756, startPoint y: 352, endPoint x: 755, endPoint y: 364, distance: 11.7
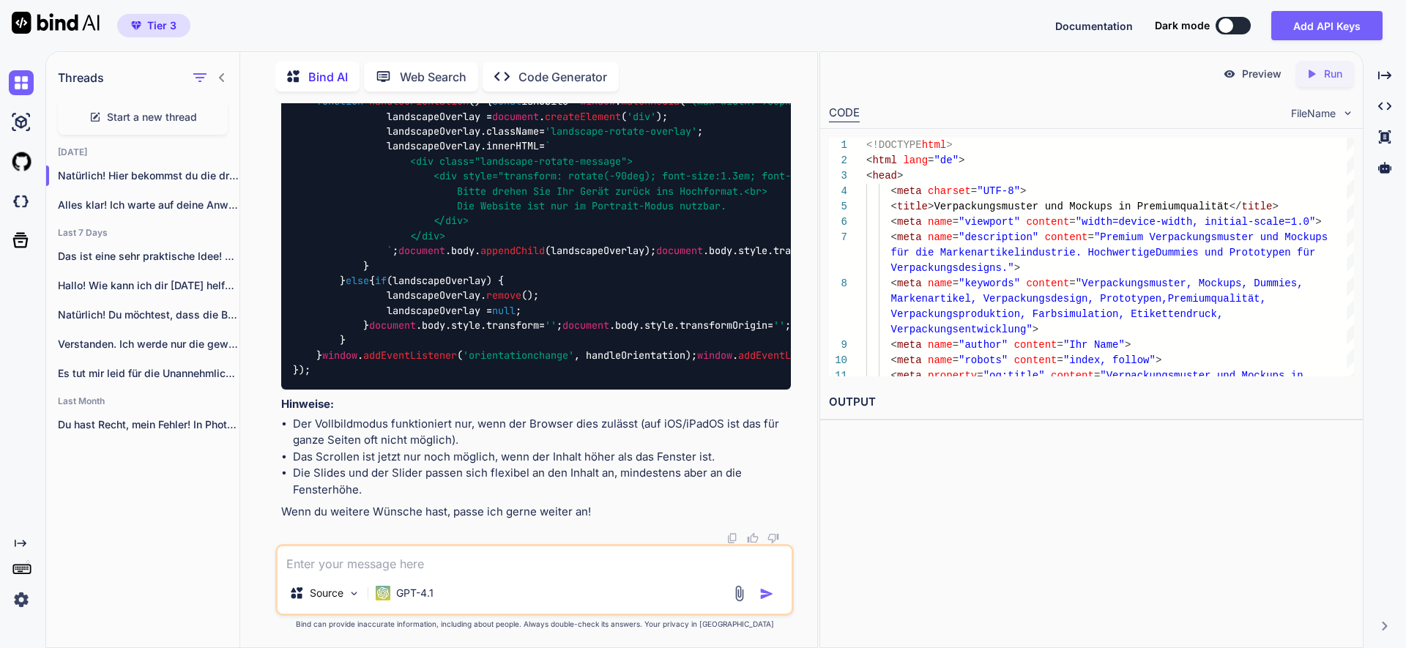
scroll to position [187788, 0]
drag, startPoint x: 755, startPoint y: 245, endPoint x: 748, endPoint y: 273, distance: 29.5
drag, startPoint x: 723, startPoint y: 455, endPoint x: 291, endPoint y: 455, distance: 431.3
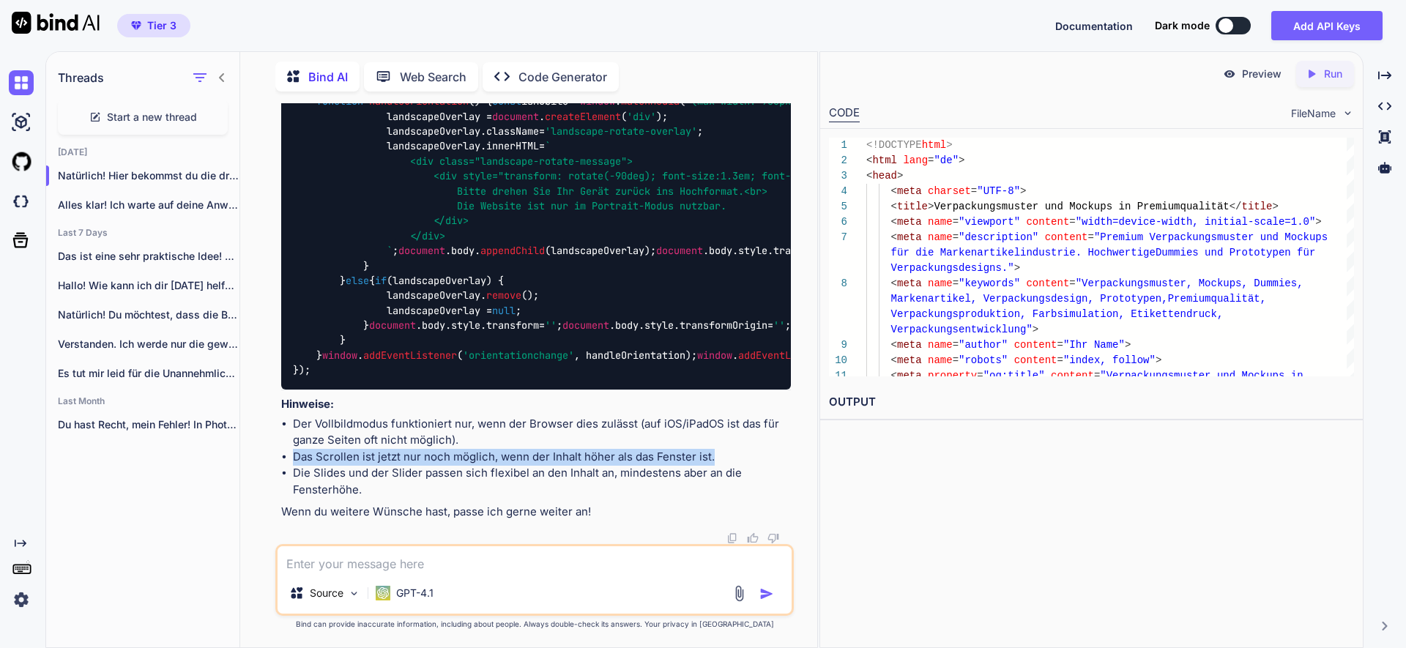
click at [293, 456] on li "Das Scrollen ist jetzt nur noch möglich, wenn der Inhalt höher als das Fenster …" at bounding box center [542, 457] width 498 height 17
copy li "Das Scrollen ist jetzt nur noch möglich, wenn der Inhalt höher als das Fenster …"
click at [349, 555] on textarea at bounding box center [535, 559] width 514 height 26
paste textarea "Das Scrollen ist jetzt nur noch möglich, wenn der Inhalt höher als das Fenster …"
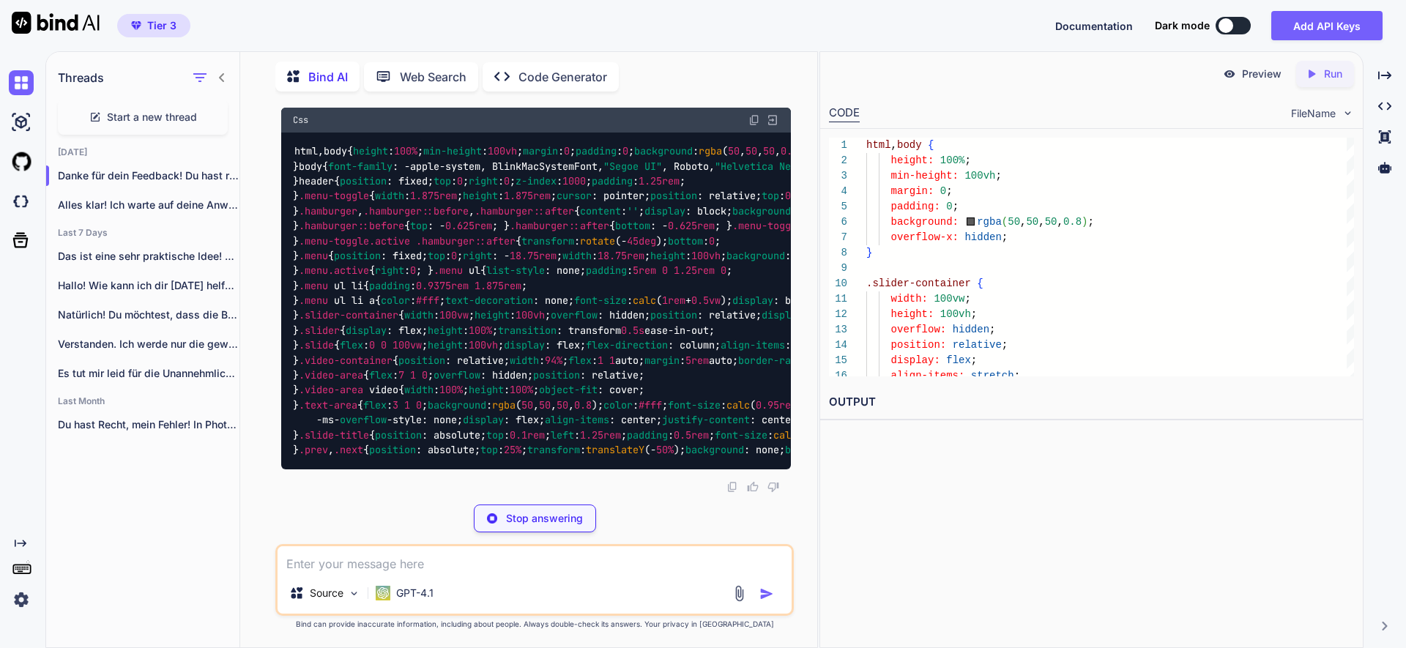
scroll to position [195010, 0]
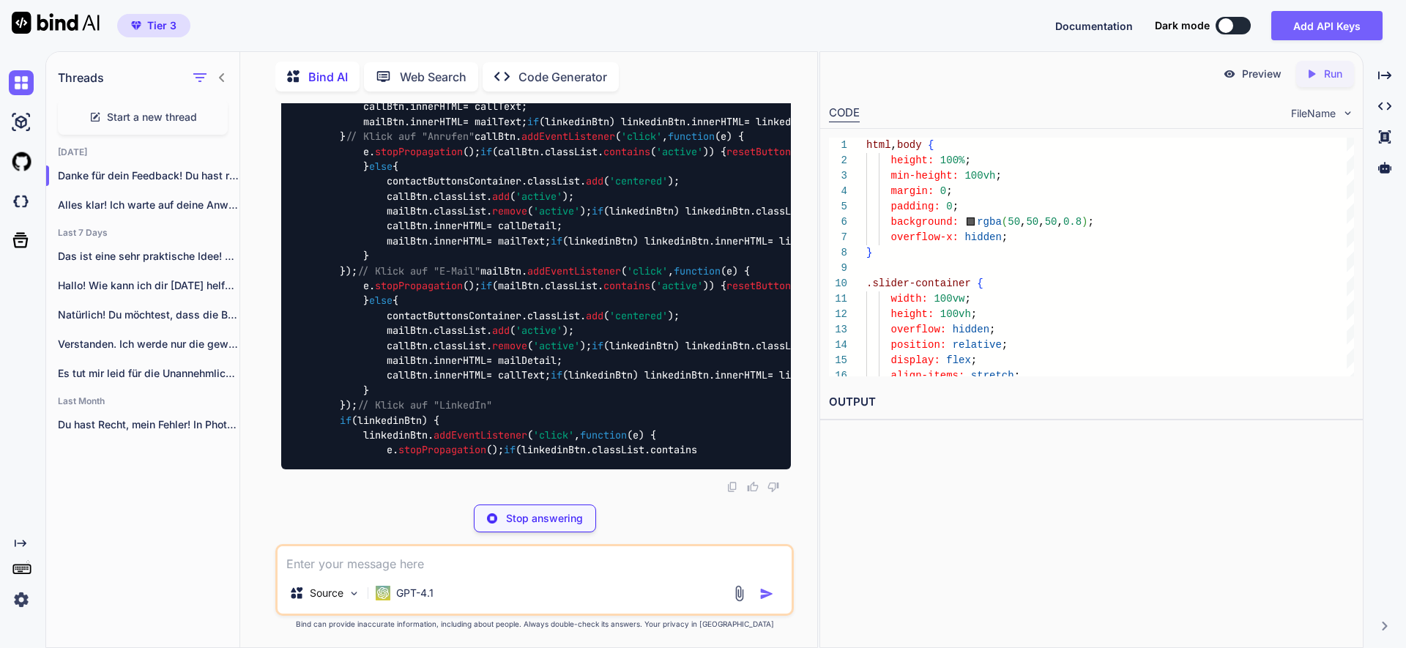
scroll to position [198067, 0]
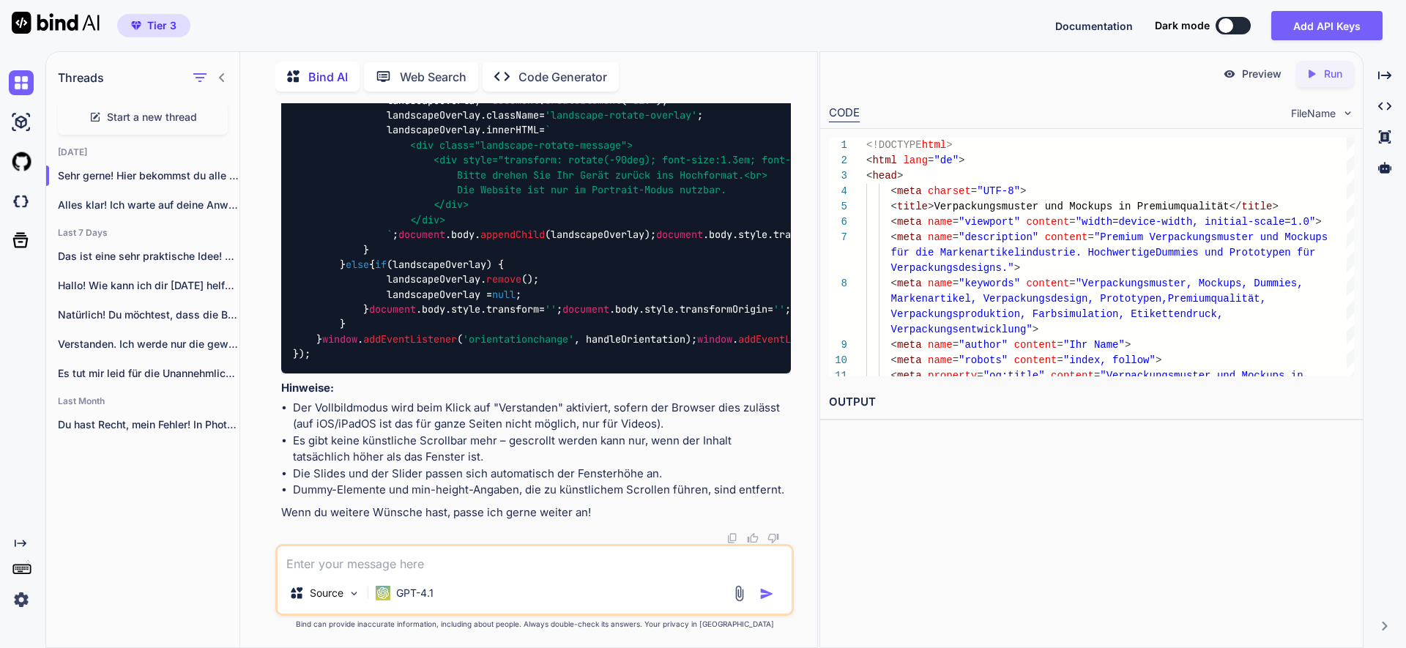
scroll to position [202083, 0]
click at [398, 569] on textarea at bounding box center [535, 559] width 514 height 26
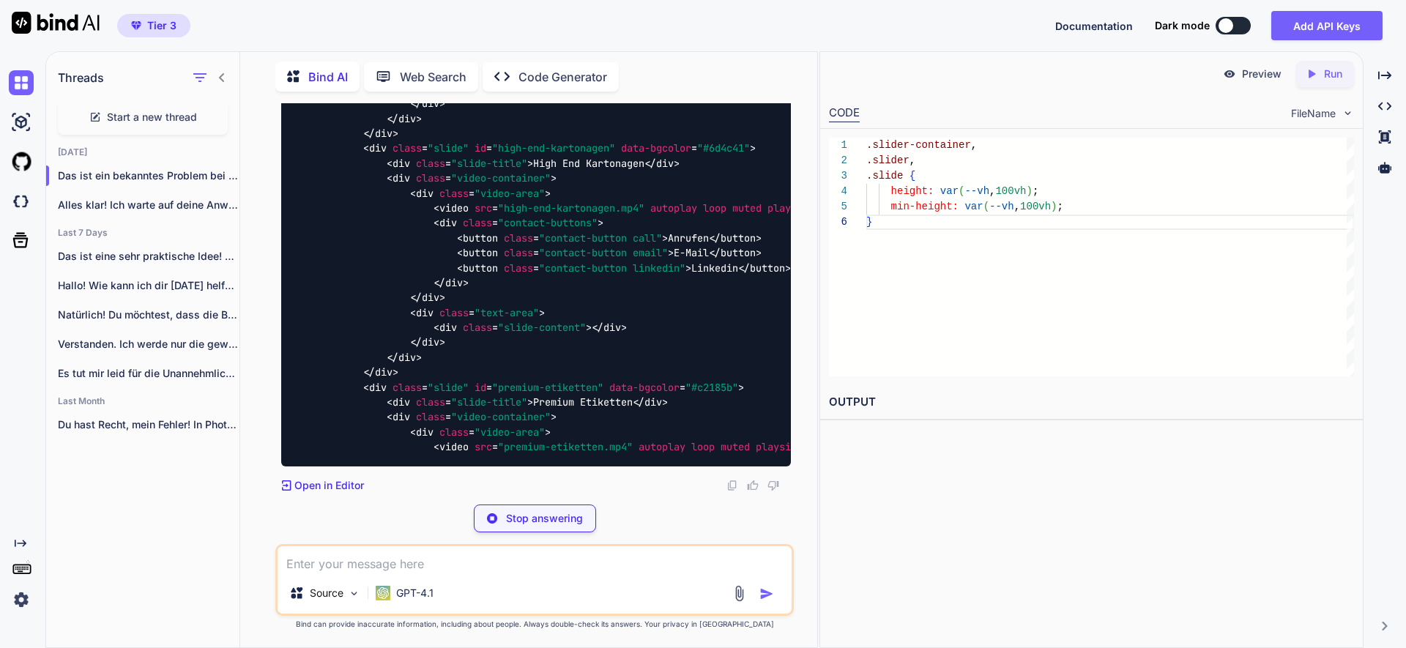
scroll to position [208536, 0]
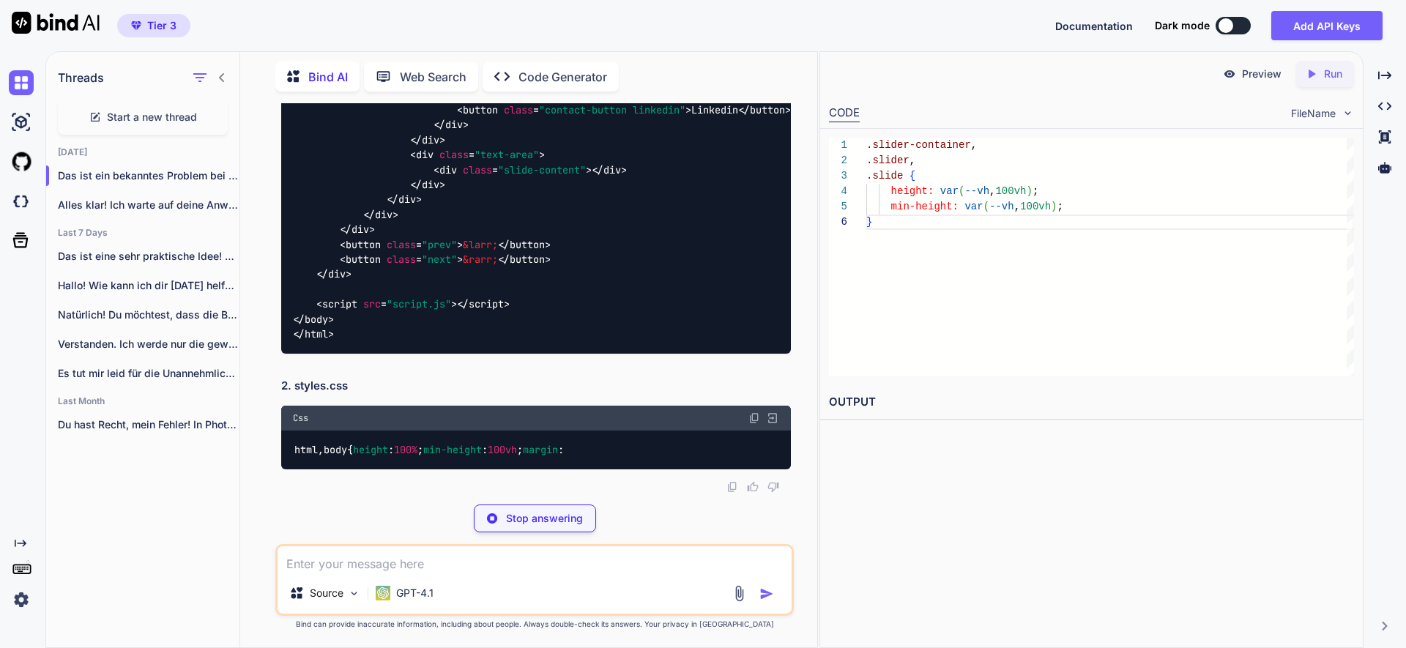
click at [536, 521] on p "Stop answering" at bounding box center [544, 518] width 77 height 15
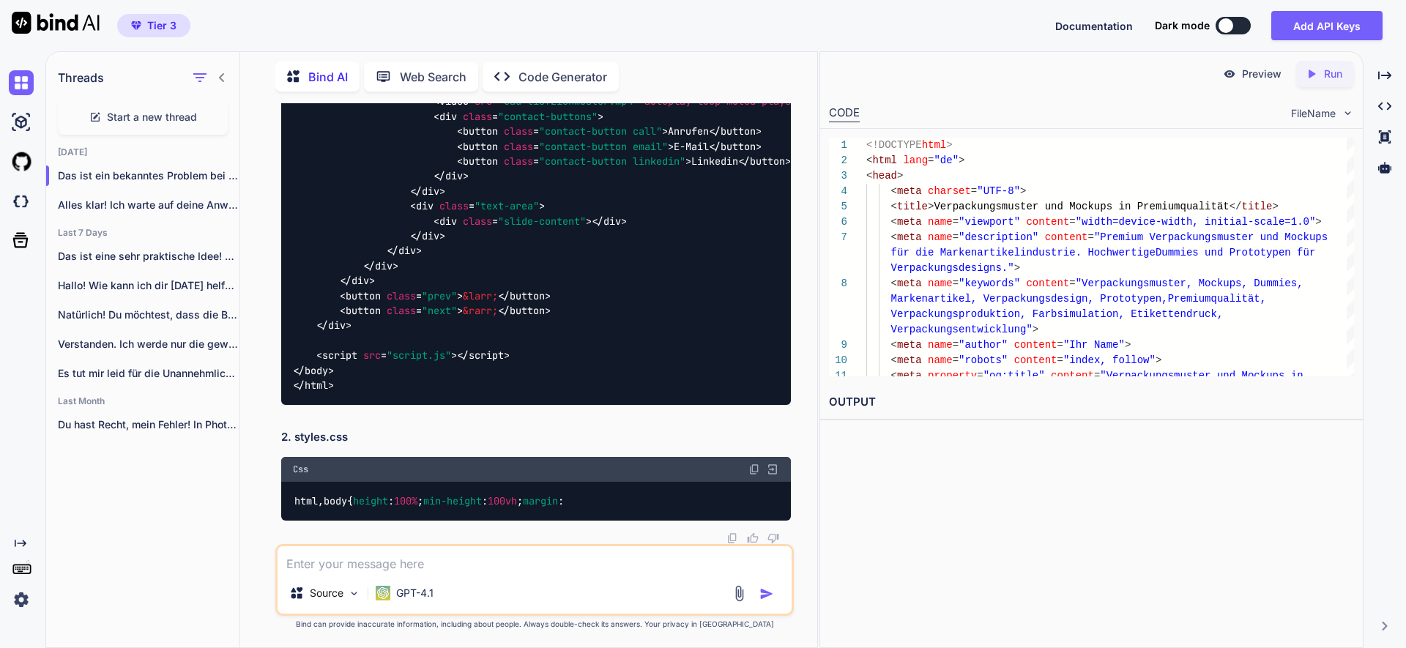
scroll to position [208107, 0]
click at [466, 553] on textarea at bounding box center [535, 559] width 514 height 26
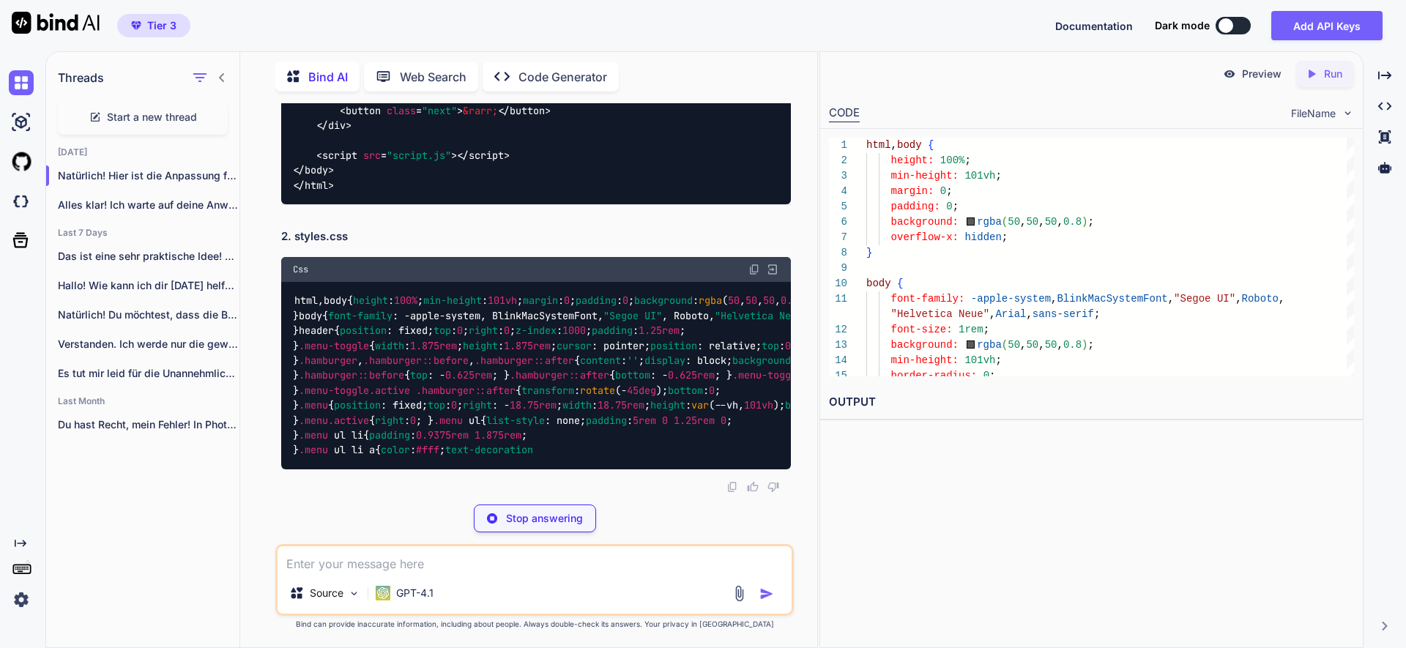
scroll to position [213326, 0]
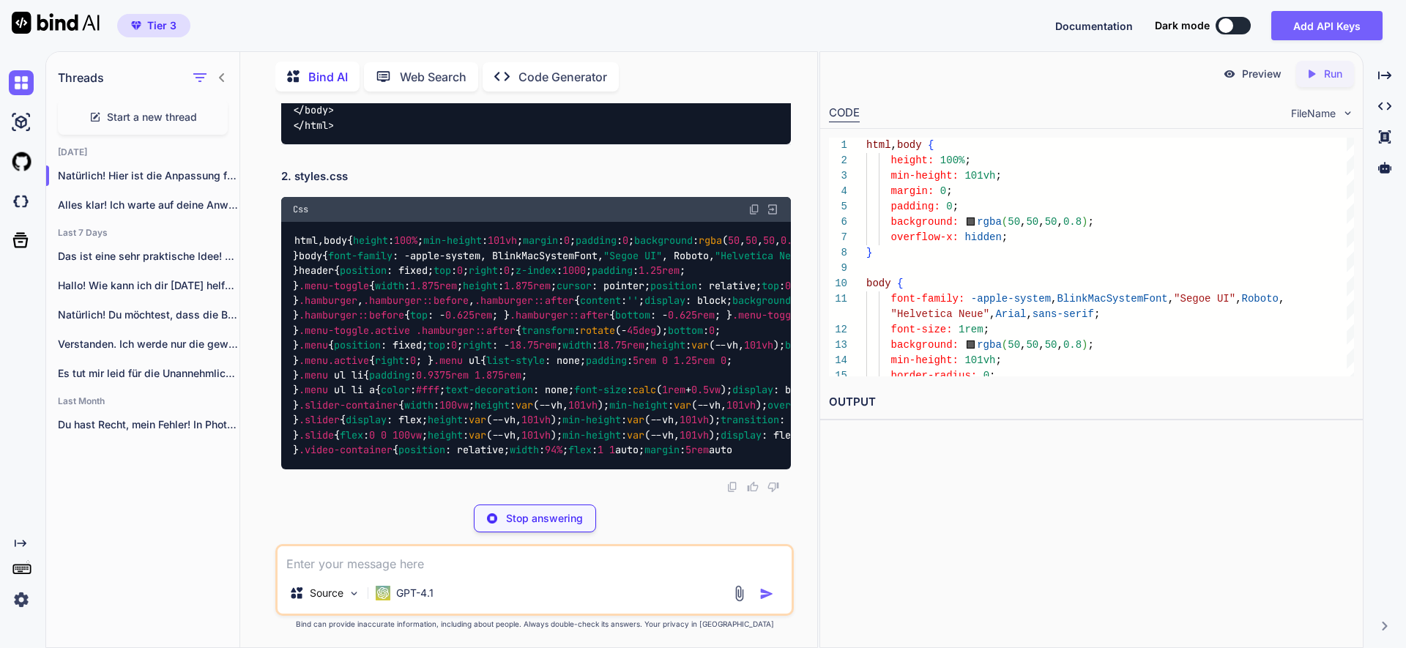
drag, startPoint x: 755, startPoint y: 131, endPoint x: 751, endPoint y: 152, distance: 21.7
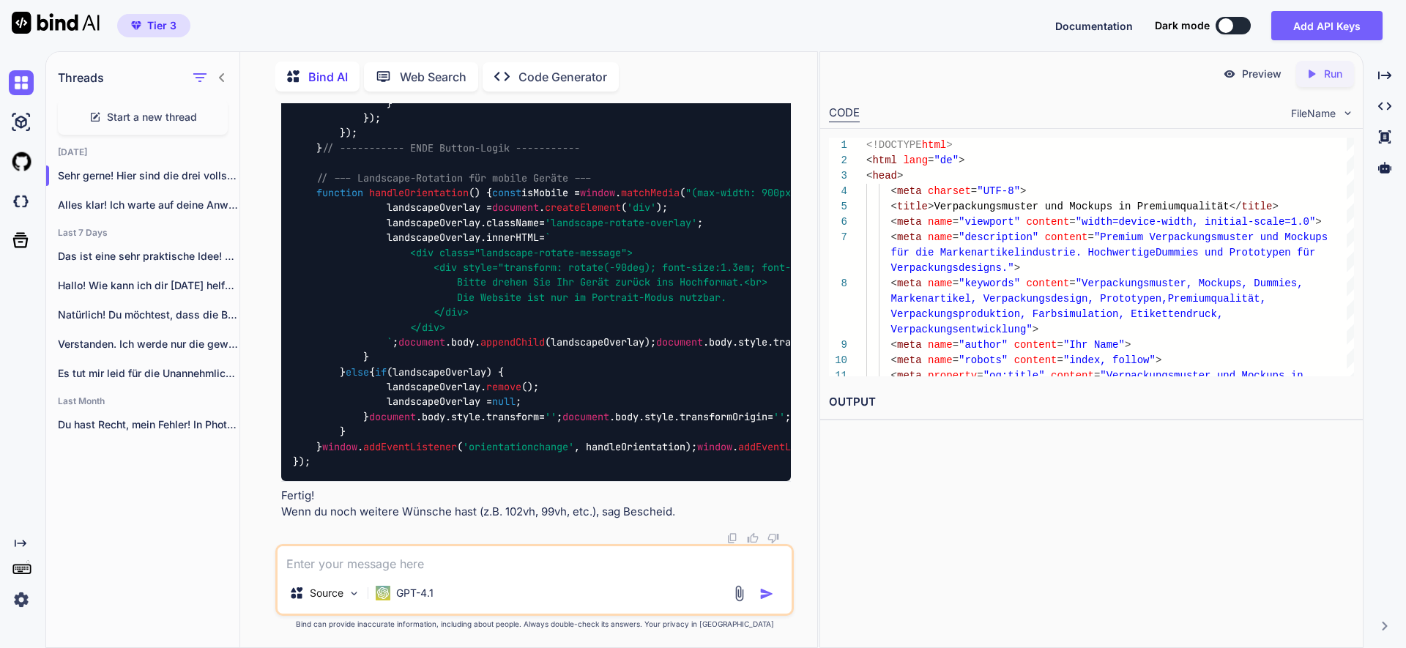
scroll to position [216309, 0]
drag, startPoint x: 755, startPoint y: 396, endPoint x: 727, endPoint y: 396, distance: 27.8
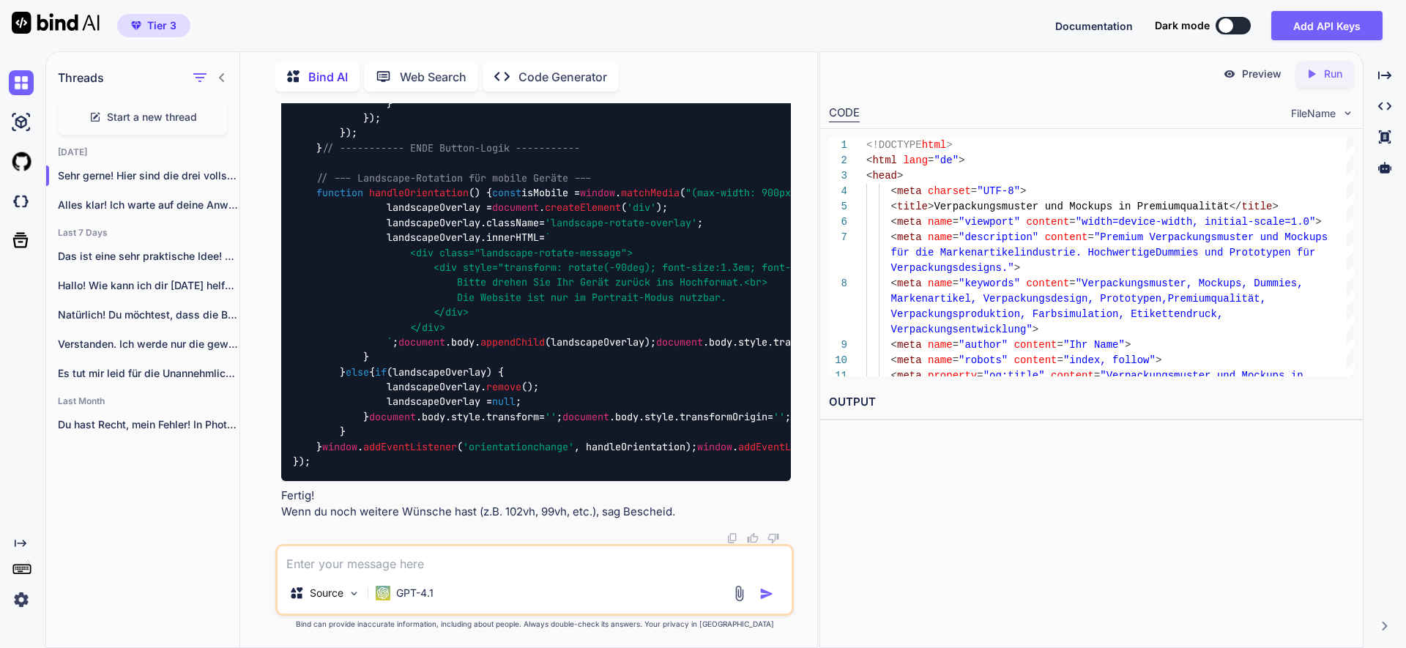
scroll to position [224552, 0]
click at [426, 557] on textarea at bounding box center [535, 559] width 514 height 26
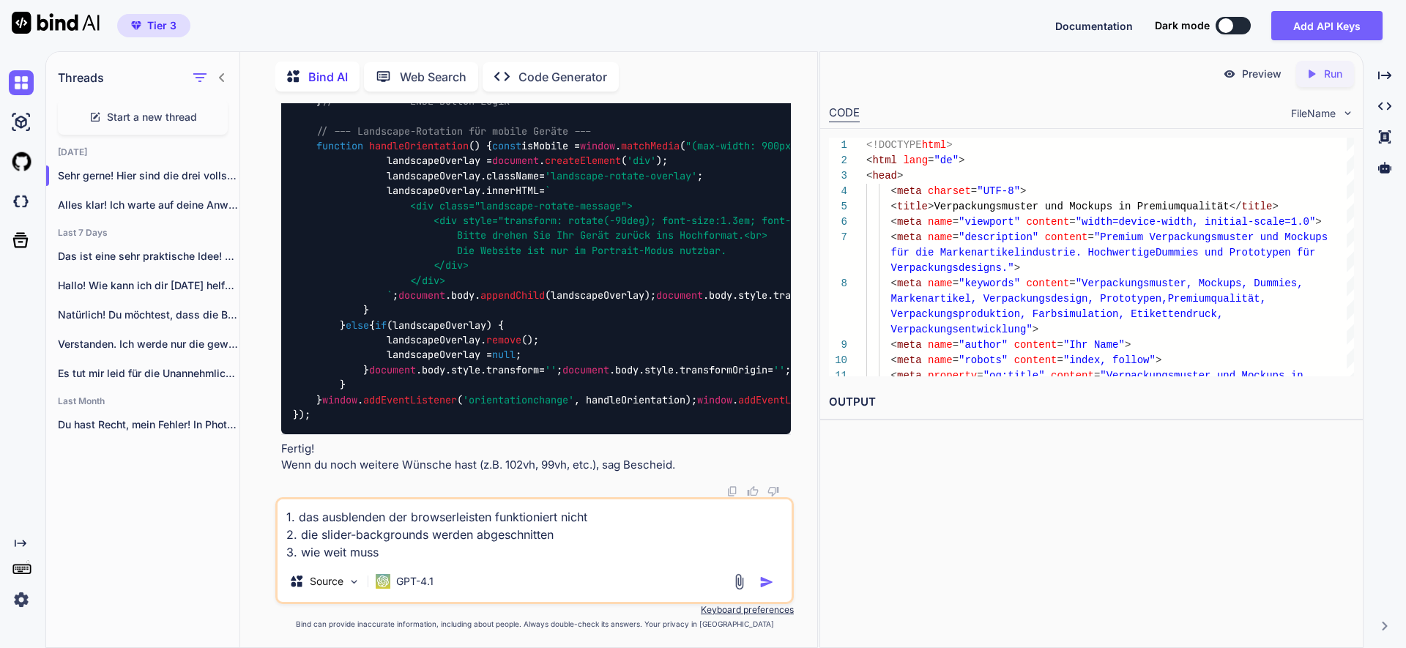
paste textarea "min-height: 101vh;"
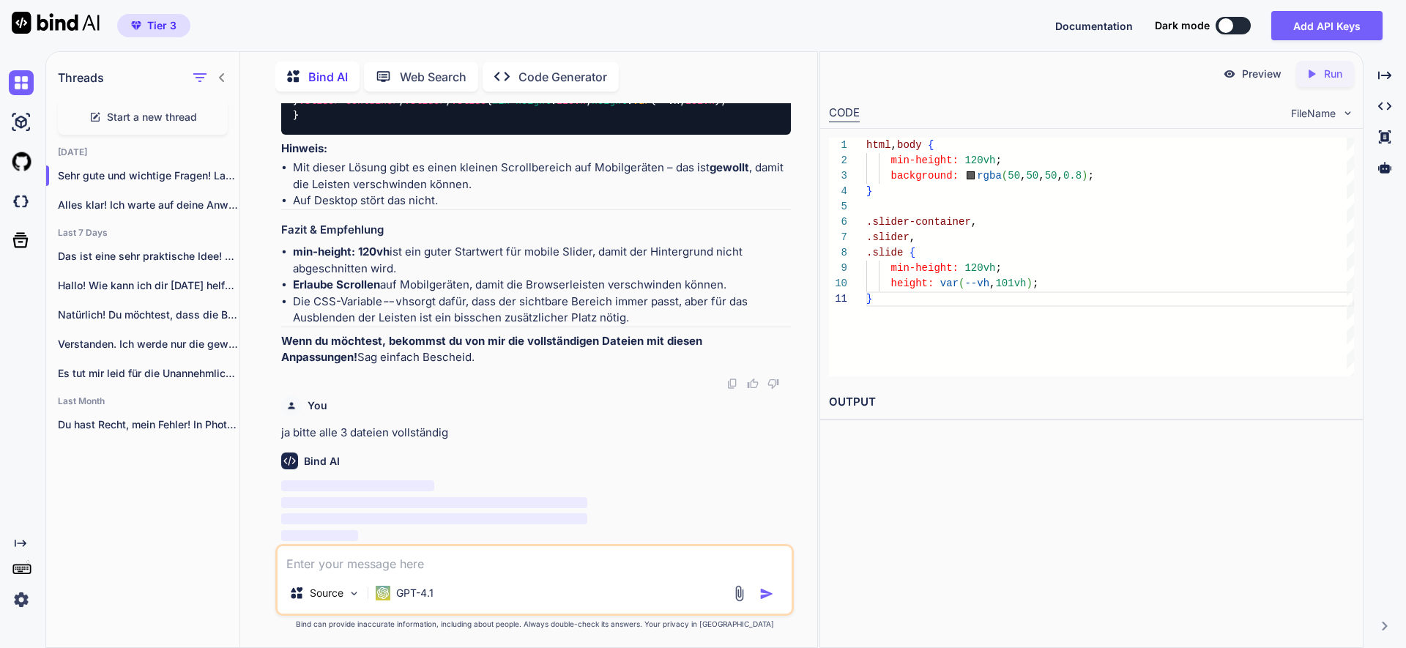
scroll to position [226011, 0]
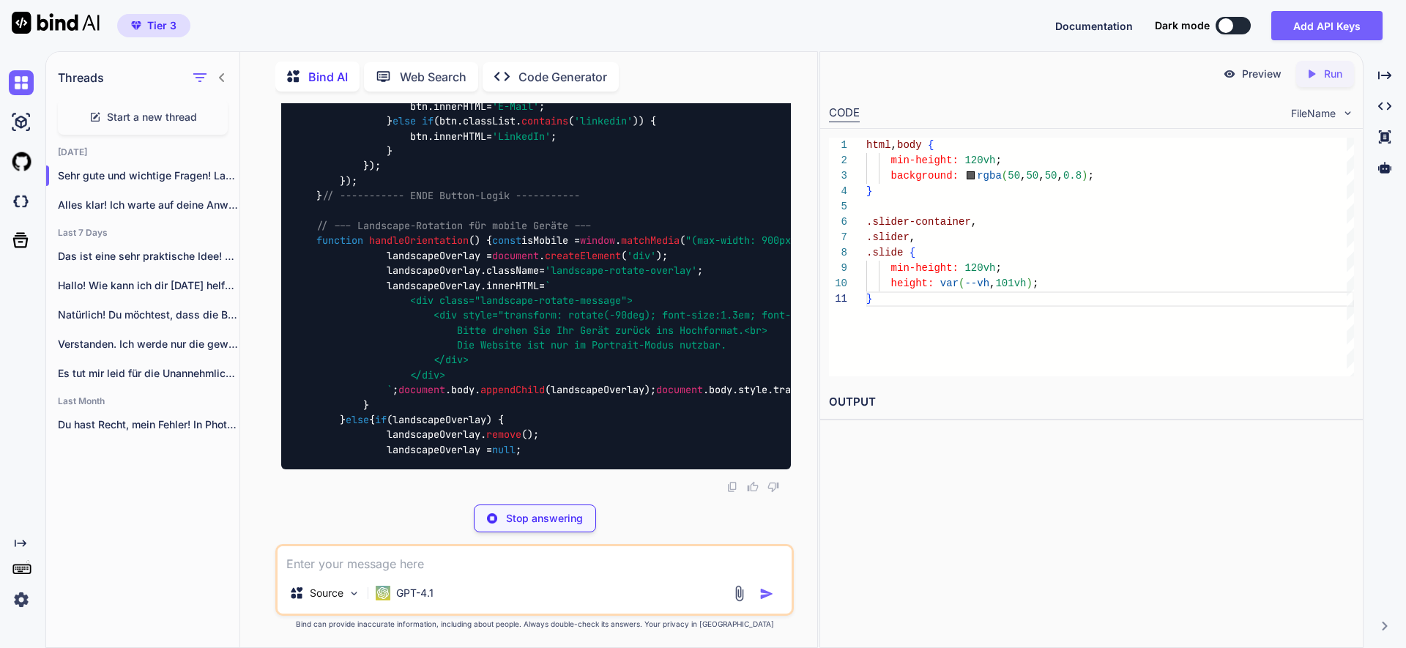
scroll to position [226487, 0]
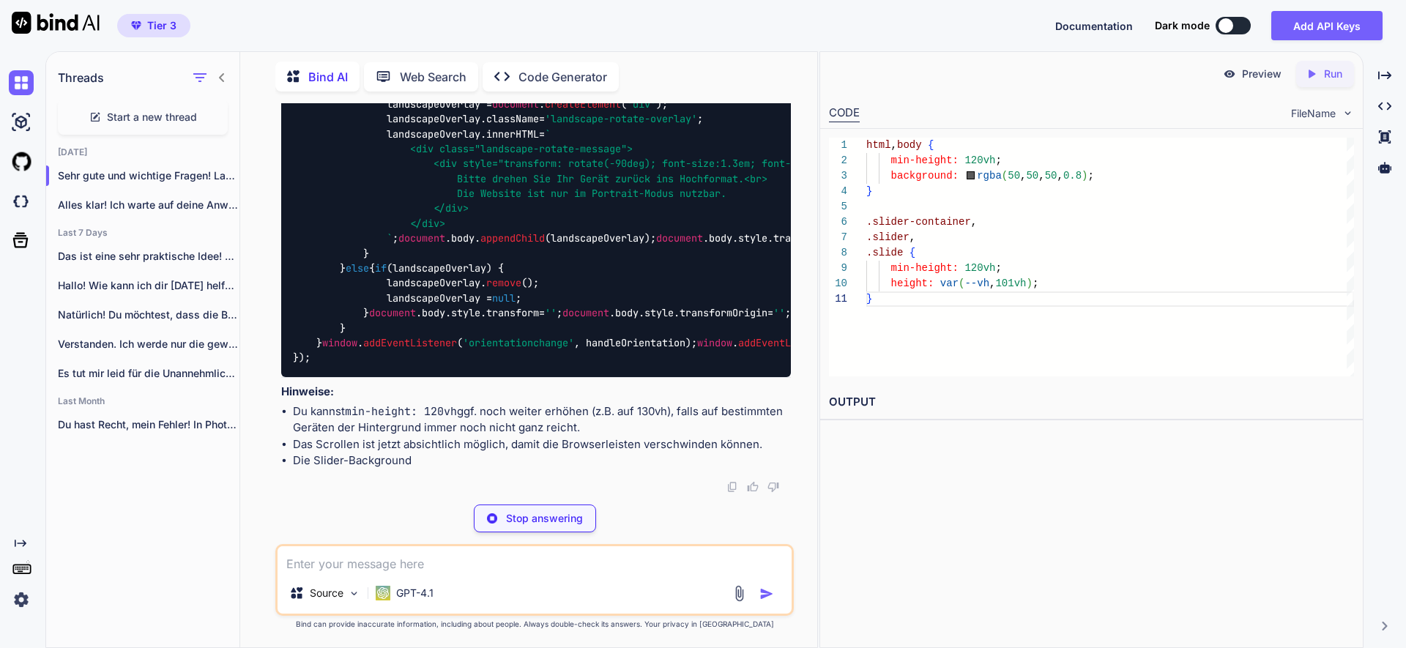
type textarea "x"
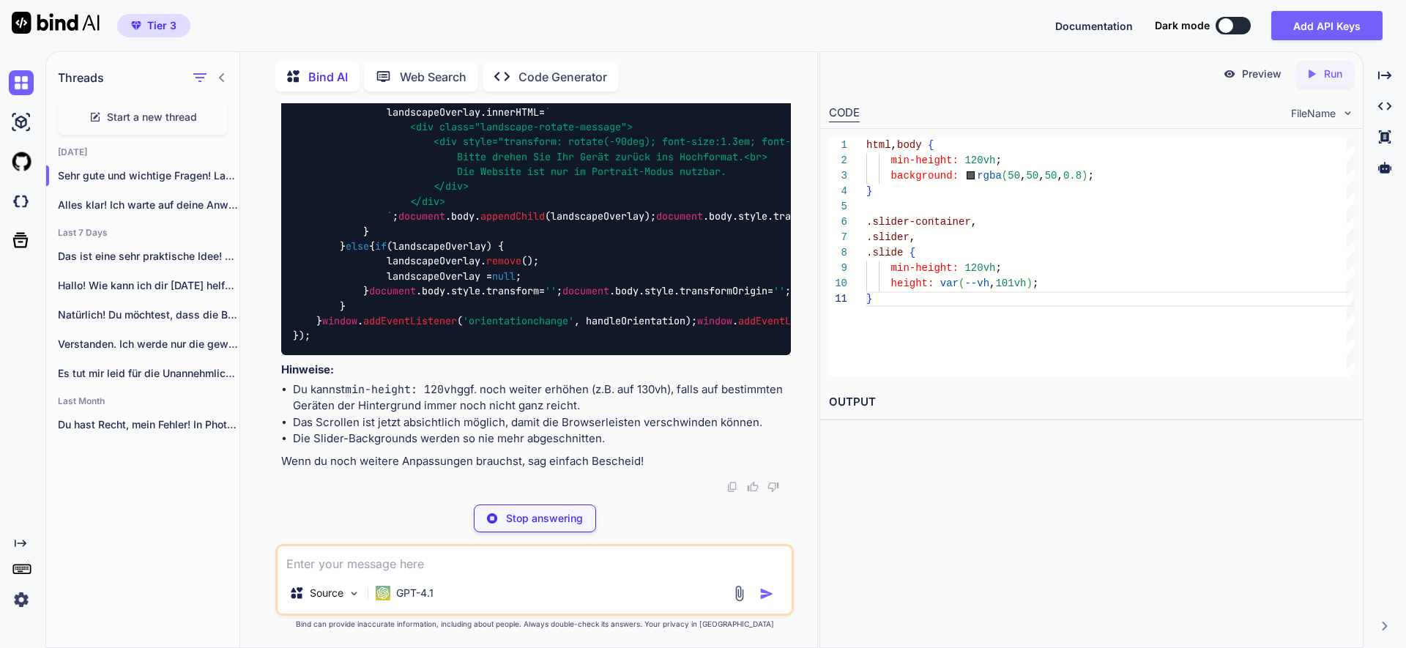
type textarea "</div> </div> </div> <button class="prev">&larr;</button> <button class="next">…"
type textarea "x"
